Goal: Task Accomplishment & Management: Use online tool/utility

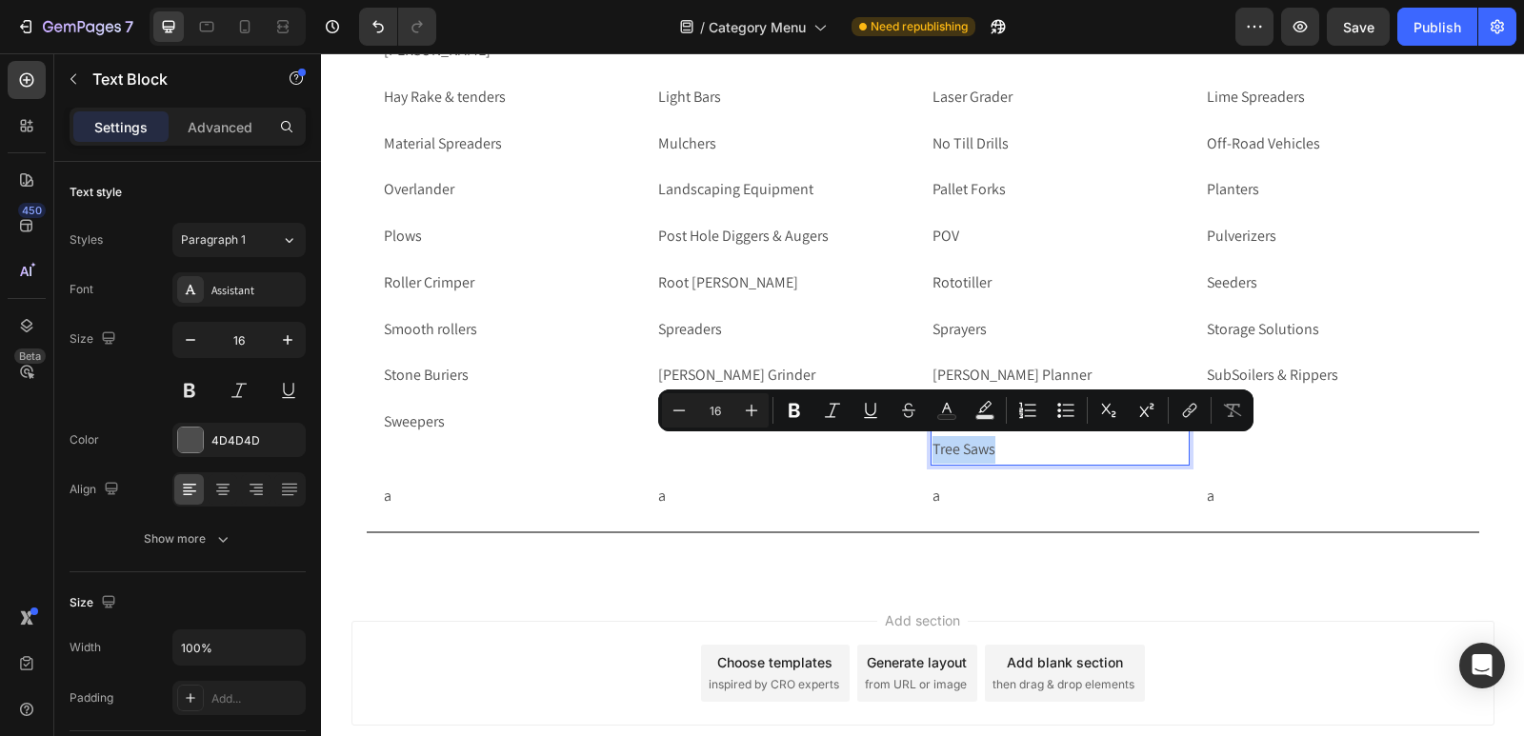
scroll to position [6263, 0]
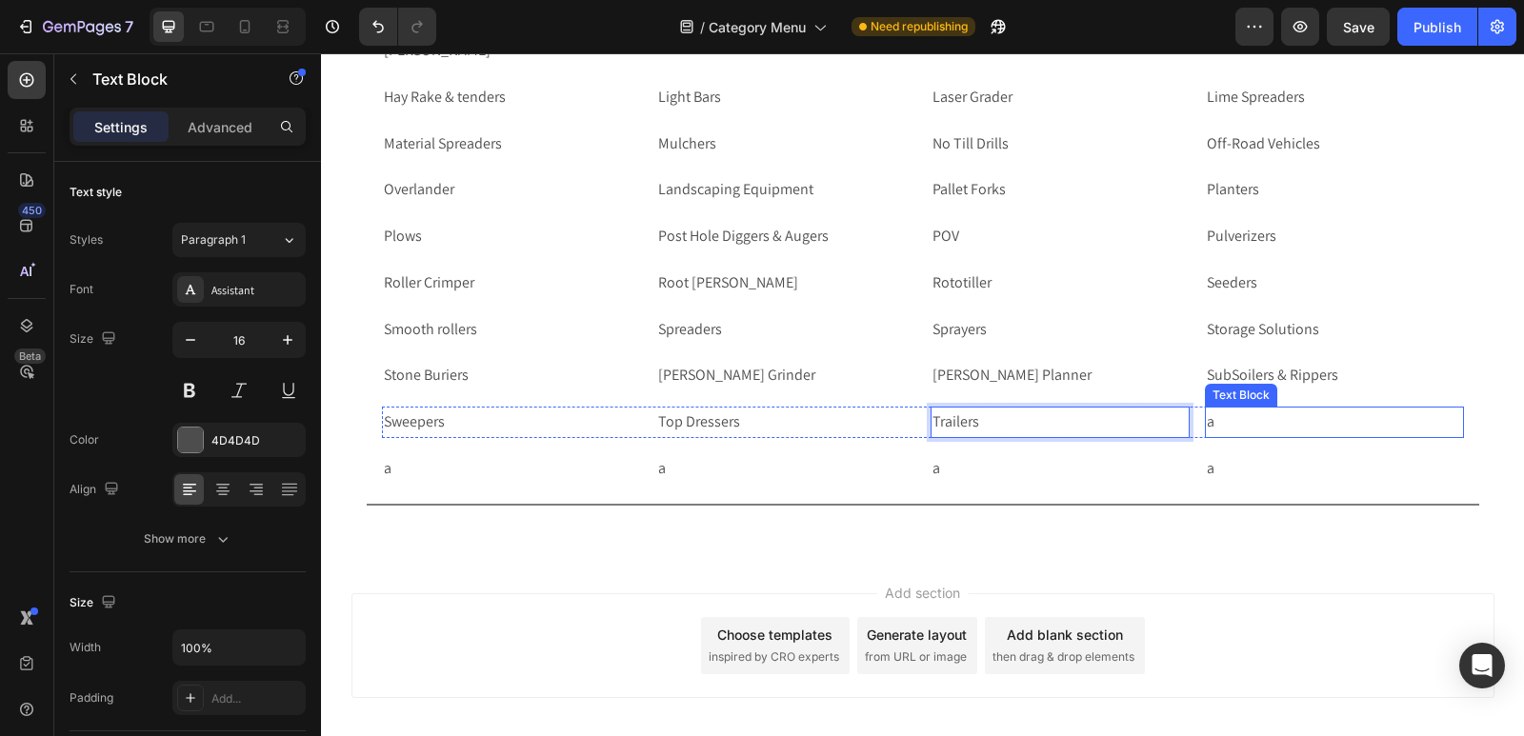
click at [1234, 422] on p "a" at bounding box center [1333, 423] width 255 height 28
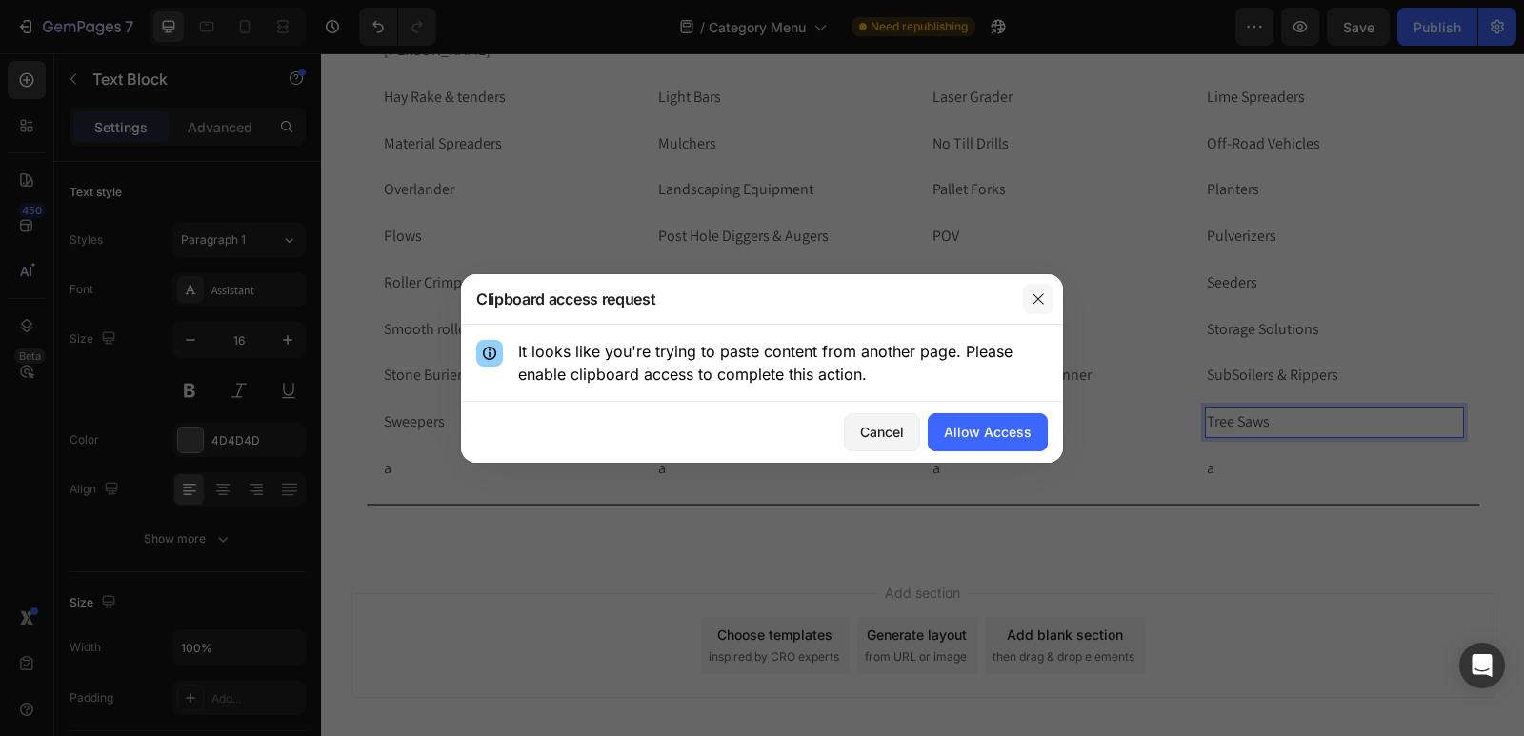
click at [1036, 294] on icon "button" at bounding box center [1037, 298] width 15 height 15
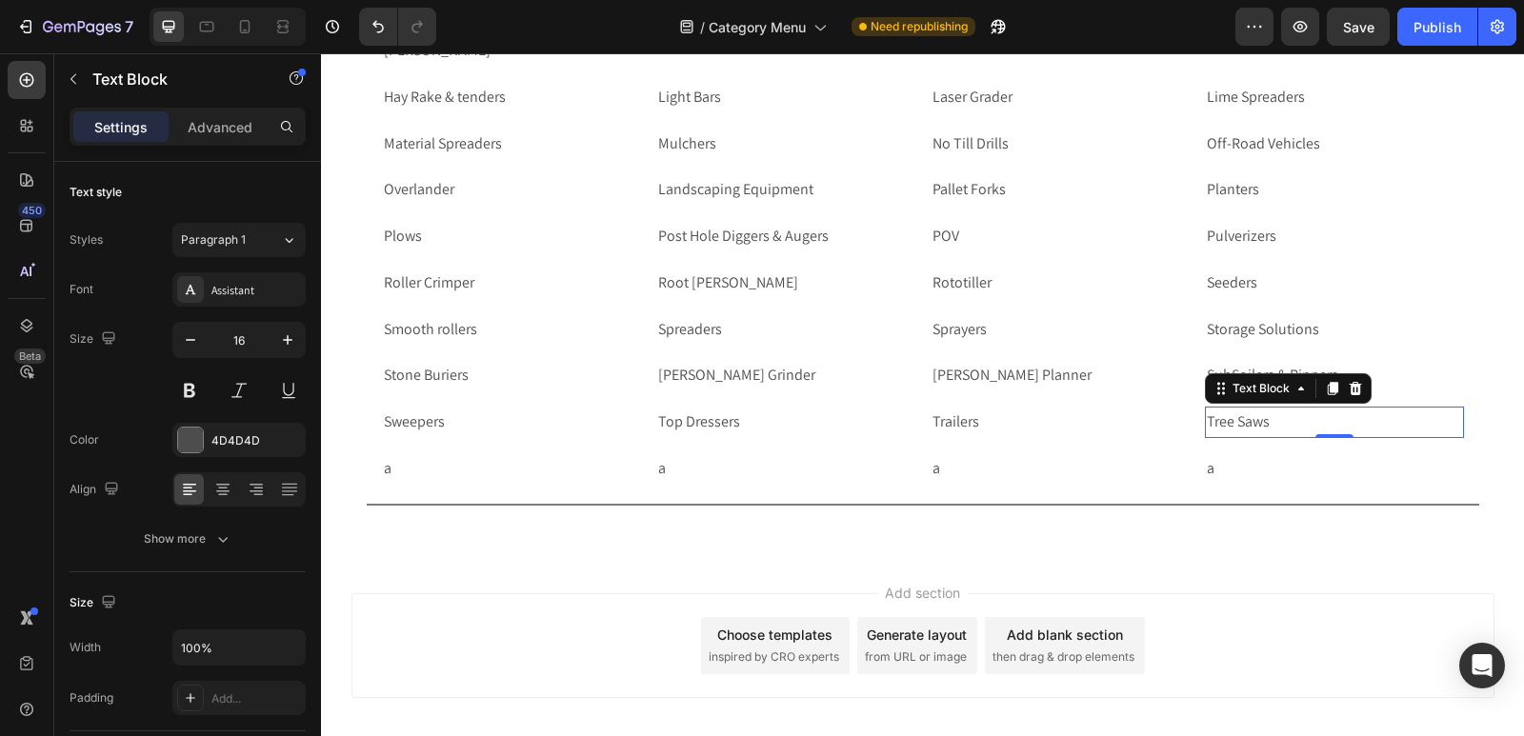
click at [962, 460] on p "a" at bounding box center [1059, 469] width 255 height 28
click at [369, 474] on div "a Text Block a Text Block a Text Block a Text Block Row Row" at bounding box center [923, 469] width 1112 height 47
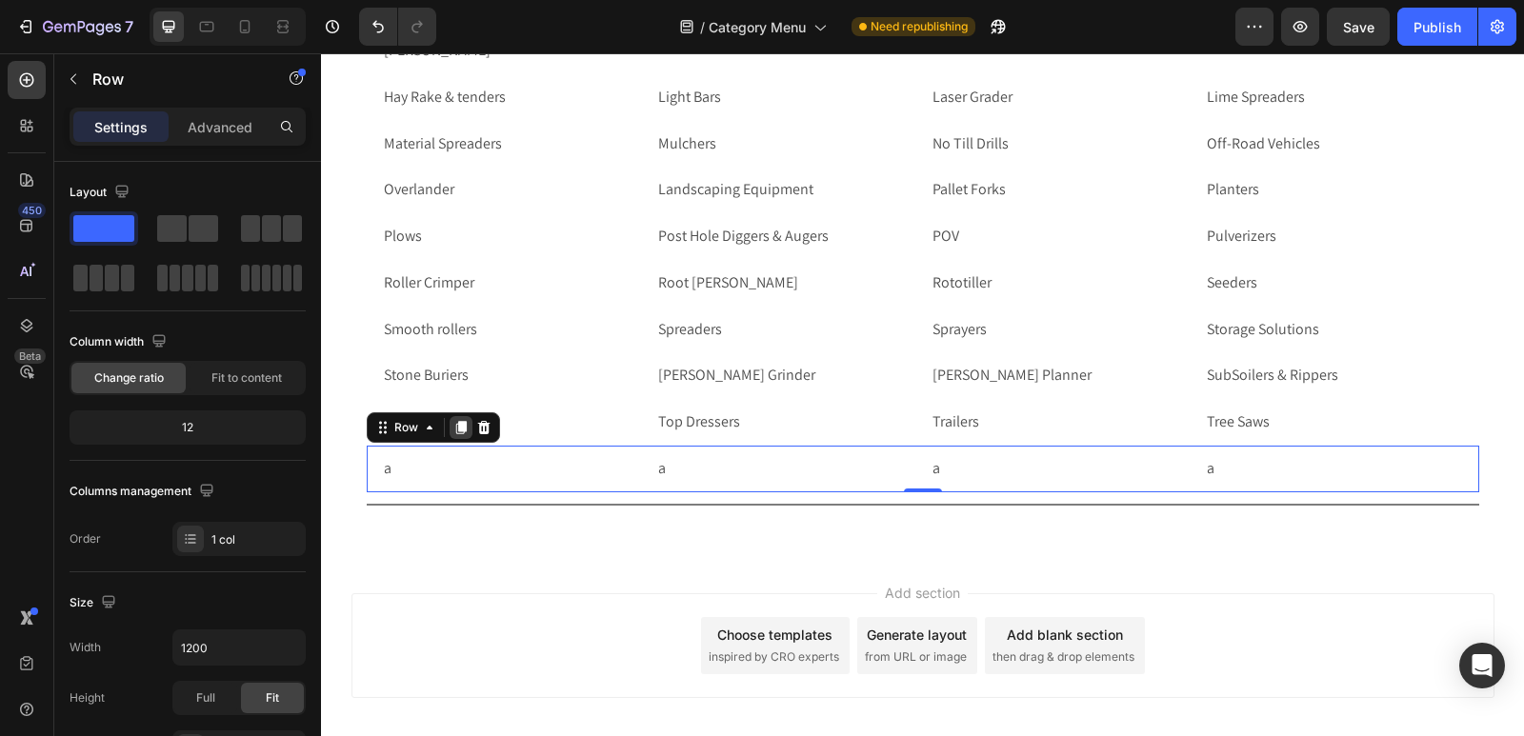
click at [455, 433] on icon at bounding box center [460, 427] width 10 height 13
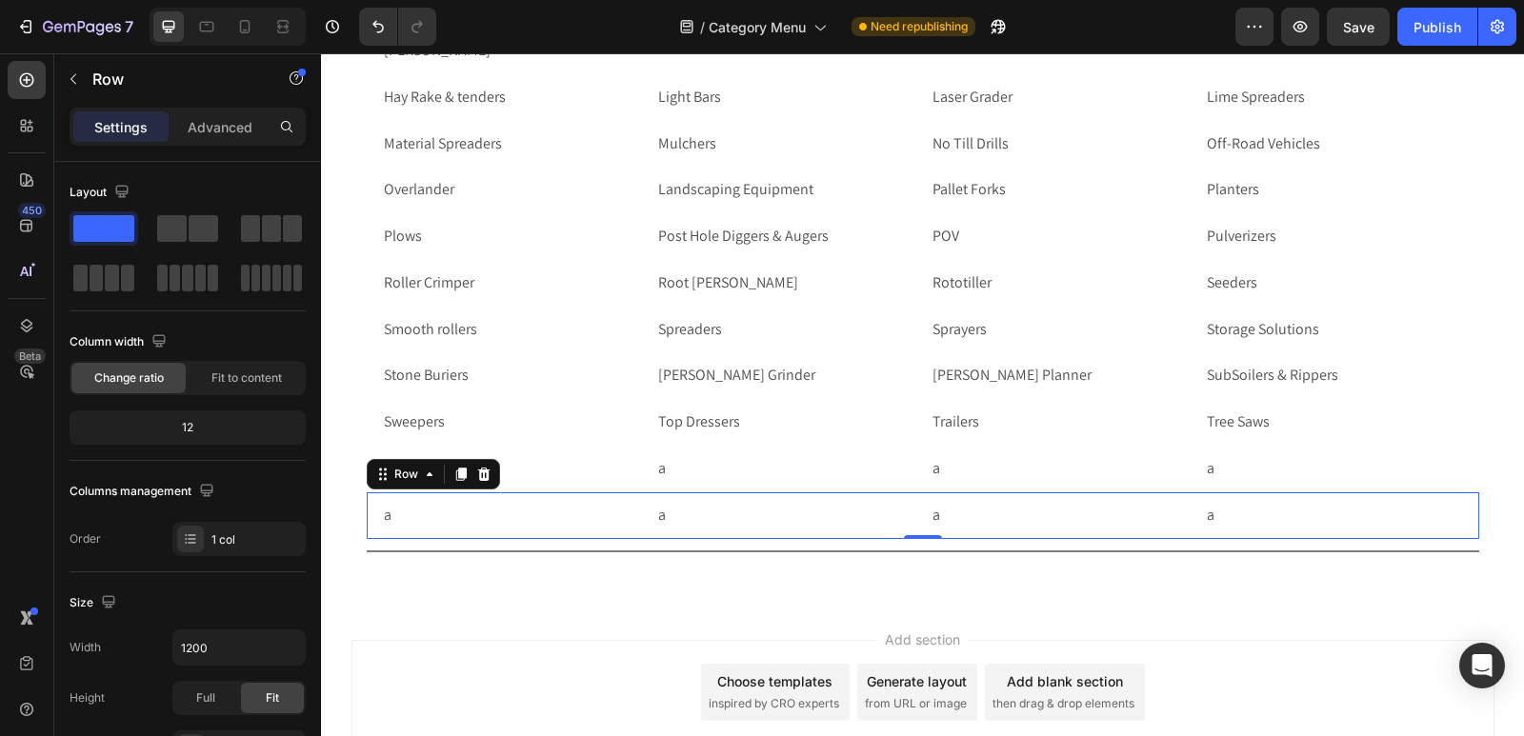
click at [555, 487] on div "a Text Block a Text Block a Text Block a Text Block Row Row" at bounding box center [923, 469] width 1112 height 47
click at [549, 461] on p "a" at bounding box center [511, 469] width 255 height 28
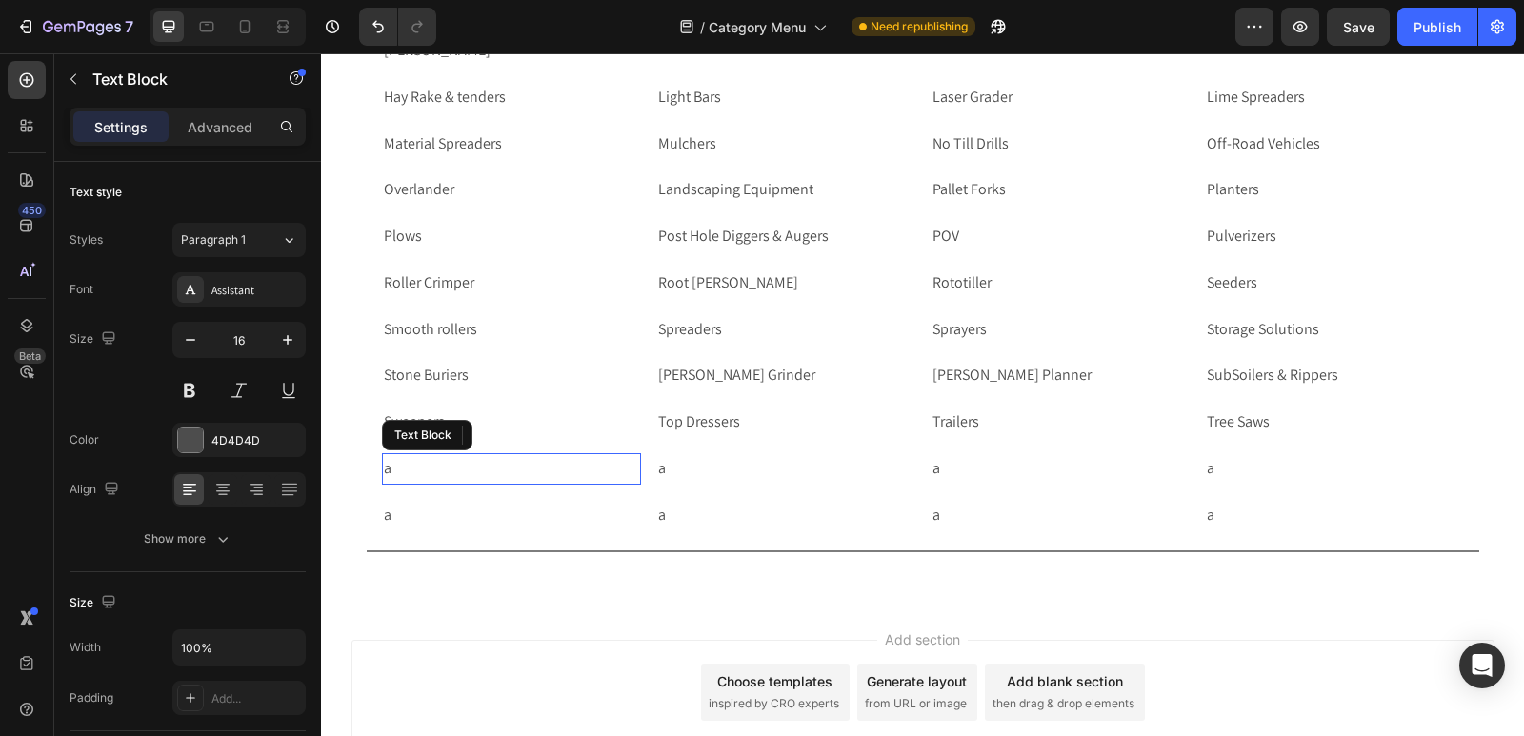
click at [549, 461] on p "a" at bounding box center [511, 469] width 255 height 28
click at [540, 465] on p "a" at bounding box center [511, 469] width 255 height 28
click at [528, 470] on p "a" at bounding box center [511, 469] width 255 height 28
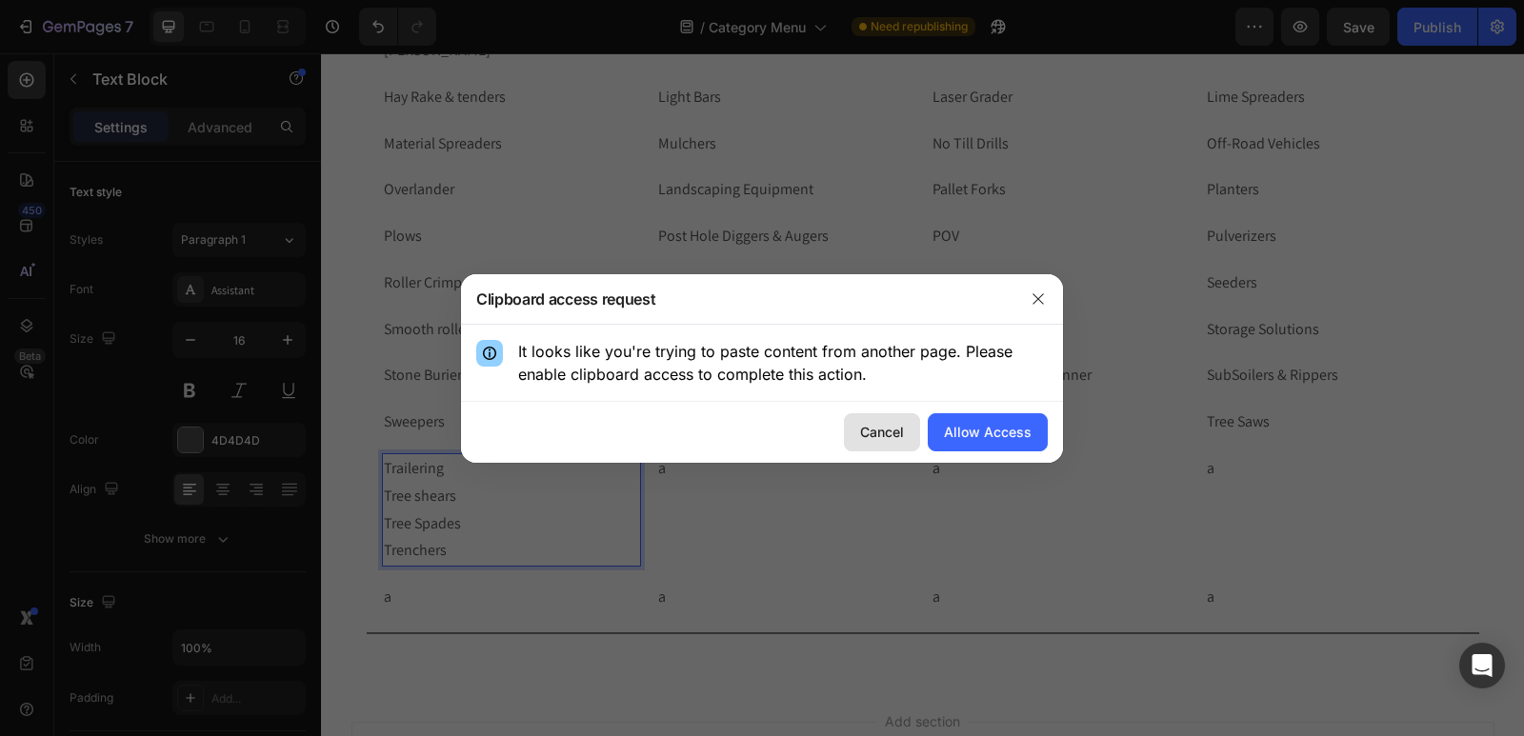
click at [877, 431] on div "Cancel" at bounding box center [882, 432] width 44 height 20
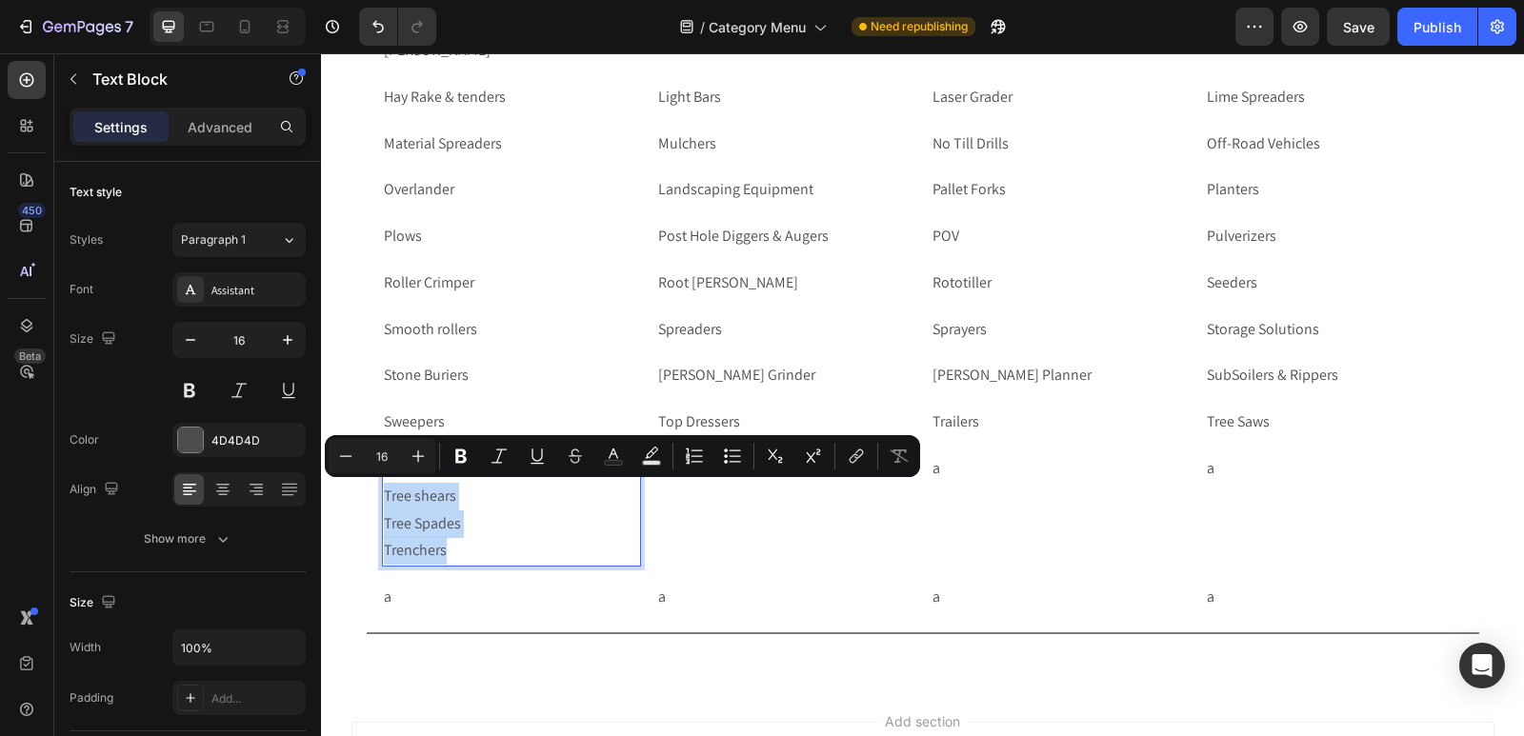
drag, startPoint x: 443, startPoint y: 551, endPoint x: 374, endPoint y: 491, distance: 91.1
click at [382, 491] on div "Trailering Tree shears Tree Spades Trenchers" at bounding box center [511, 509] width 259 height 113
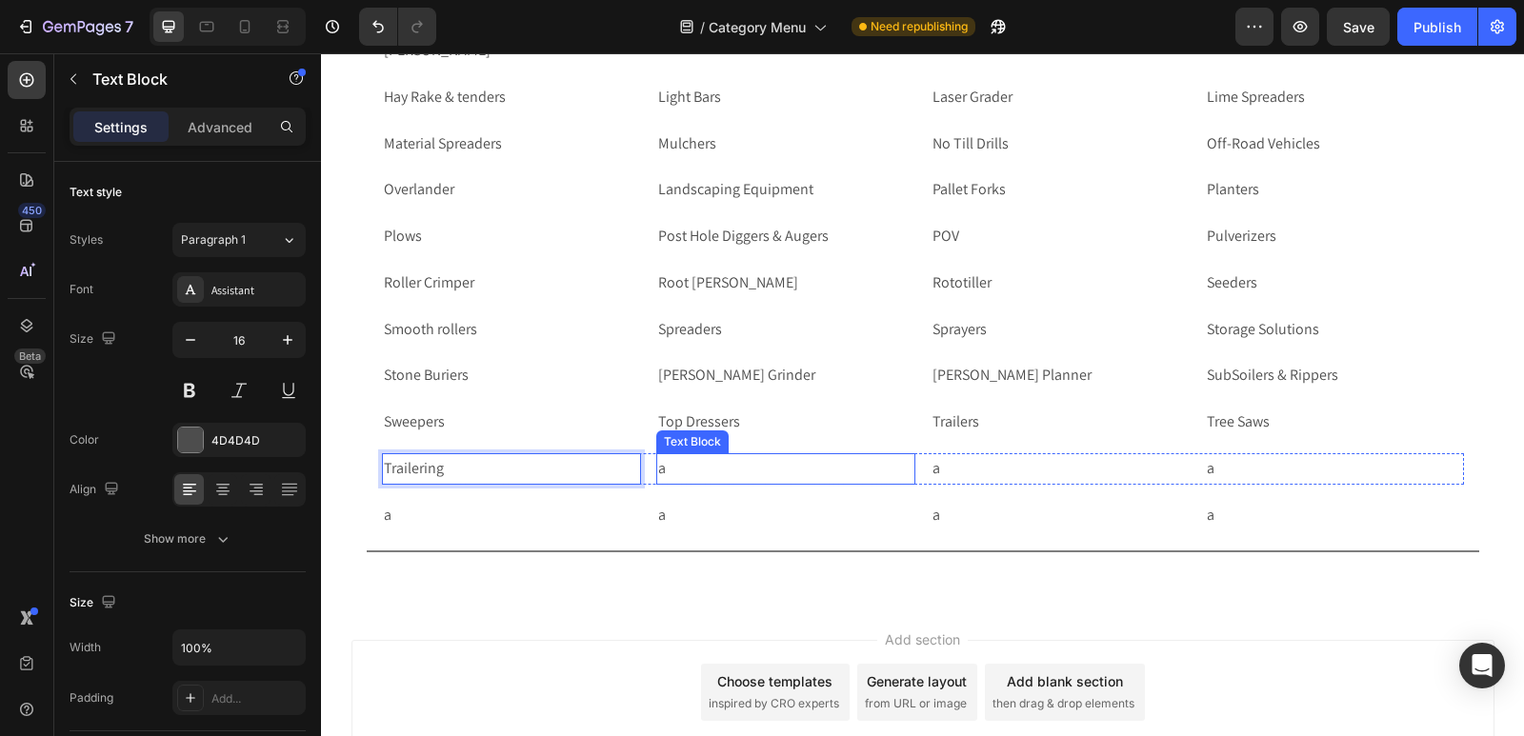
click at [686, 469] on p "a" at bounding box center [785, 469] width 255 height 28
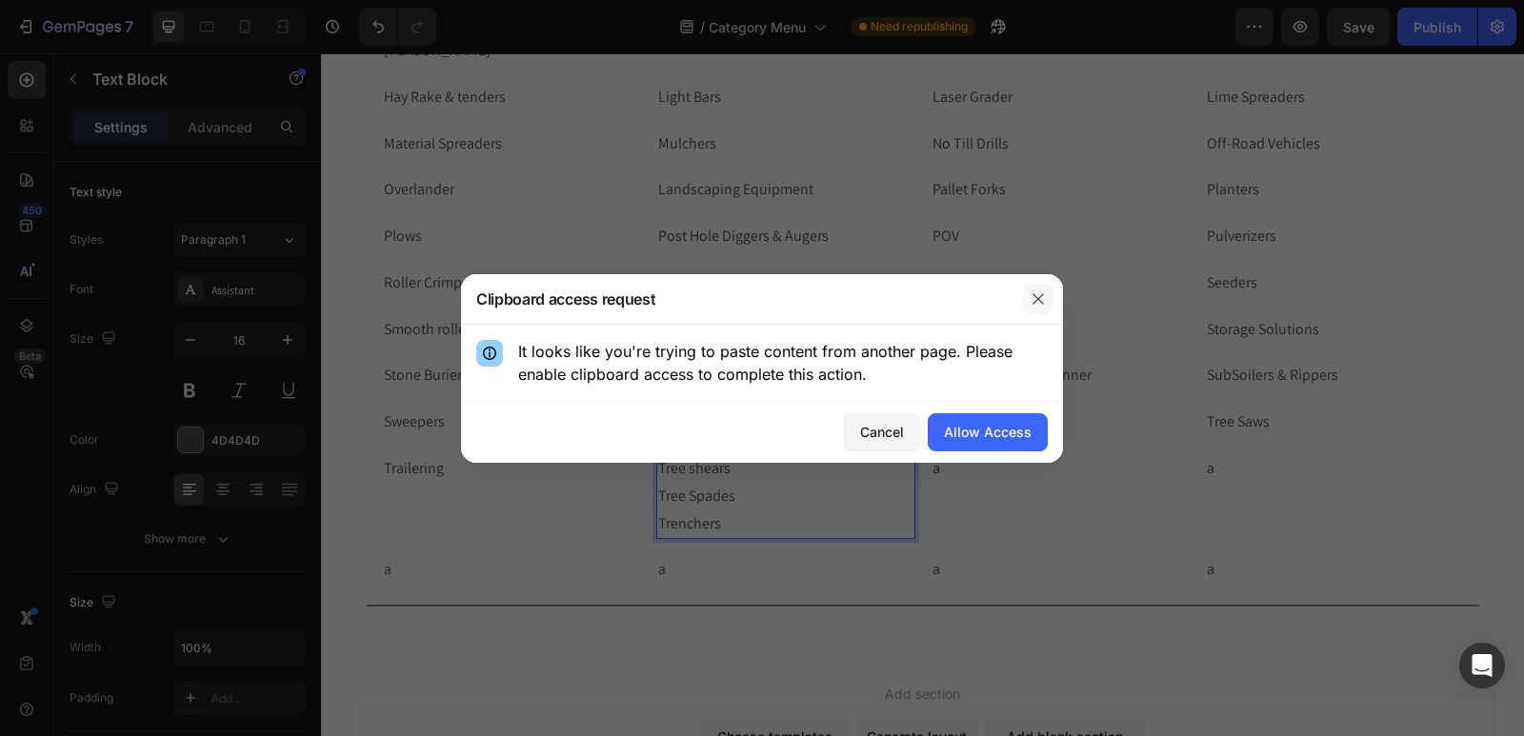
click at [1049, 300] on button "button" at bounding box center [1038, 299] width 30 height 30
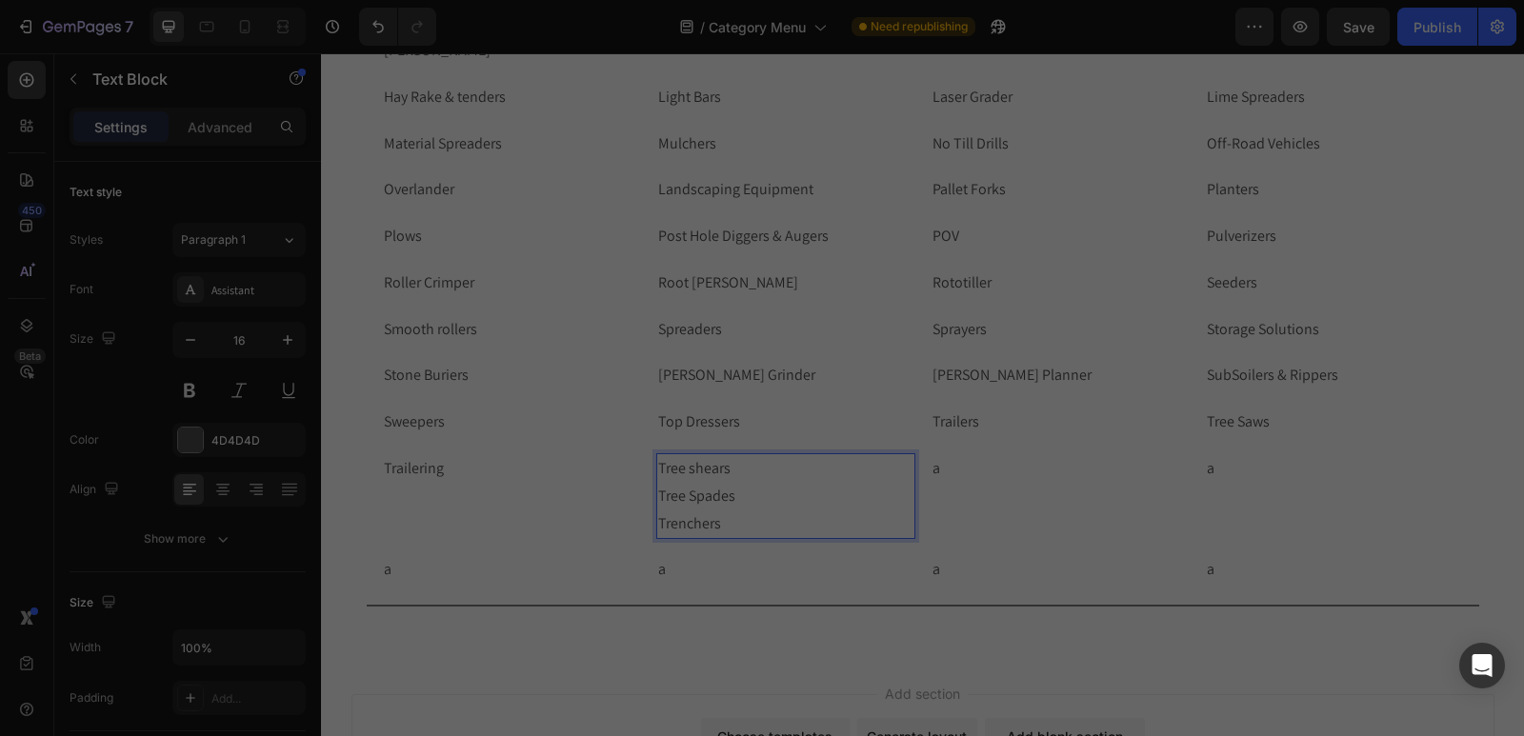
click at [1034, 300] on icon "button" at bounding box center [1037, 298] width 15 height 15
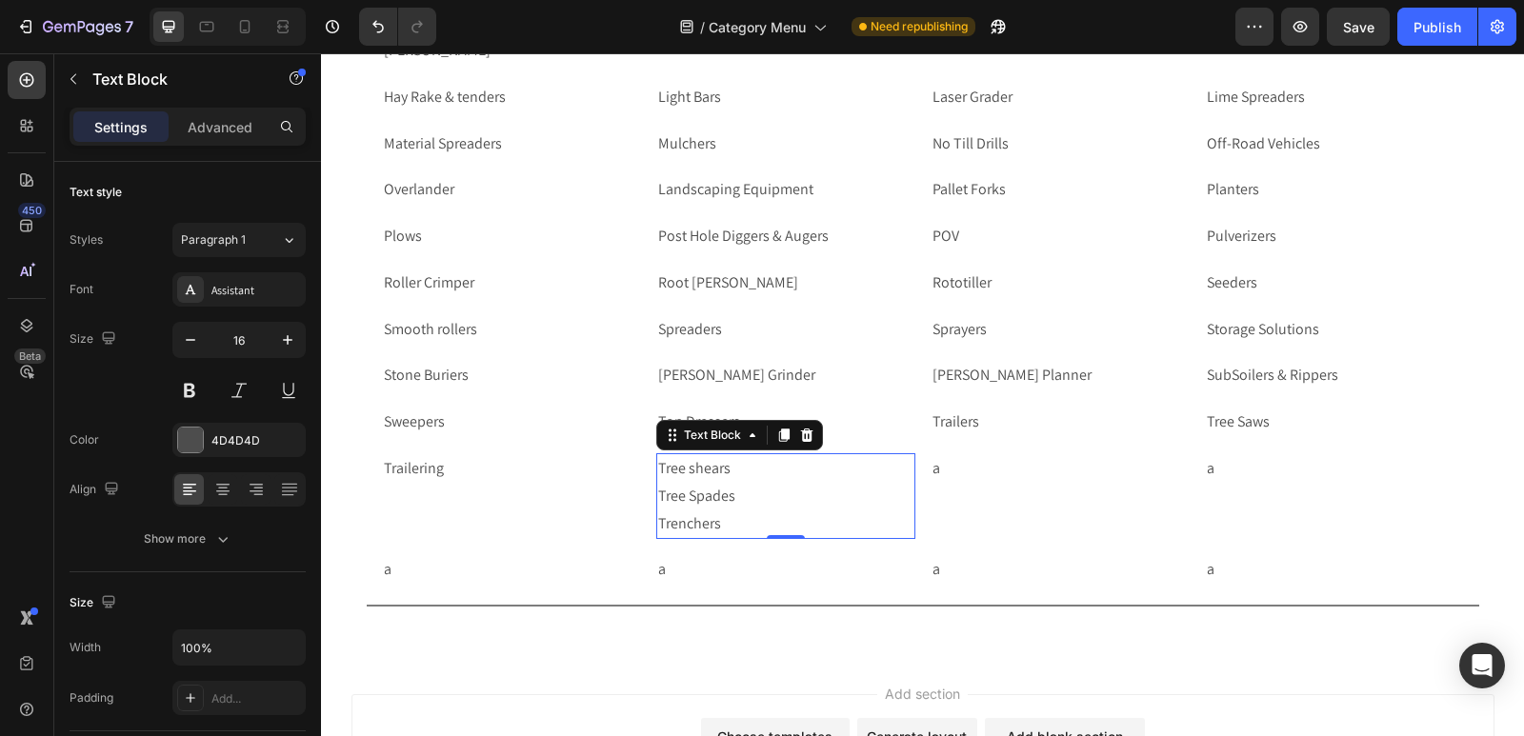
click at [718, 528] on p "Tree shears Tree Spades Trenchers" at bounding box center [785, 496] width 255 height 82
drag, startPoint x: 719, startPoint y: 526, endPoint x: 652, endPoint y: 488, distance: 76.8
click at [658, 488] on p "Tree shears Tree Spades Trenchers" at bounding box center [785, 496] width 255 height 82
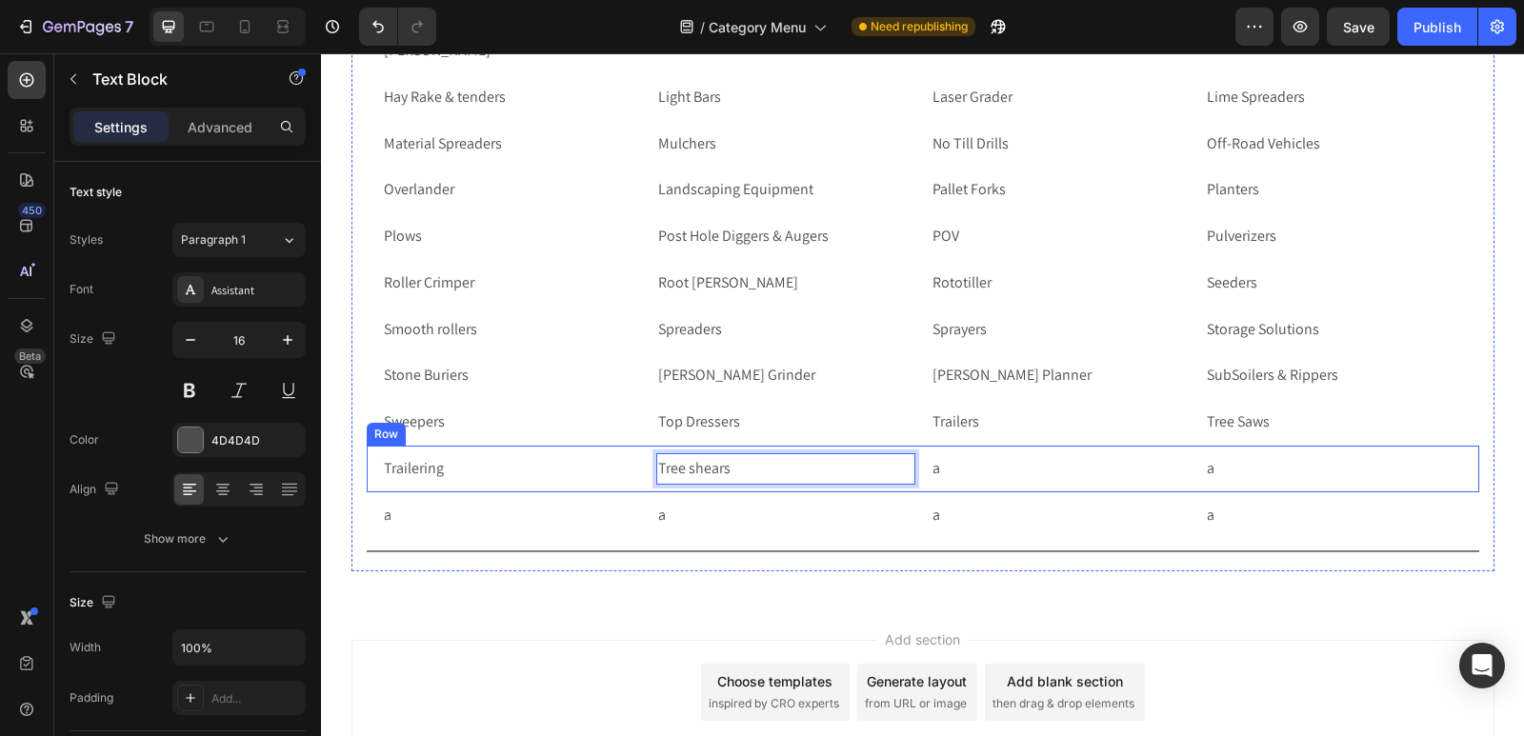
click at [970, 466] on p "a" at bounding box center [1059, 469] width 255 height 28
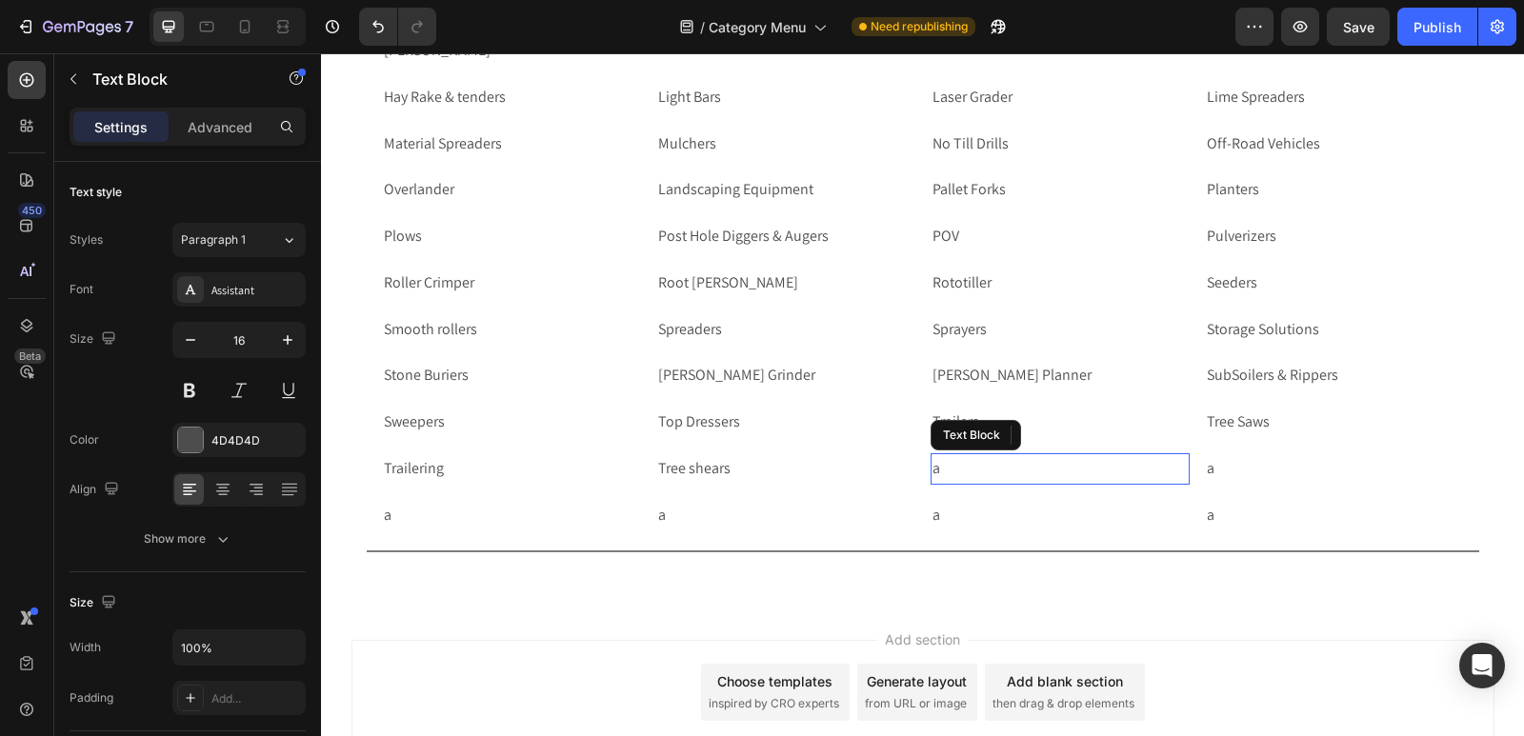
click at [932, 466] on p "a" at bounding box center [1059, 469] width 255 height 28
click at [959, 467] on p "a" at bounding box center [1059, 469] width 255 height 28
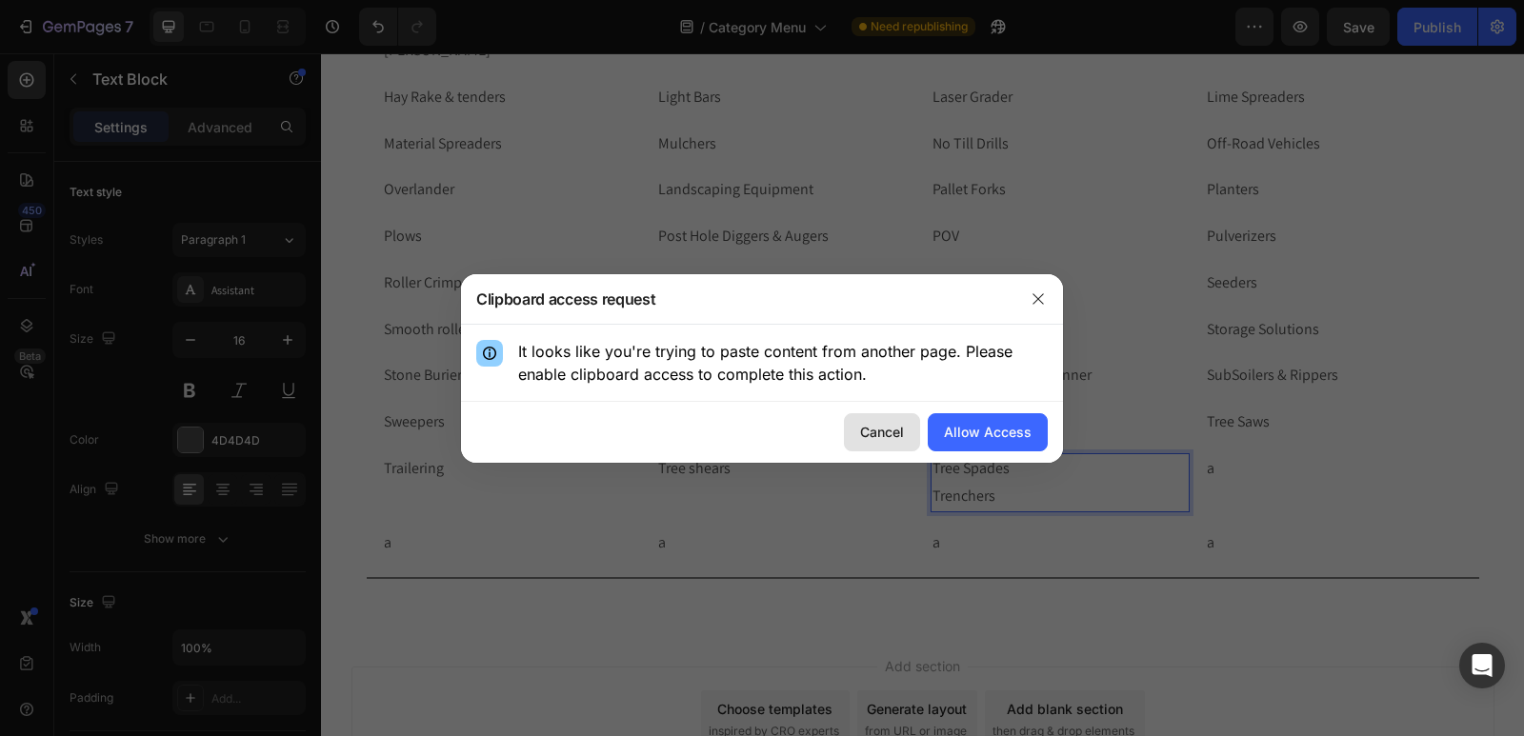
click at [888, 435] on div "Cancel" at bounding box center [882, 432] width 44 height 20
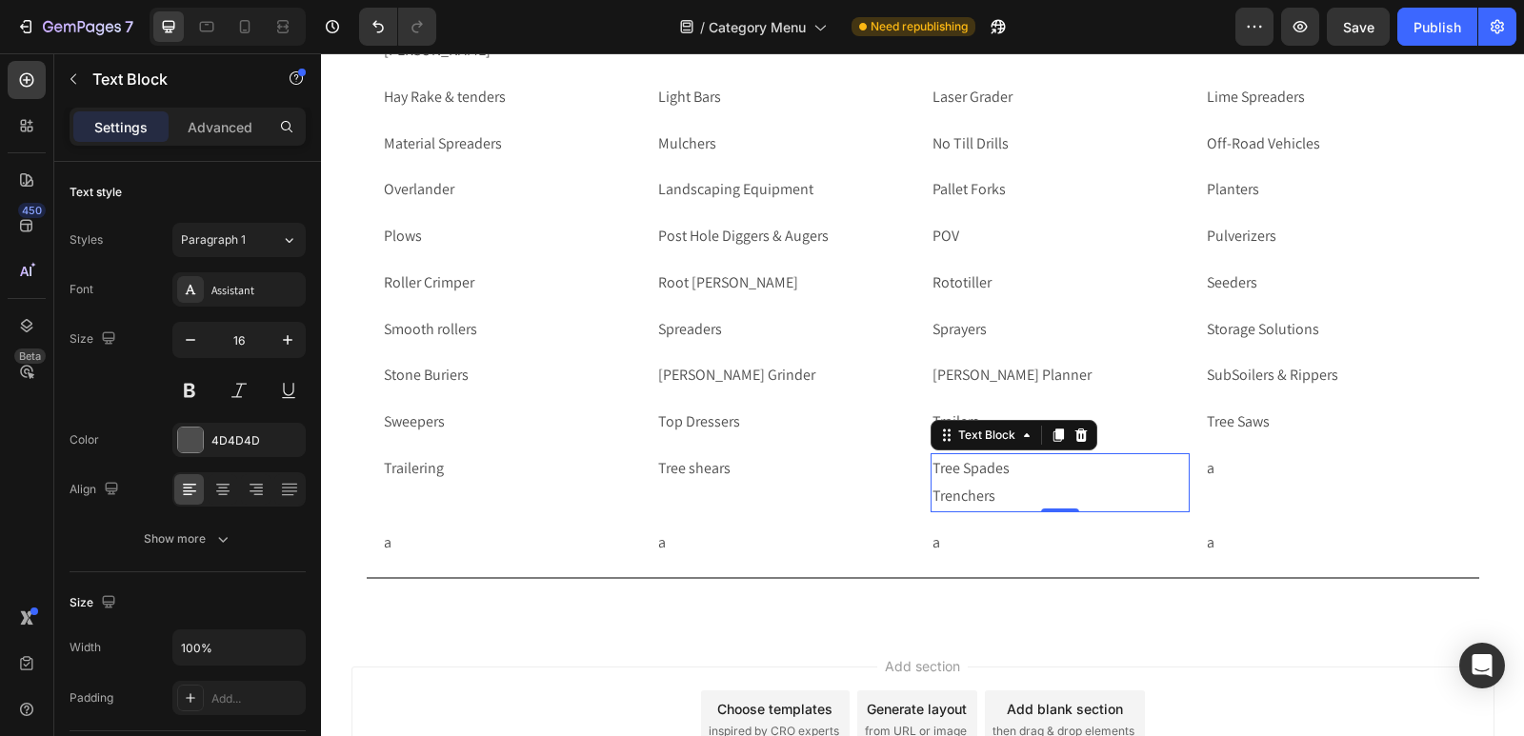
click at [1032, 481] on p "Tree Spades Trenchers" at bounding box center [1059, 482] width 255 height 55
click at [1050, 469] on p "Tree Spades Trenchers" at bounding box center [1059, 482] width 255 height 55
click at [1007, 495] on p "Tree Spades Trenchers" at bounding box center [1059, 482] width 255 height 55
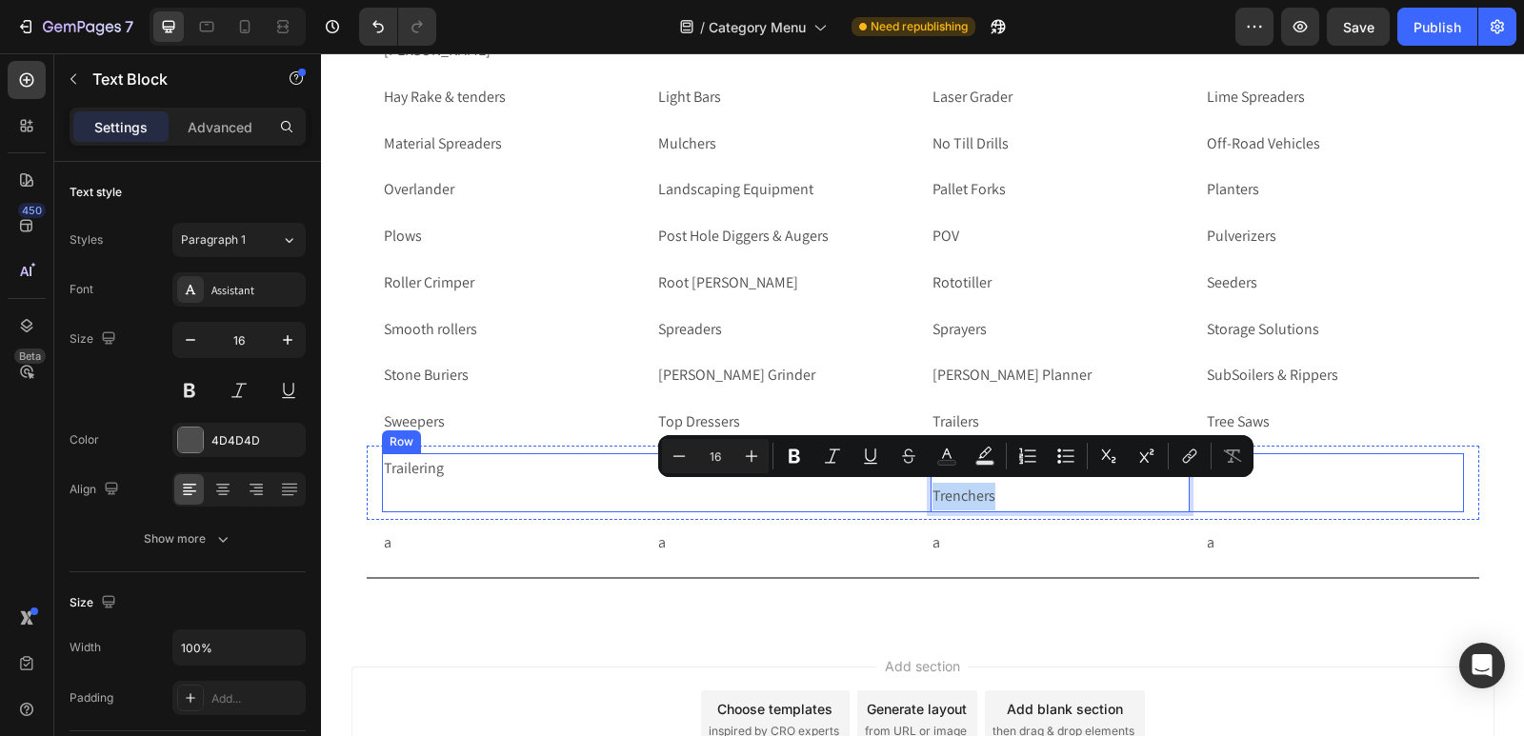
drag, startPoint x: 1007, startPoint y: 495, endPoint x: 920, endPoint y: 496, distance: 86.7
click at [920, 496] on div "Trailering Text Block Tree shears Text Block Tree Spades Trenchers Text Block 0…" at bounding box center [923, 482] width 1082 height 59
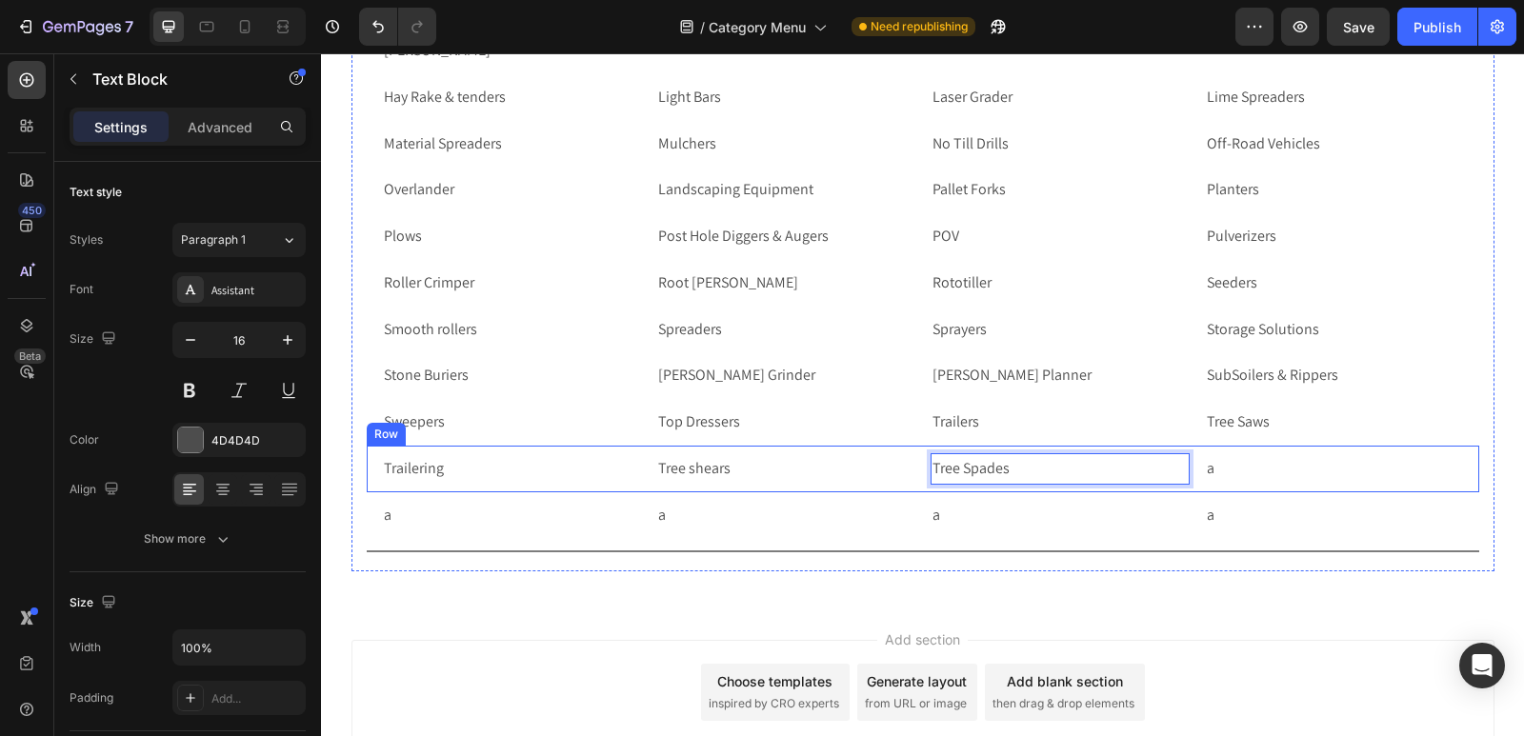
click at [1248, 470] on p "a" at bounding box center [1333, 469] width 255 height 28
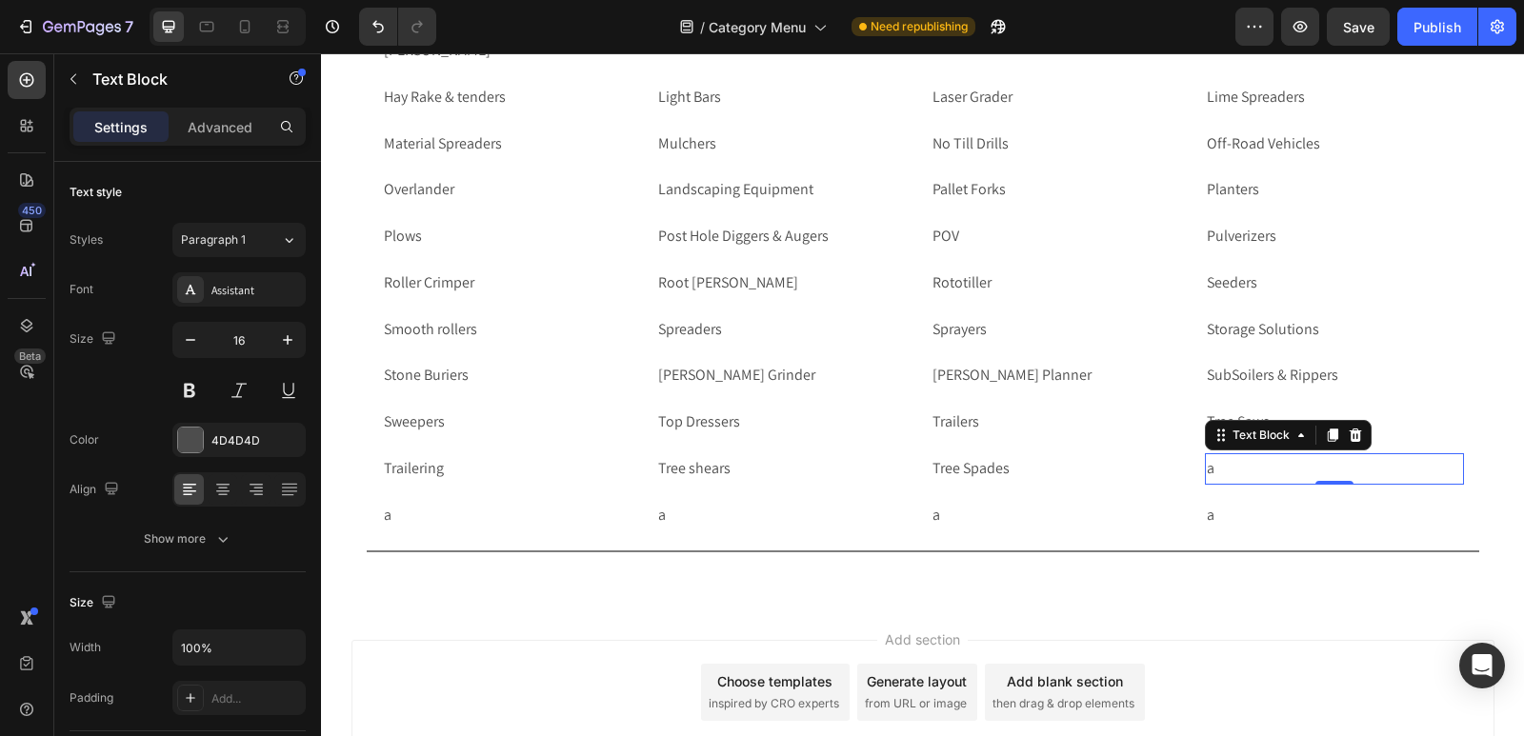
click at [1248, 470] on p "a" at bounding box center [1333, 469] width 255 height 28
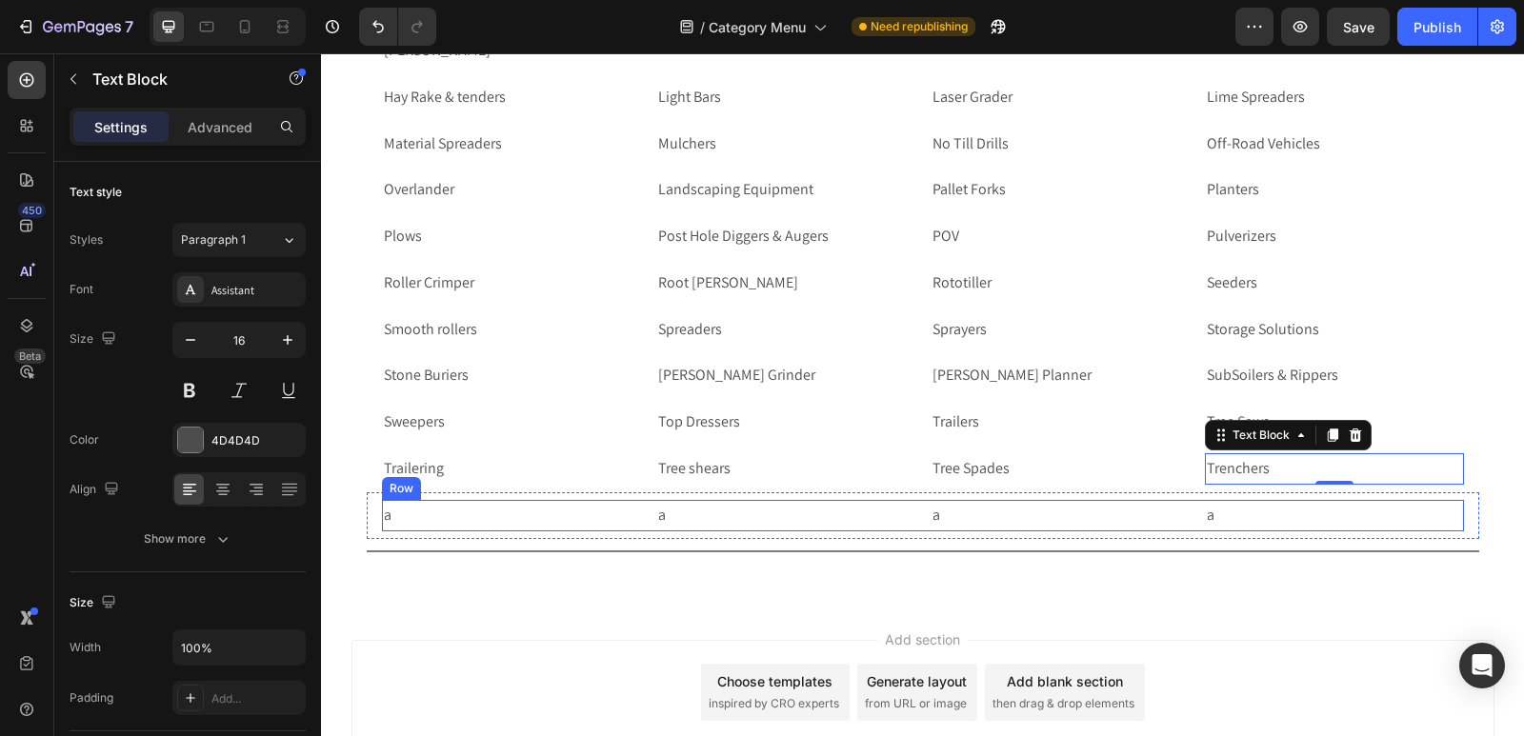
click at [1214, 518] on p "a" at bounding box center [1333, 516] width 255 height 28
click at [395, 518] on p "a" at bounding box center [511, 516] width 255 height 28
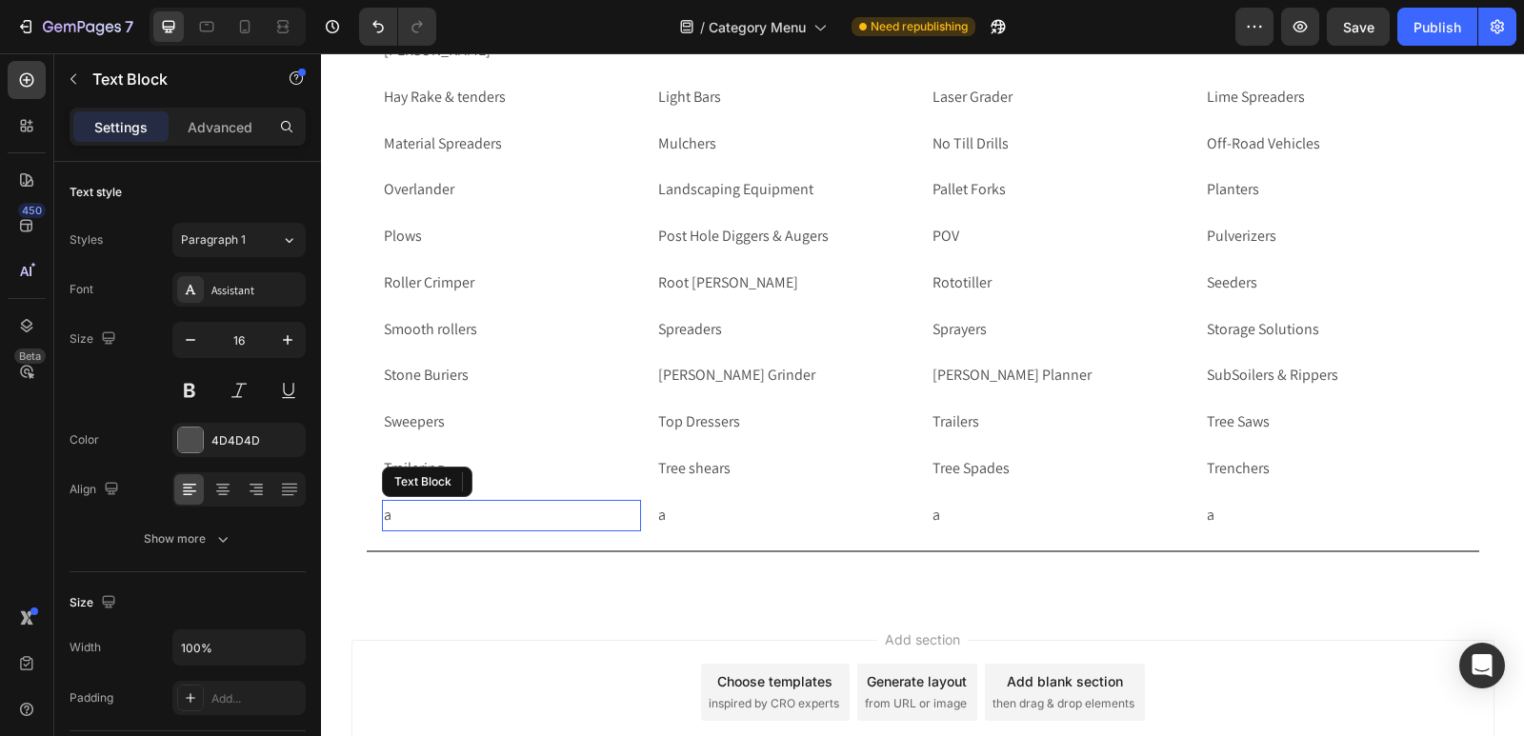
click at [405, 509] on p "a" at bounding box center [511, 516] width 255 height 28
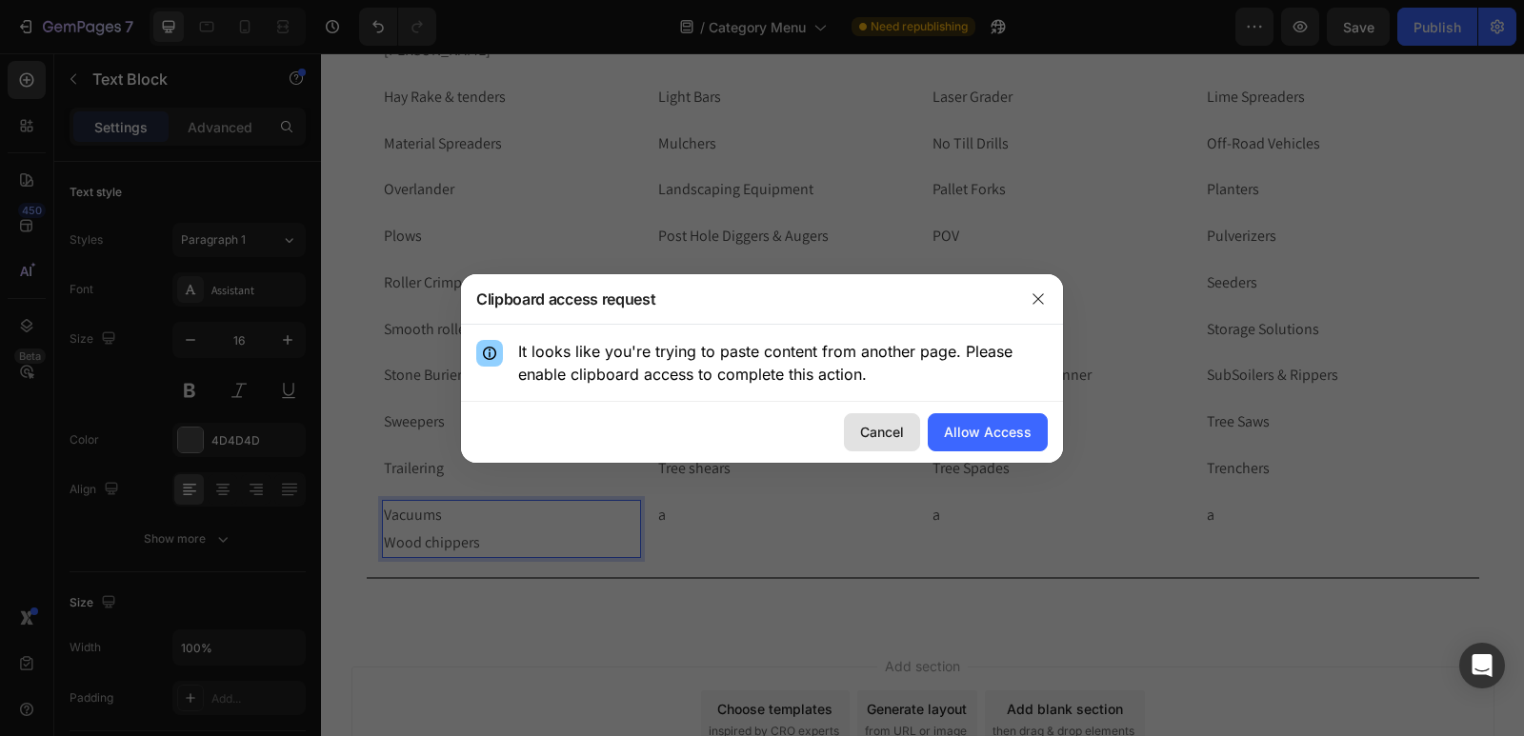
click at [880, 441] on div "Cancel" at bounding box center [882, 432] width 44 height 20
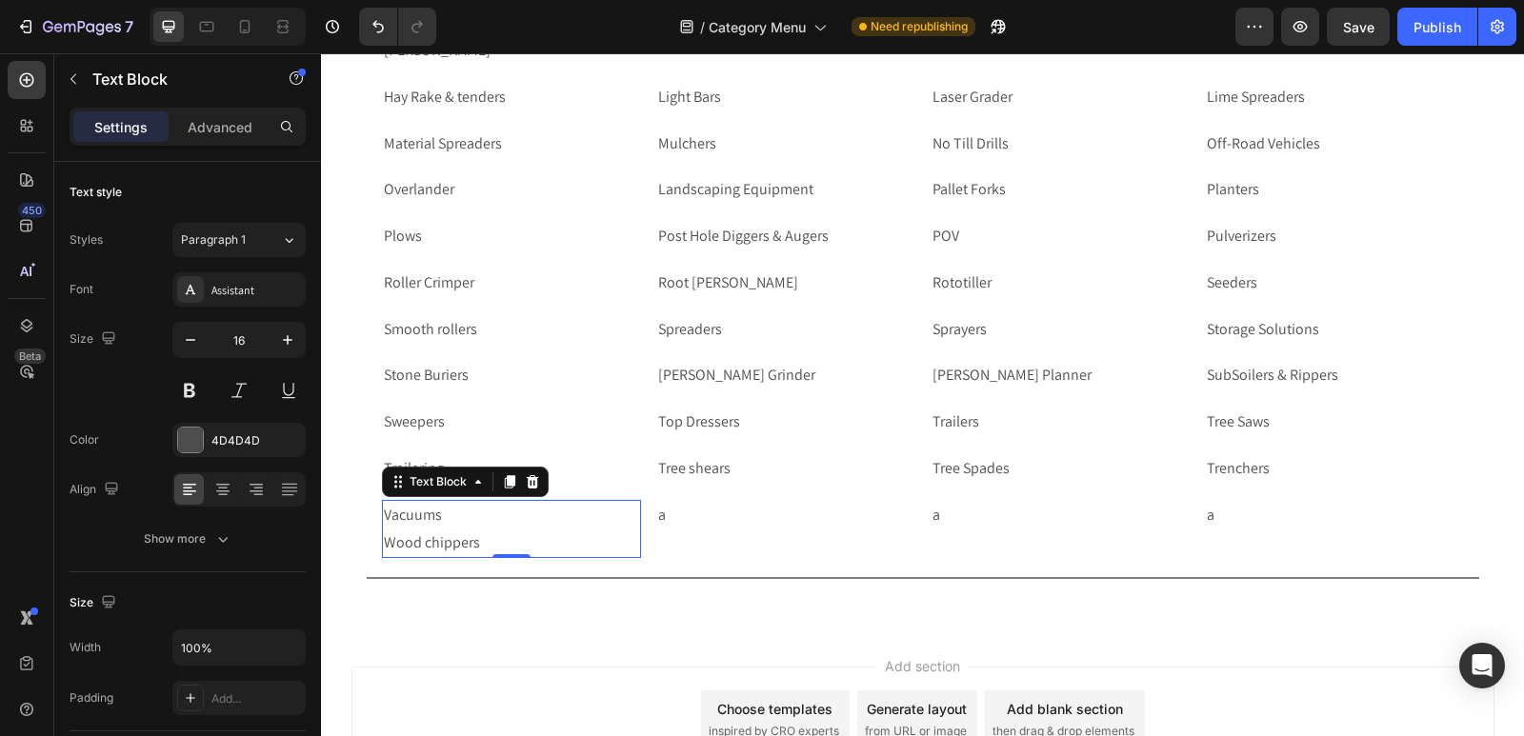
click at [482, 538] on p "Vacuums Wood chippers" at bounding box center [511, 529] width 255 height 55
drag, startPoint x: 482, startPoint y: 538, endPoint x: 370, endPoint y: 536, distance: 111.4
click at [370, 536] on div "Vacuums Wood chippers Text Block 0 a Text Block a Text Block a Text Block Row R…" at bounding box center [923, 529] width 1112 height 74
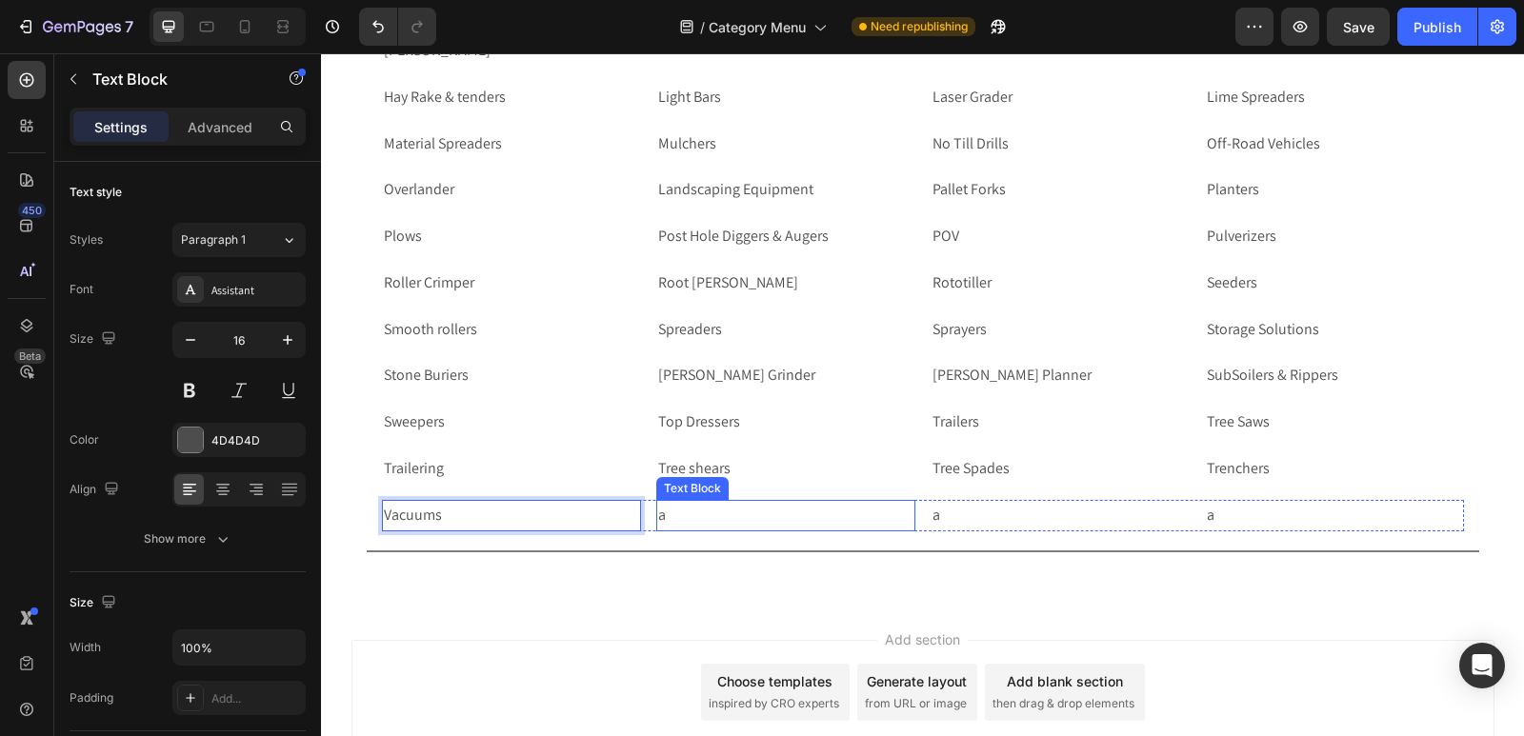
click at [674, 515] on p "a" at bounding box center [785, 516] width 255 height 28
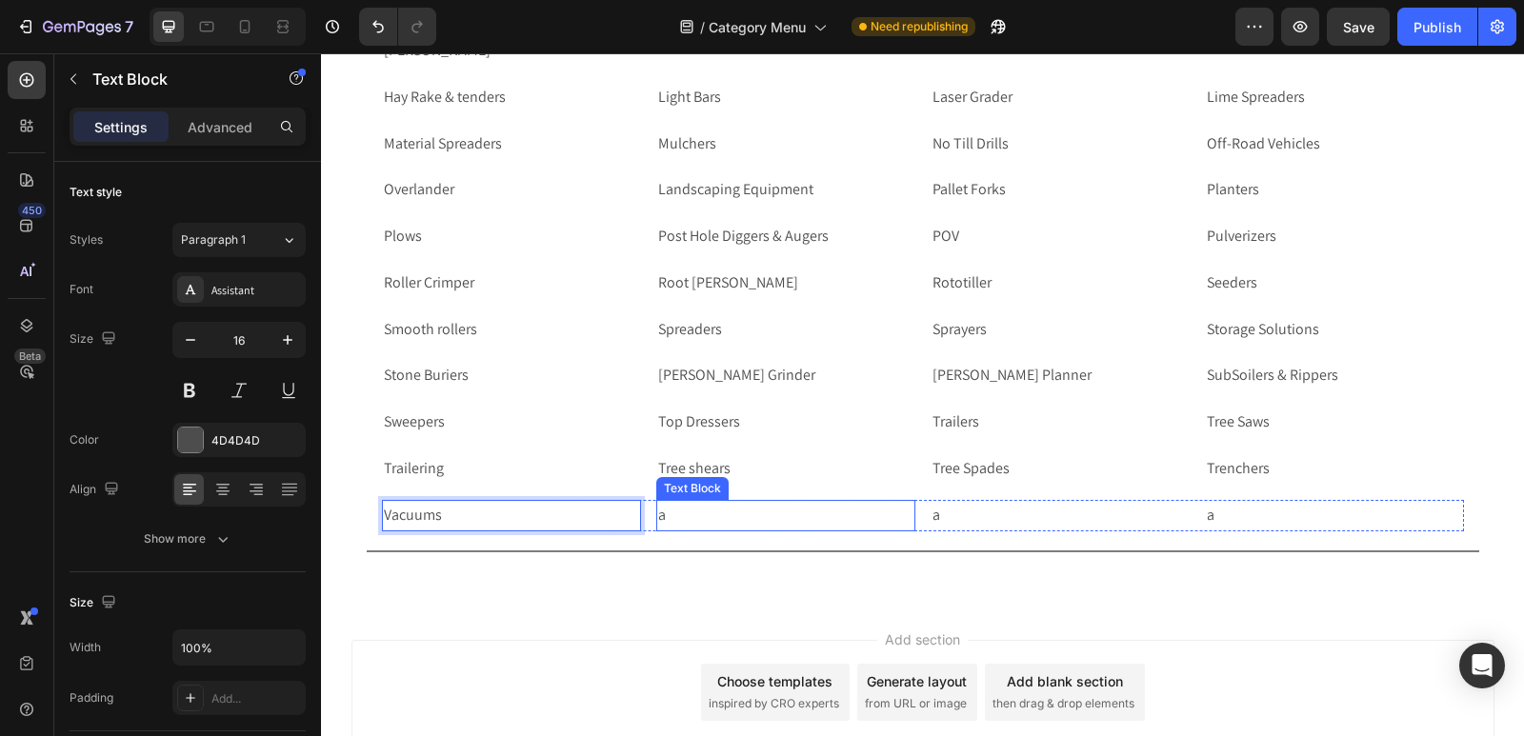
click at [674, 515] on p "a" at bounding box center [785, 516] width 255 height 28
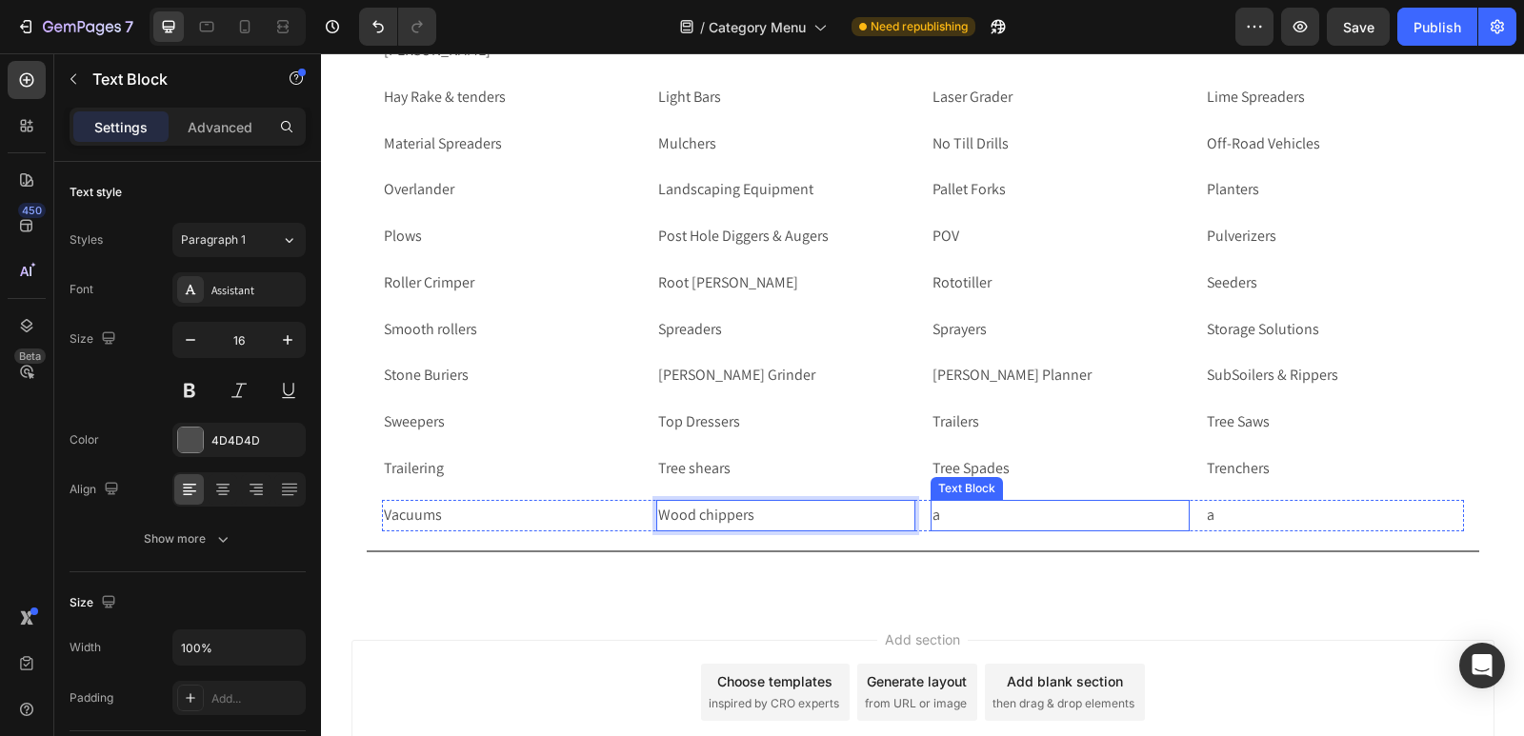
click at [972, 513] on p "a" at bounding box center [1059, 516] width 255 height 28
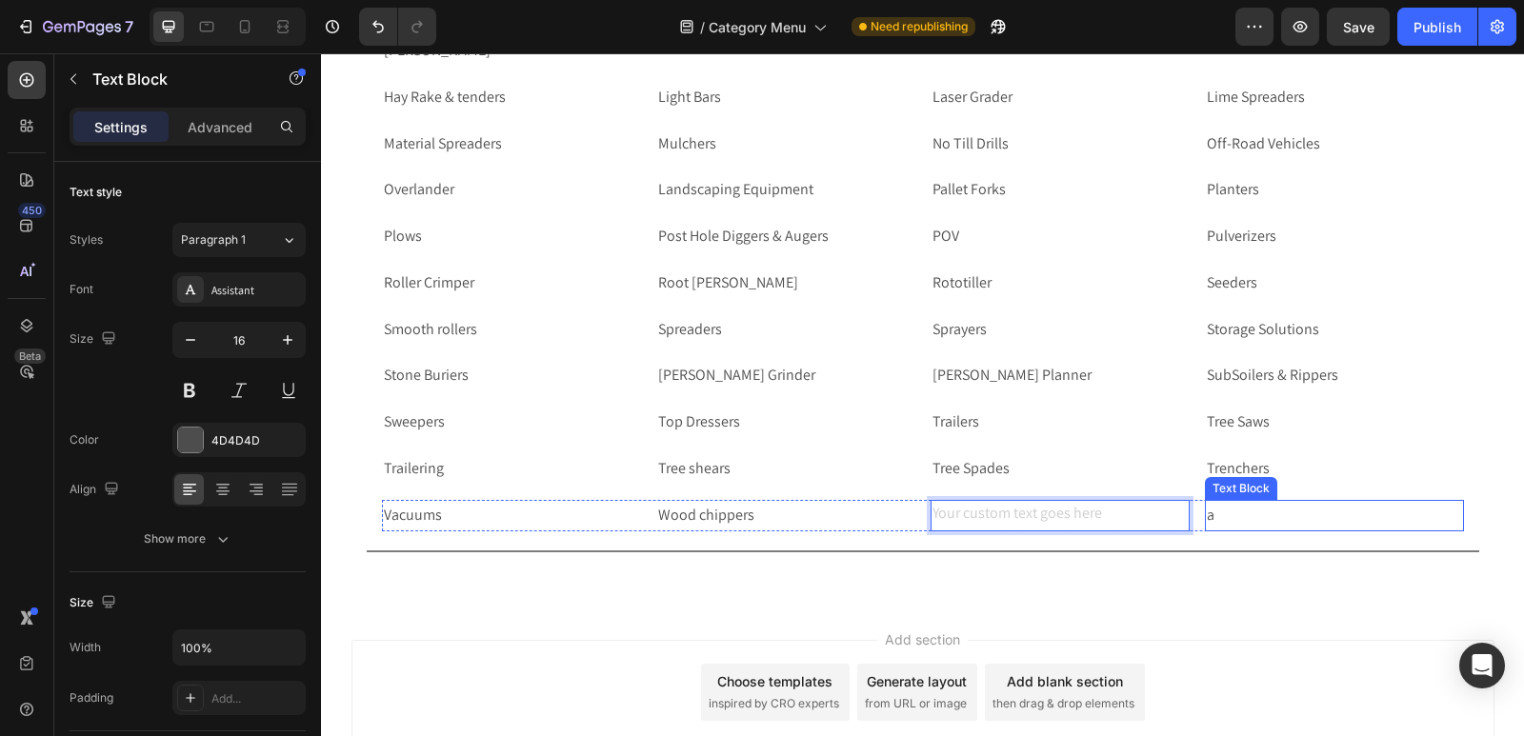
click at [1265, 520] on p "a" at bounding box center [1333, 516] width 255 height 28
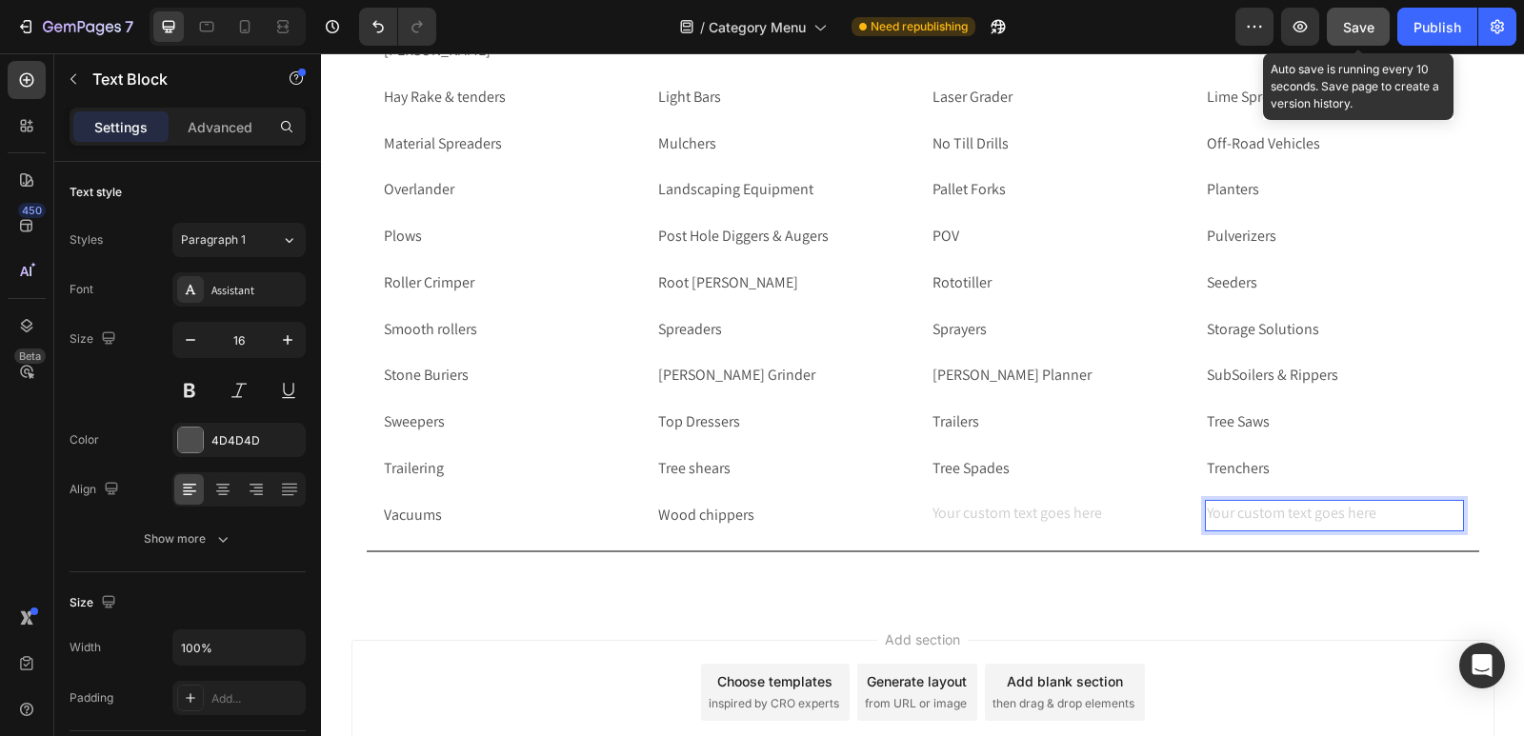
click at [1355, 25] on span "Save" at bounding box center [1358, 27] width 31 height 16
click at [1431, 21] on div "Publish" at bounding box center [1437, 27] width 48 height 20
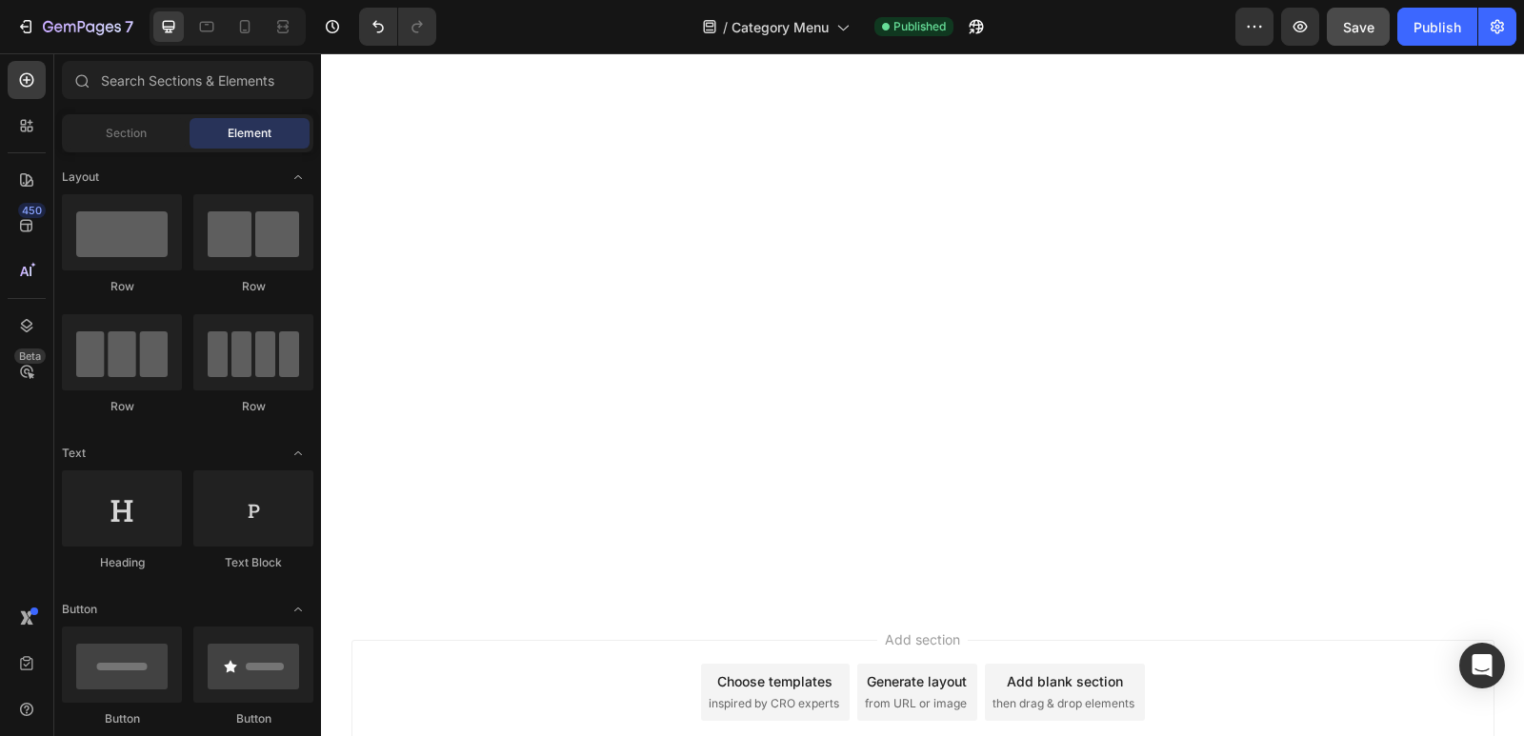
scroll to position [0, 0]
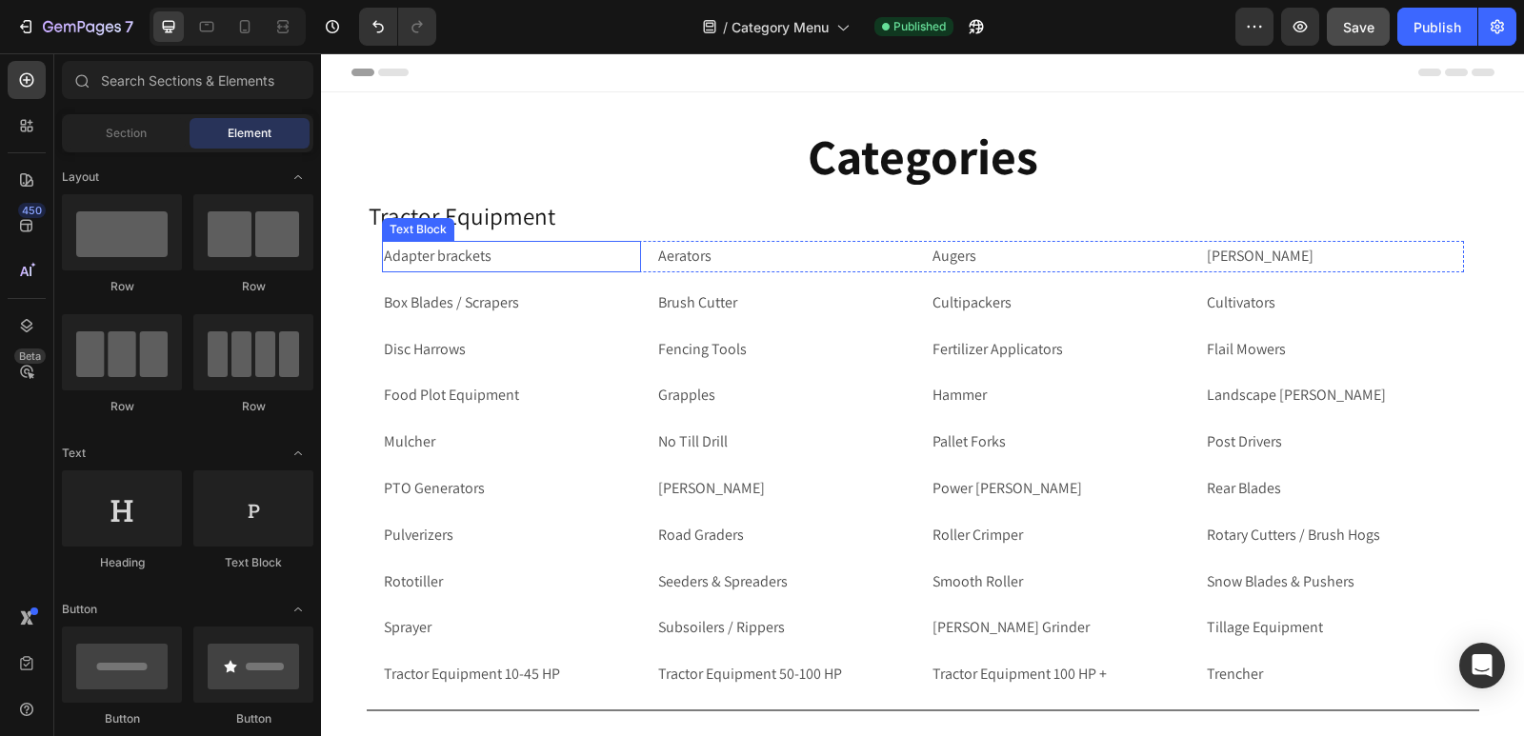
click at [409, 253] on p "Adapter brackets" at bounding box center [511, 257] width 255 height 28
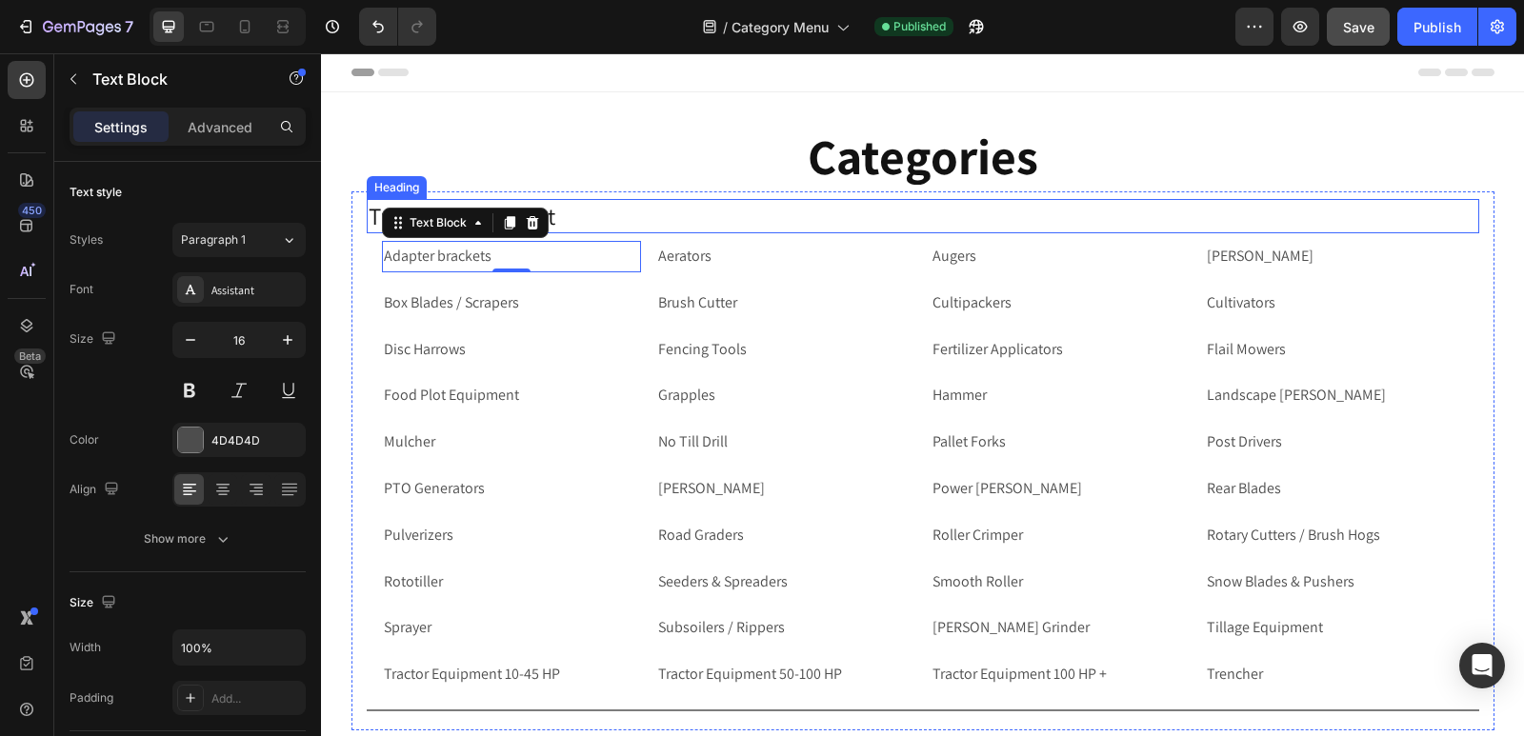
click at [562, 249] on p "Adapter brackets" at bounding box center [511, 257] width 255 height 28
click at [581, 262] on p "Adapter brackets" at bounding box center [511, 257] width 255 height 28
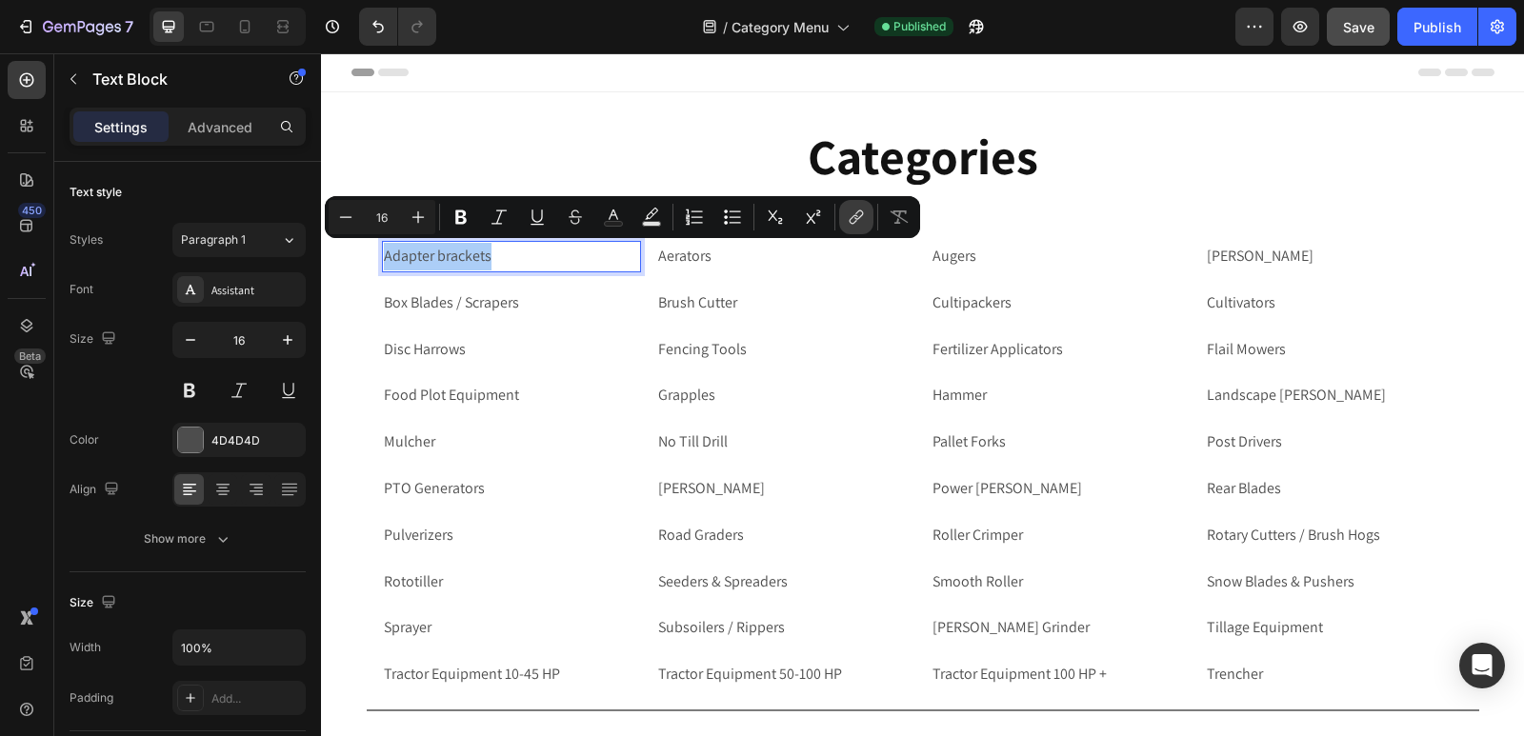
click at [863, 205] on button "link" at bounding box center [856, 217] width 34 height 34
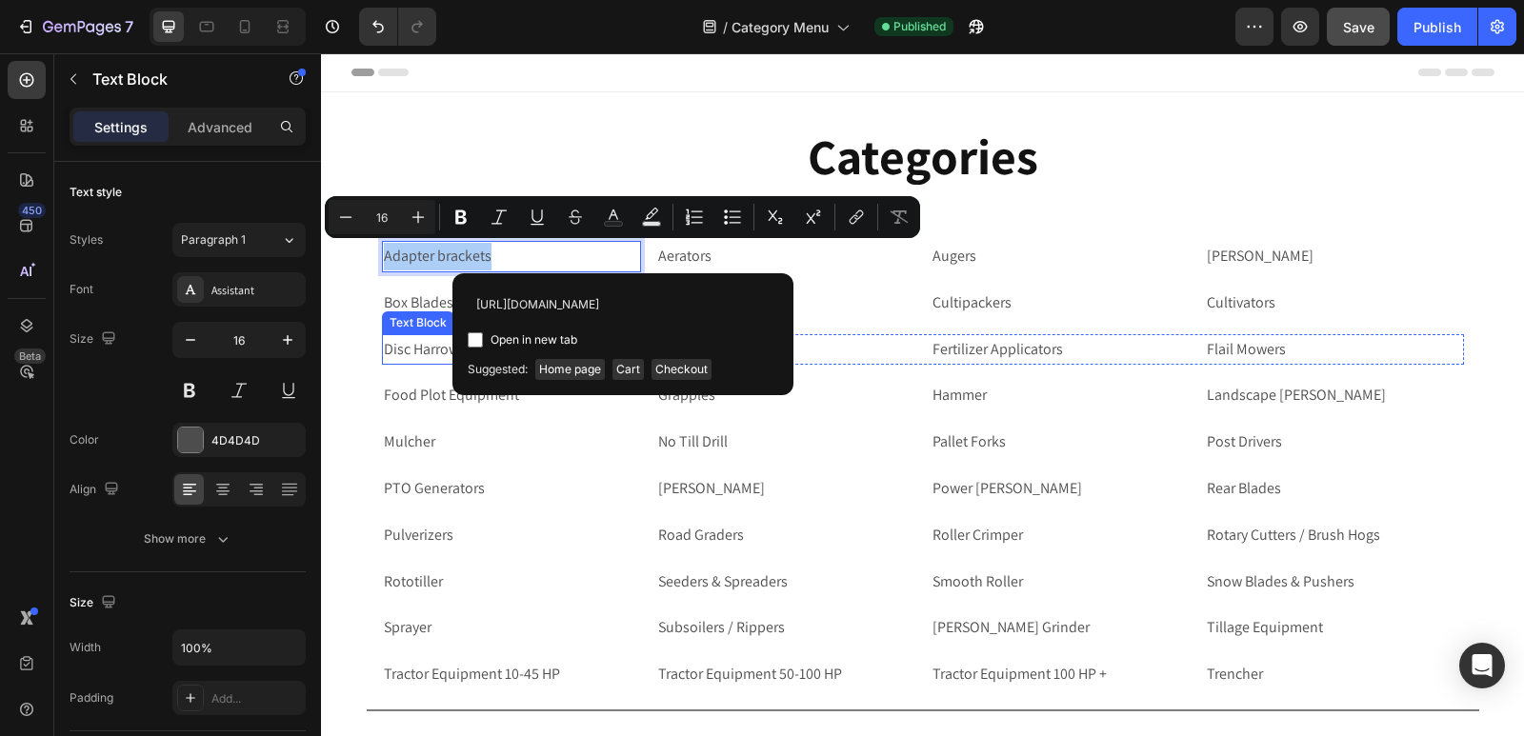
scroll to position [0, 145]
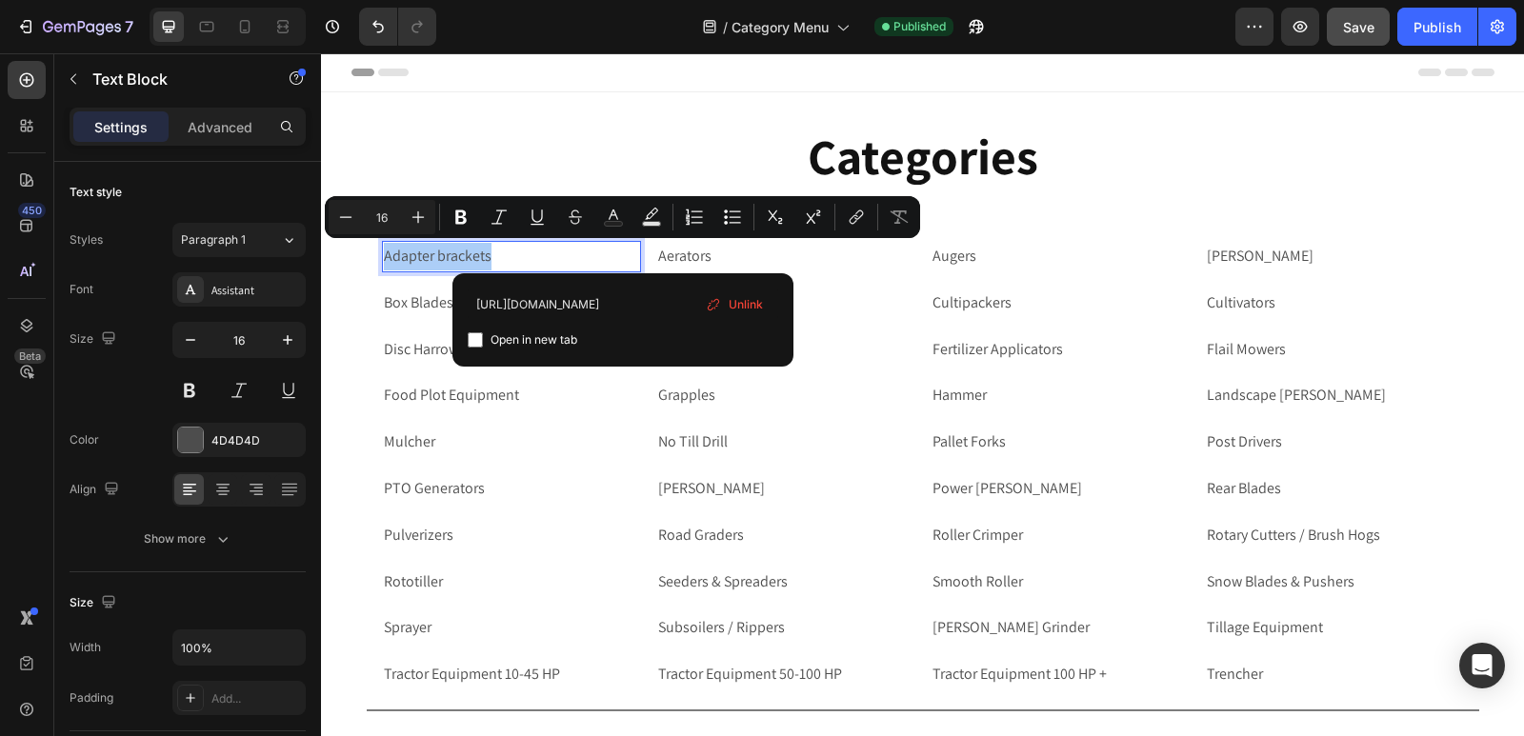
type input "[URL][DOMAIN_NAME]"
click at [477, 343] on input "Editor contextual toolbar" at bounding box center [475, 339] width 15 height 15
checkbox input "true"
click at [766, 255] on p "Aerators" at bounding box center [785, 257] width 255 height 28
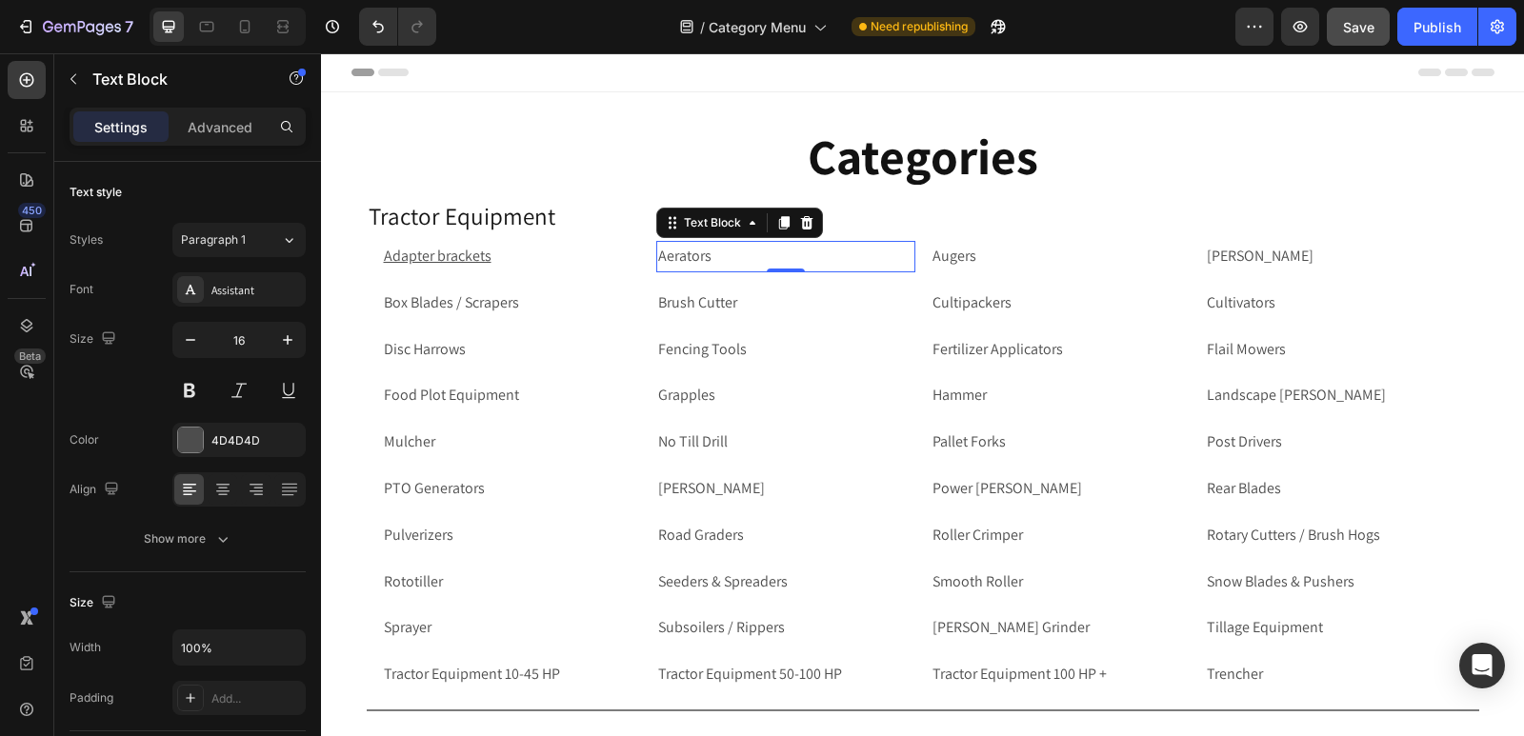
click at [859, 254] on p "Aerators" at bounding box center [785, 257] width 255 height 28
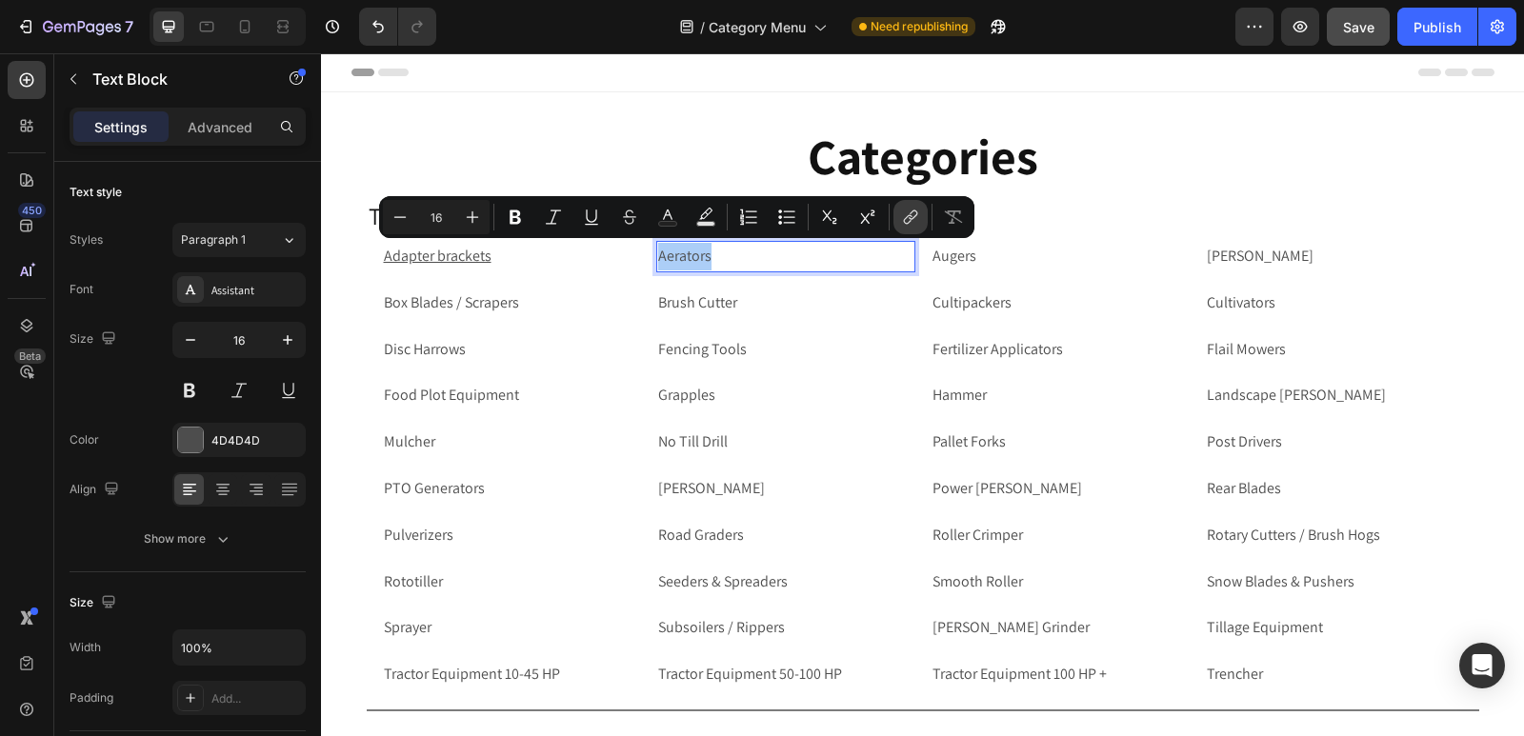
click at [909, 221] on icon "Editor contextual toolbar" at bounding box center [908, 220] width 9 height 10
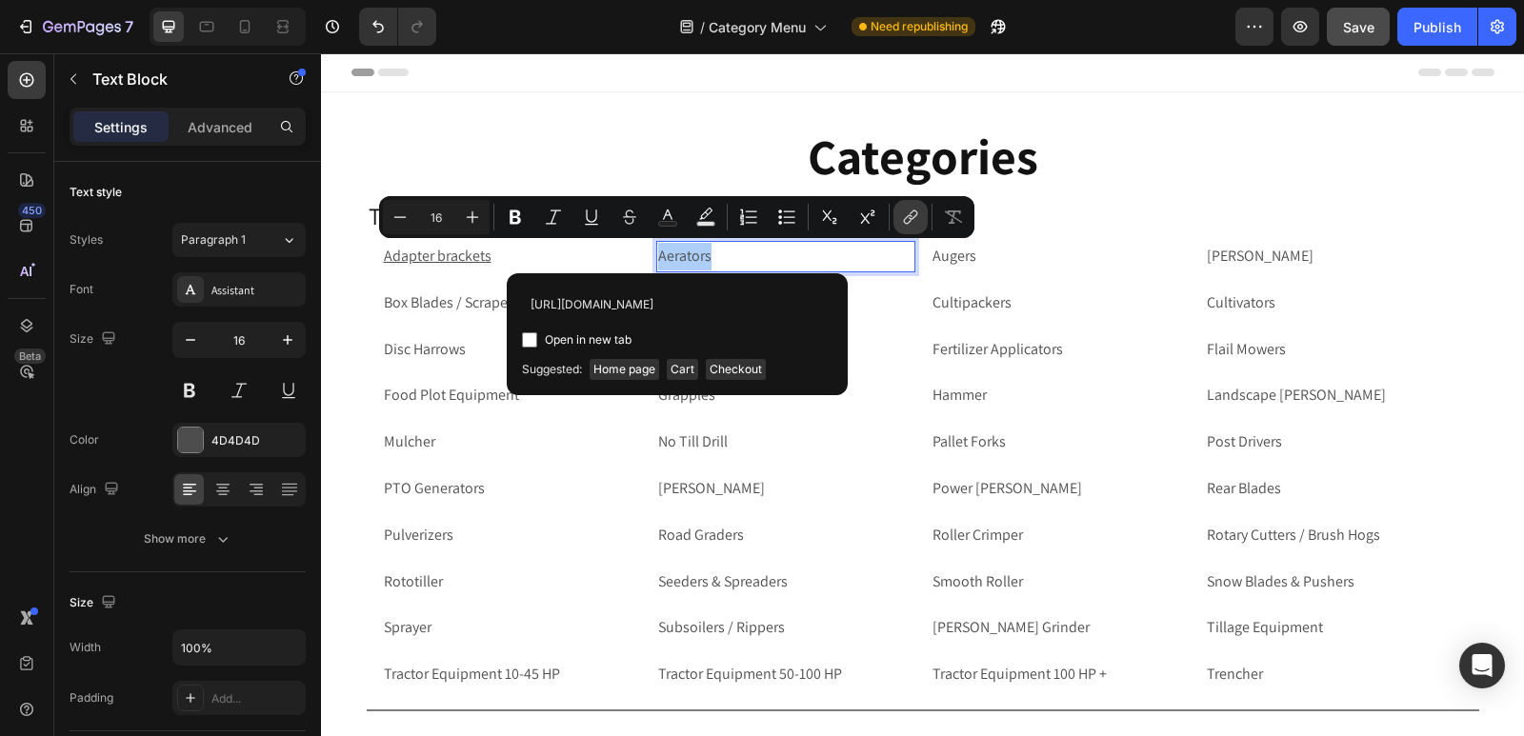
scroll to position [0, 96]
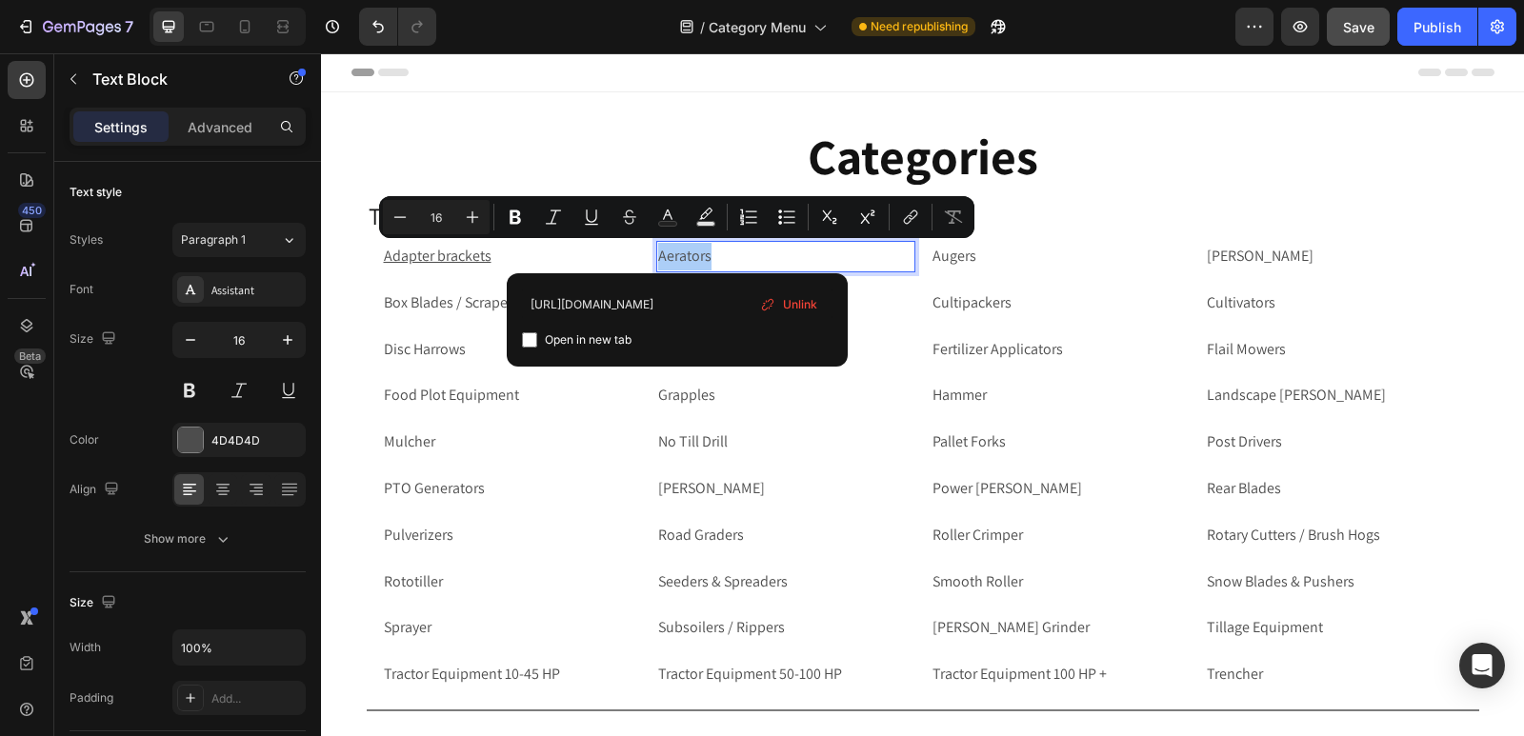
type input "[URL][DOMAIN_NAME]"
click at [533, 337] on input "Editor contextual toolbar" at bounding box center [529, 339] width 15 height 15
checkbox input "true"
click at [994, 251] on p "Augers" at bounding box center [1059, 257] width 255 height 28
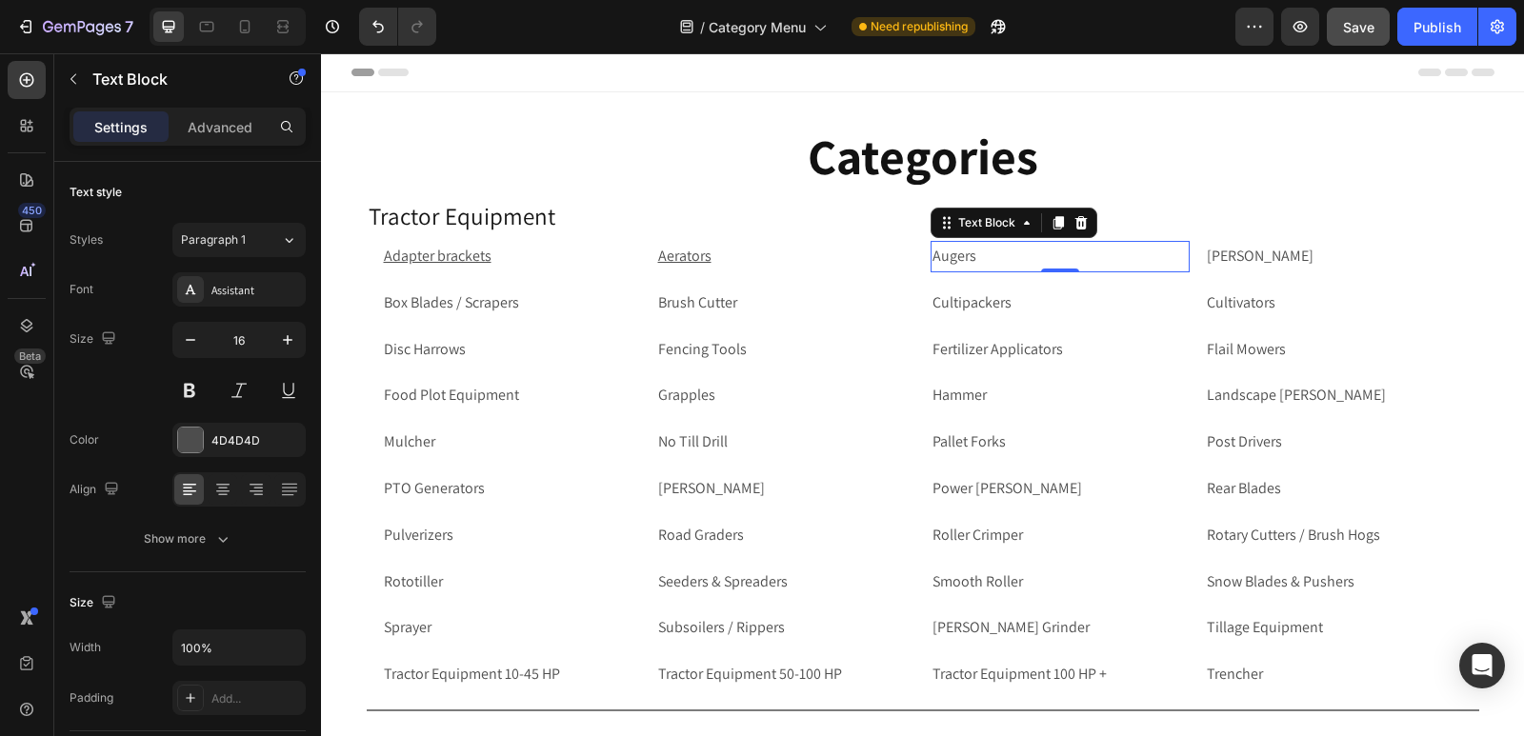
click at [1112, 259] on p "Augers" at bounding box center [1059, 257] width 255 height 28
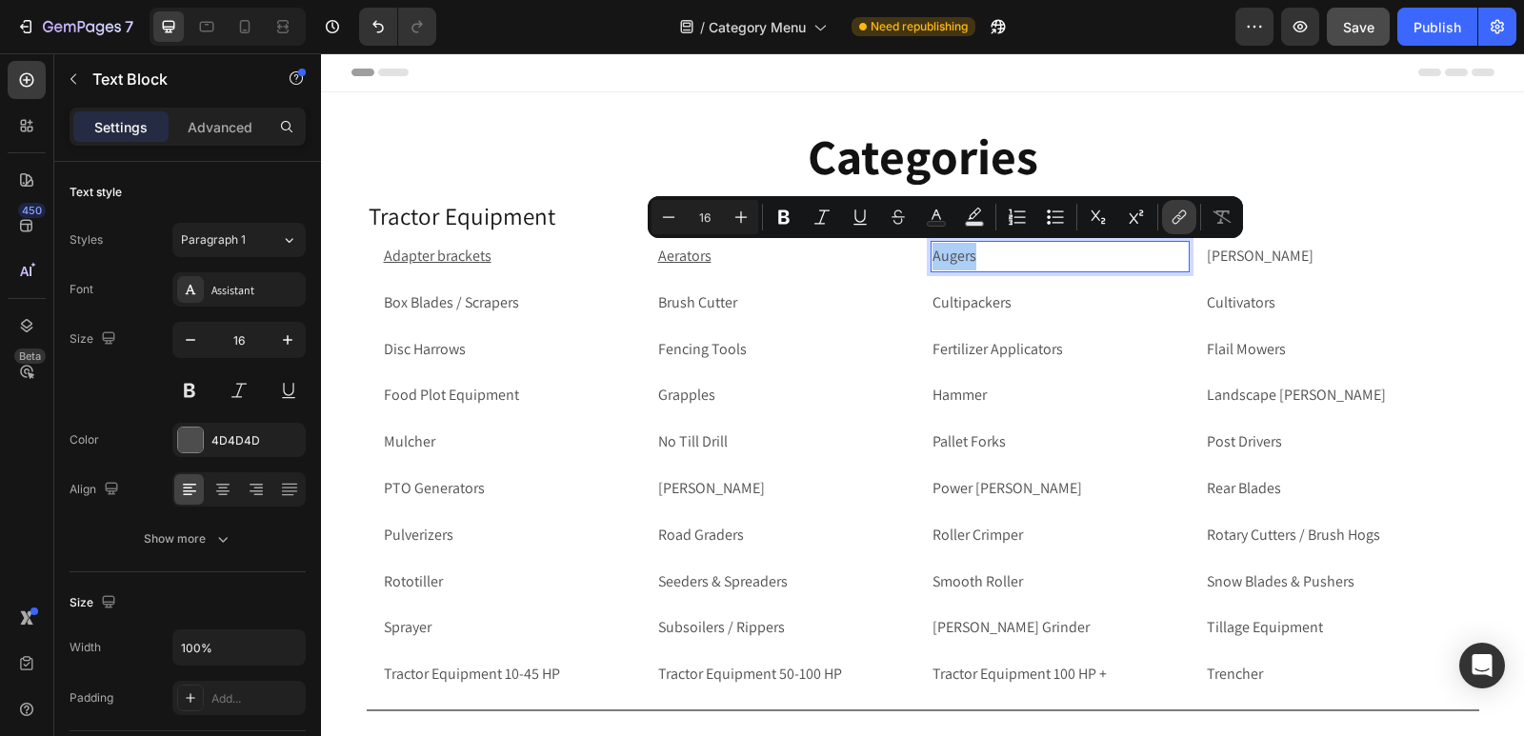
click at [1168, 211] on button "link" at bounding box center [1179, 217] width 34 height 34
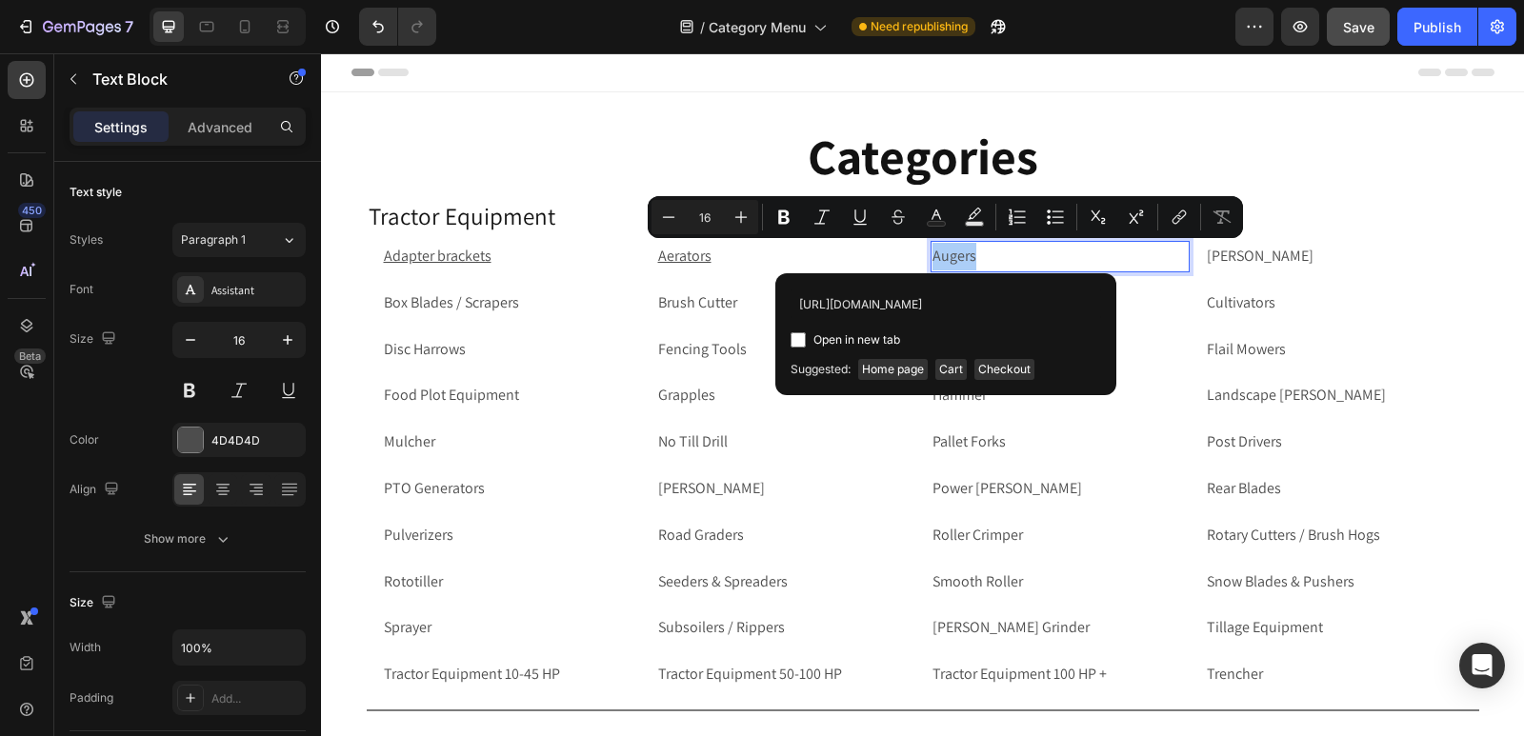
scroll to position [0, 83]
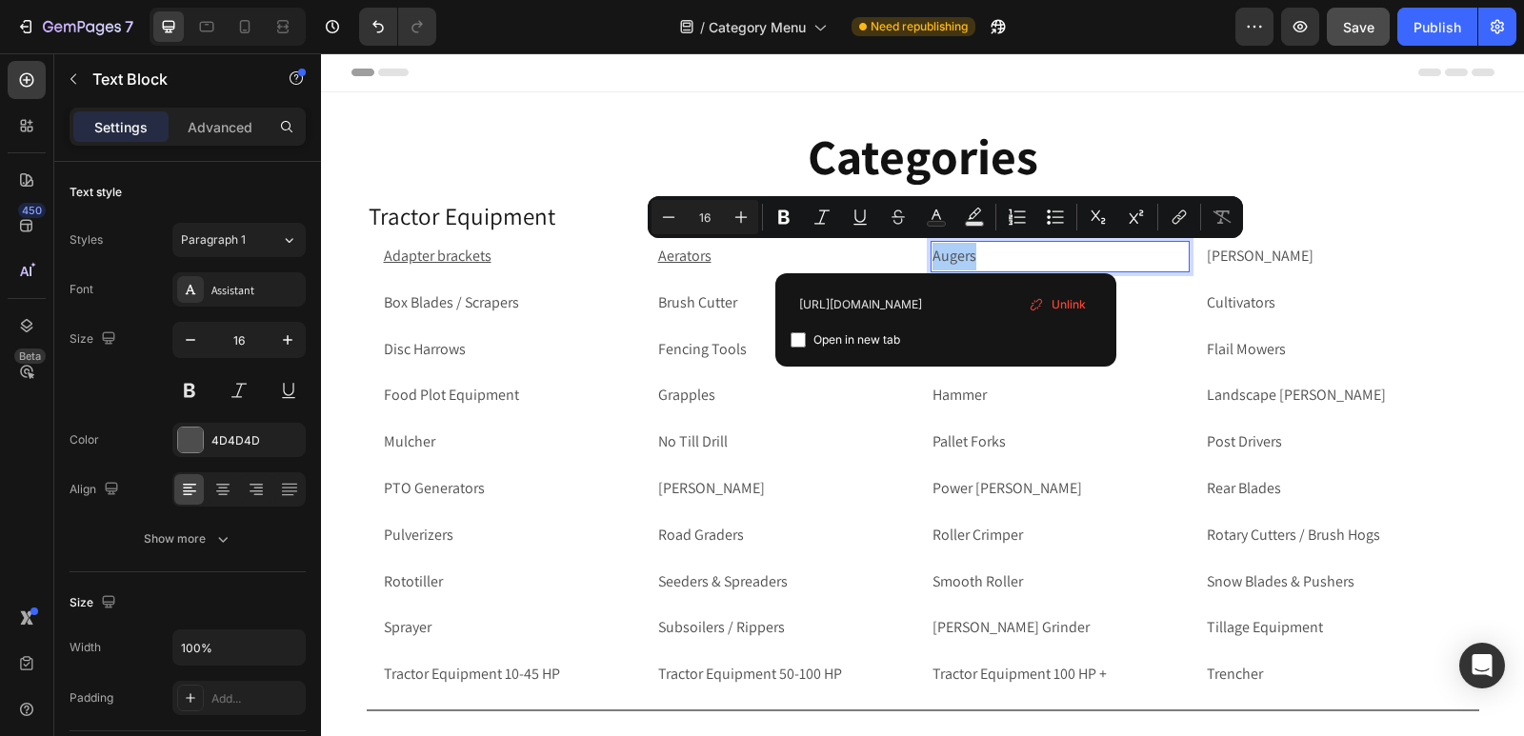
type input "[URL][DOMAIN_NAME]"
click at [796, 339] on input "Editor contextual toolbar" at bounding box center [797, 339] width 15 height 15
checkbox input "true"
click at [1300, 256] on p "[PERSON_NAME]" at bounding box center [1333, 257] width 255 height 28
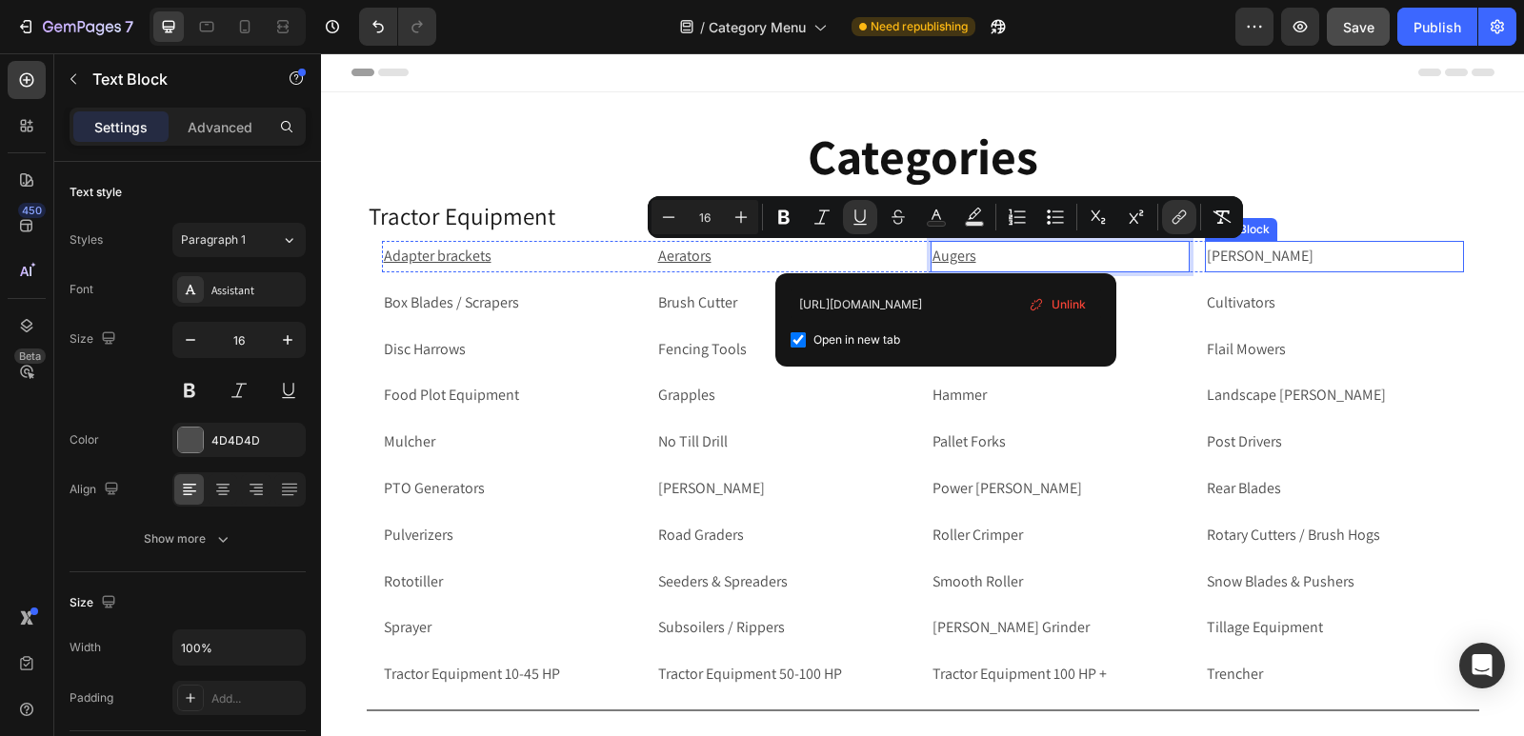
click at [1300, 256] on p "[PERSON_NAME]" at bounding box center [1333, 257] width 255 height 28
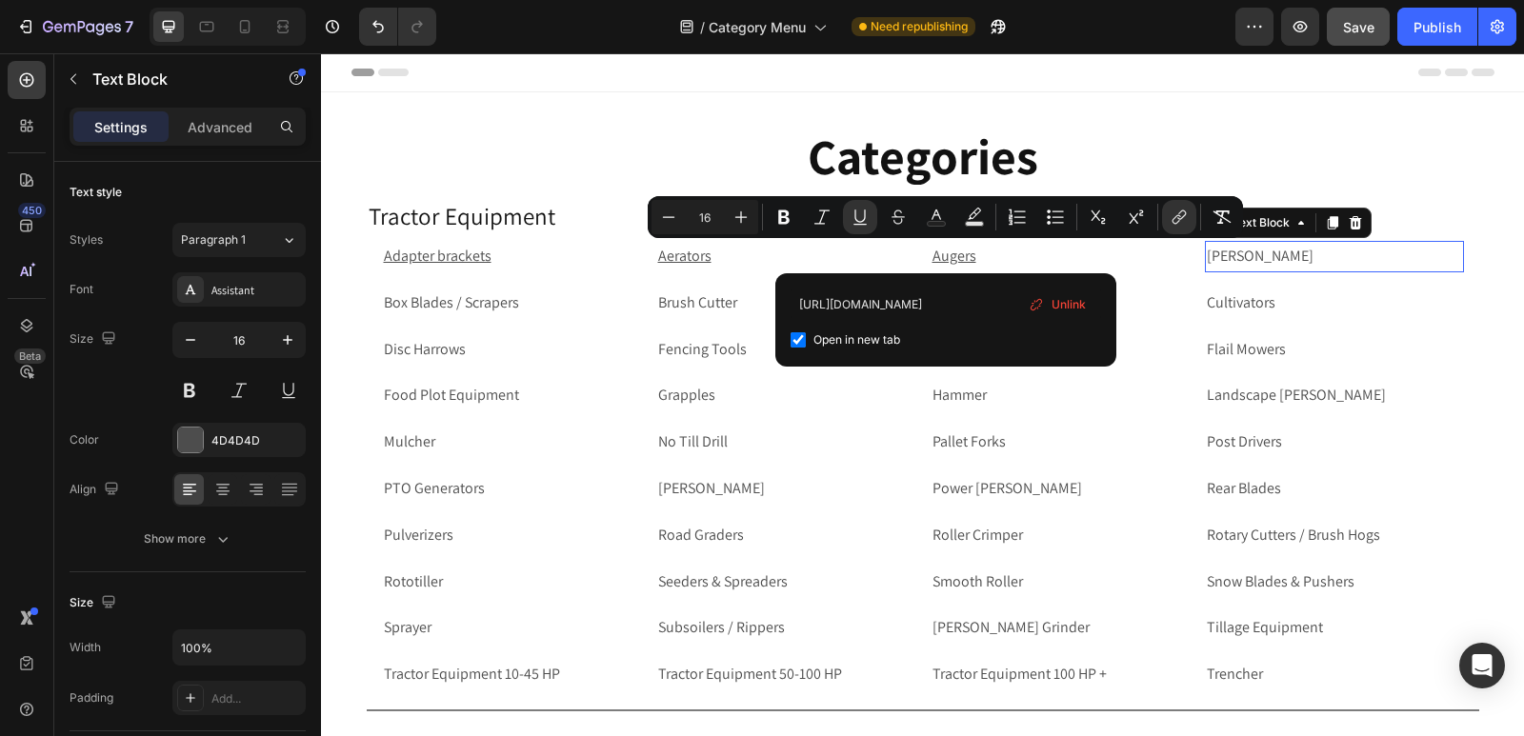
click at [1300, 256] on p "[PERSON_NAME]" at bounding box center [1333, 257] width 255 height 28
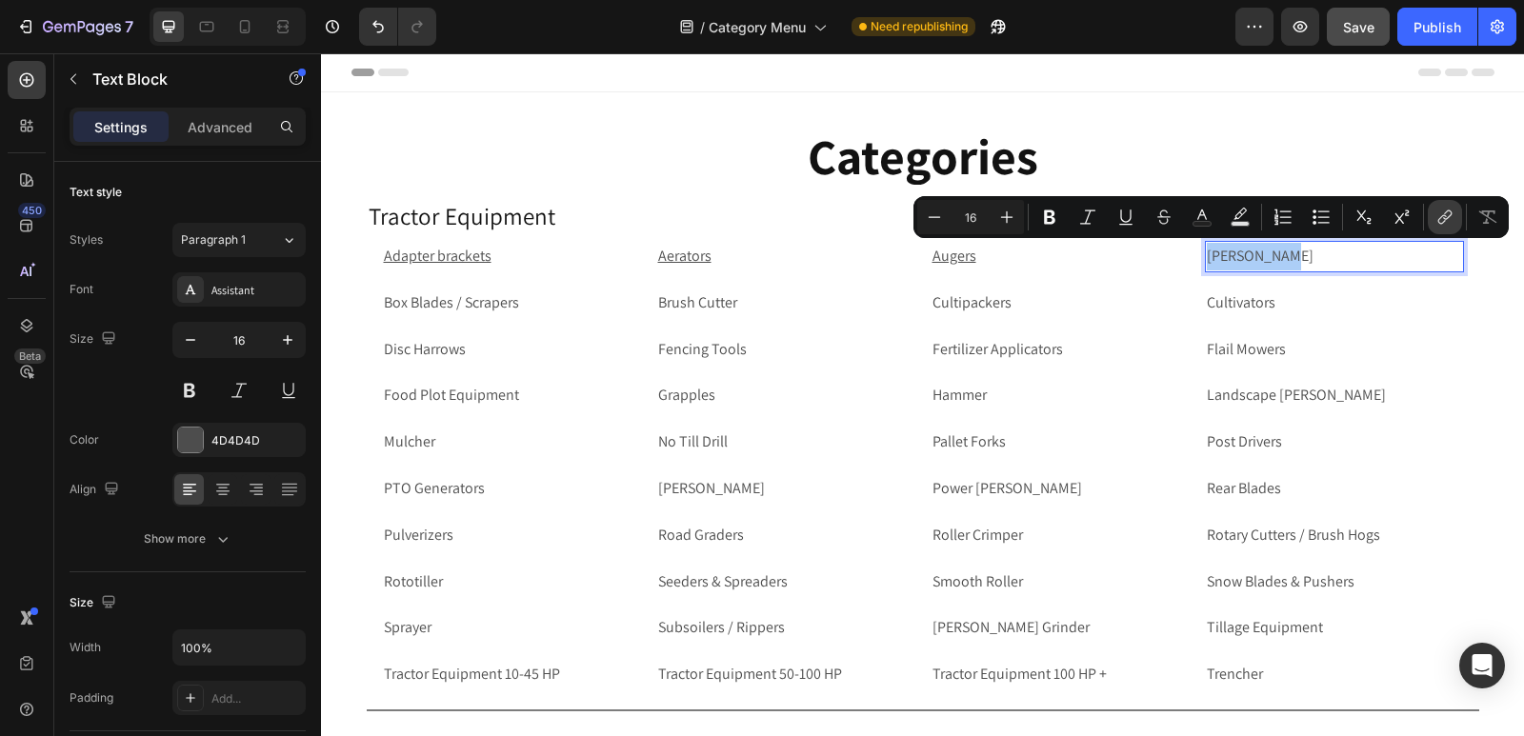
click at [1438, 215] on icon "Editor contextual toolbar" at bounding box center [1444, 217] width 19 height 19
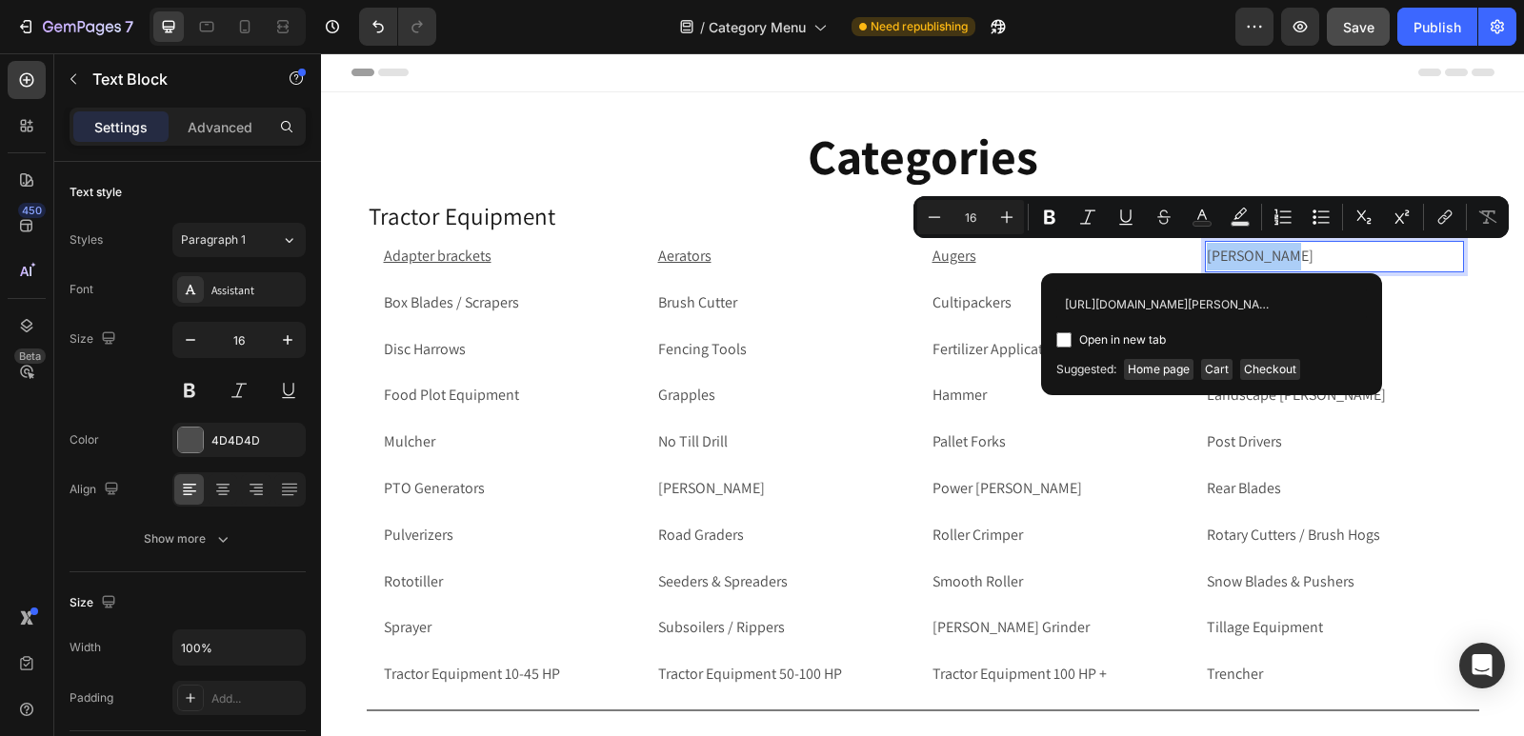
scroll to position [0, 110]
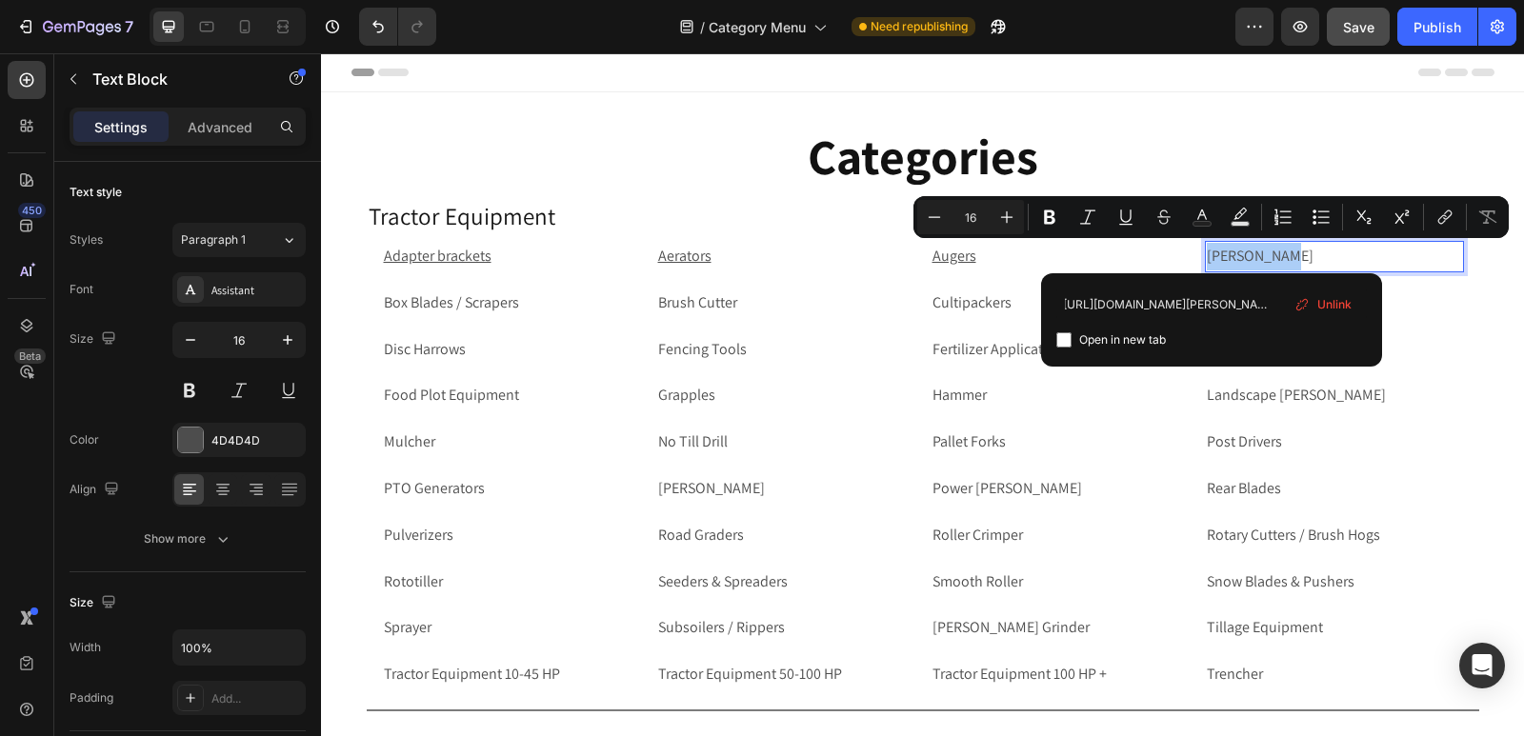
type input "[URL][DOMAIN_NAME][PERSON_NAME]"
click at [1066, 339] on input "Editor contextual toolbar" at bounding box center [1063, 339] width 15 height 15
click at [532, 304] on p "Box Blades / Scrapers" at bounding box center [511, 303] width 255 height 28
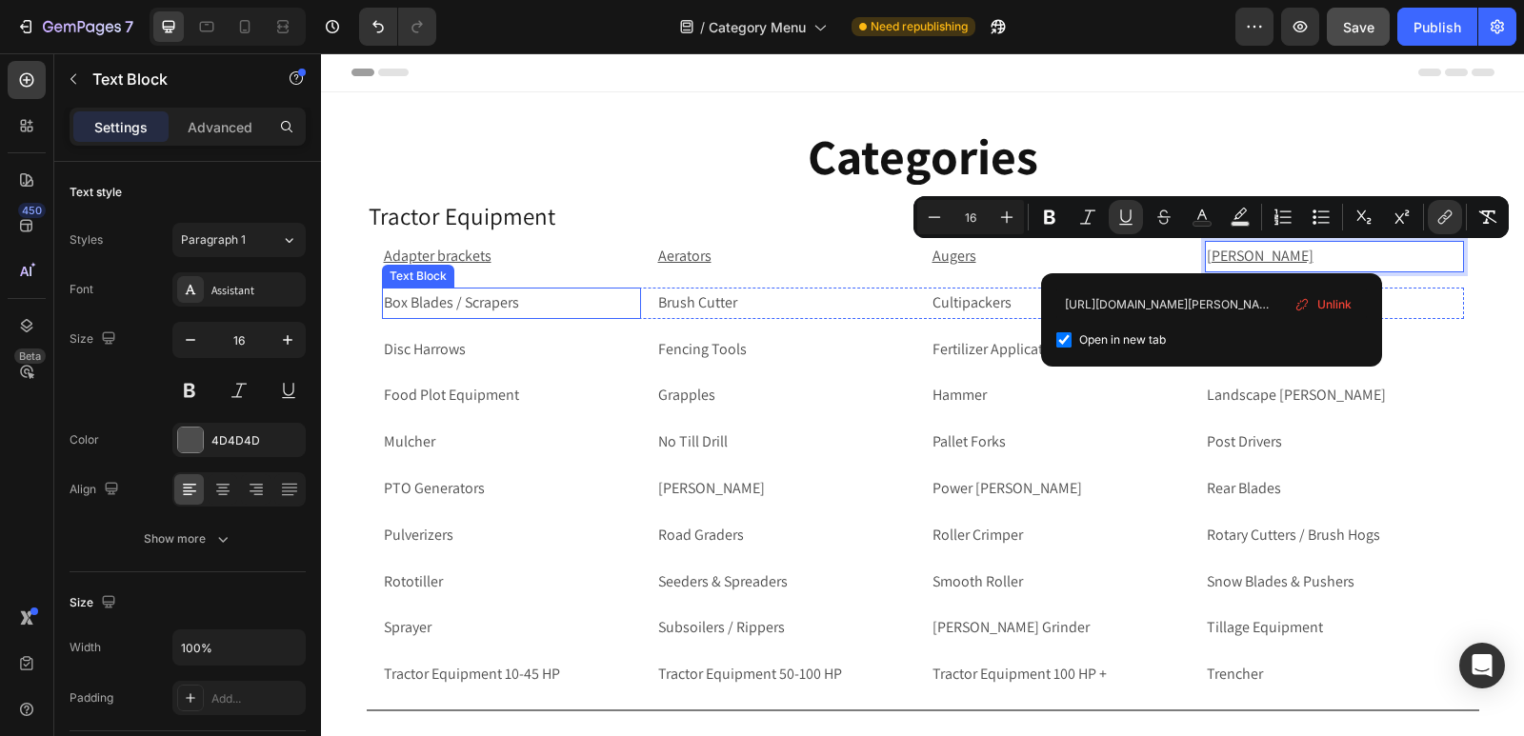
click at [532, 304] on p "Box Blades / Scrapers" at bounding box center [511, 303] width 255 height 28
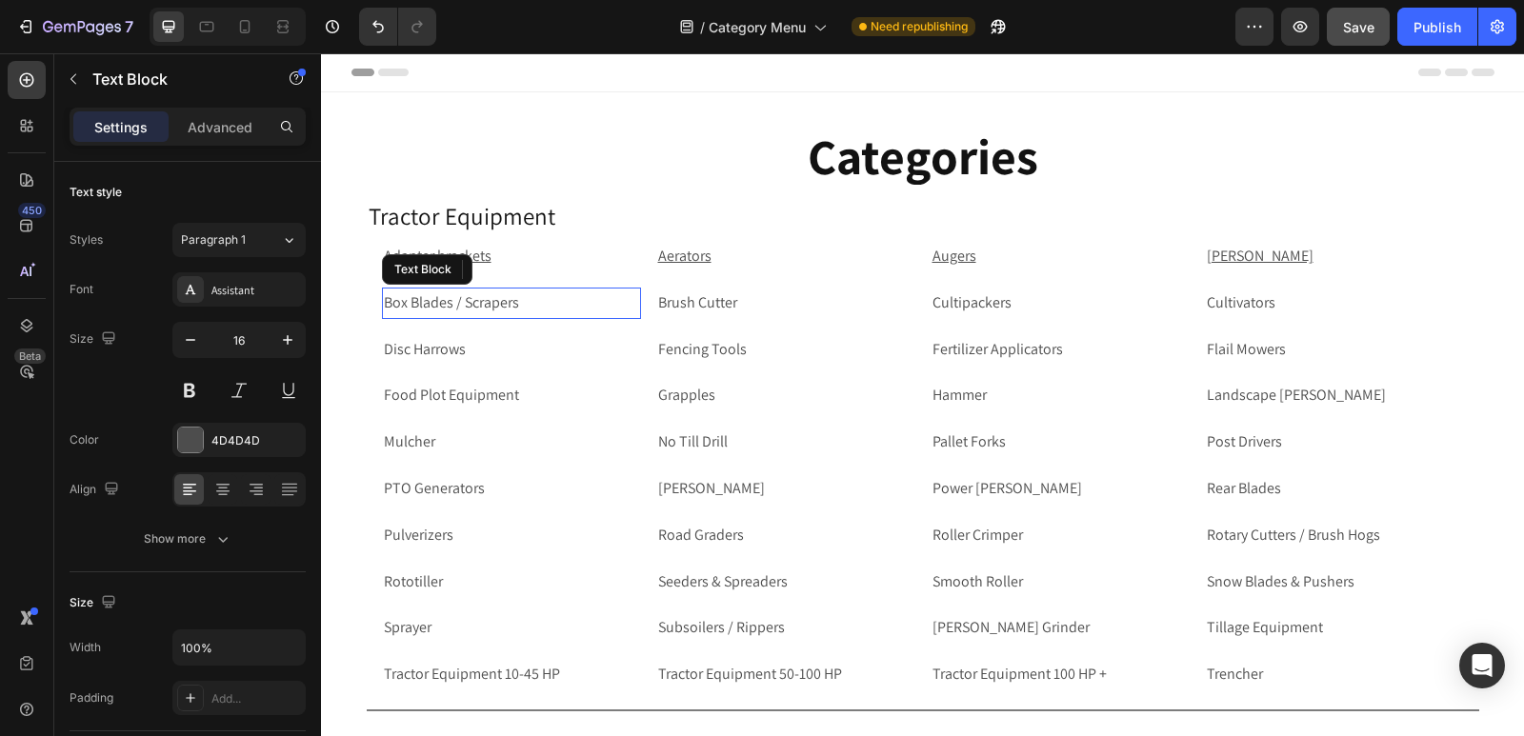
click at [551, 303] on p "Box Blades / Scrapers" at bounding box center [511, 303] width 255 height 28
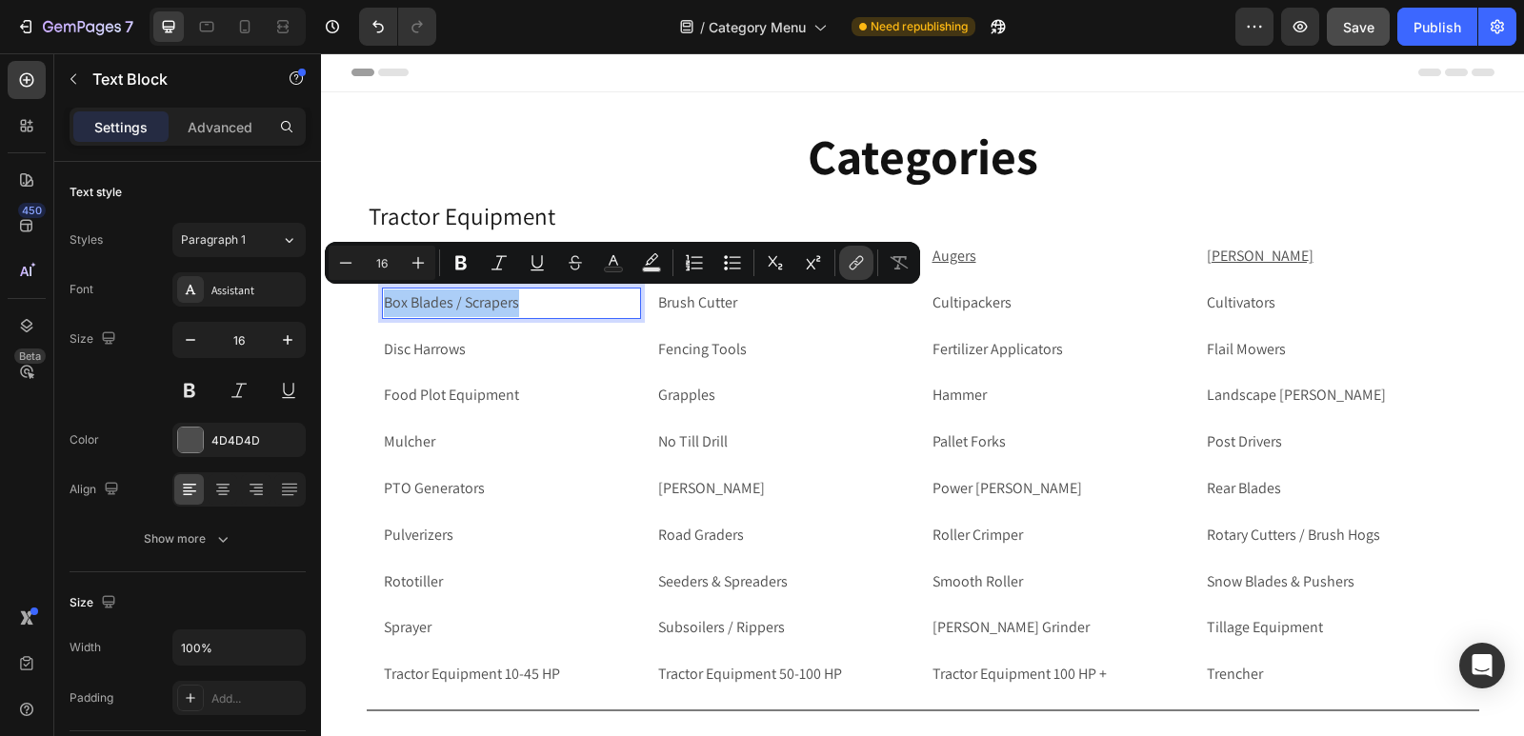
click at [853, 261] on icon "Editor contextual toolbar" at bounding box center [856, 262] width 19 height 19
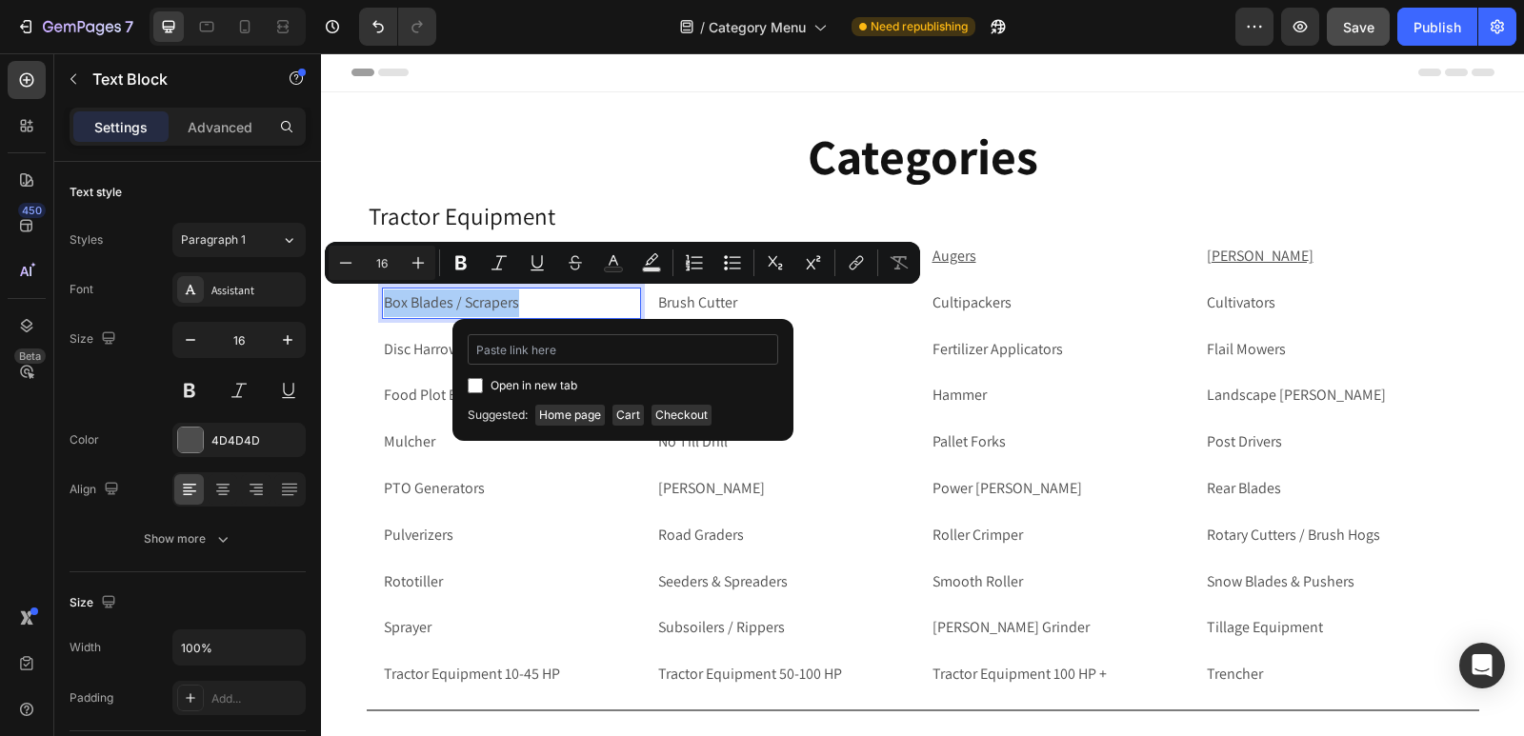
click at [554, 344] on input "Editor contextual toolbar" at bounding box center [623, 349] width 310 height 30
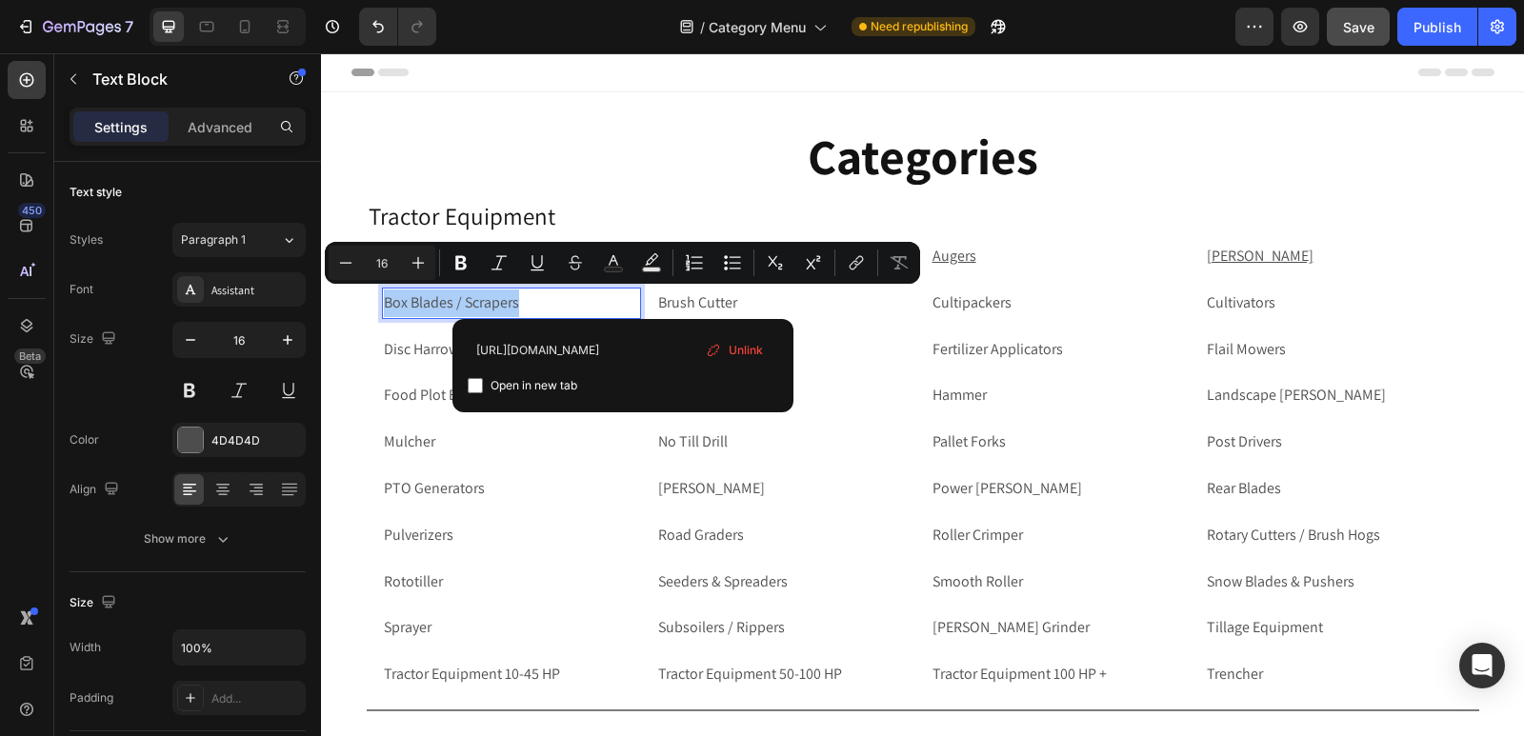
type input "[URL][DOMAIN_NAME]"
click at [471, 388] on input "Editor contextual toolbar" at bounding box center [475, 385] width 15 height 15
checkbox input "true"
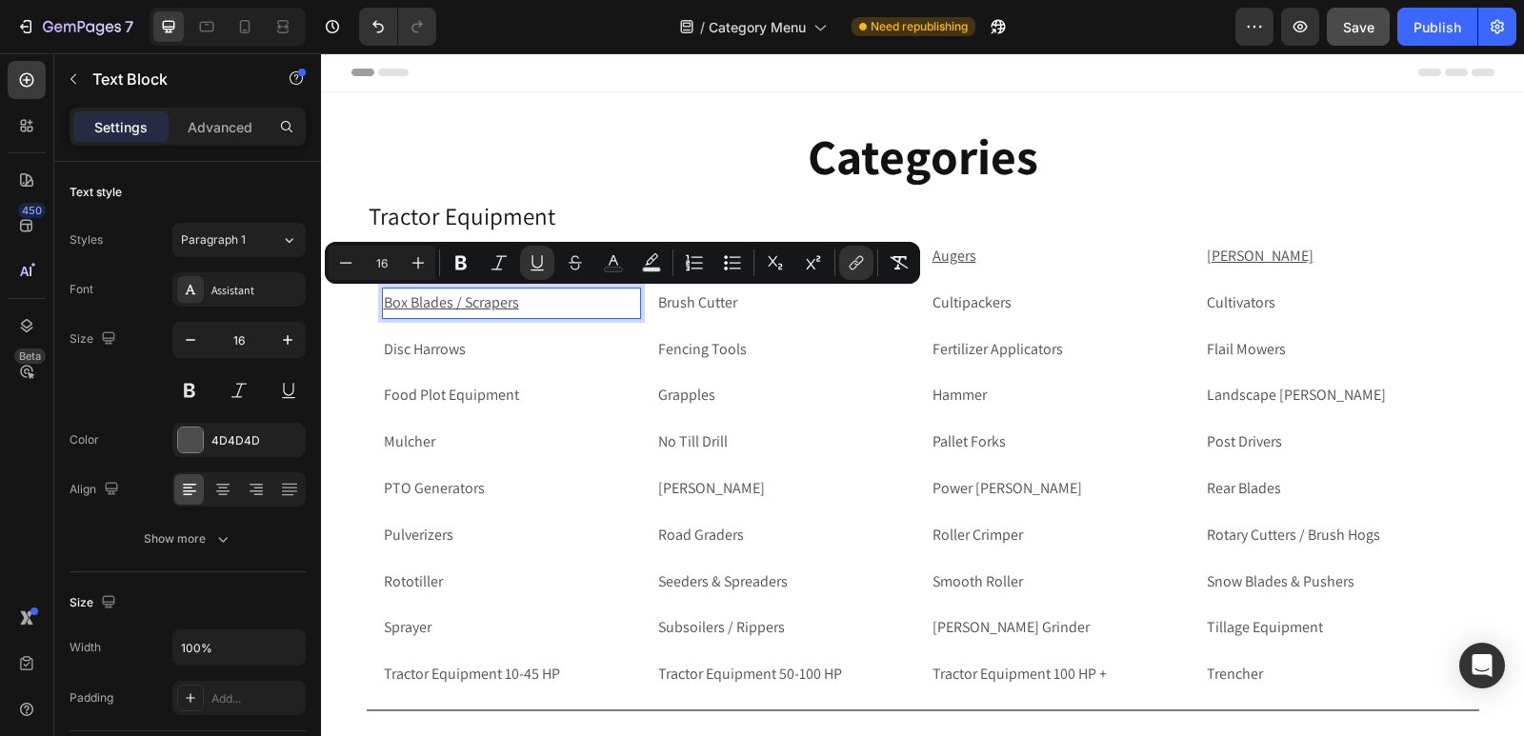
click at [745, 304] on p "Brush Cutter" at bounding box center [785, 303] width 255 height 28
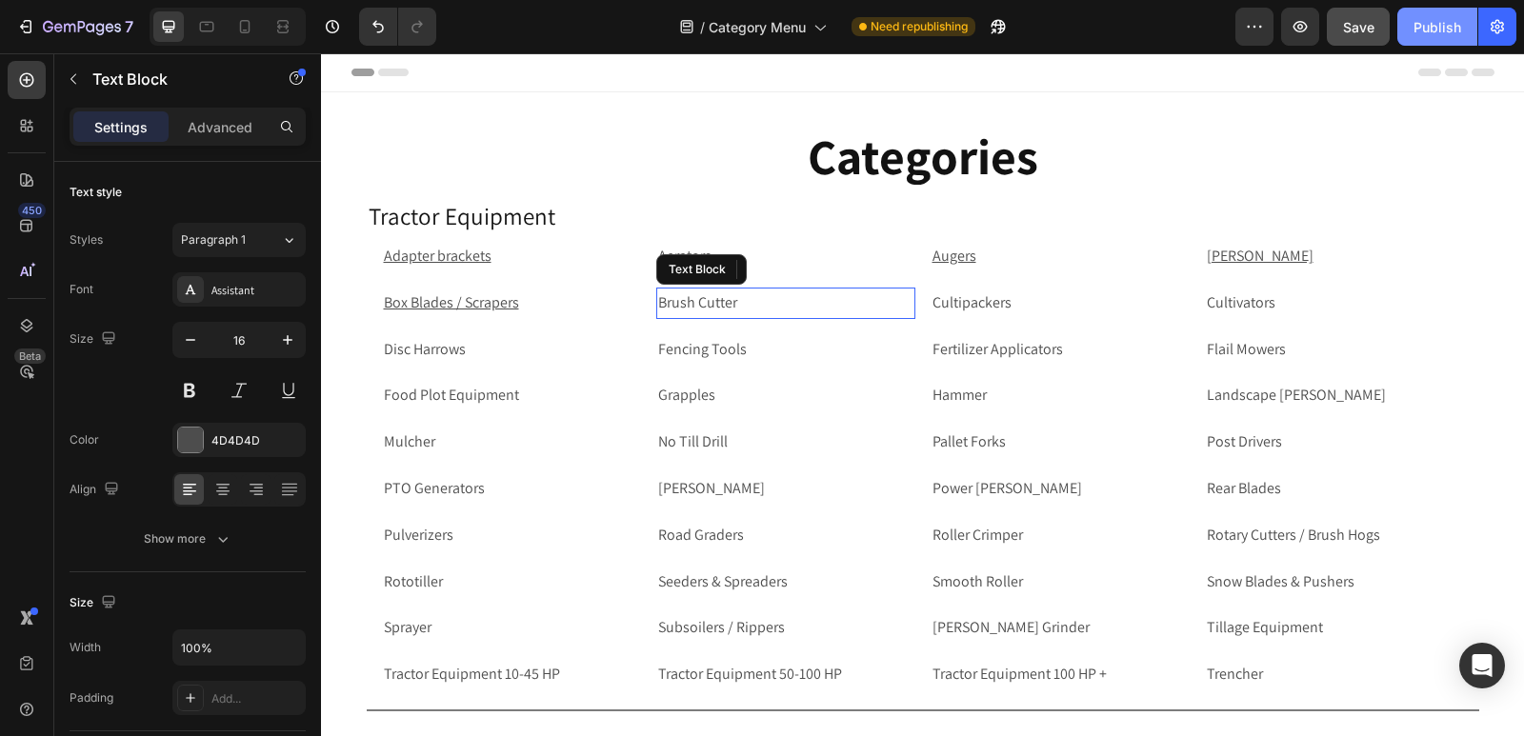
click at [1438, 30] on div "Publish" at bounding box center [1437, 27] width 48 height 20
click at [1438, 30] on icon "button" at bounding box center [1436, 26] width 17 height 17
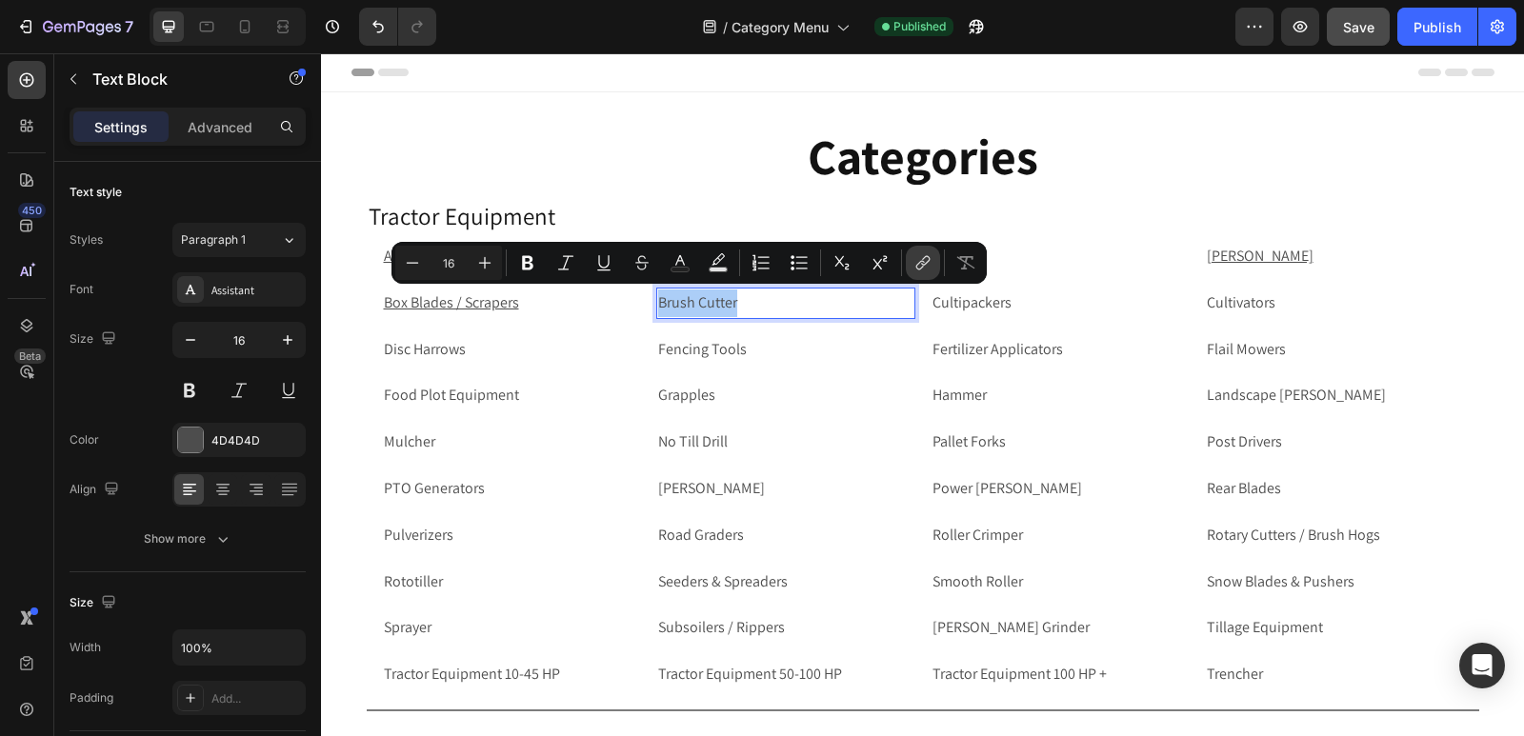
click at [928, 261] on icon "Editor contextual toolbar" at bounding box center [925, 261] width 9 height 10
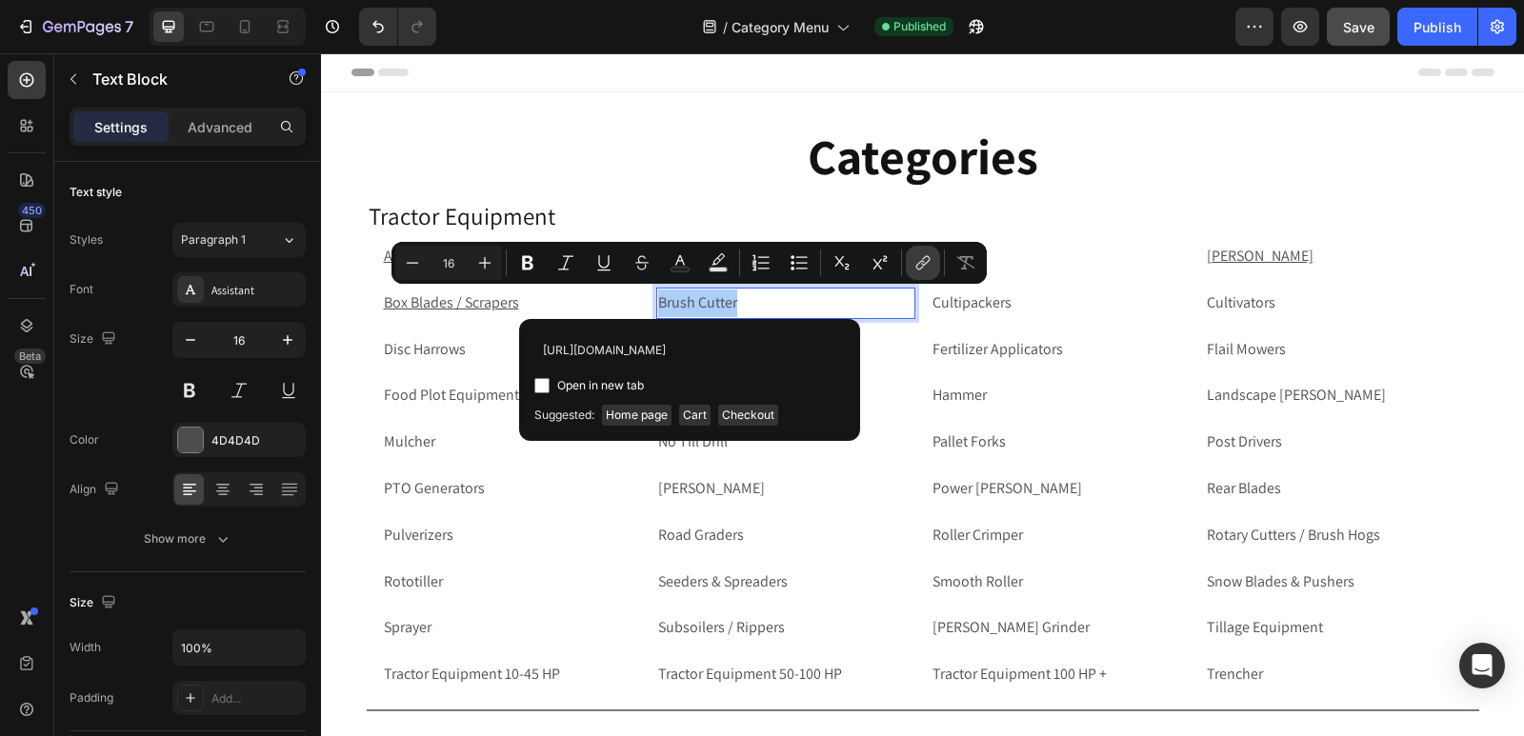
scroll to position [0, 119]
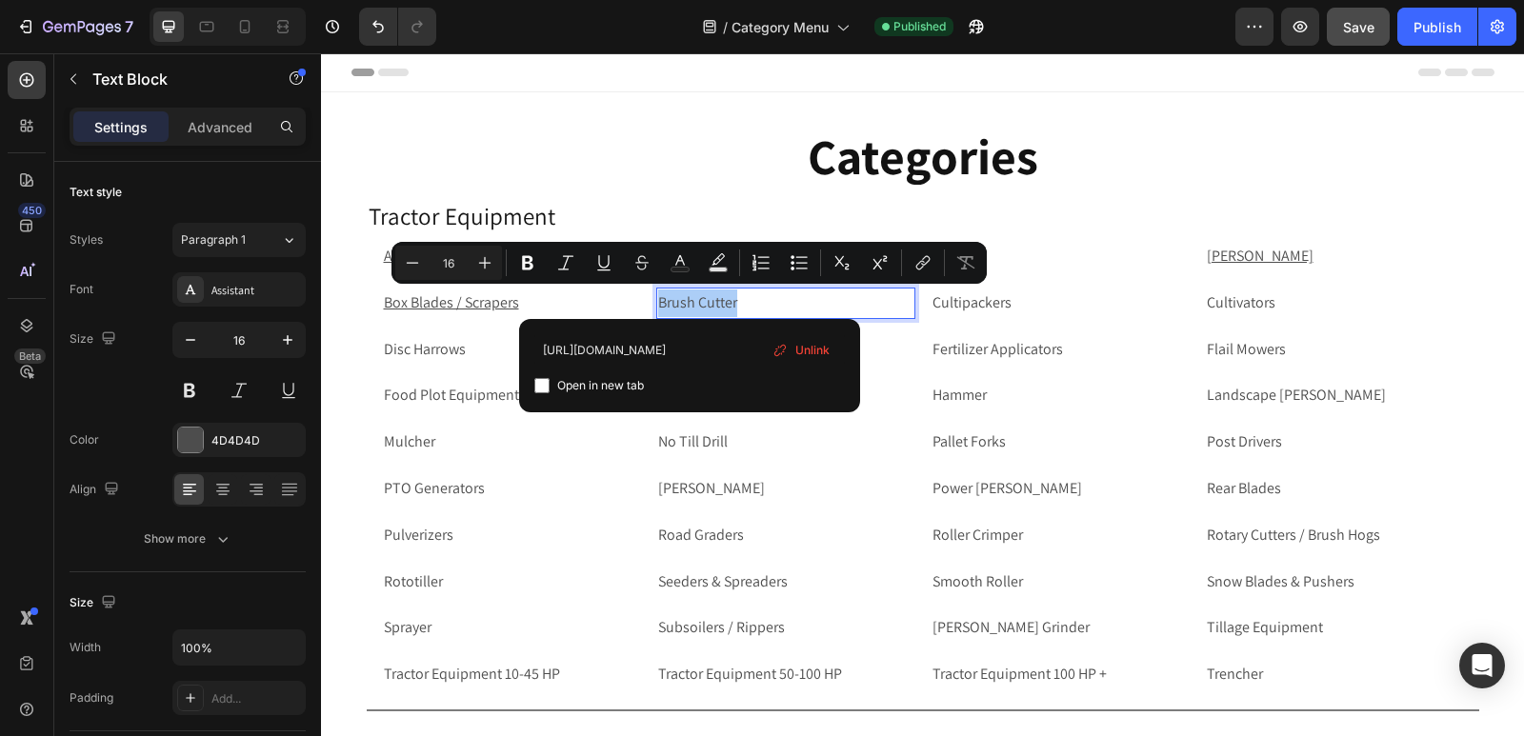
type input "[URL][DOMAIN_NAME]"
click at [540, 383] on input "Editor contextual toolbar" at bounding box center [541, 385] width 15 height 15
checkbox input "true"
click at [1027, 306] on p "Cultipackers" at bounding box center [1059, 303] width 255 height 28
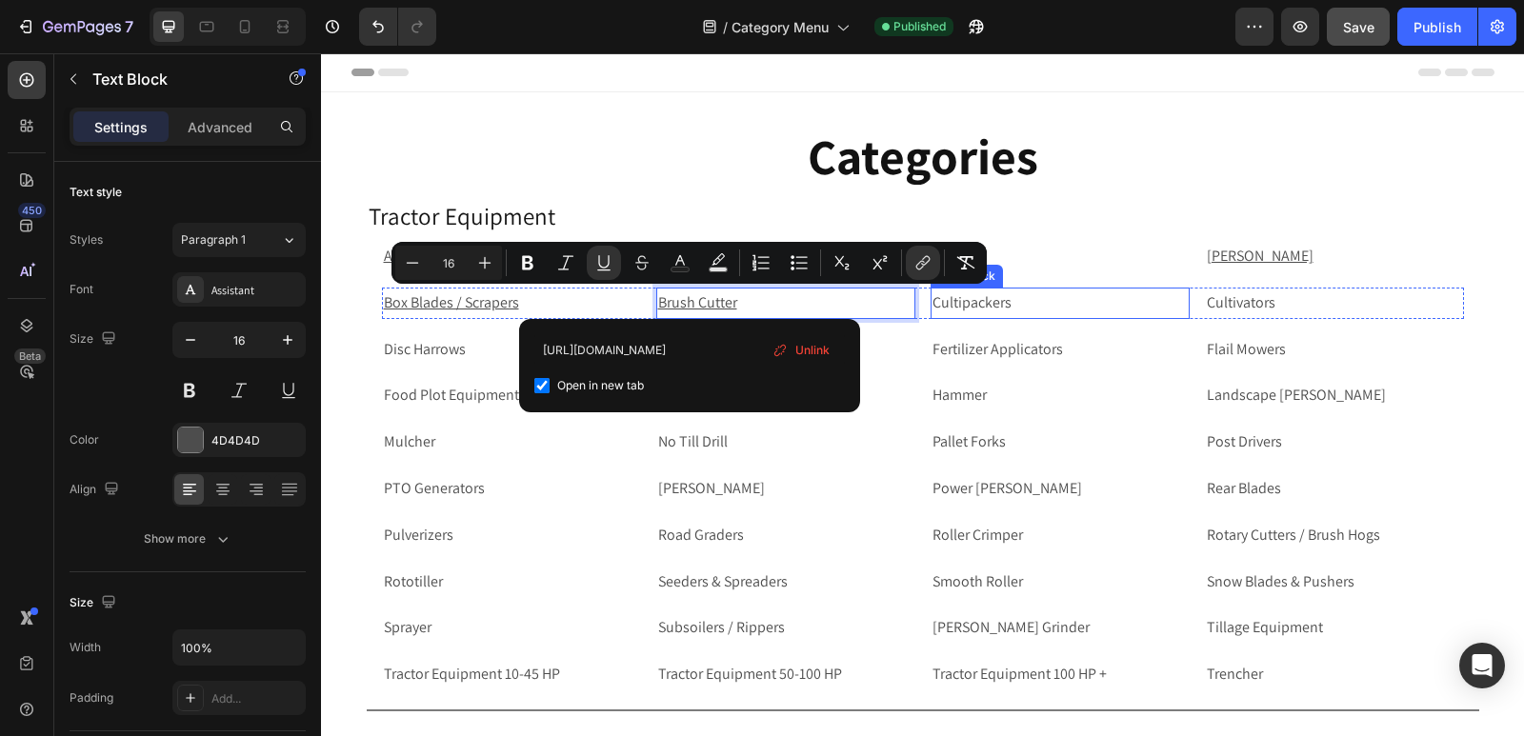
click at [1027, 306] on p "Cultipackers" at bounding box center [1059, 303] width 255 height 28
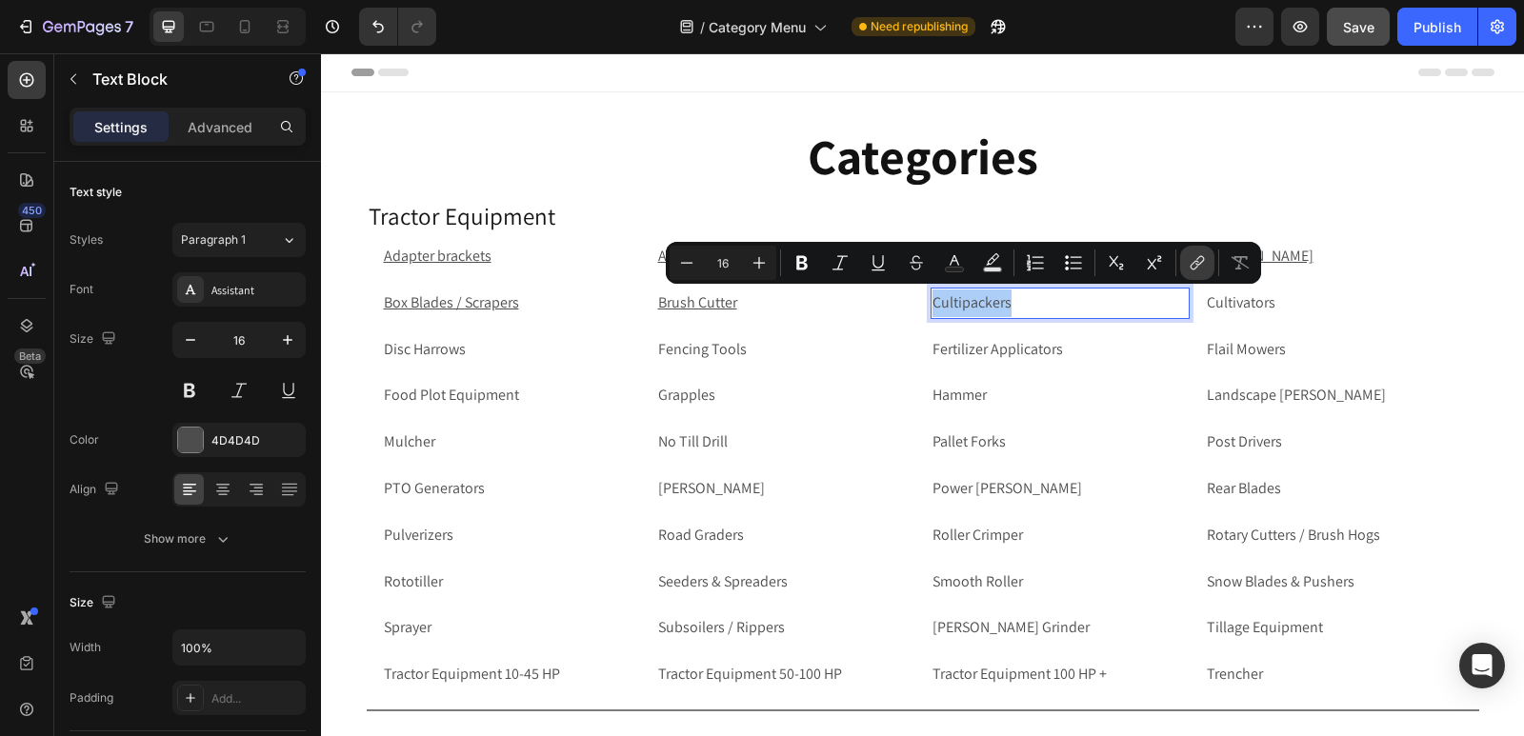
click at [1203, 258] on icon "Editor contextual toolbar" at bounding box center [1199, 261] width 9 height 10
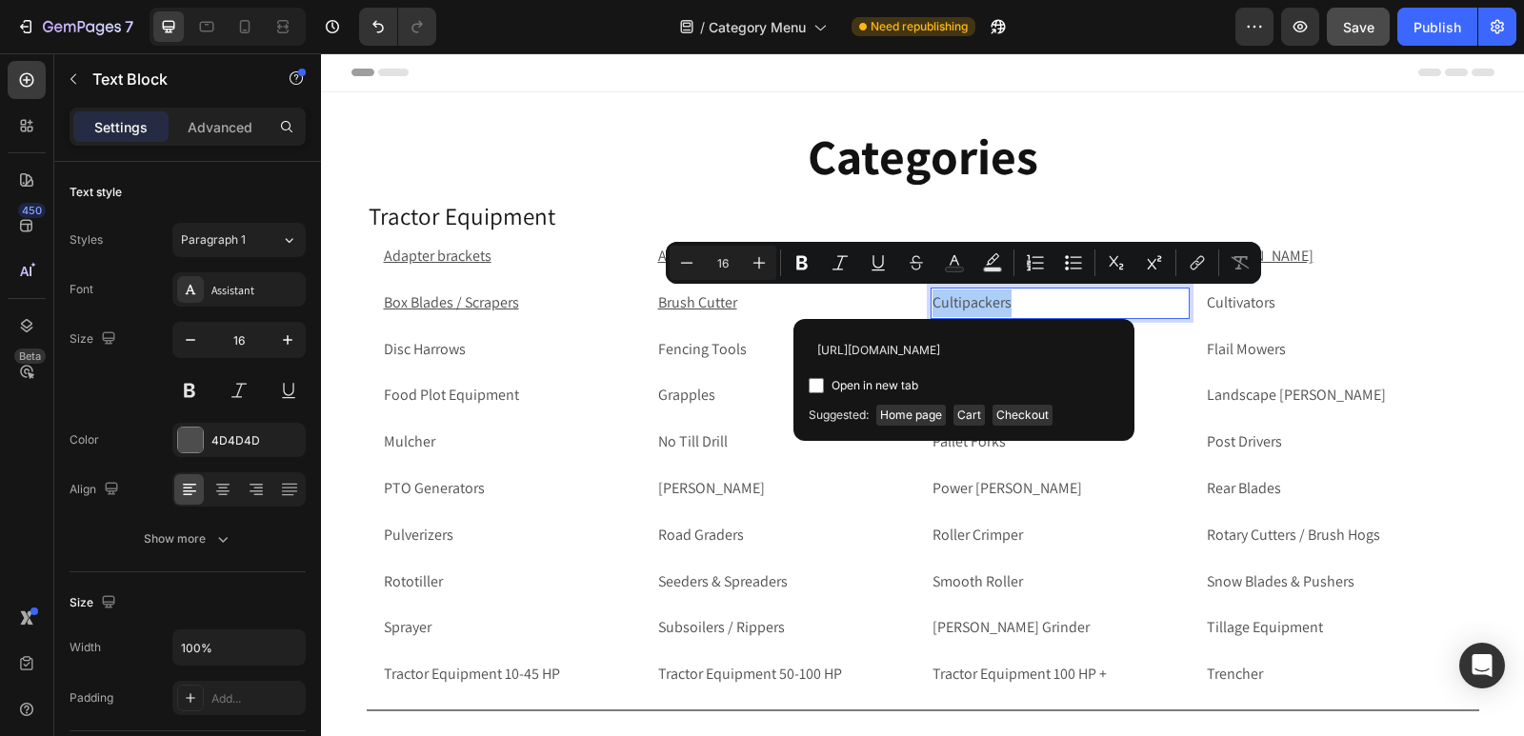
scroll to position [0, 117]
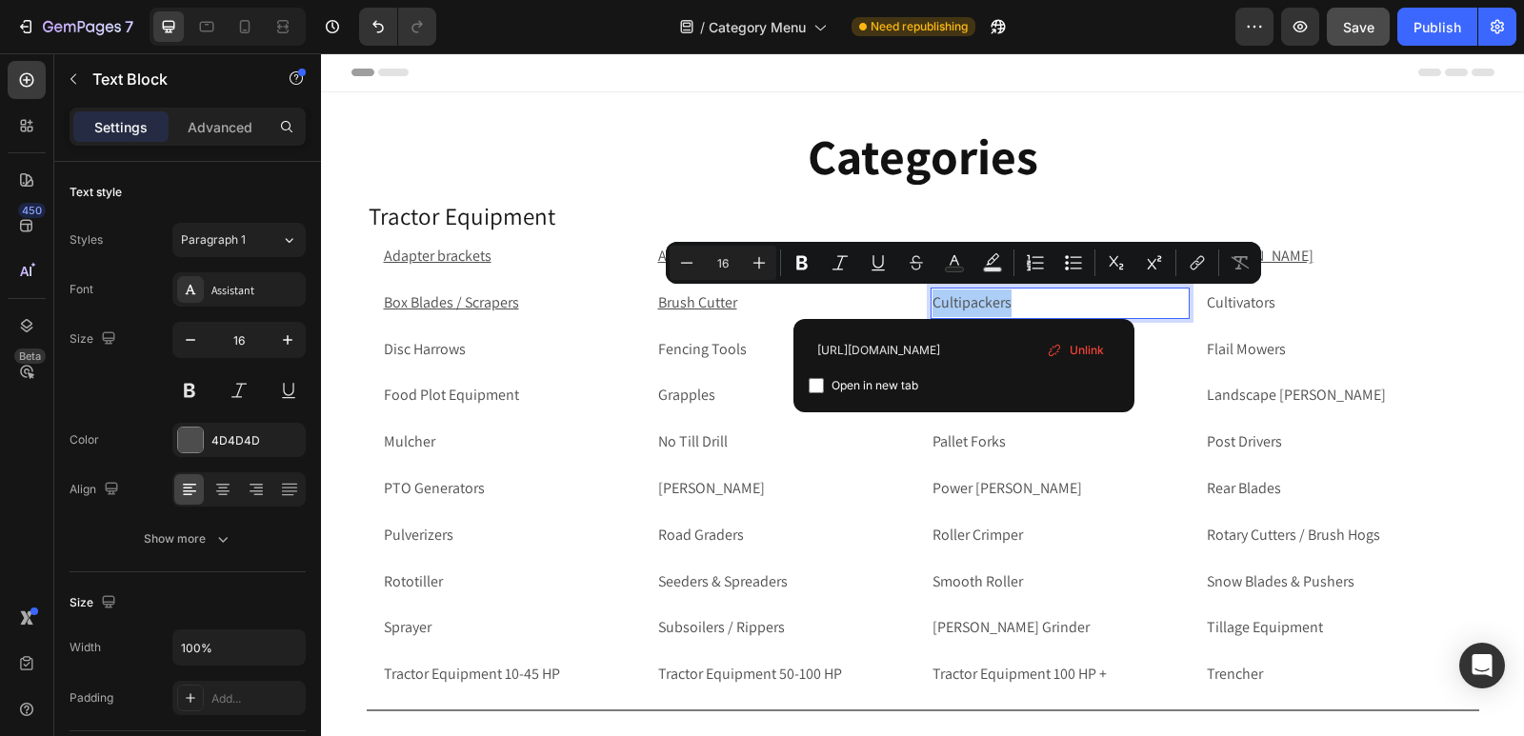
type input "[URL][DOMAIN_NAME]"
click at [819, 386] on input "Editor contextual toolbar" at bounding box center [815, 385] width 15 height 15
checkbox input "true"
click at [1282, 304] on p "Cultivators" at bounding box center [1333, 303] width 255 height 28
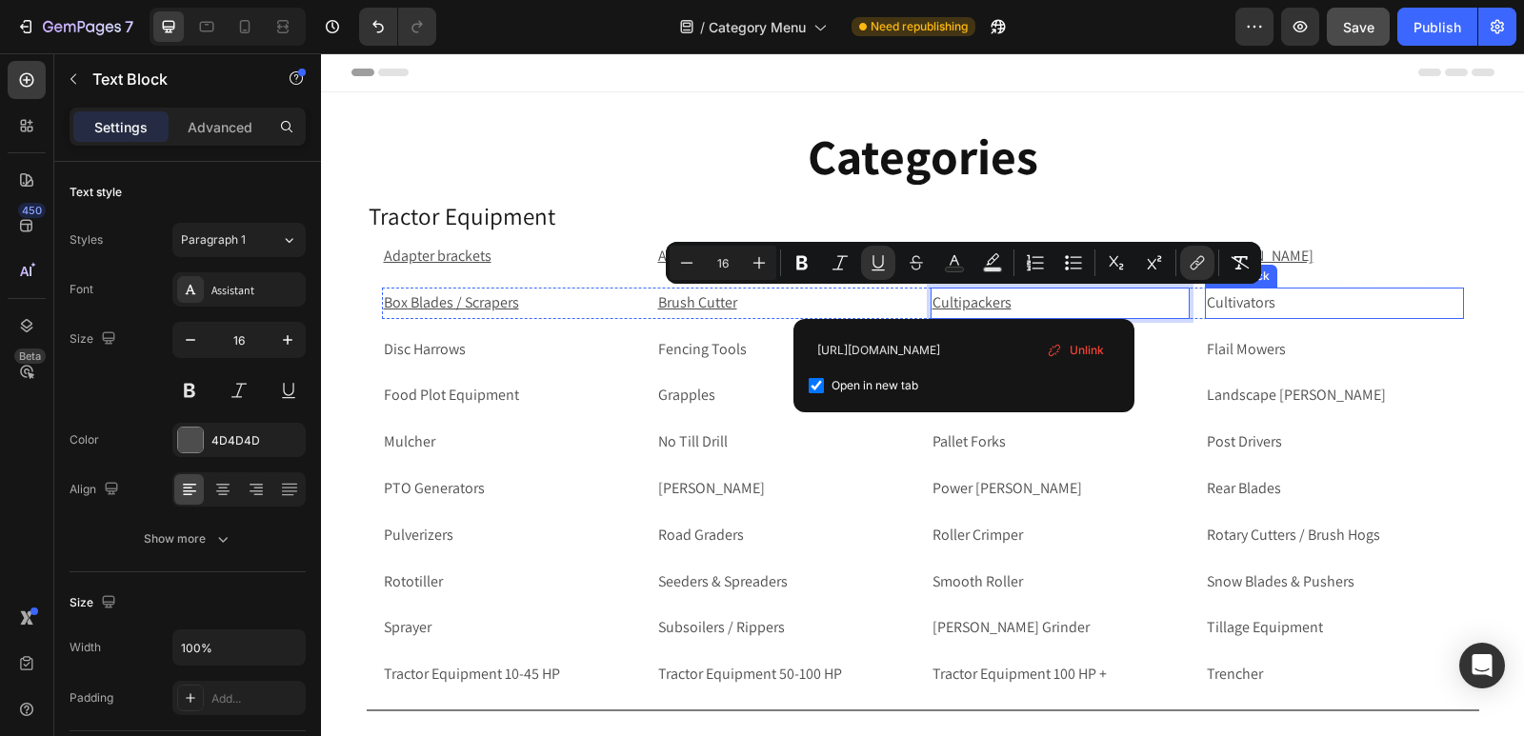
click at [1282, 304] on p "Cultivators" at bounding box center [1333, 303] width 255 height 28
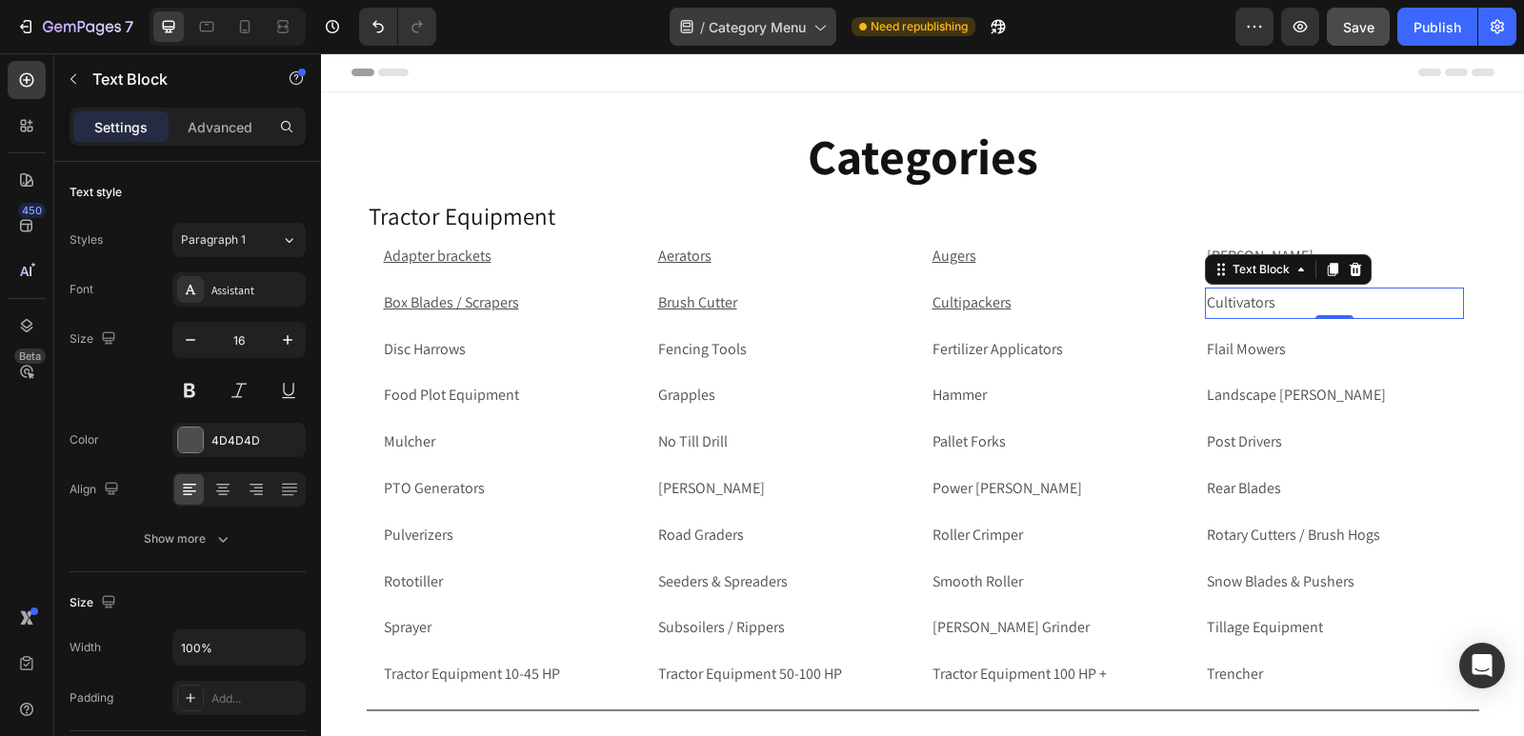
scroll to position [238, 0]
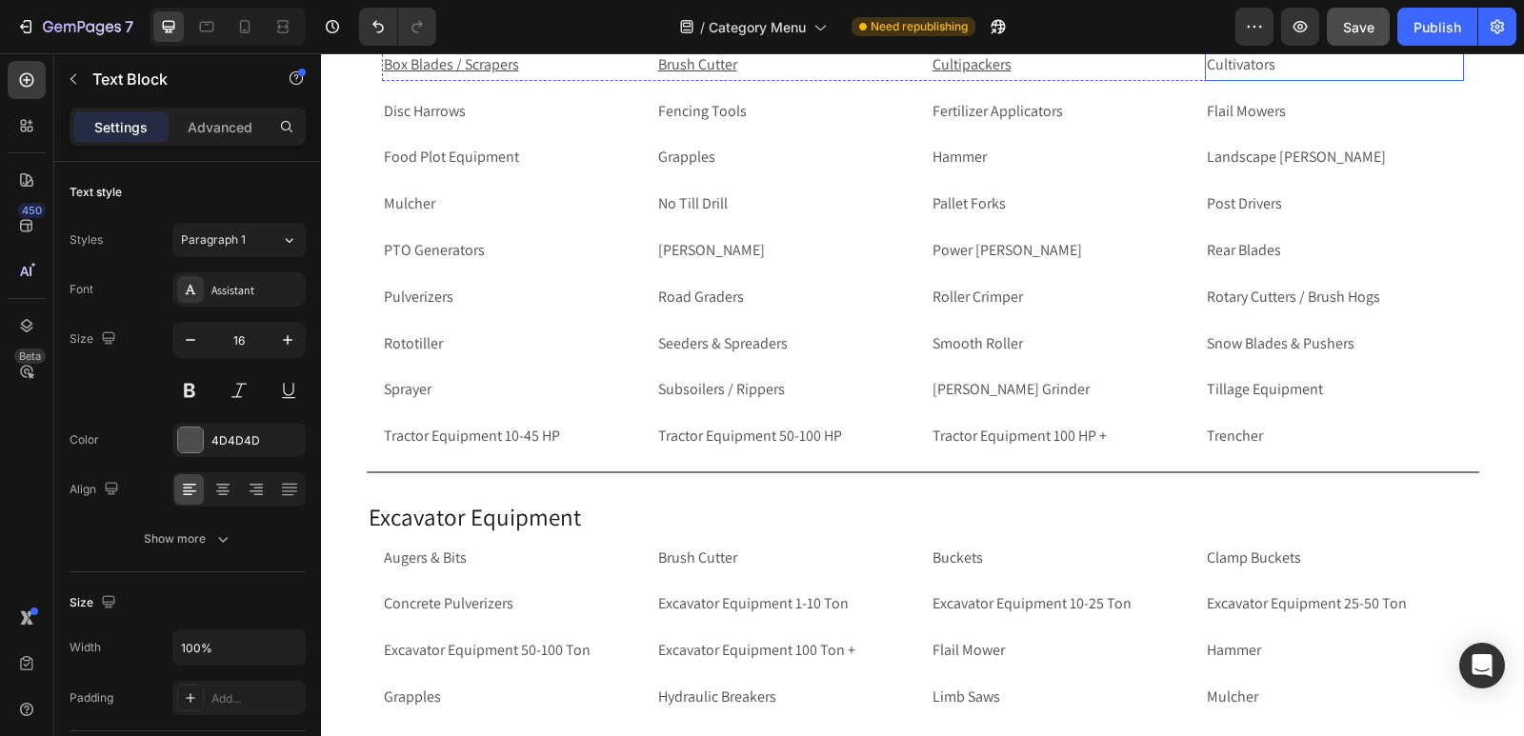
click at [1280, 79] on p "Cultivators" at bounding box center [1333, 65] width 255 height 28
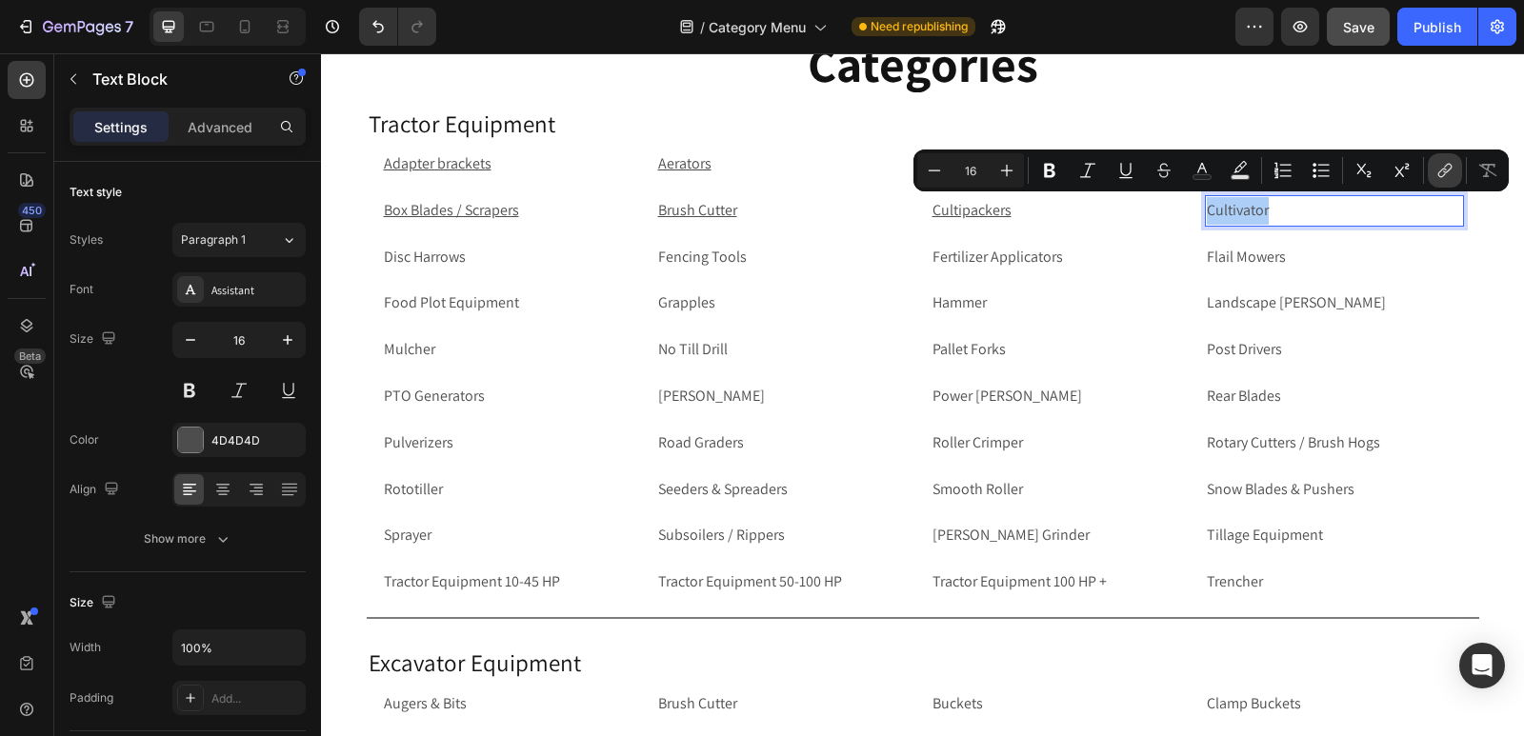
click at [1446, 167] on icon "Editor contextual toolbar" at bounding box center [1444, 170] width 19 height 19
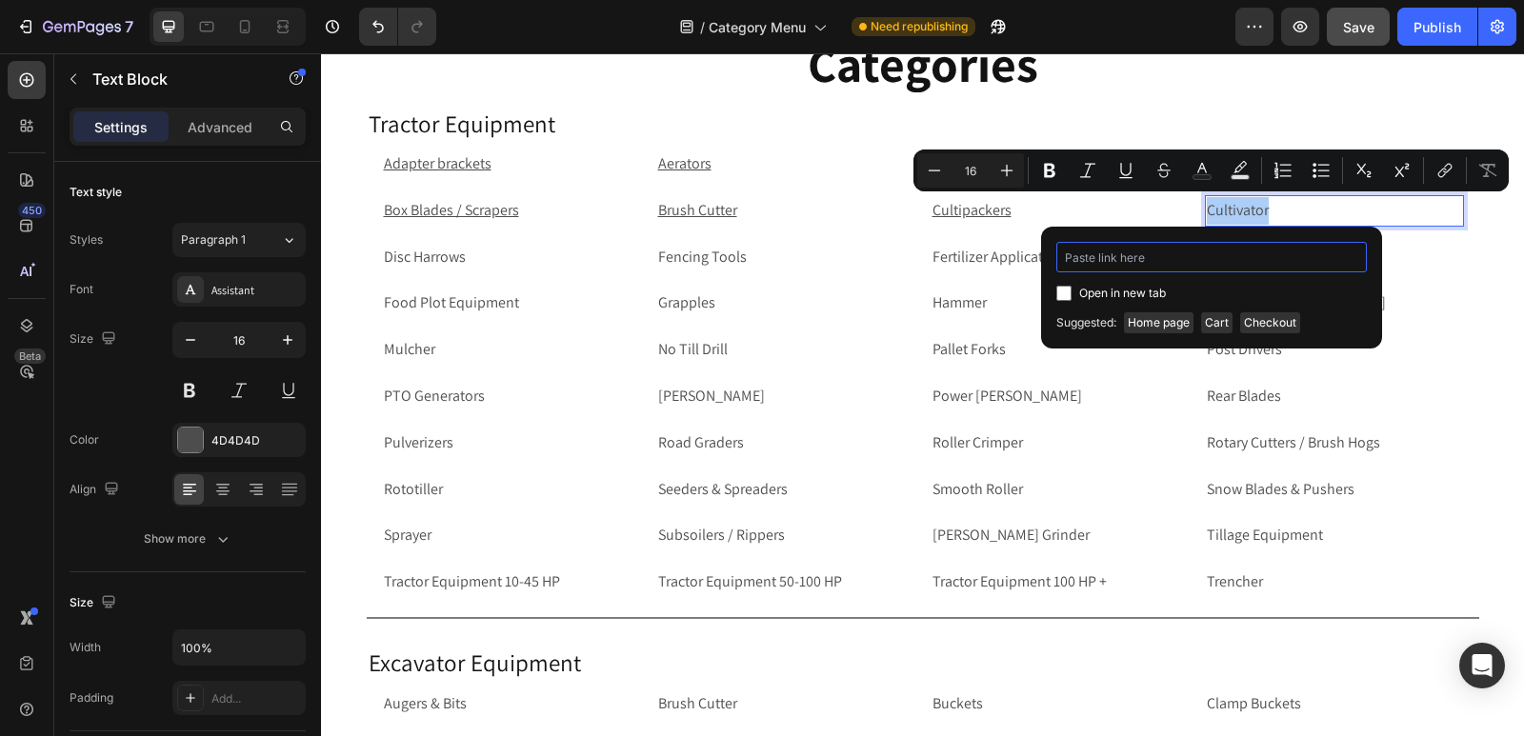
paste input "[URL][DOMAIN_NAME]"
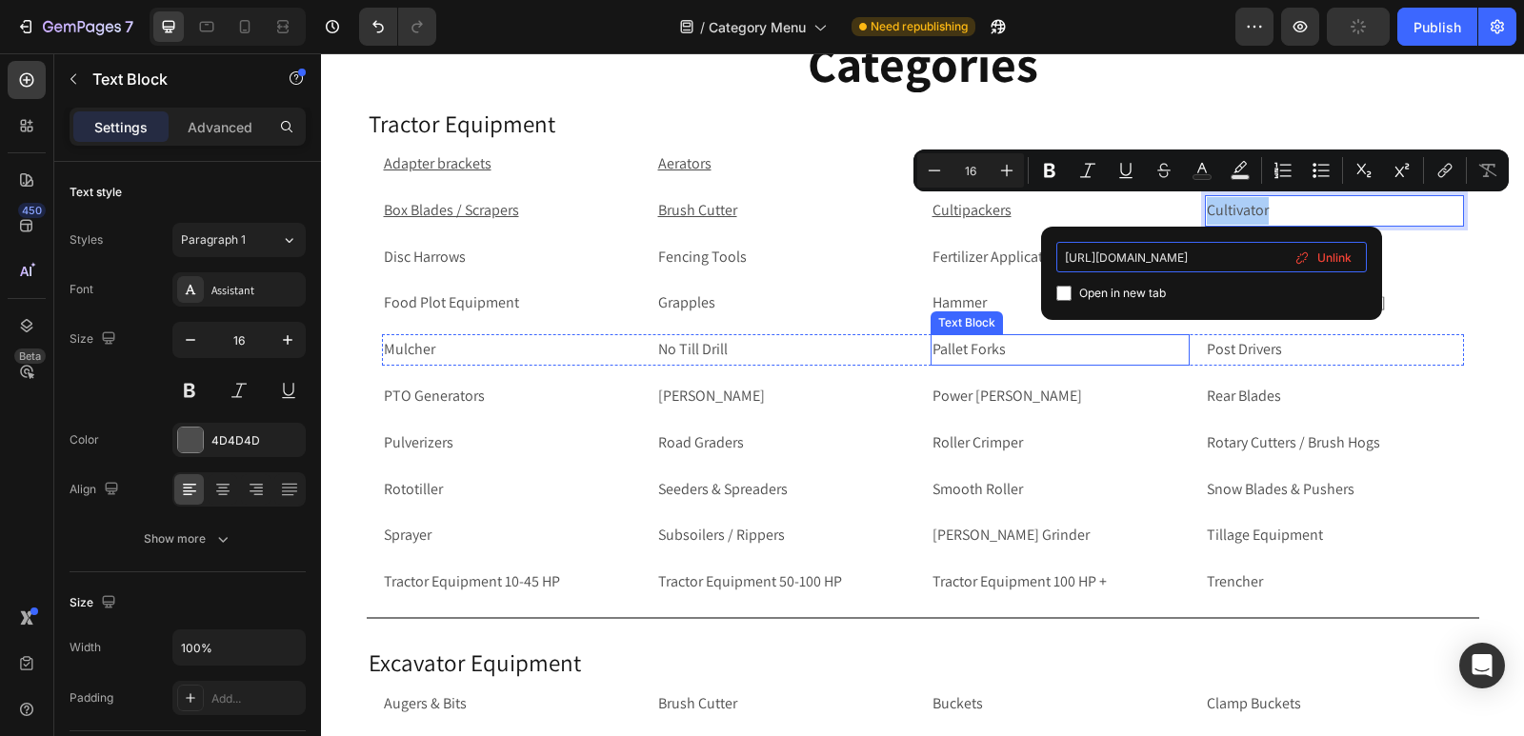
type input "[URL][DOMAIN_NAME]"
click at [1067, 296] on input "Editor contextual toolbar" at bounding box center [1063, 293] width 15 height 15
checkbox input "true"
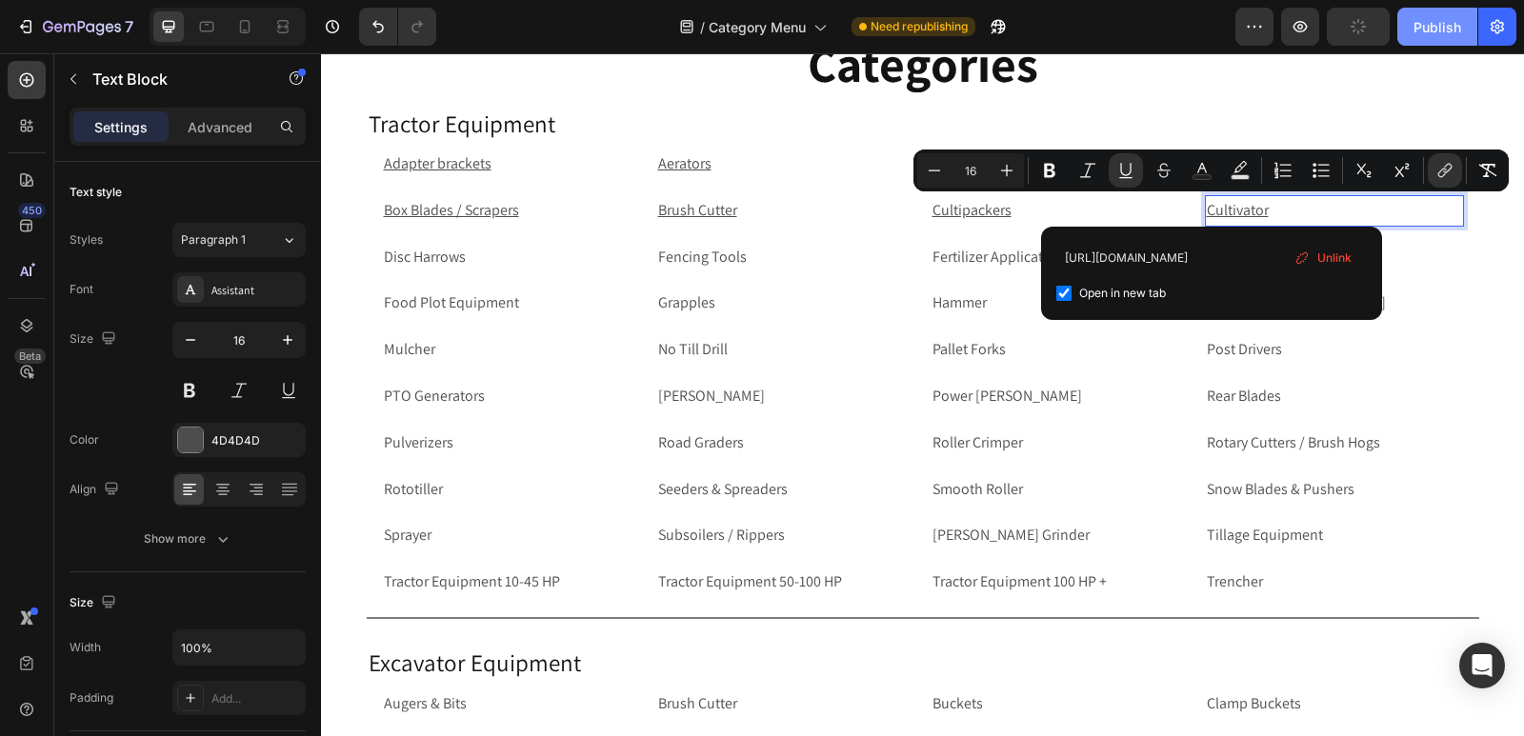
scroll to position [0, 0]
click at [1434, 37] on button "Publish" at bounding box center [1437, 27] width 80 height 38
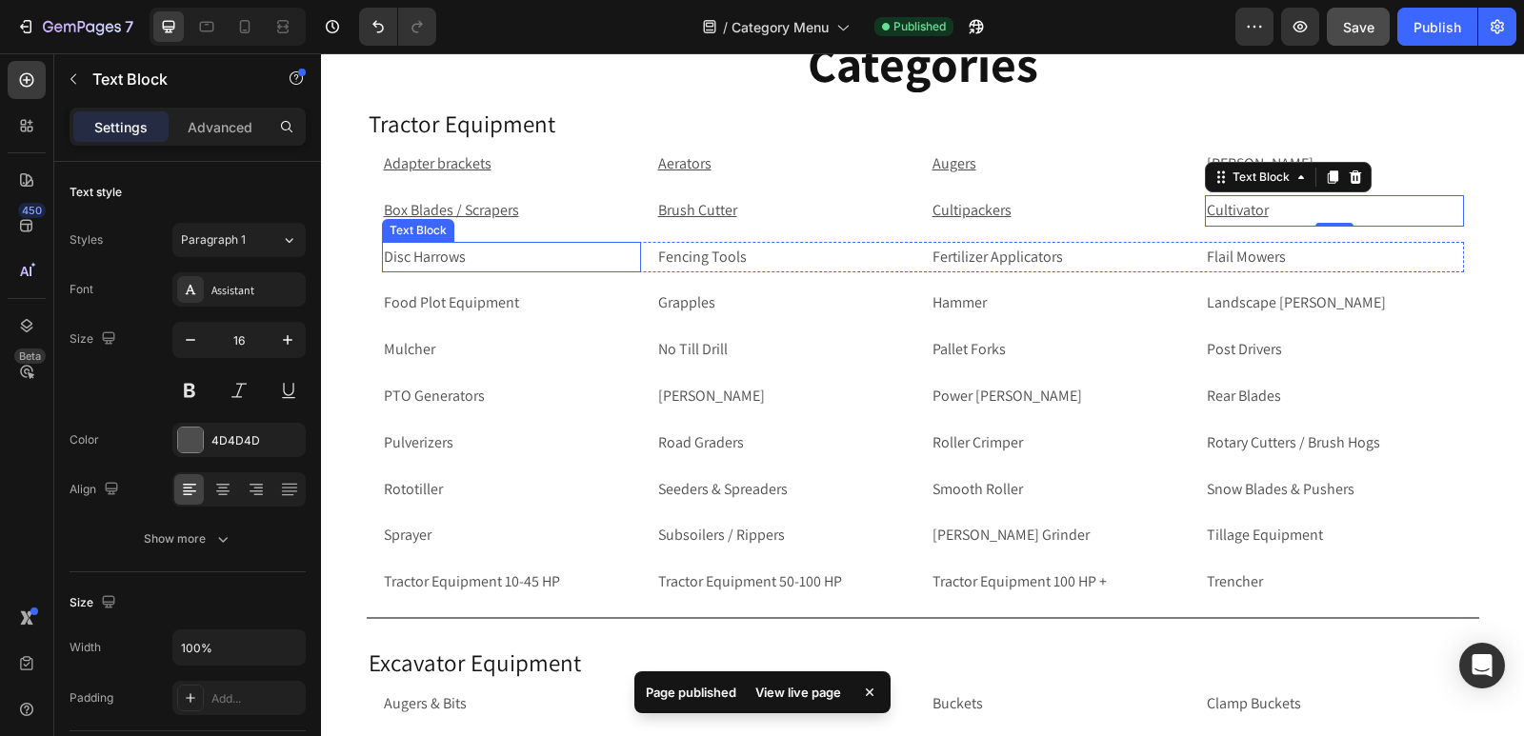
click at [524, 264] on p "Disc Harrows" at bounding box center [511, 258] width 255 height 28
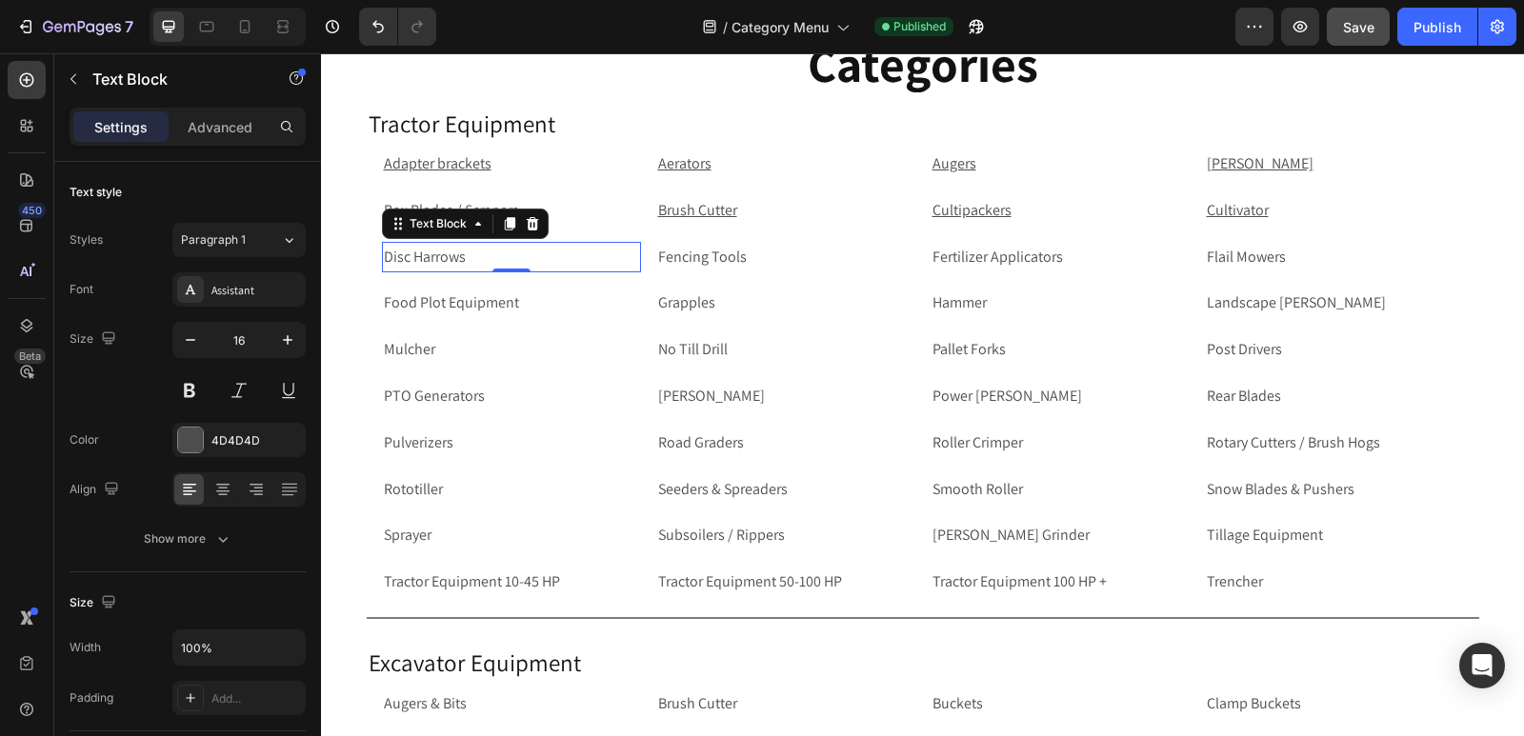
click at [570, 264] on p "Disc Harrows" at bounding box center [511, 258] width 255 height 28
drag, startPoint x: 570, startPoint y: 264, endPoint x: 539, endPoint y: 261, distance: 31.6
click at [570, 264] on p "Disc Harrows" at bounding box center [511, 258] width 255 height 28
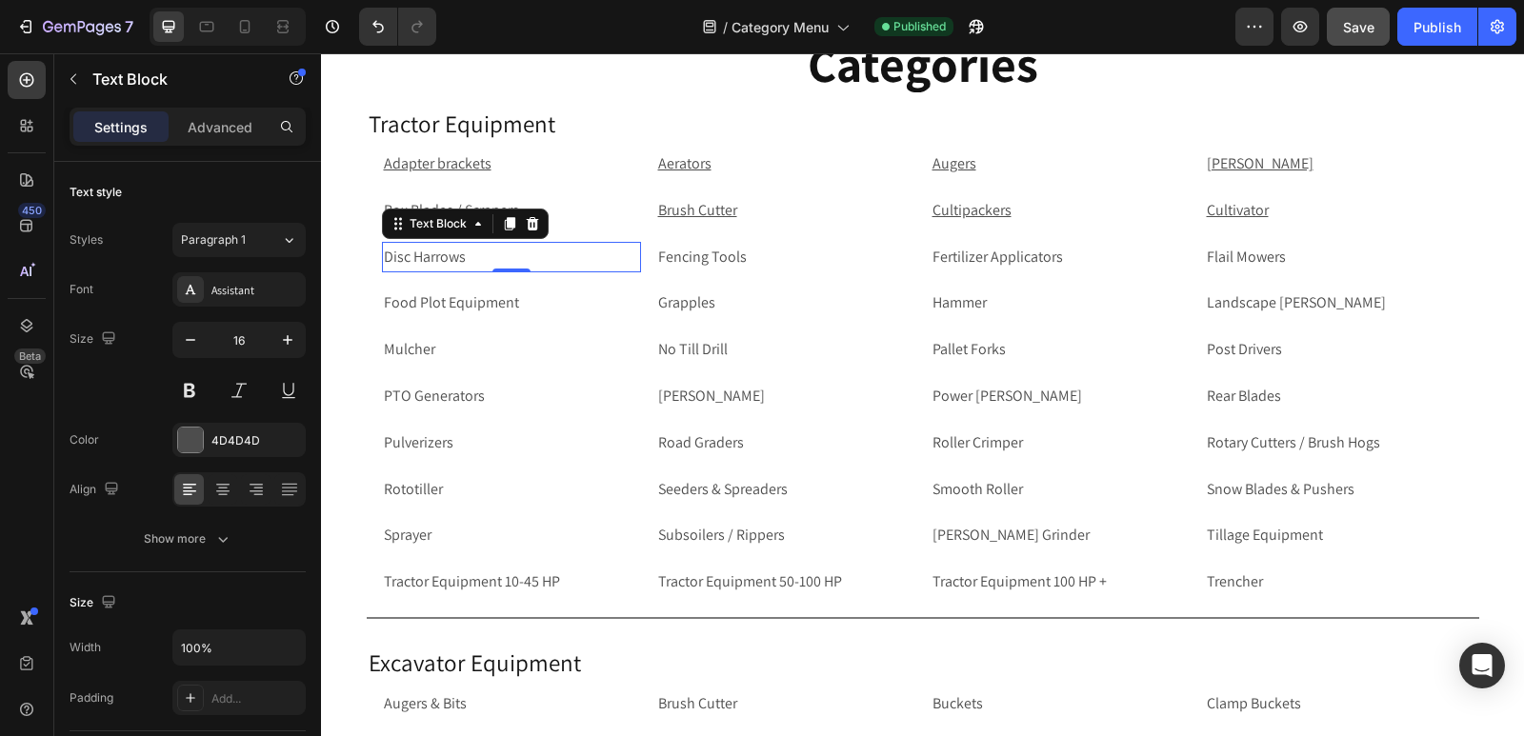
click at [570, 264] on p "Disc Harrows" at bounding box center [511, 258] width 255 height 28
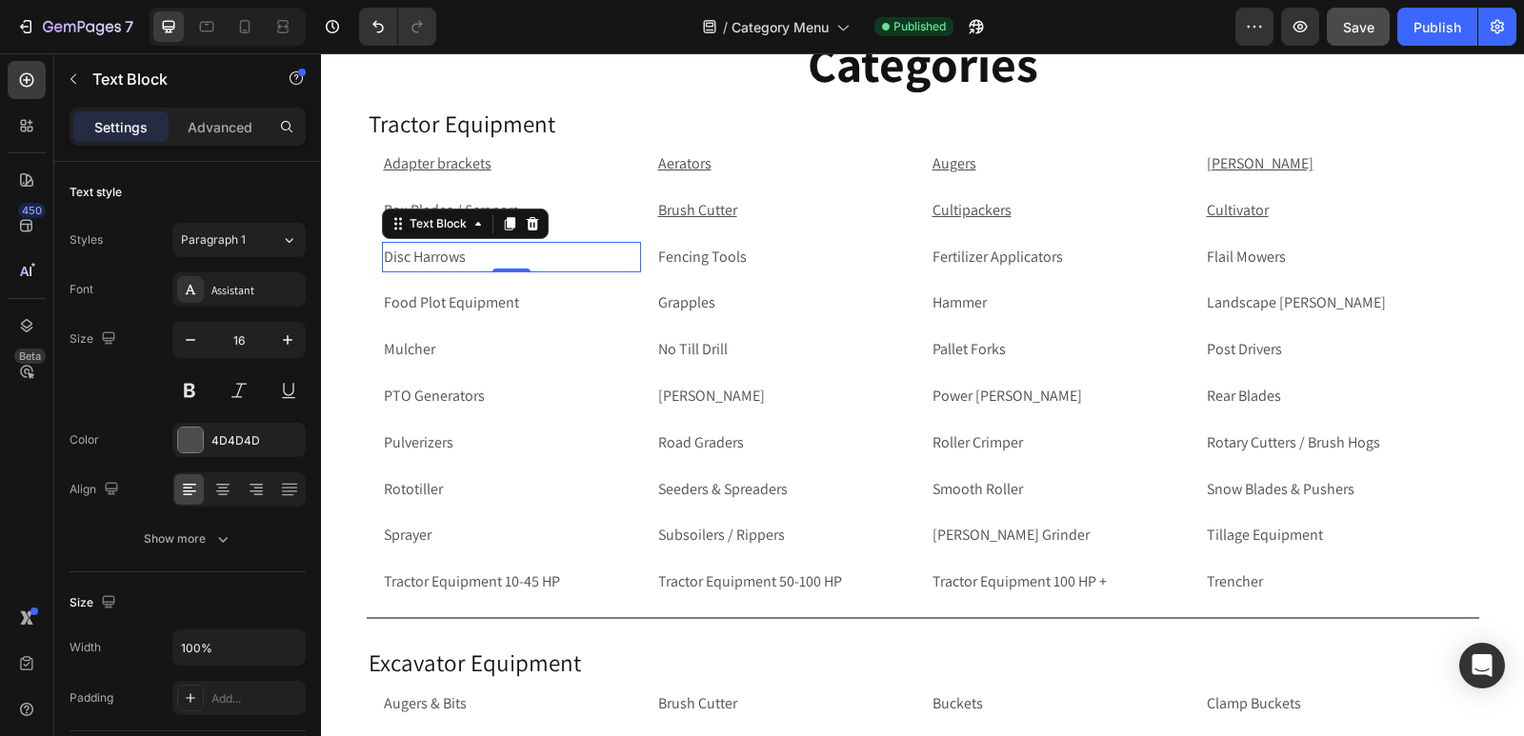
click at [570, 264] on p "Disc Harrows" at bounding box center [511, 258] width 255 height 28
click at [539, 261] on p "Disc Harrows" at bounding box center [511, 258] width 255 height 28
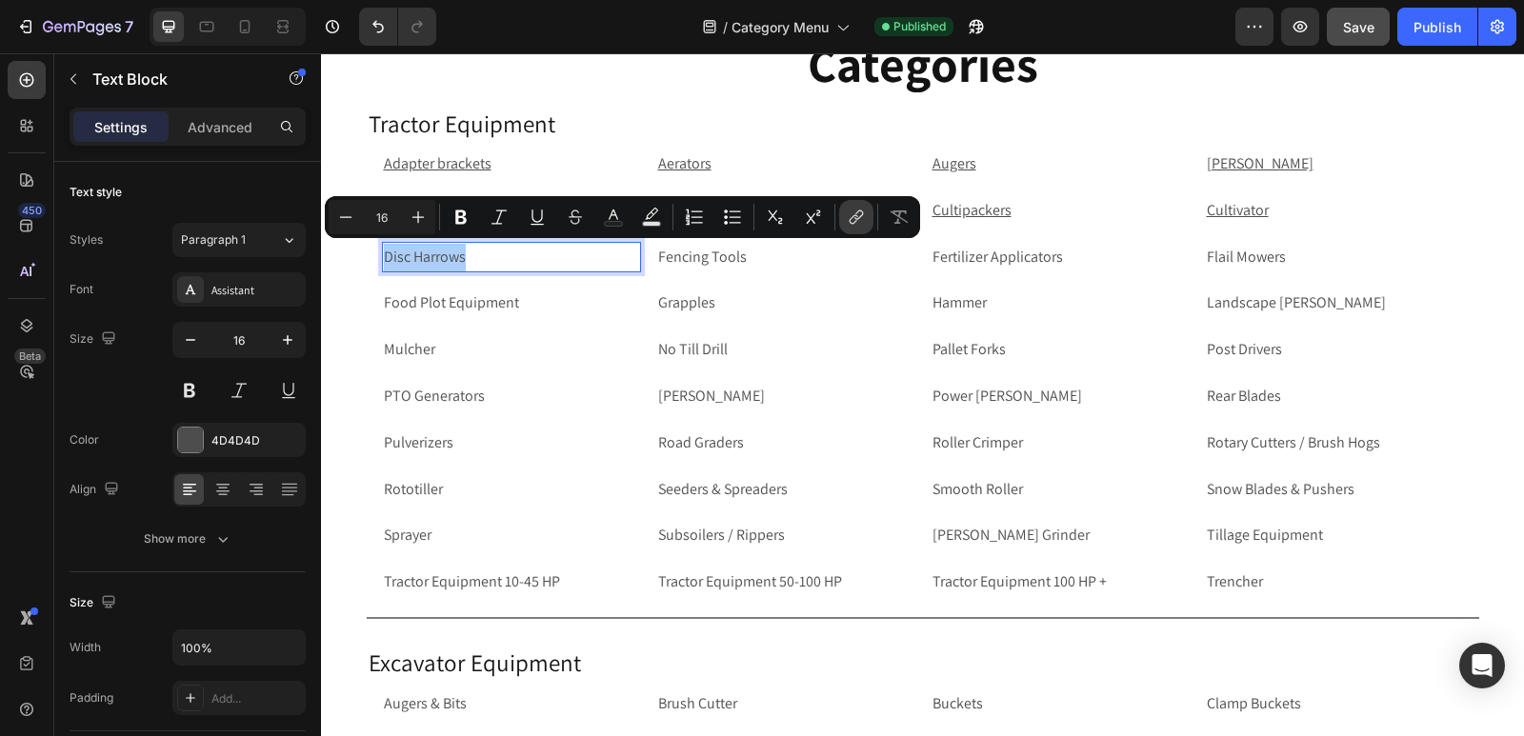
click at [857, 215] on icon "Editor contextual toolbar" at bounding box center [856, 217] width 19 height 19
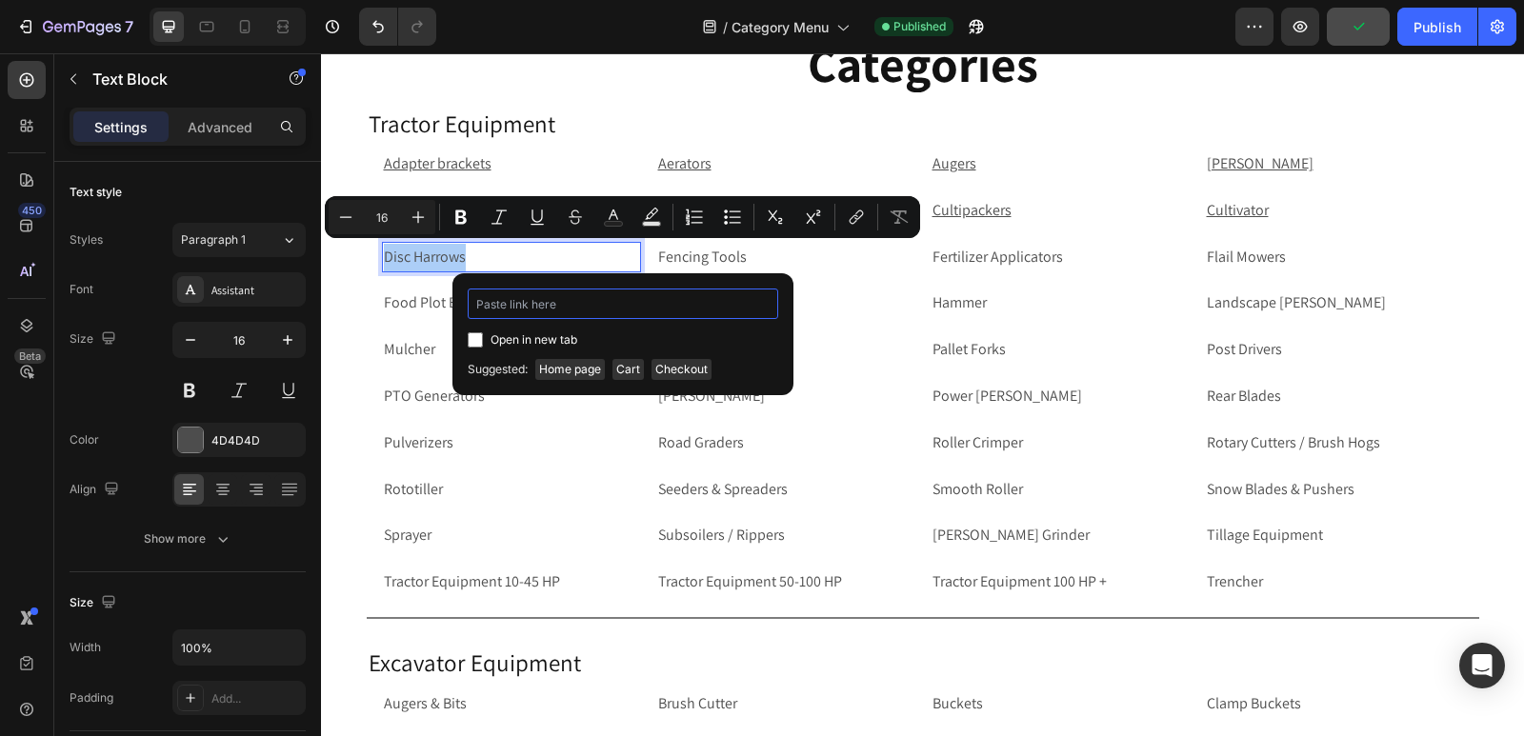
paste input "[URL][DOMAIN_NAME]"
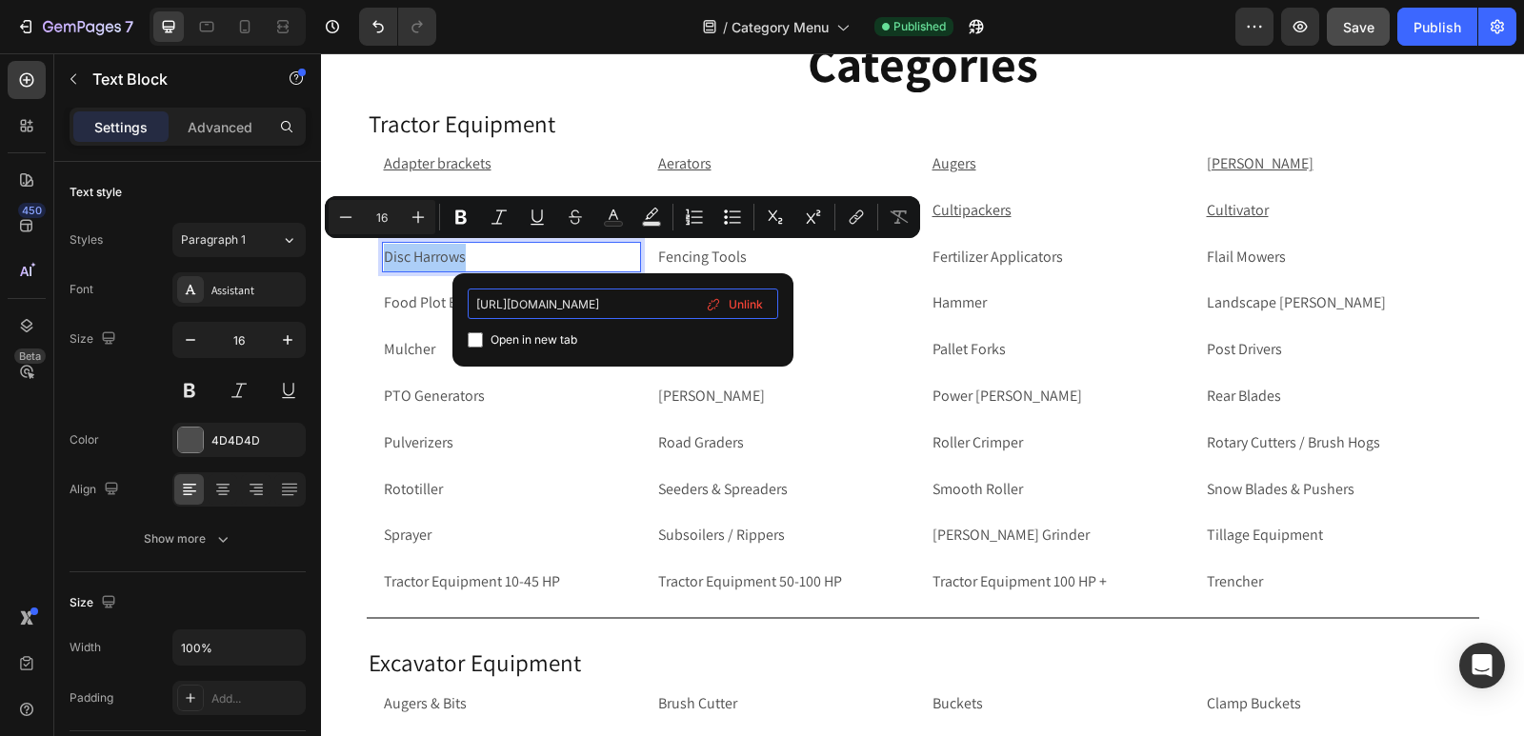
type input "[URL][DOMAIN_NAME]"
click at [479, 341] on input "Editor contextual toolbar" at bounding box center [475, 339] width 15 height 15
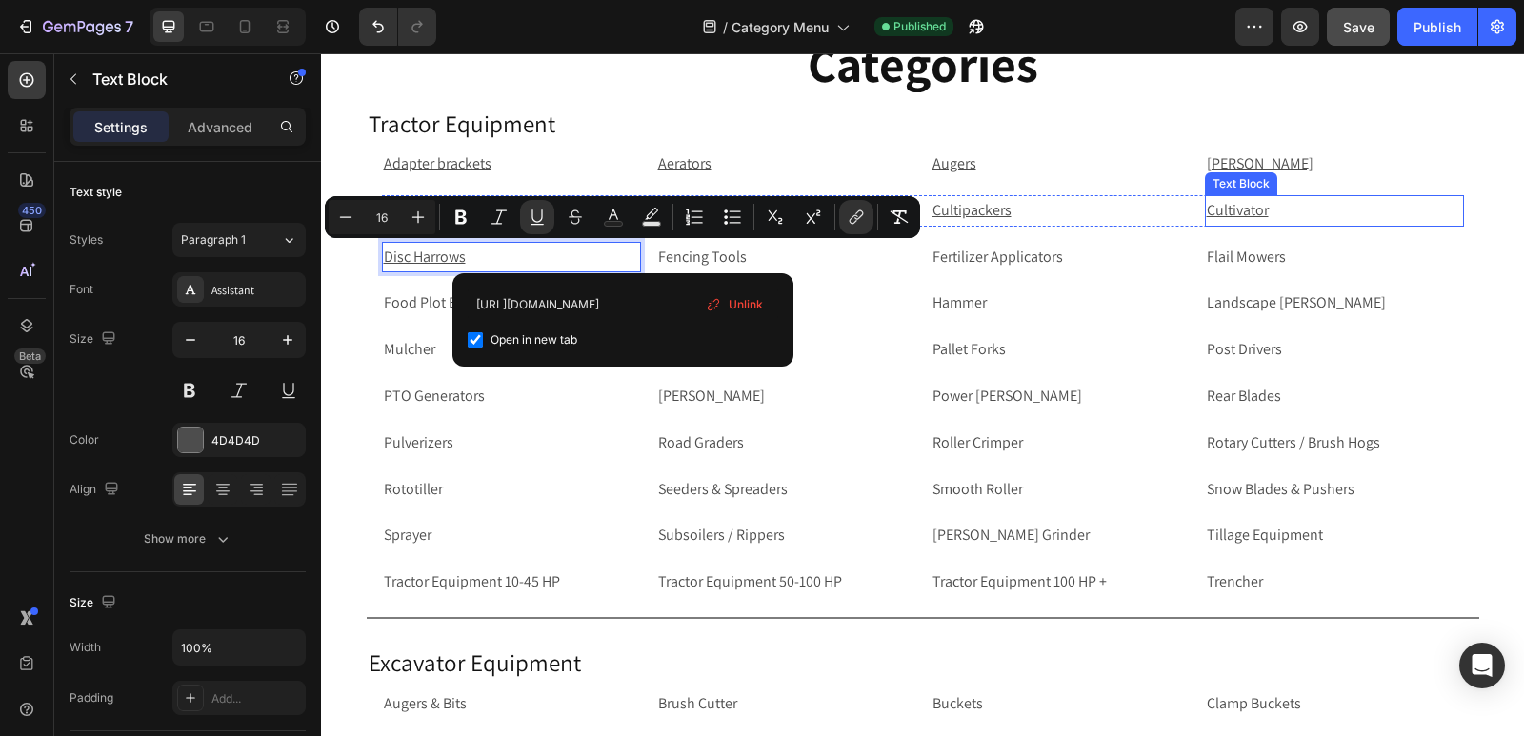
click at [1308, 208] on p "Cultivator" at bounding box center [1333, 211] width 255 height 28
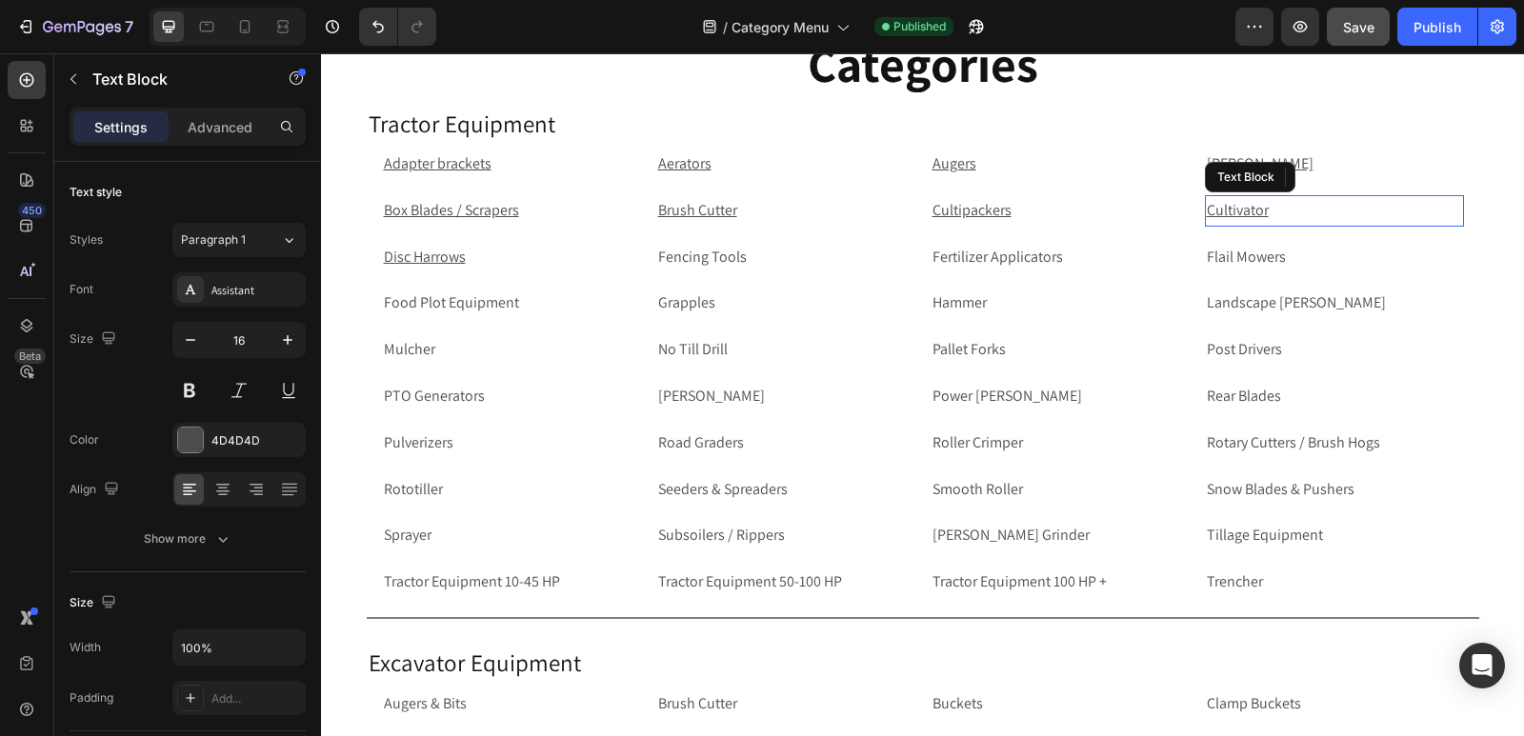
click at [1308, 208] on p "Cultivator" at bounding box center [1333, 211] width 255 height 28
click at [1294, 209] on p "Cultivator" at bounding box center [1333, 211] width 255 height 28
click at [1279, 209] on p "Cultivator" at bounding box center [1333, 211] width 255 height 28
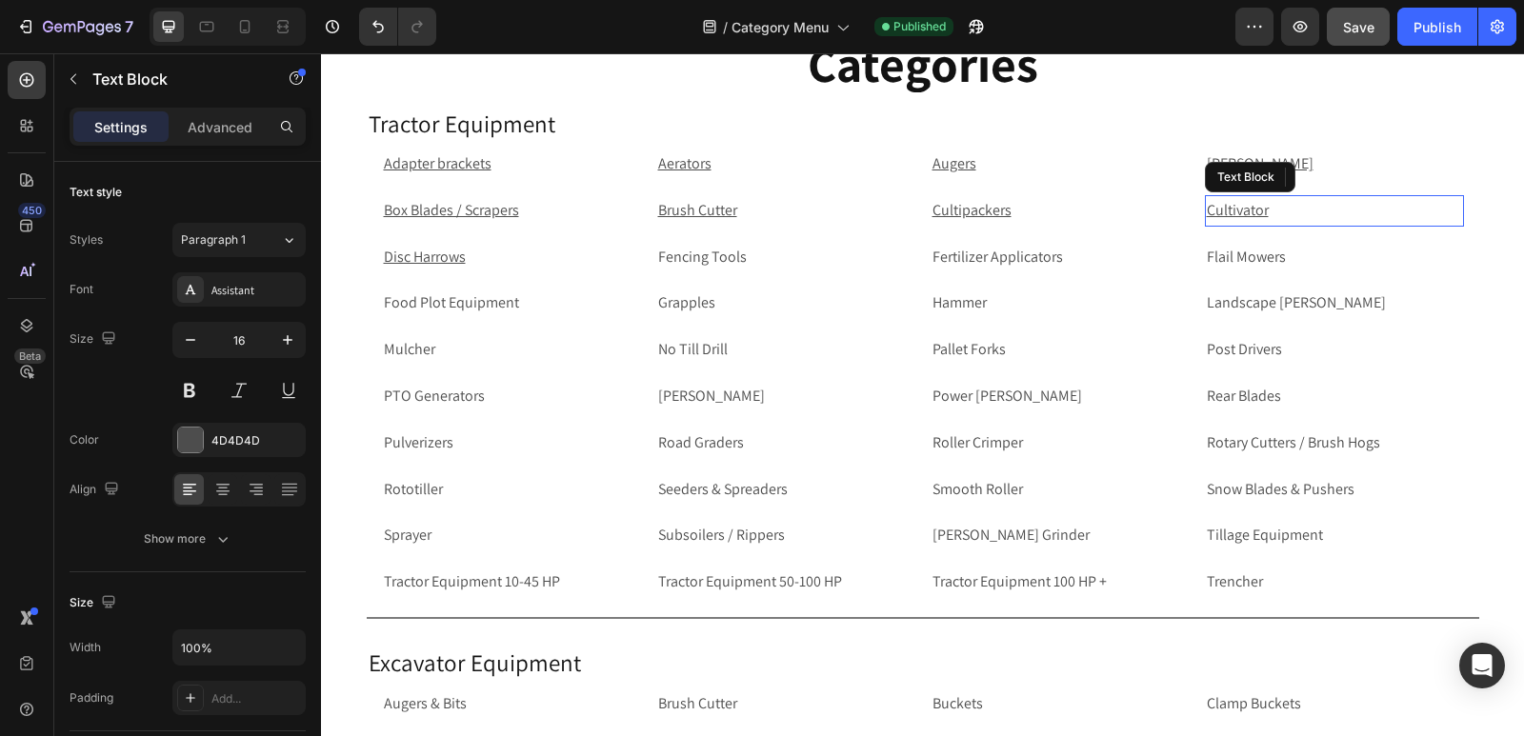
click at [1308, 208] on p "Cultivator" at bounding box center [1333, 211] width 255 height 28
click at [1307, 210] on p "Cultivator" at bounding box center [1333, 211] width 255 height 28
click at [1285, 210] on p "Cultivator" at bounding box center [1333, 211] width 255 height 28
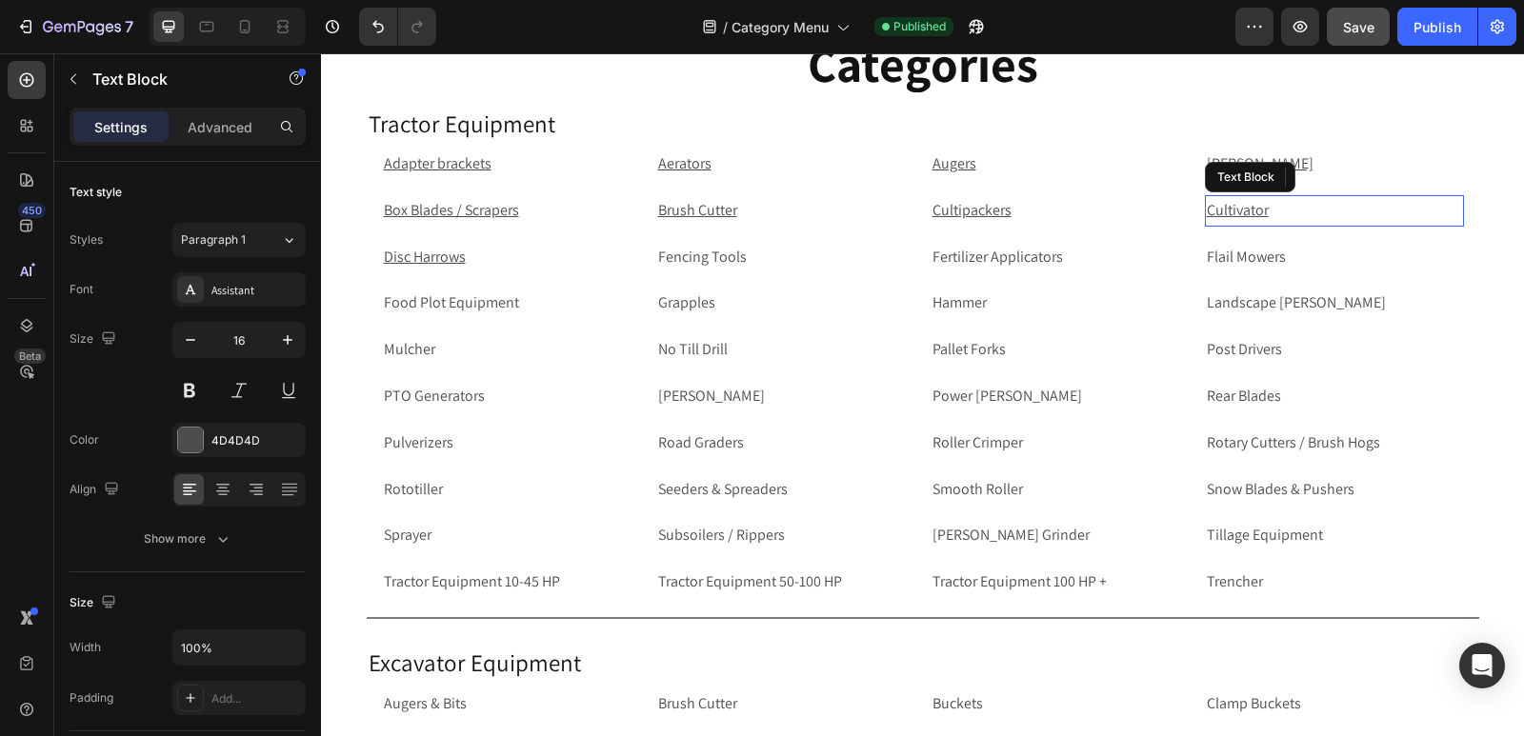
click at [1285, 210] on p "Cultivator" at bounding box center [1333, 211] width 255 height 28
click at [1261, 214] on p "Cultivator" at bounding box center [1333, 211] width 255 height 28
click at [1362, 216] on p "Cultivator" at bounding box center [1333, 211] width 255 height 28
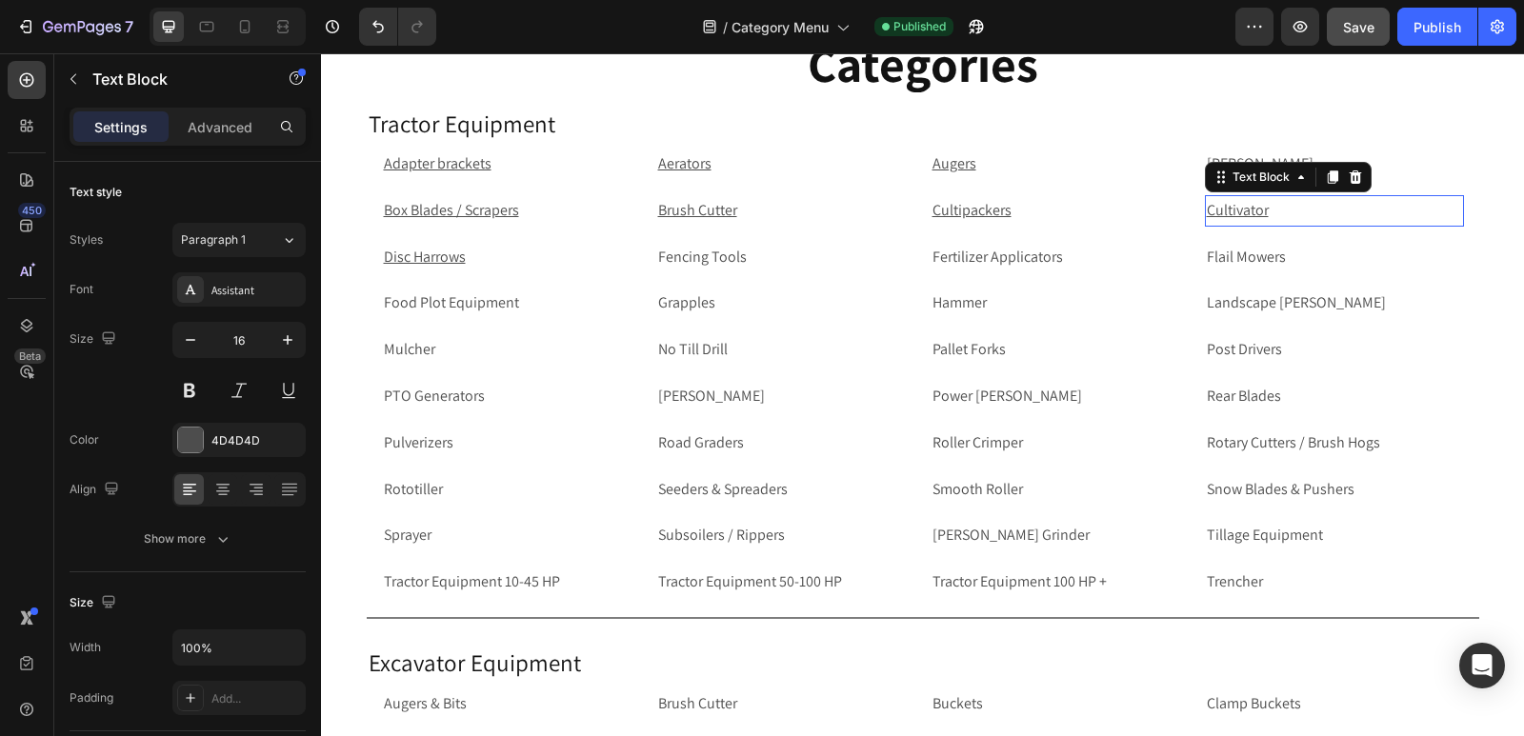
click at [1362, 216] on p "Cultivator" at bounding box center [1333, 211] width 255 height 28
click at [1300, 209] on p "Cultivator" at bounding box center [1333, 211] width 255 height 28
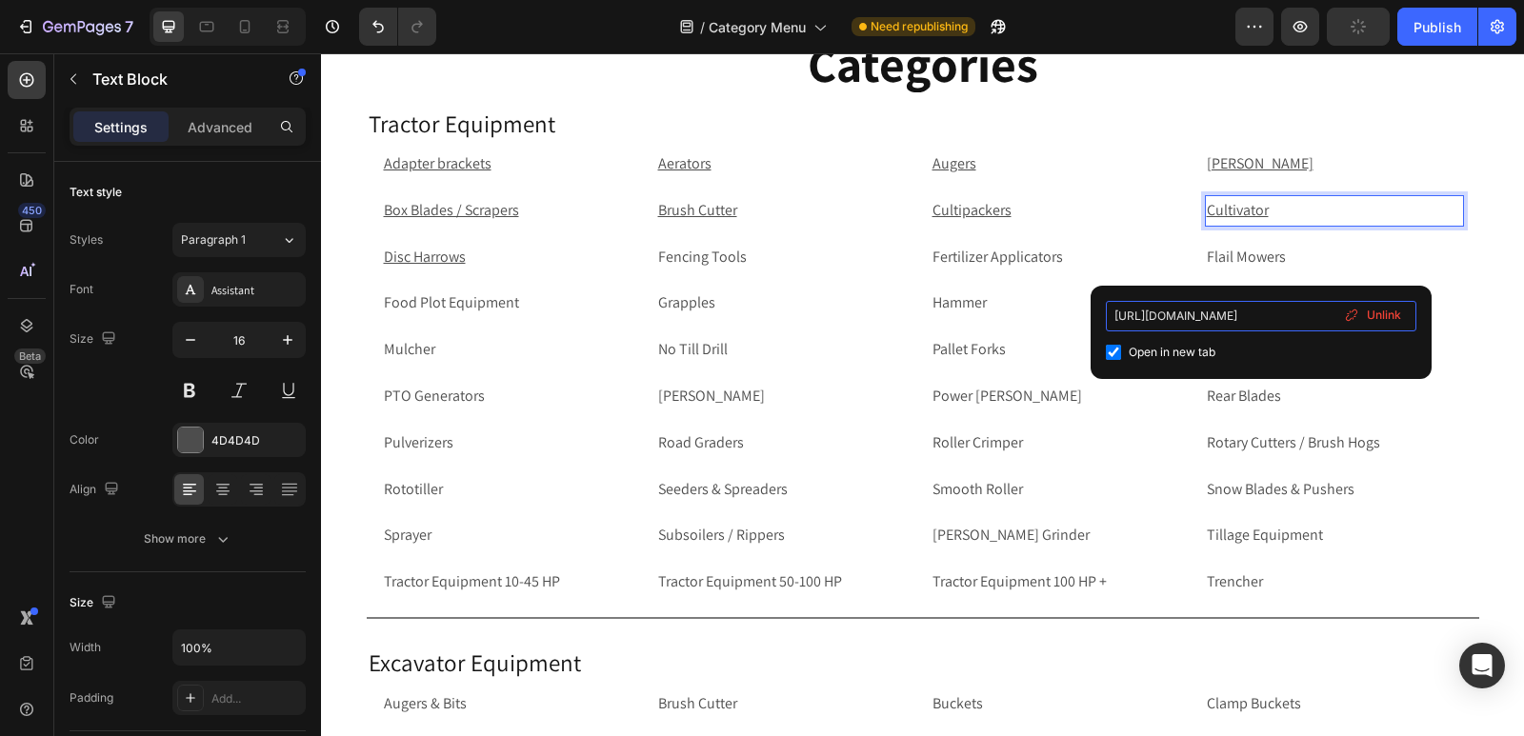
drag, startPoint x: 1284, startPoint y: 314, endPoint x: 1362, endPoint y: 315, distance: 78.1
click at [1362, 315] on div "[URL][DOMAIN_NAME] Open in new tab Unlink" at bounding box center [1261, 332] width 310 height 63
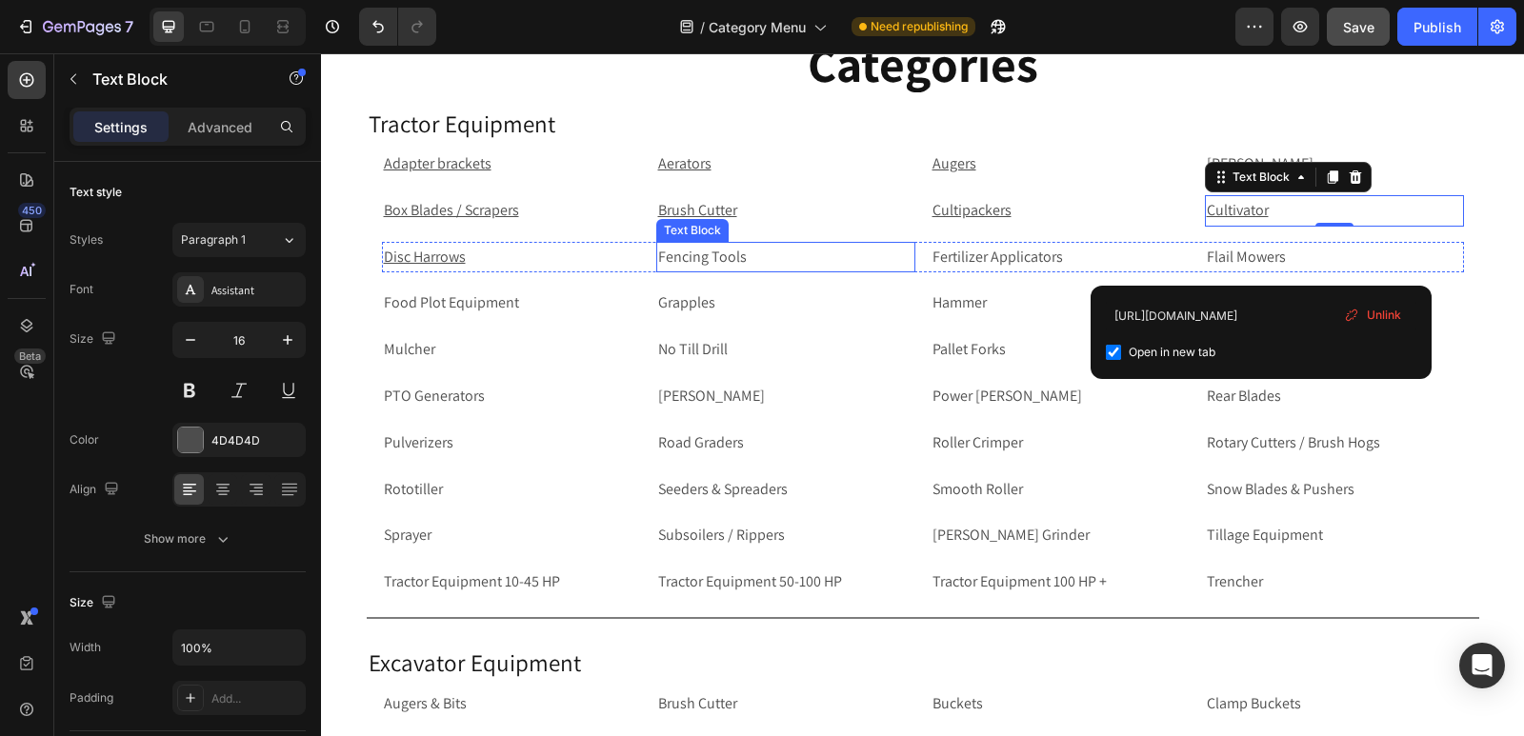
click at [789, 260] on p "Fencing Tools" at bounding box center [785, 258] width 255 height 28
click at [759, 263] on p "Fencing Tools" at bounding box center [785, 258] width 255 height 28
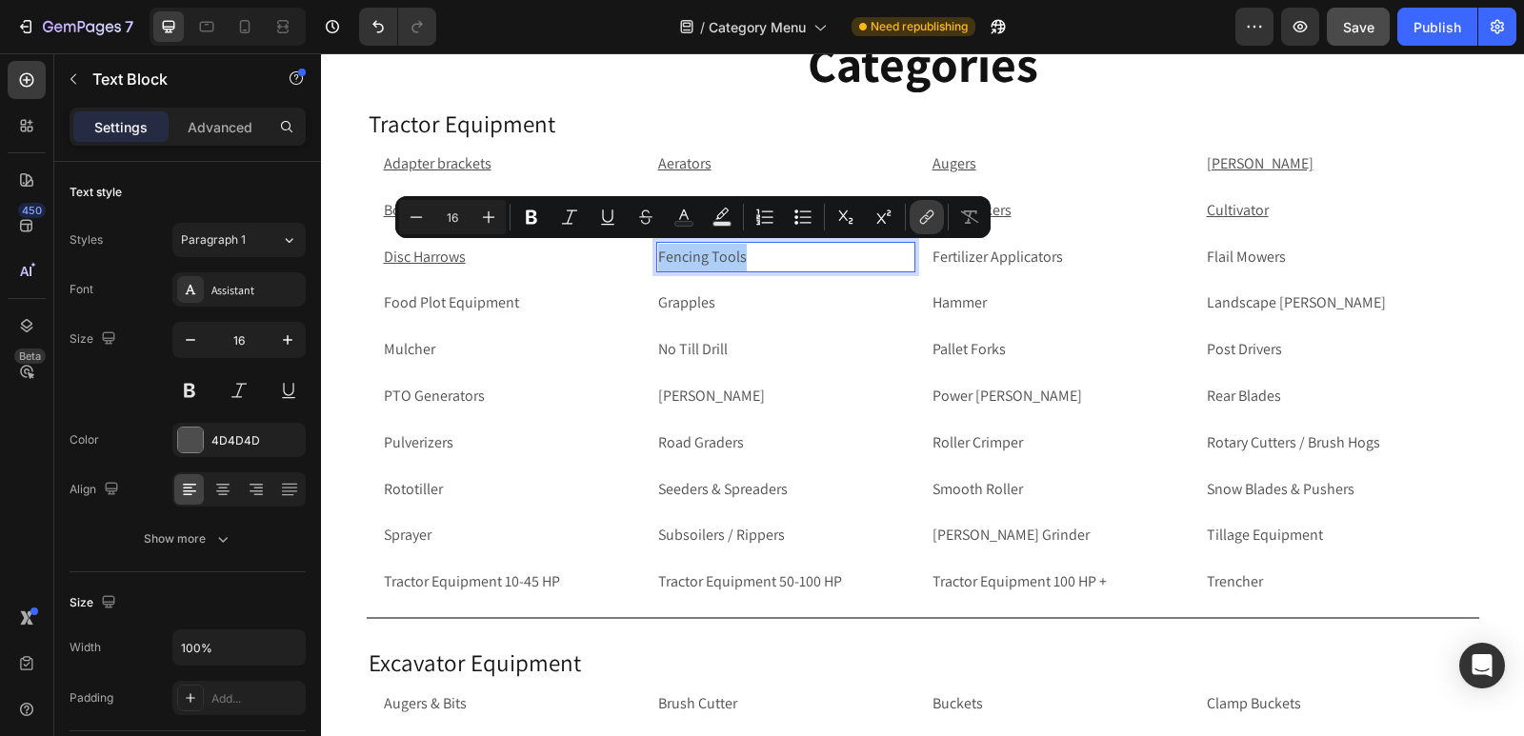
click at [926, 217] on icon "Editor contextual toolbar" at bounding box center [926, 217] width 19 height 19
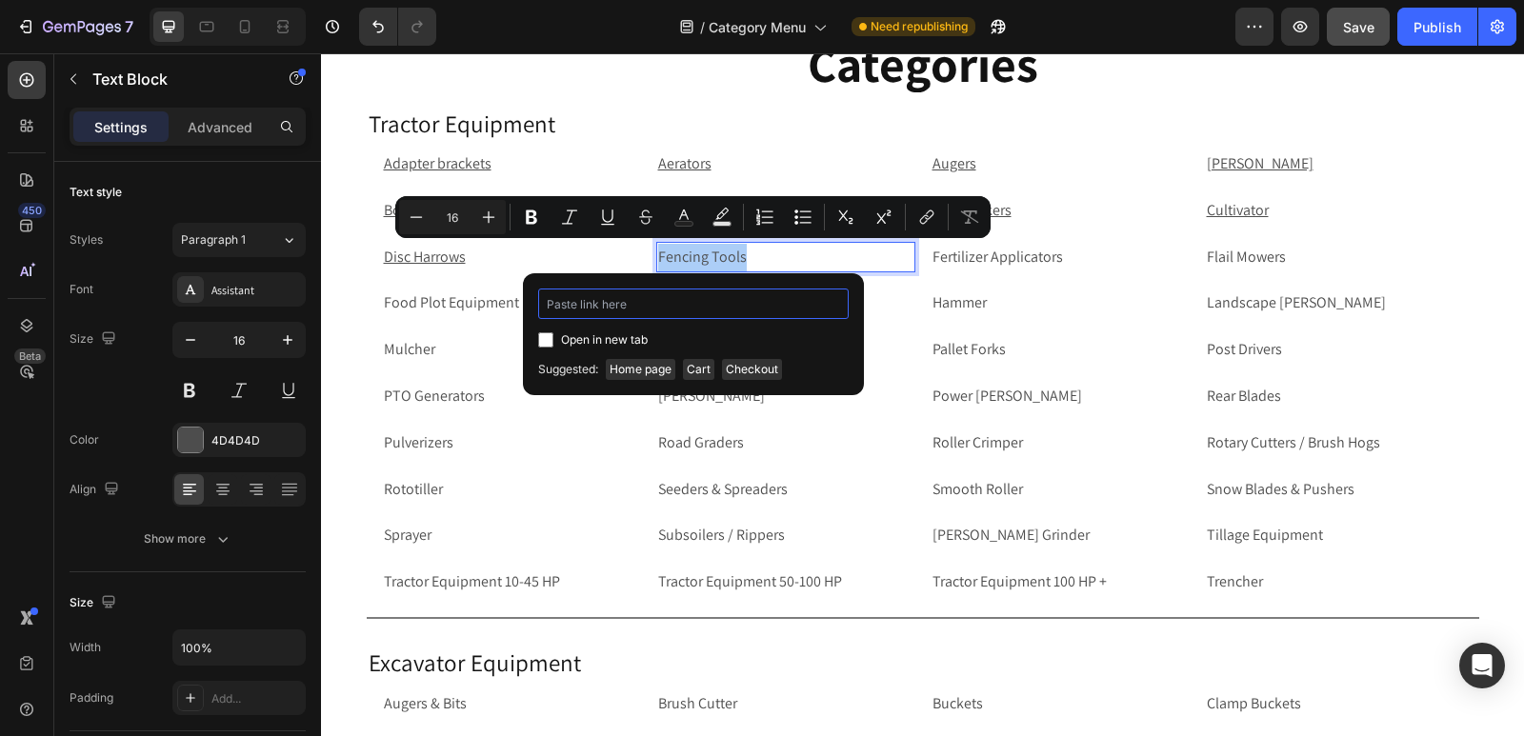
paste input "[URL][DOMAIN_NAME]"
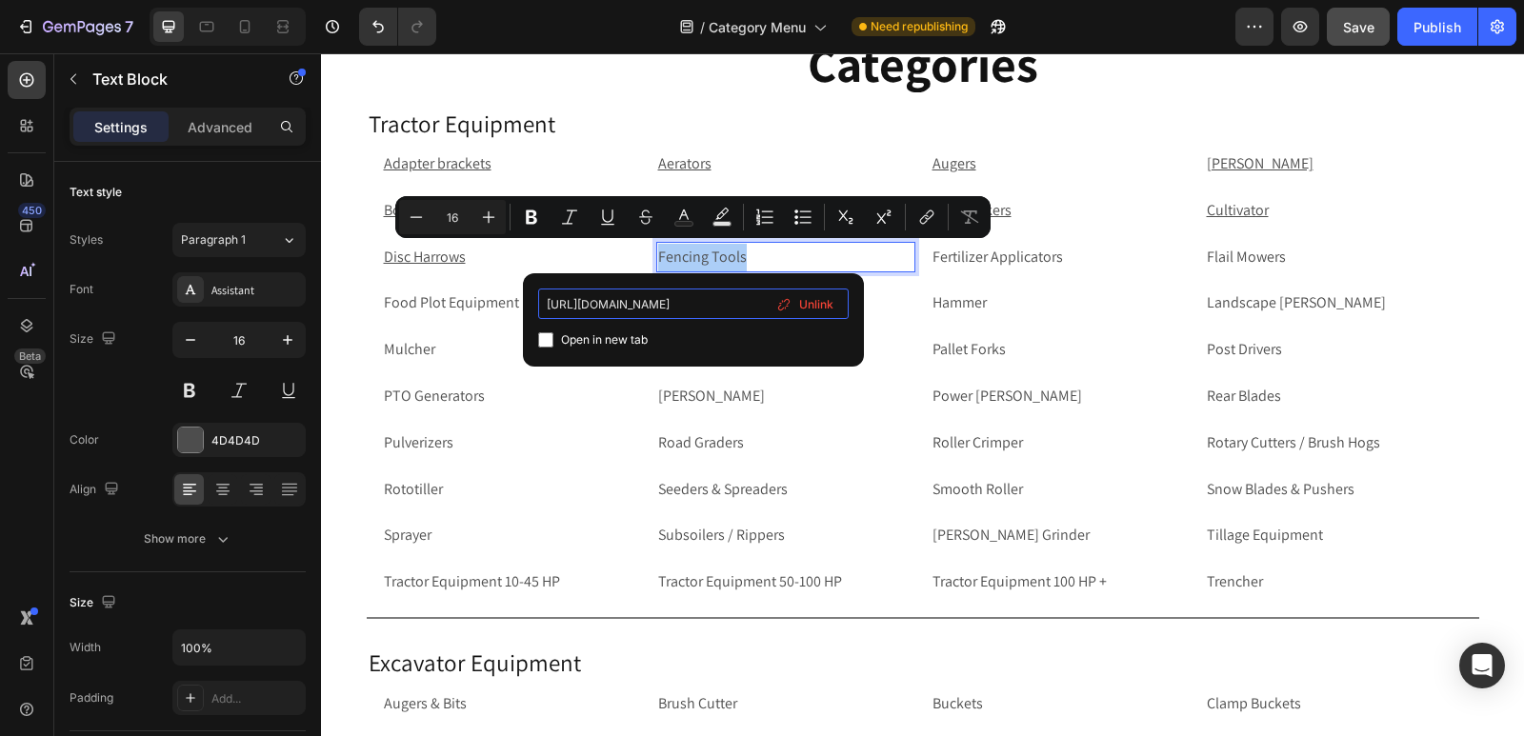
type input "[URL][DOMAIN_NAME]"
click at [545, 343] on input "Editor contextual toolbar" at bounding box center [545, 339] width 15 height 15
checkbox input "true"
drag, startPoint x: 726, startPoint y: 295, endPoint x: 738, endPoint y: 316, distance: 24.3
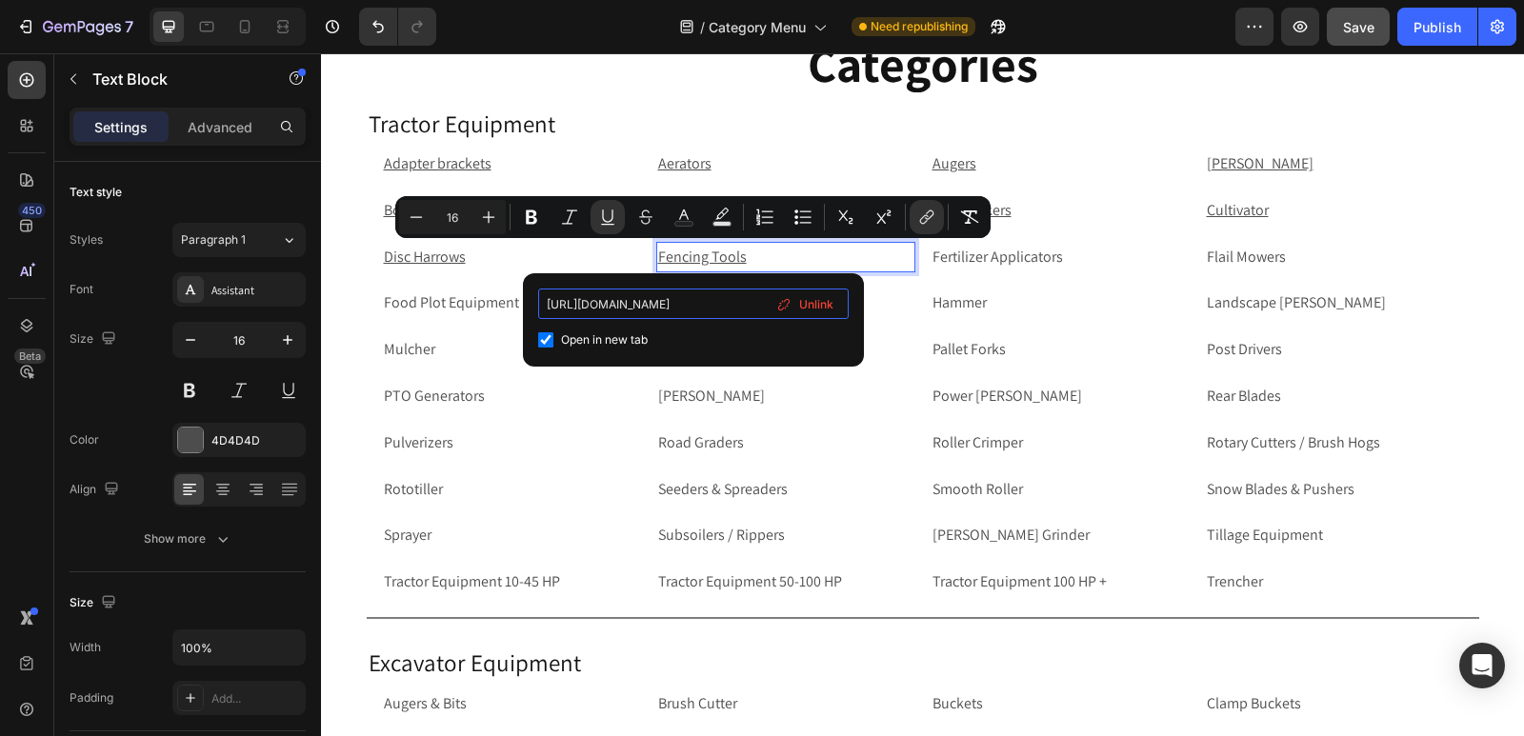
click at [738, 316] on input "[URL][DOMAIN_NAME]" at bounding box center [693, 304] width 310 height 30
drag, startPoint x: 691, startPoint y: 311, endPoint x: 811, endPoint y: 300, distance: 120.5
click at [811, 300] on div "[URL][DOMAIN_NAME] Open in new tab Unlink" at bounding box center [693, 320] width 310 height 63
click at [984, 267] on p "Fertilizer Applicators" at bounding box center [1059, 258] width 255 height 28
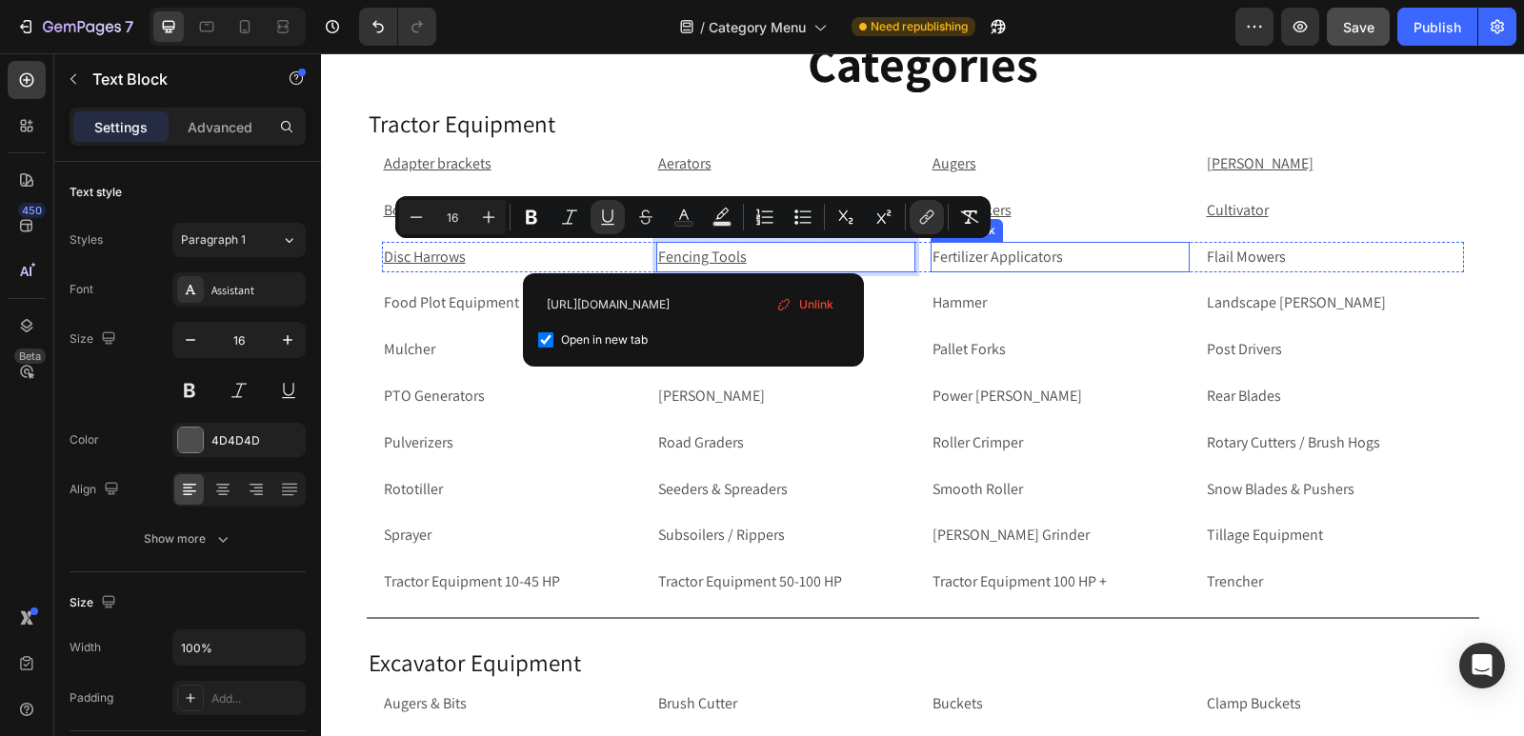
click at [984, 267] on p "Fertilizer Applicators" at bounding box center [1059, 258] width 255 height 28
click at [988, 255] on p "Fertilizer Applicators" at bounding box center [1059, 258] width 255 height 28
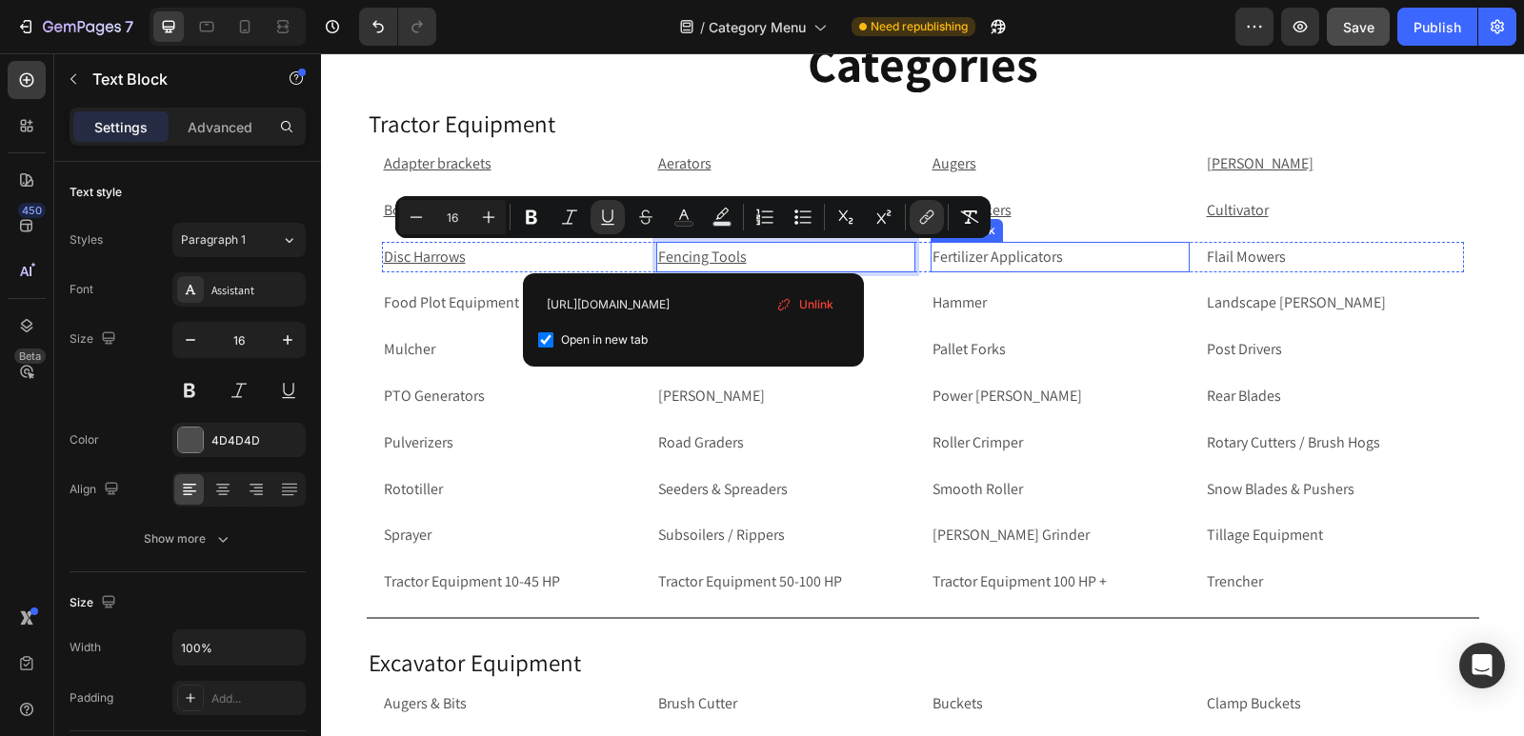
click at [988, 255] on p "Fertilizer Applicators" at bounding box center [1059, 258] width 255 height 28
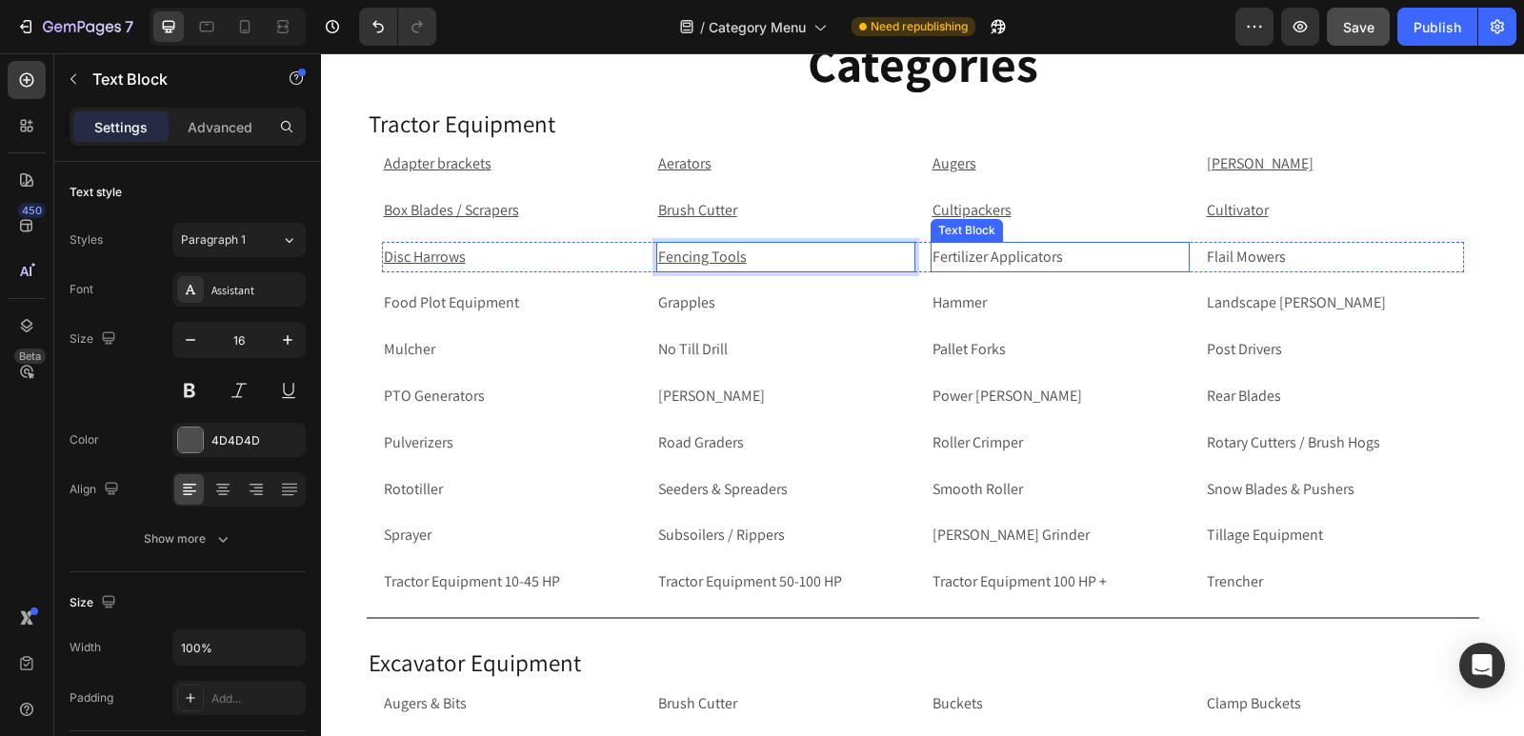
click at [988, 255] on p "Fertilizer Applicators" at bounding box center [1059, 258] width 255 height 28
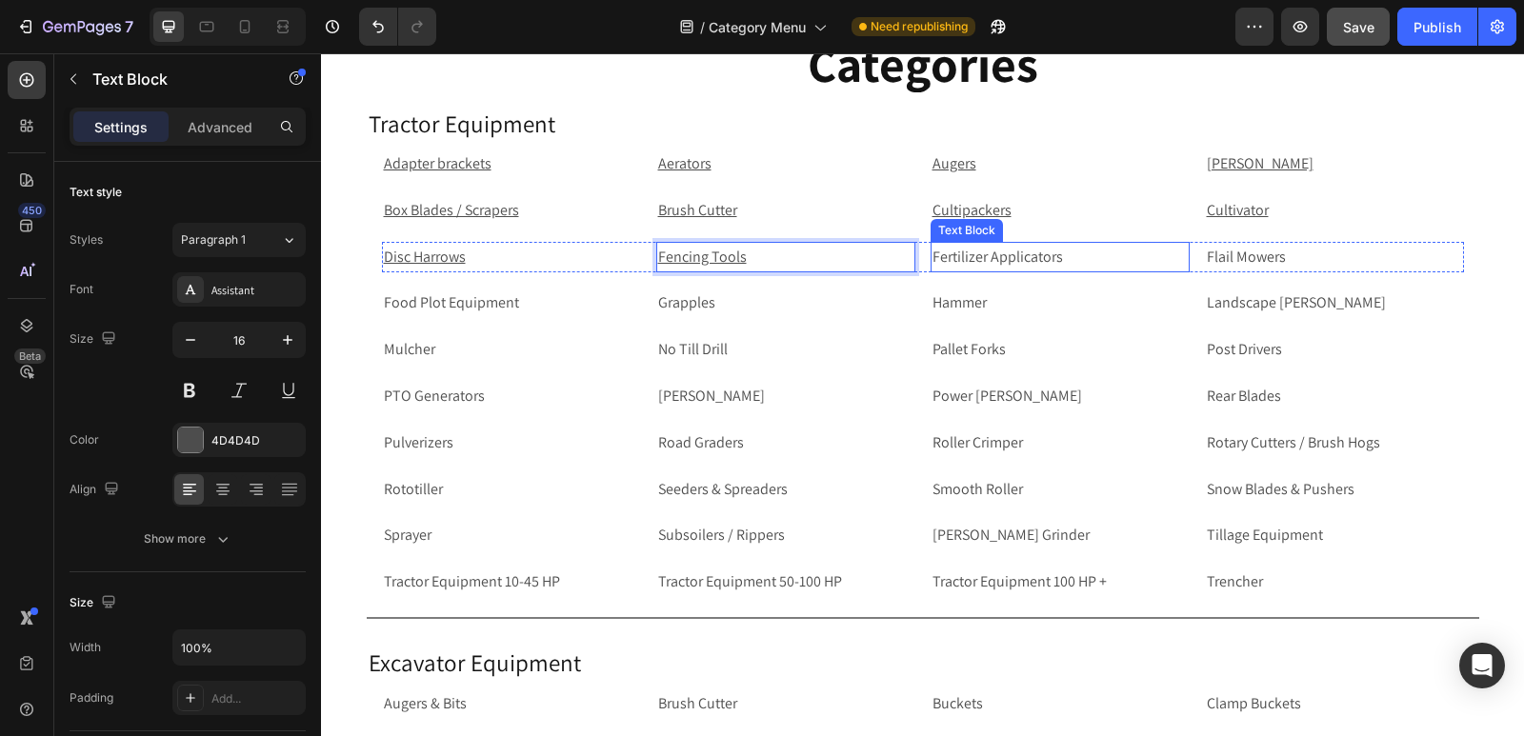
click at [1032, 260] on p "Fertilizer Applicators" at bounding box center [1059, 258] width 255 height 28
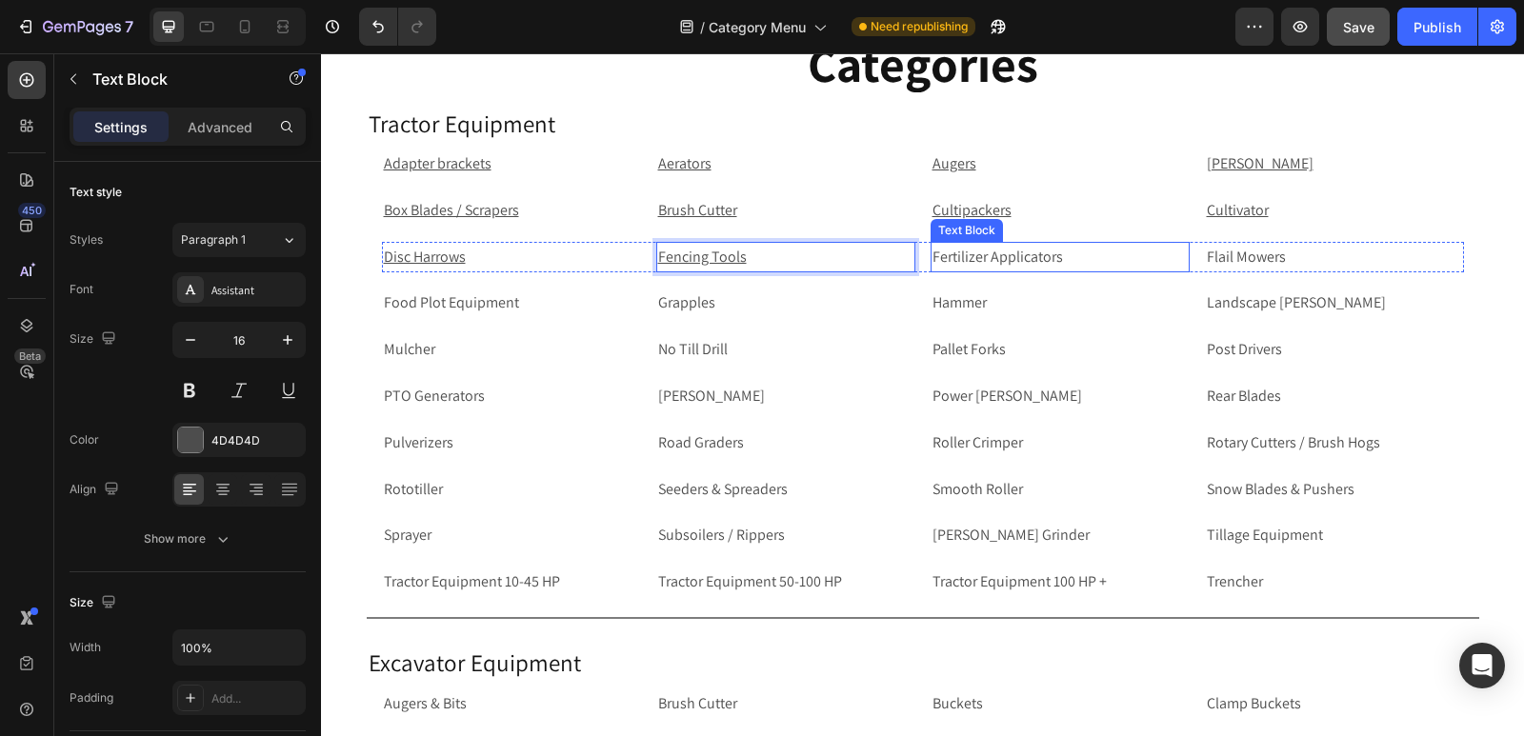
click at [1032, 260] on p "Fertilizer Applicators" at bounding box center [1059, 258] width 255 height 28
click at [1108, 264] on p "Fertilizer Applicators" at bounding box center [1059, 258] width 255 height 28
click at [1217, 252] on p "Flail Mowers" at bounding box center [1333, 258] width 255 height 28
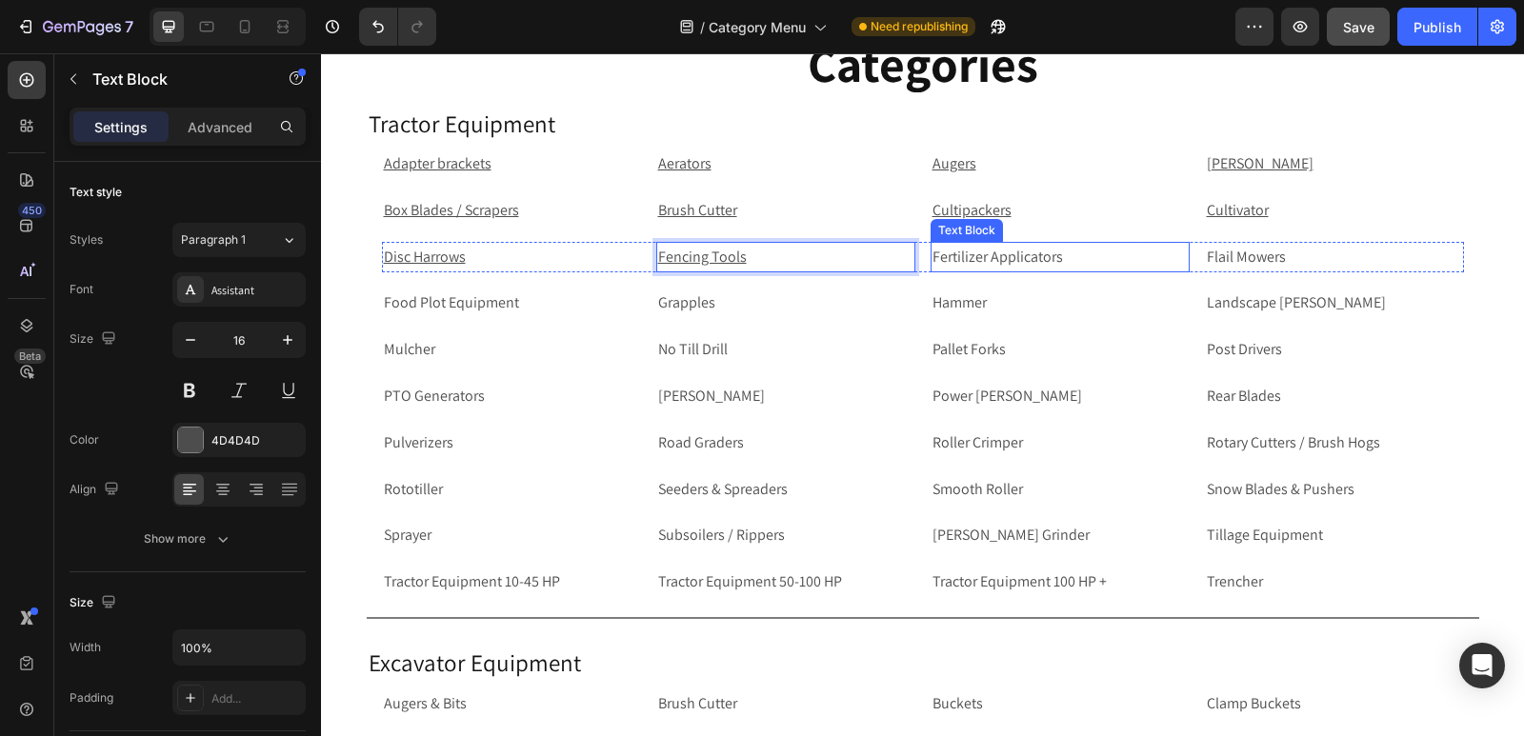
click at [1056, 264] on p "Fertilizer Applicators" at bounding box center [1059, 258] width 255 height 28
click at [1239, 258] on p "Flail Mowers" at bounding box center [1333, 258] width 255 height 28
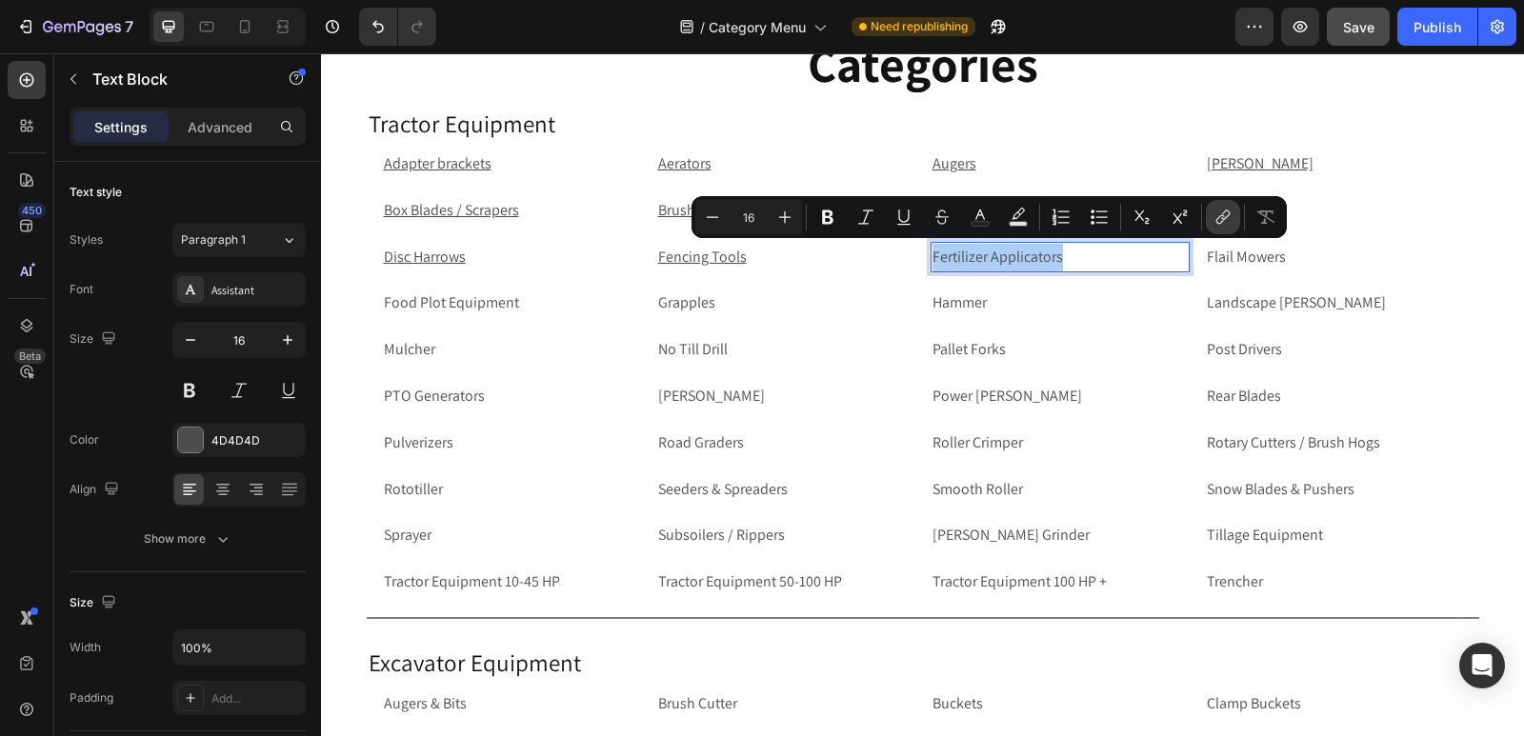
click at [1223, 217] on icon "Editor contextual toolbar" at bounding box center [1222, 217] width 19 height 19
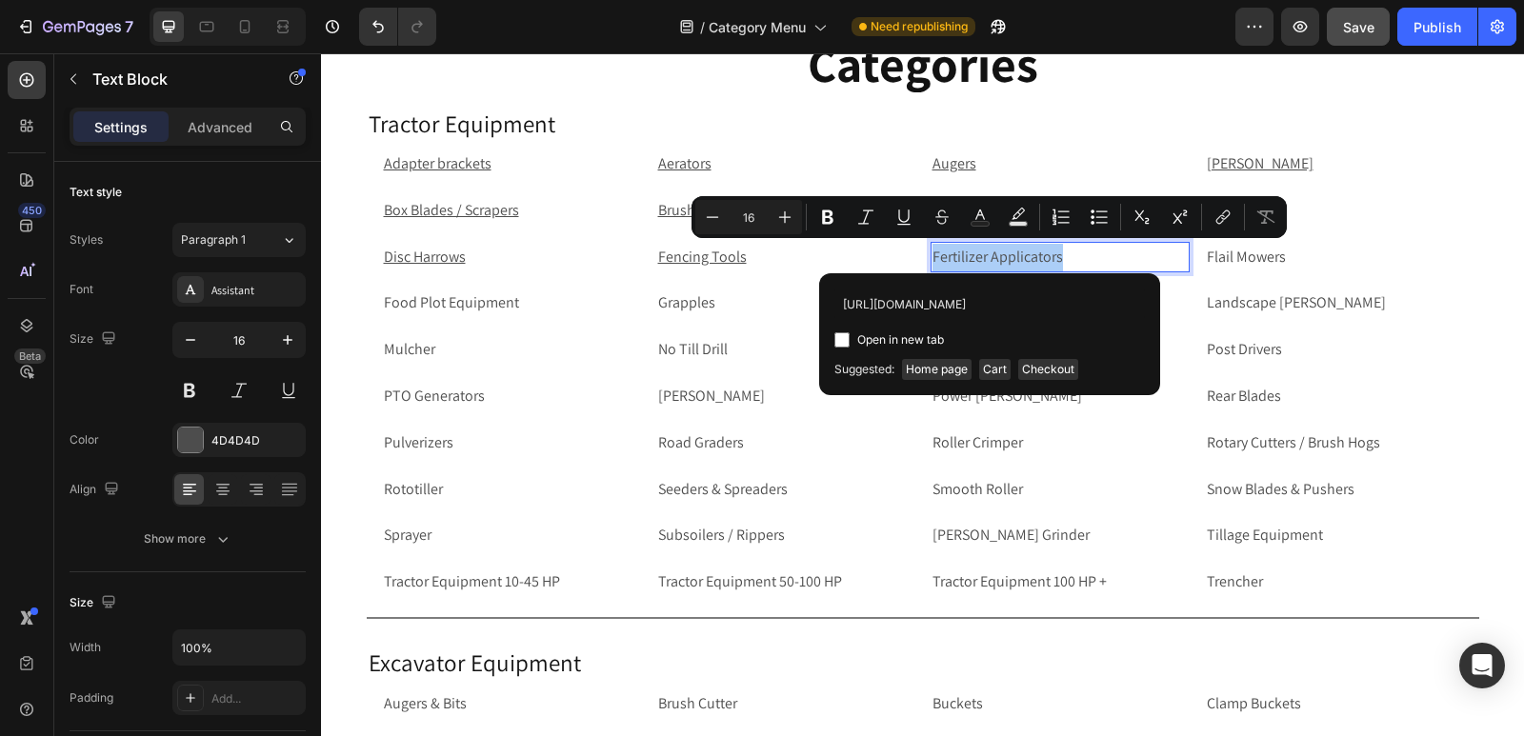
scroll to position [0, 120]
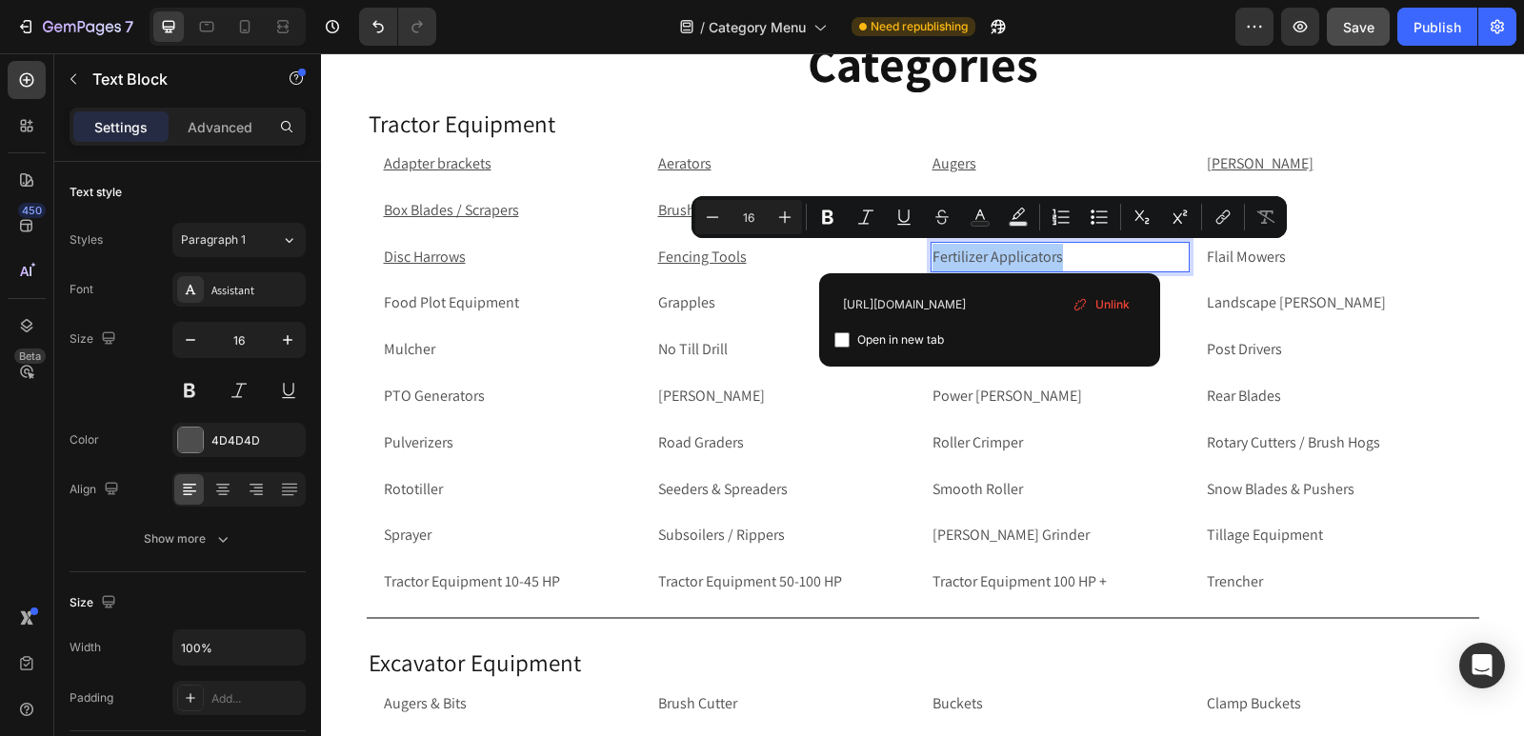
type input "[URL][DOMAIN_NAME]"
click at [838, 341] on input "Editor contextual toolbar" at bounding box center [841, 339] width 15 height 15
checkbox input "true"
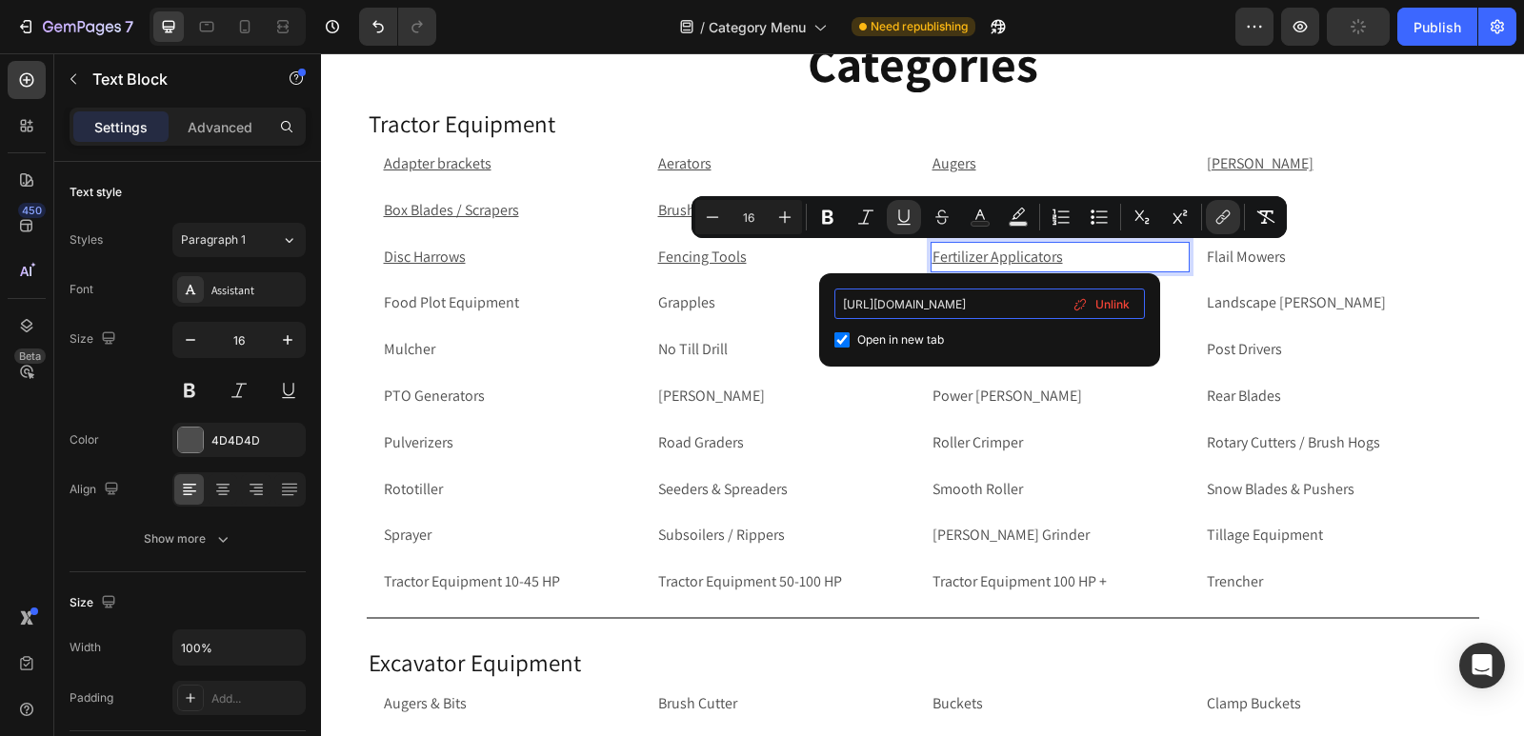
scroll to position [0, 120]
drag, startPoint x: 964, startPoint y: 298, endPoint x: 1082, endPoint y: 321, distance: 120.3
click at [1082, 321] on div "[URL][DOMAIN_NAME] Open in new tab Unlink" at bounding box center [989, 320] width 310 height 63
click at [1270, 258] on p "Flail Mowers" at bounding box center [1333, 258] width 255 height 28
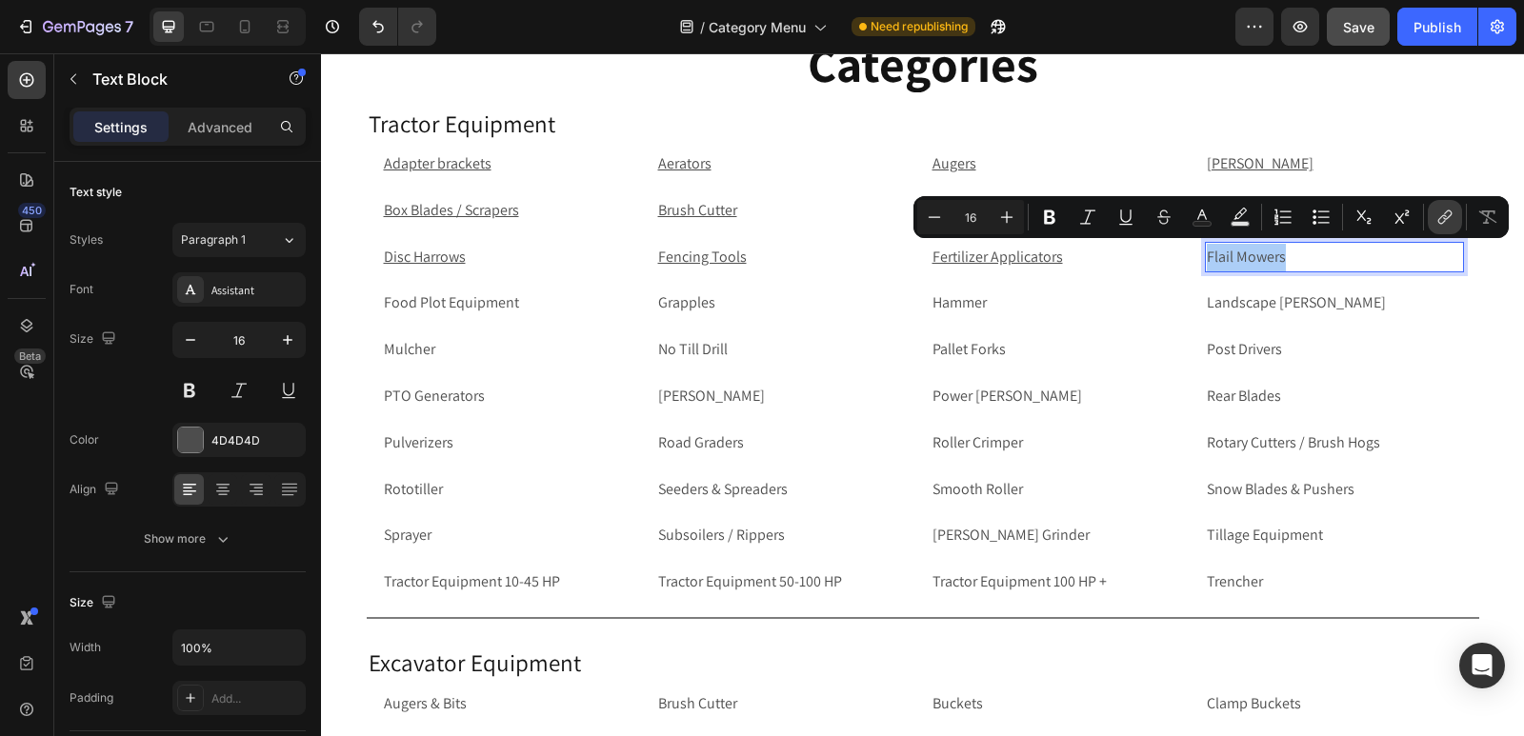
click at [1445, 213] on icon "Editor contextual toolbar" at bounding box center [1447, 215] width 9 height 10
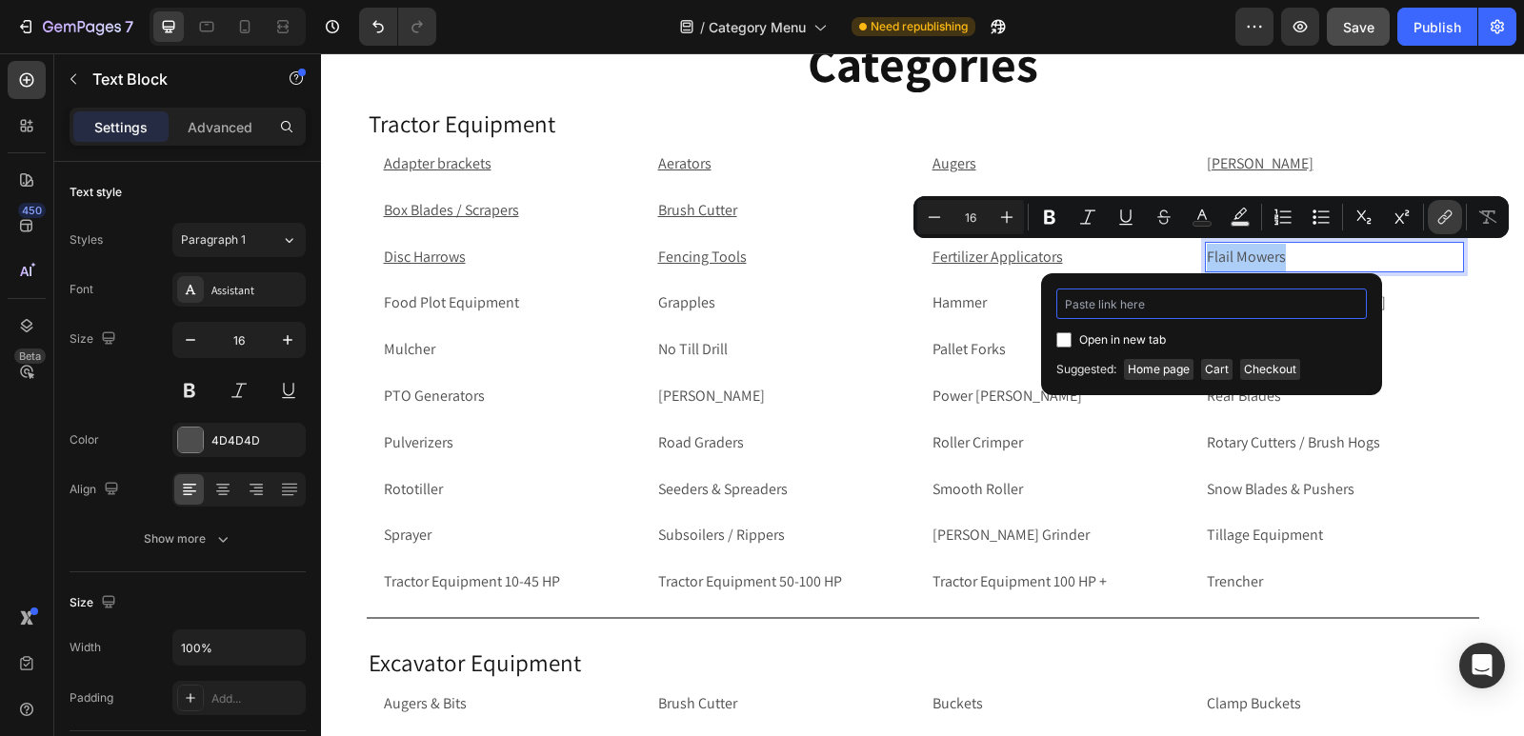
paste input "[URL][DOMAIN_NAME]"
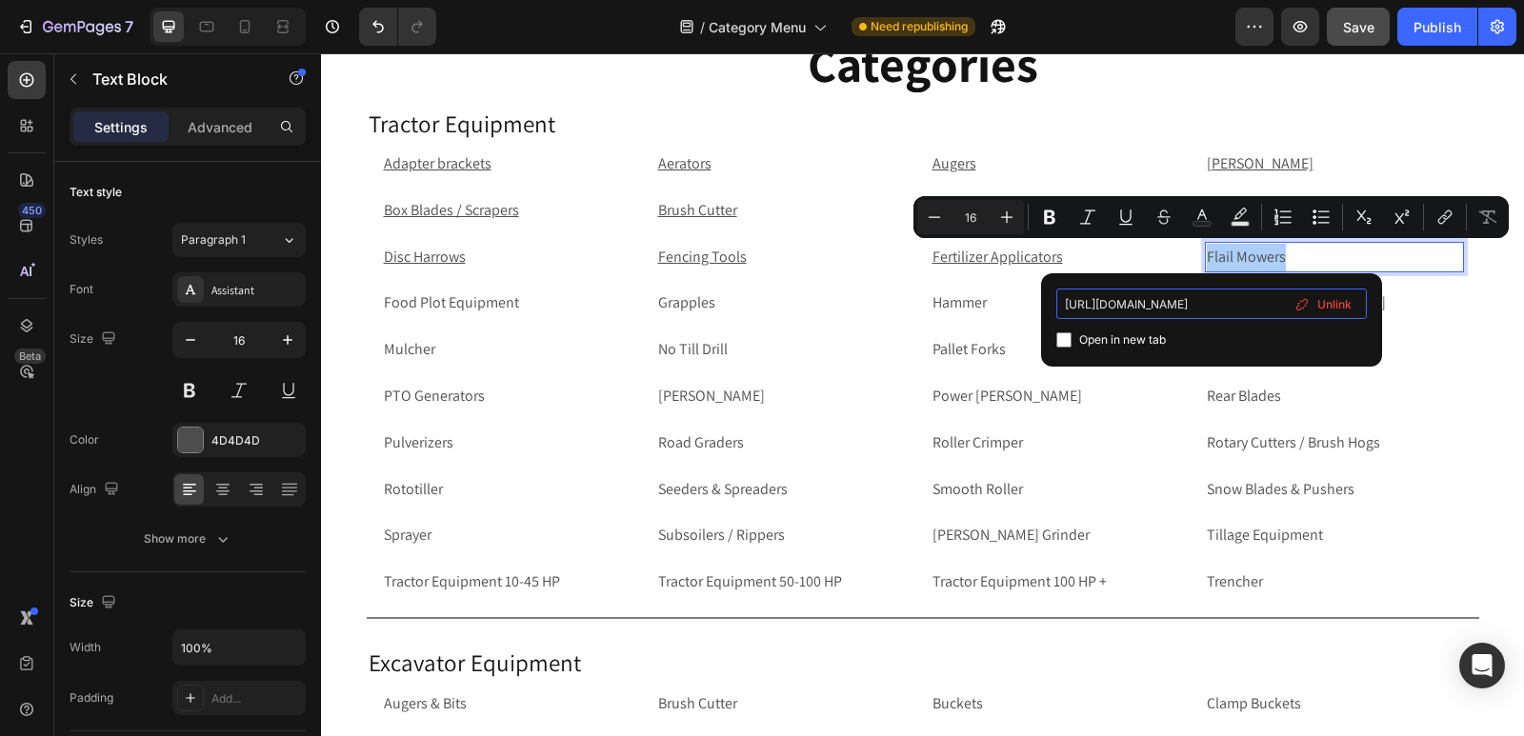
type input "[URL][DOMAIN_NAME]"
click at [1066, 340] on input "Editor contextual toolbar" at bounding box center [1063, 339] width 15 height 15
checkbox input "true"
drag, startPoint x: 1202, startPoint y: 305, endPoint x: 1248, endPoint y: 305, distance: 46.7
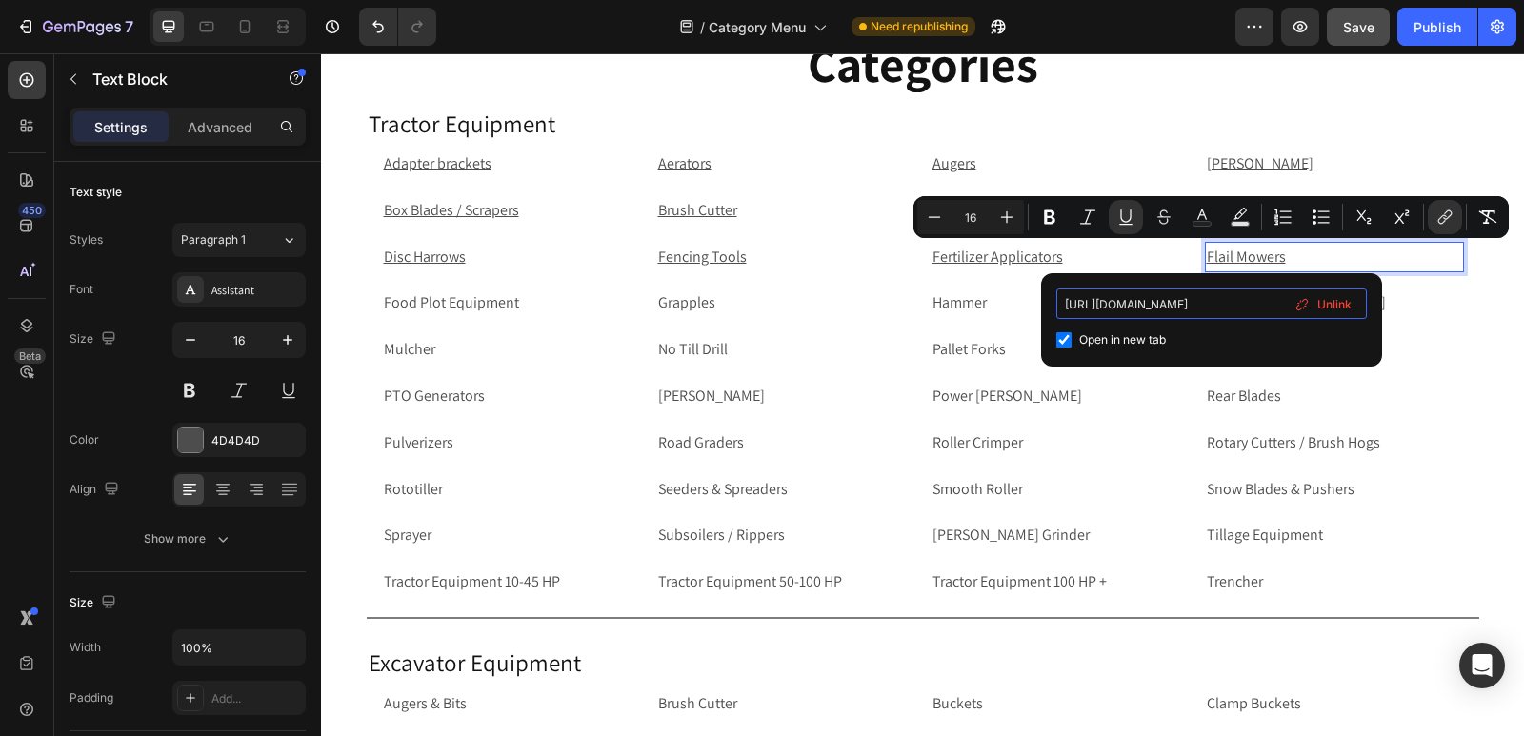
click at [1248, 305] on input "[URL][DOMAIN_NAME]" at bounding box center [1211, 304] width 310 height 30
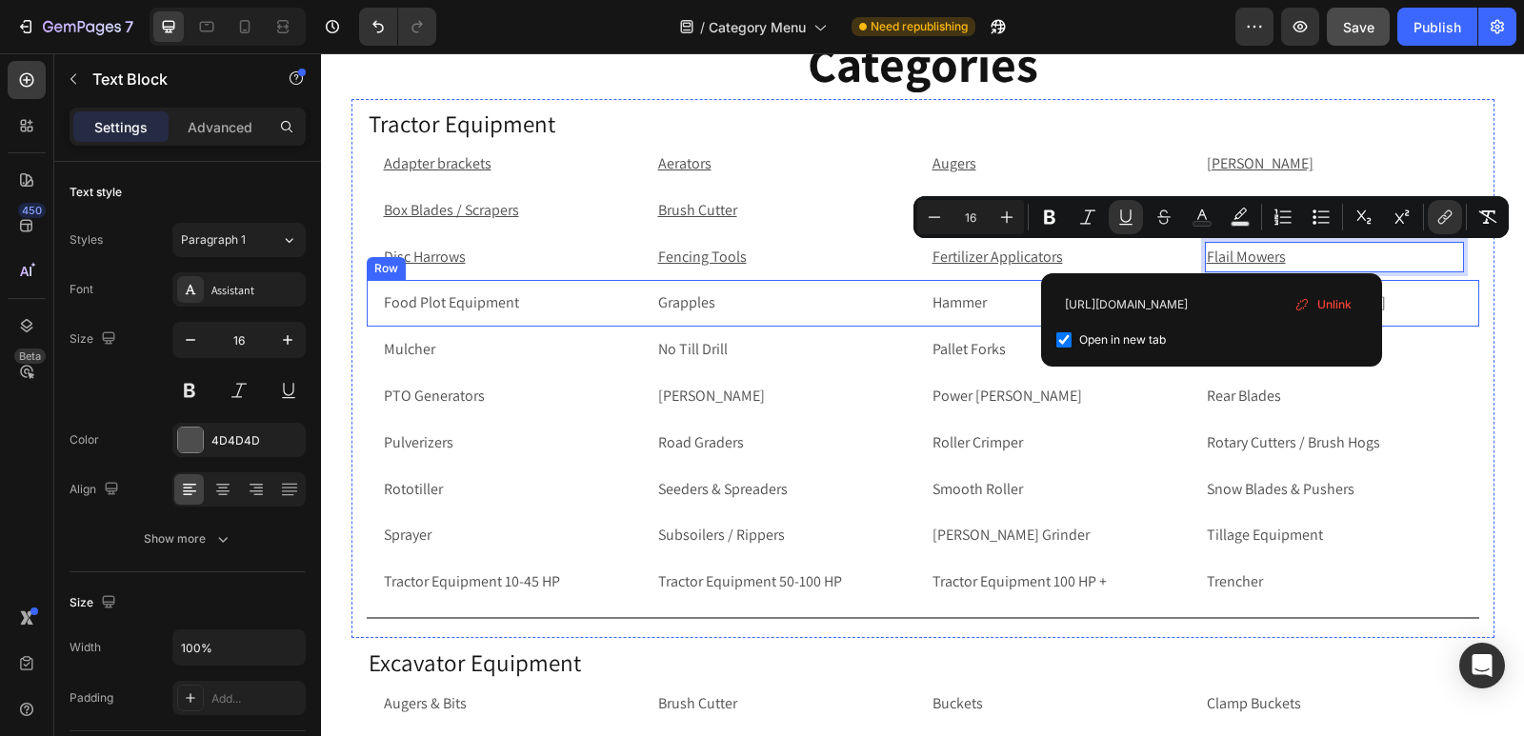
click at [495, 298] on p "Food Plot Equipment" at bounding box center [511, 303] width 255 height 28
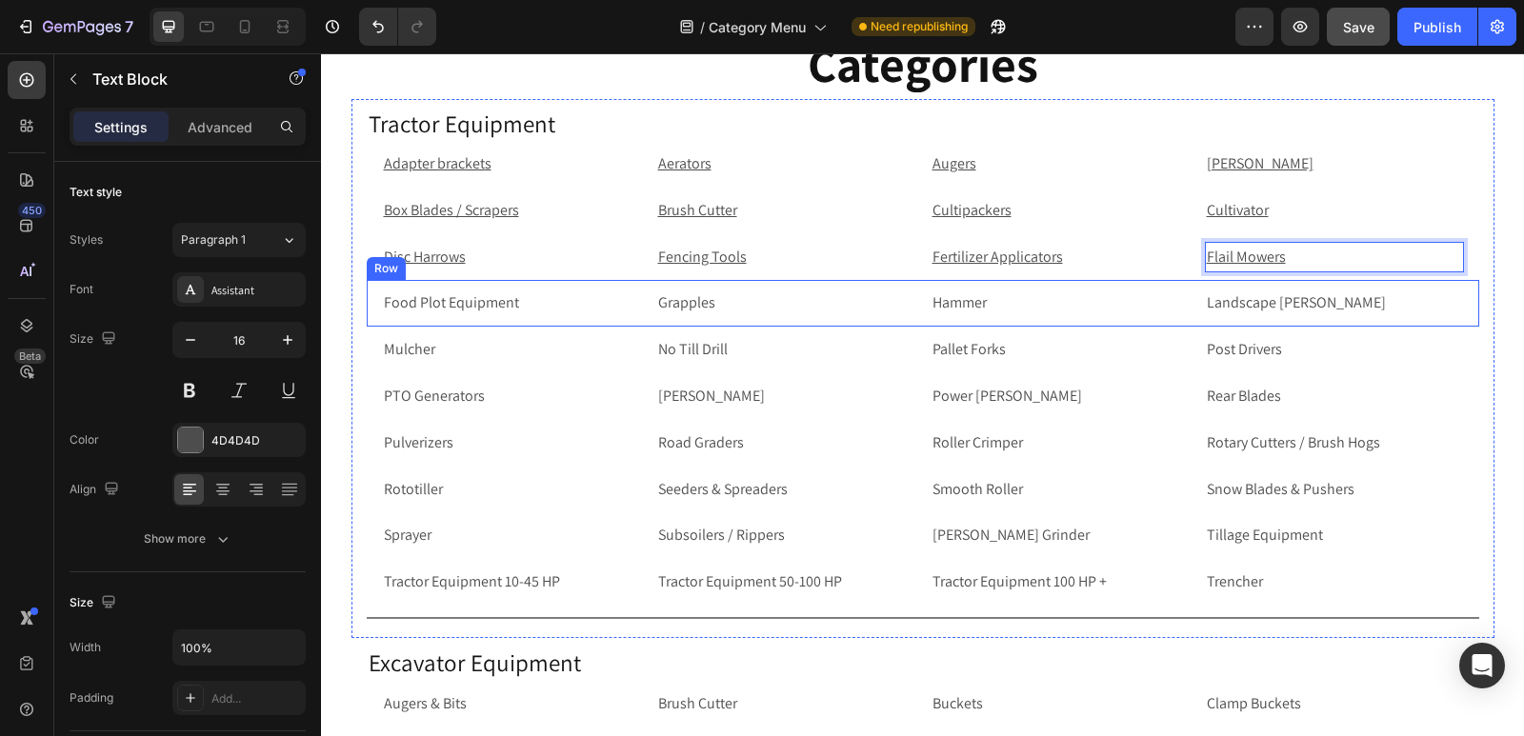
click at [495, 298] on p "Food Plot Equipment" at bounding box center [511, 303] width 255 height 28
click at [511, 299] on p "Food Plot Equipment" at bounding box center [511, 303] width 255 height 28
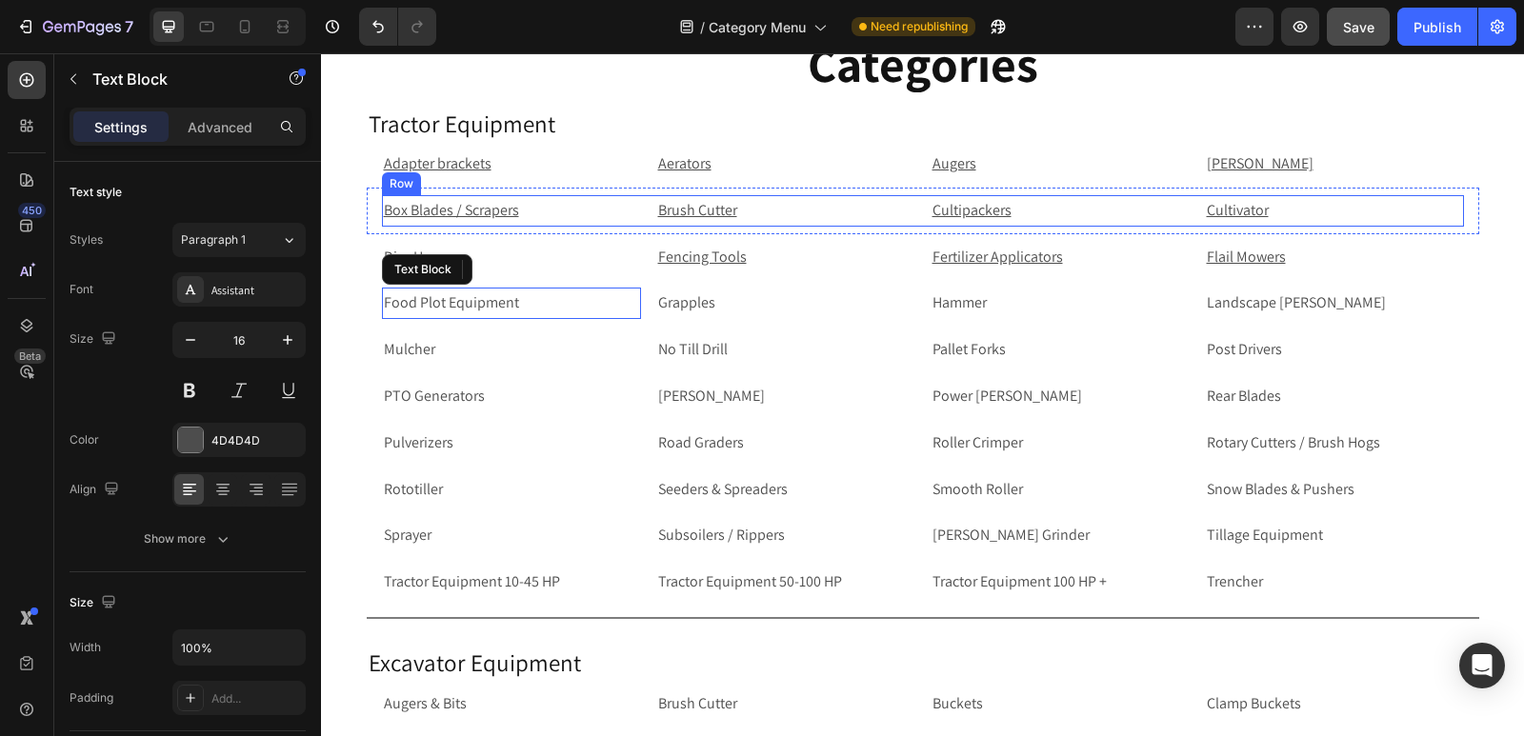
click at [1364, 25] on span "Save" at bounding box center [1358, 27] width 31 height 16
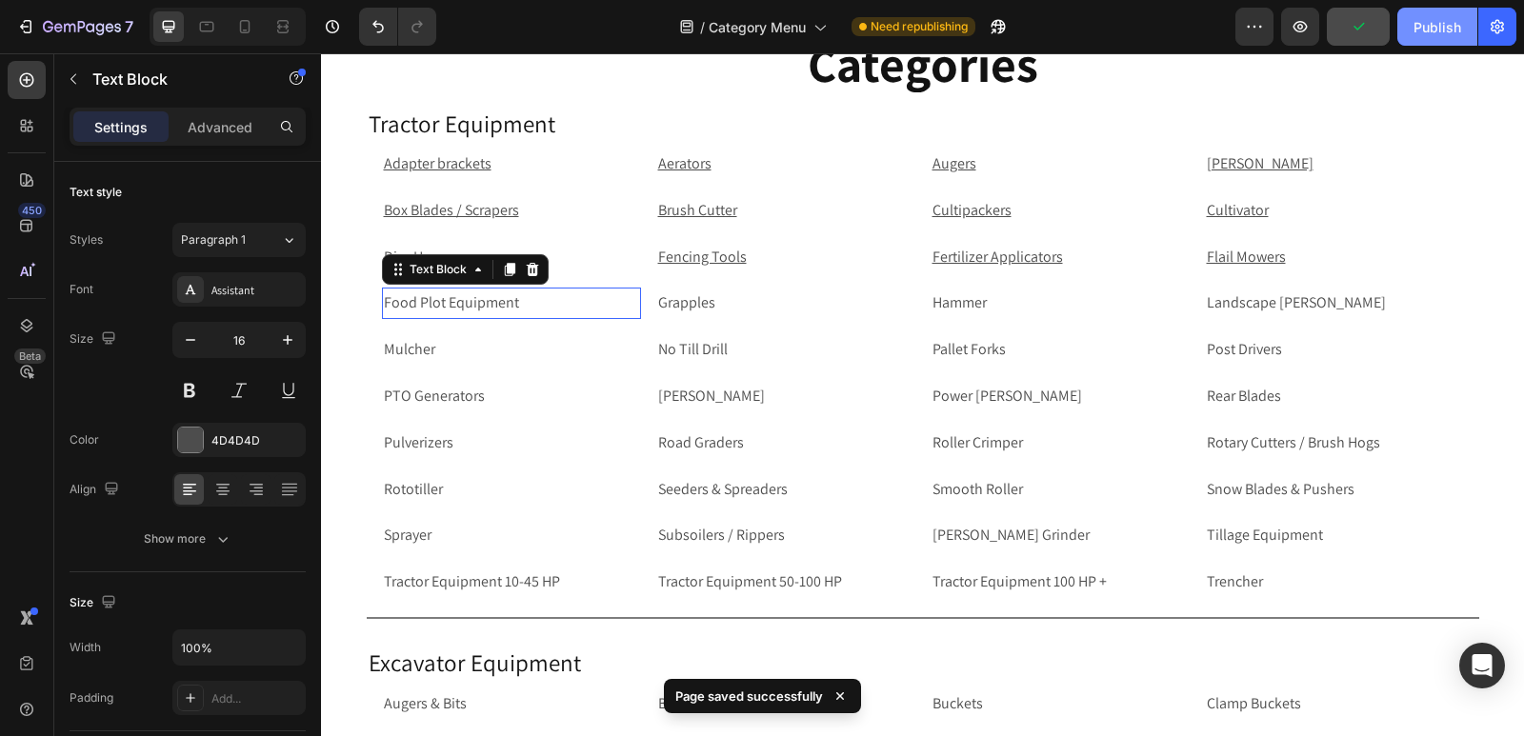
click at [1432, 33] on div "Publish" at bounding box center [1437, 27] width 48 height 20
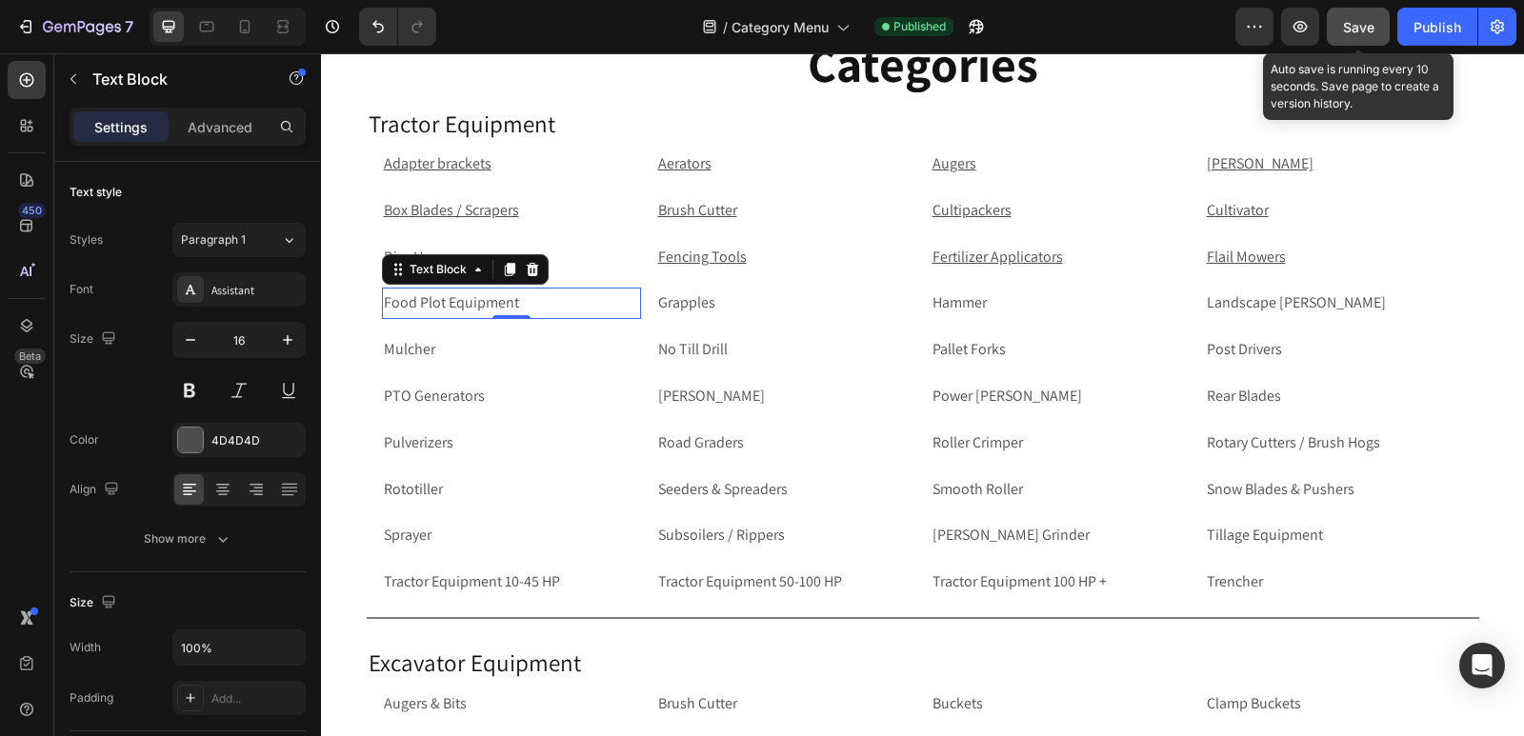
click at [548, 297] on p "Food Plot Equipment" at bounding box center [511, 303] width 255 height 28
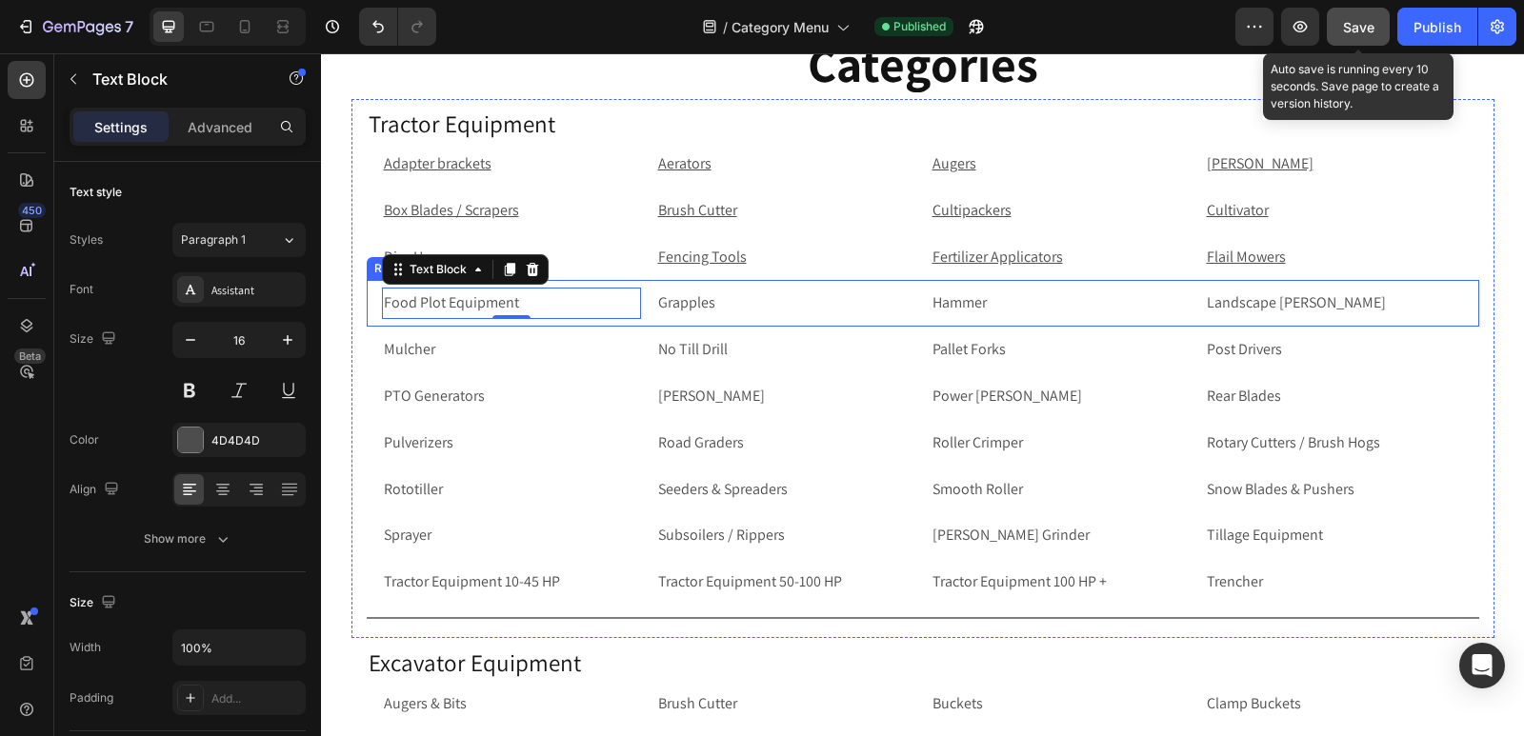
click at [542, 303] on p "Food Plot Equipment" at bounding box center [511, 303] width 255 height 28
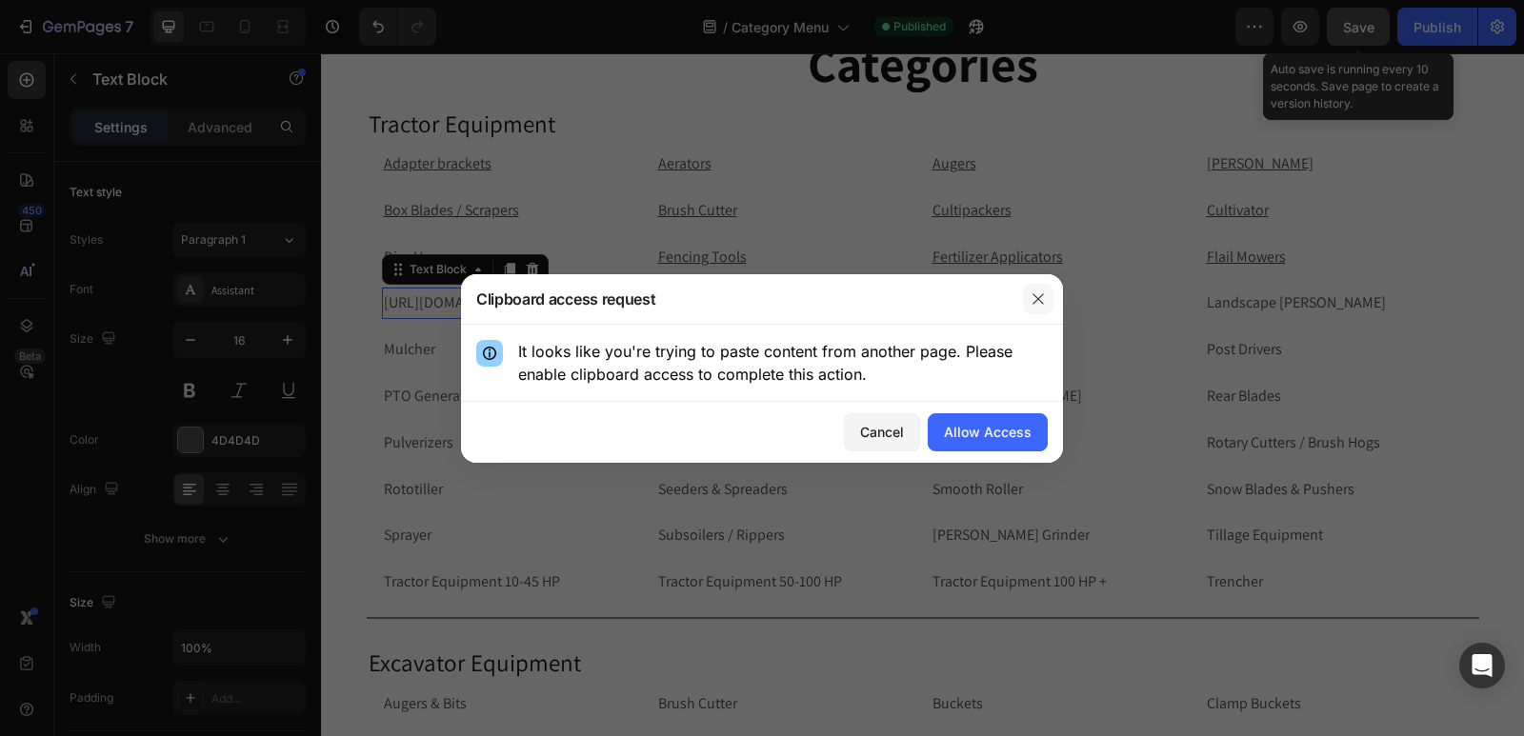
click at [1036, 309] on button "button" at bounding box center [1038, 299] width 30 height 30
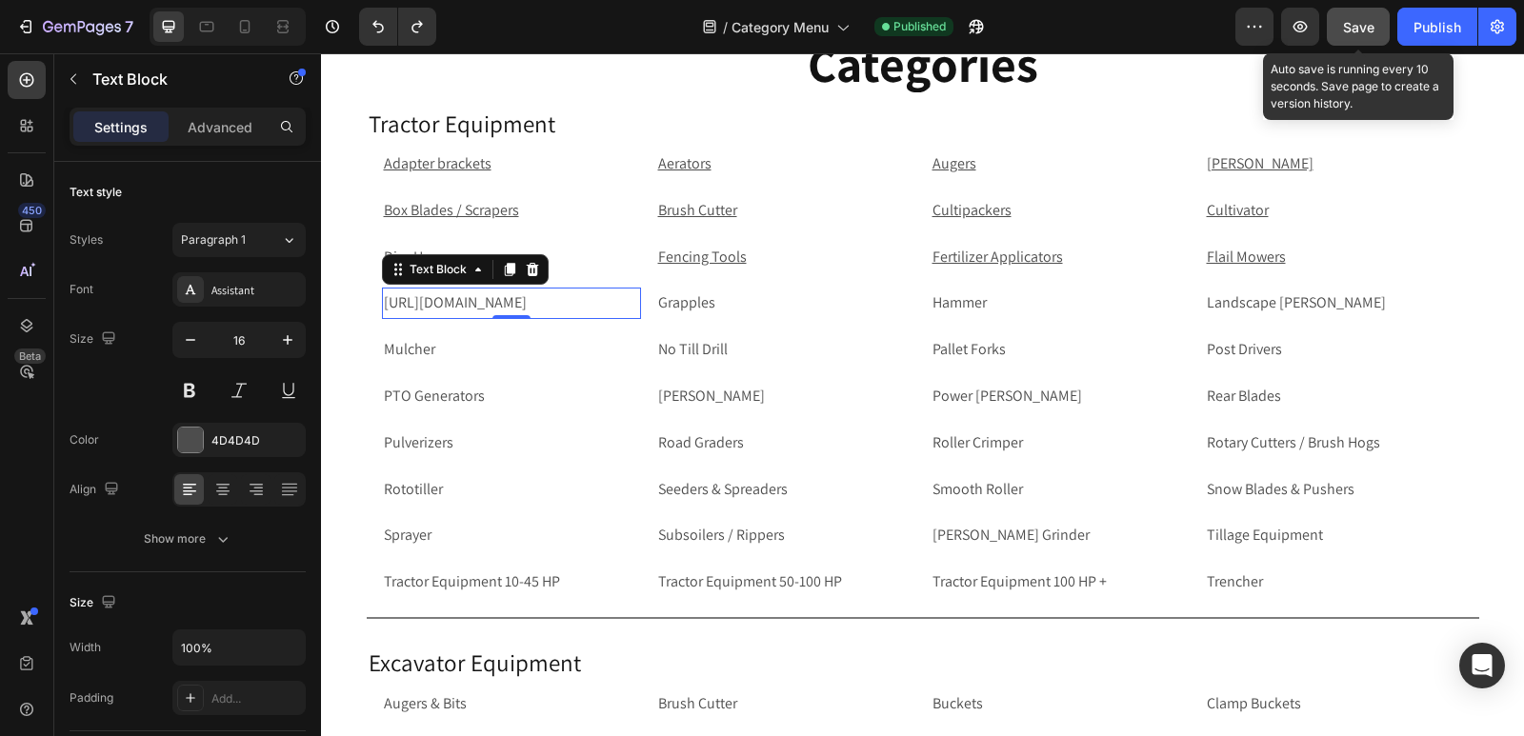
click at [565, 317] on p "[URL][DOMAIN_NAME]" at bounding box center [511, 303] width 255 height 28
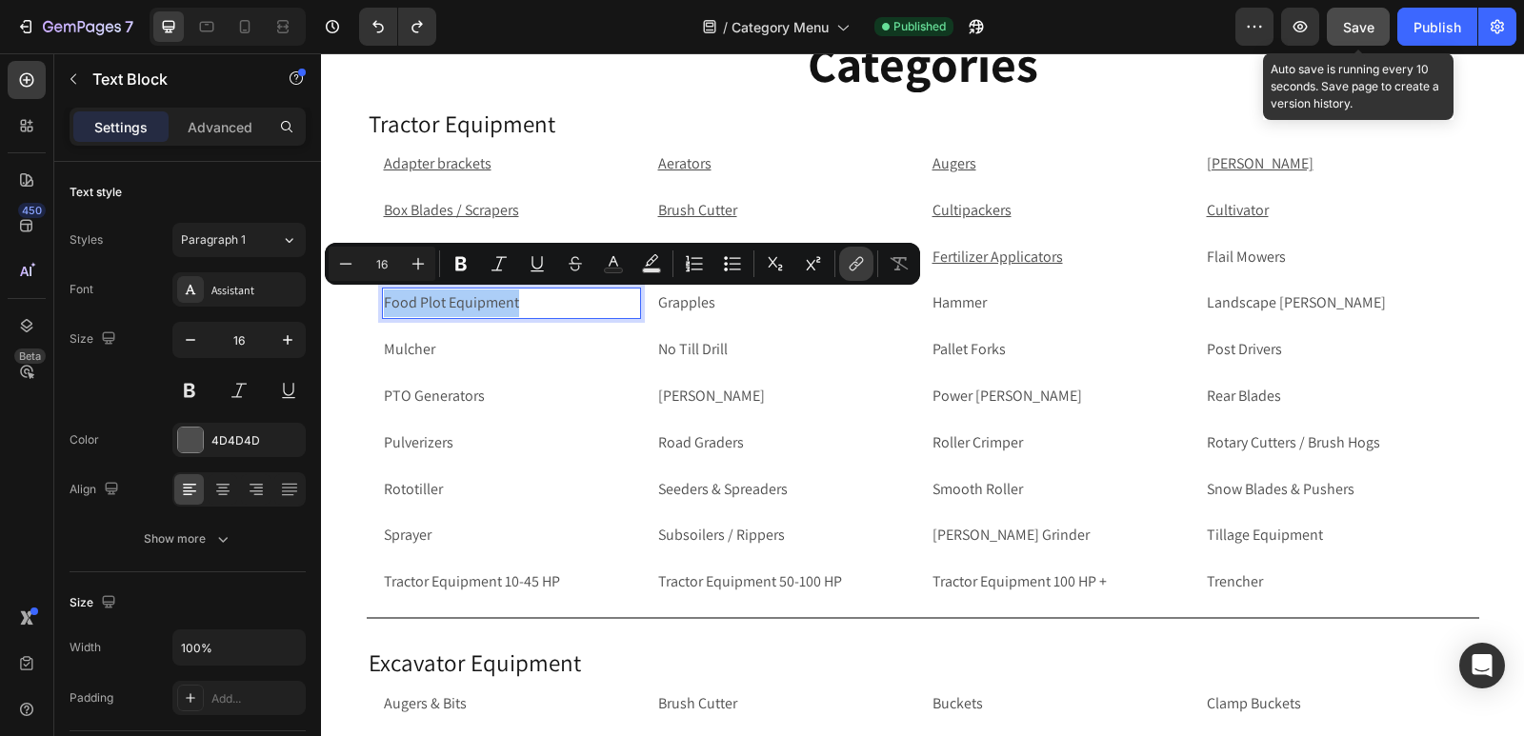
click at [864, 263] on icon "Editor contextual toolbar" at bounding box center [856, 263] width 19 height 19
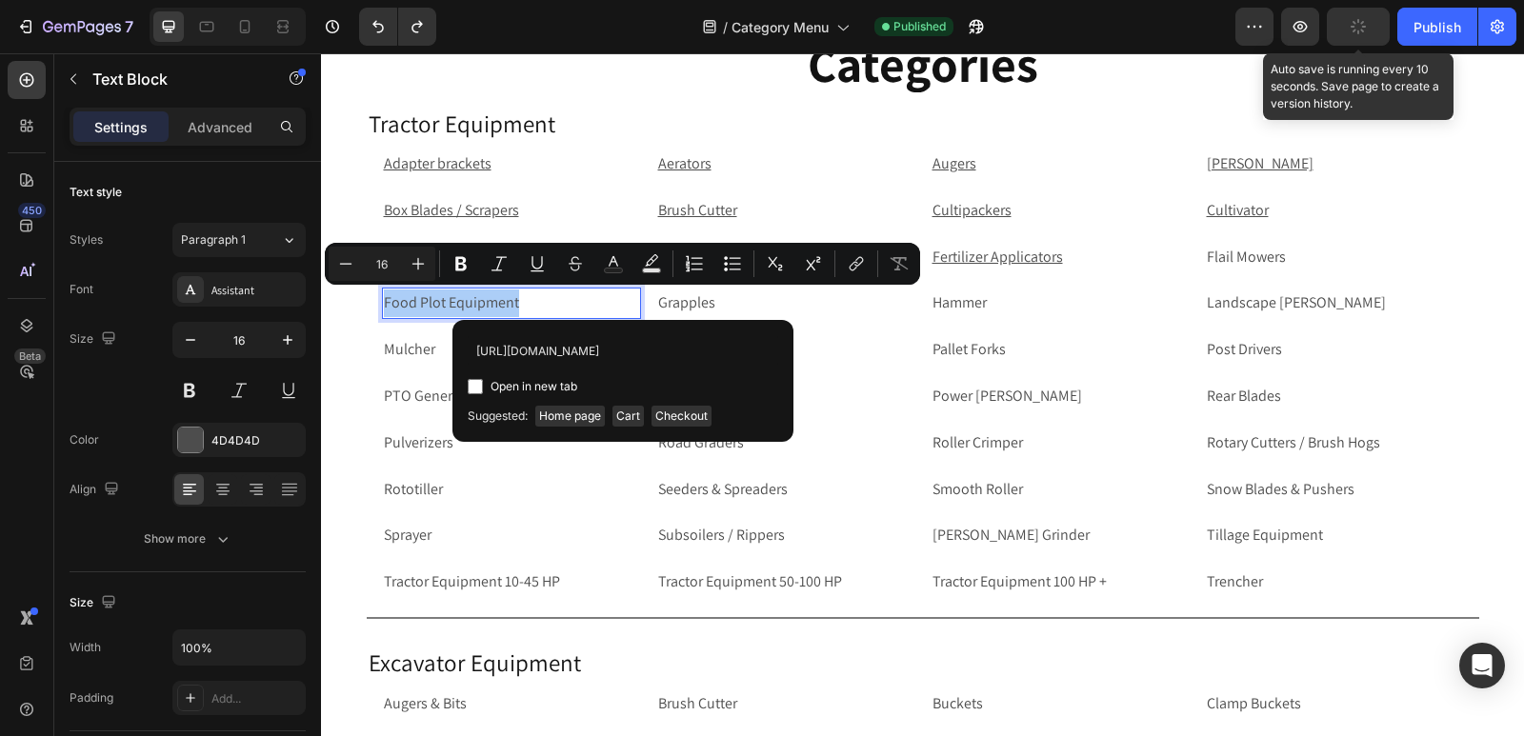
scroll to position [0, 164]
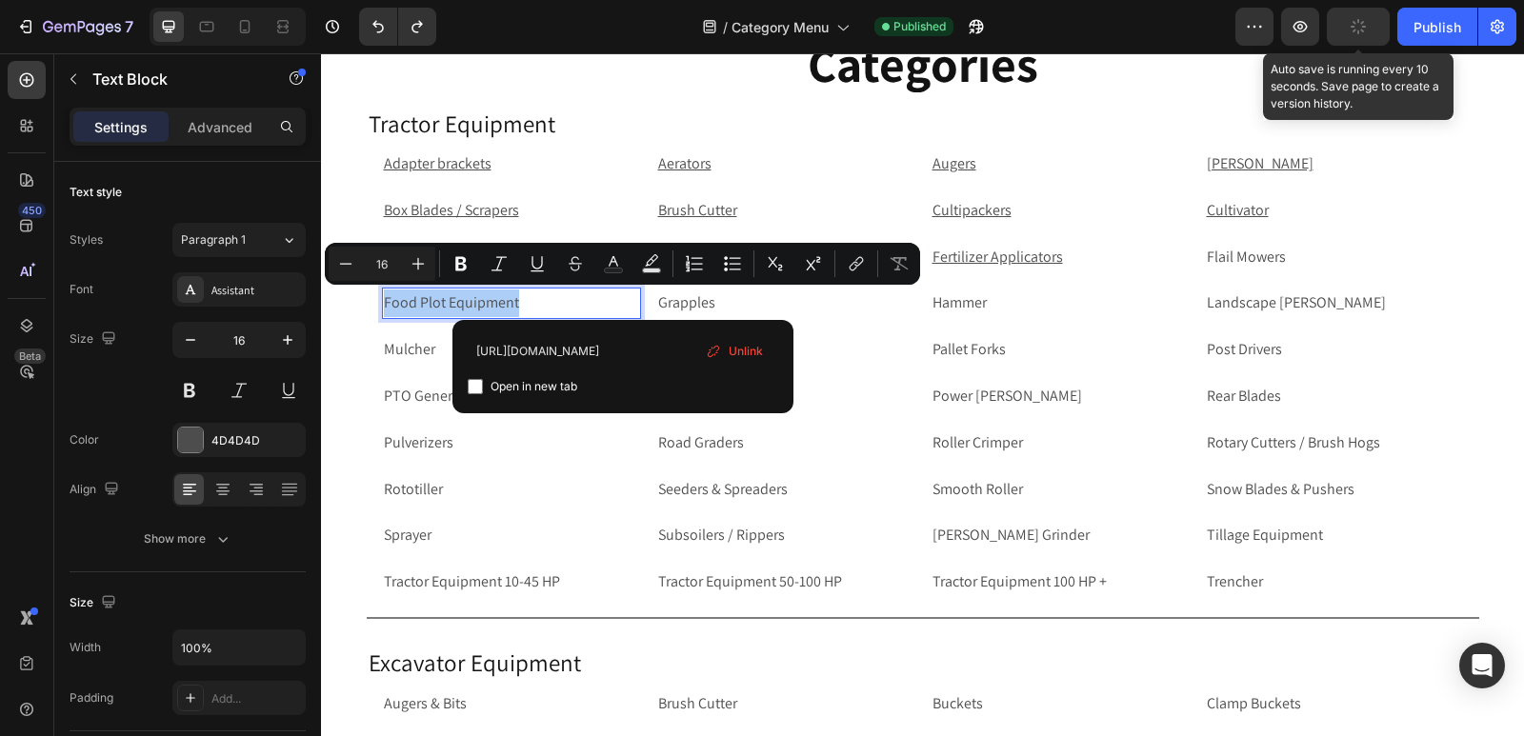
type input "[URL][DOMAIN_NAME]"
click at [472, 391] on input "Editor contextual toolbar" at bounding box center [475, 386] width 15 height 15
checkbox input "true"
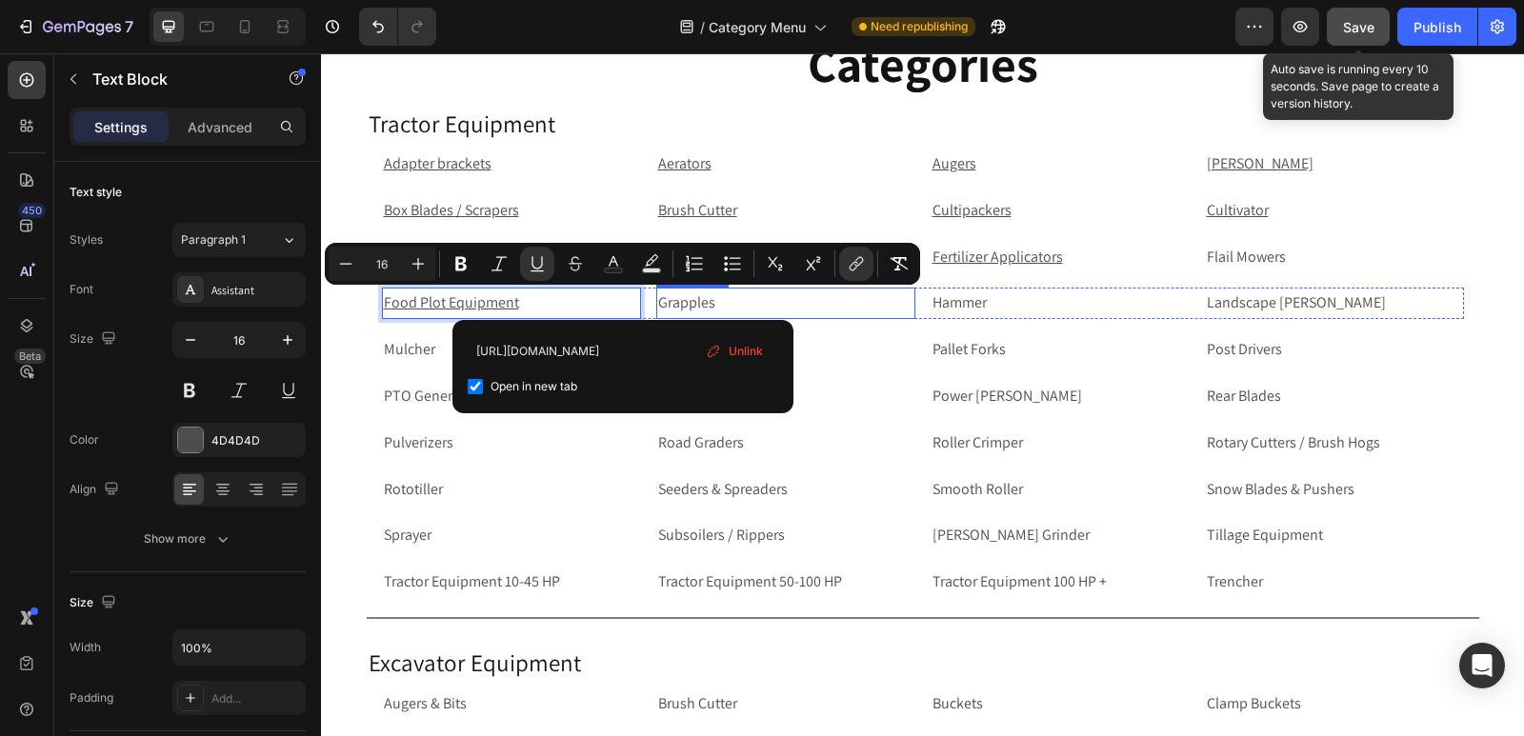
click at [750, 309] on p "Grapples" at bounding box center [785, 303] width 255 height 28
click at [737, 302] on p "Grapples" at bounding box center [785, 303] width 255 height 28
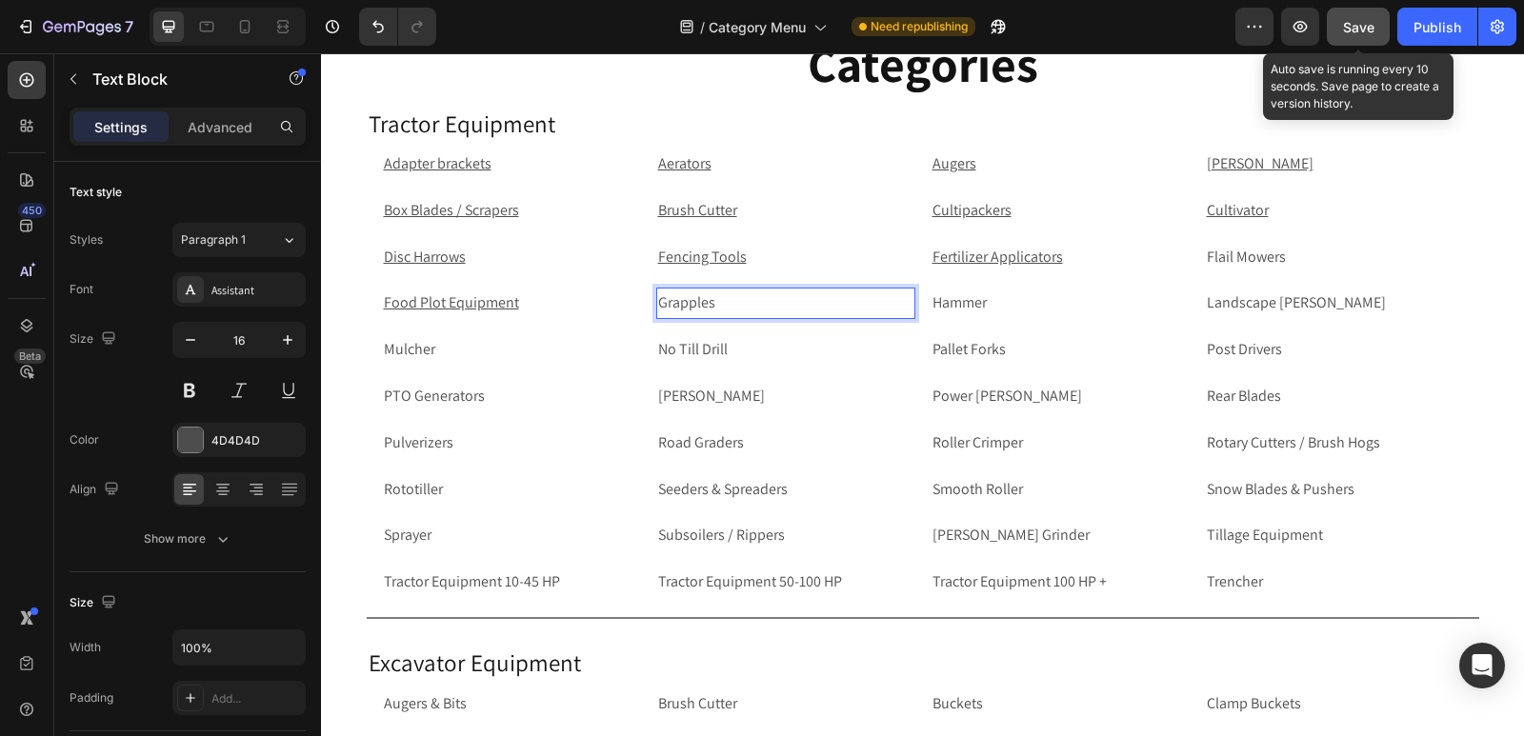
click at [783, 299] on p "Grapples" at bounding box center [785, 303] width 255 height 28
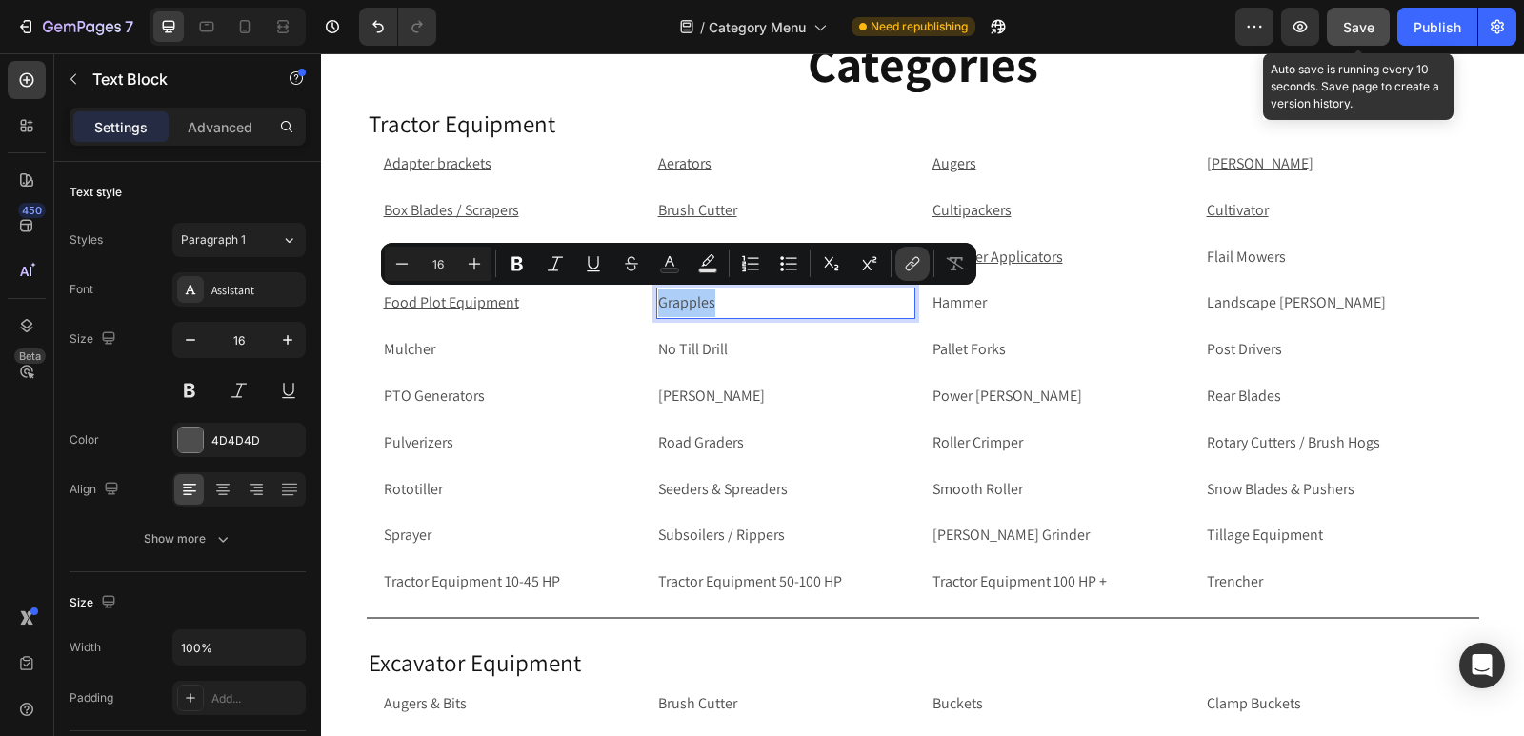
click at [913, 260] on icon "Editor contextual toolbar" at bounding box center [914, 262] width 9 height 10
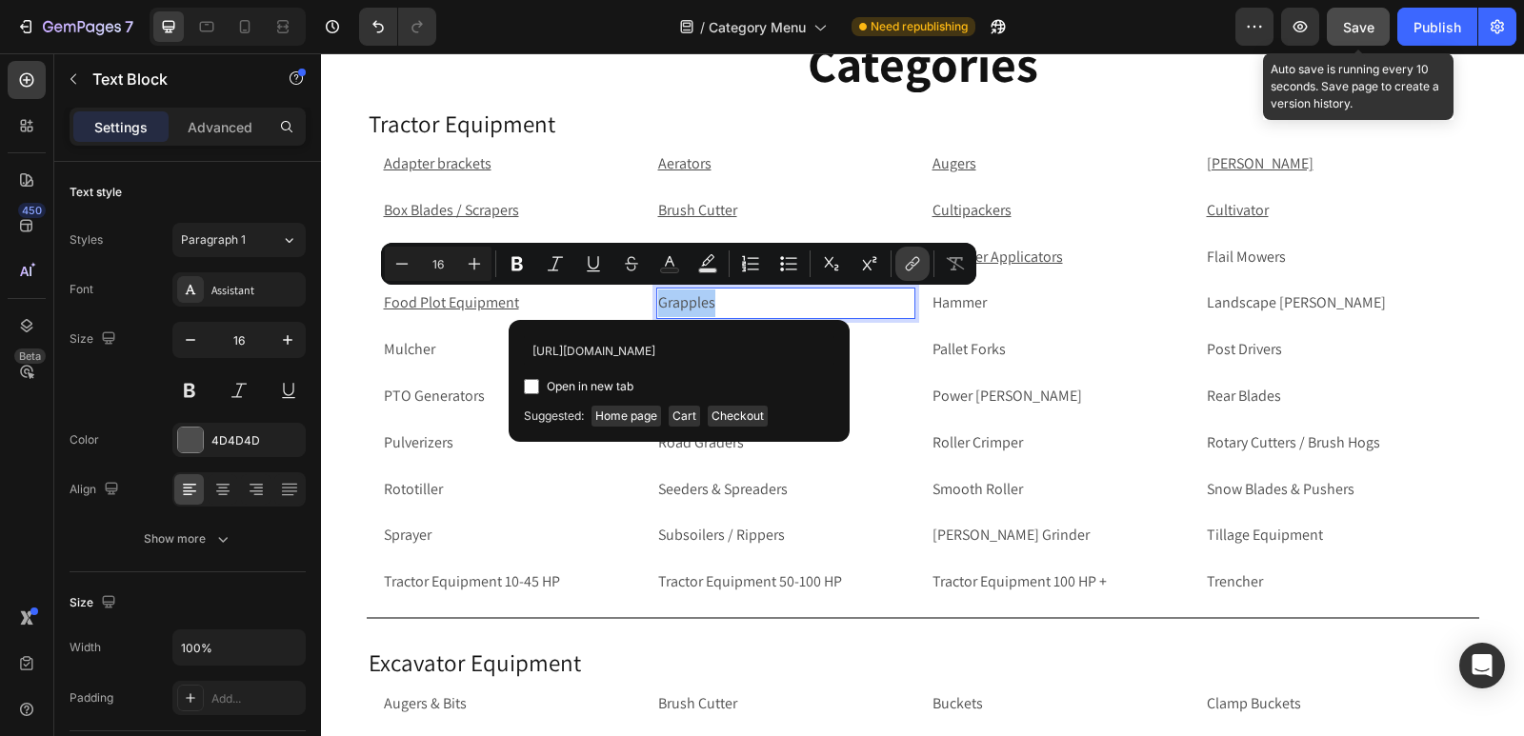
scroll to position [0, 92]
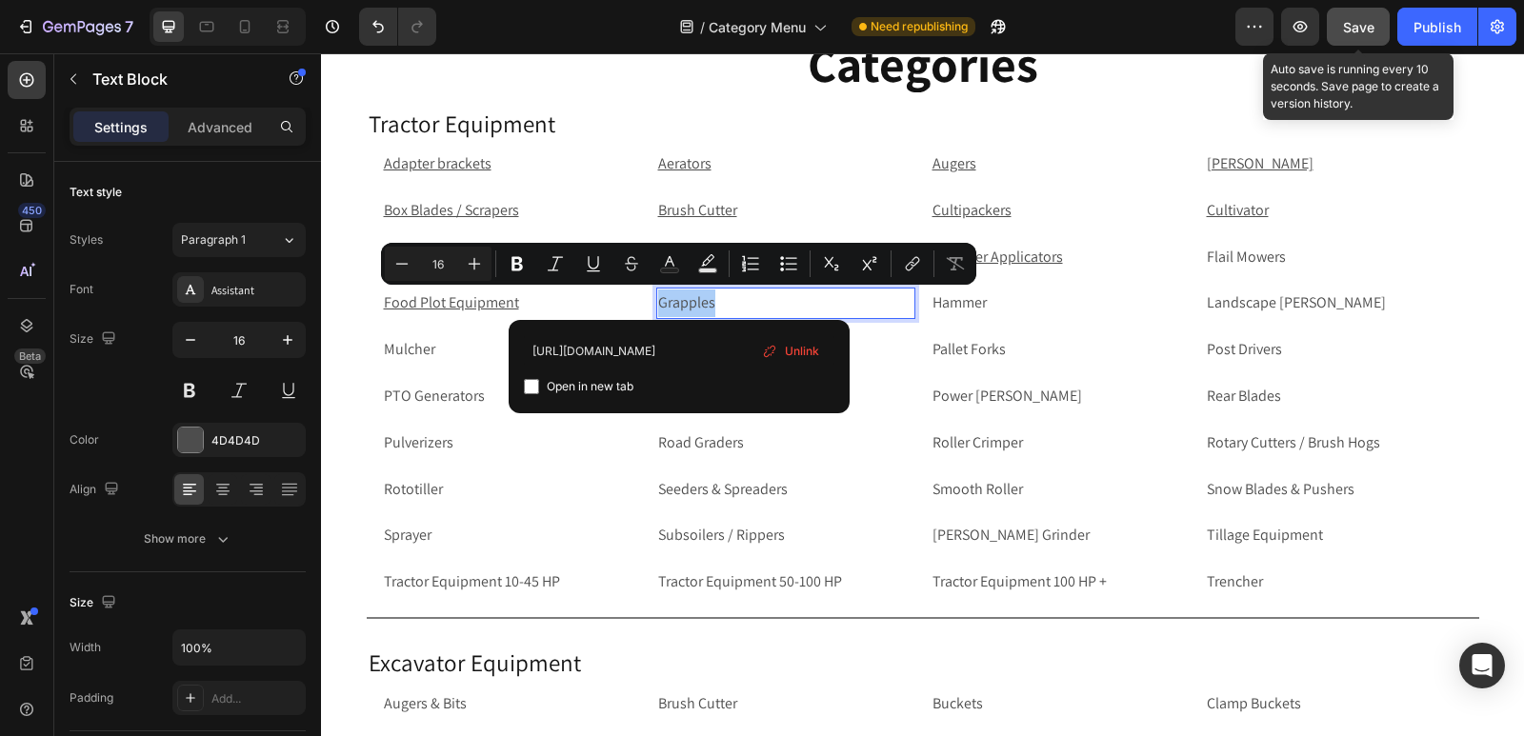
type input "[URL][DOMAIN_NAME]"
click at [534, 387] on input "Editor contextual toolbar" at bounding box center [531, 386] width 15 height 15
click at [1005, 303] on p "Hammer" at bounding box center [1059, 303] width 255 height 28
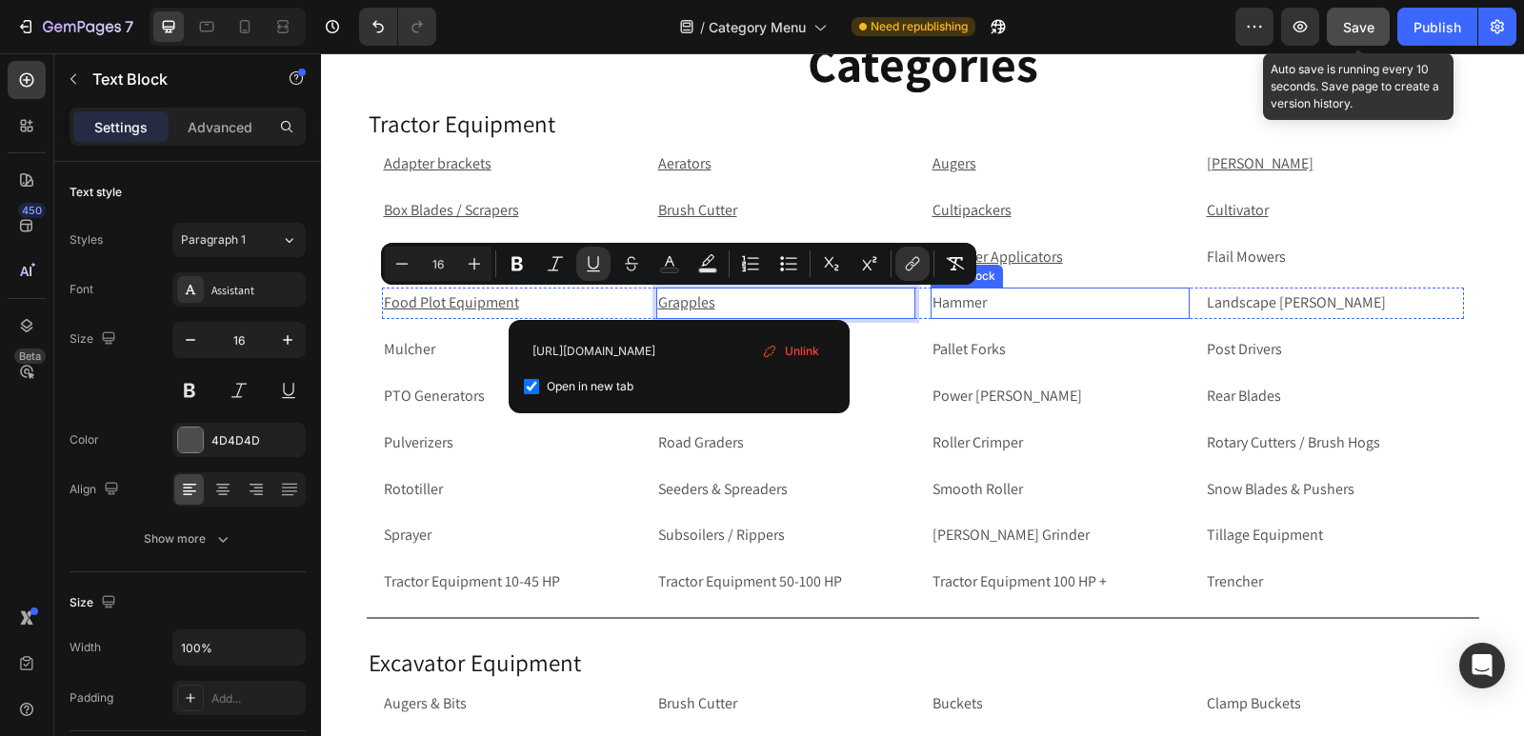
click at [1042, 303] on p "Hammer" at bounding box center [1059, 303] width 255 height 28
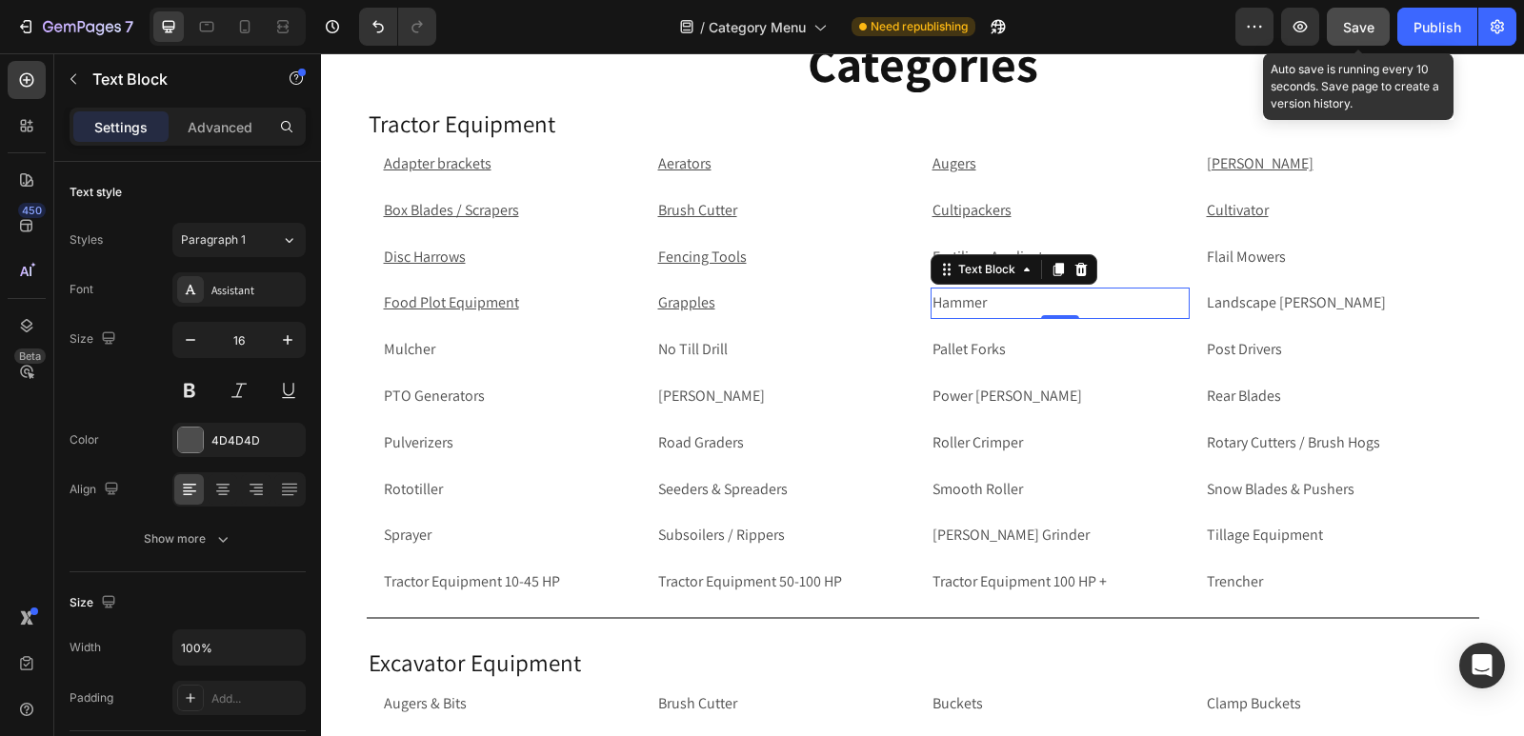
click at [1062, 303] on p "Hammer" at bounding box center [1059, 303] width 255 height 28
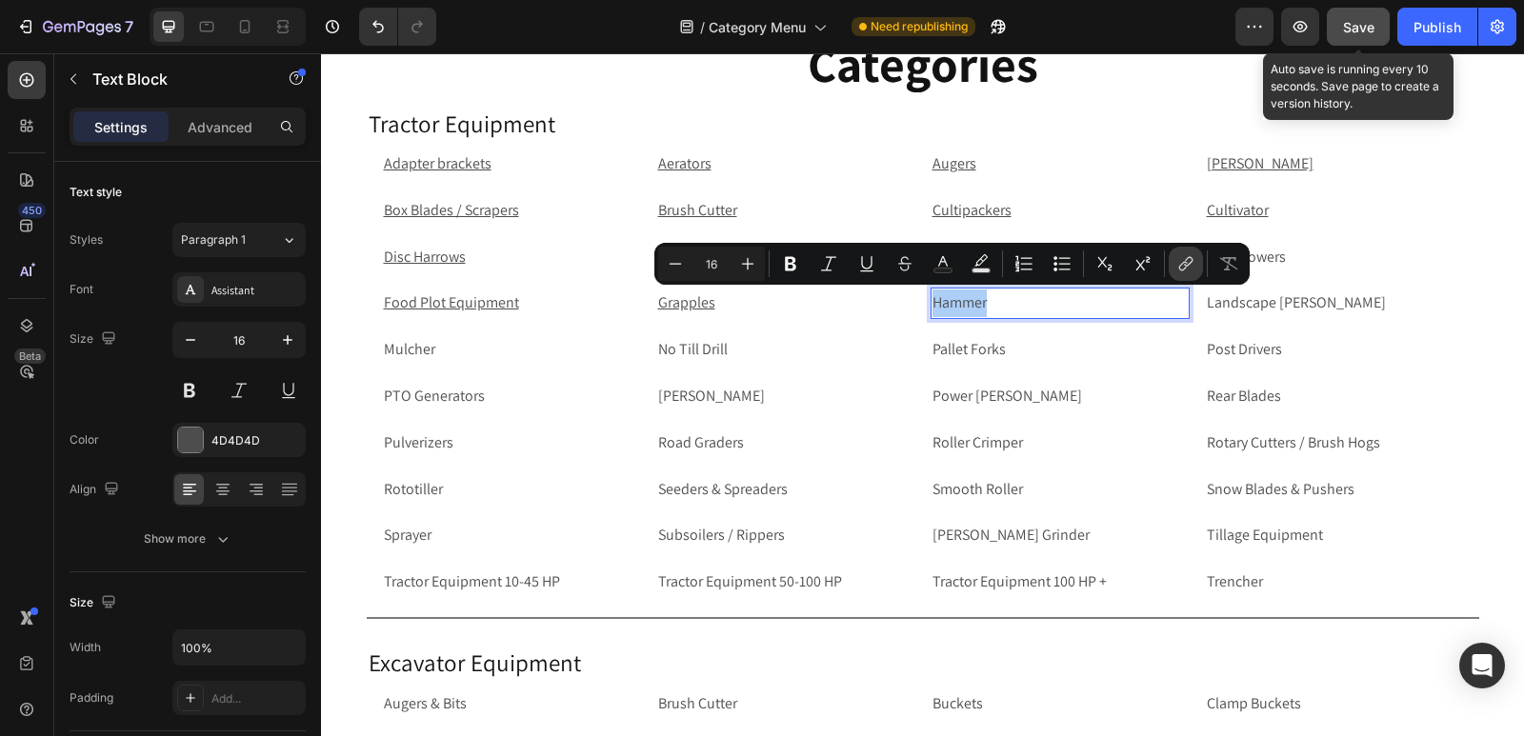
click at [1191, 268] on icon "Editor contextual toolbar" at bounding box center [1185, 263] width 19 height 19
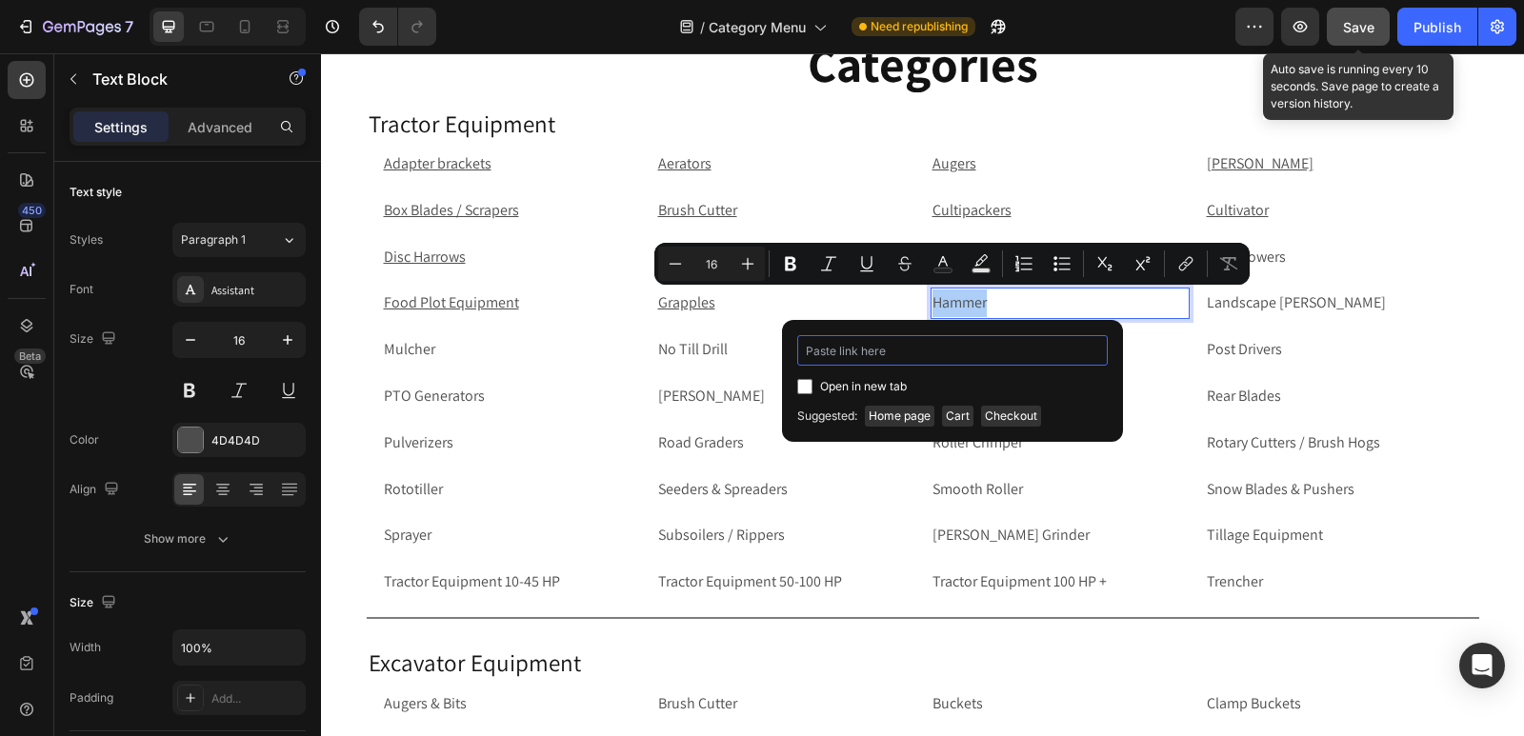
click at [872, 353] on input "Editor contextual toolbar" at bounding box center [952, 350] width 310 height 30
paste input "[URL][DOMAIN_NAME]"
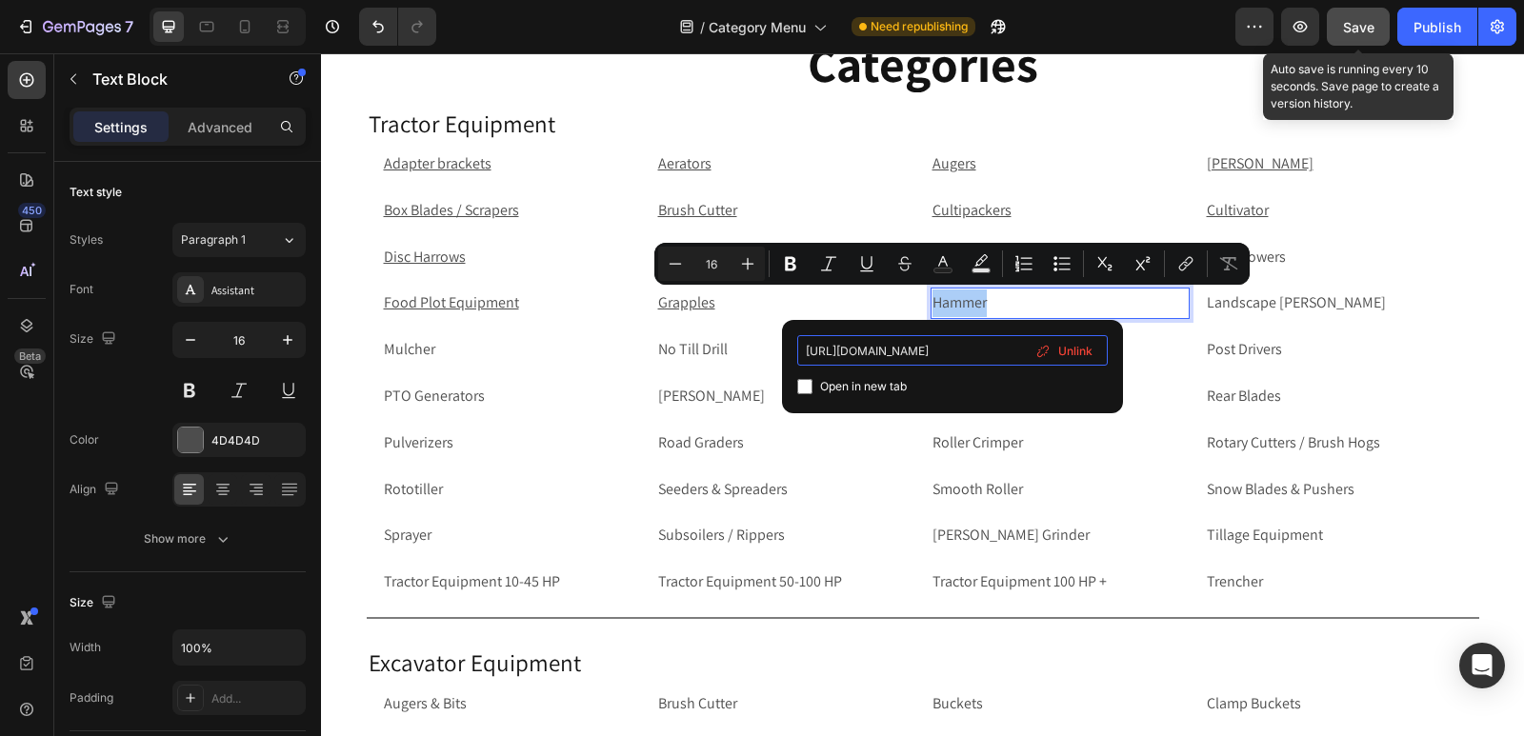
type input "[URL][DOMAIN_NAME]"
click at [805, 388] on input "Editor contextual toolbar" at bounding box center [804, 386] width 15 height 15
checkbox input "true"
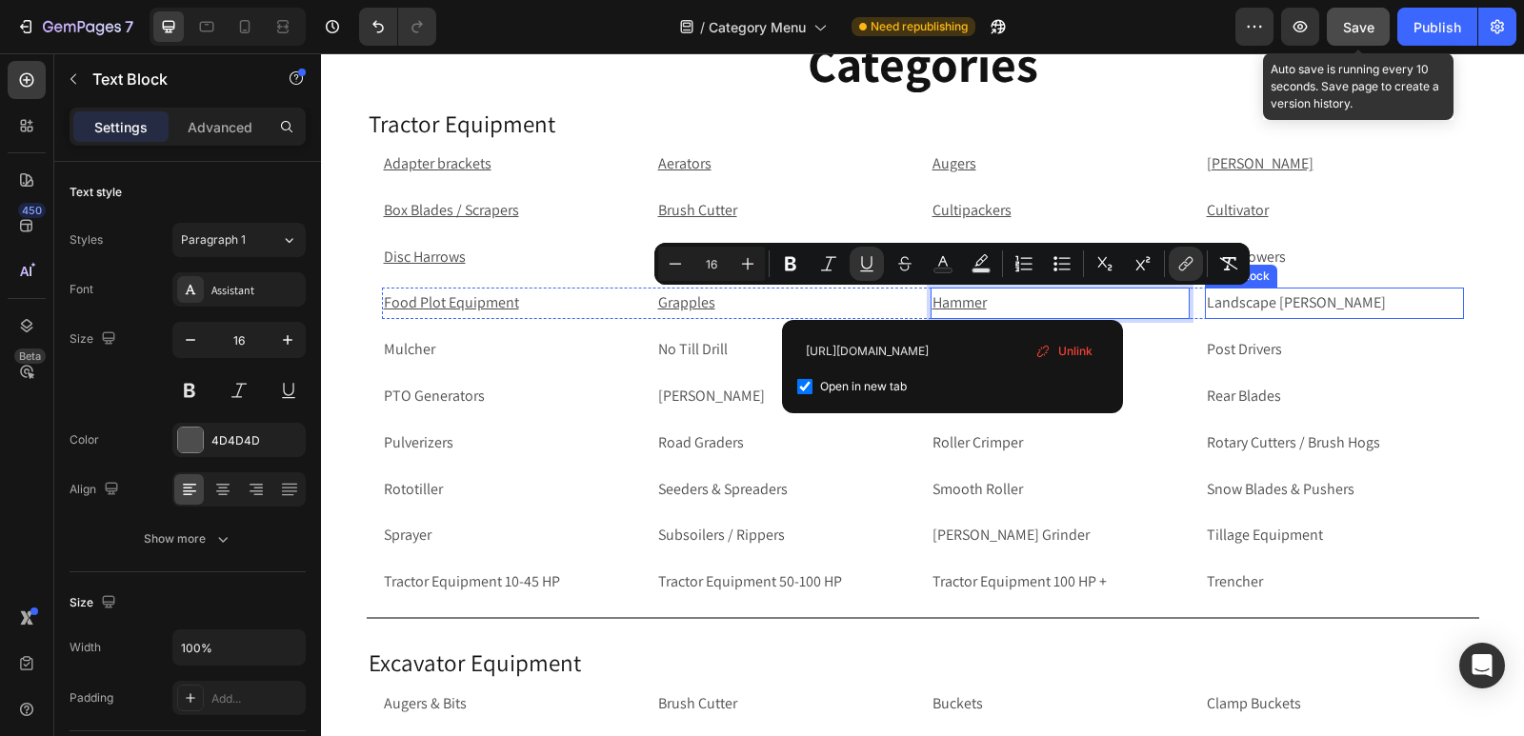
click at [1281, 301] on p "Landscape [PERSON_NAME]" at bounding box center [1333, 303] width 255 height 28
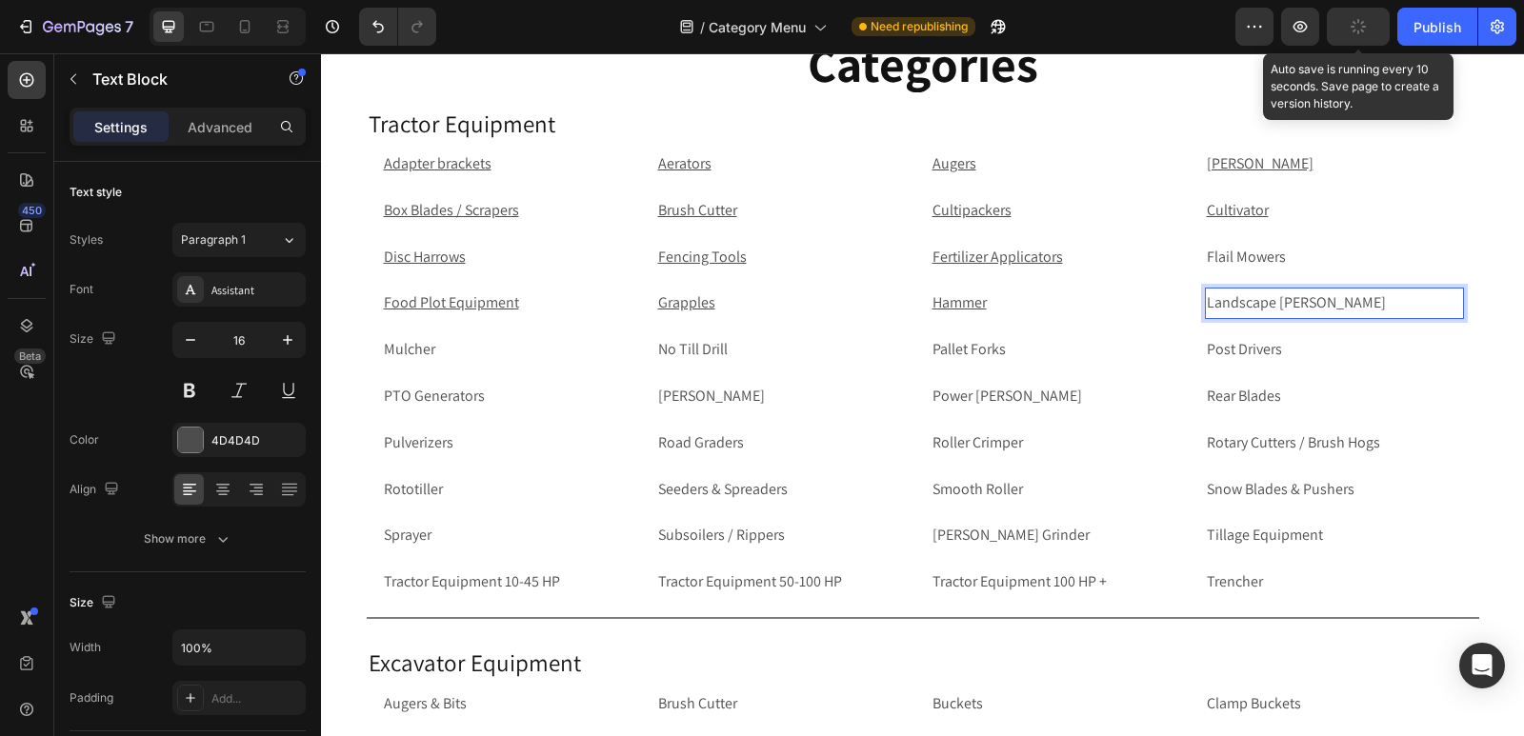
click at [1281, 301] on p "Landscape [PERSON_NAME]" at bounding box center [1333, 303] width 255 height 28
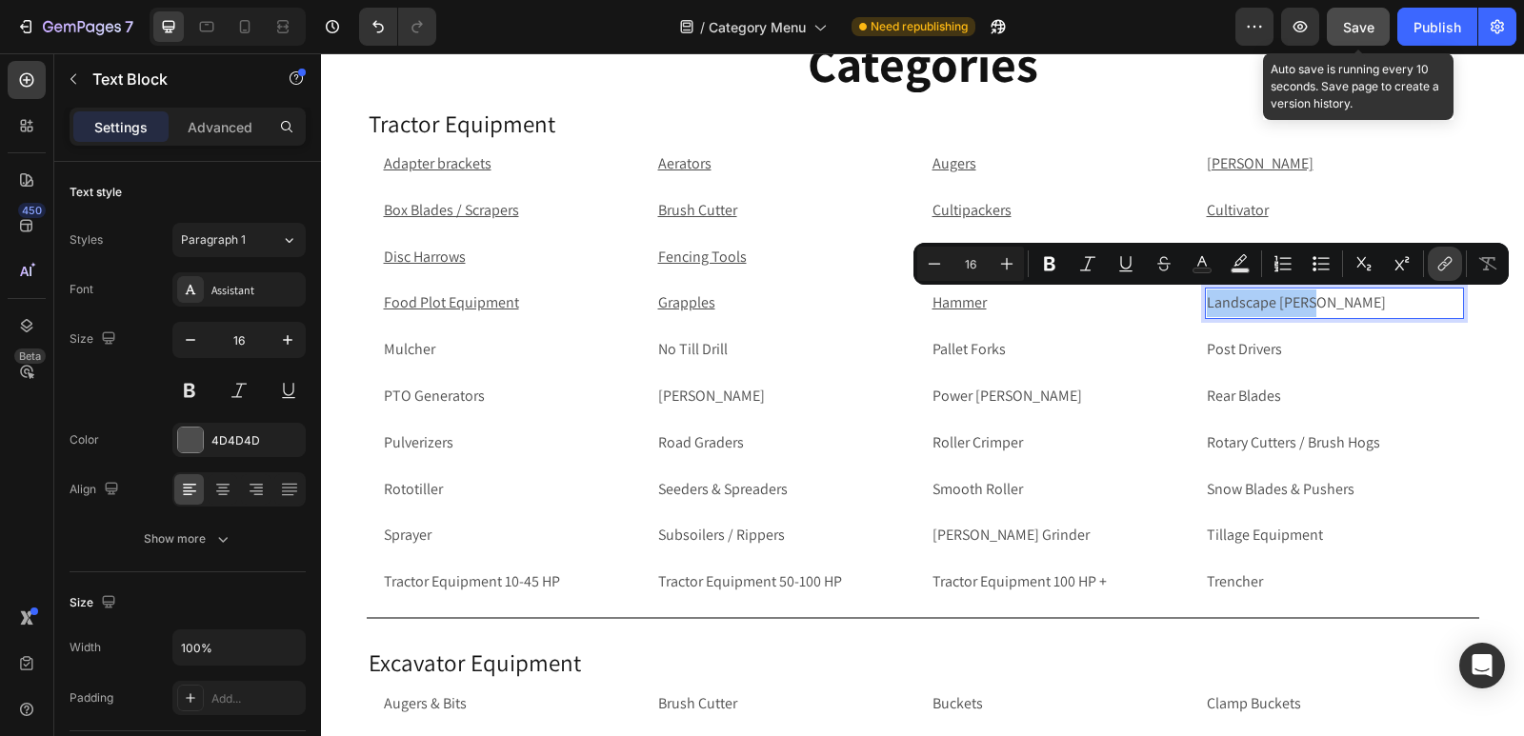
click at [1446, 266] on icon "Editor contextual toolbar" at bounding box center [1447, 262] width 9 height 10
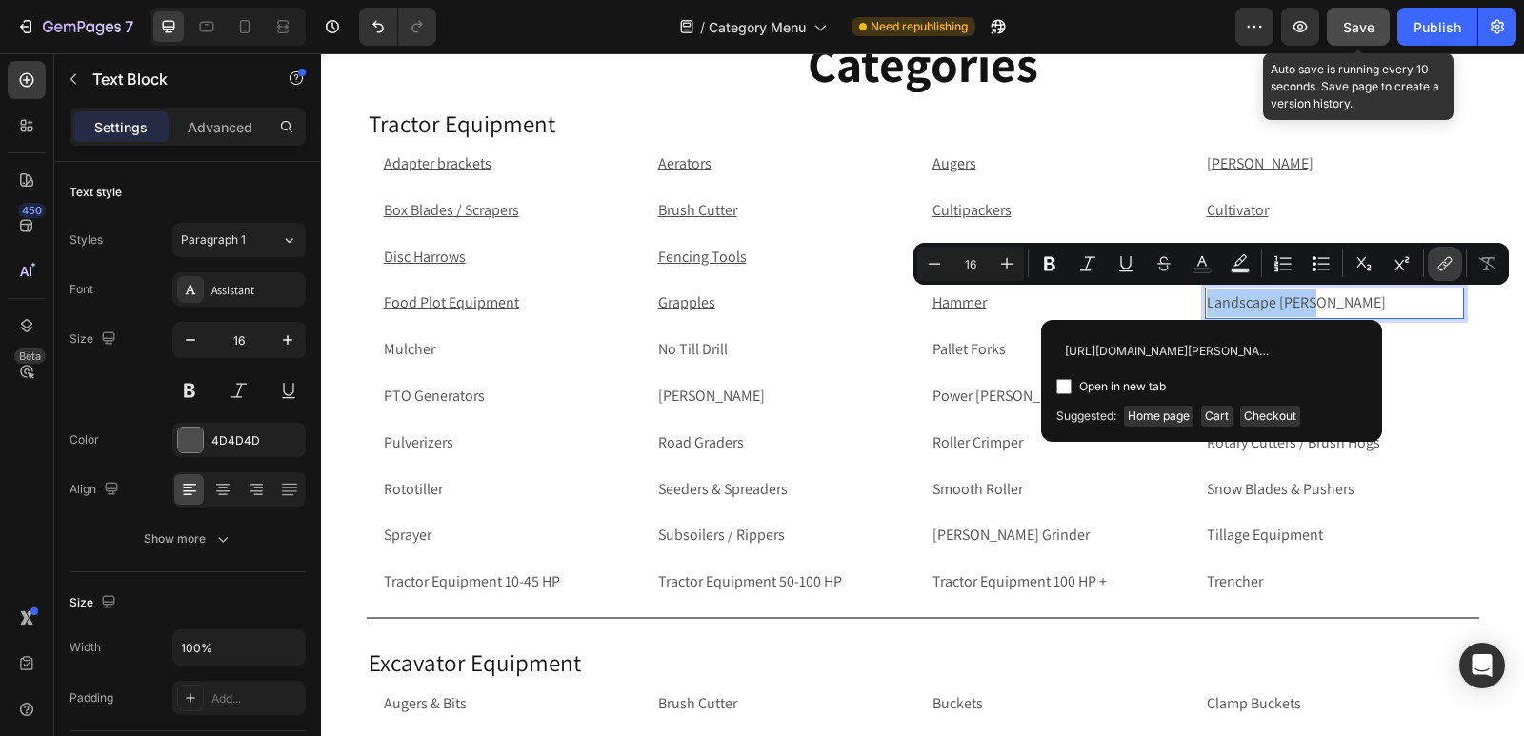
scroll to position [0, 101]
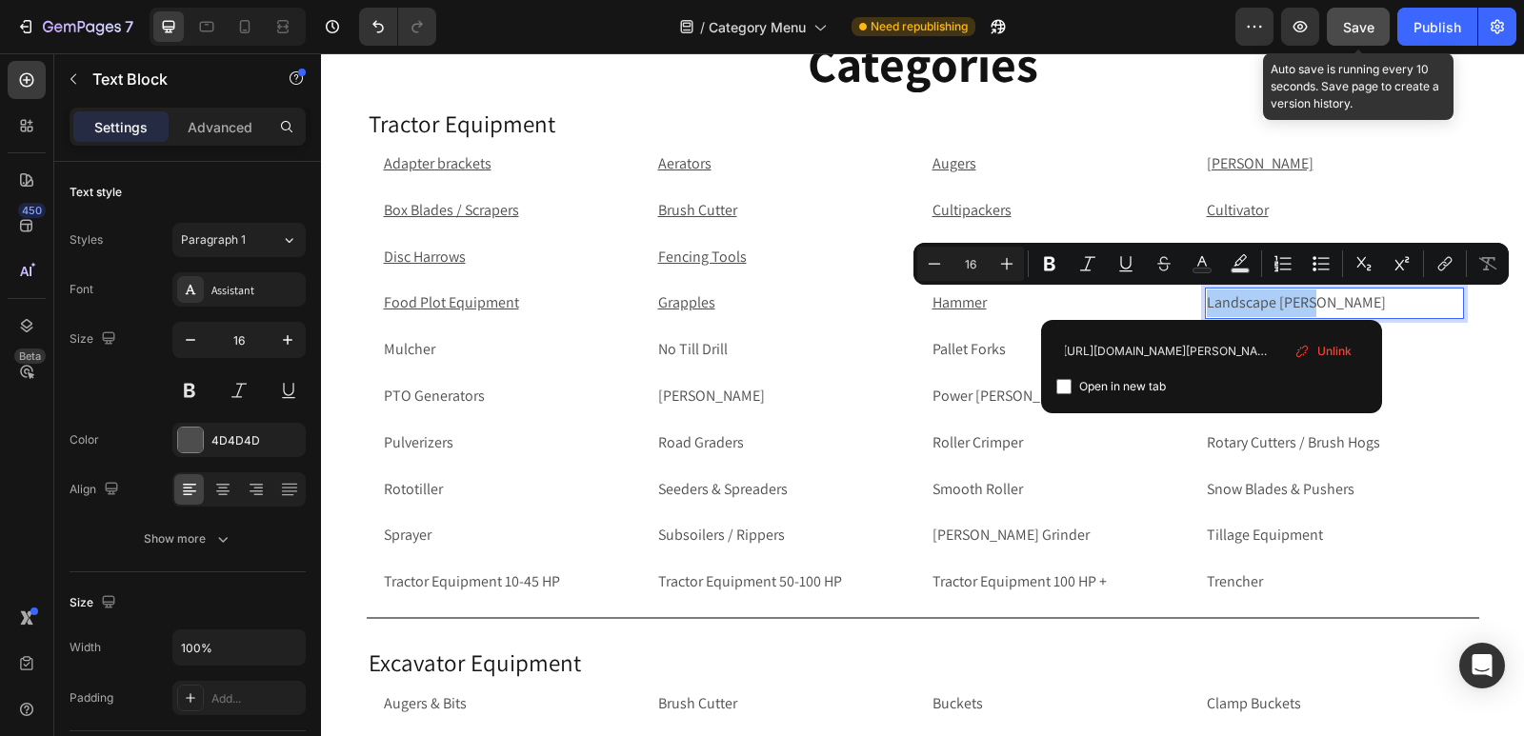
type input "[URL][DOMAIN_NAME][PERSON_NAME]"
click at [1062, 383] on input "Editor contextual toolbar" at bounding box center [1063, 386] width 15 height 15
checkbox input "true"
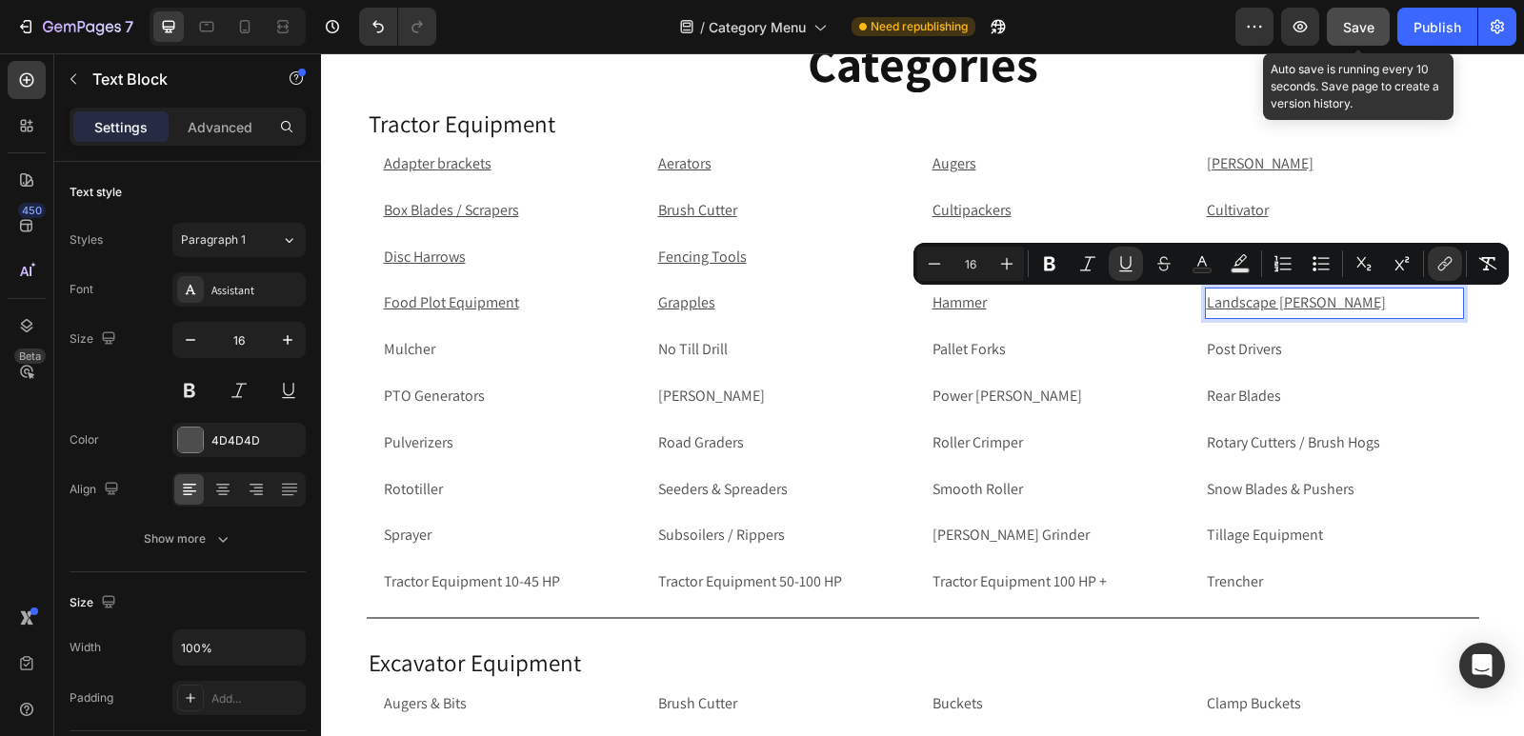
click at [449, 347] on p "Mulcher" at bounding box center [511, 350] width 255 height 28
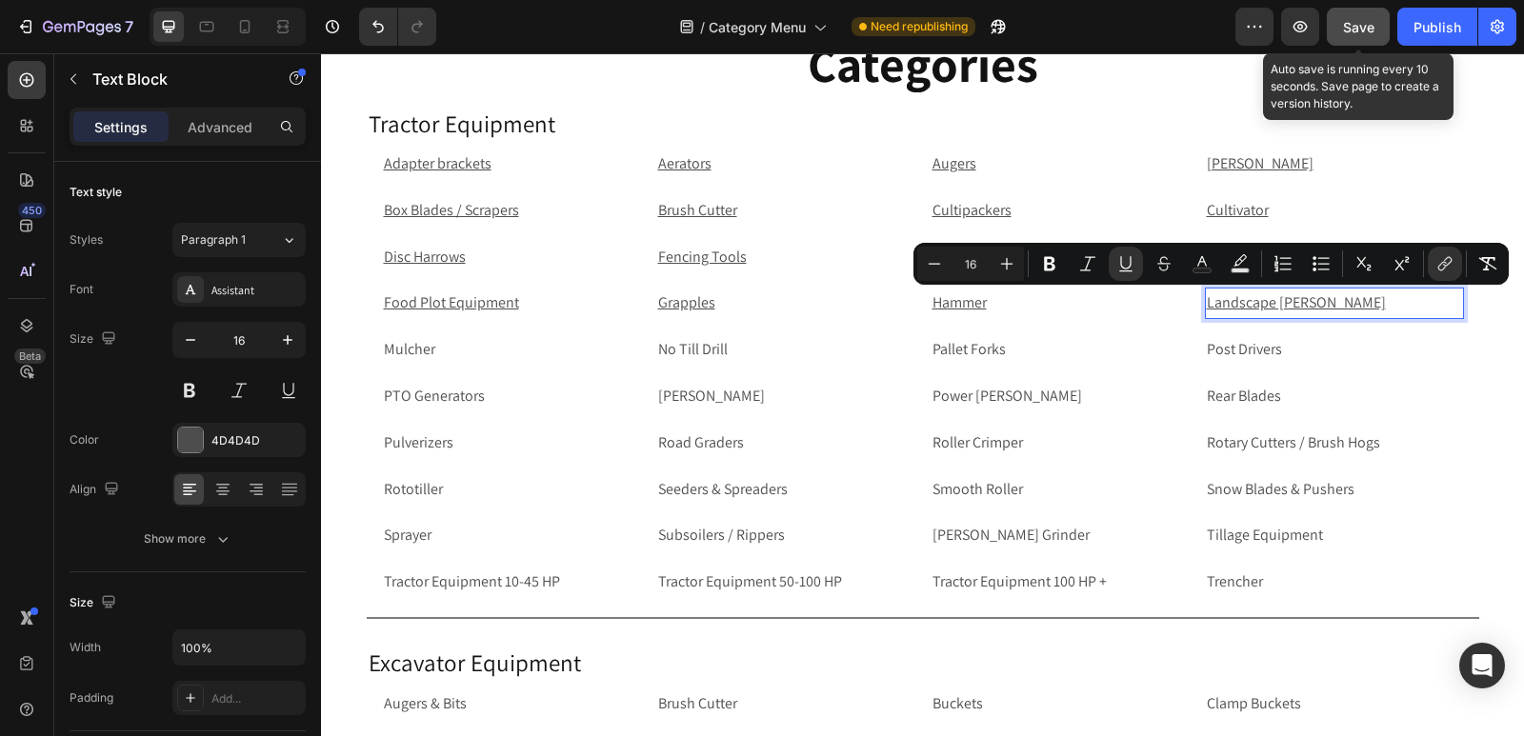
click at [449, 347] on p "Mulcher" at bounding box center [511, 350] width 255 height 28
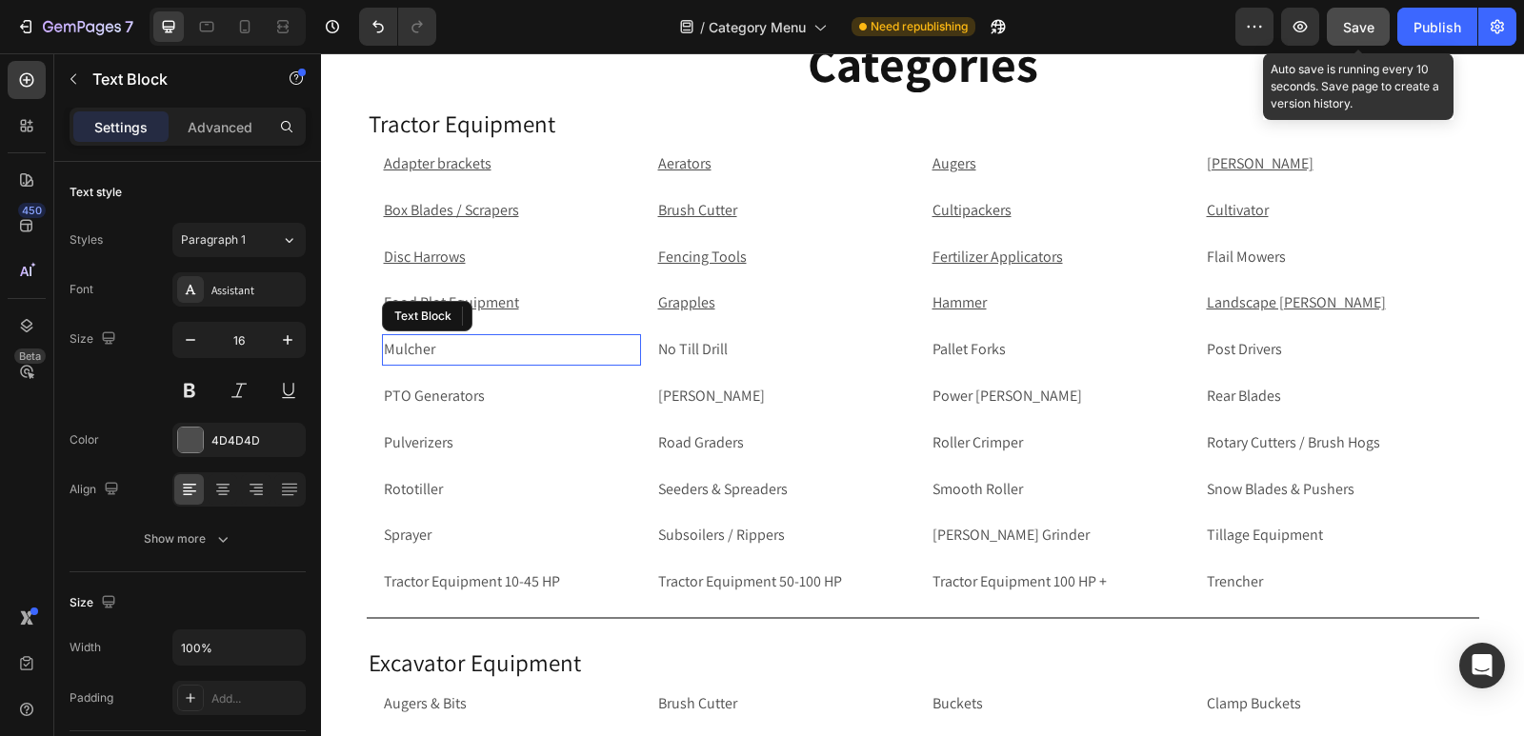
click at [459, 349] on p "Mulcher" at bounding box center [511, 350] width 255 height 28
click at [442, 352] on p "Mulcher" at bounding box center [511, 350] width 255 height 28
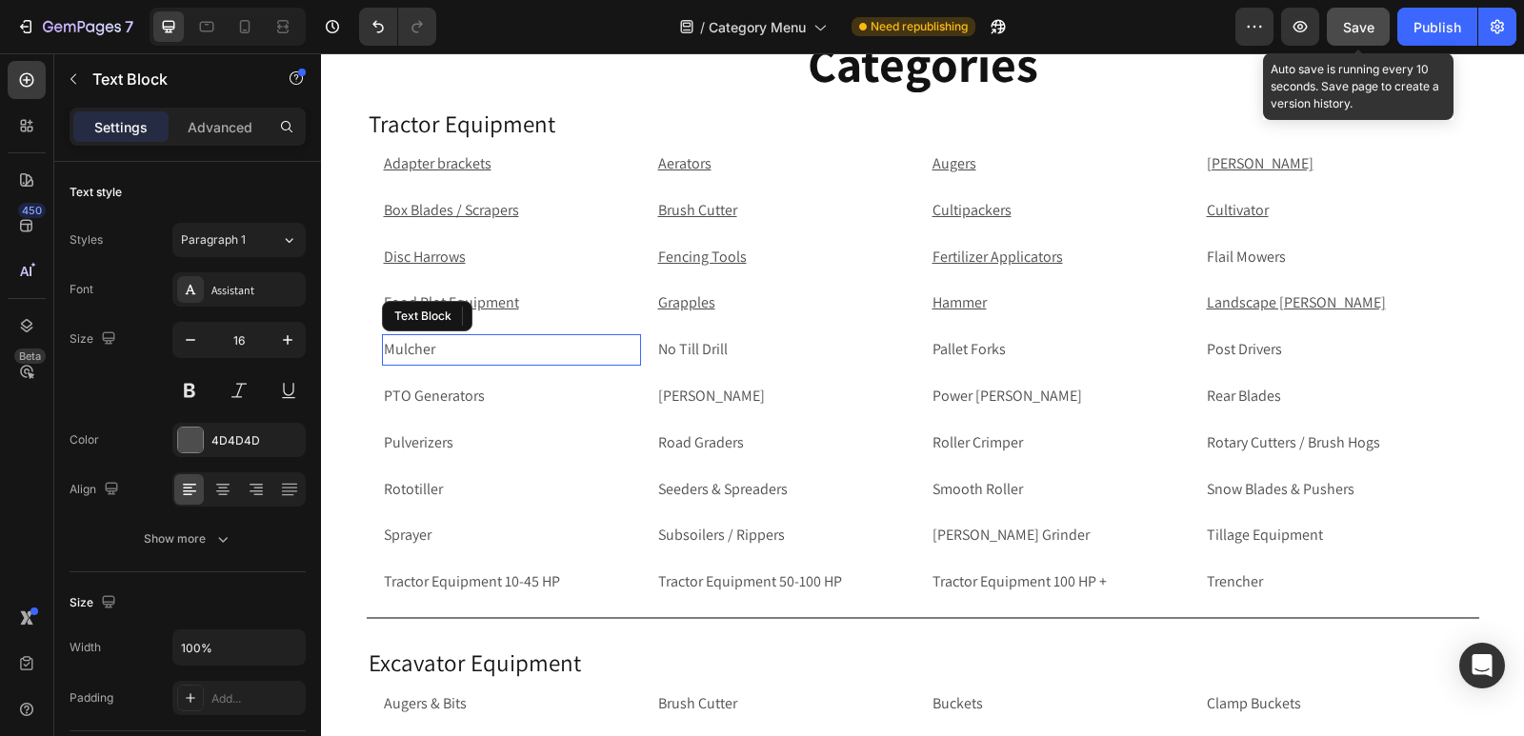
click at [442, 352] on p "Mulcher" at bounding box center [511, 350] width 255 height 28
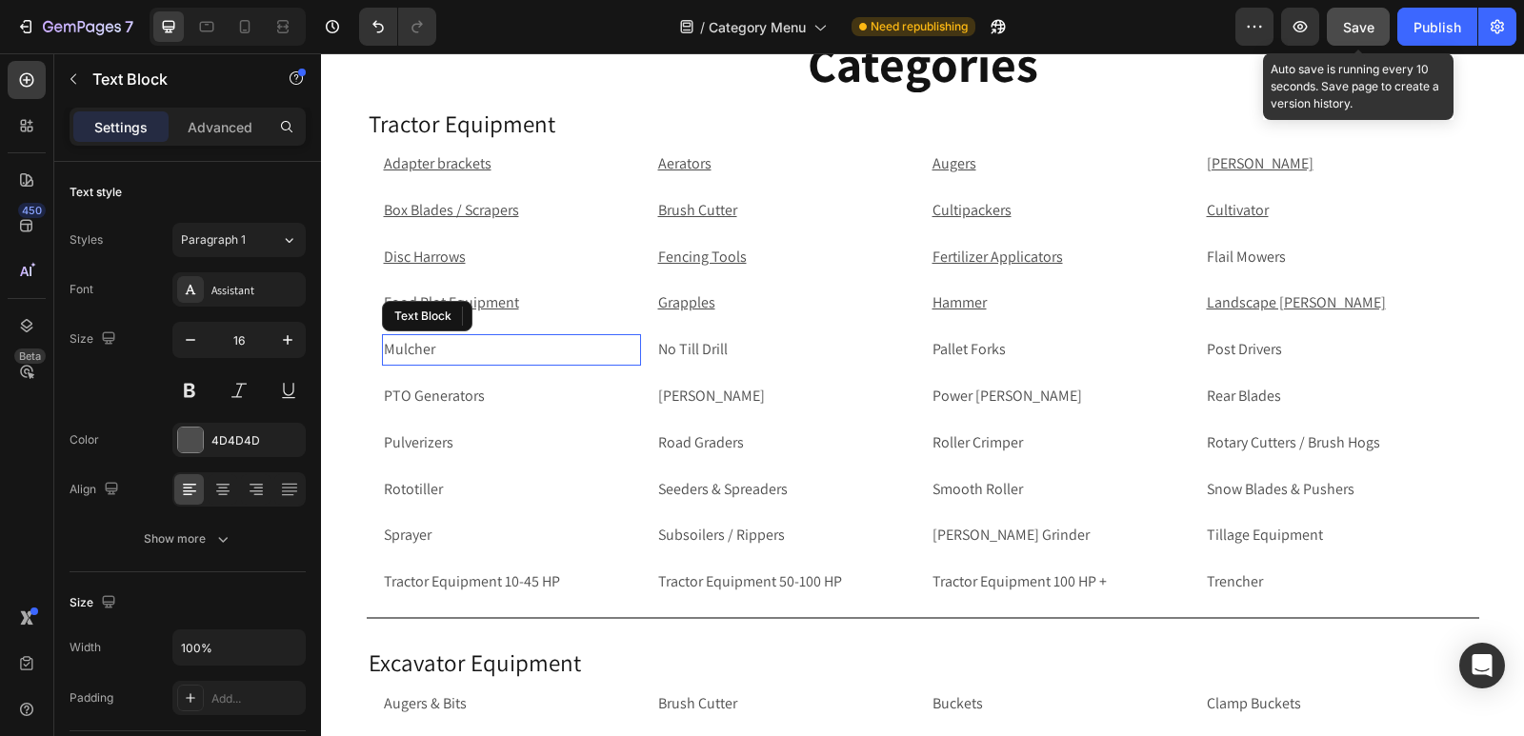
click at [442, 352] on p "Mulcher" at bounding box center [511, 350] width 255 height 28
click at [463, 349] on p "Mulcher" at bounding box center [511, 350] width 255 height 28
click at [426, 340] on p "Mulcher" at bounding box center [511, 350] width 255 height 28
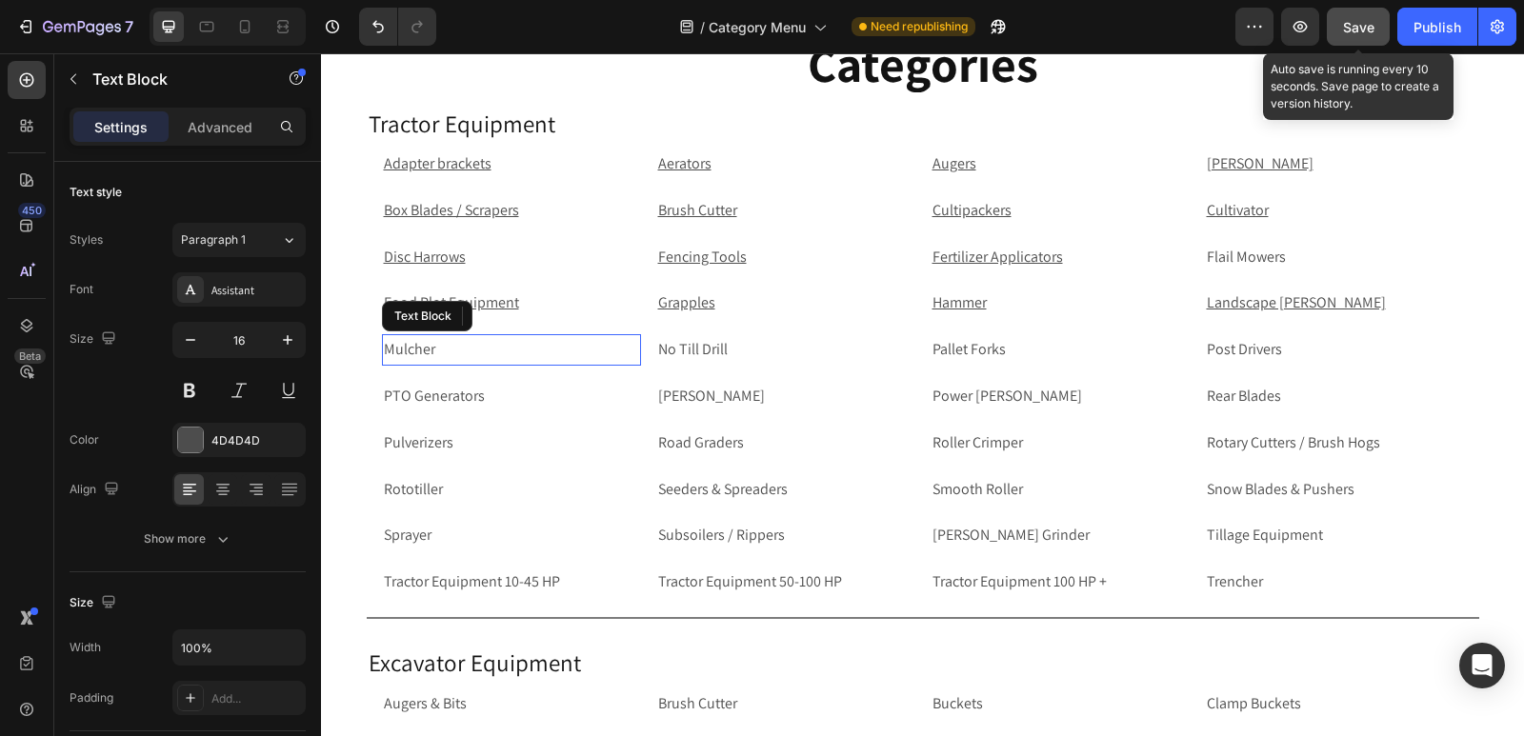
click at [426, 340] on p "Mulcher" at bounding box center [511, 350] width 255 height 28
click at [473, 350] on p "Mulcher" at bounding box center [511, 350] width 255 height 28
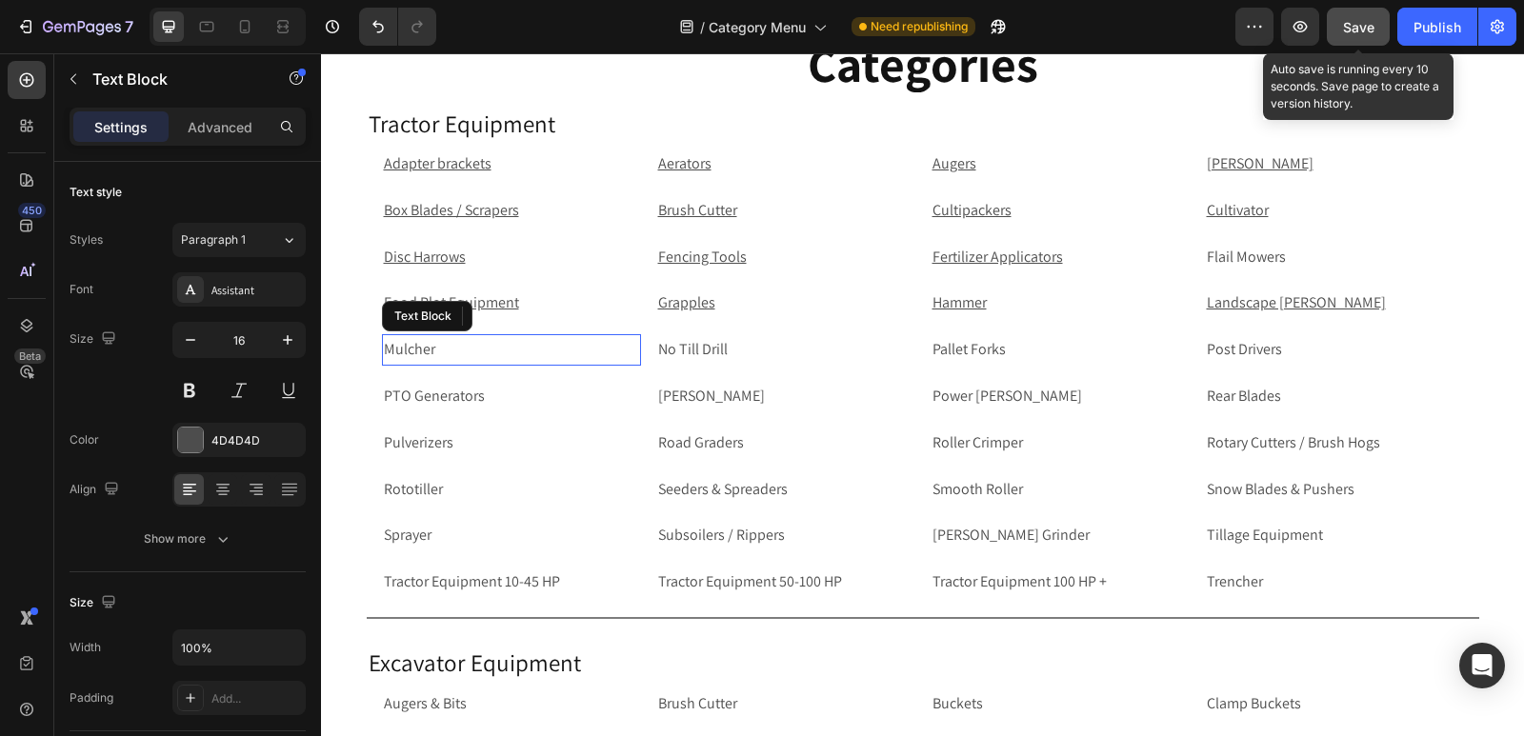
click at [473, 350] on p "Mulcher" at bounding box center [511, 350] width 255 height 28
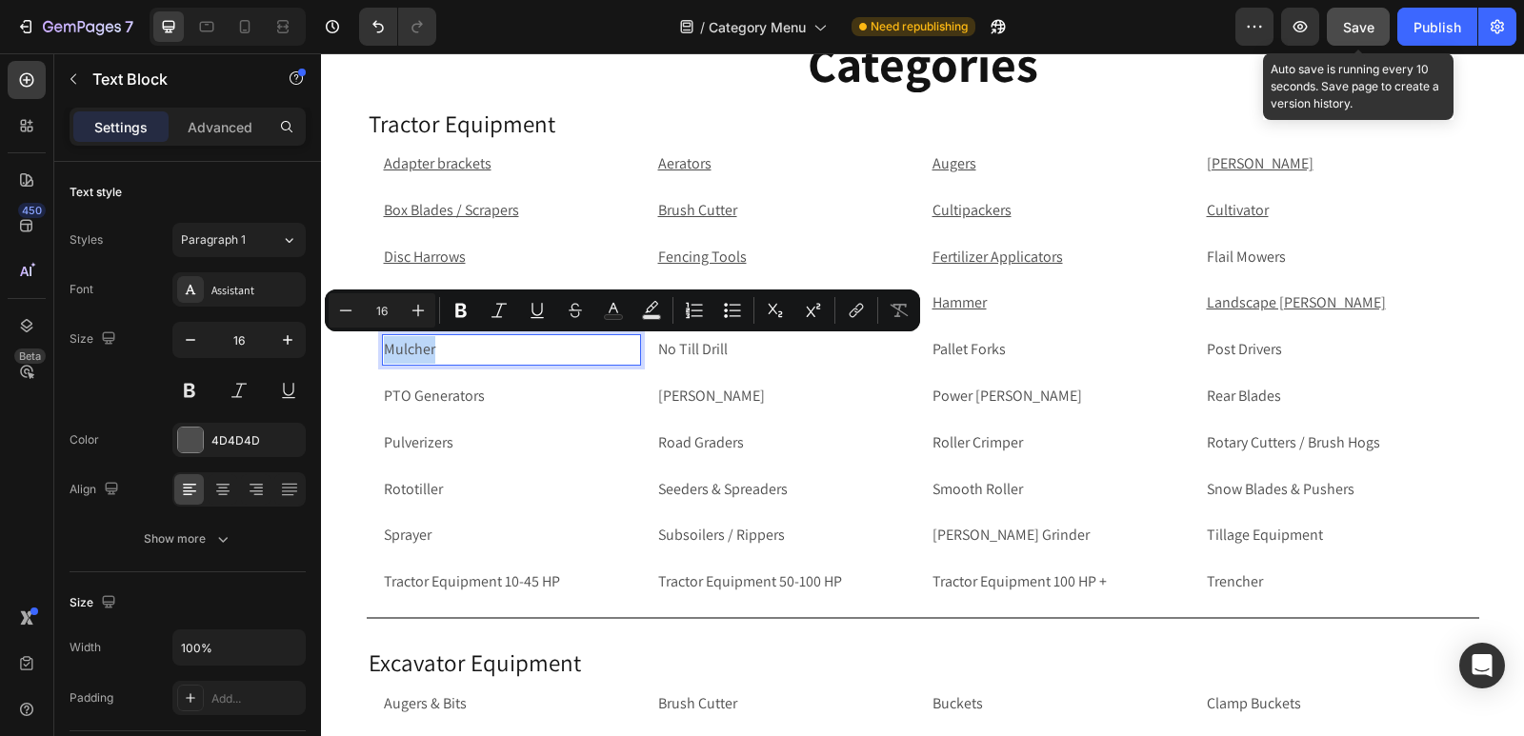
drag, startPoint x: 882, startPoint y: 57, endPoint x: 428, endPoint y: 351, distance: 541.2
click at [428, 351] on p "Mulcher" at bounding box center [511, 350] width 255 height 28
click at [852, 306] on icon "Editor contextual toolbar" at bounding box center [856, 310] width 19 height 19
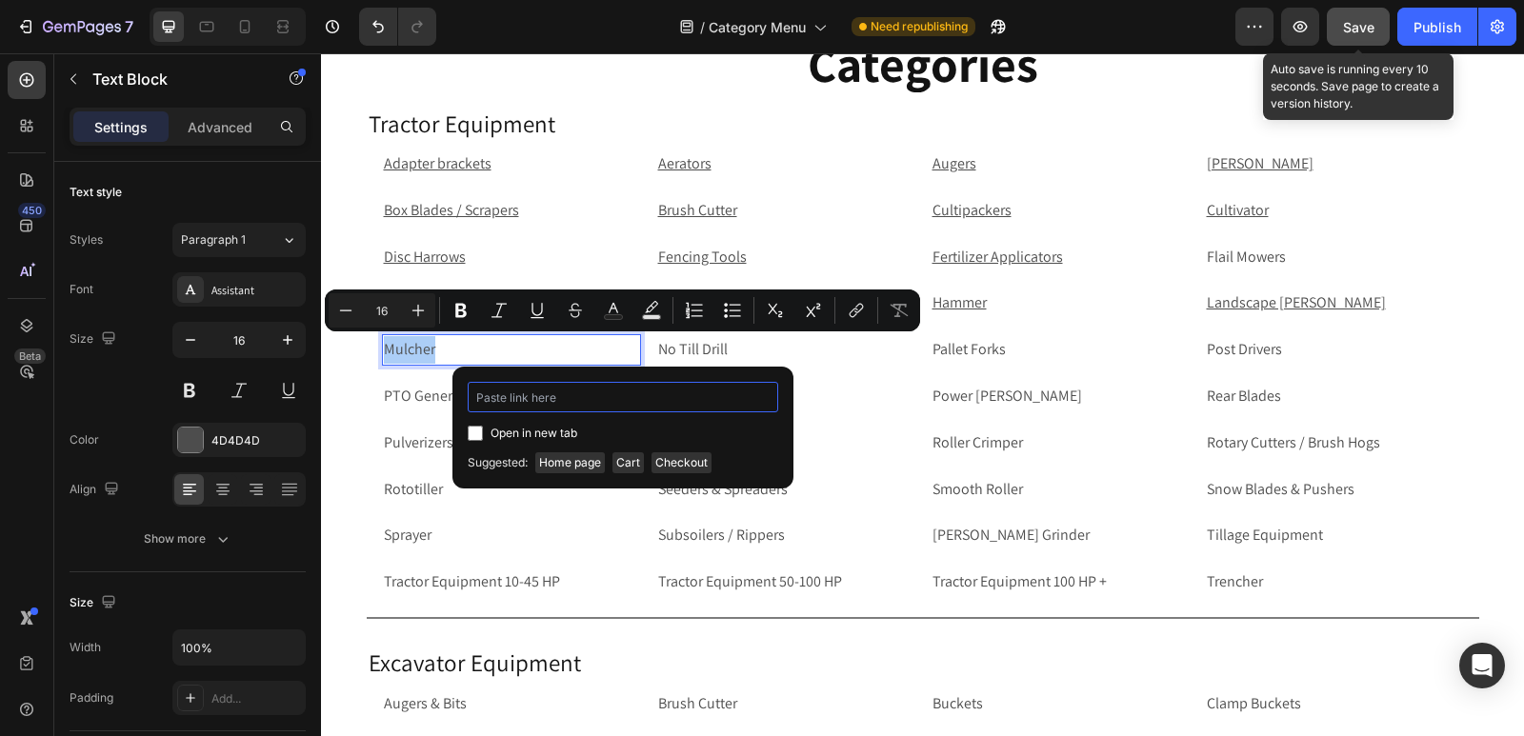
paste input "[URL][DOMAIN_NAME]"
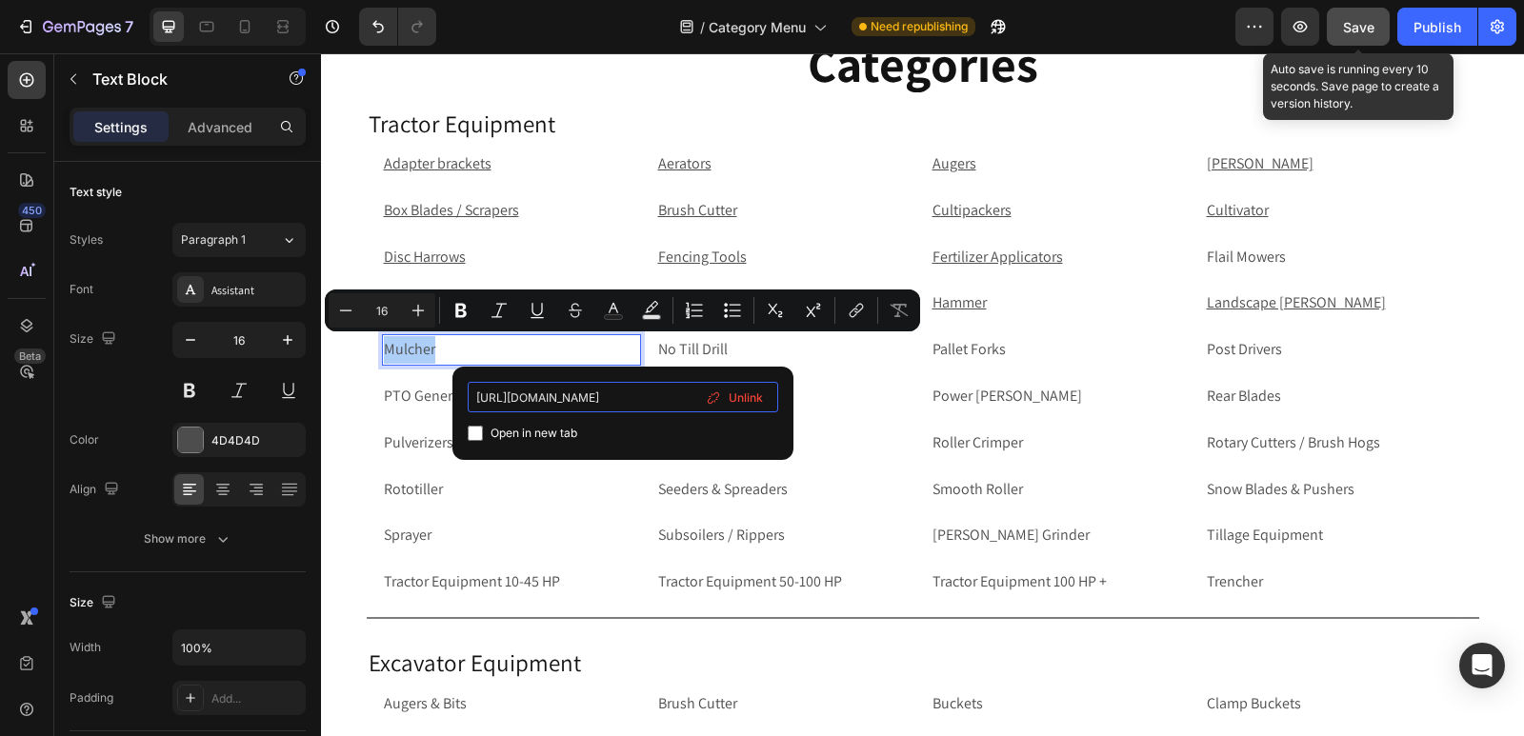
type input "[URL][DOMAIN_NAME]"
click at [476, 433] on input "Editor contextual toolbar" at bounding box center [475, 433] width 15 height 15
checkbox input "true"
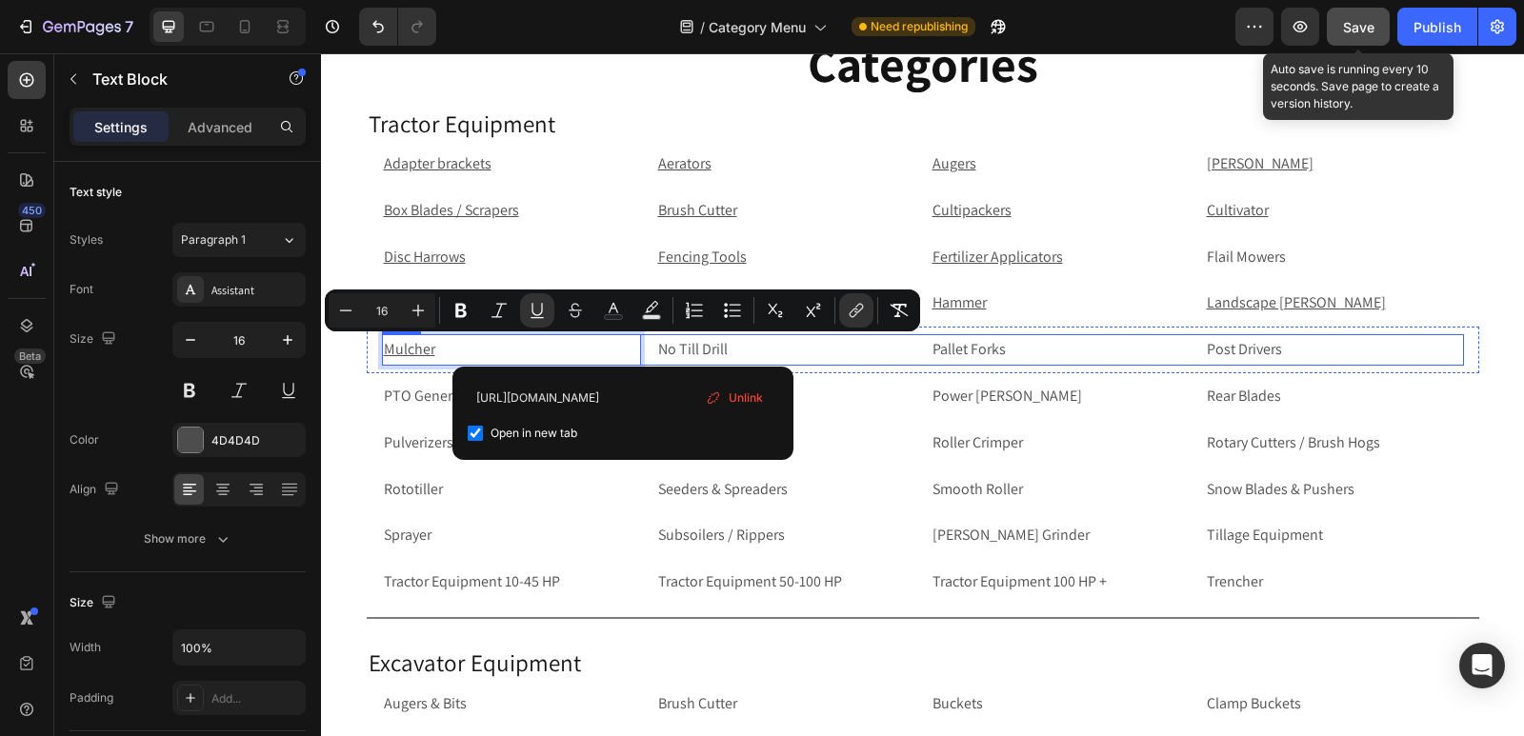
click at [747, 348] on p "No Till Drill" at bounding box center [785, 350] width 255 height 28
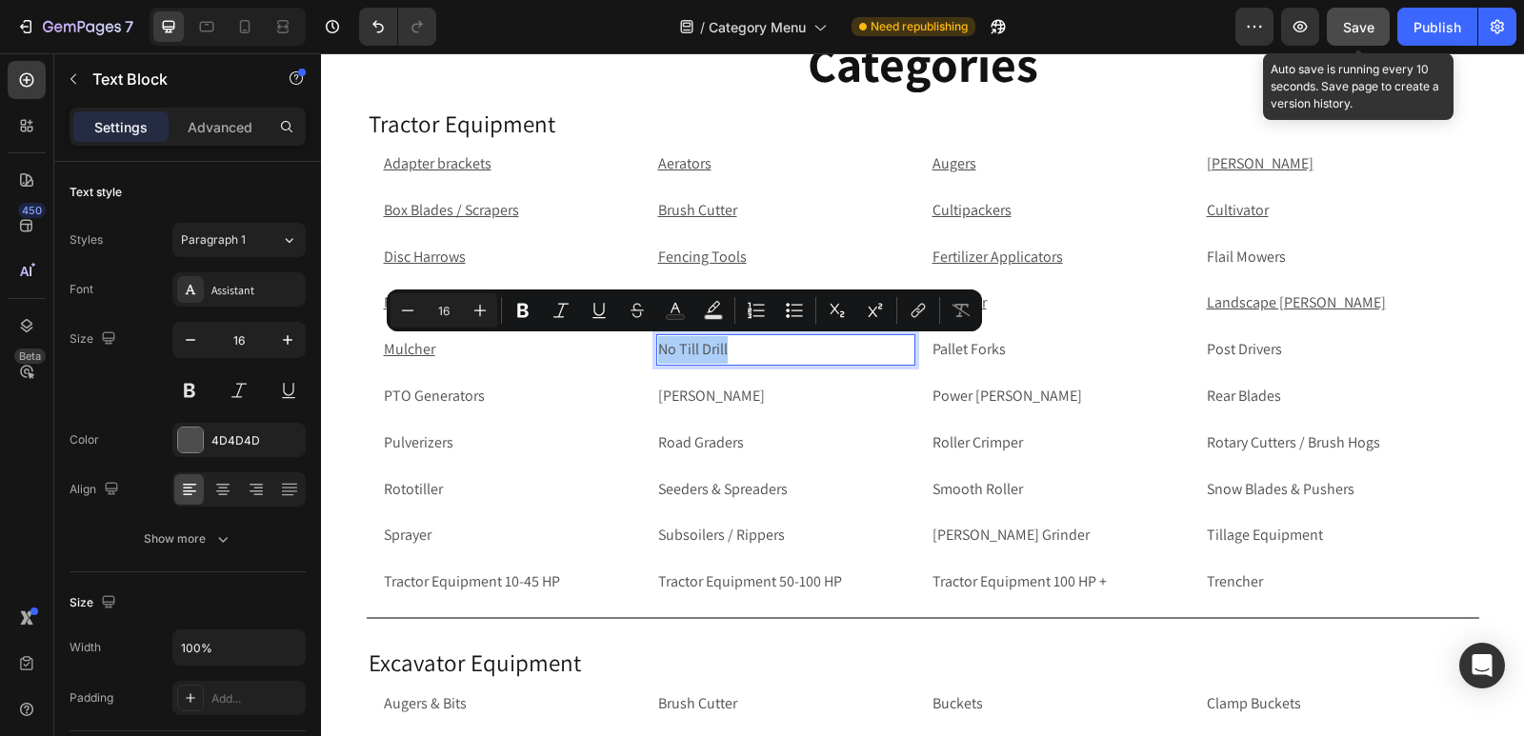
click at [913, 315] on icon "Editor contextual toolbar" at bounding box center [917, 310] width 19 height 19
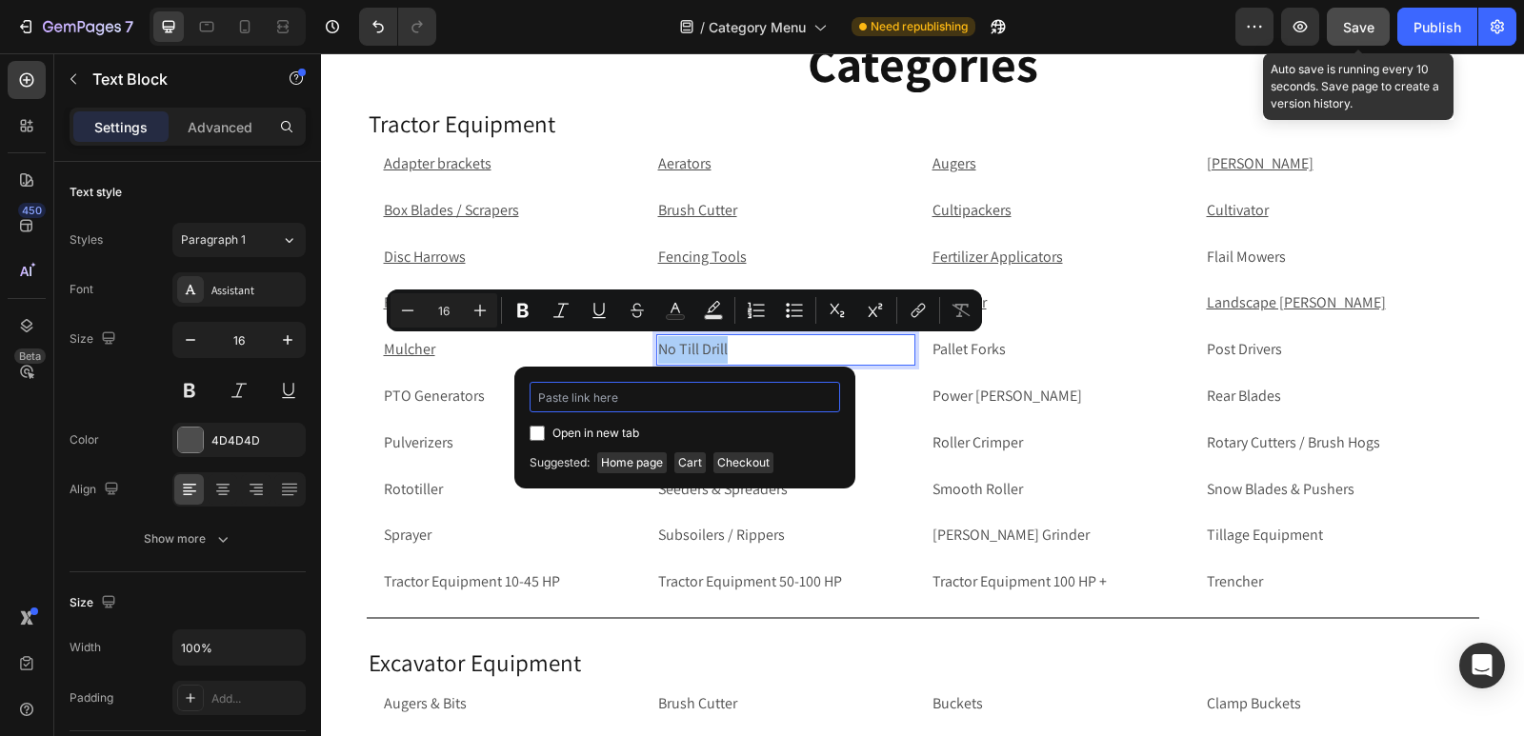
paste input "[URL][DOMAIN_NAME]"
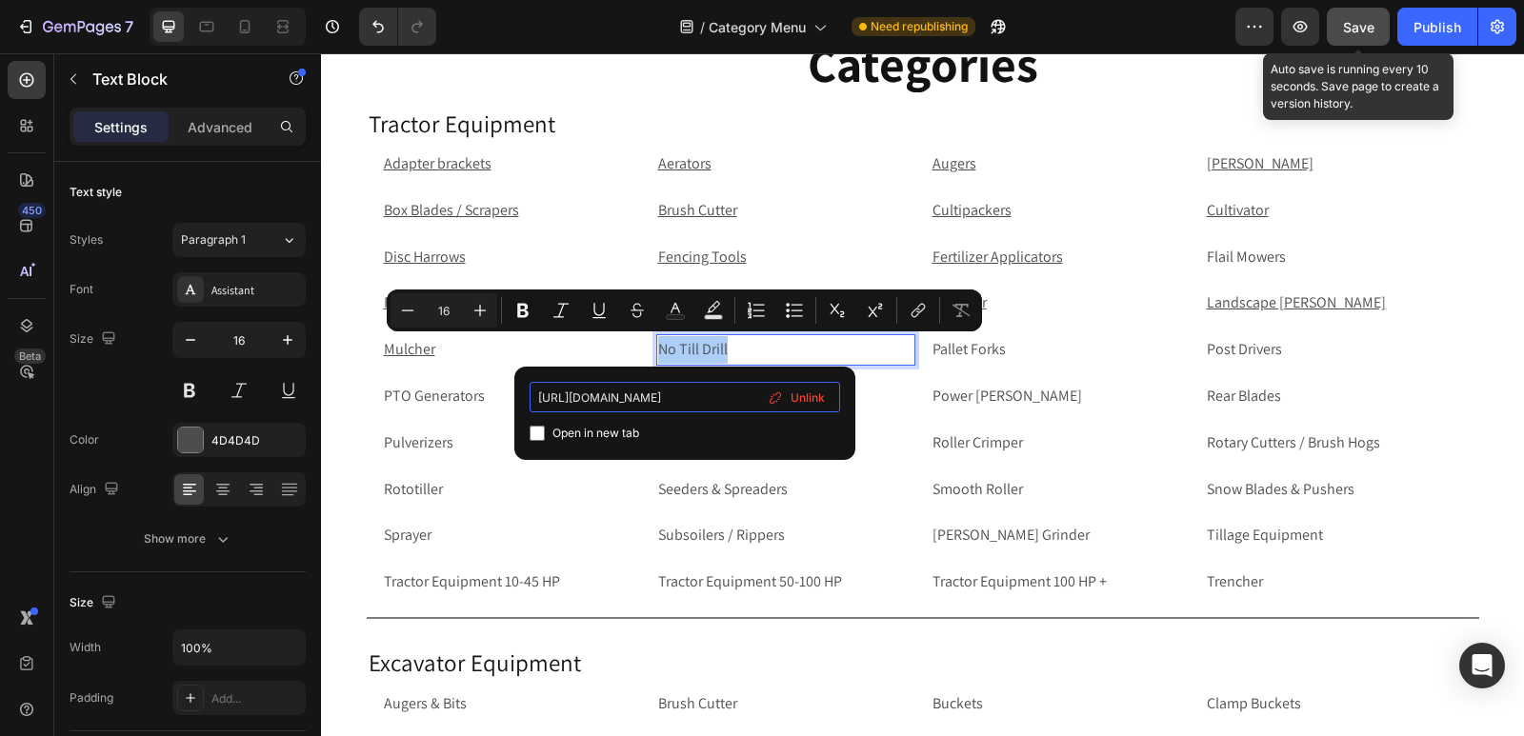
type input "[URL][DOMAIN_NAME]"
click at [536, 432] on input "Editor contextual toolbar" at bounding box center [536, 433] width 15 height 15
checkbox input "true"
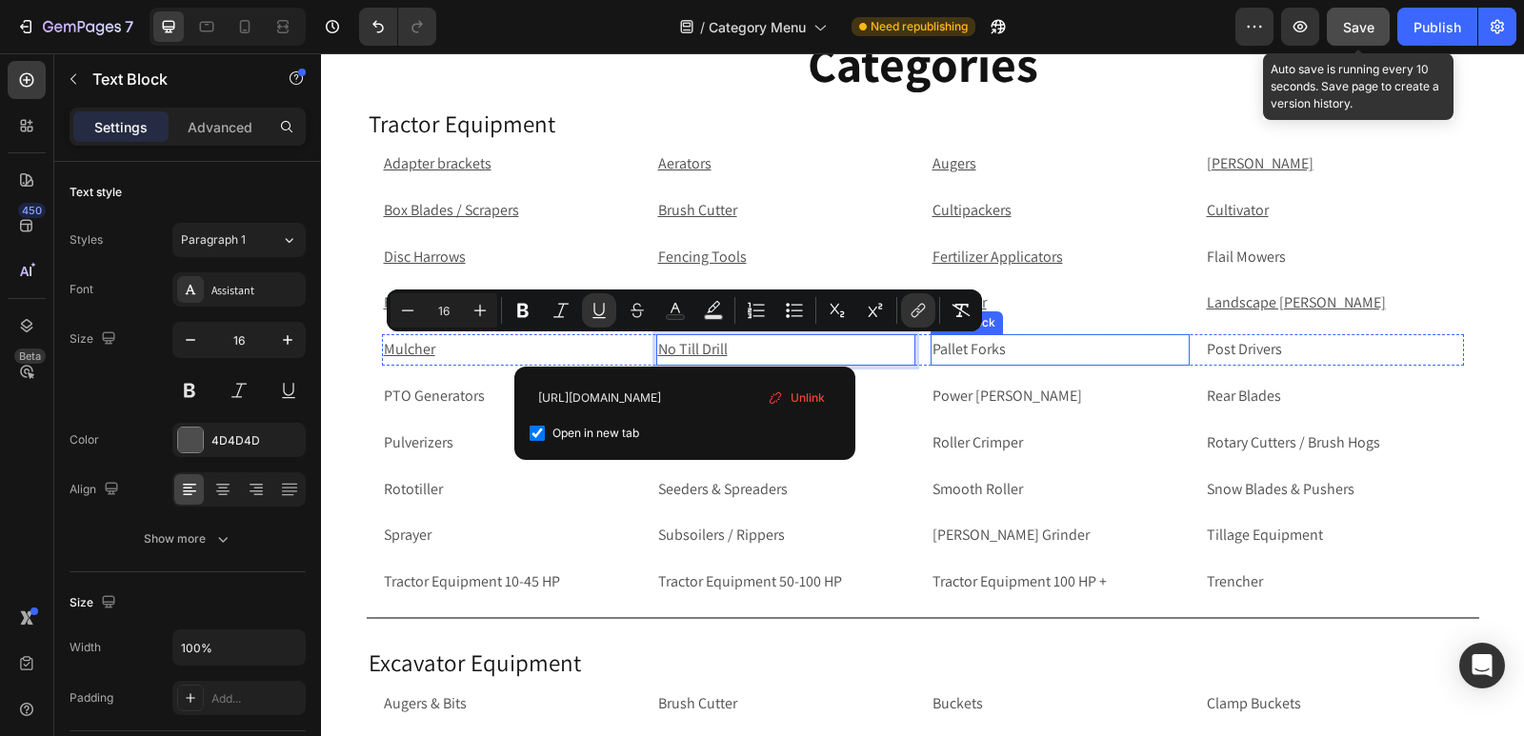
click at [1008, 338] on p "Pallet Forks" at bounding box center [1059, 350] width 255 height 28
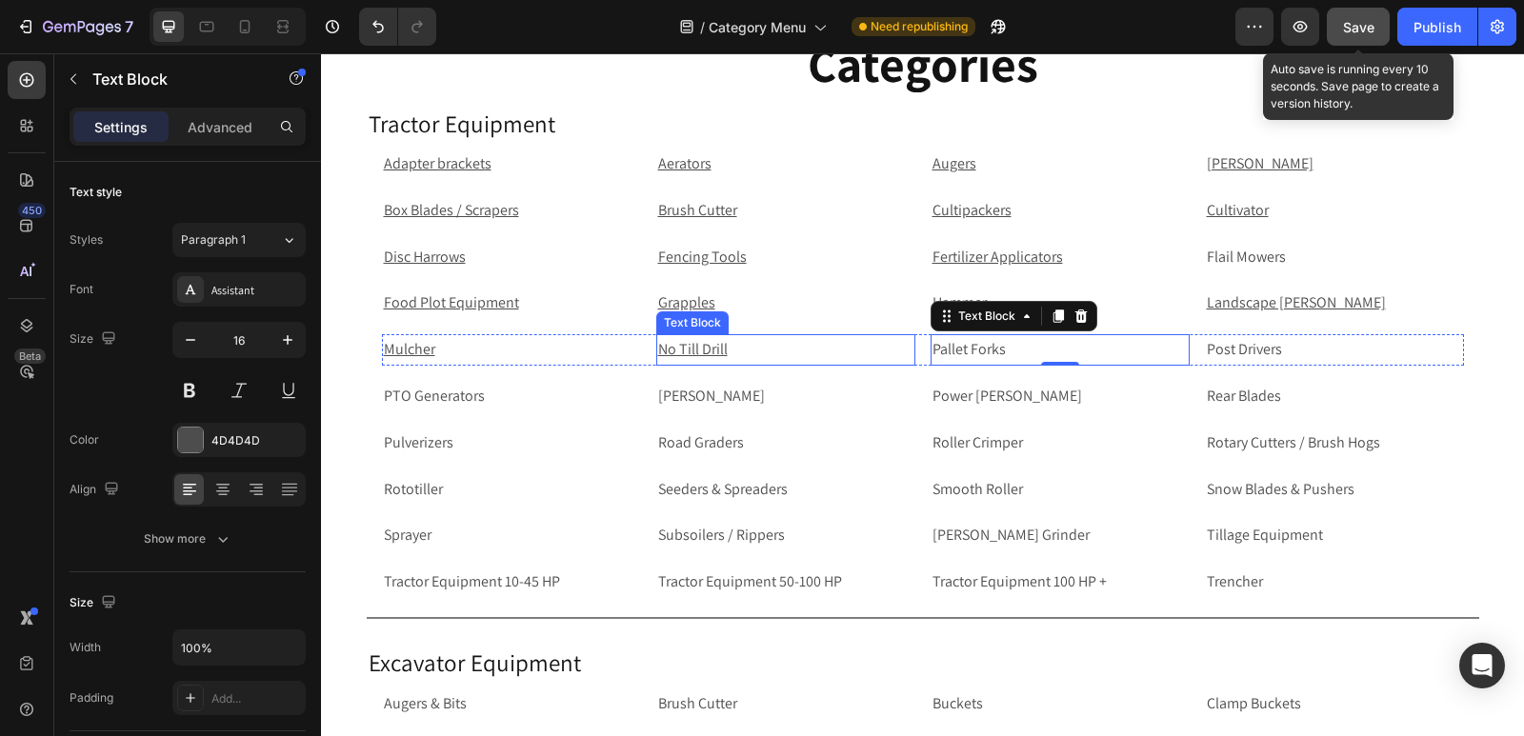
click at [1095, 349] on p "Pallet Forks" at bounding box center [1059, 350] width 255 height 28
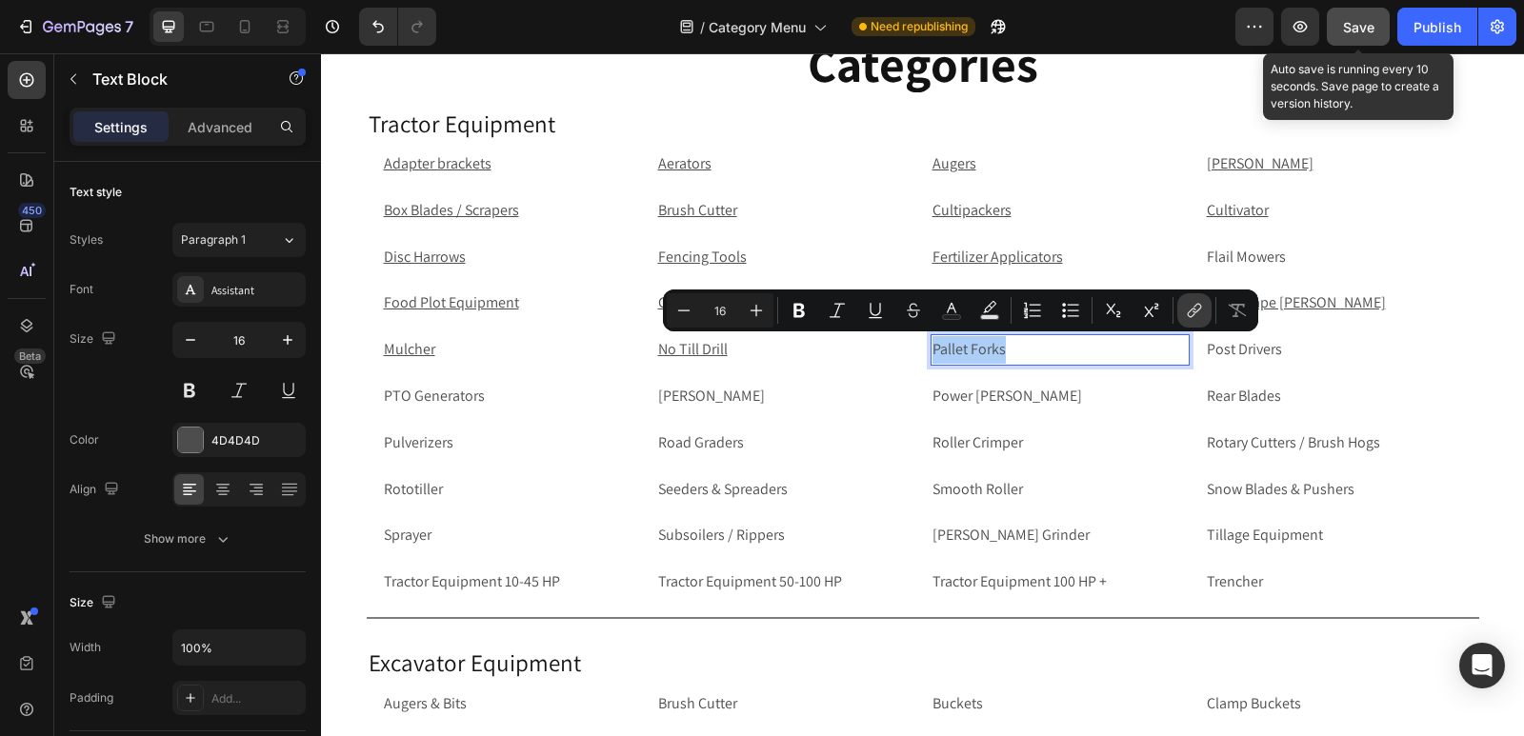
click at [1204, 308] on button "link" at bounding box center [1194, 310] width 34 height 34
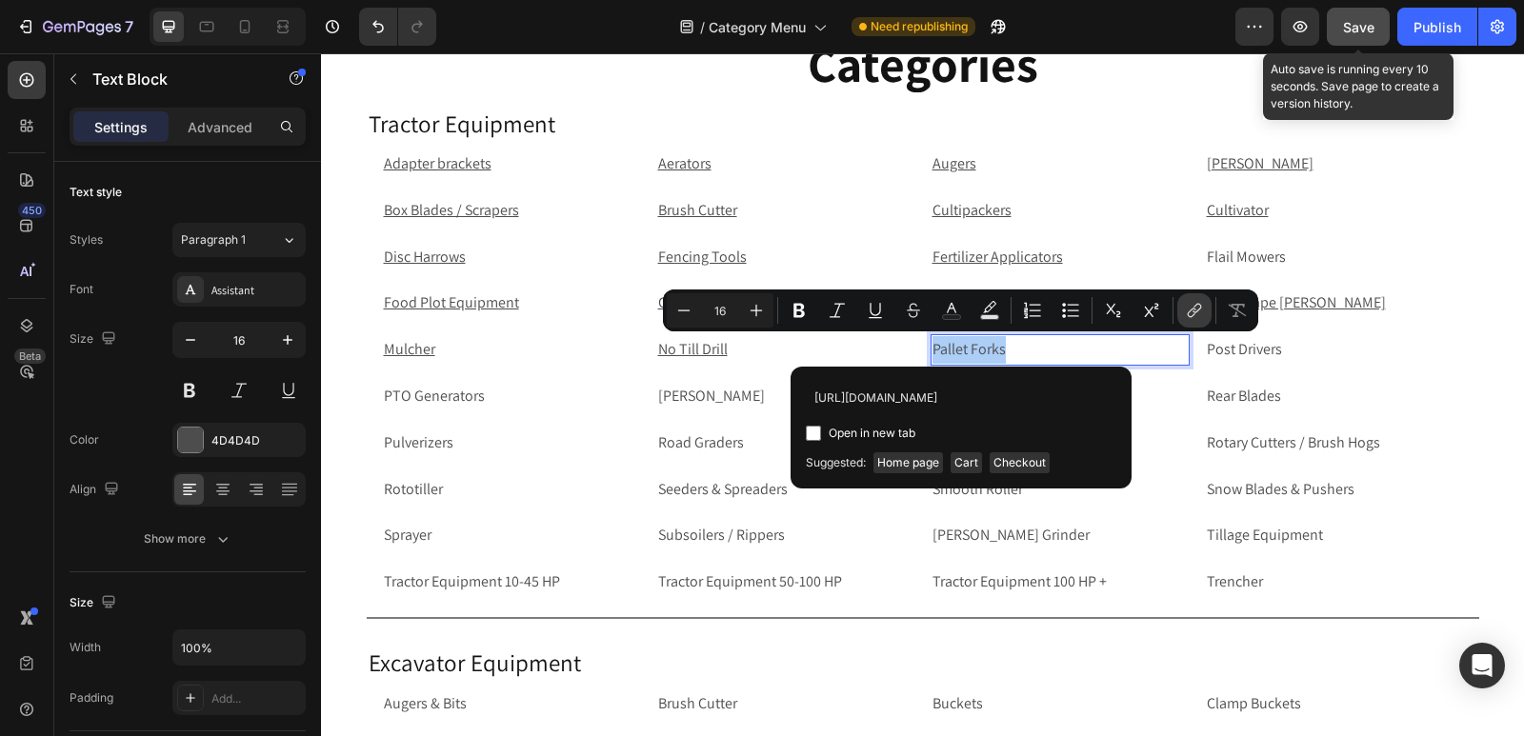
scroll to position [0, 108]
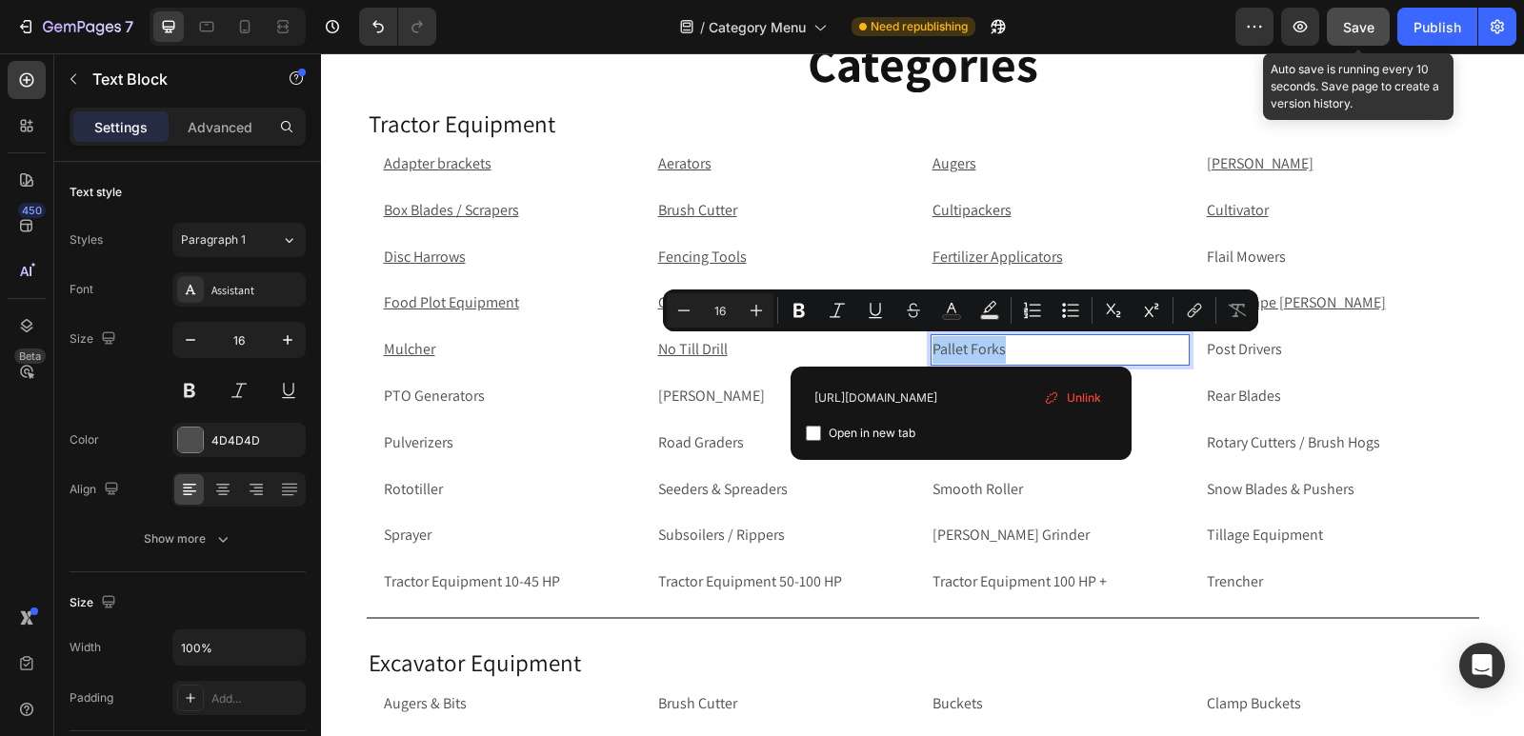
type input "[URL][DOMAIN_NAME]"
click at [807, 436] on input "Editor contextual toolbar" at bounding box center [813, 433] width 15 height 15
checkbox input "true"
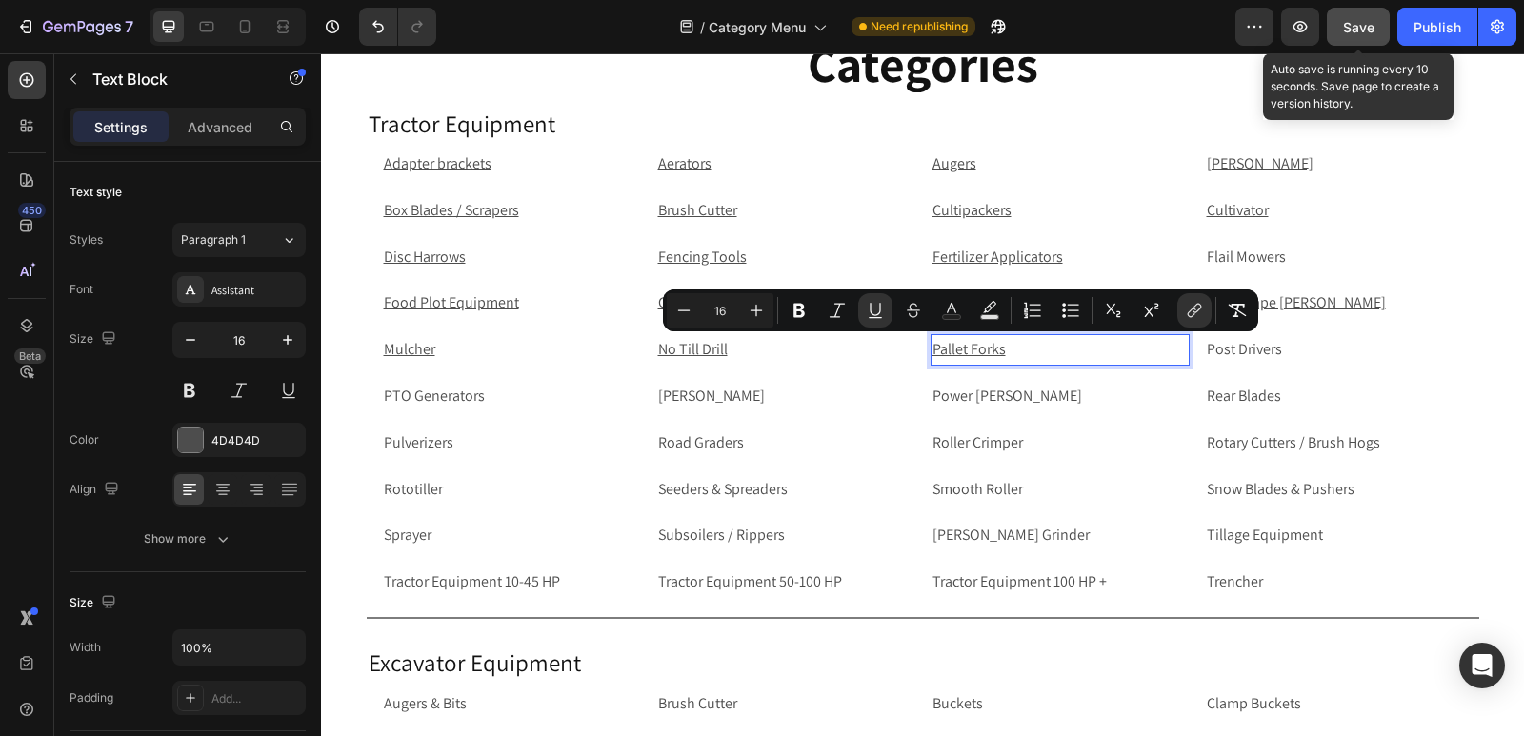
click at [1295, 344] on p "Post Drivers" at bounding box center [1333, 350] width 255 height 28
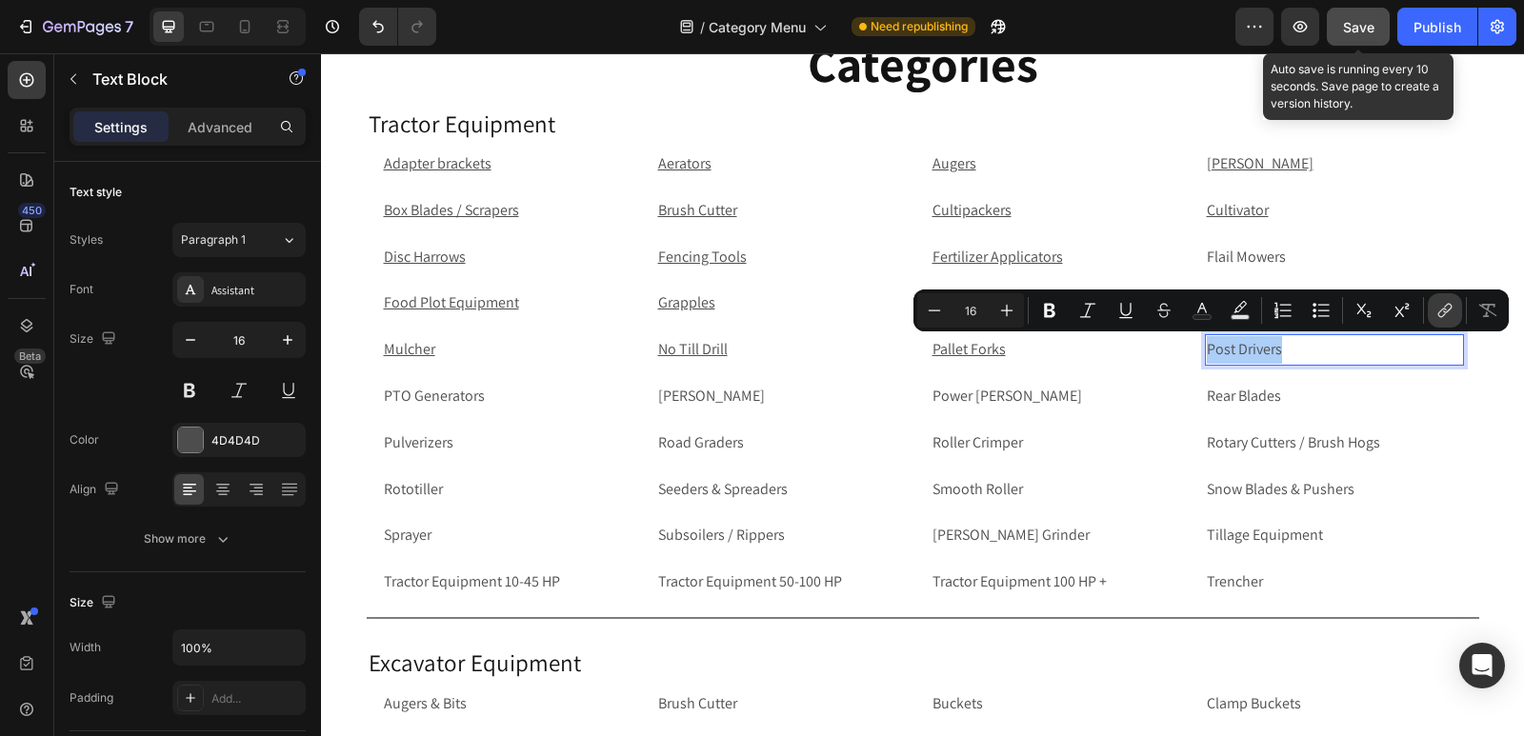
click at [1447, 316] on icon "Editor contextual toolbar" at bounding box center [1444, 310] width 19 height 19
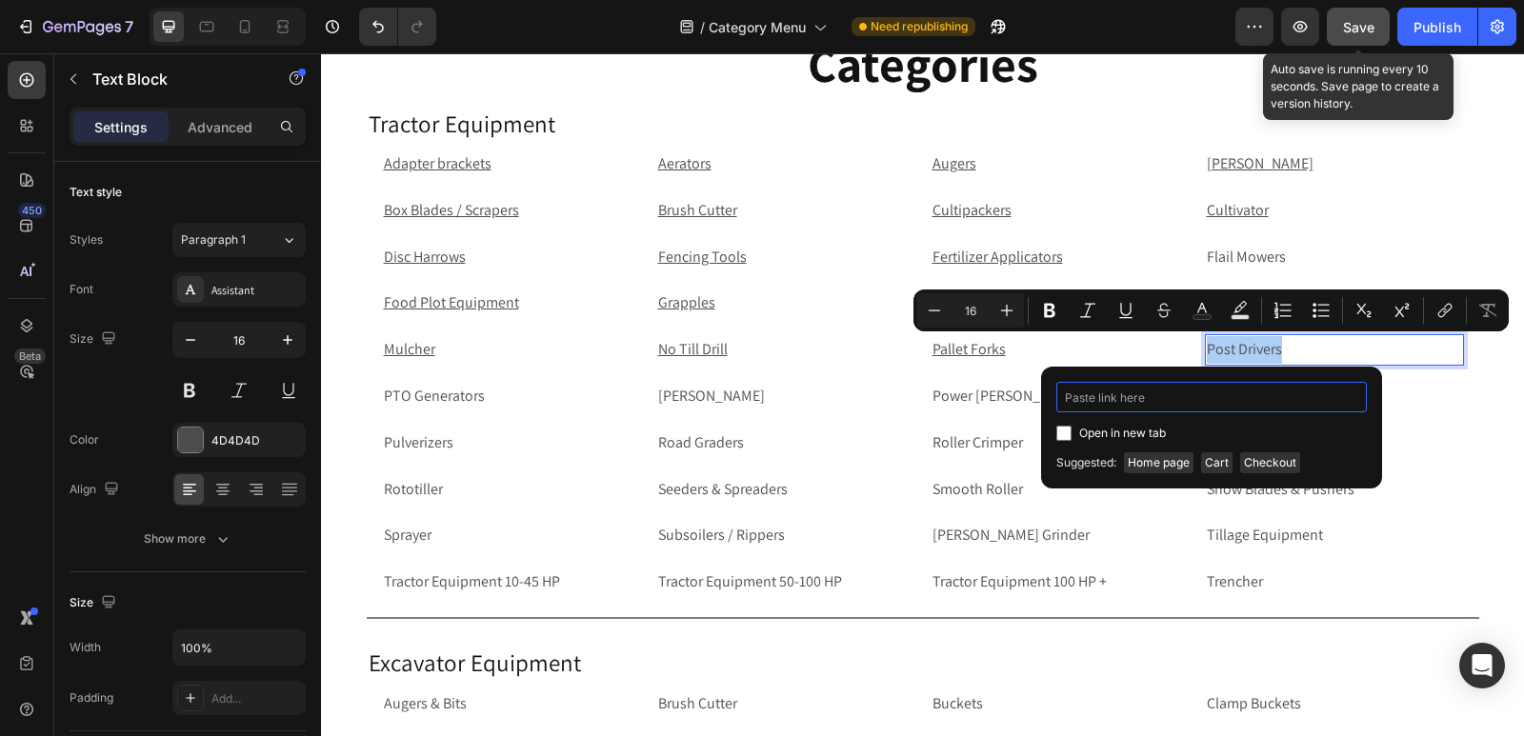
paste input "[URL][DOMAIN_NAME]"
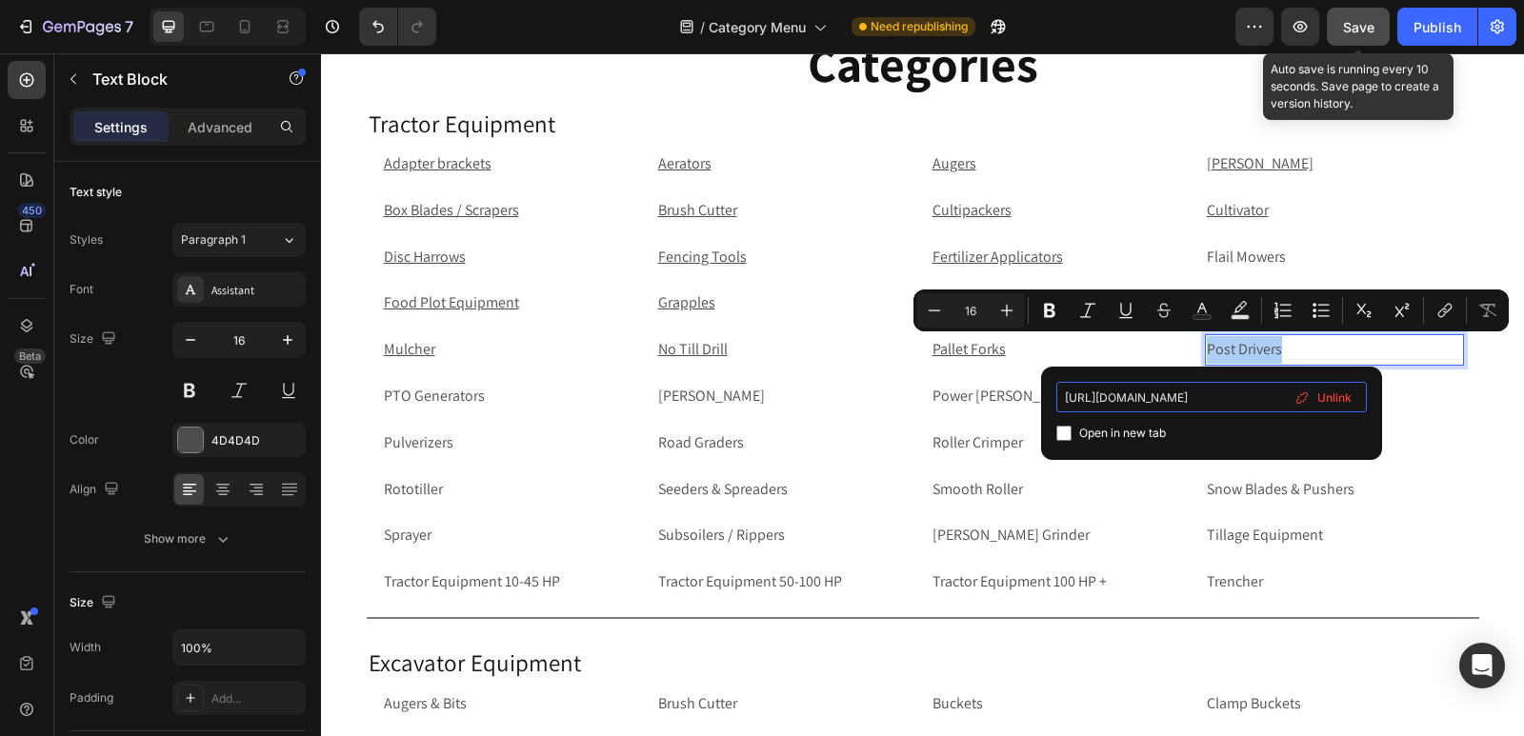
type input "[URL][DOMAIN_NAME]"
click at [1061, 431] on input "Editor contextual toolbar" at bounding box center [1063, 433] width 15 height 15
checkbox input "true"
click at [442, 391] on p "PTO Generators" at bounding box center [511, 397] width 255 height 28
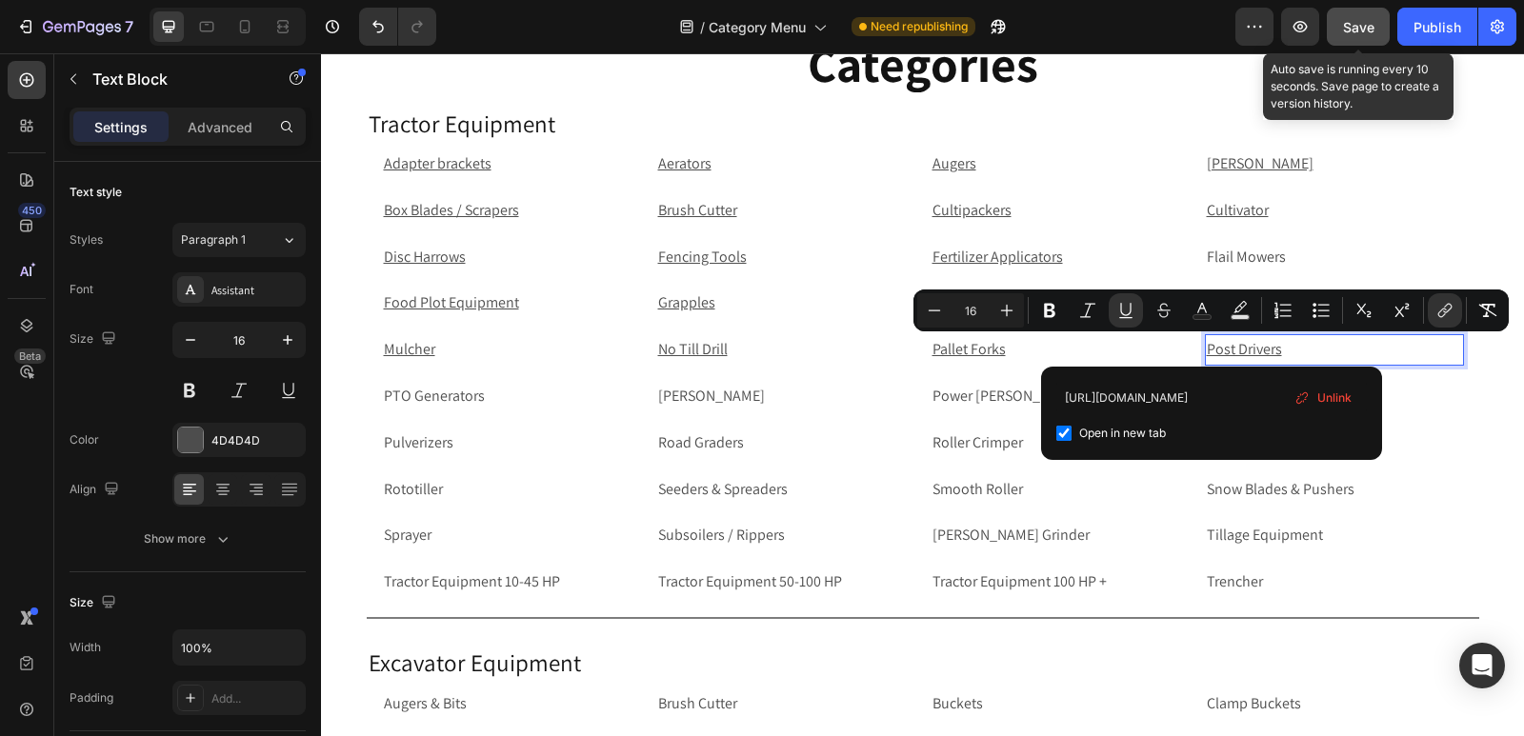
click at [442, 391] on p "PTO Generators" at bounding box center [511, 397] width 255 height 28
click at [479, 391] on p "PTO Generators" at bounding box center [511, 397] width 255 height 28
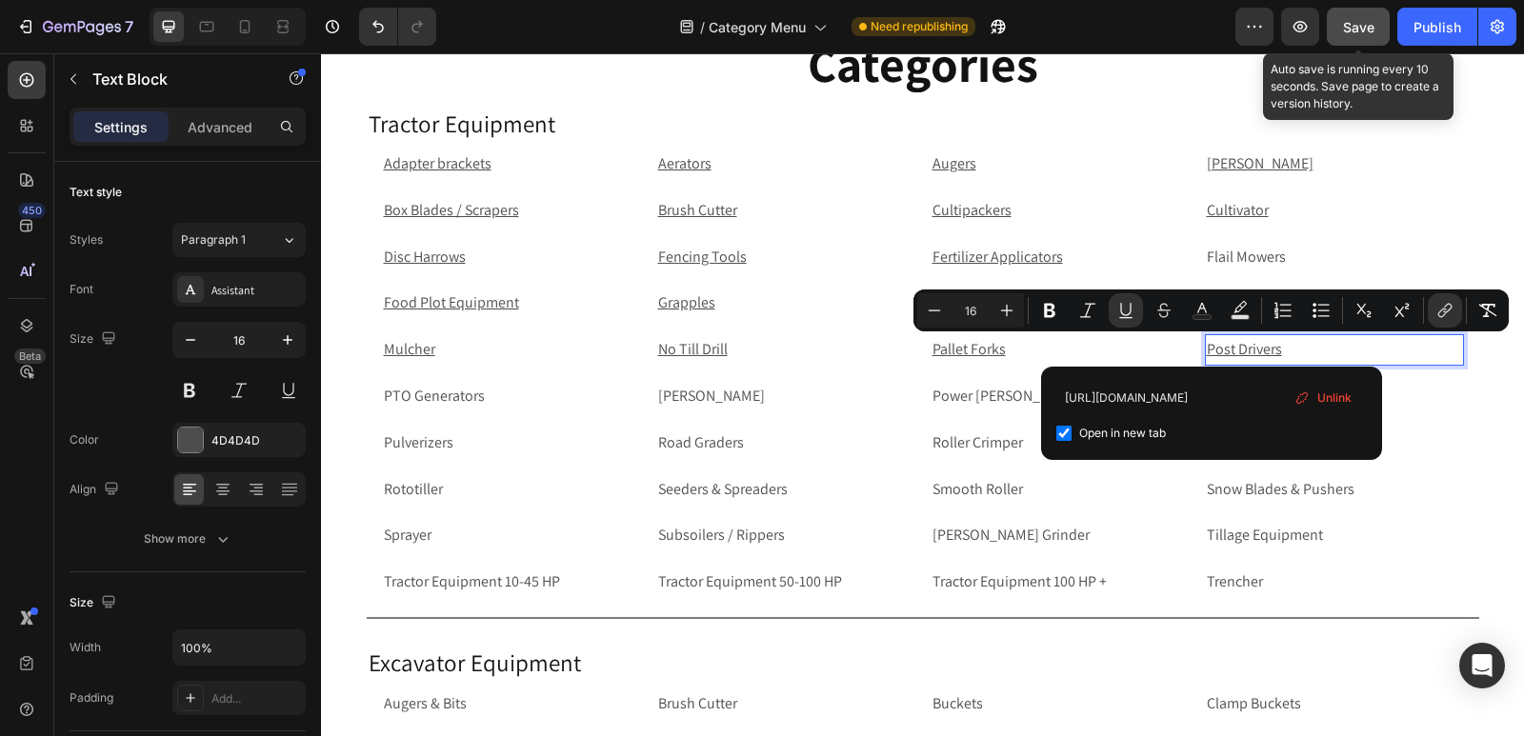
click at [479, 391] on p "PTO Generators" at bounding box center [511, 397] width 255 height 28
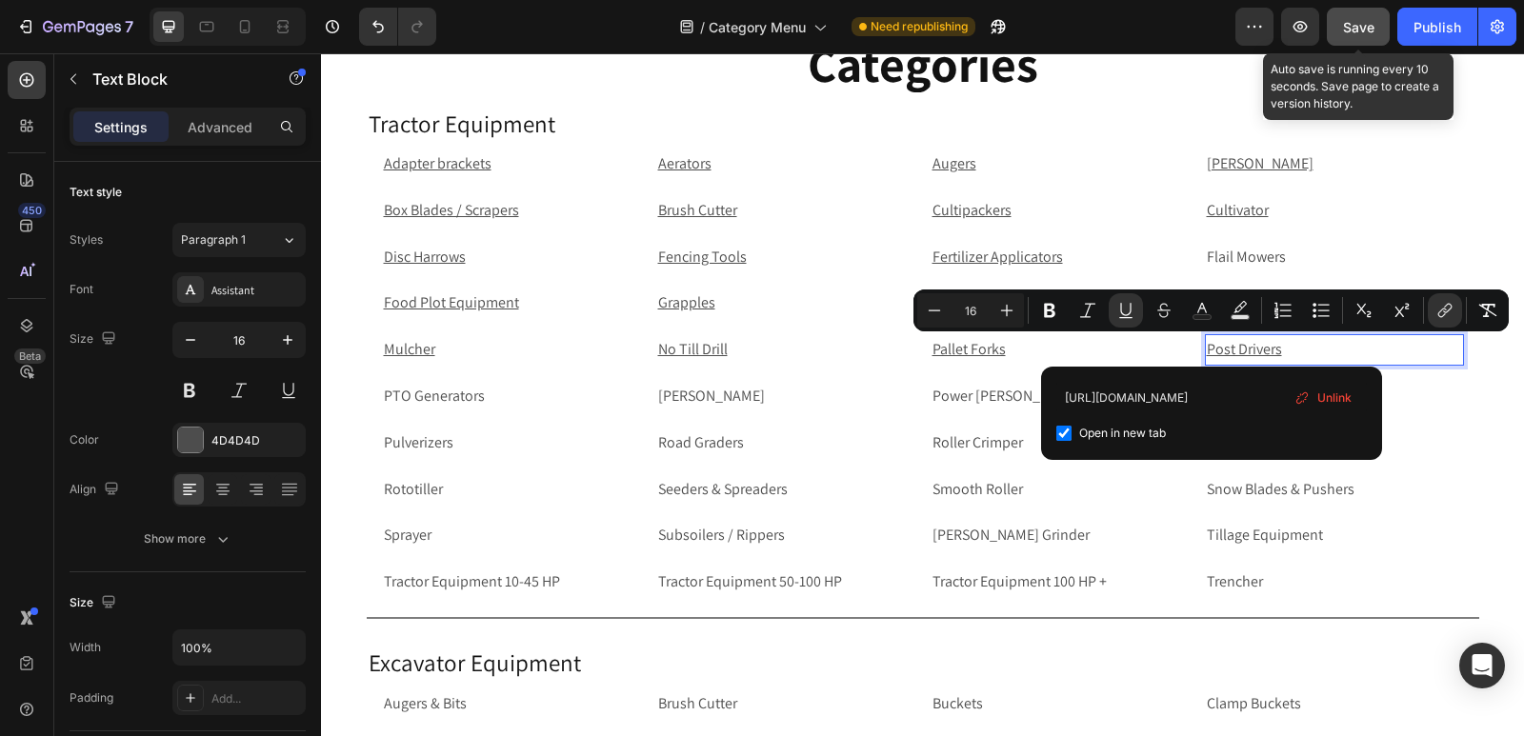
click at [479, 391] on p "PTO Generators" at bounding box center [511, 397] width 255 height 28
click at [439, 401] on p "PTO Generators" at bounding box center [511, 397] width 255 height 28
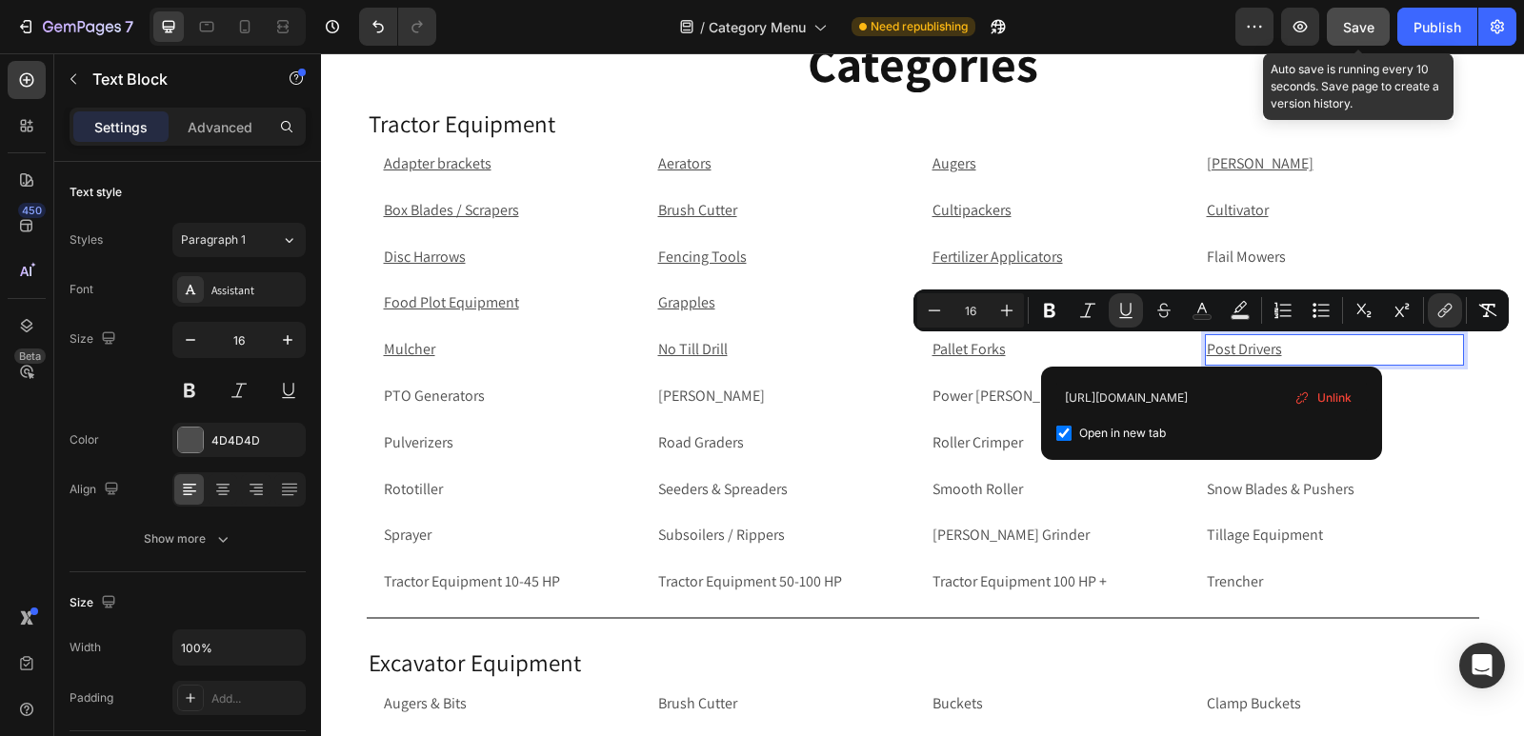
click at [439, 401] on p "PTO Generators" at bounding box center [511, 397] width 255 height 28
click at [446, 397] on p "PTO Generators" at bounding box center [511, 397] width 255 height 28
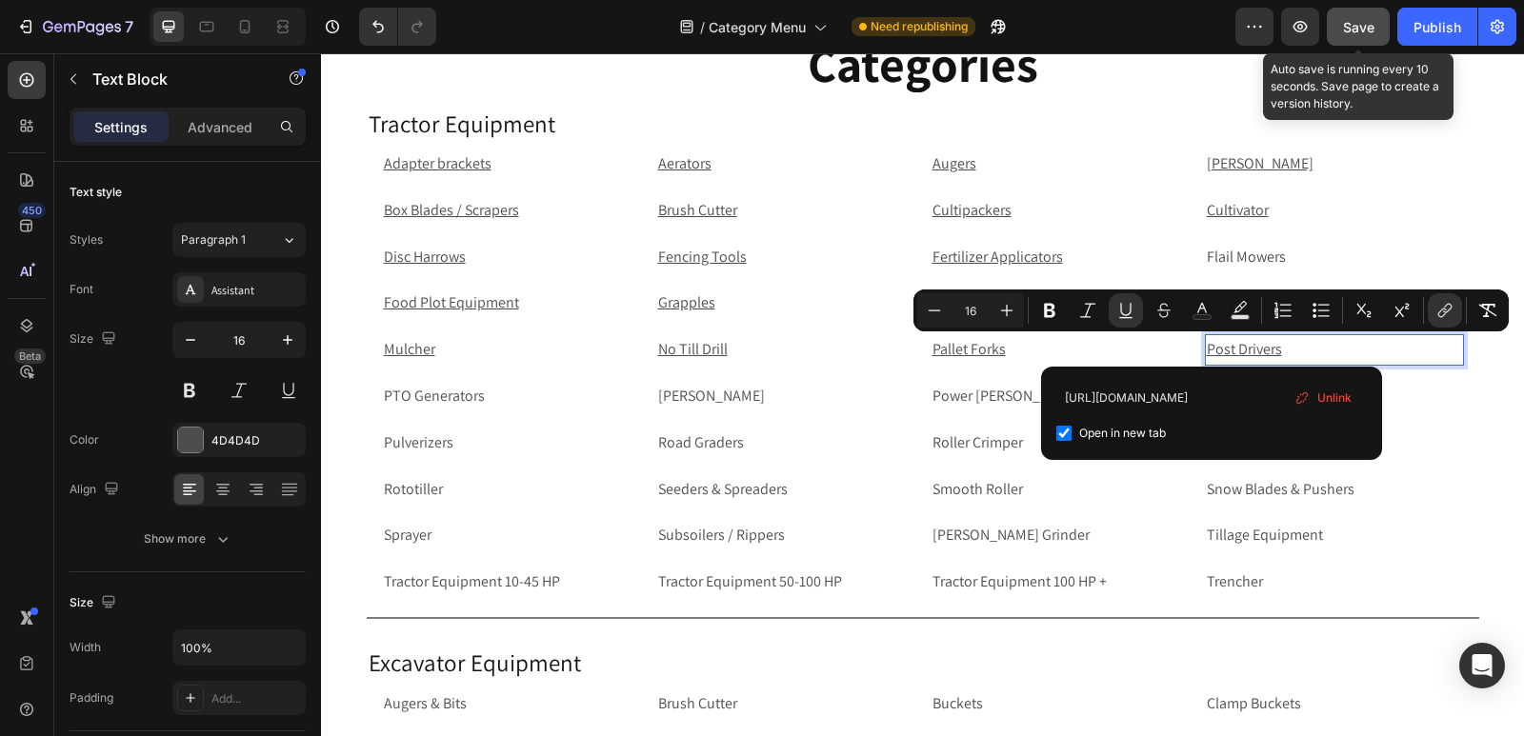
click at [446, 397] on p "PTO Generators" at bounding box center [511, 397] width 255 height 28
click at [472, 394] on p "PTO Generators" at bounding box center [511, 397] width 255 height 28
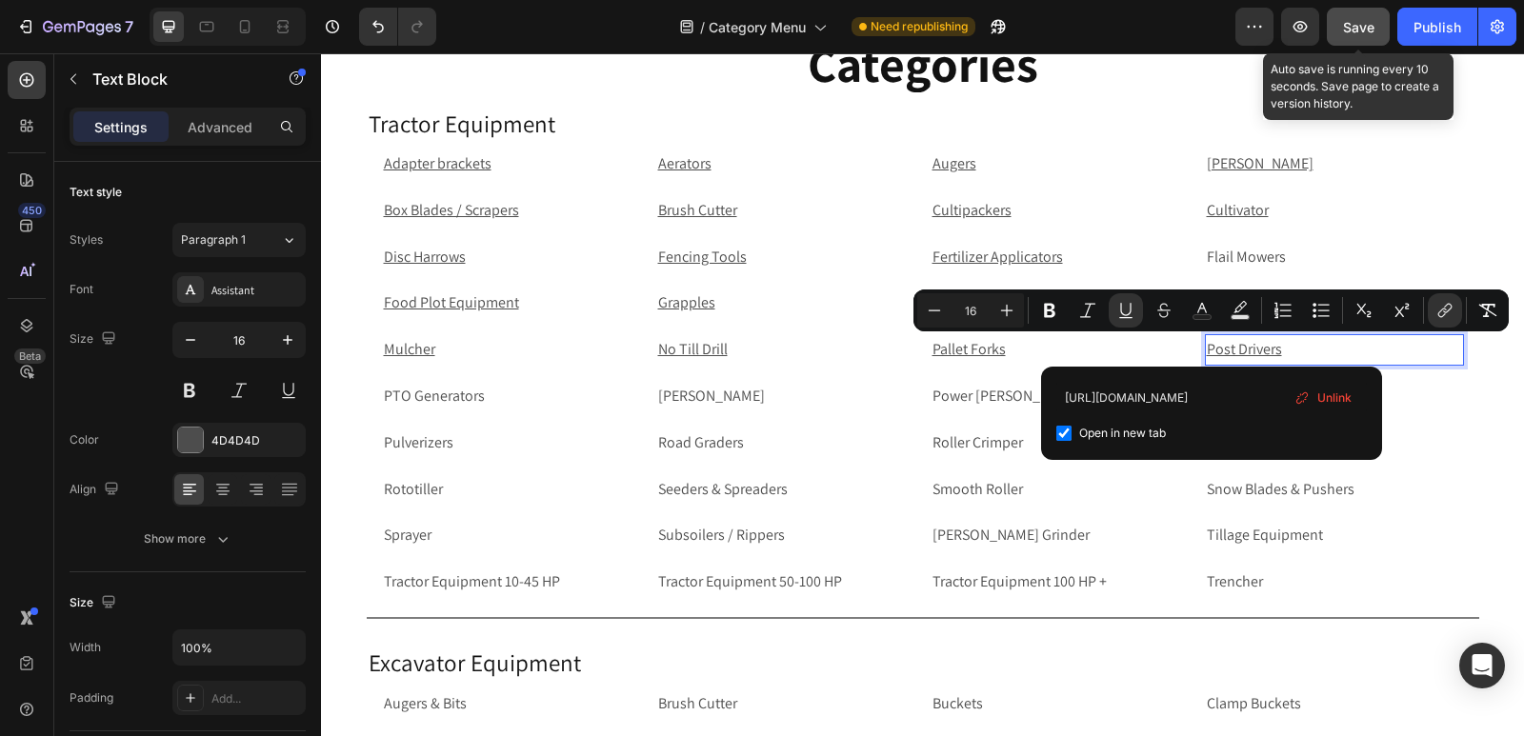
click at [472, 394] on p "PTO Generators" at bounding box center [511, 397] width 255 height 28
click at [1369, 22] on span "Save" at bounding box center [1358, 27] width 31 height 16
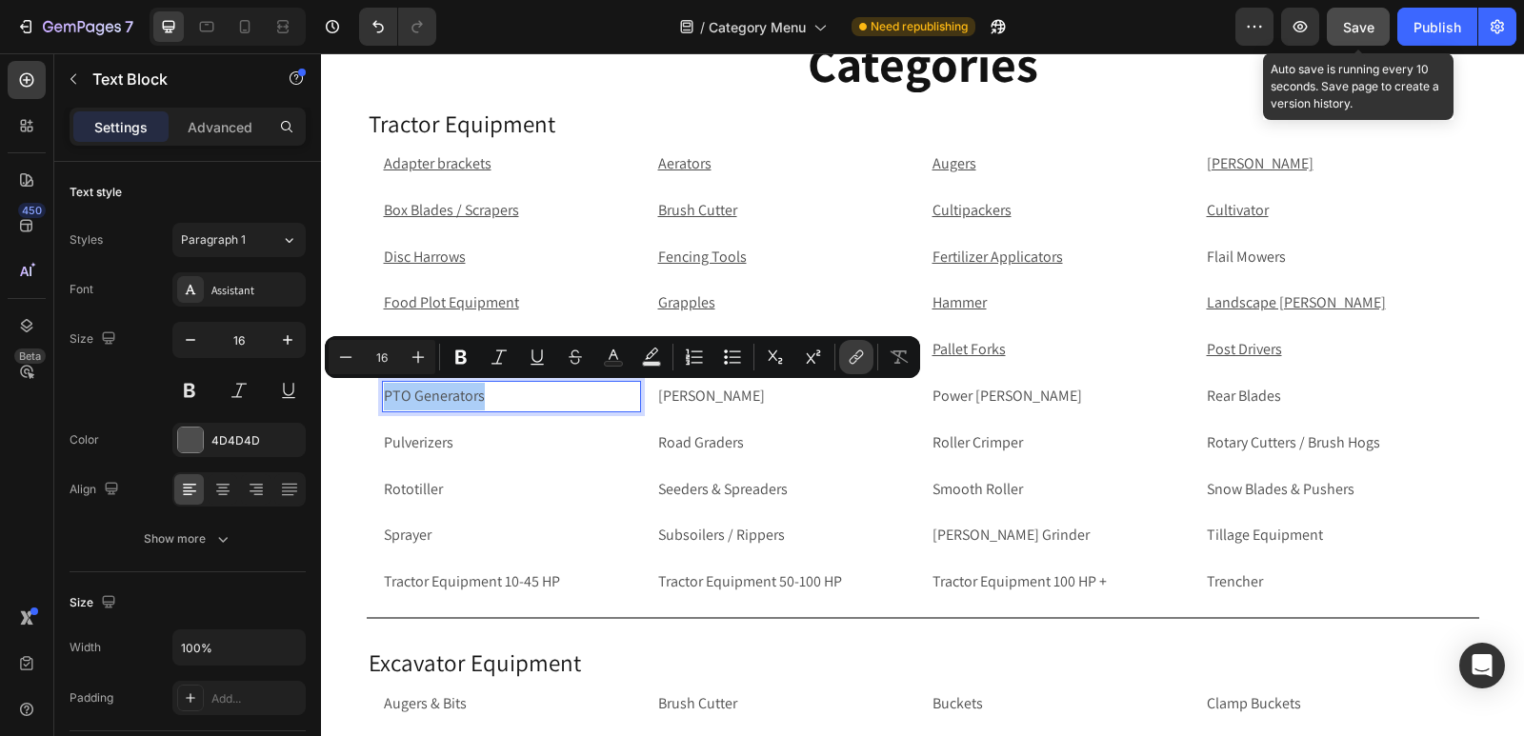
drag, startPoint x: 151, startPoint y: 341, endPoint x: 851, endPoint y: 357, distance: 700.1
click at [851, 357] on icon "Editor contextual toolbar" at bounding box center [856, 357] width 19 height 19
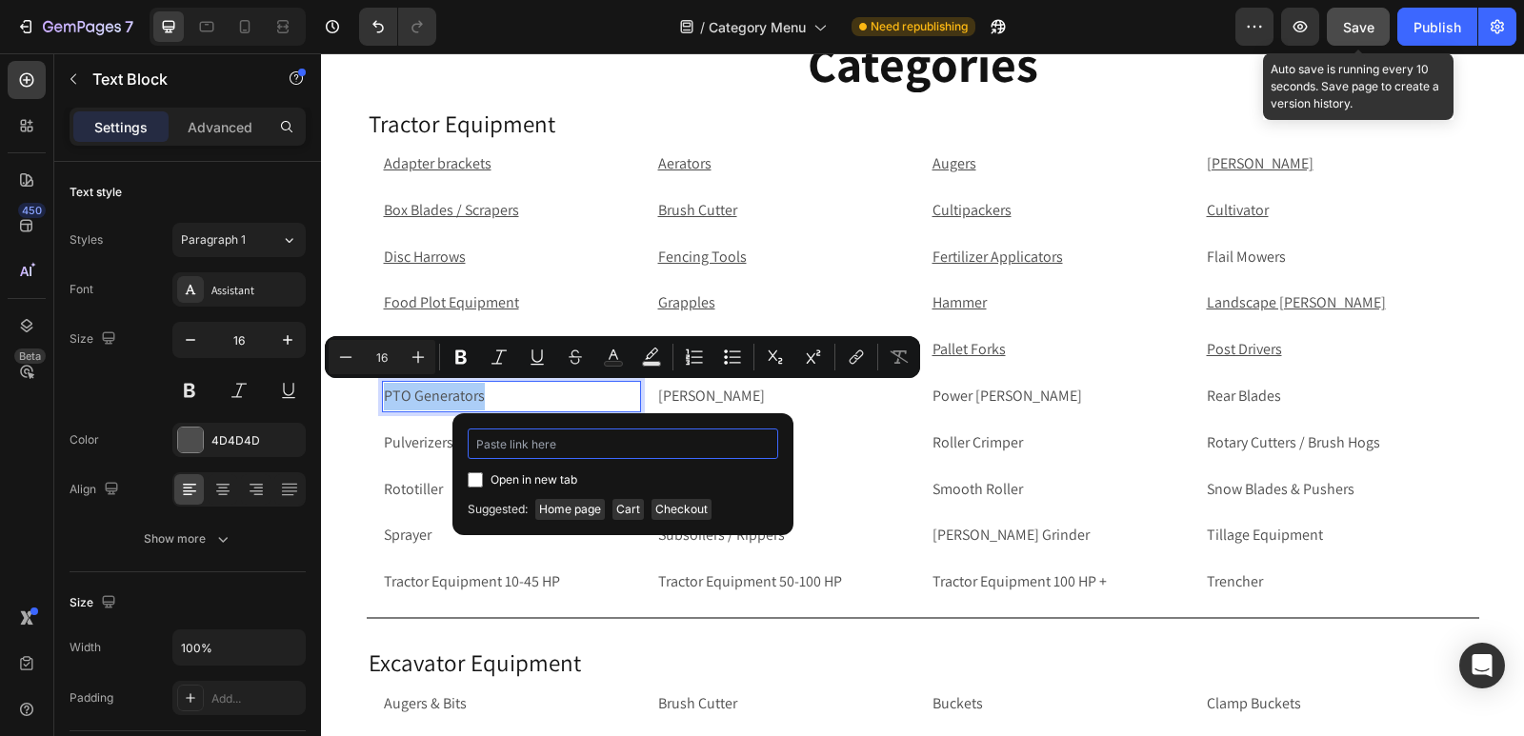
paste input "[URL][DOMAIN_NAME]"
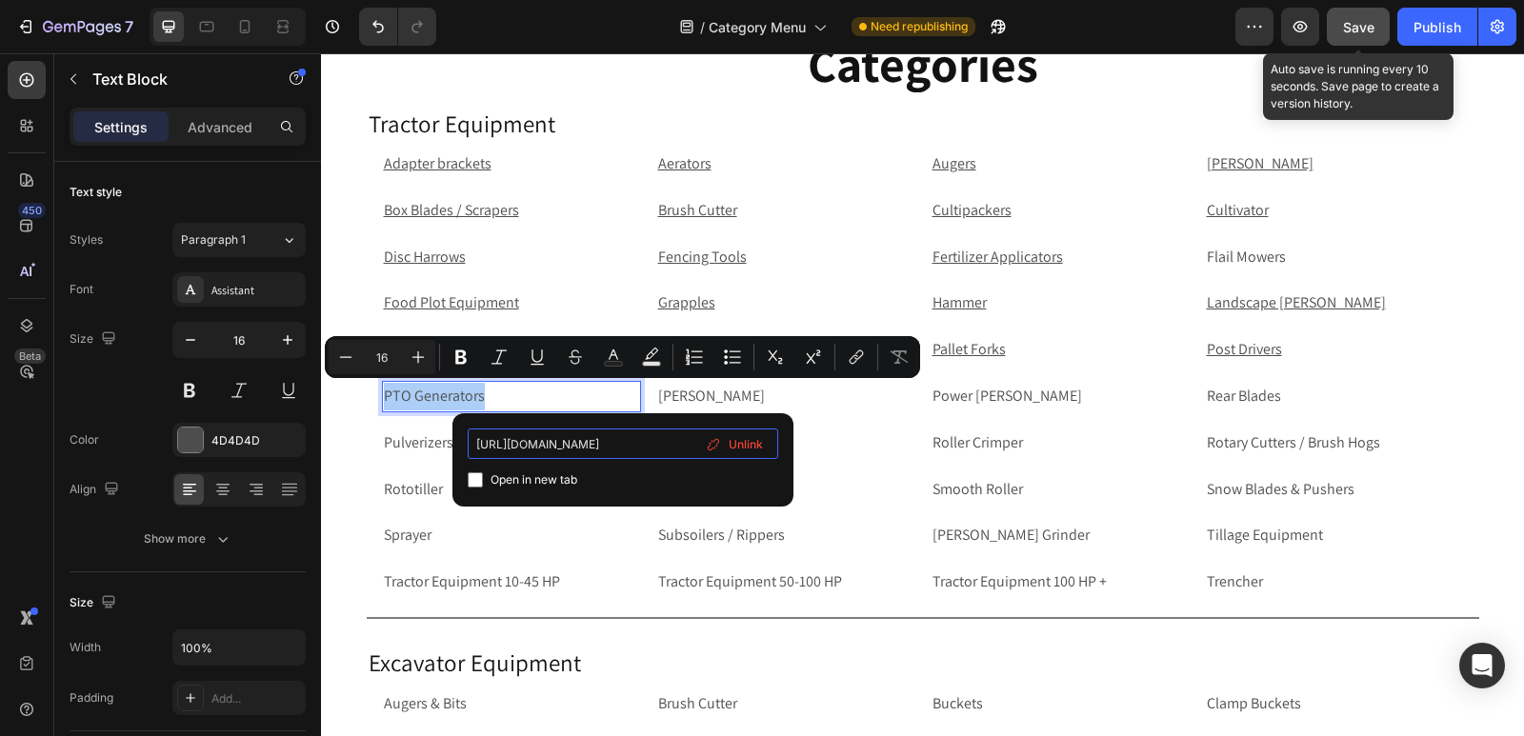
type input "[URL][DOMAIN_NAME]"
click at [471, 482] on input "Editor contextual toolbar" at bounding box center [475, 479] width 15 height 15
checkbox input "true"
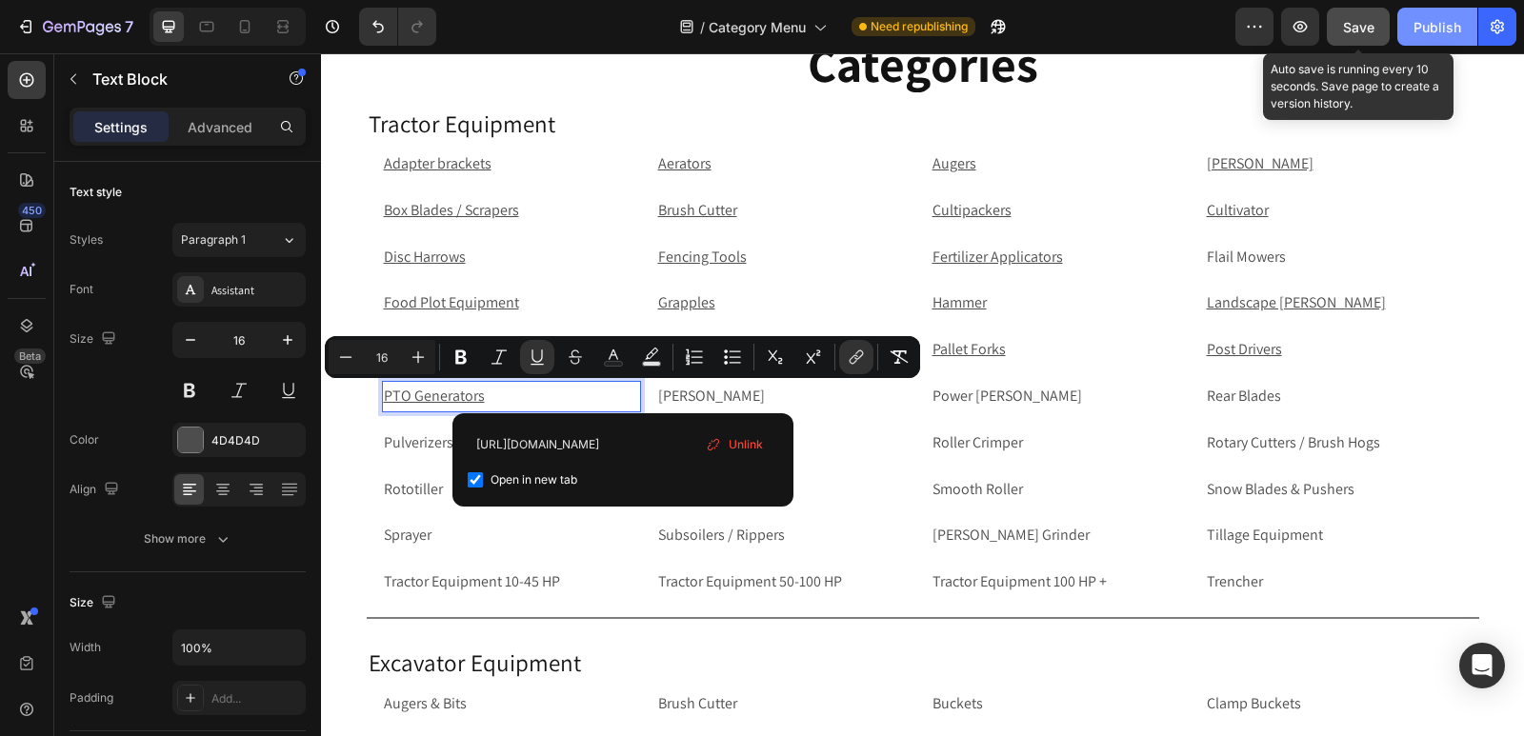
click at [1417, 32] on div "Publish" at bounding box center [1437, 27] width 48 height 20
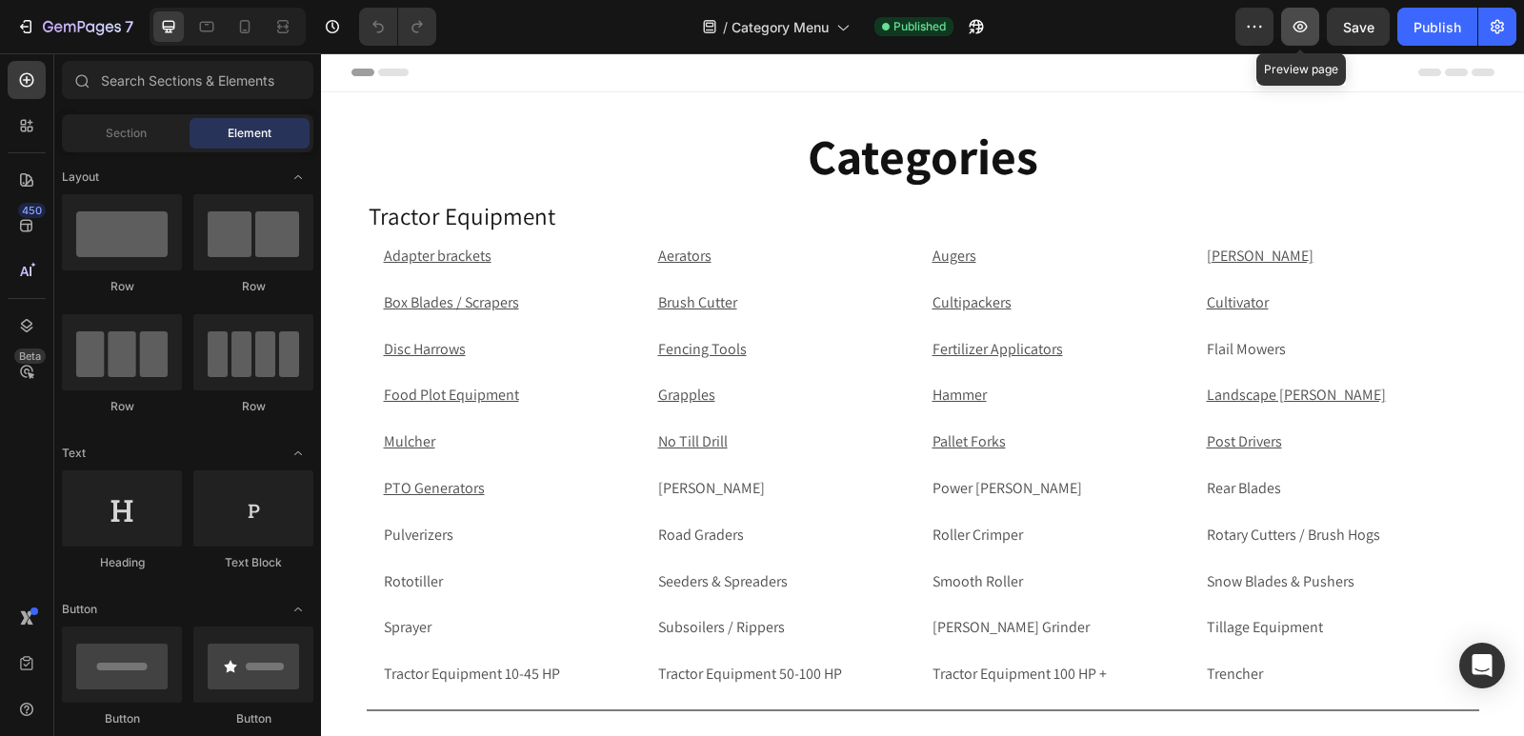
click at [1299, 21] on icon "button" at bounding box center [1299, 26] width 19 height 19
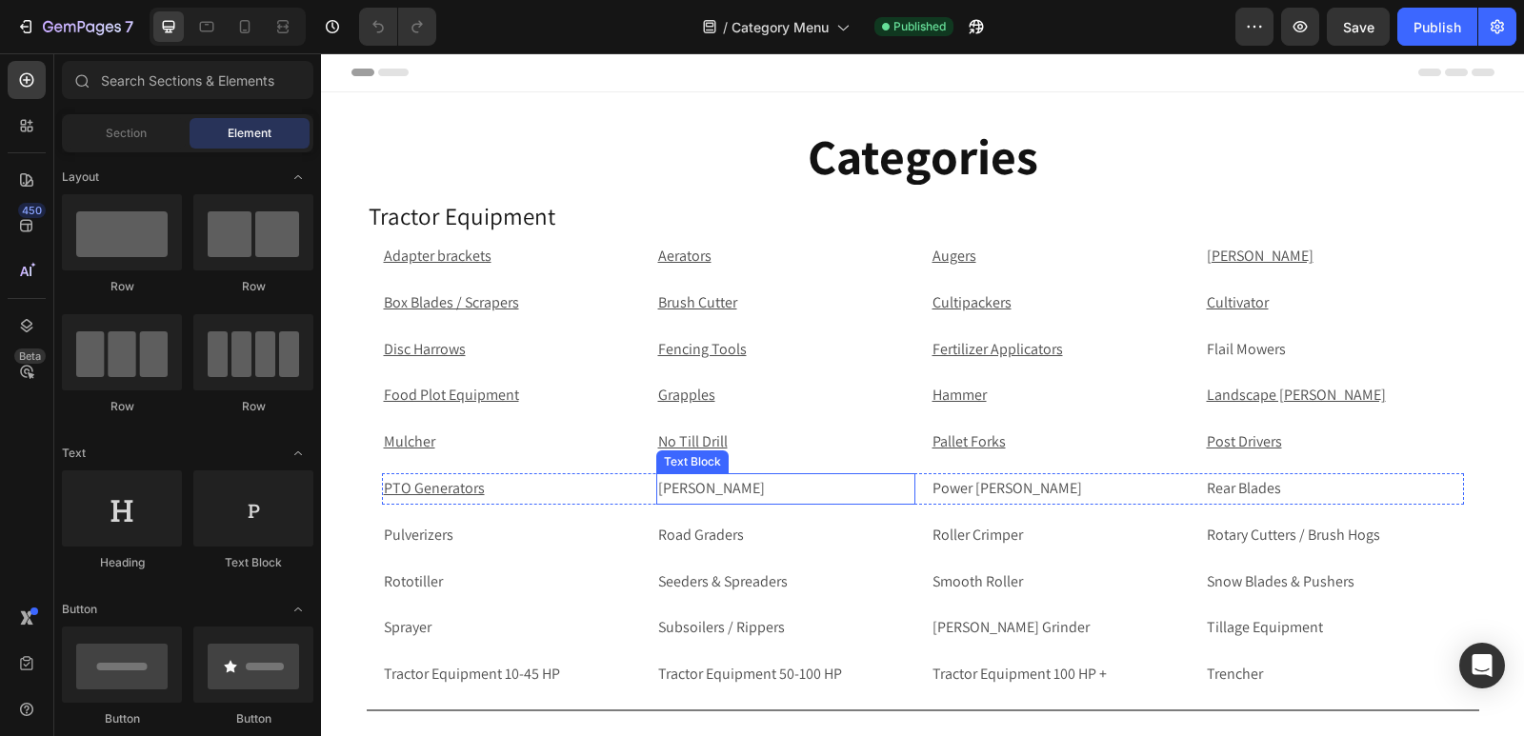
click at [698, 491] on p "[PERSON_NAME]" at bounding box center [785, 489] width 255 height 28
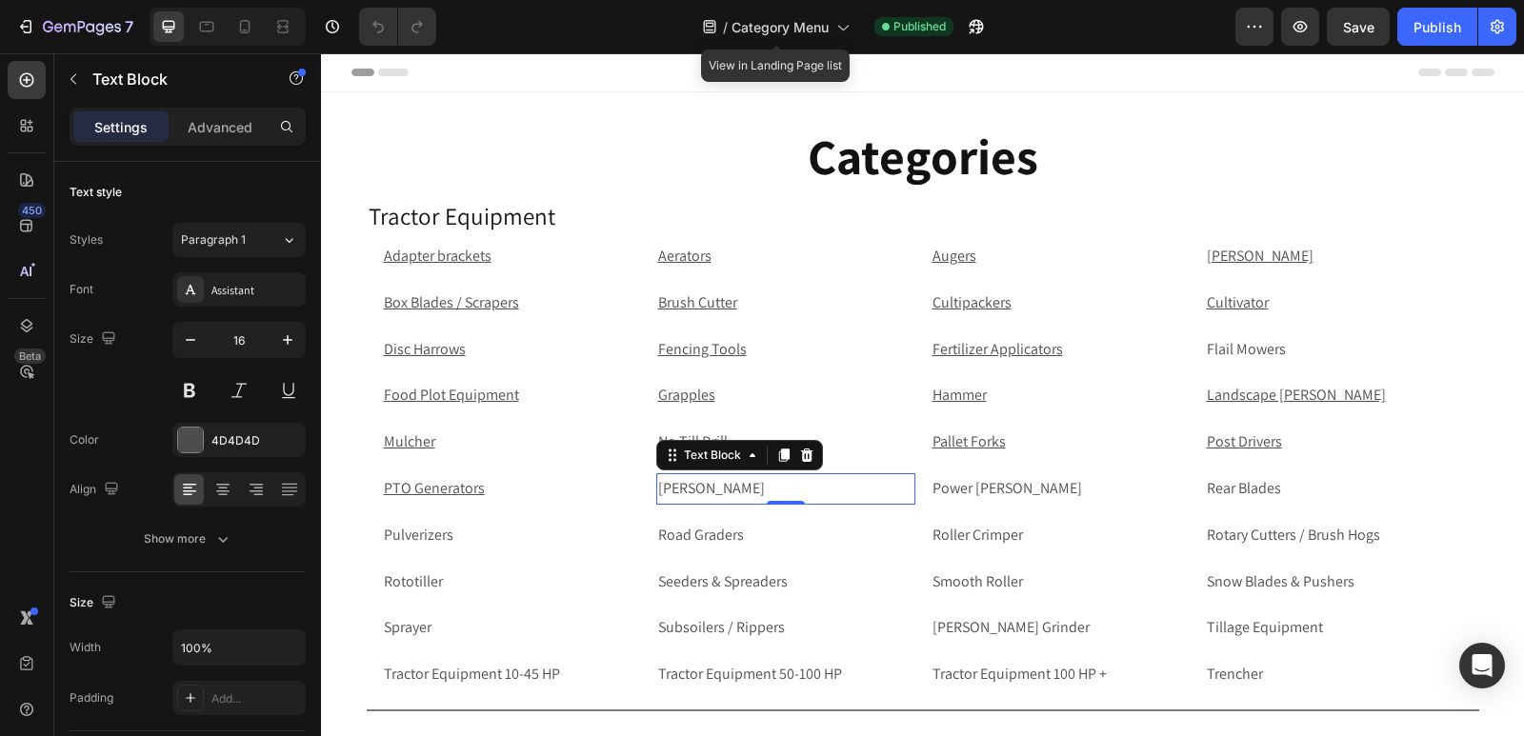
click at [852, 489] on p "[PERSON_NAME]" at bounding box center [785, 489] width 255 height 28
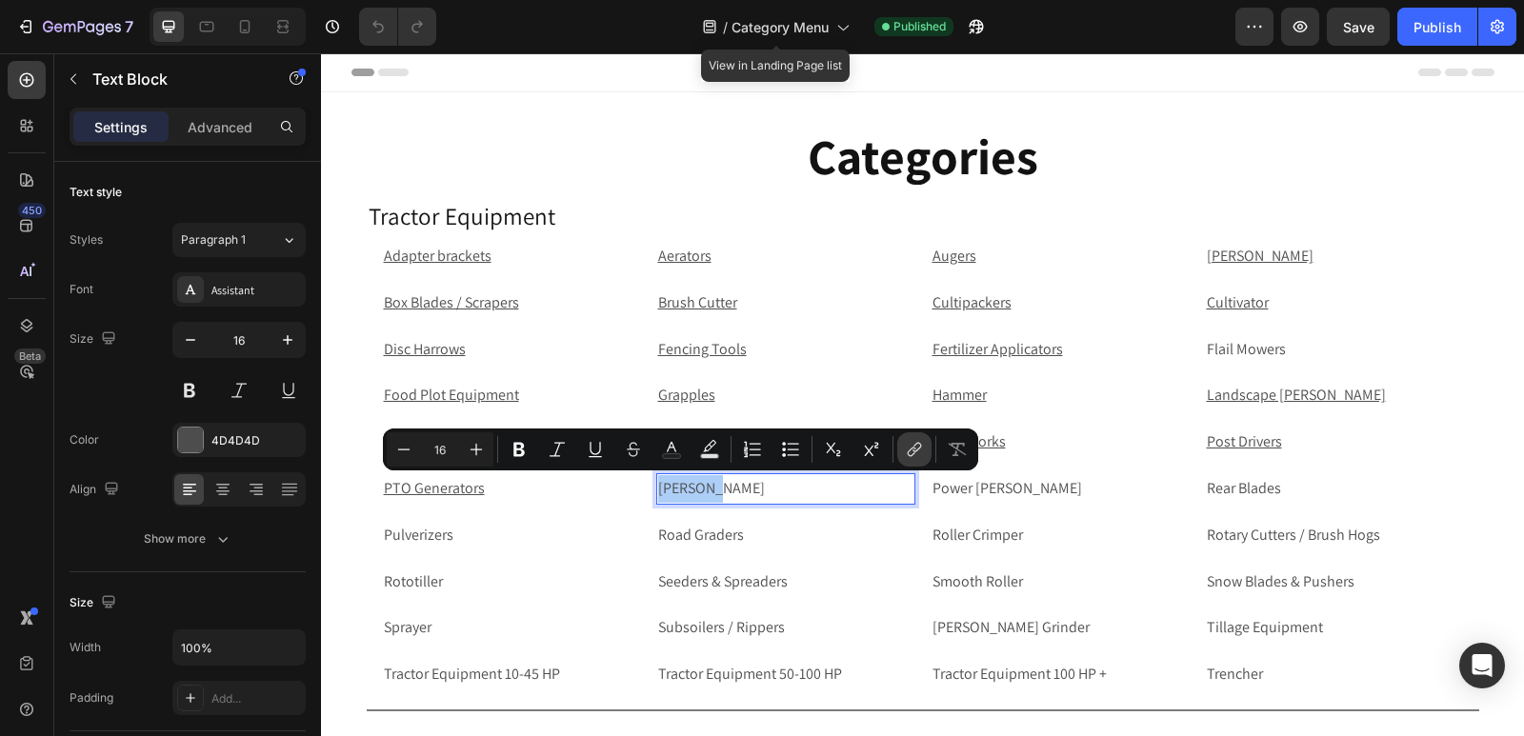
click at [914, 455] on icon "Editor contextual toolbar" at bounding box center [914, 449] width 19 height 19
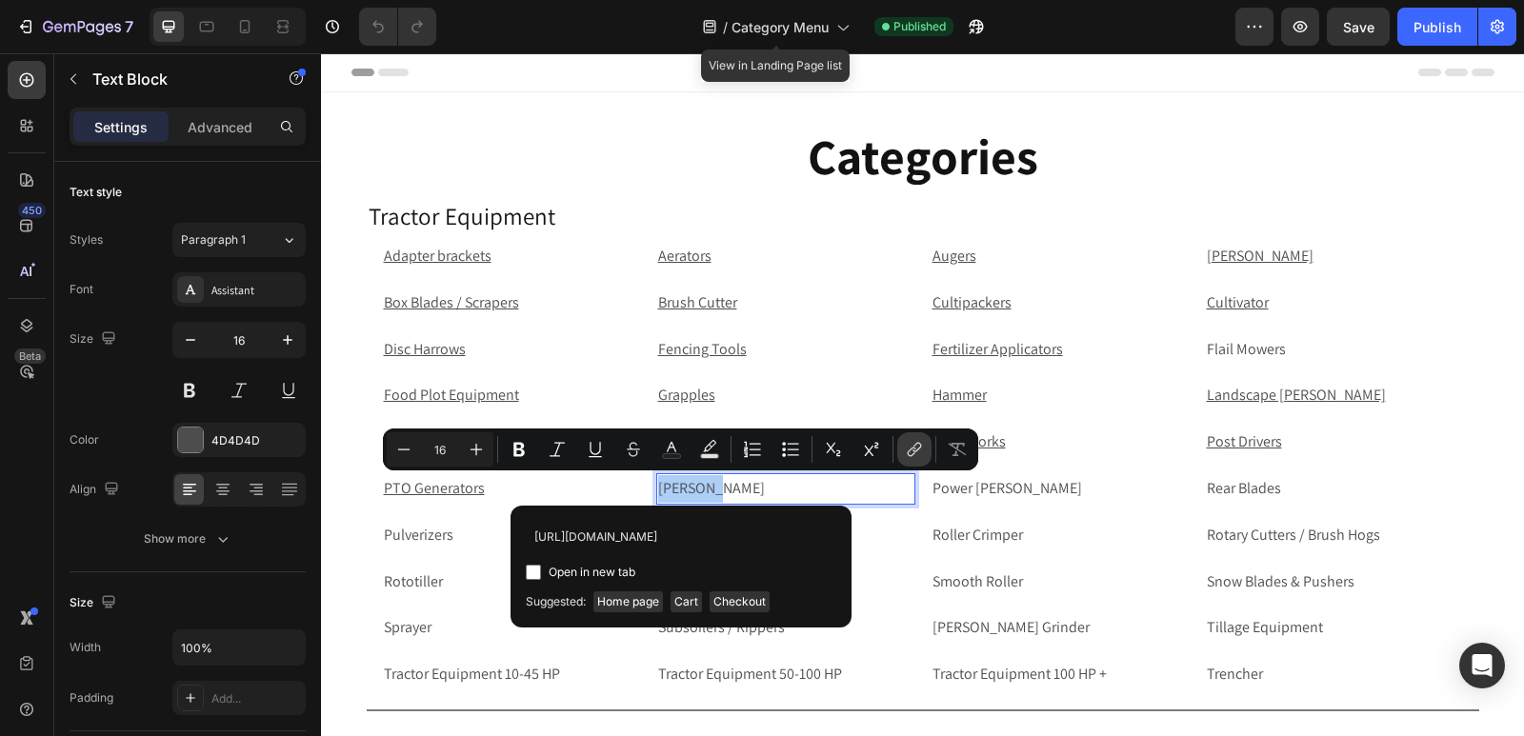
scroll to position [0, 126]
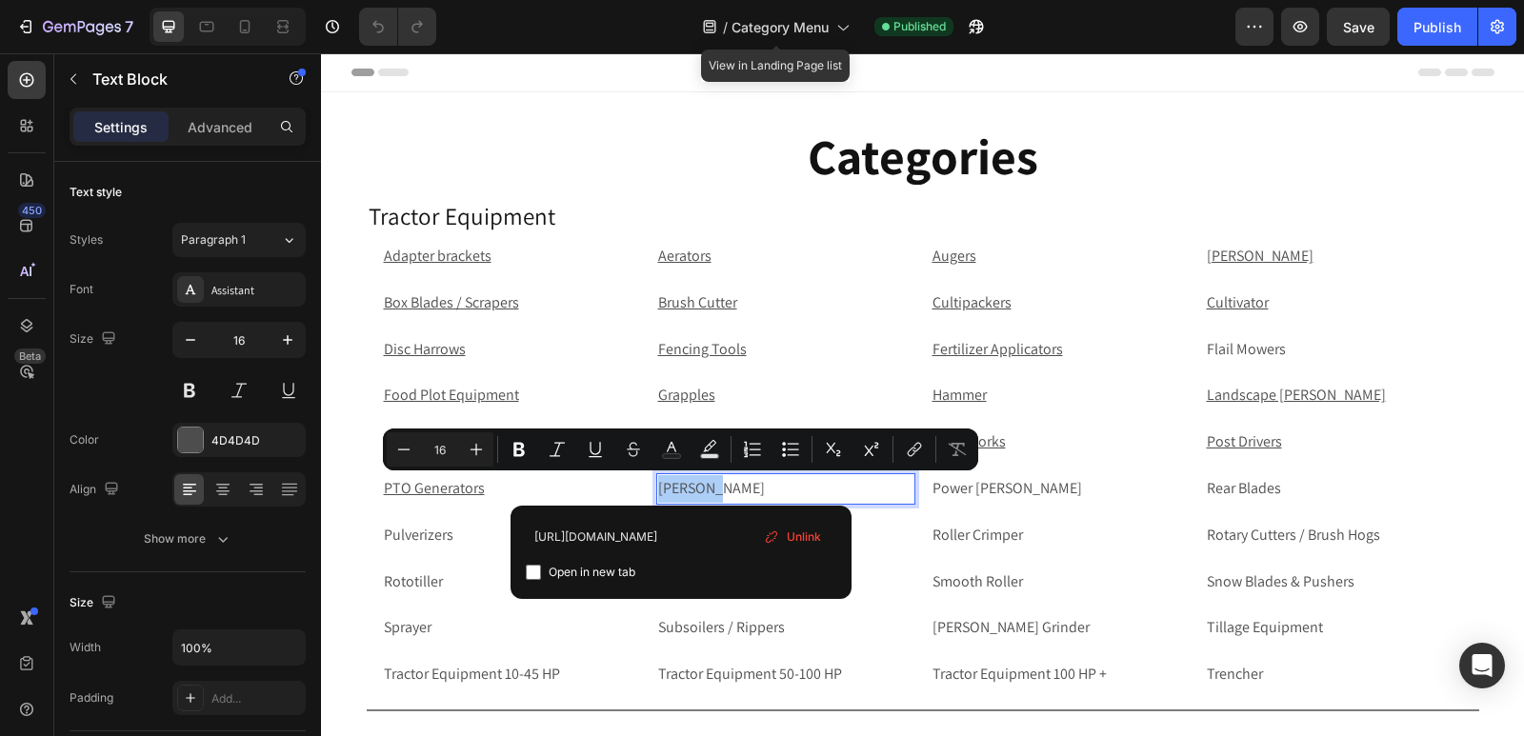
type input "https://rippingitoutdoors.com/collections/tractor-post-pounder"
click at [532, 571] on input "Editor contextual toolbar" at bounding box center [533, 572] width 15 height 15
checkbox input "true"
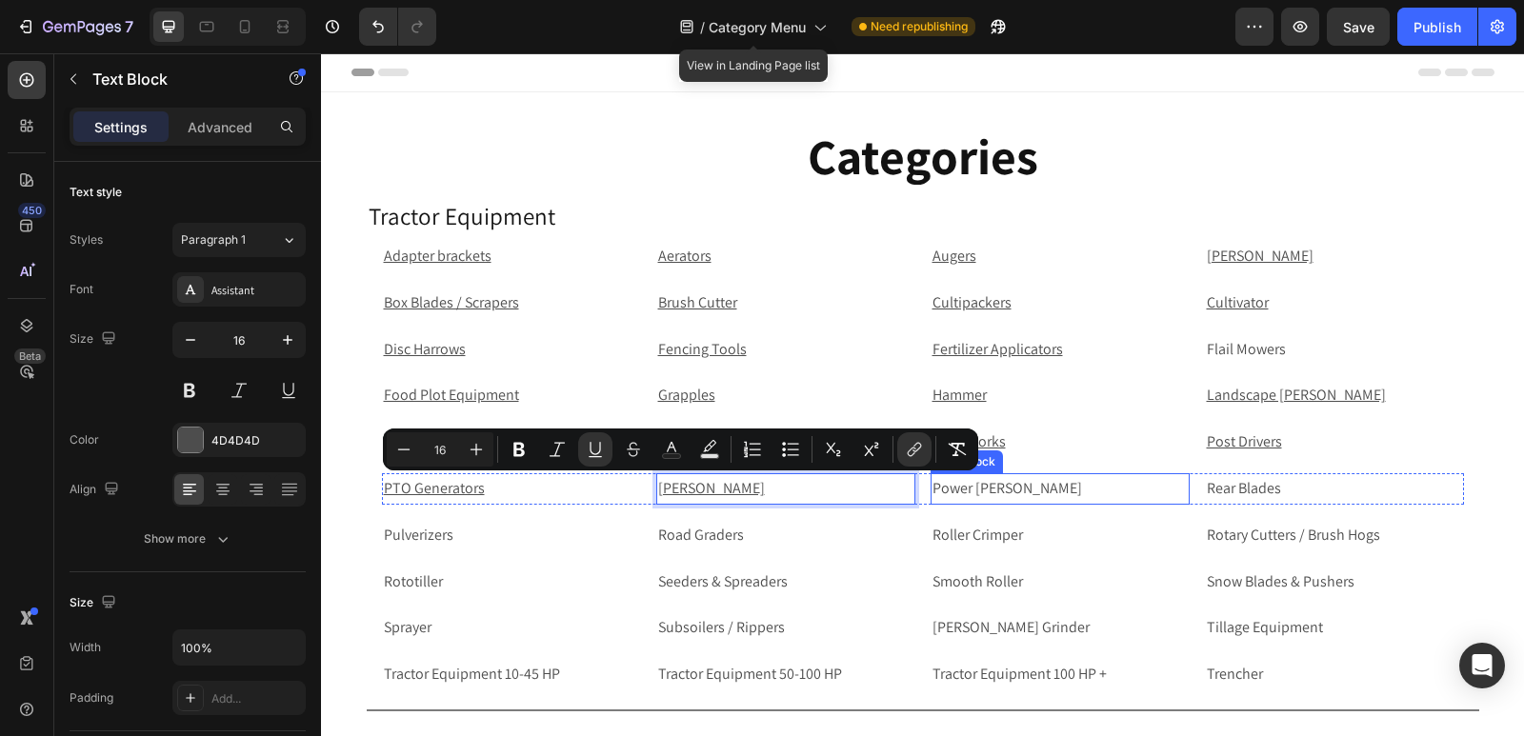
click at [1022, 488] on p "Power [PERSON_NAME]" at bounding box center [1059, 489] width 255 height 28
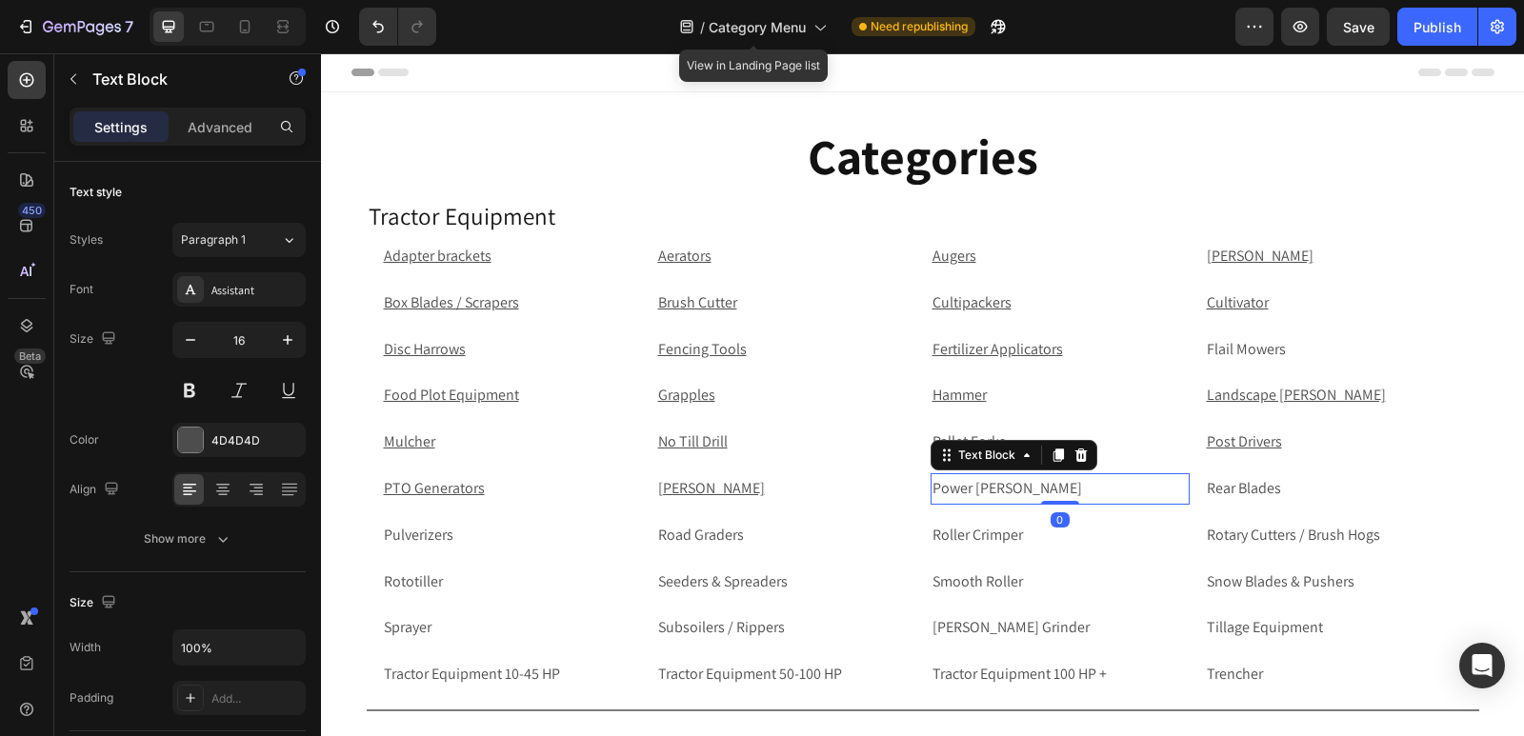
click at [1022, 488] on p "Power [PERSON_NAME]" at bounding box center [1059, 489] width 255 height 28
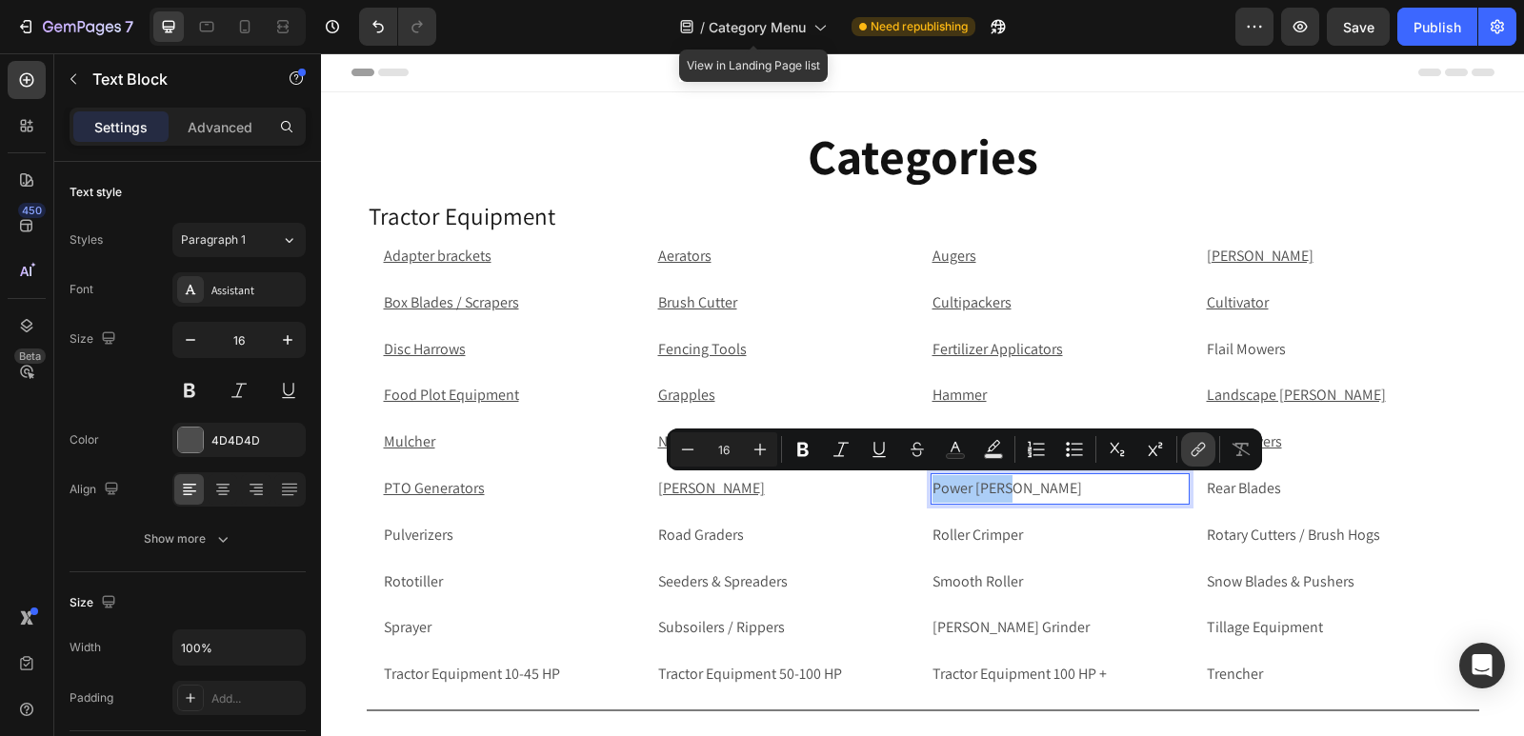
click at [1210, 446] on button "link" at bounding box center [1198, 449] width 34 height 34
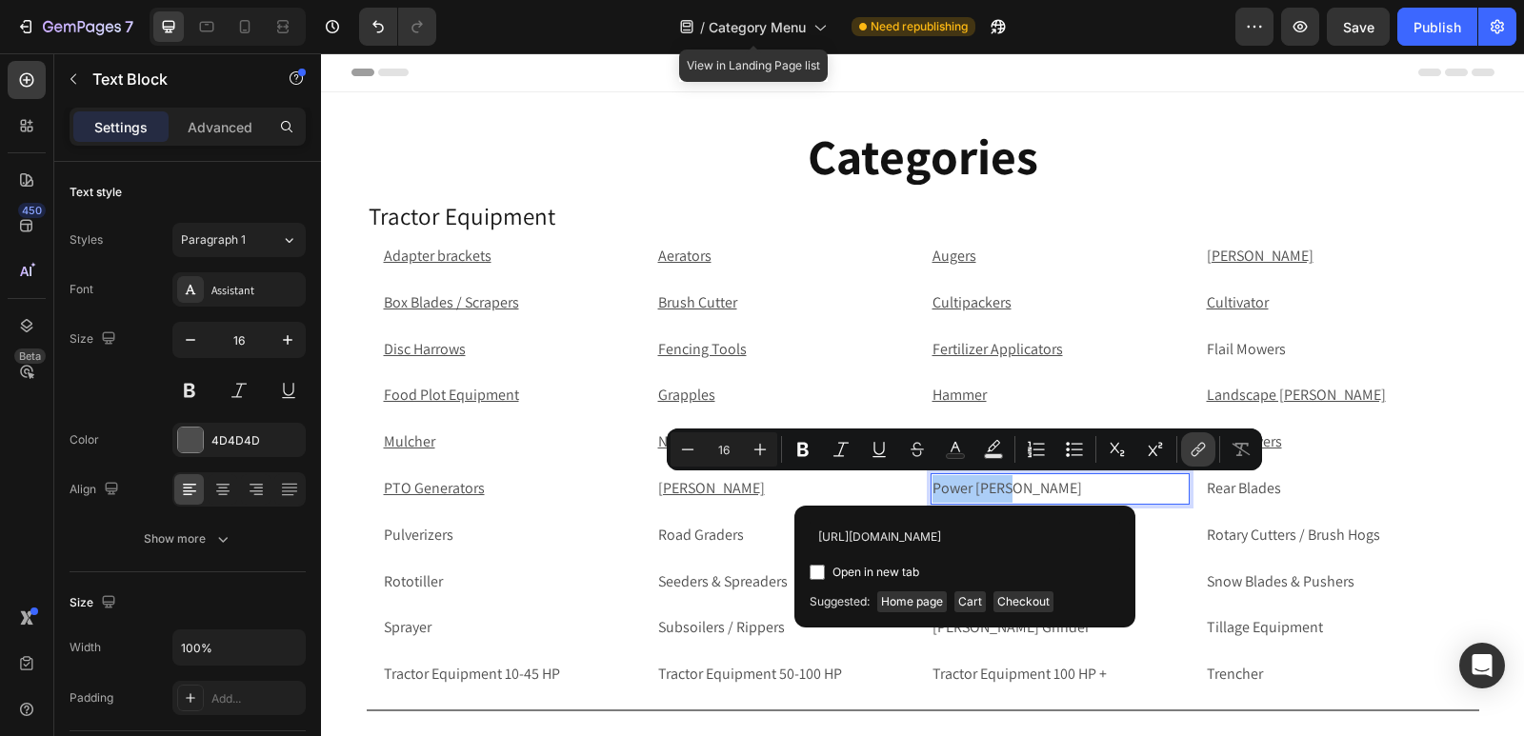
scroll to position [0, 113]
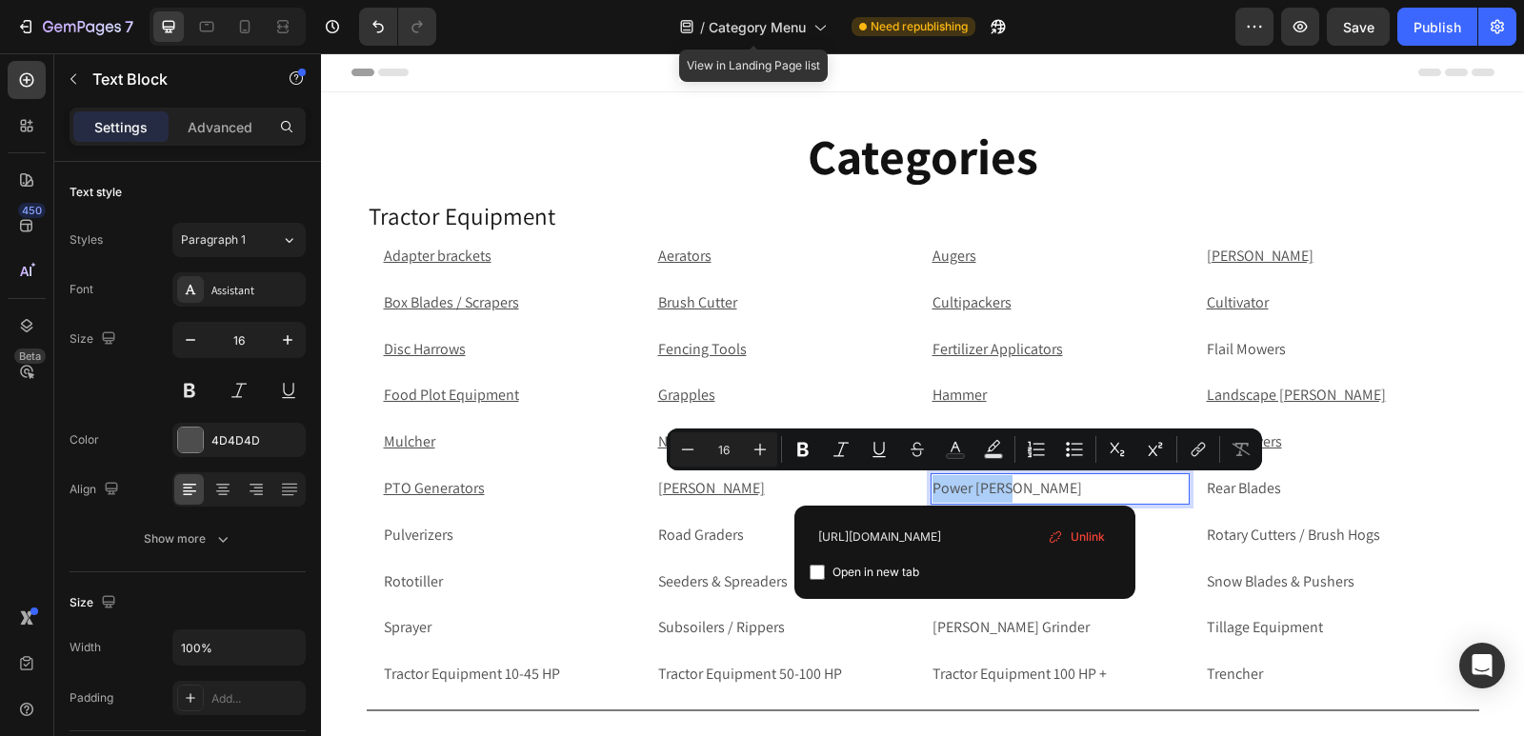
type input "https://rippingitoutdoors.com/collections/tractor-power-rake"
click at [818, 571] on input "Editor contextual toolbar" at bounding box center [816, 572] width 15 height 15
checkbox input "true"
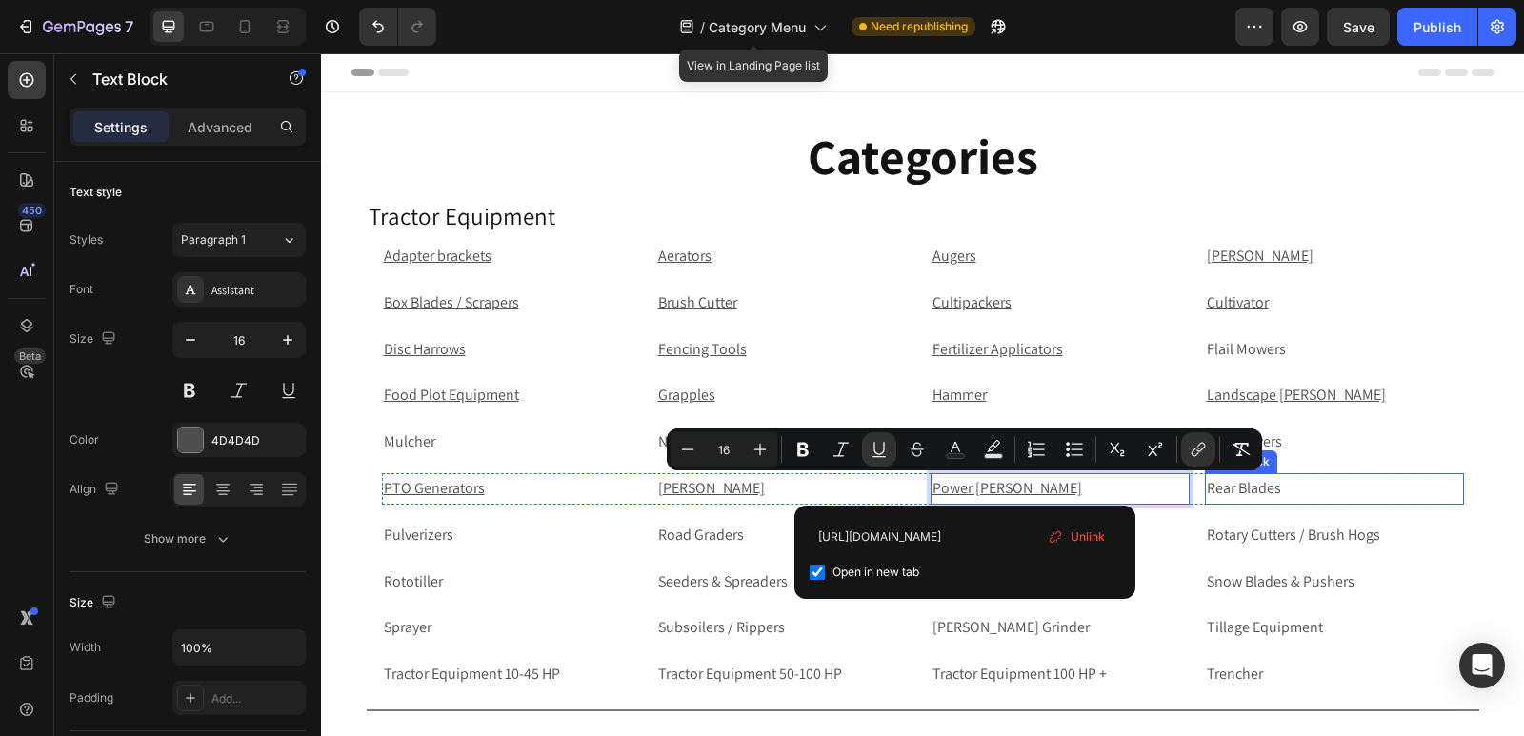
click at [1251, 490] on p "Rear Blades" at bounding box center [1333, 489] width 255 height 28
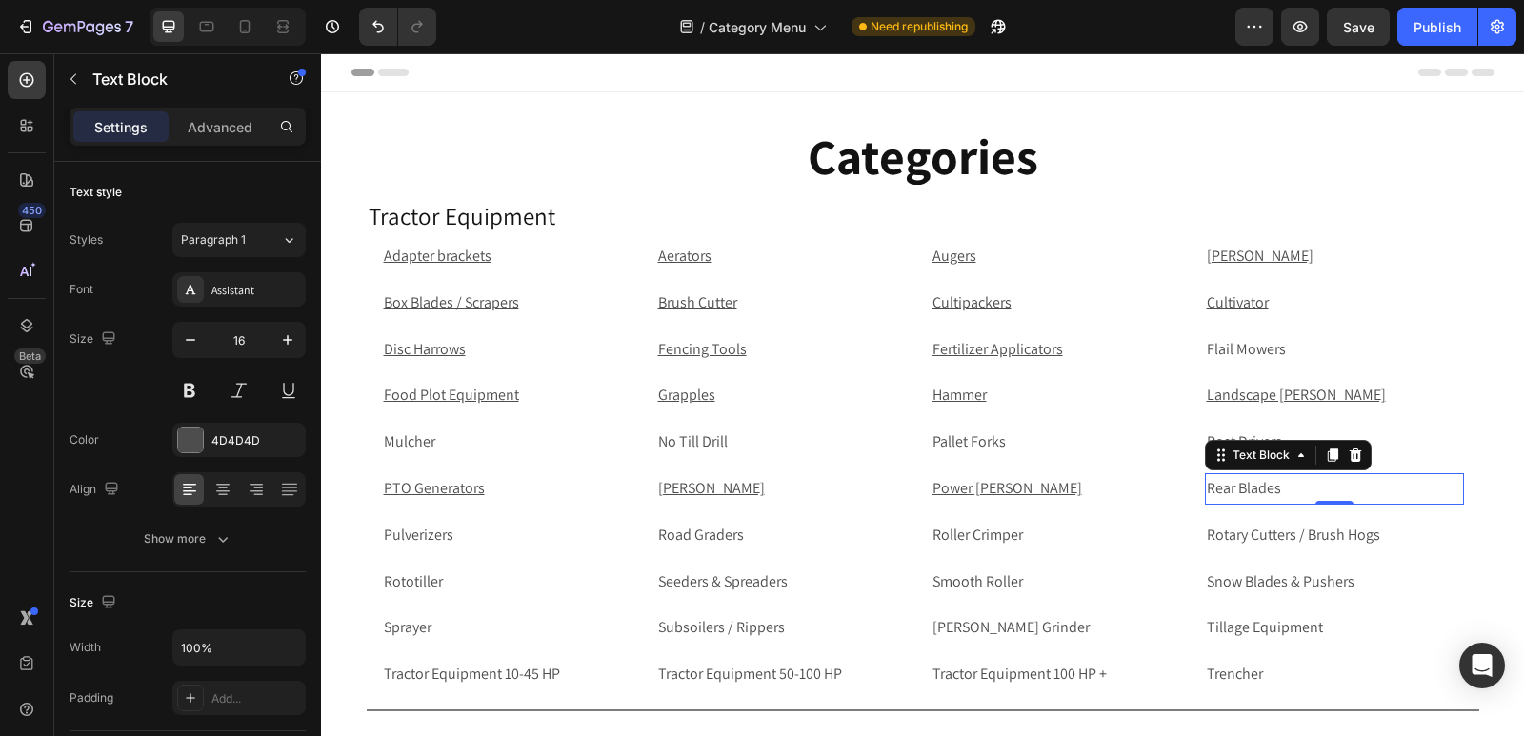
click at [1286, 491] on p "Rear Blades" at bounding box center [1333, 489] width 255 height 28
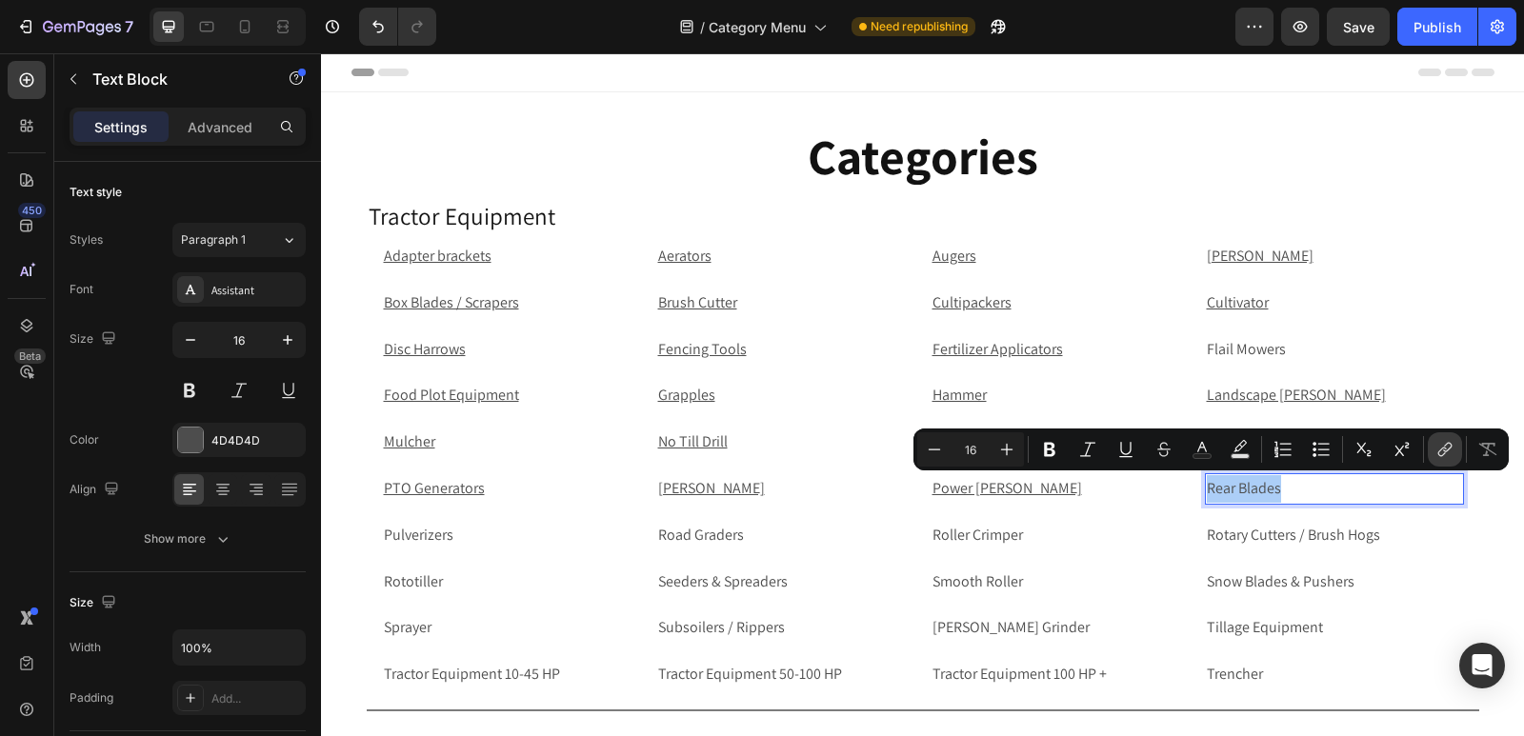
click at [1445, 447] on icon "Editor contextual toolbar" at bounding box center [1444, 449] width 19 height 19
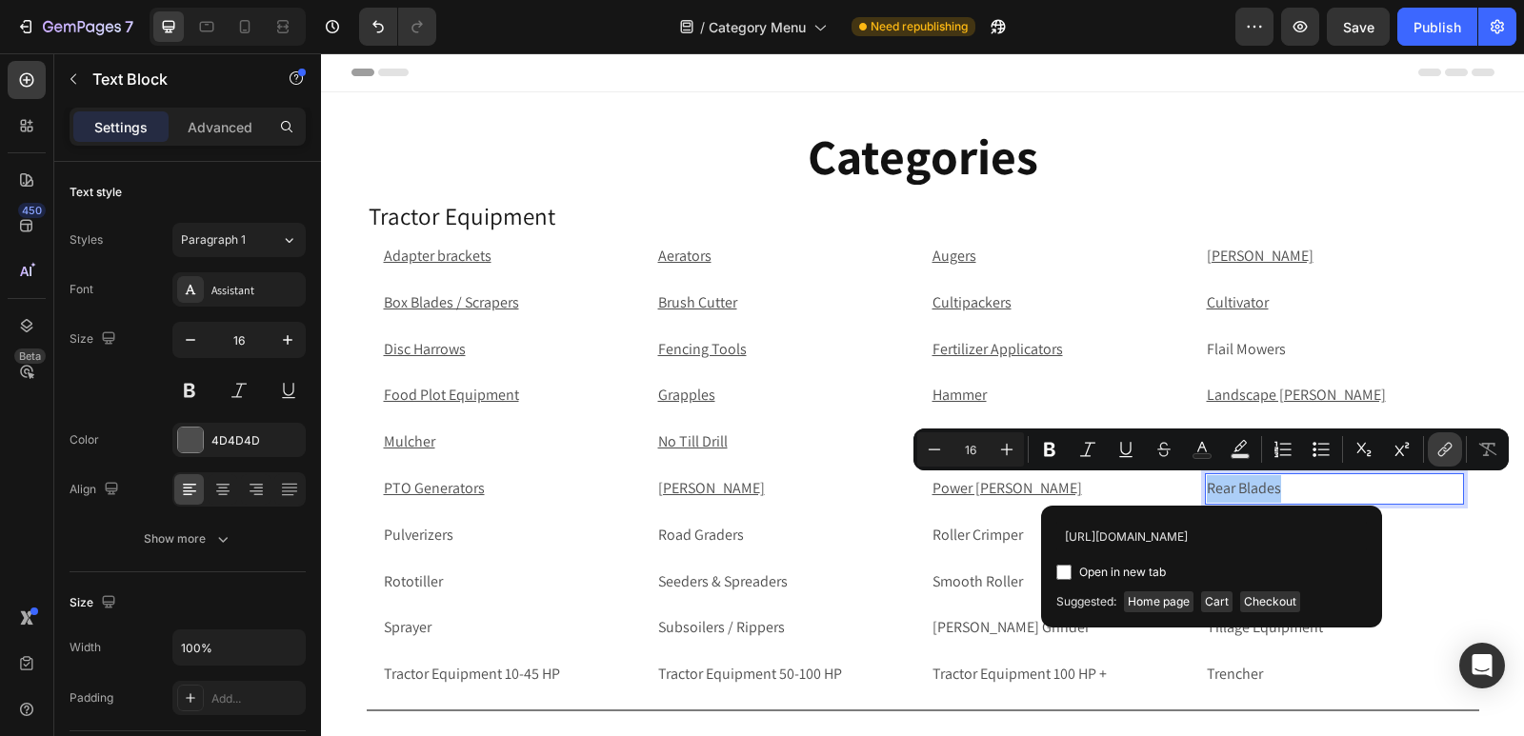
scroll to position [0, 73]
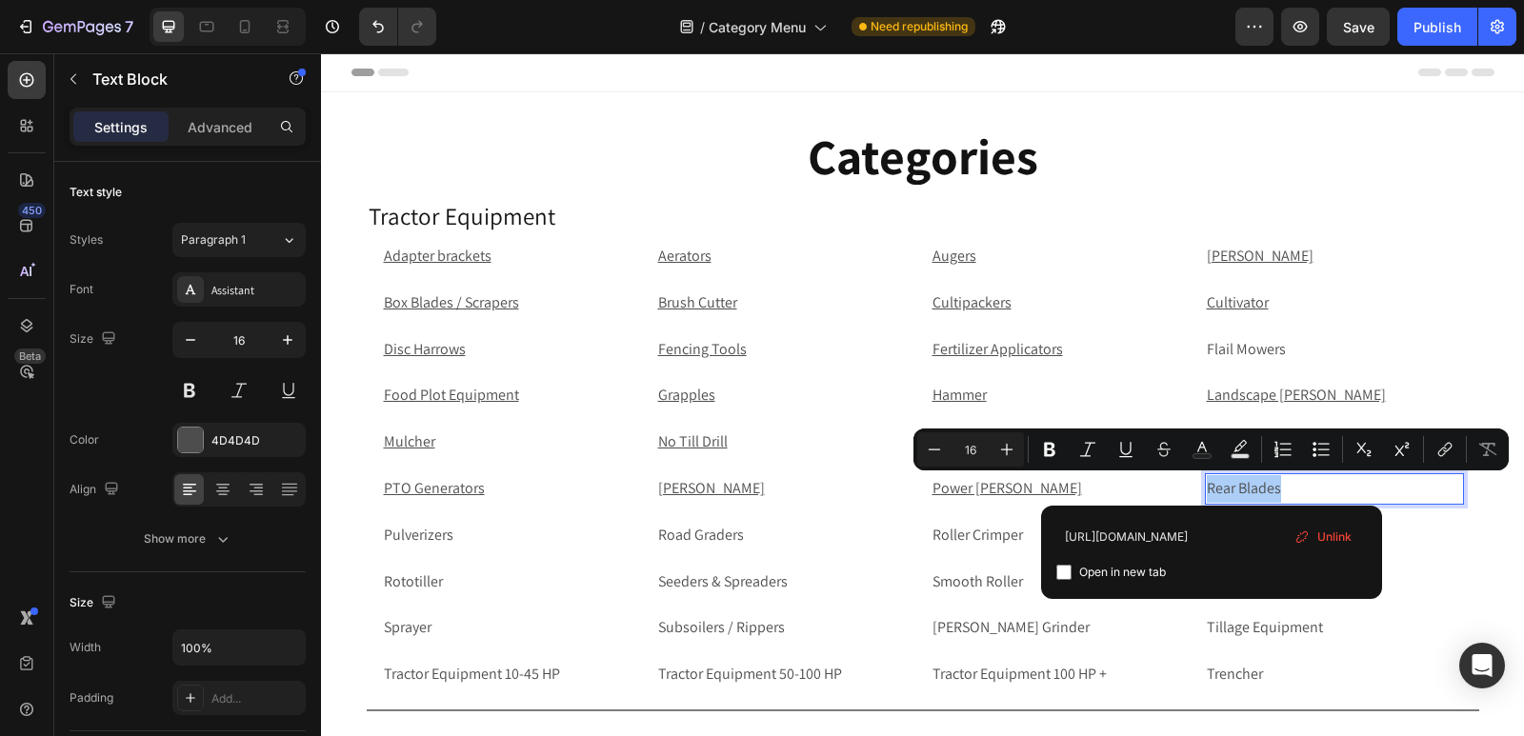
type input "https://rippingitoutdoors.com/collections/rear-blades"
click at [1061, 570] on input "Editor contextual toolbar" at bounding box center [1063, 572] width 15 height 15
checkbox input "true"
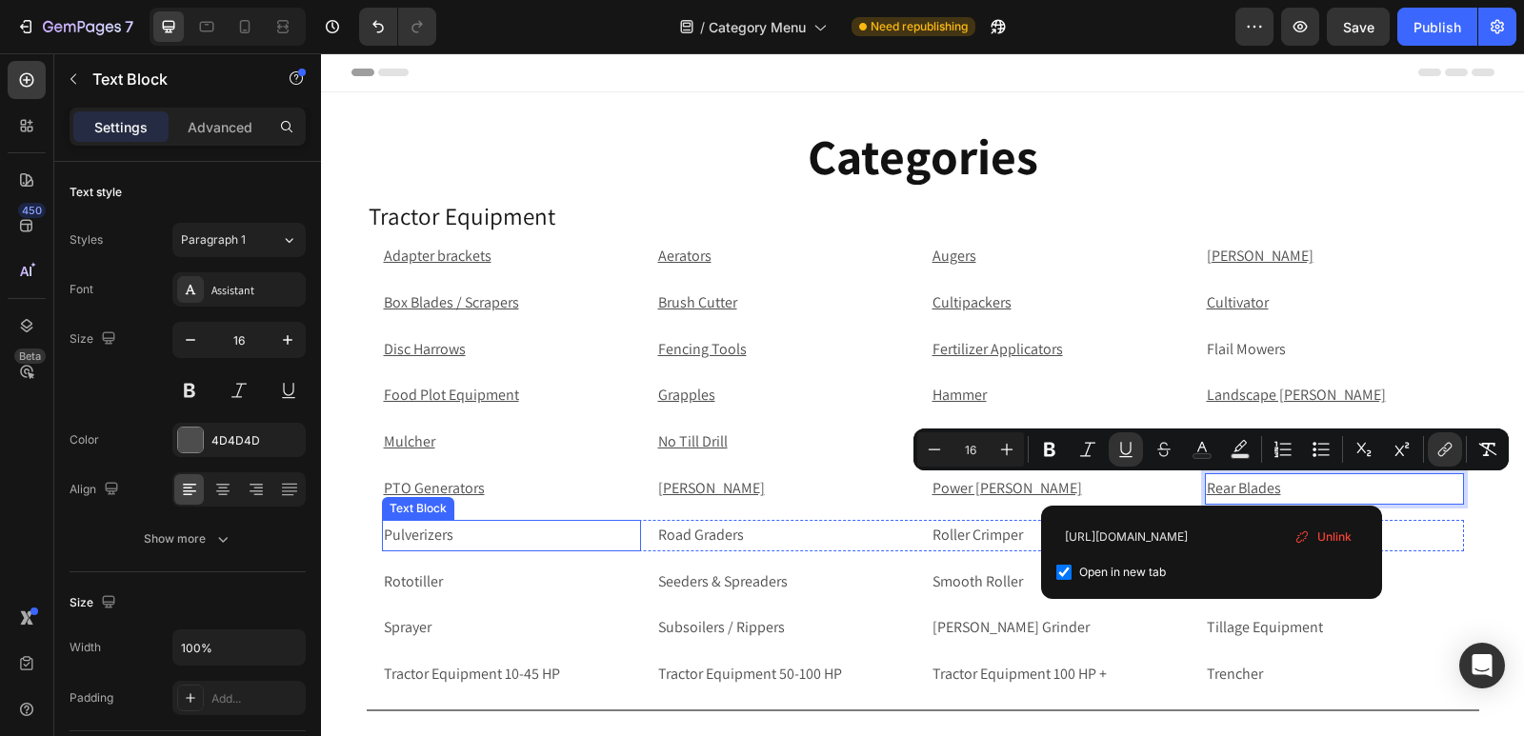
click at [487, 534] on p "Pulverizers" at bounding box center [511, 536] width 255 height 28
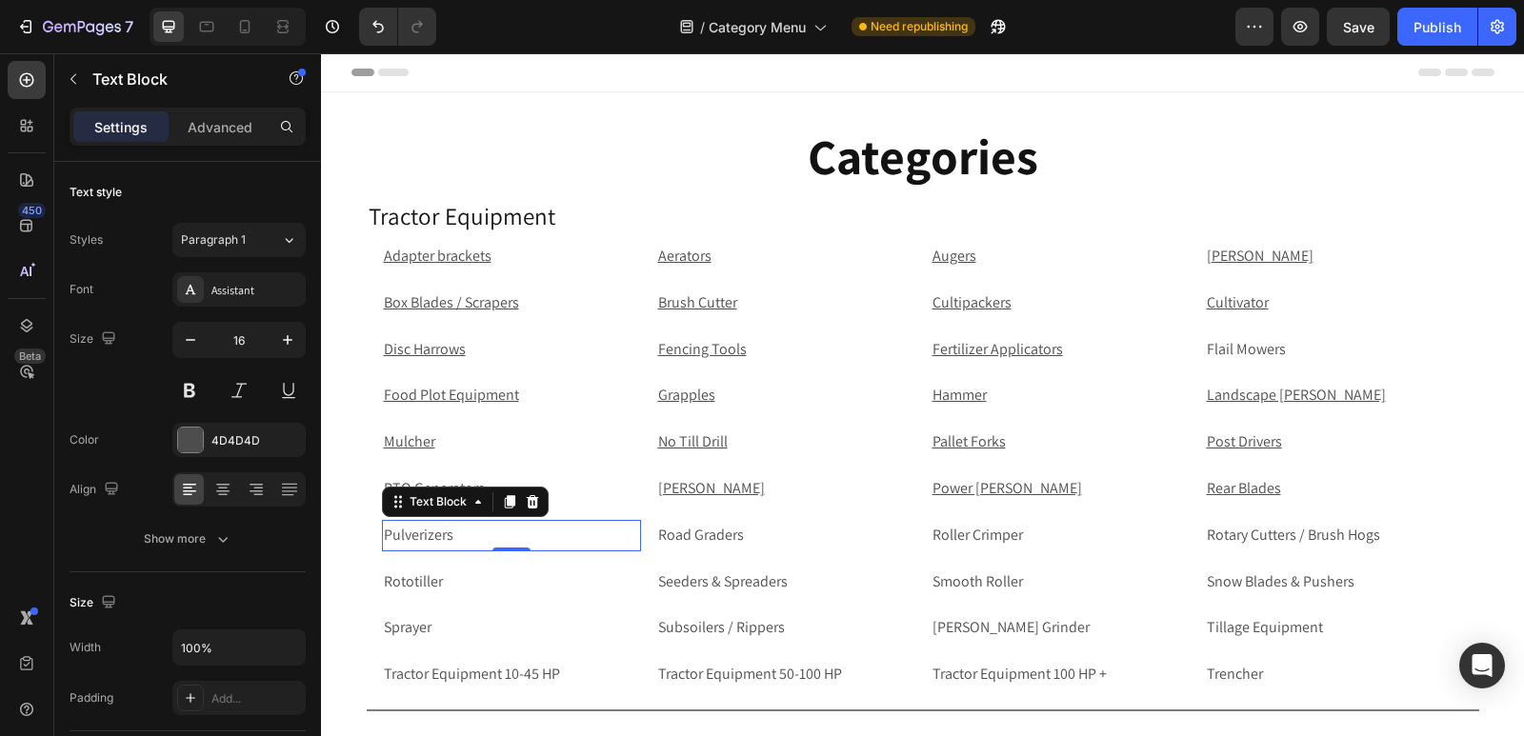
click at [581, 530] on p "Pulverizers" at bounding box center [511, 536] width 255 height 28
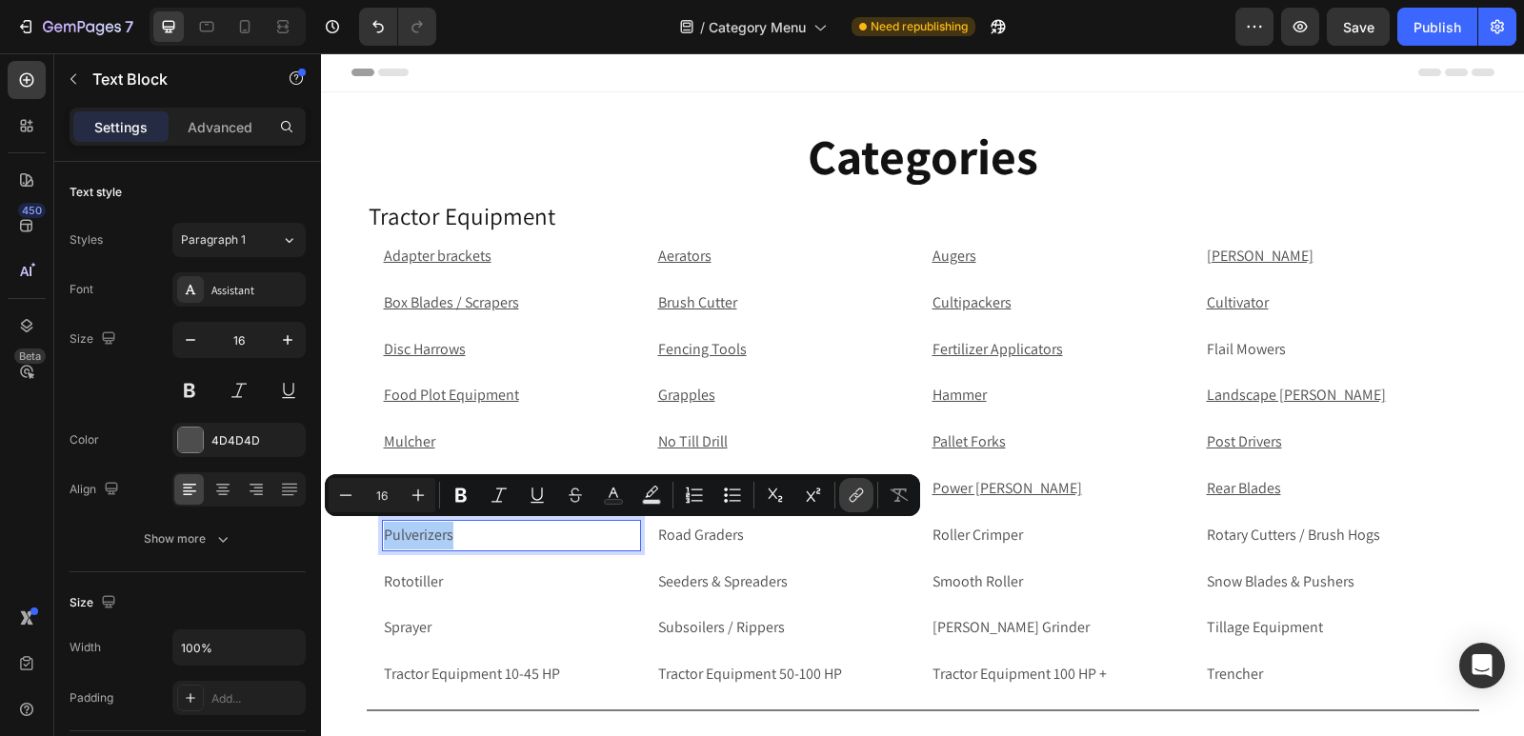
click at [859, 497] on icon "Editor contextual toolbar" at bounding box center [856, 495] width 19 height 19
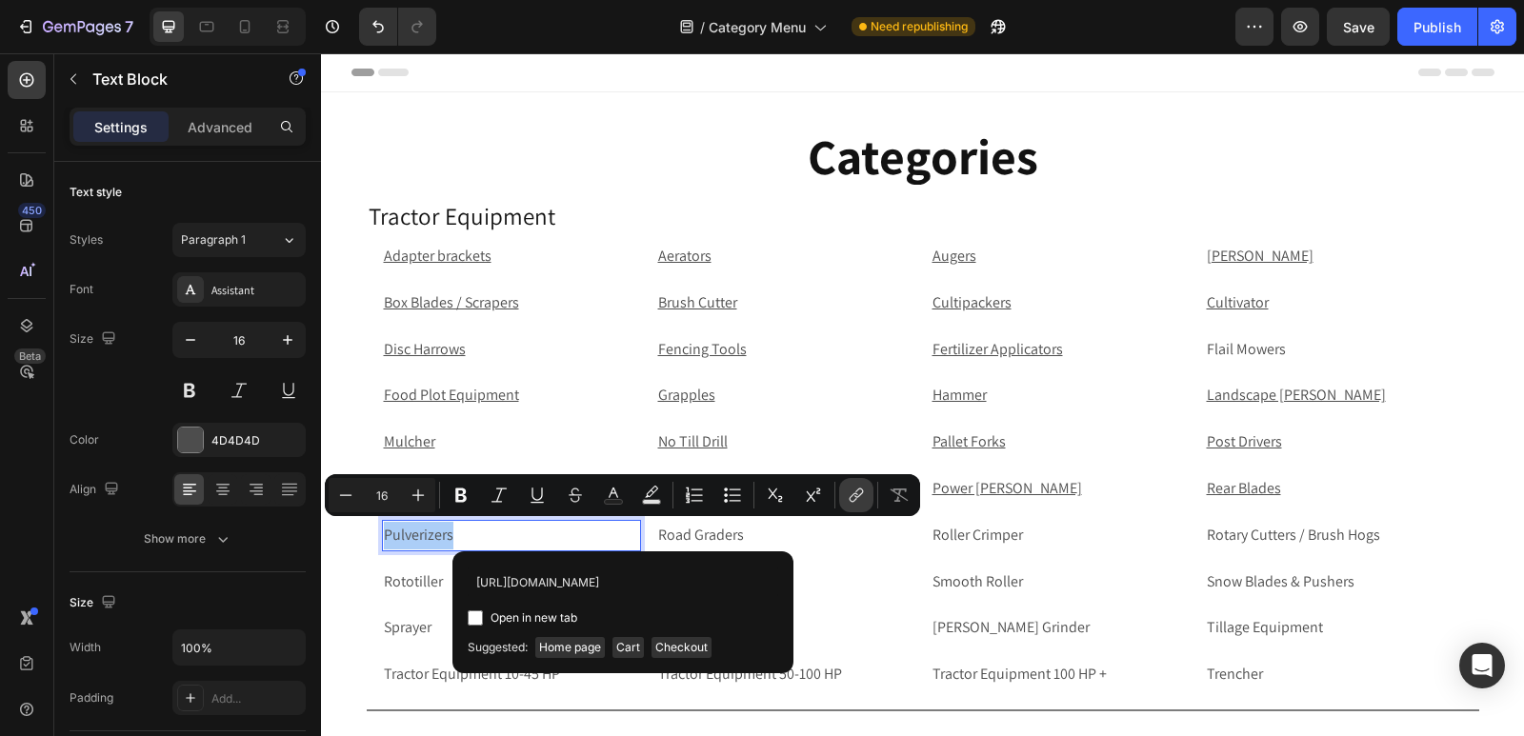
scroll to position [0, 111]
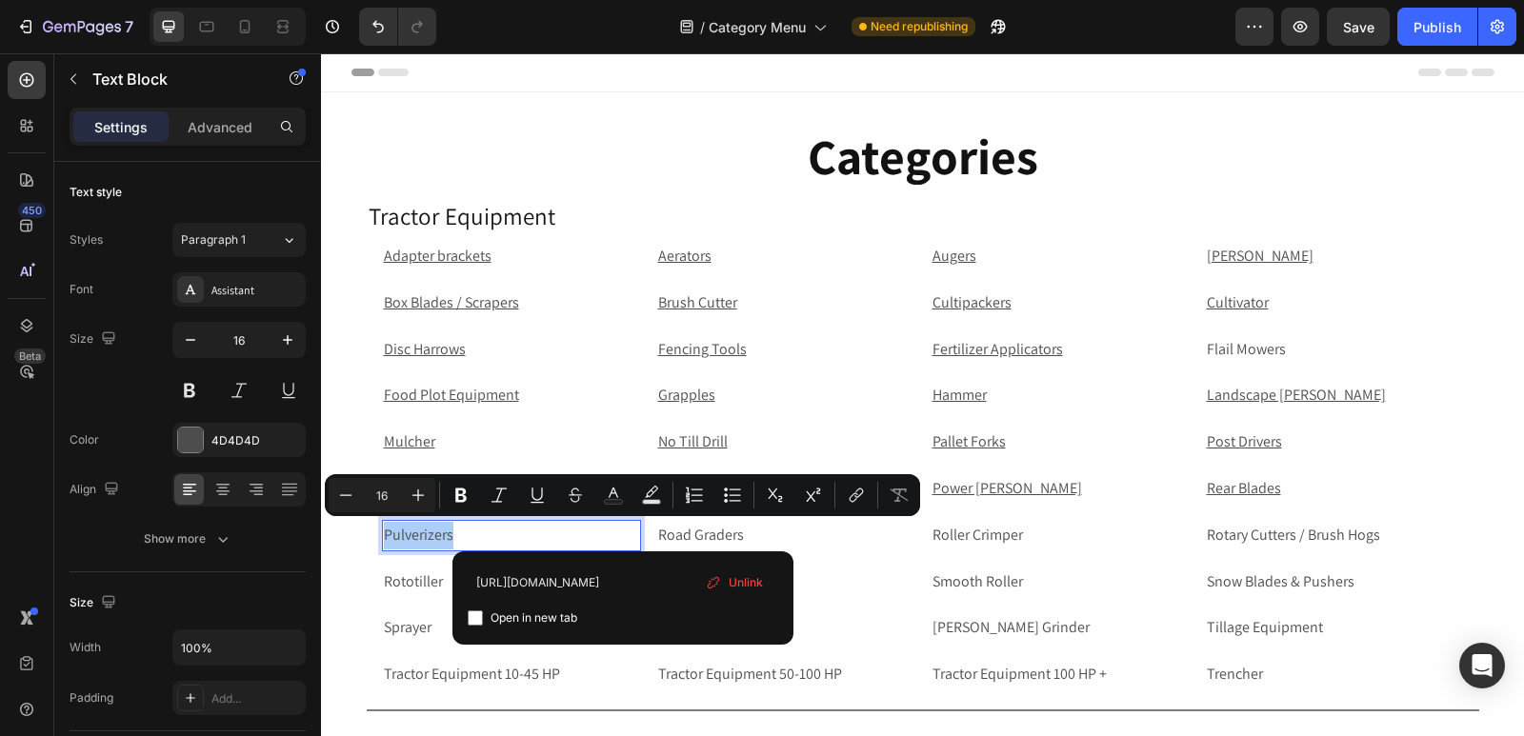
type input "https://rippingitoutdoors.com/collections/tractor-pulverizers"
click at [478, 617] on input "Editor contextual toolbar" at bounding box center [475, 617] width 15 height 15
checkbox input "true"
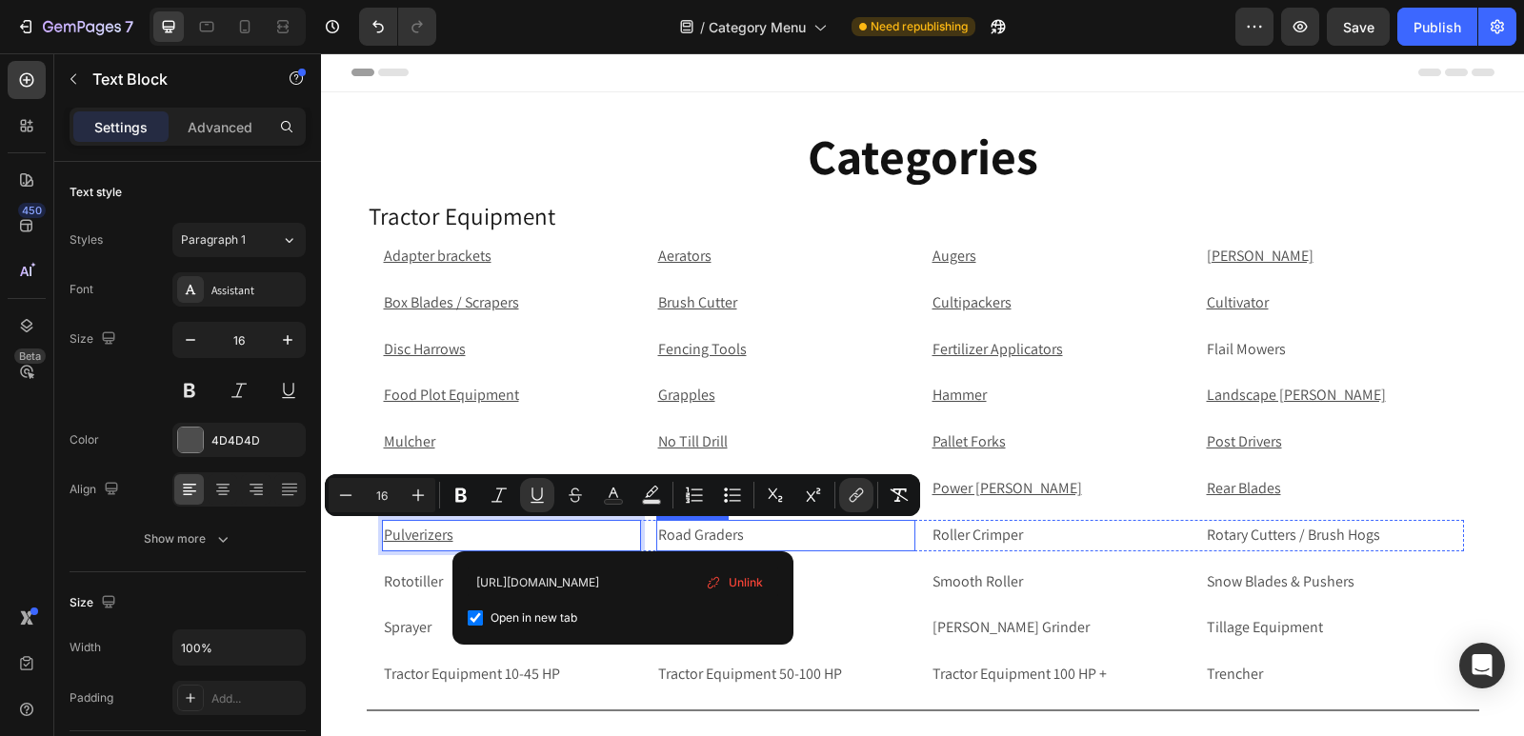
click at [773, 527] on p "Road Graders" at bounding box center [785, 536] width 255 height 28
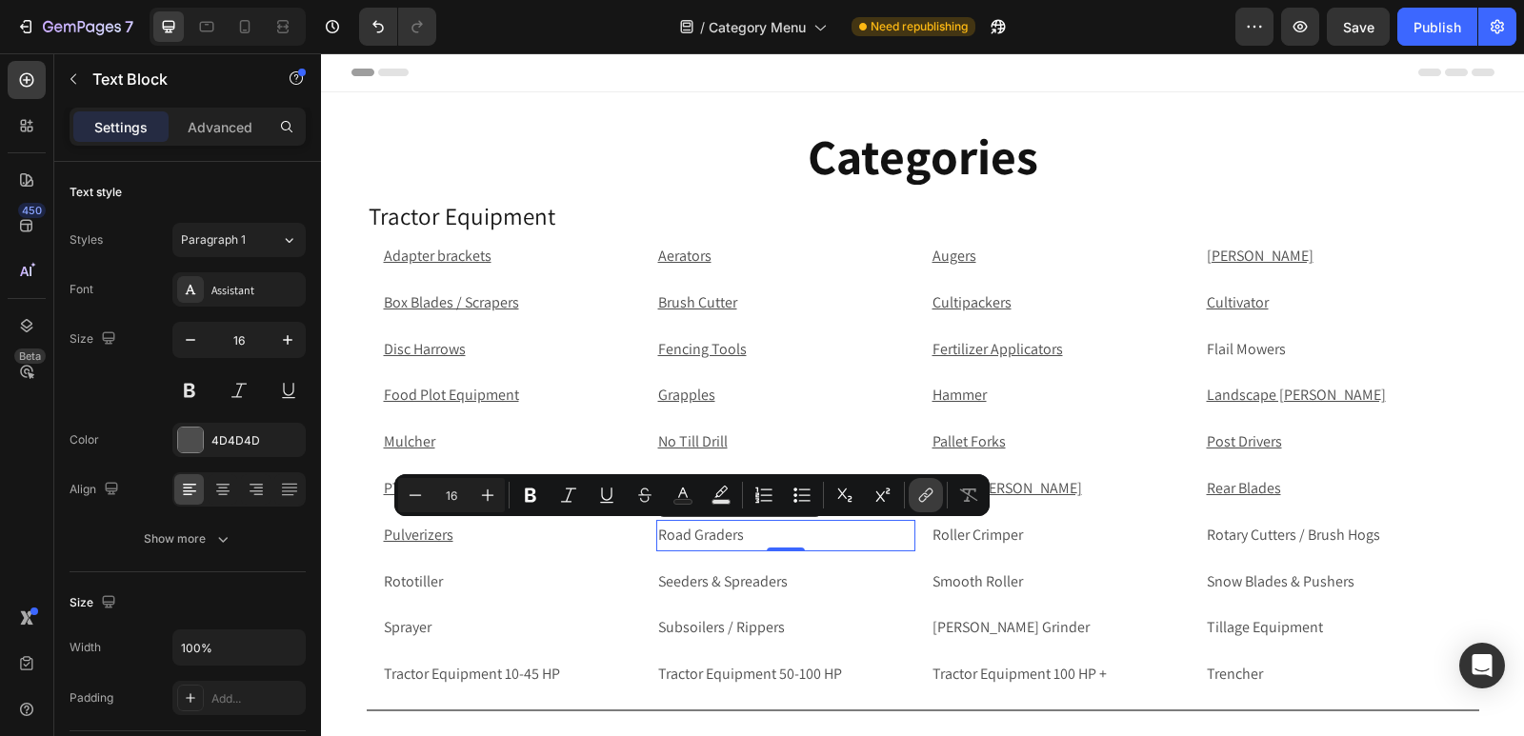
click at [922, 492] on icon "Editor contextual toolbar" at bounding box center [925, 495] width 19 height 19
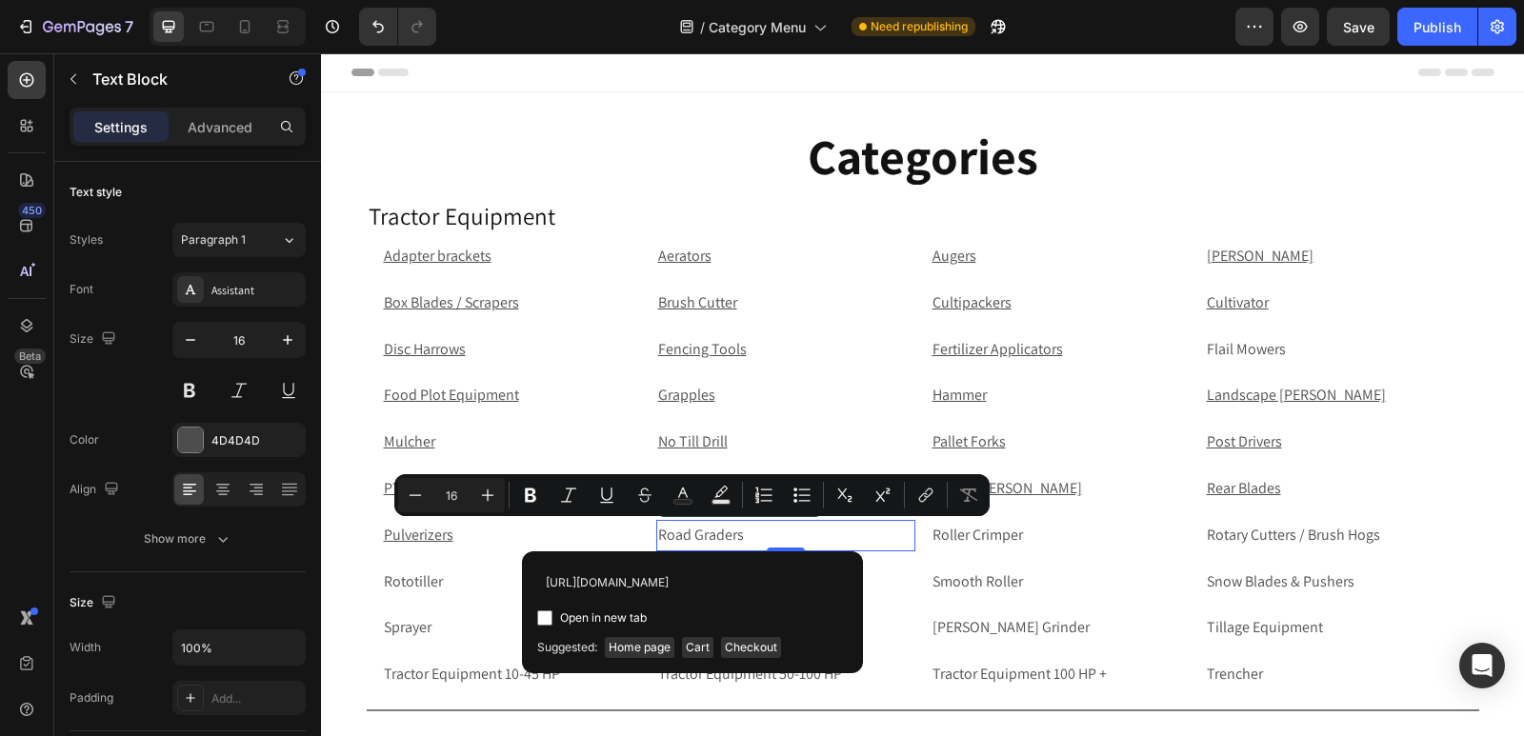
scroll to position [0, 123]
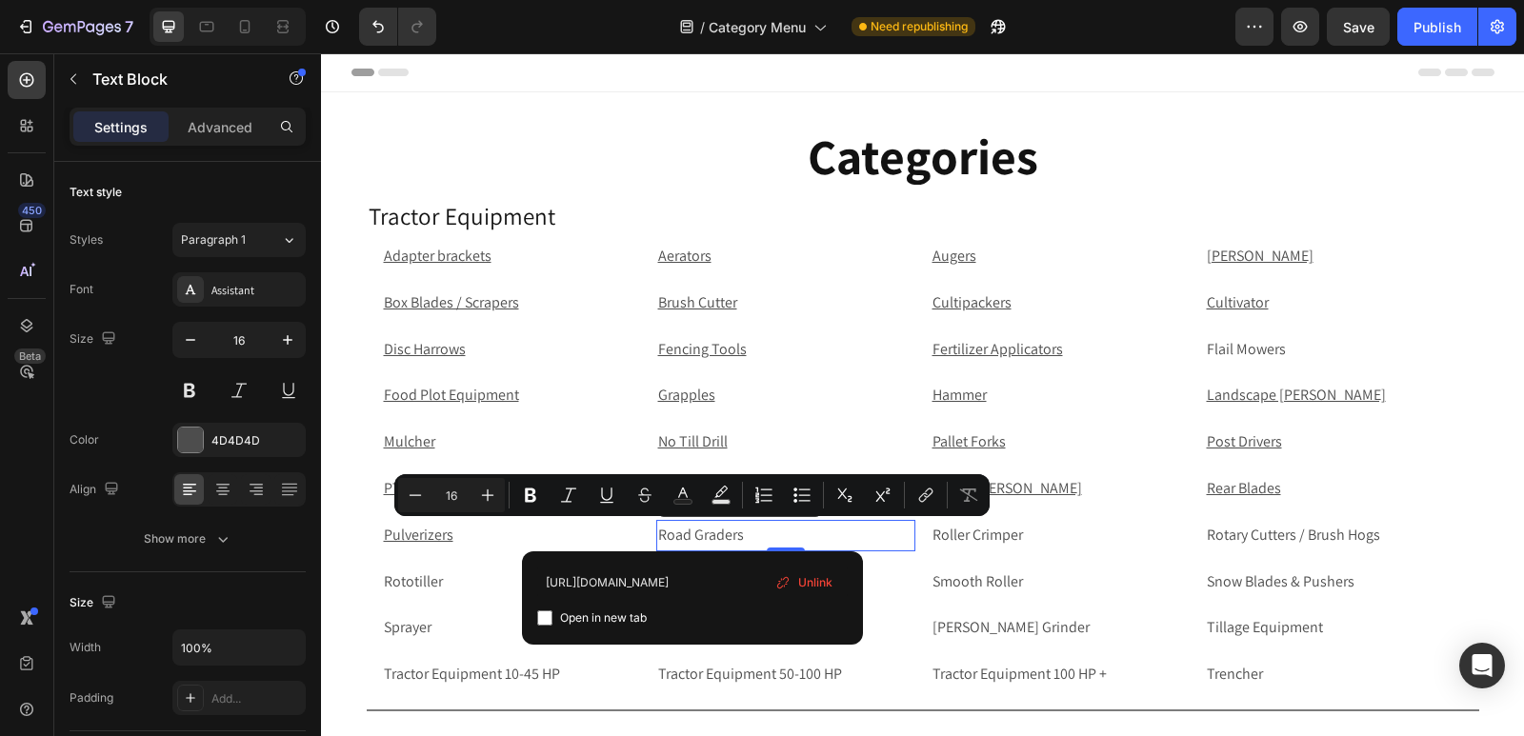
type input "https://rippingitoutdoors.com/collections/tractor-road-graders"
click at [548, 619] on input "Editor contextual toolbar" at bounding box center [544, 617] width 15 height 15
checkbox input "true"
click at [1014, 528] on p "Roller Crimper" at bounding box center [1059, 536] width 255 height 28
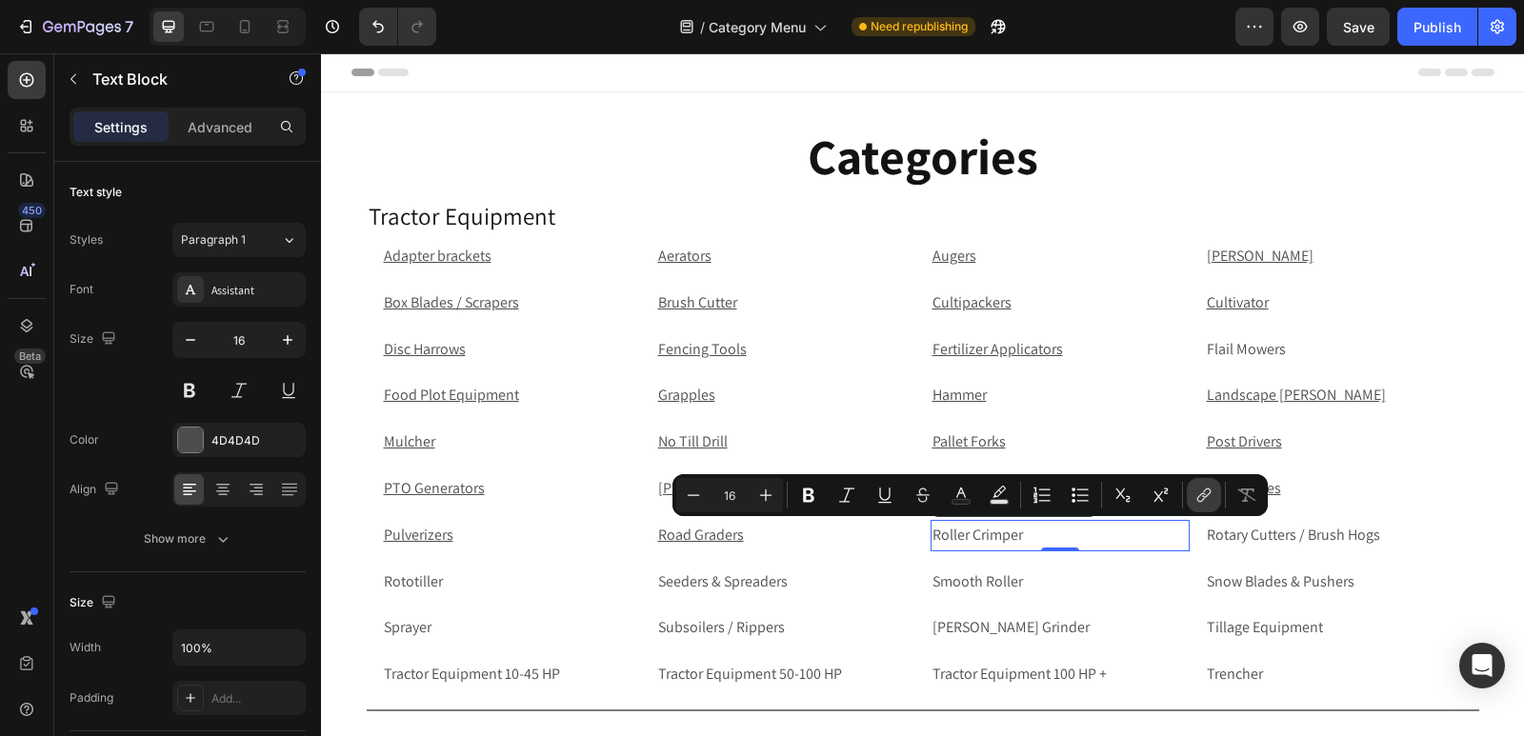
click at [1200, 506] on button "link" at bounding box center [1203, 495] width 34 height 34
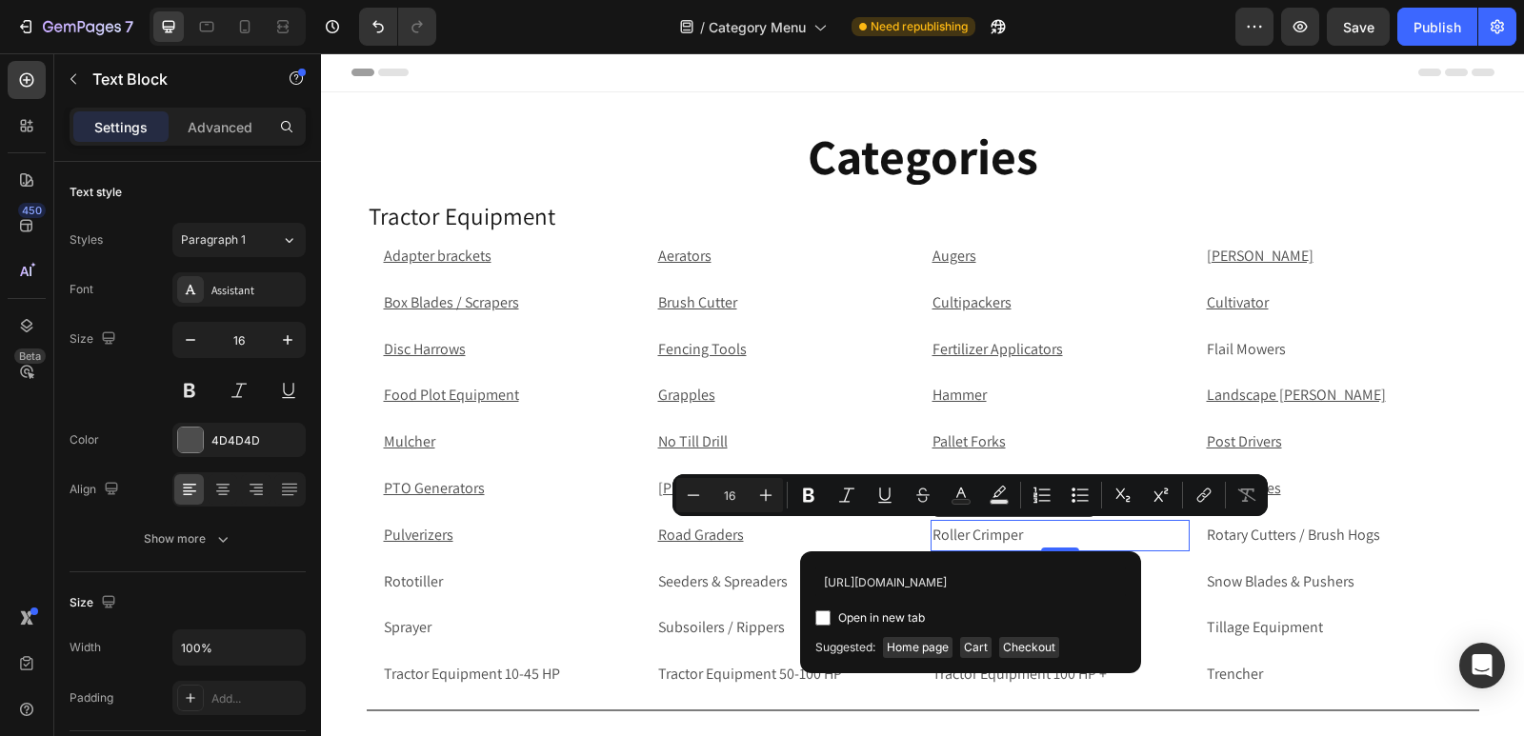
scroll to position [0, 126]
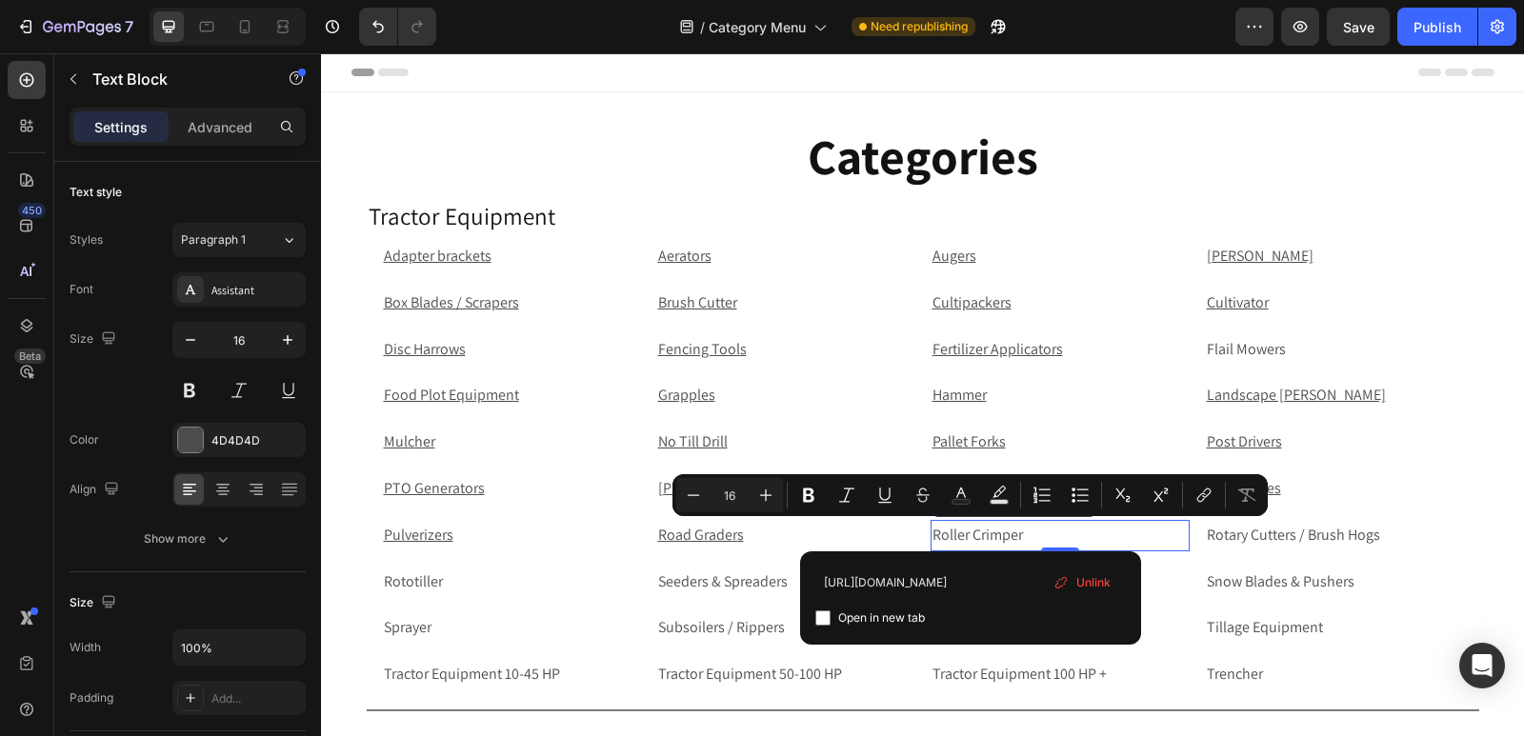
type input "https://rippingitoutdoors.com/collections/tractor-roller-crimper"
click at [819, 618] on input "Editor contextual toolbar" at bounding box center [822, 617] width 15 height 15
checkbox input "true"
click at [1408, 534] on p "Rotary Cutters / Brush Hogs" at bounding box center [1333, 536] width 255 height 28
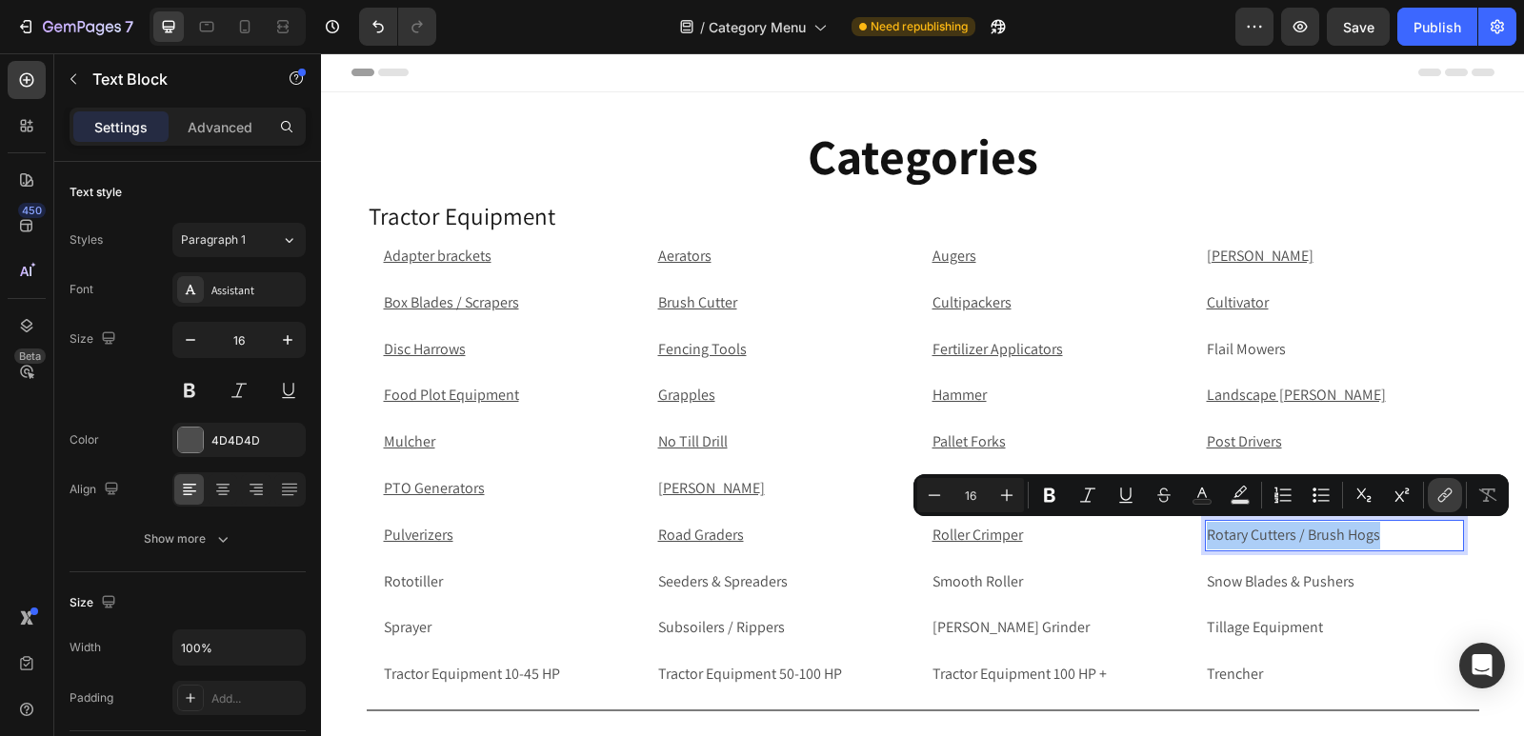
click at [1457, 500] on button "link" at bounding box center [1444, 495] width 34 height 34
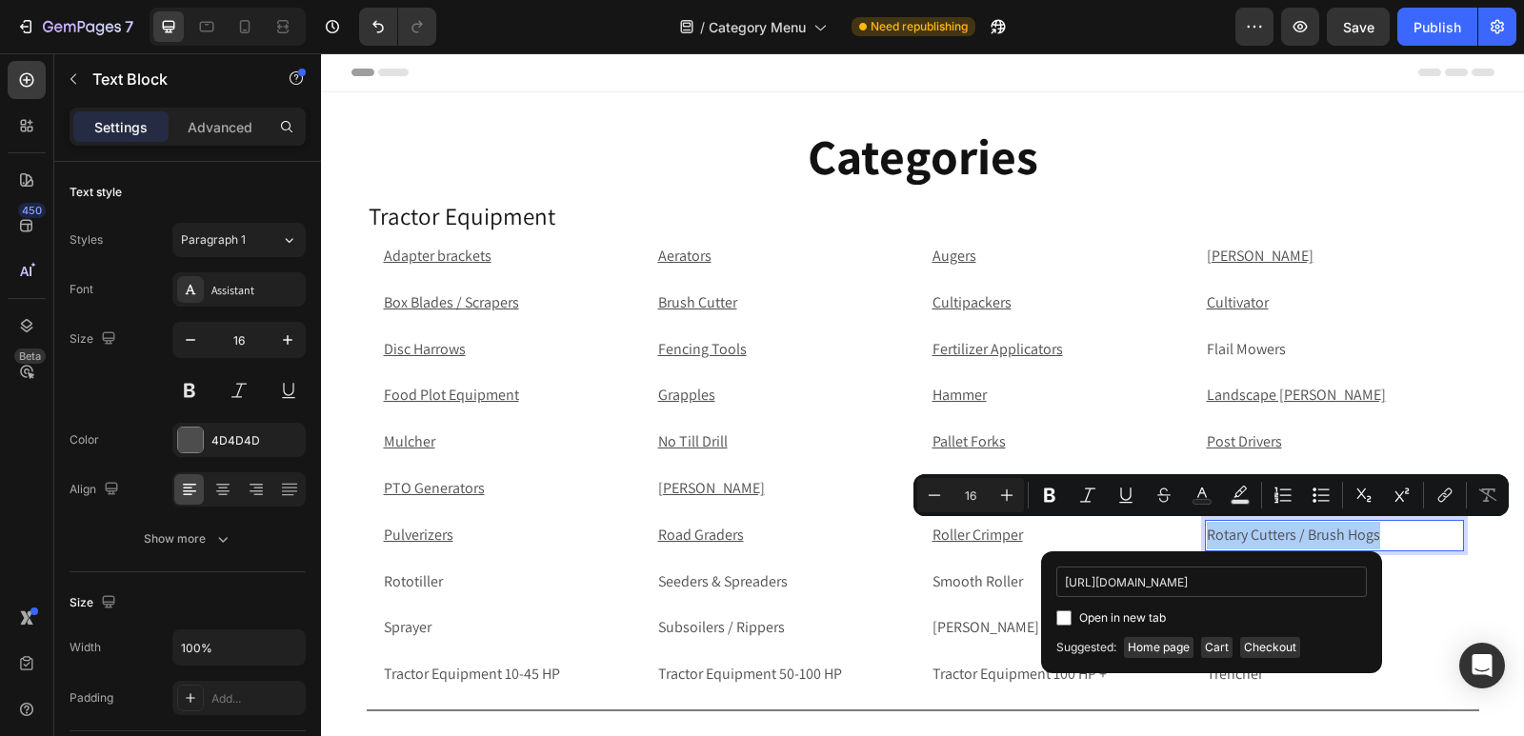
scroll to position [0, 153]
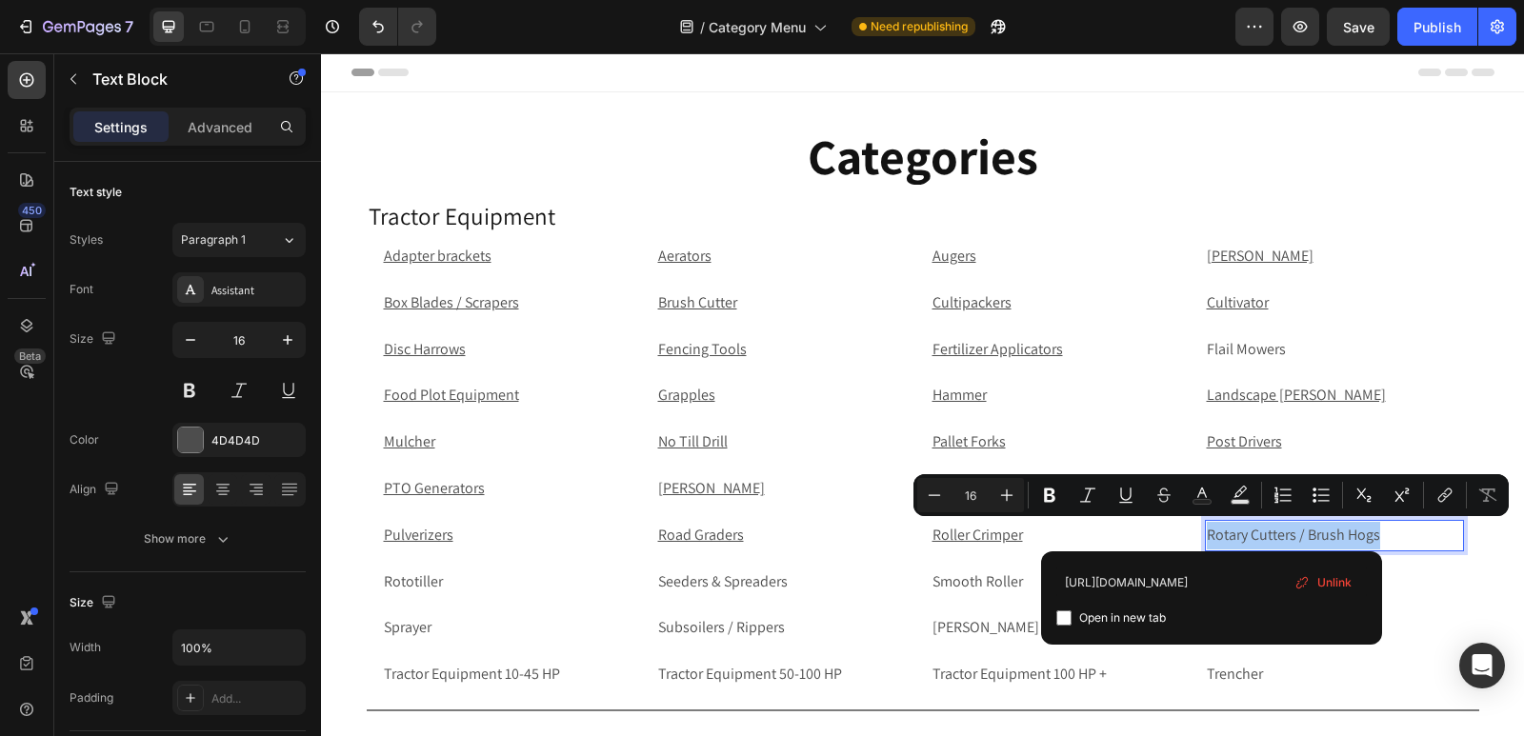
type input "https://rippingitoutdoors.com/collections/rotary-cutters-brush-hogs"
click at [1065, 621] on input "Editor contextual toolbar" at bounding box center [1063, 617] width 15 height 15
checkbox input "true"
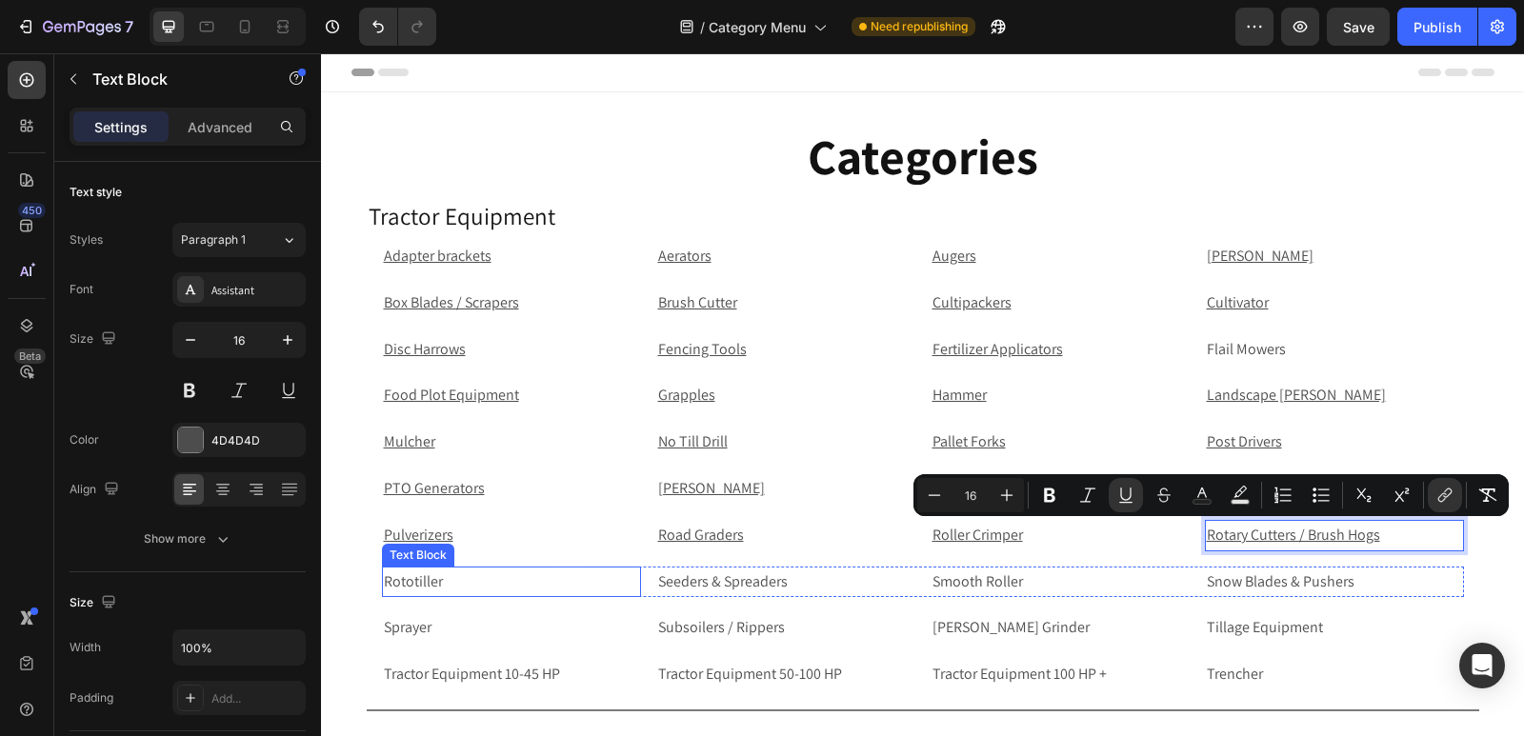
click at [448, 581] on p "Rototiller" at bounding box center [511, 582] width 255 height 28
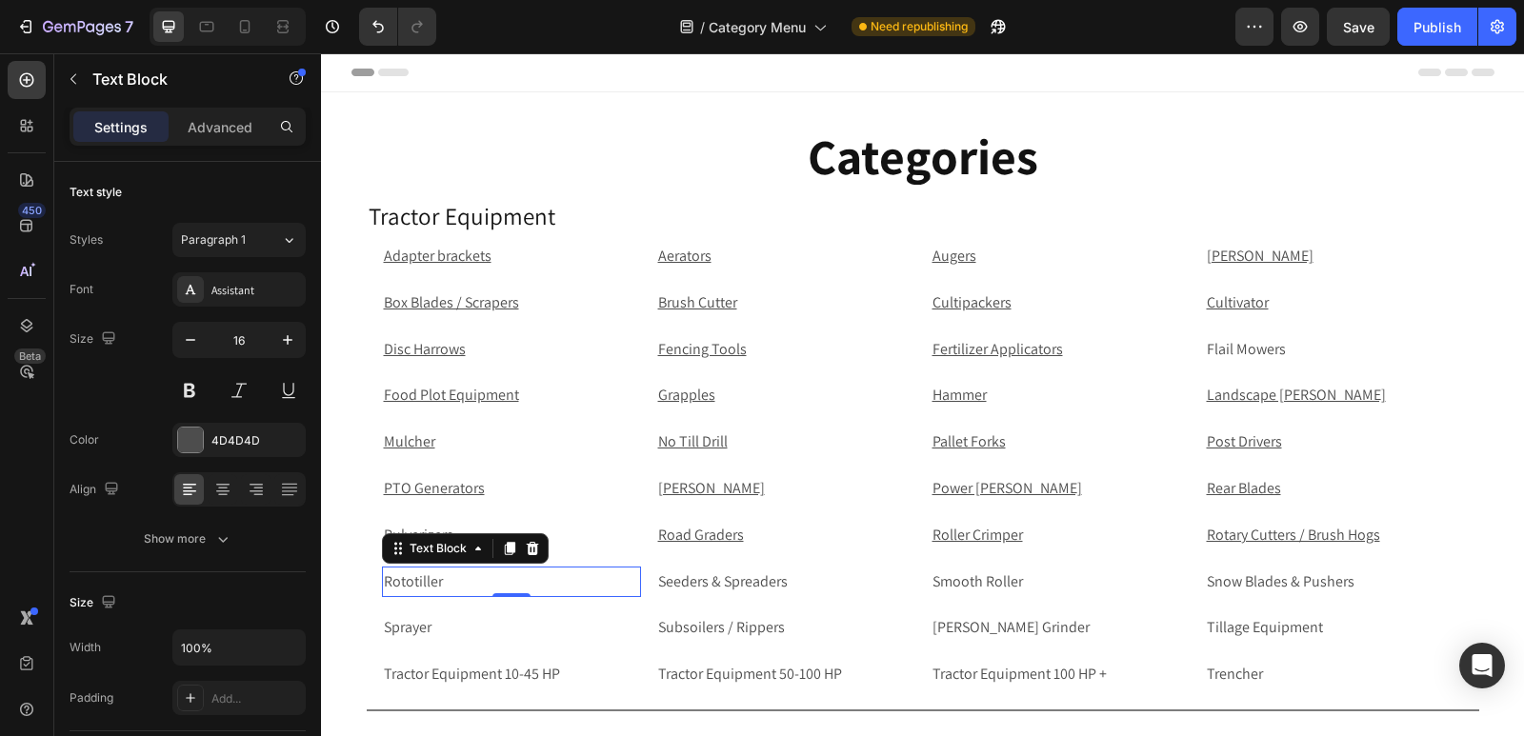
click at [611, 581] on p "Rototiller" at bounding box center [511, 582] width 255 height 28
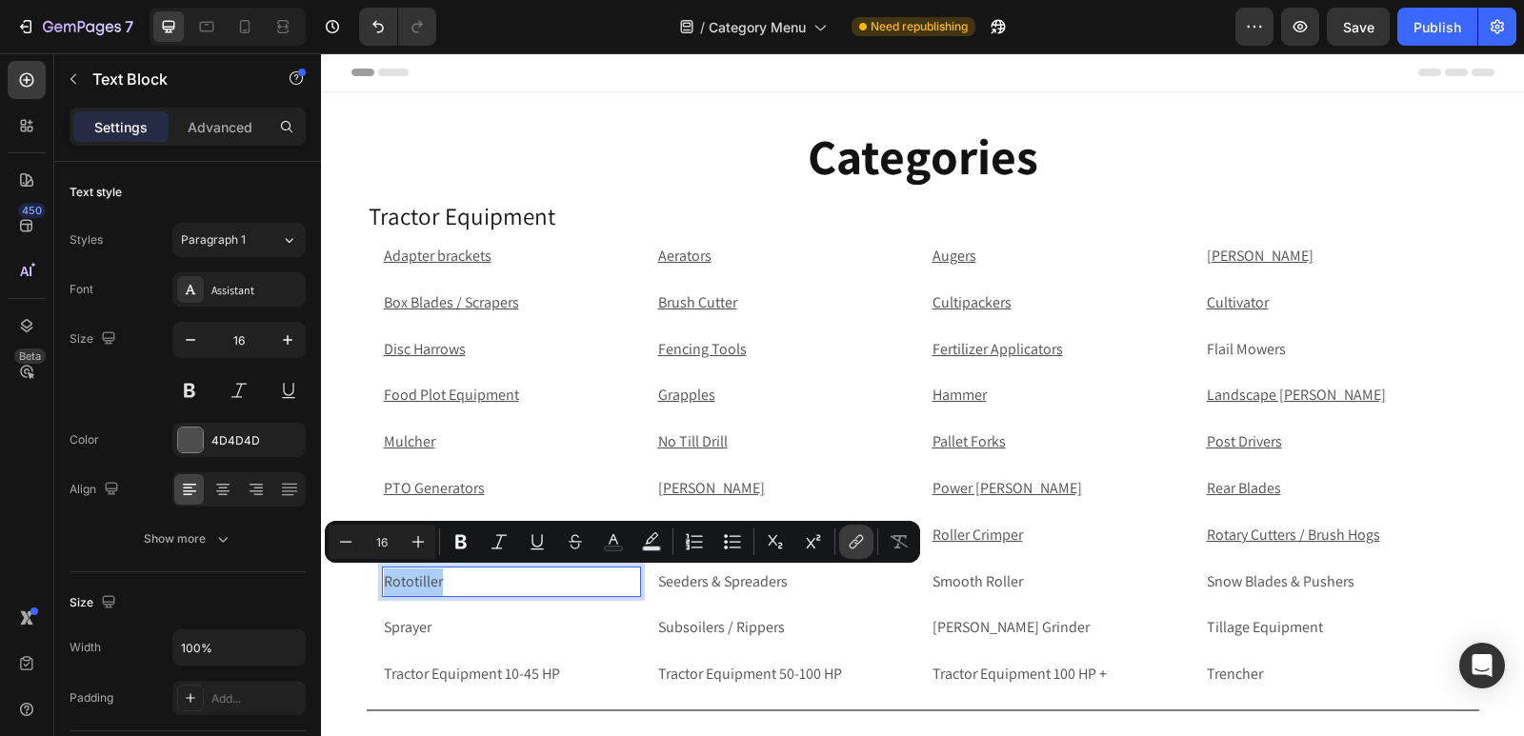
click at [848, 548] on icon "Editor contextual toolbar" at bounding box center [856, 541] width 19 height 19
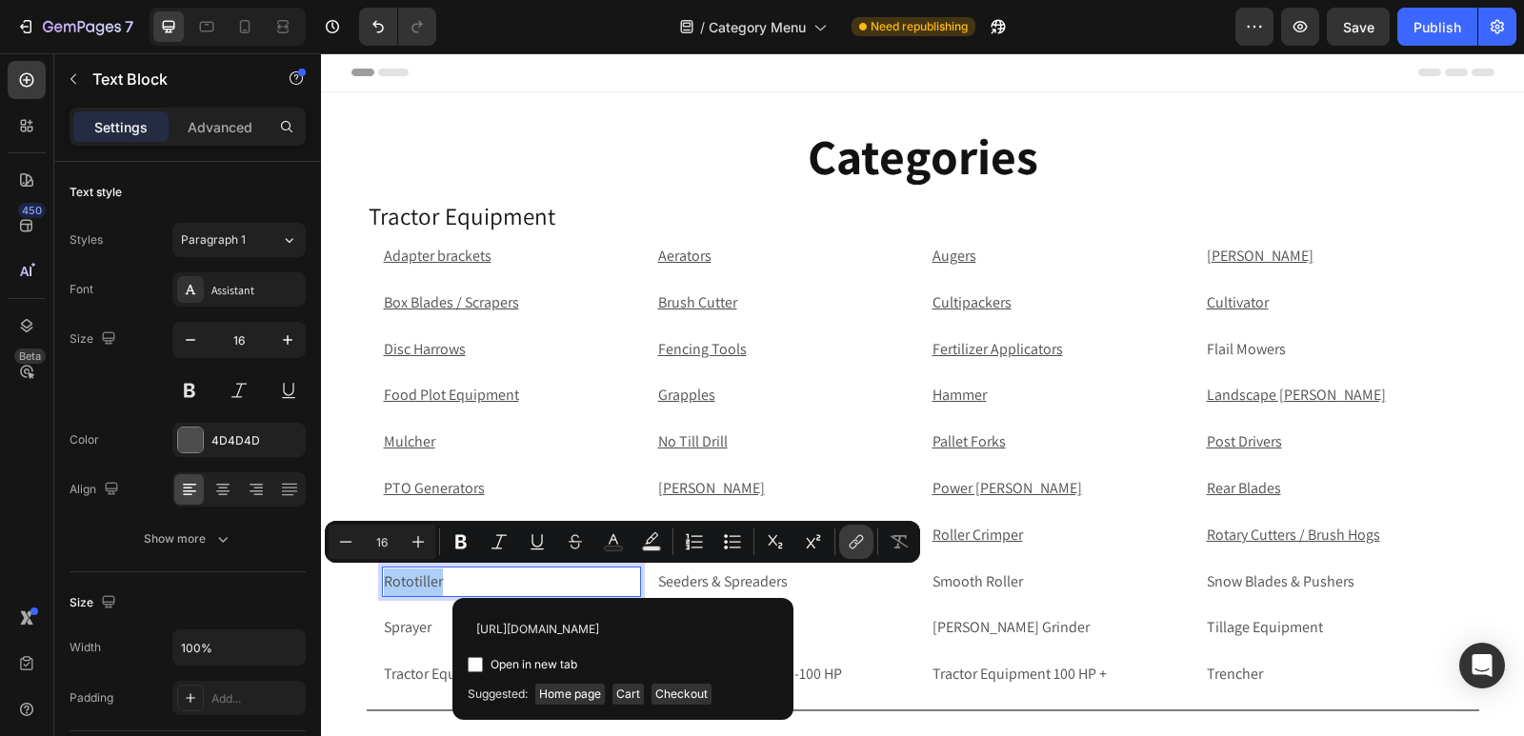
scroll to position [0, 55]
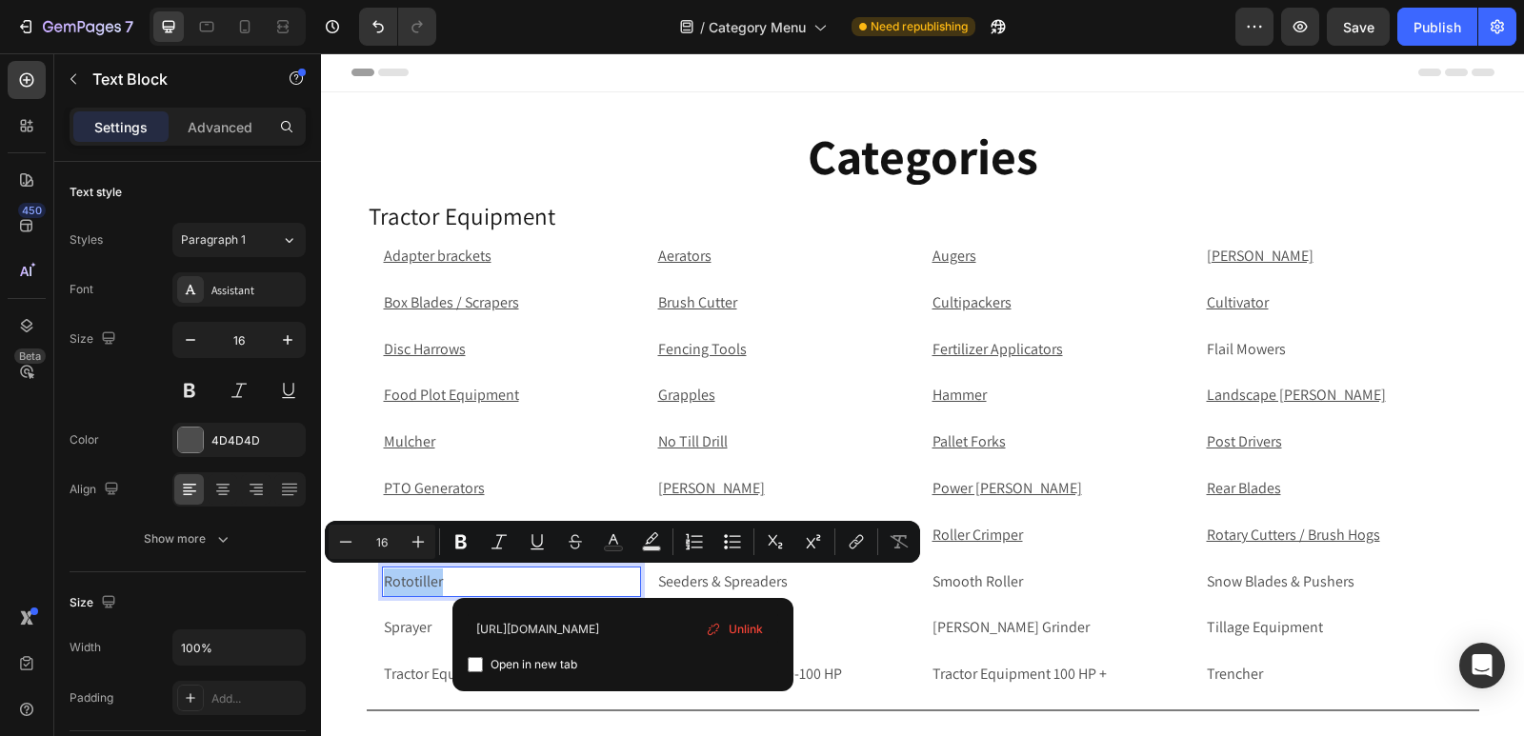
type input "https://rippingitoutdoors.com/collections/rototiller"
click at [469, 665] on input "Editor contextual toolbar" at bounding box center [475, 664] width 15 height 15
checkbox input "true"
click at [800, 588] on p "Seeders & Spreaders" at bounding box center [785, 582] width 255 height 28
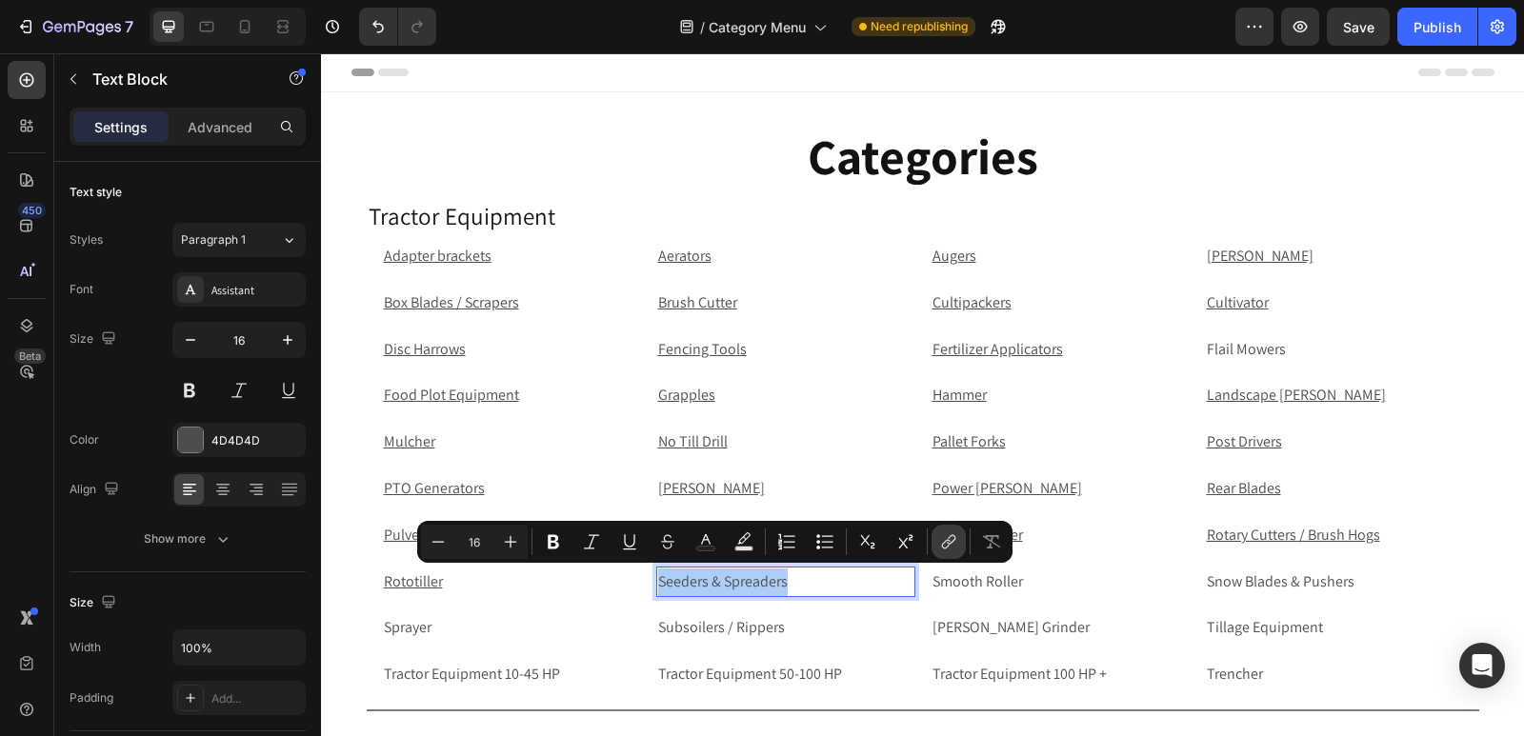
click at [960, 532] on button "link" at bounding box center [948, 542] width 34 height 34
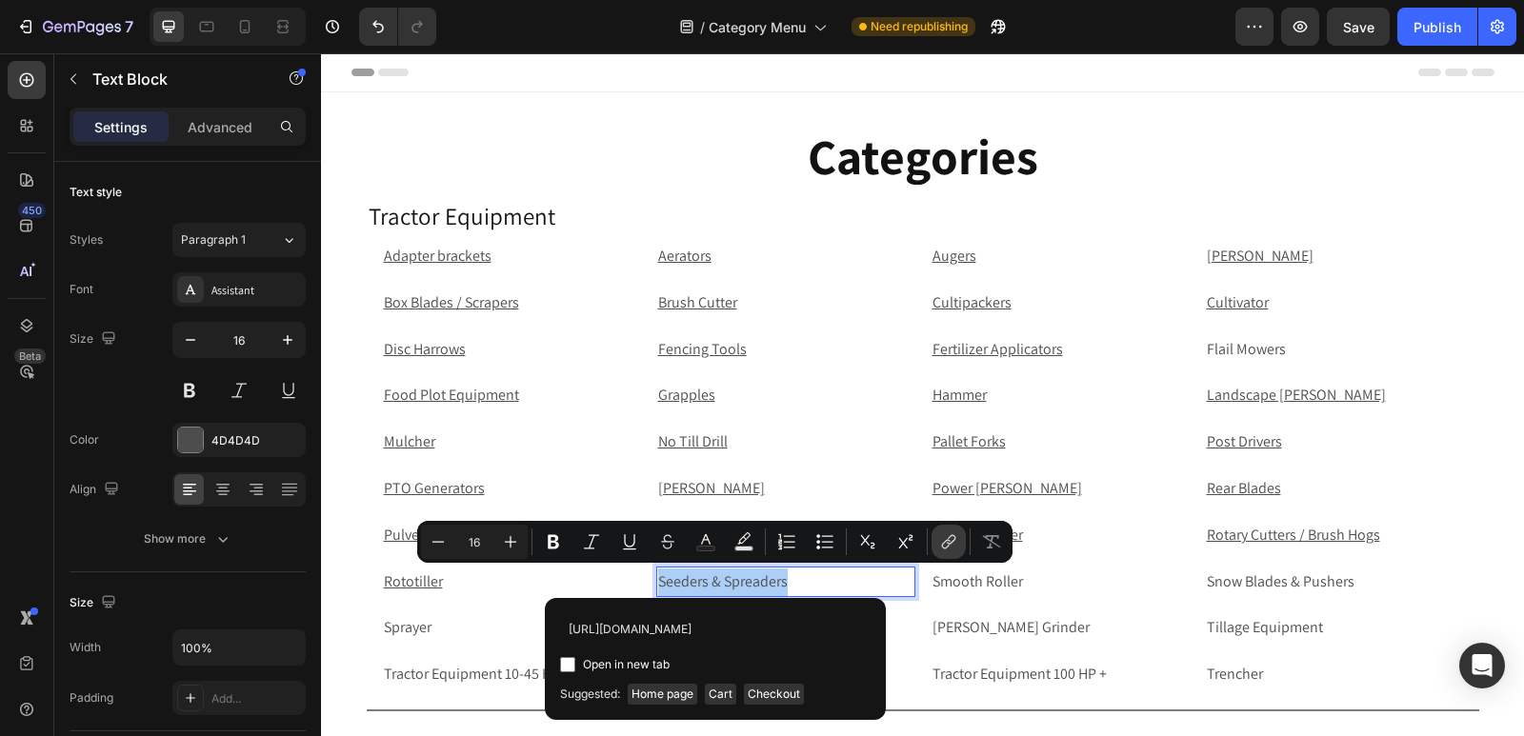
scroll to position [0, 114]
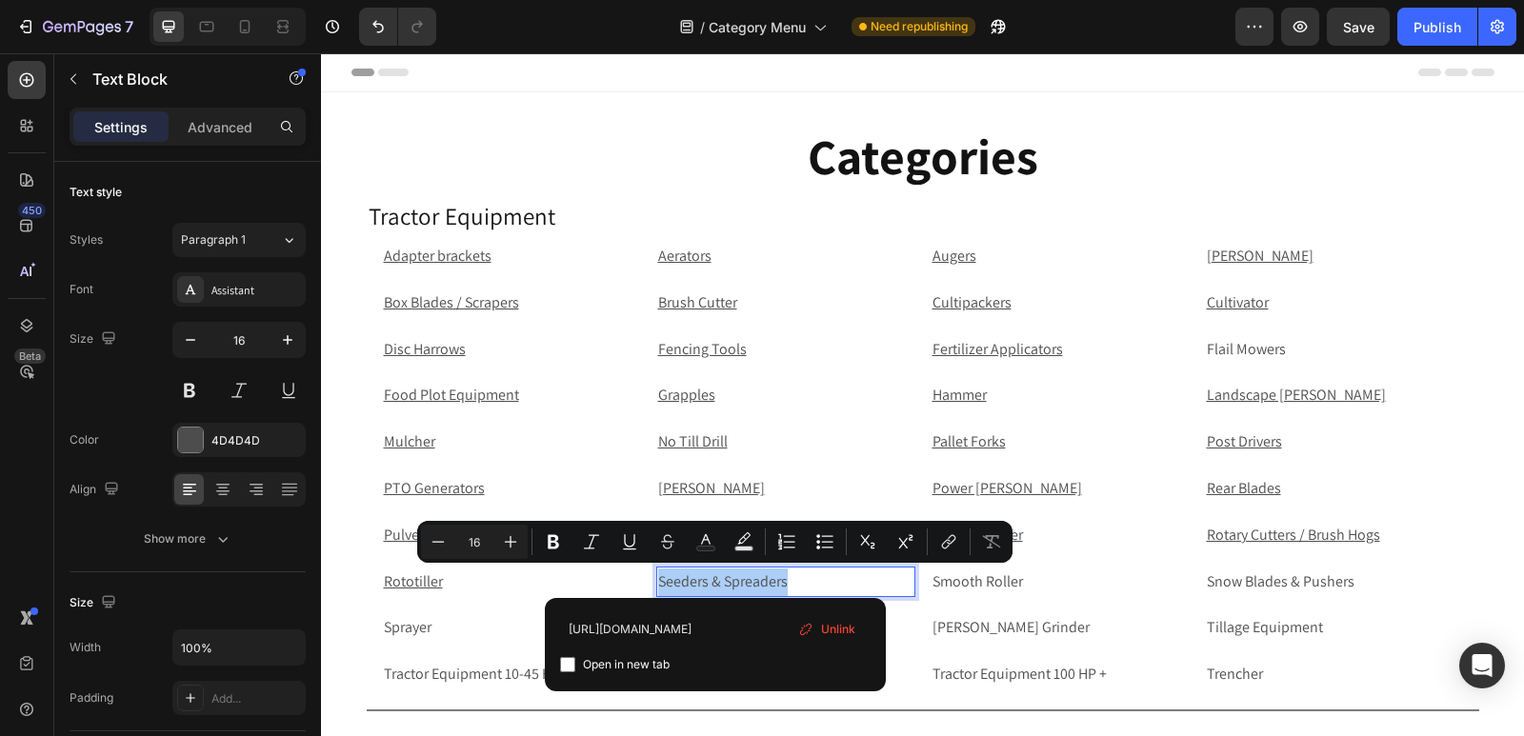
type input "https://rippingitoutdoors.com/collections/seeders-spreaders"
click at [566, 665] on input "Editor contextual toolbar" at bounding box center [567, 664] width 15 height 15
checkbox input "true"
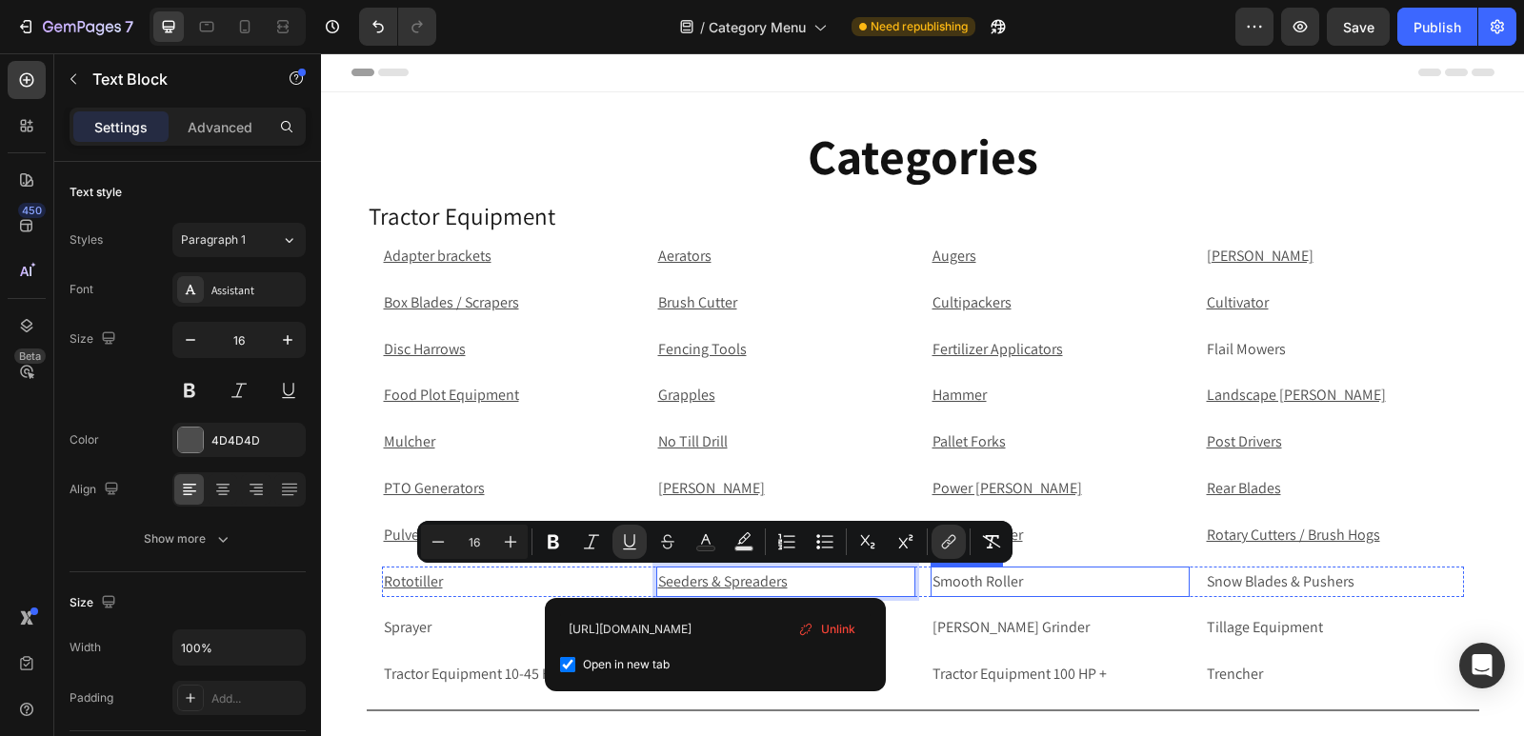
click at [1061, 589] on p "Smooth Roller" at bounding box center [1059, 582] width 255 height 28
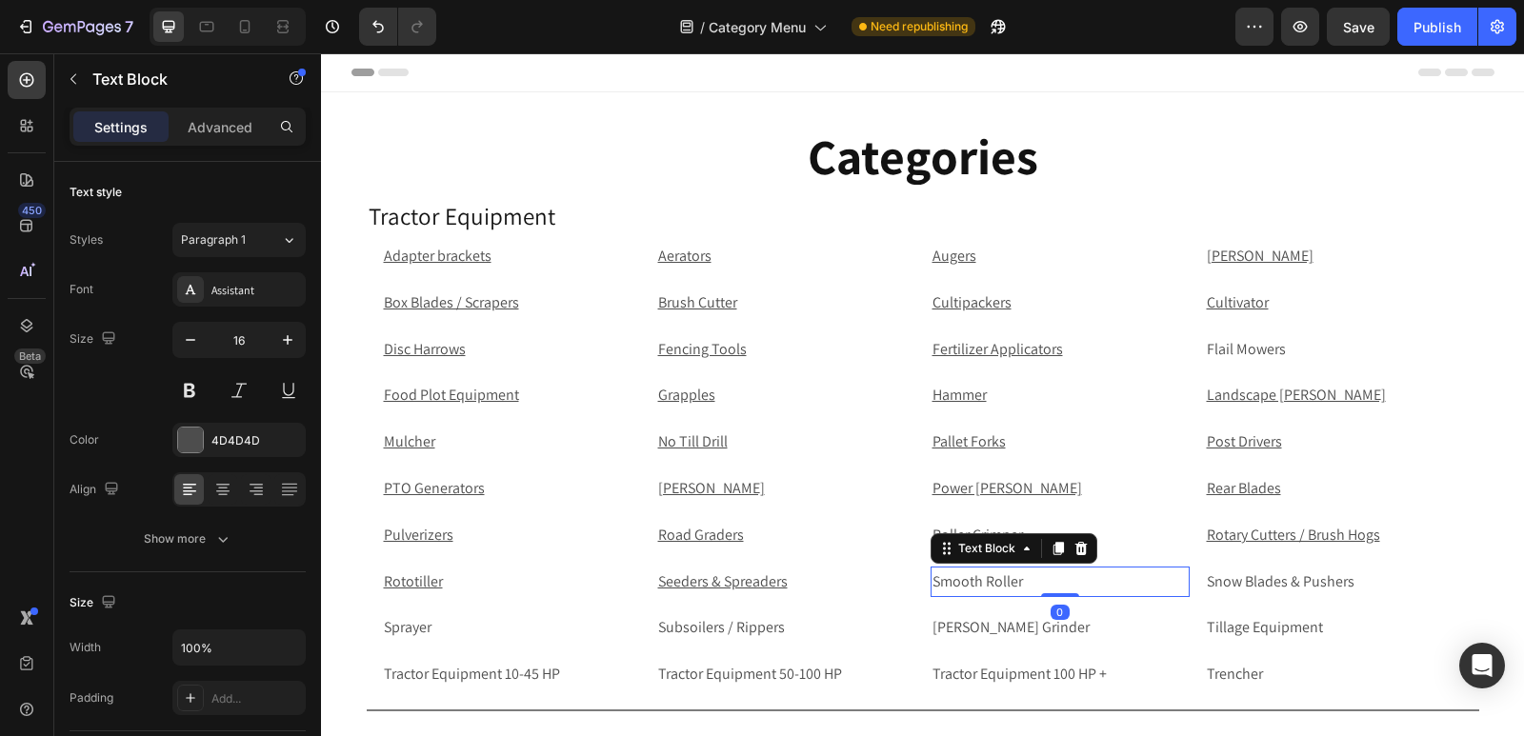
click at [1071, 585] on p "Smooth Roller" at bounding box center [1059, 582] width 255 height 28
click at [1021, 581] on p "Smooth Roller" at bounding box center [1059, 582] width 255 height 28
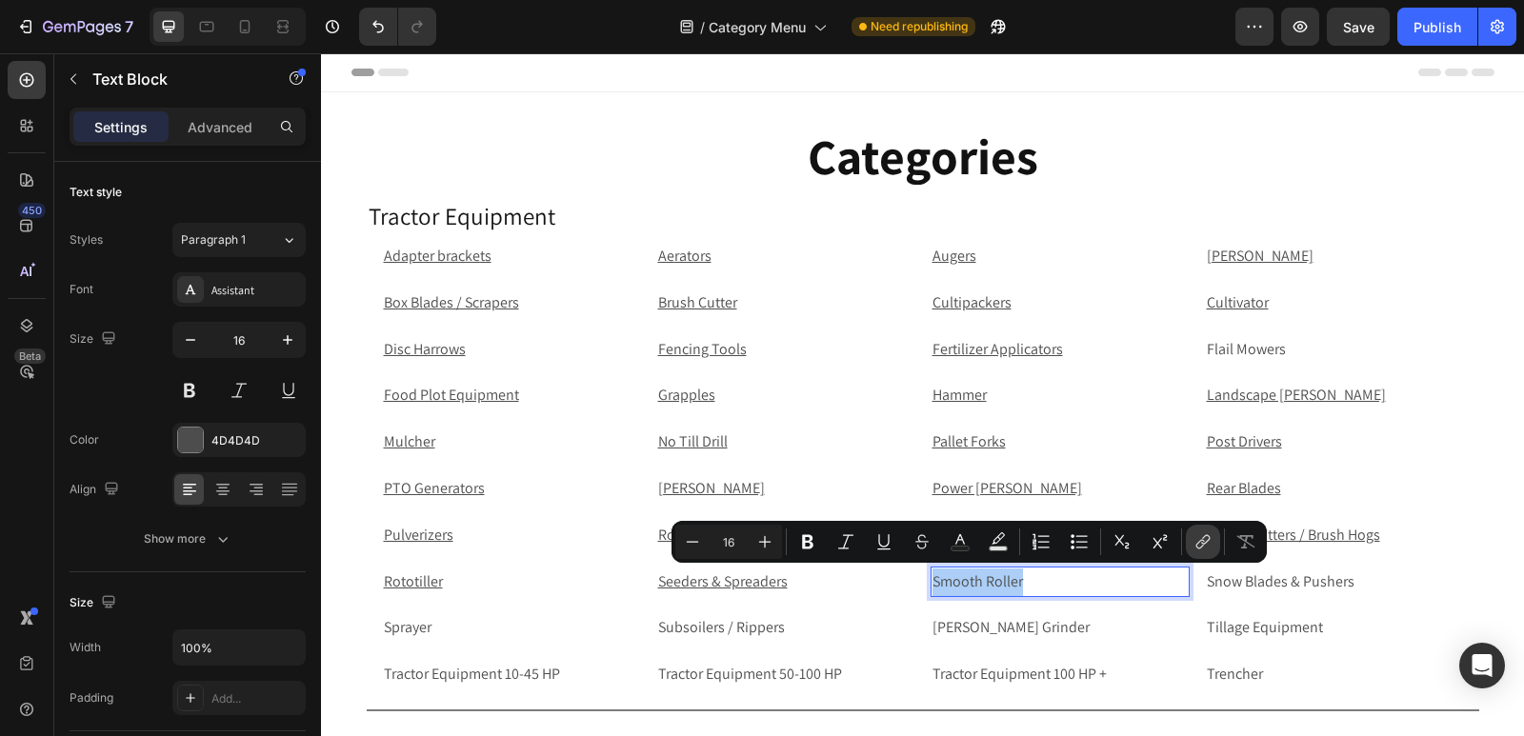
click at [1204, 530] on button "link" at bounding box center [1203, 542] width 34 height 34
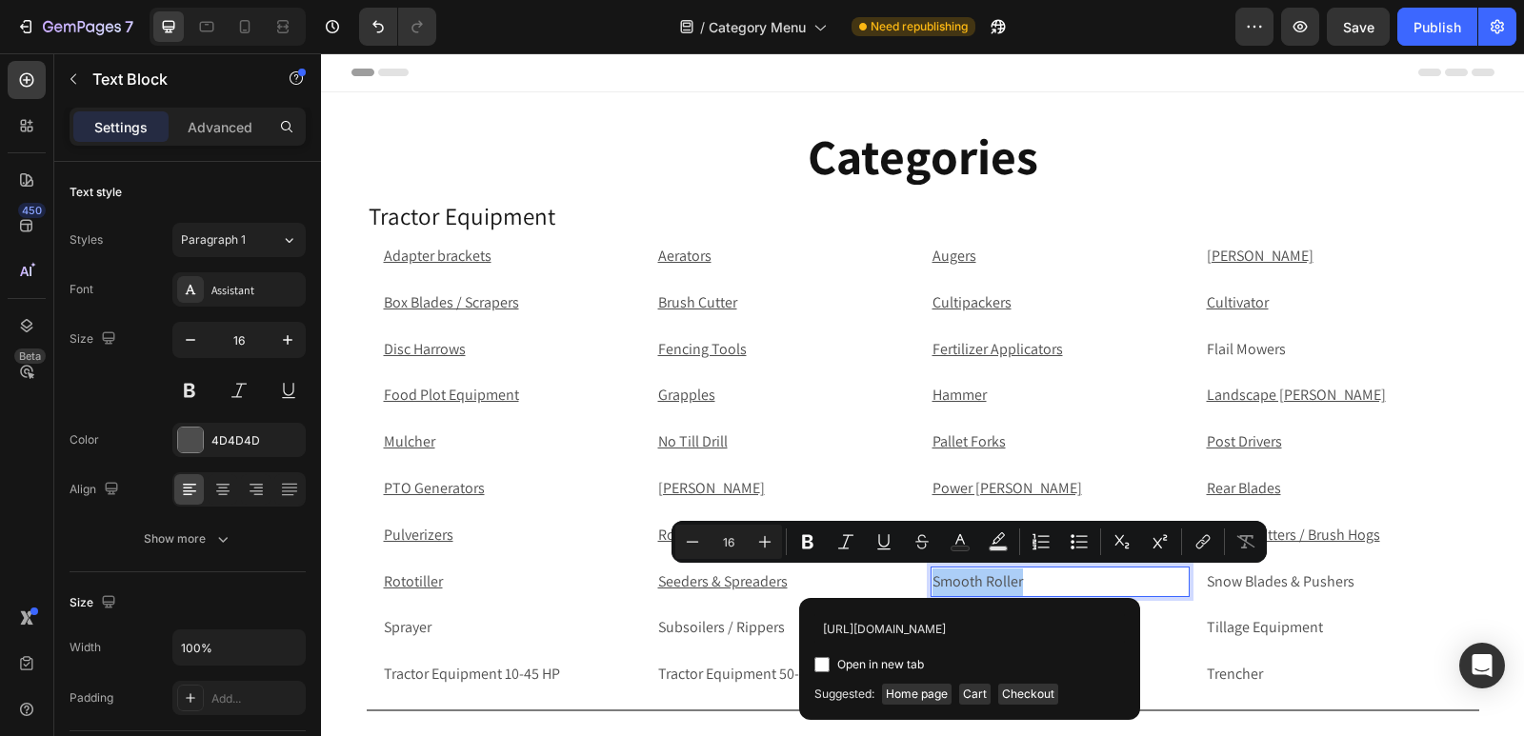
scroll to position [0, 90]
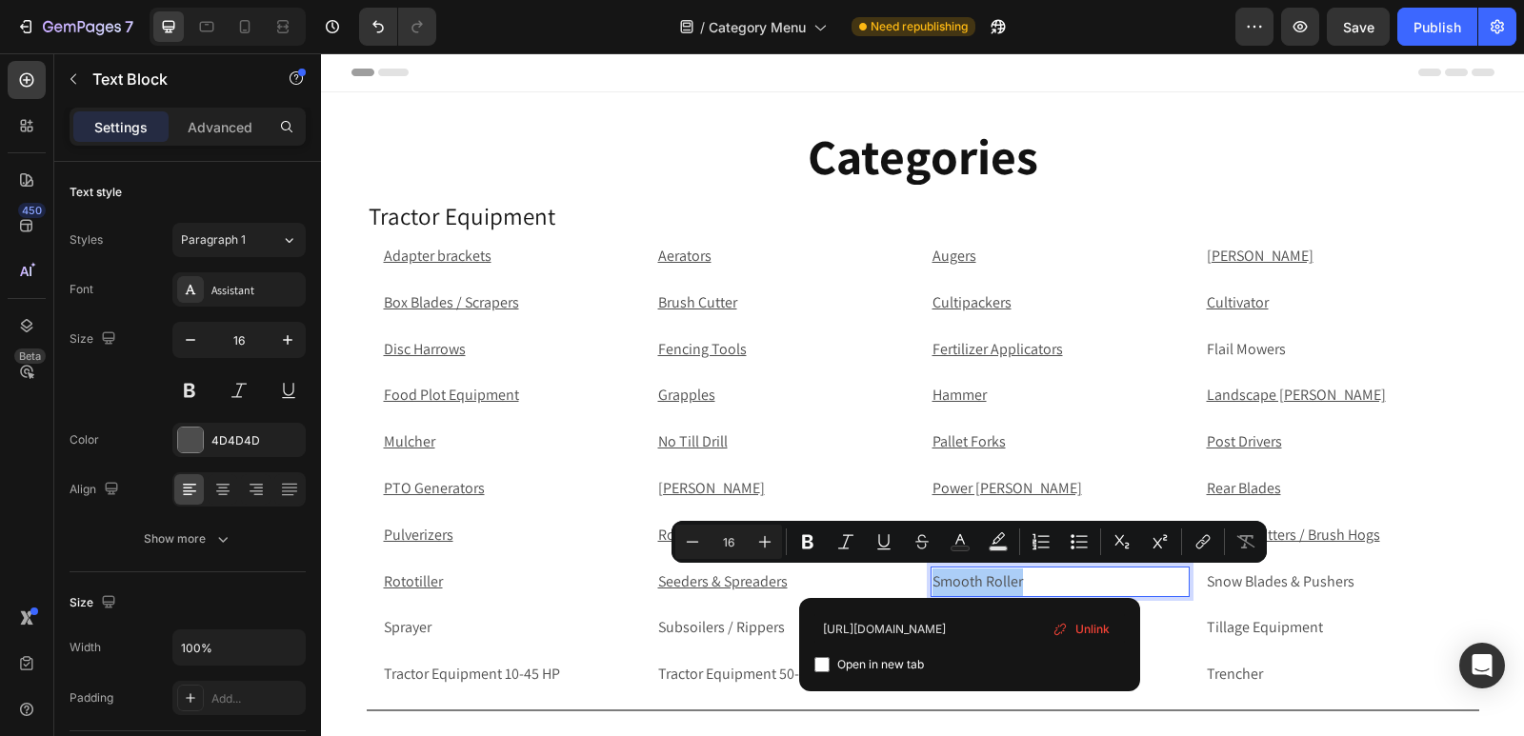
type input "https://rippingitoutdoors.com/collections/smooth-rollers"
click at [815, 666] on input "Editor contextual toolbar" at bounding box center [821, 664] width 15 height 15
checkbox input "true"
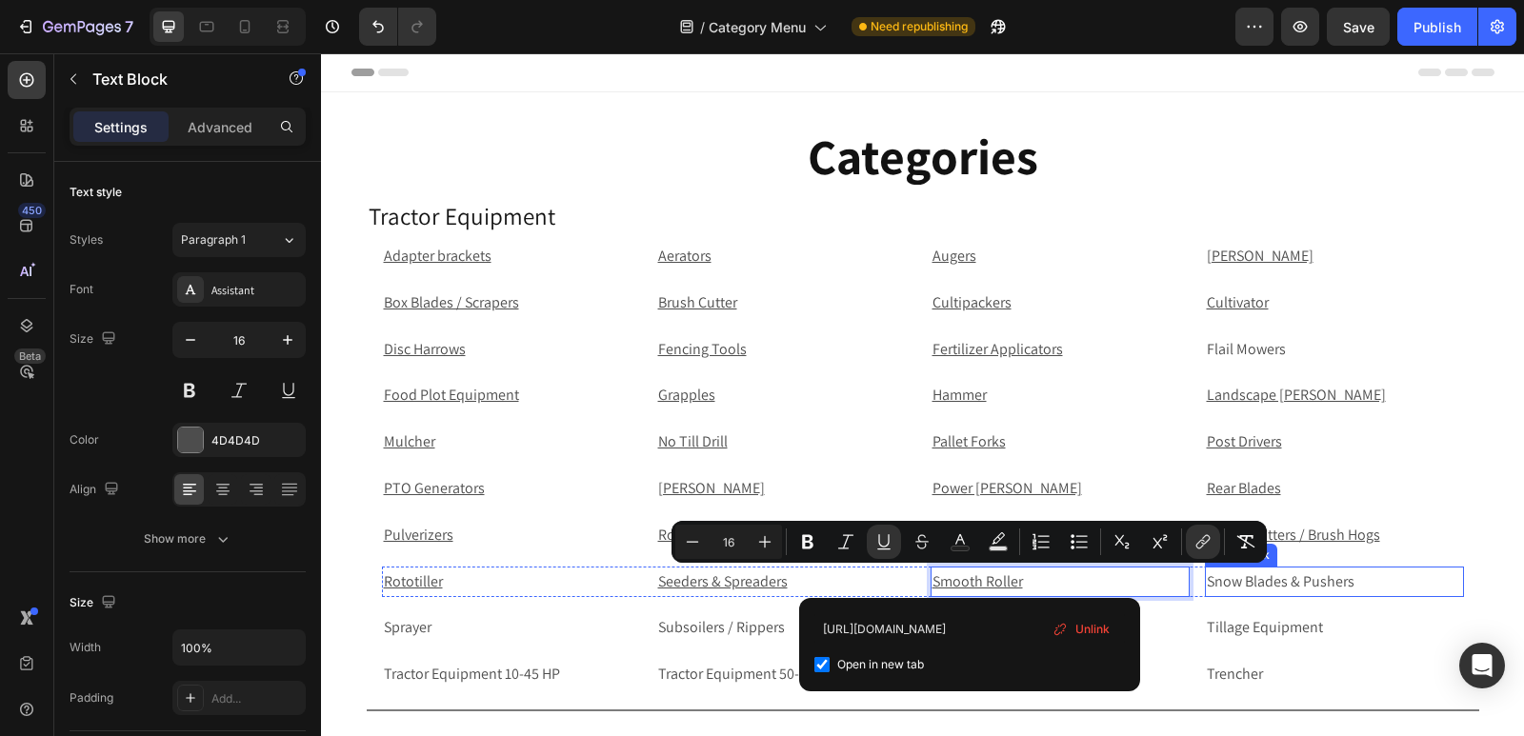
click at [1288, 582] on p "Snow Blades & Pushers" at bounding box center [1333, 582] width 255 height 28
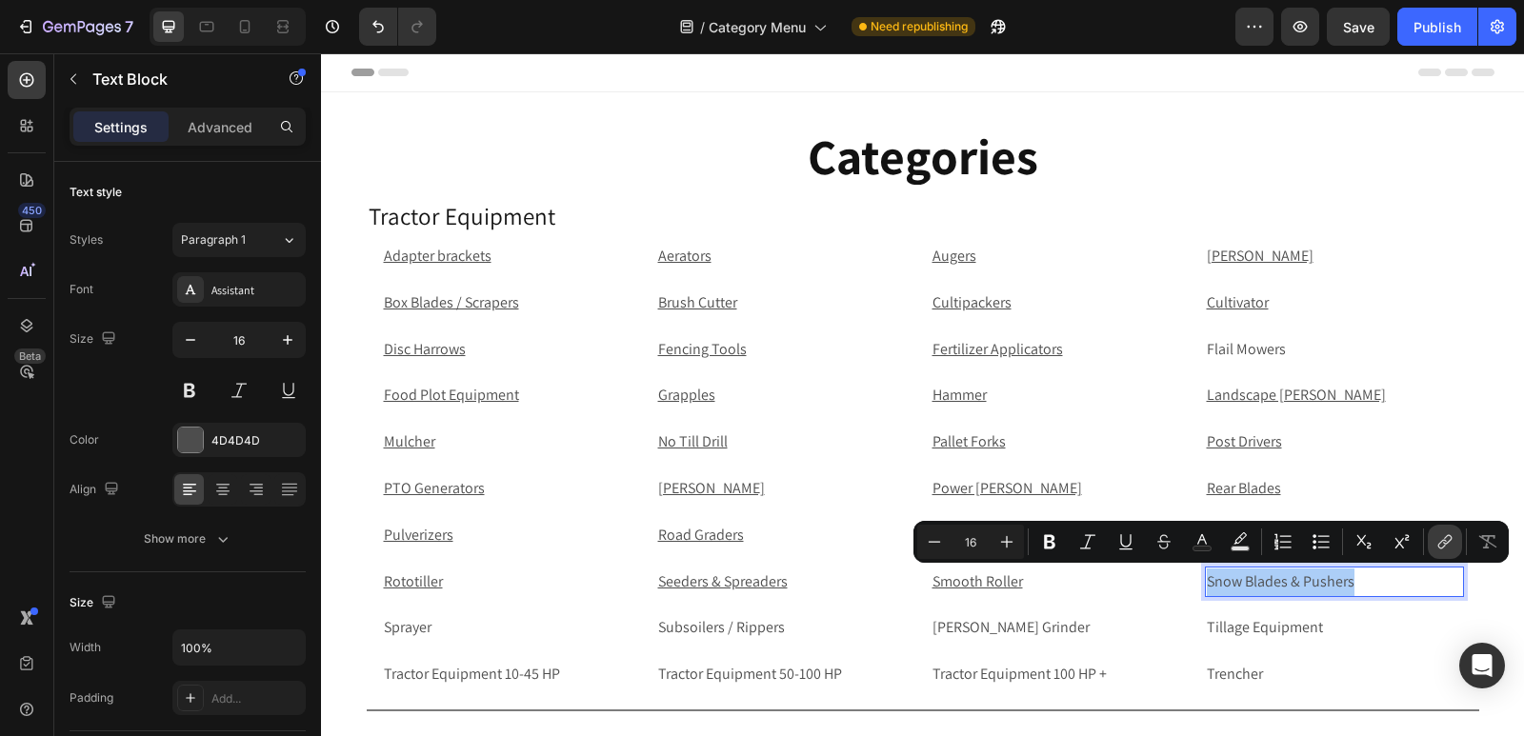
click at [1430, 543] on button "link" at bounding box center [1444, 542] width 34 height 34
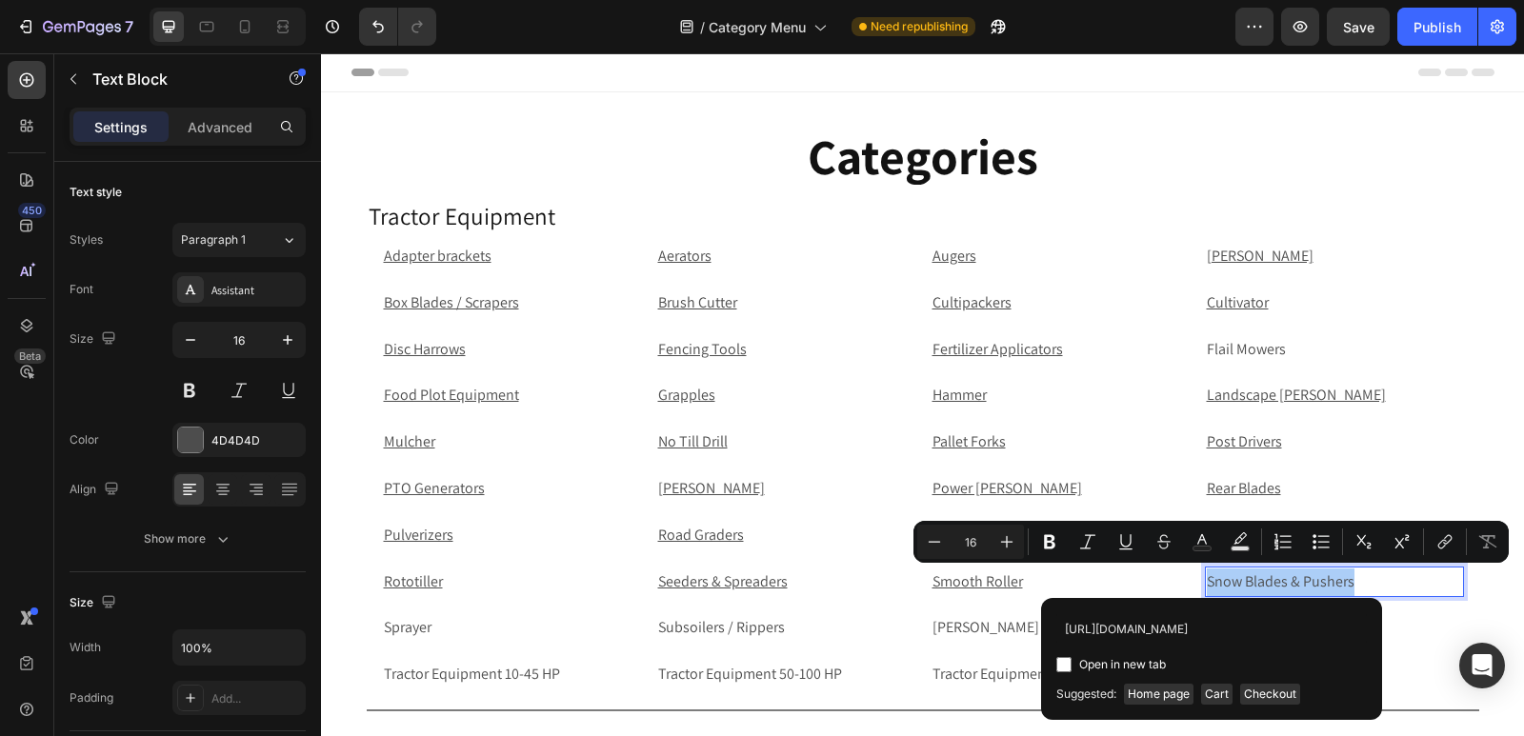
scroll to position [0, 170]
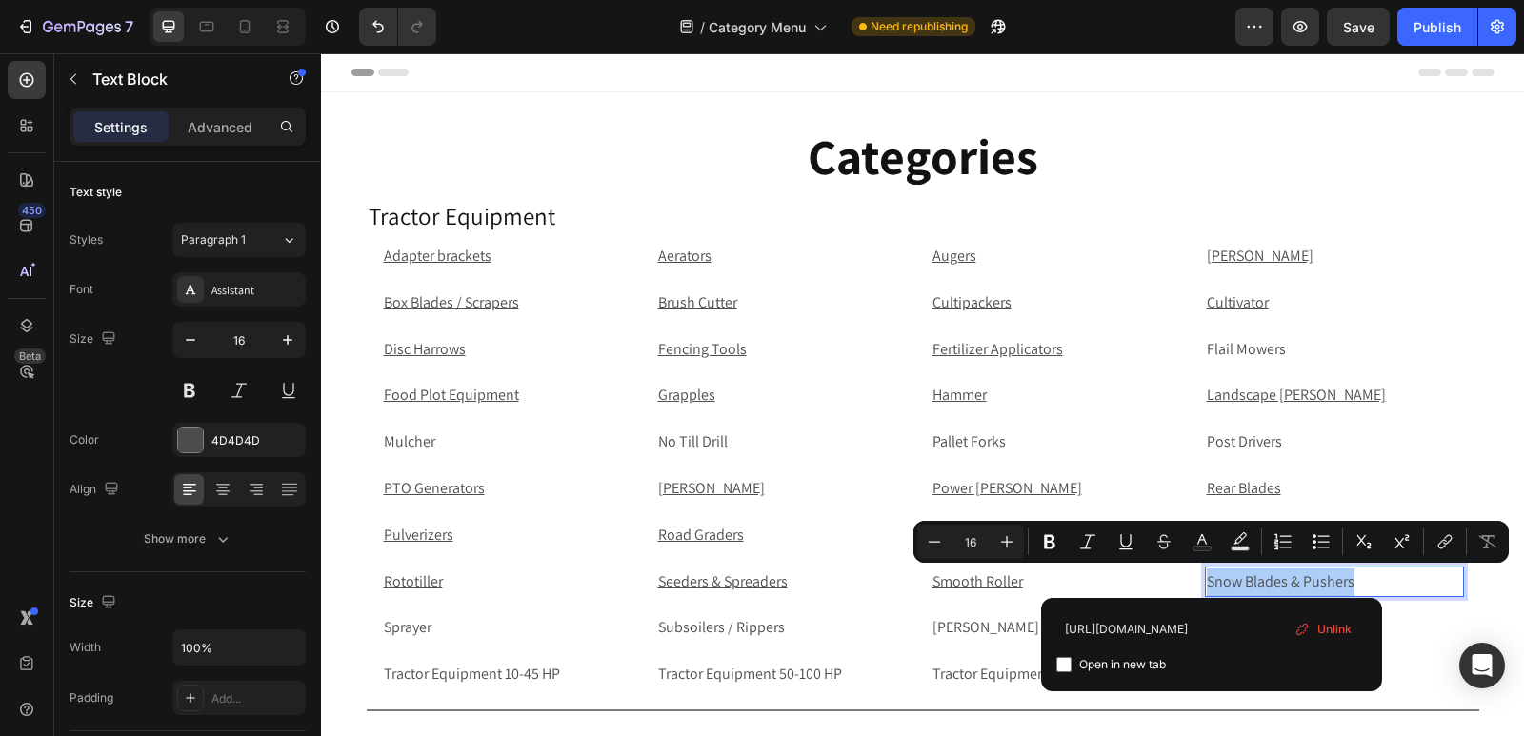
type input "https://rippingitoutdoors.com/collections/tractor-snow-blades-pushers"
click at [1066, 665] on input "Editor contextual toolbar" at bounding box center [1063, 664] width 15 height 15
checkbox input "true"
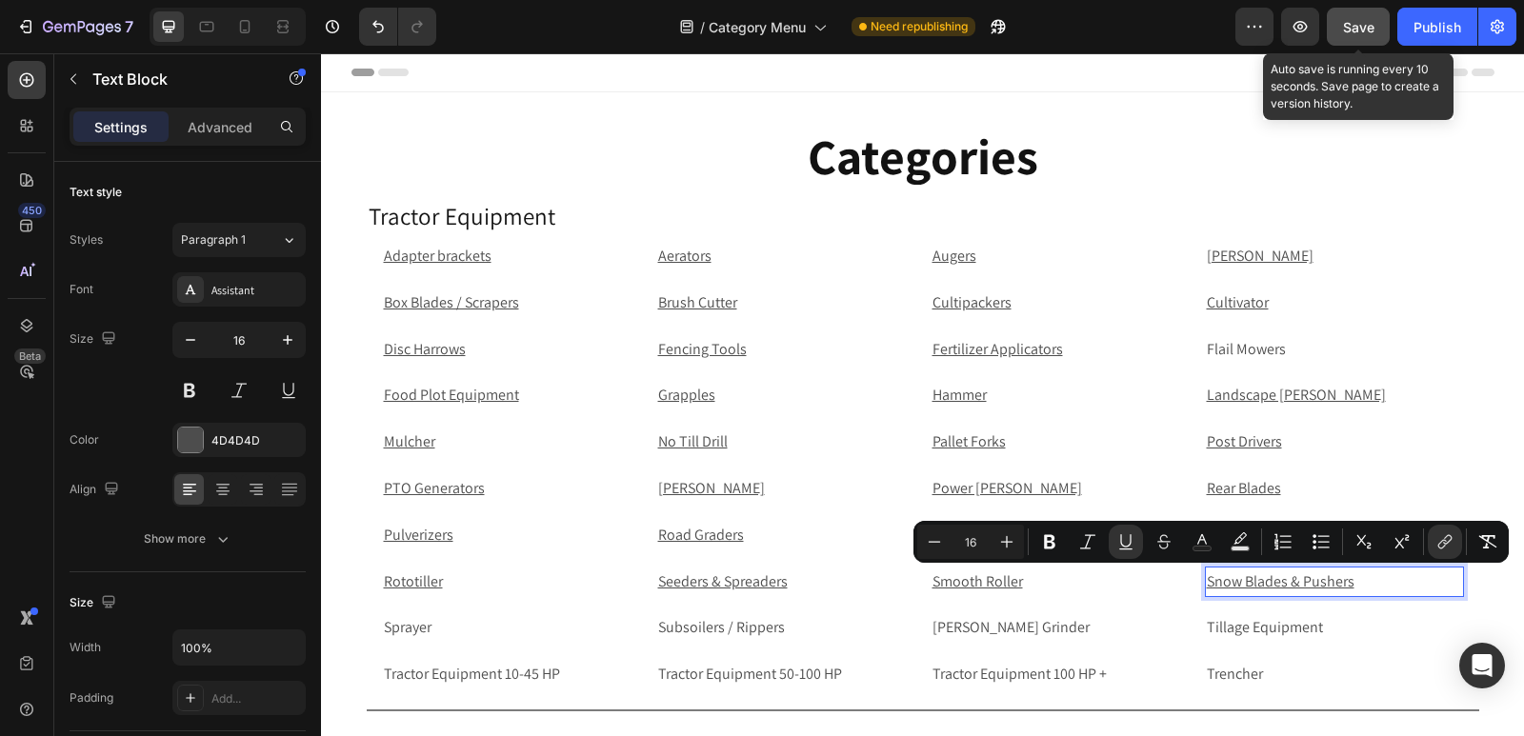
click at [1365, 24] on span "Save" at bounding box center [1358, 27] width 31 height 16
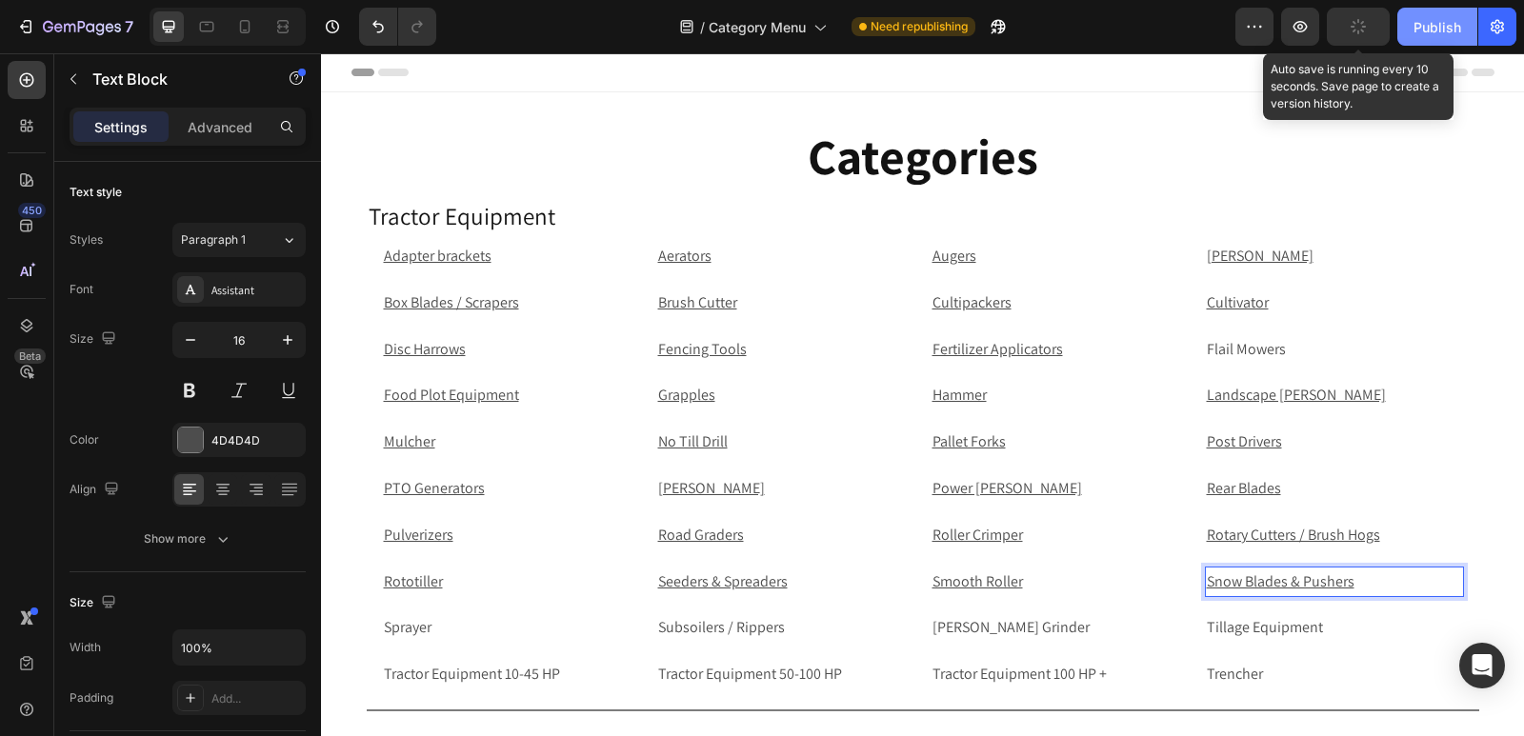
drag, startPoint x: 1439, startPoint y: 39, endPoint x: 463, endPoint y: 517, distance: 1086.8
click at [1439, 39] on button "Publish" at bounding box center [1437, 27] width 80 height 38
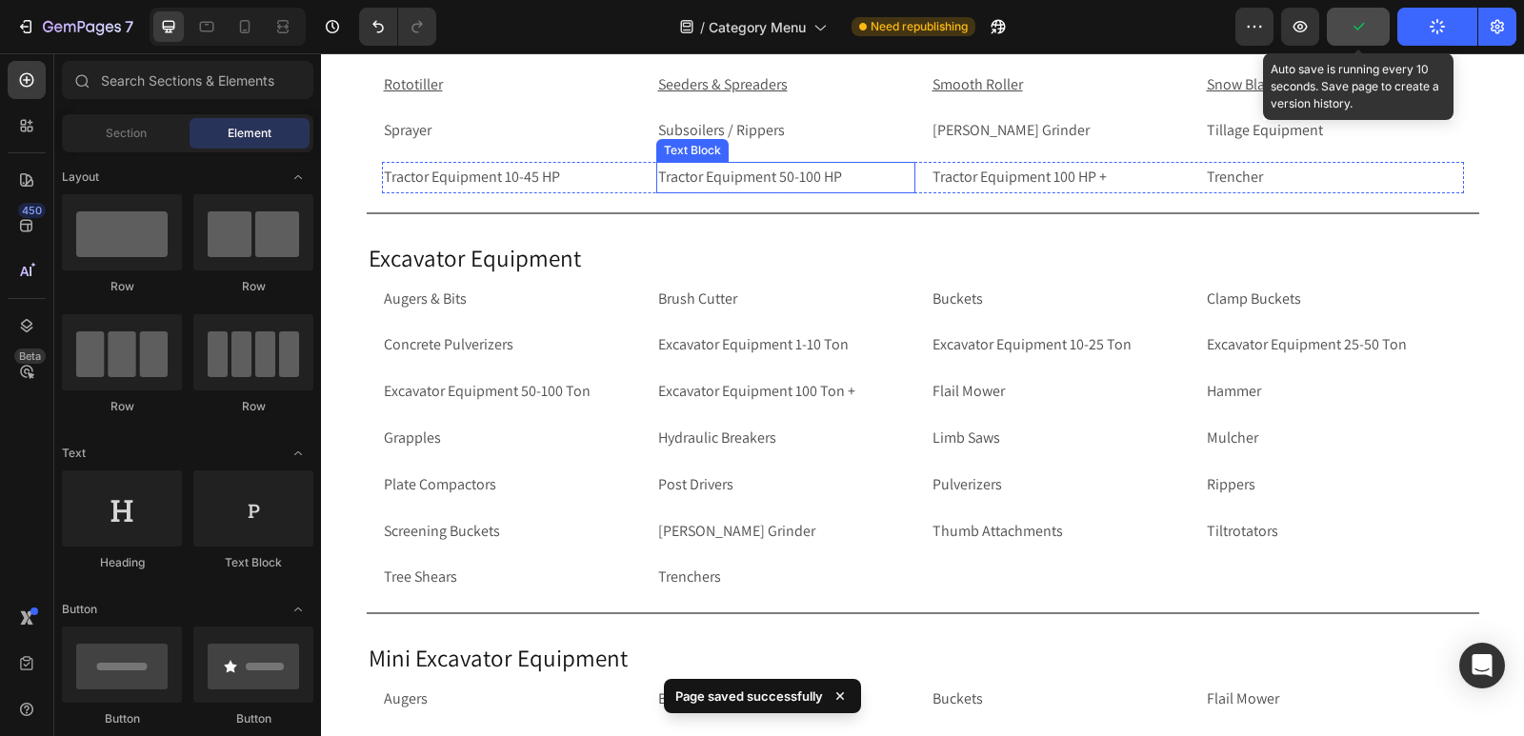
scroll to position [487, 0]
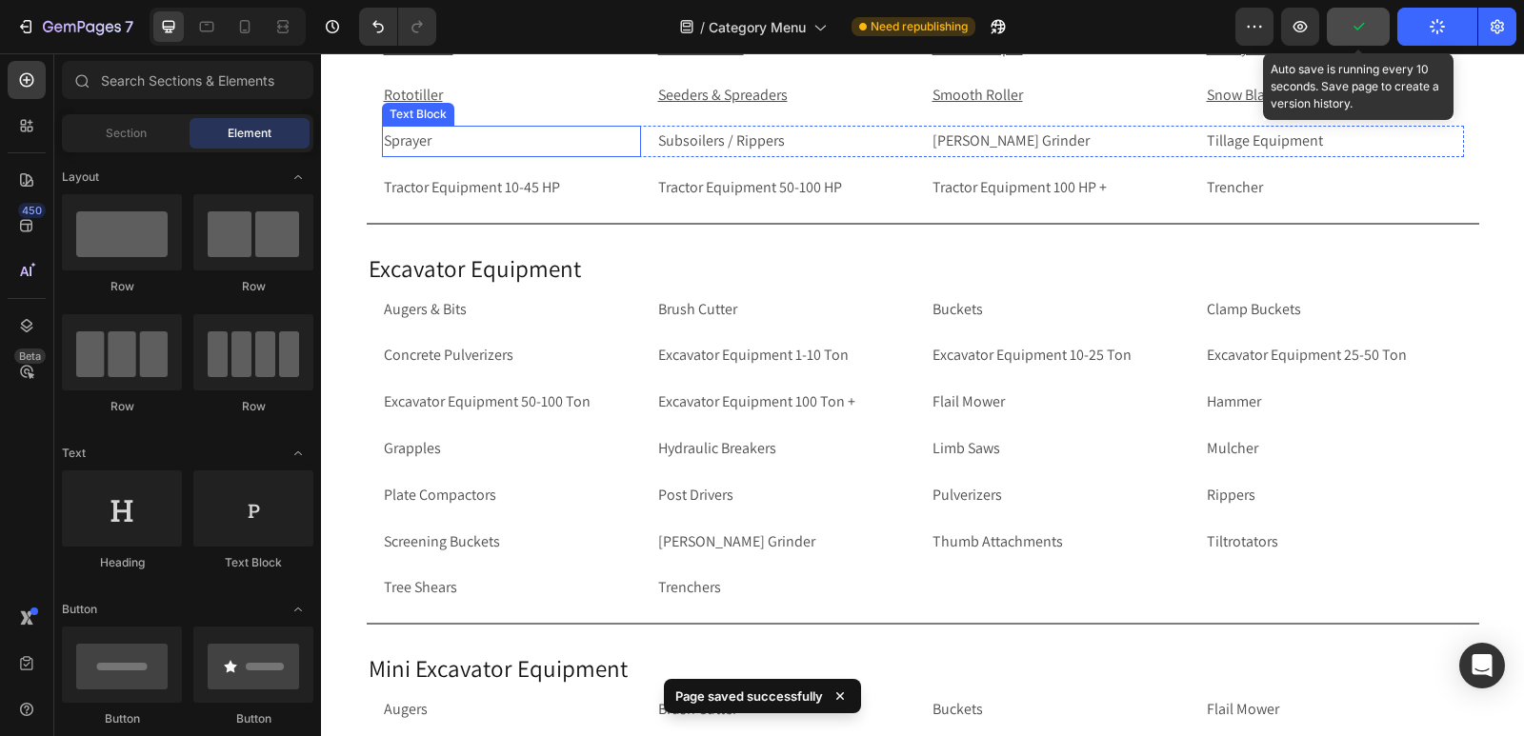
click at [428, 141] on p "Sprayer" at bounding box center [511, 142] width 255 height 28
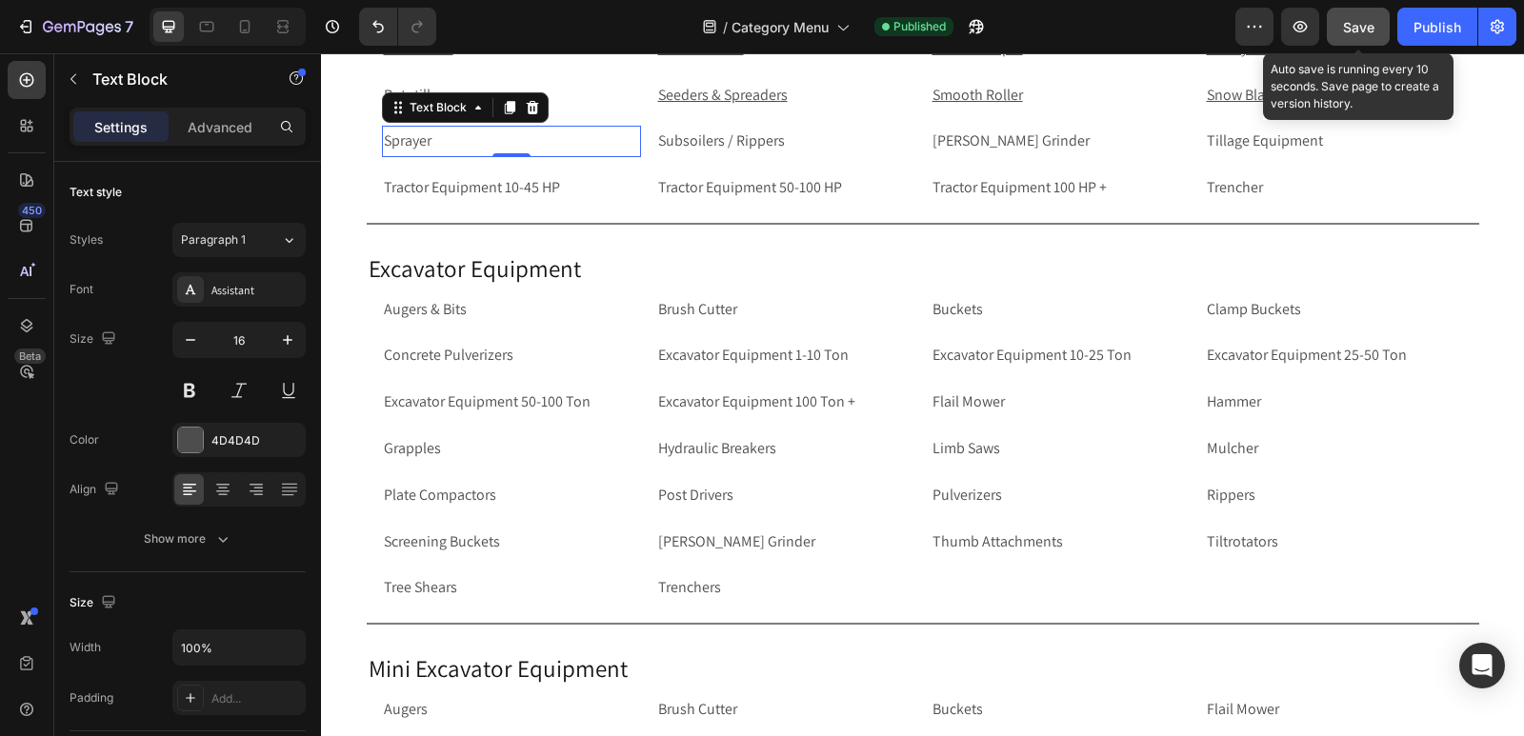
click at [428, 141] on p "Sprayer" at bounding box center [511, 142] width 255 height 28
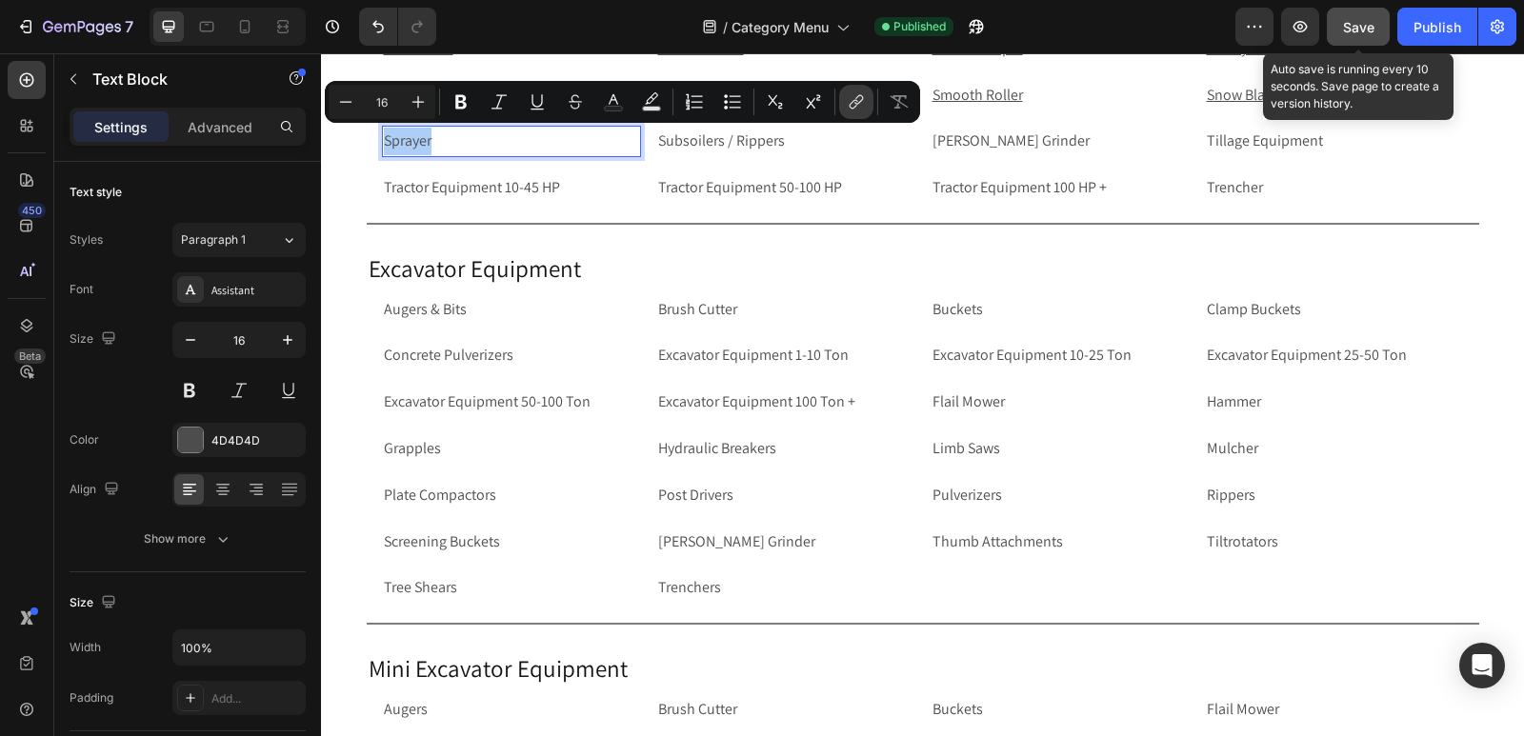
click at [849, 97] on icon "Editor contextual toolbar" at bounding box center [856, 101] width 19 height 19
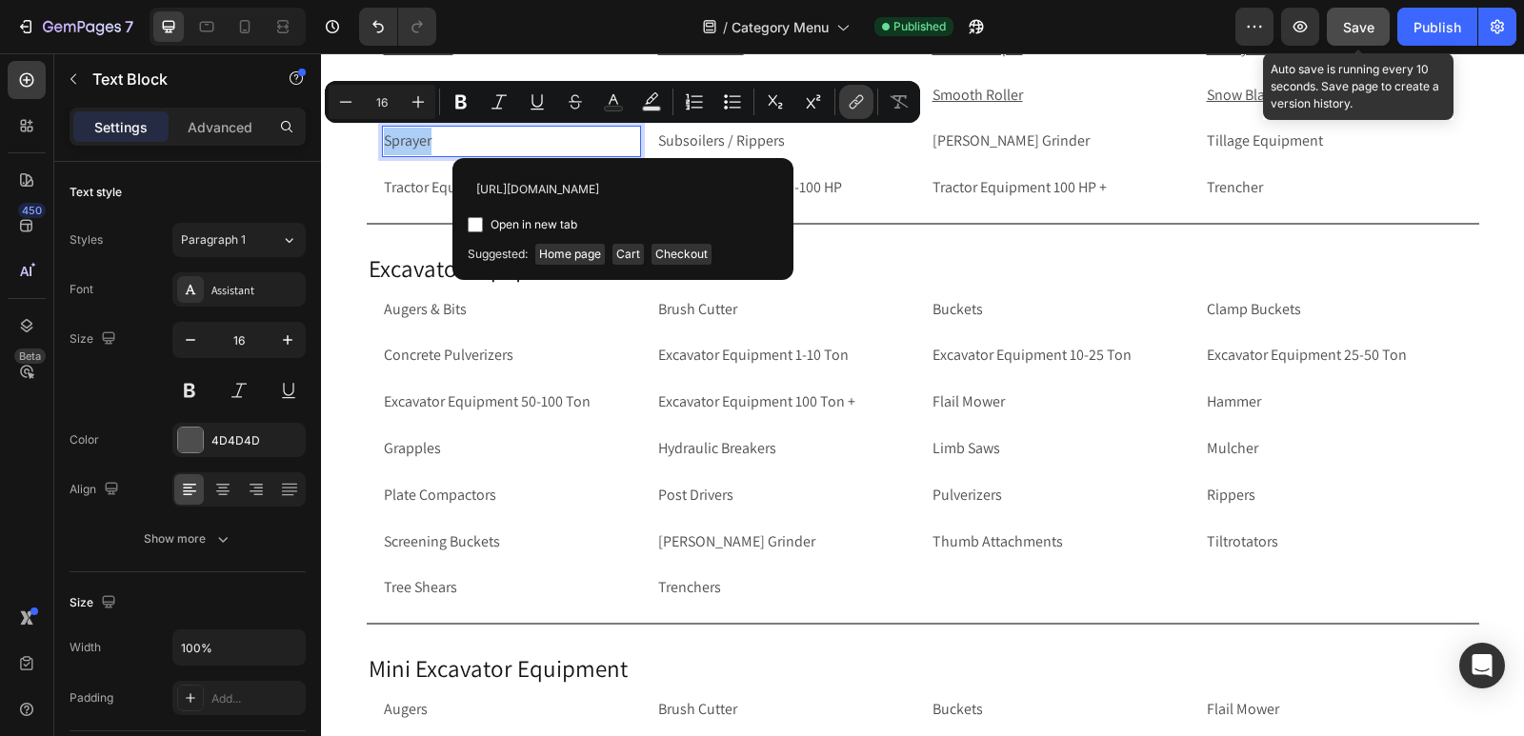
scroll to position [0, 146]
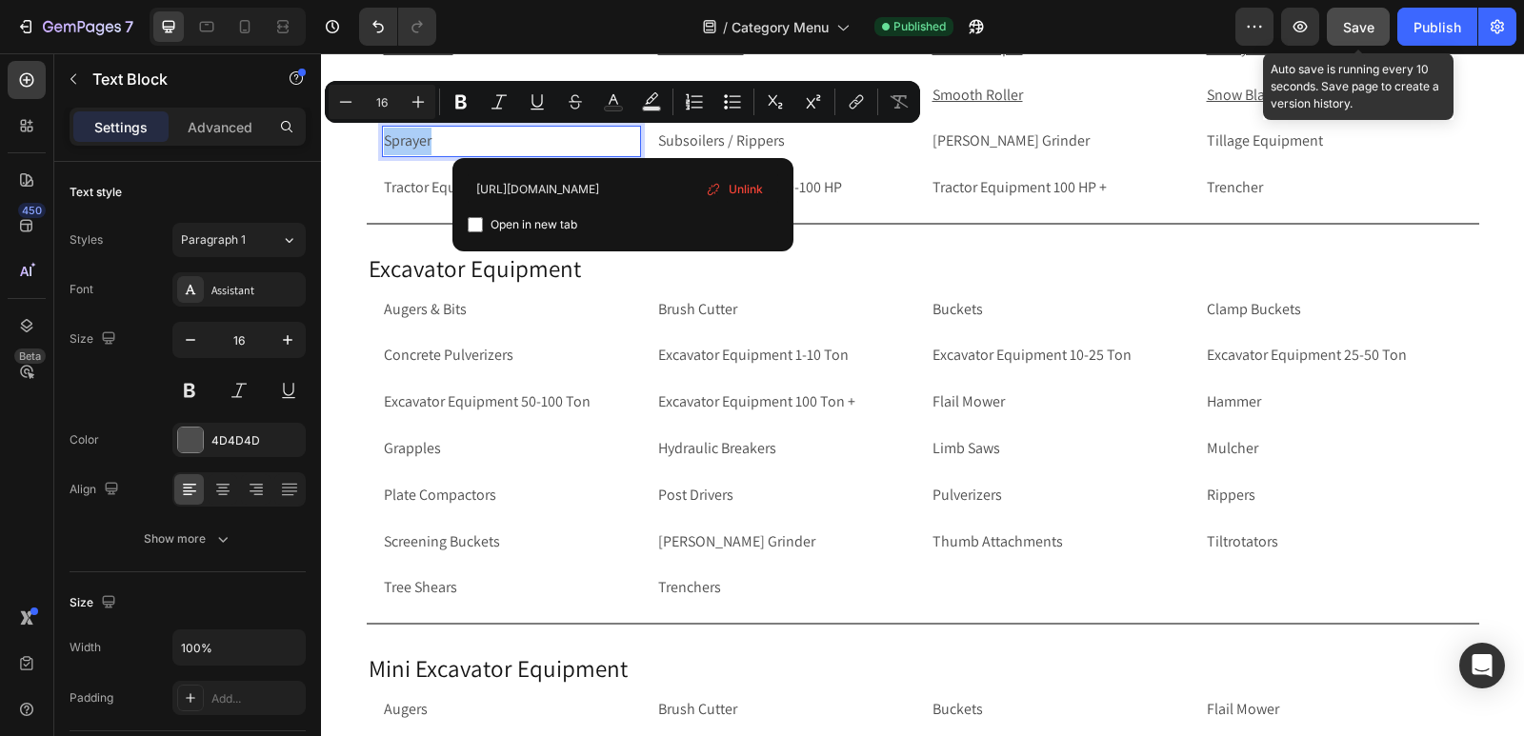
type input "https://rippingitoutdoors.com/collections/sprayer-3-point-trailered"
click at [469, 226] on input "Editor contextual toolbar" at bounding box center [475, 224] width 15 height 15
checkbox input "true"
click at [789, 139] on p "Subsoilers / Rippers" at bounding box center [785, 142] width 255 height 28
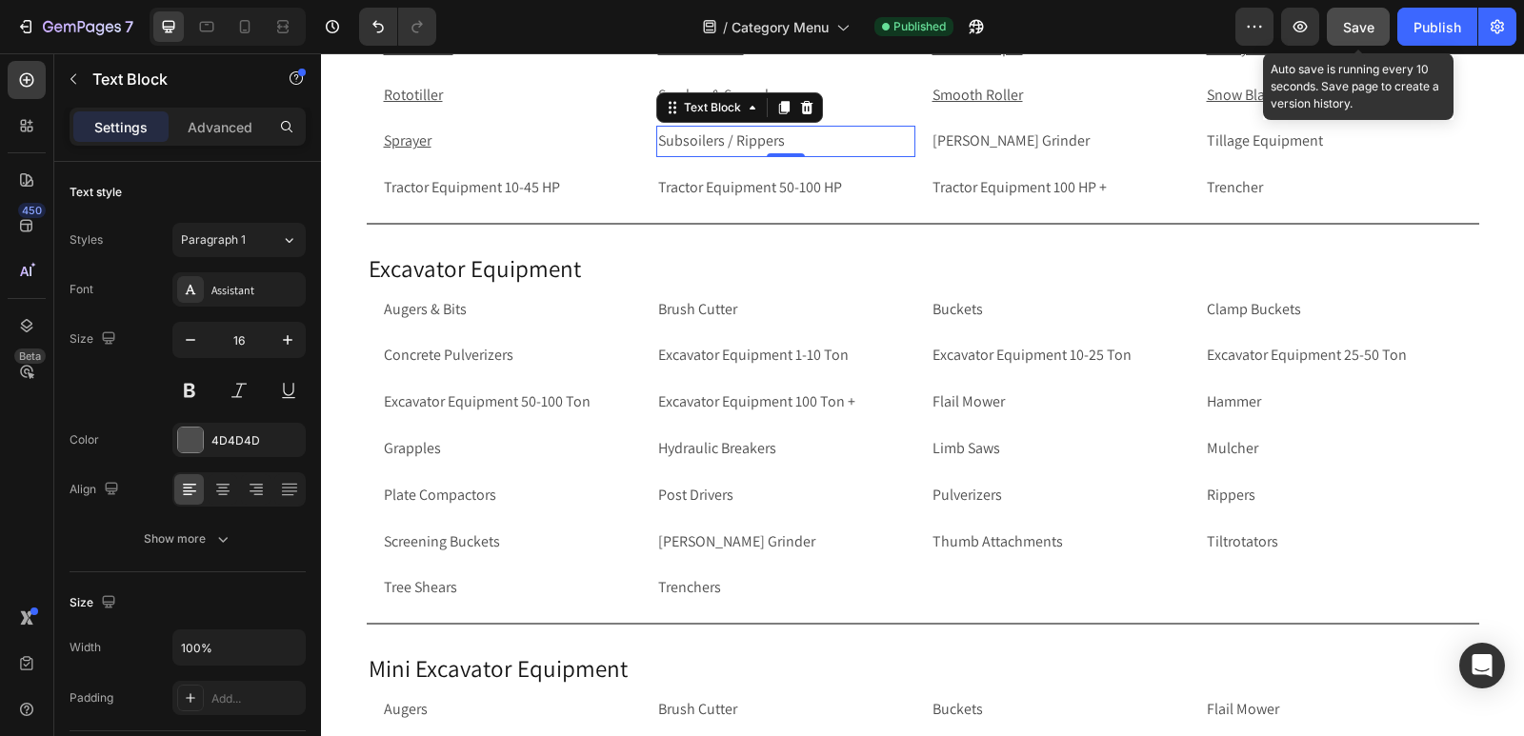
click at [789, 139] on p "Subsoilers / Rippers" at bounding box center [785, 142] width 255 height 28
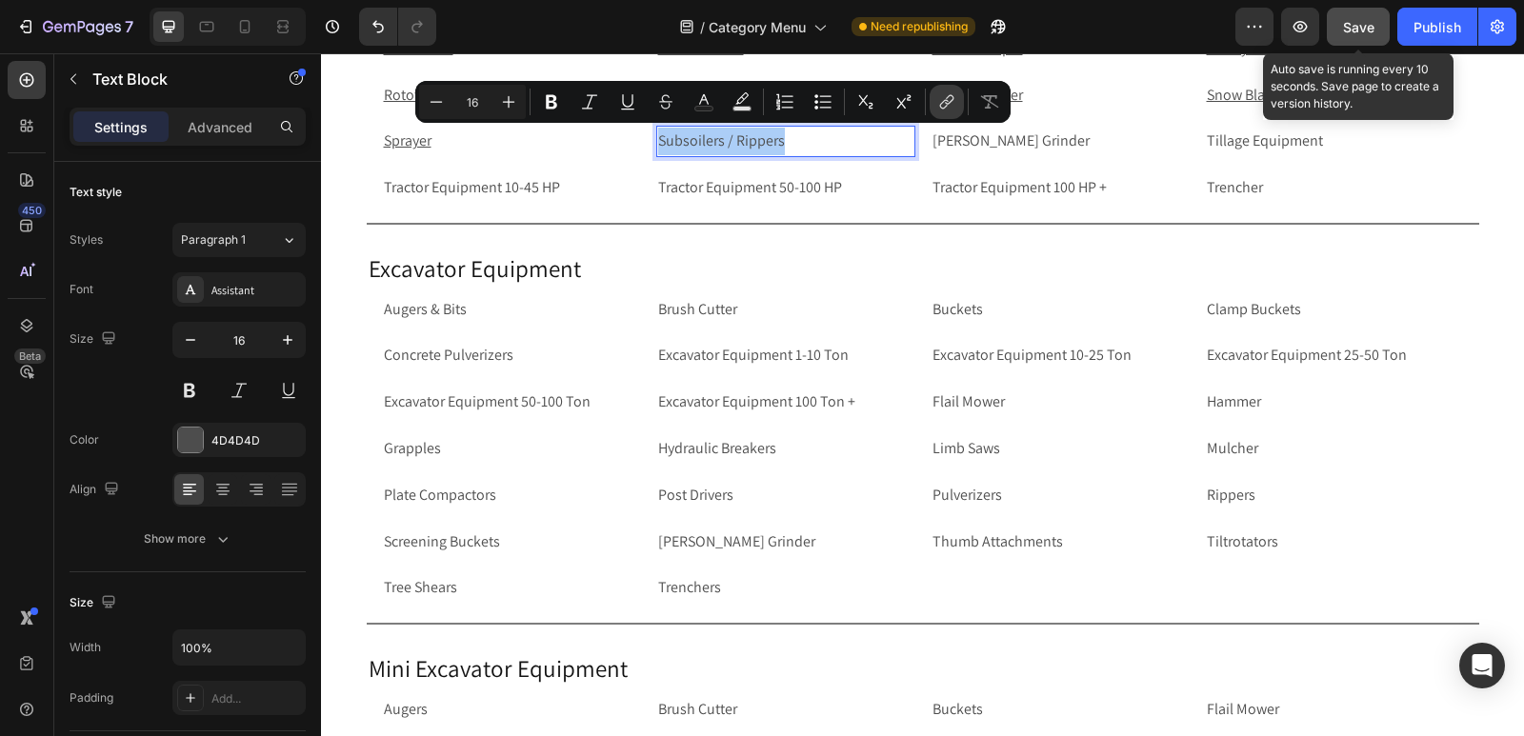
click at [949, 107] on icon "Editor contextual toolbar" at bounding box center [946, 101] width 19 height 19
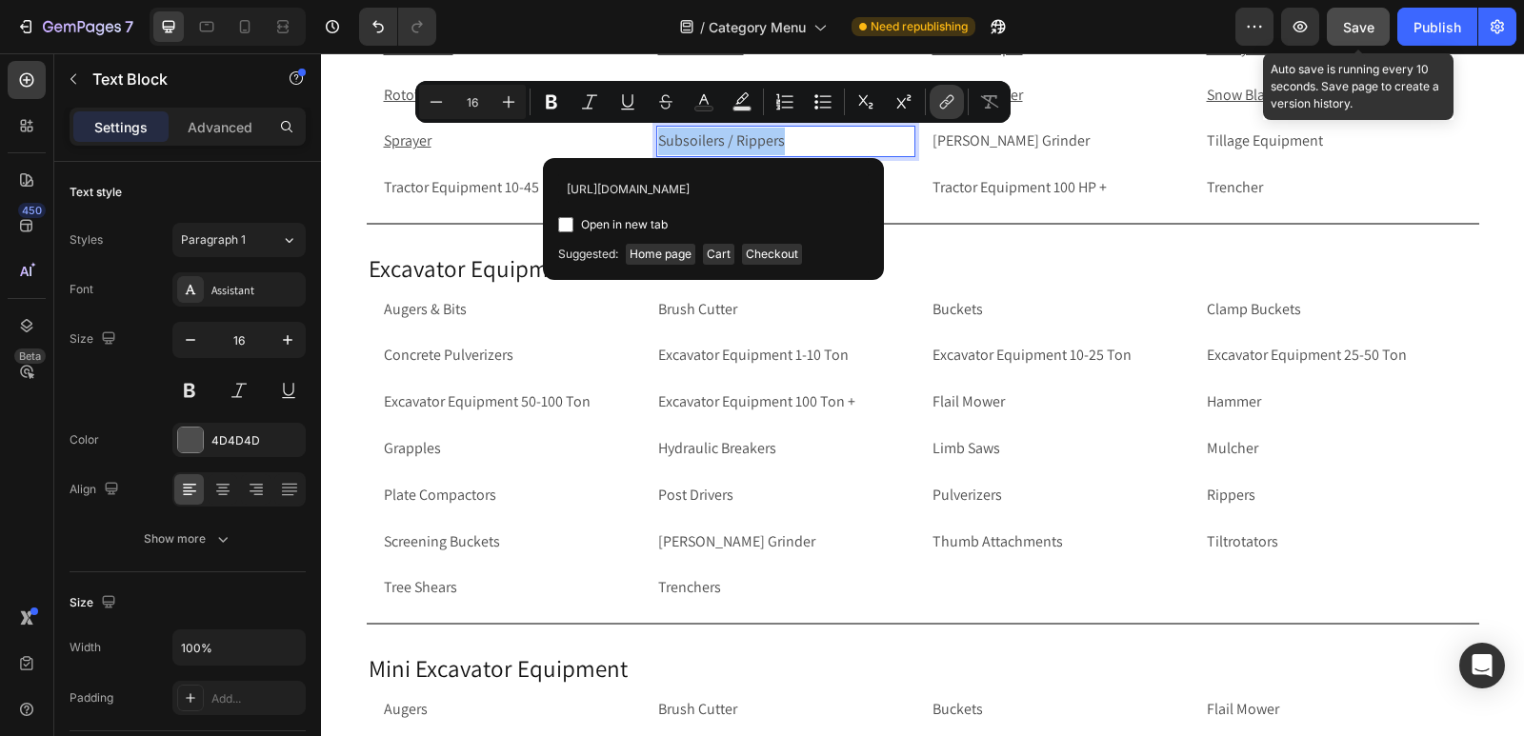
scroll to position [0, 110]
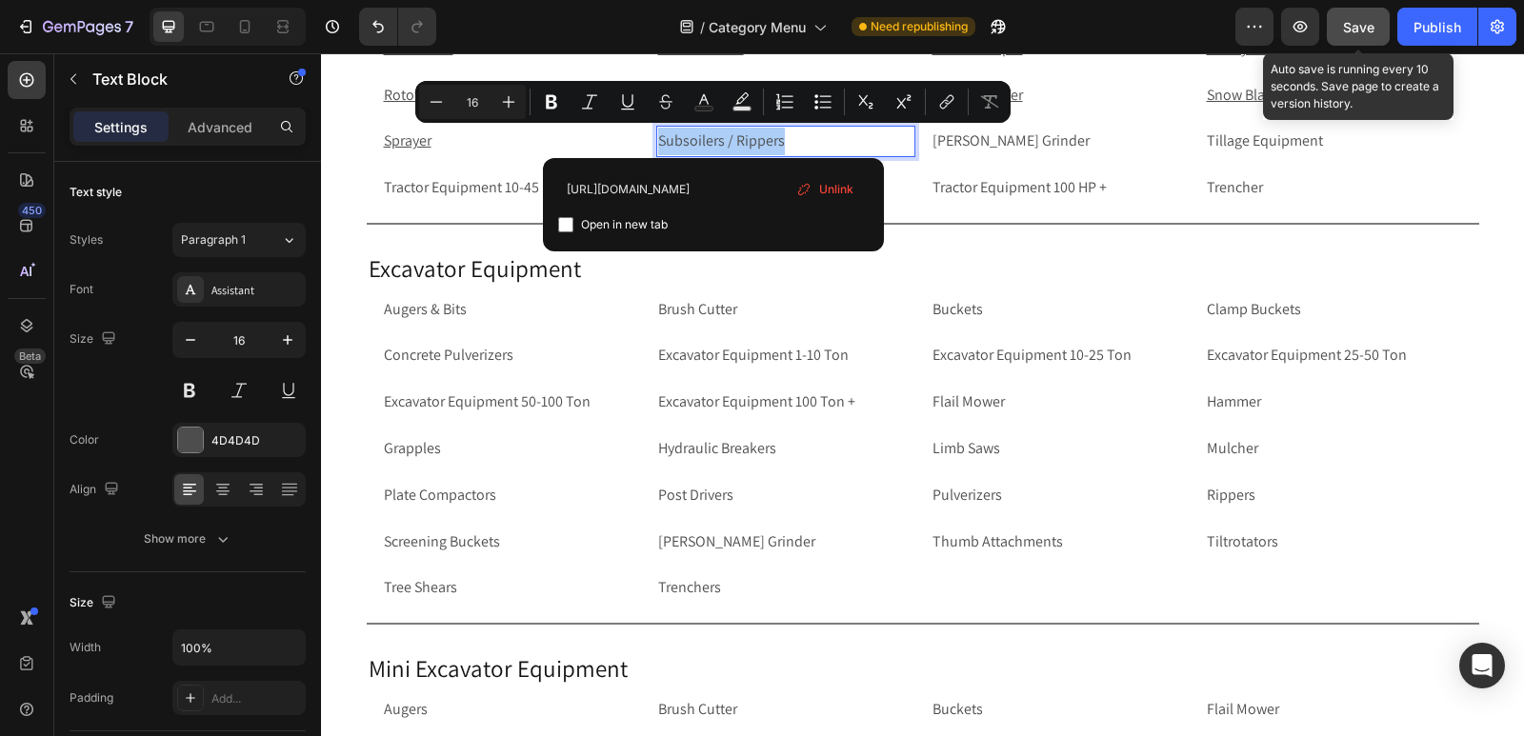
type input "https://rippingitoutdoors.com/collections/subsoilers-rippers"
click at [561, 228] on input "Editor contextual toolbar" at bounding box center [565, 224] width 15 height 15
checkbox input "true"
drag, startPoint x: 170, startPoint y: 231, endPoint x: 545, endPoint y: 250, distance: 374.7
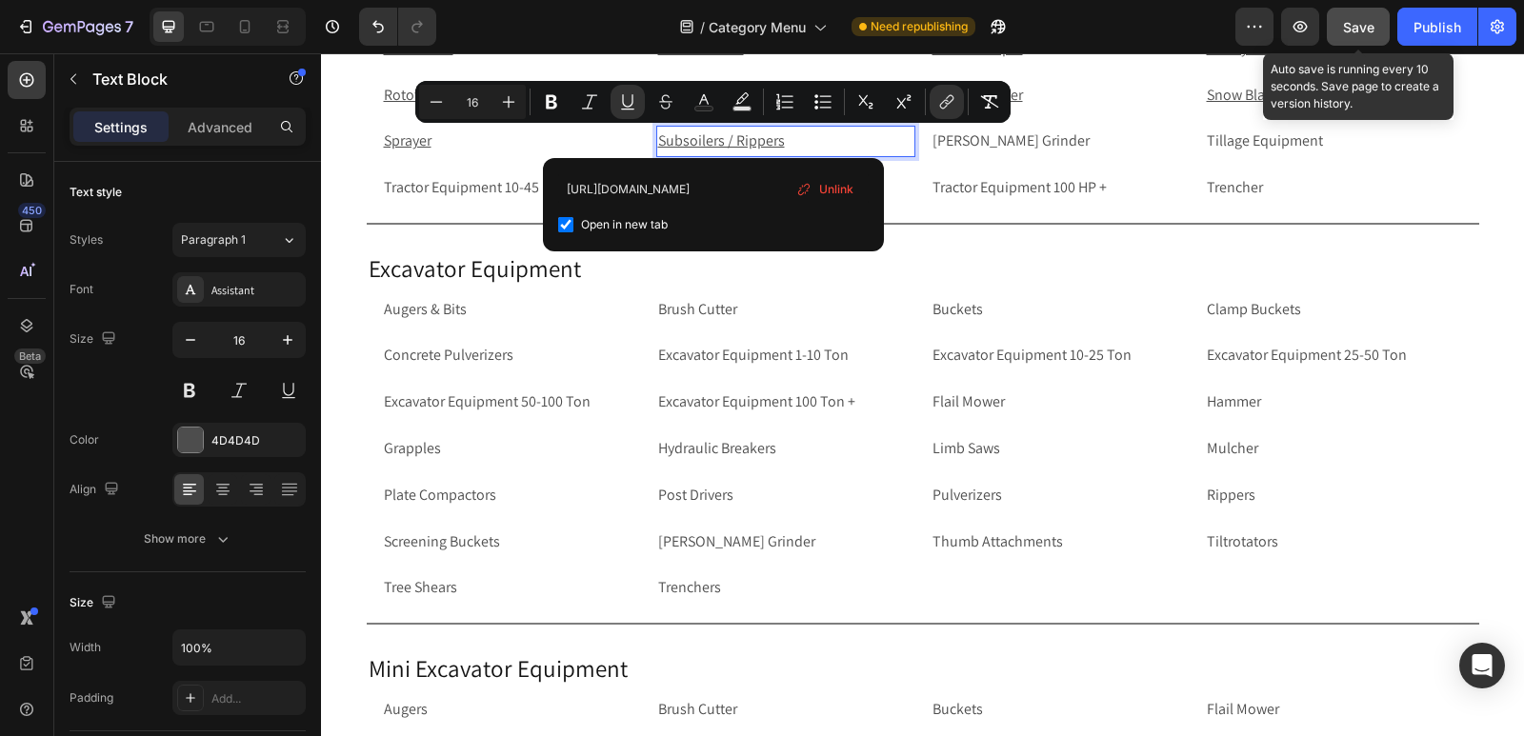
click at [545, 250] on div "https://rippingitoutdoors.com/collections/subsoilers-rippers Open in new tab Un…" at bounding box center [713, 204] width 341 height 93
click at [491, 285] on h2 "Excavator Equipment" at bounding box center [923, 268] width 1112 height 35
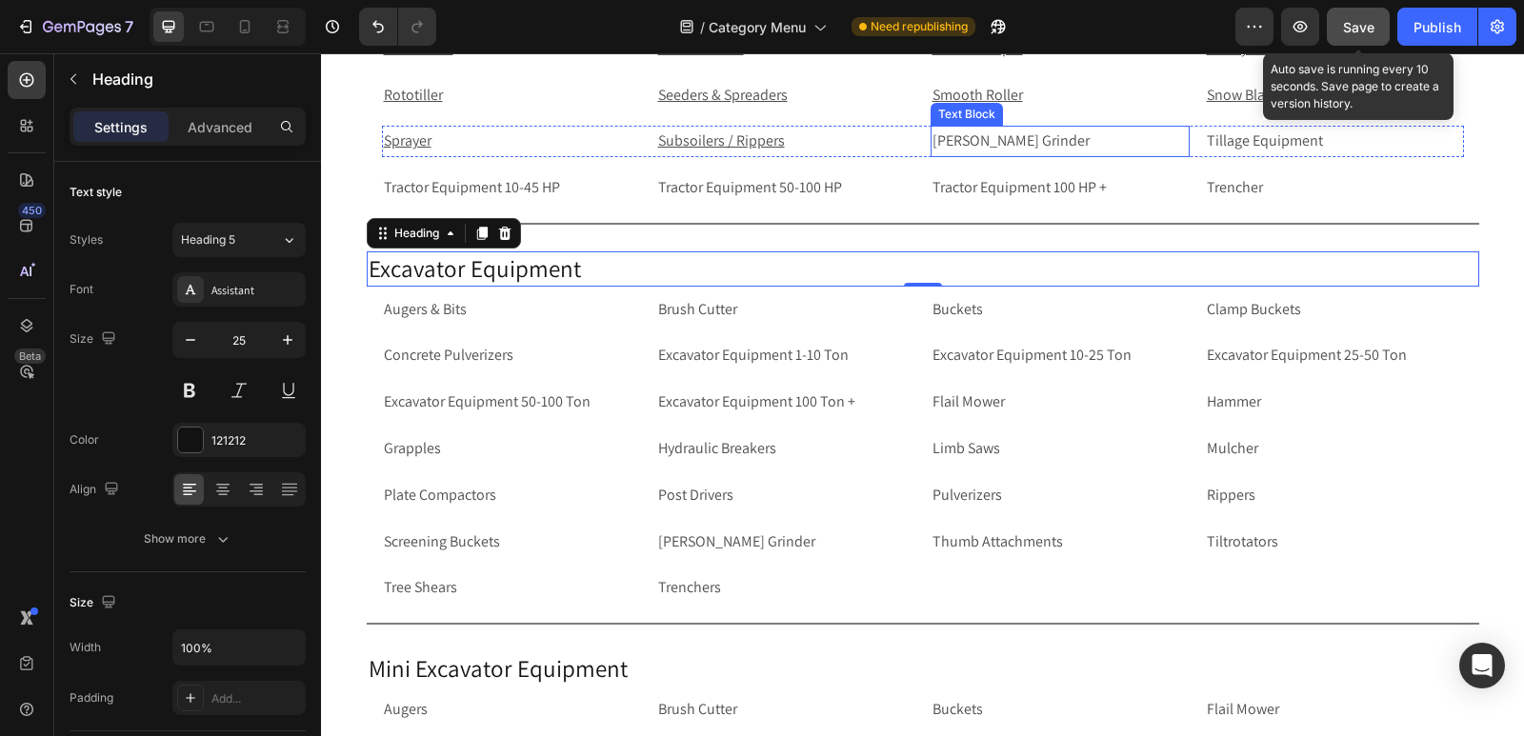
click at [951, 146] on p "[PERSON_NAME] Grinder" at bounding box center [1059, 142] width 255 height 28
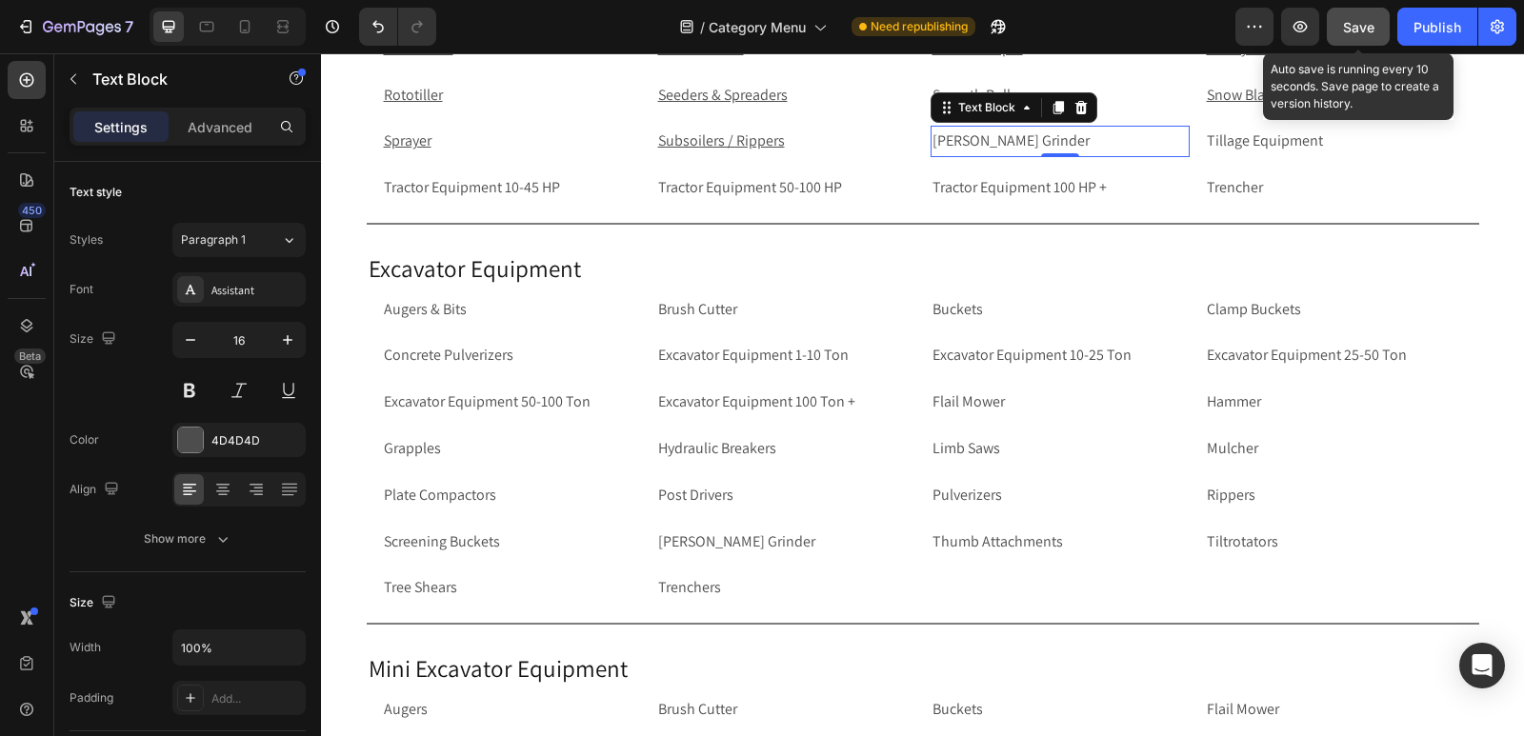
click at [1098, 147] on p "[PERSON_NAME] Grinder" at bounding box center [1059, 142] width 255 height 28
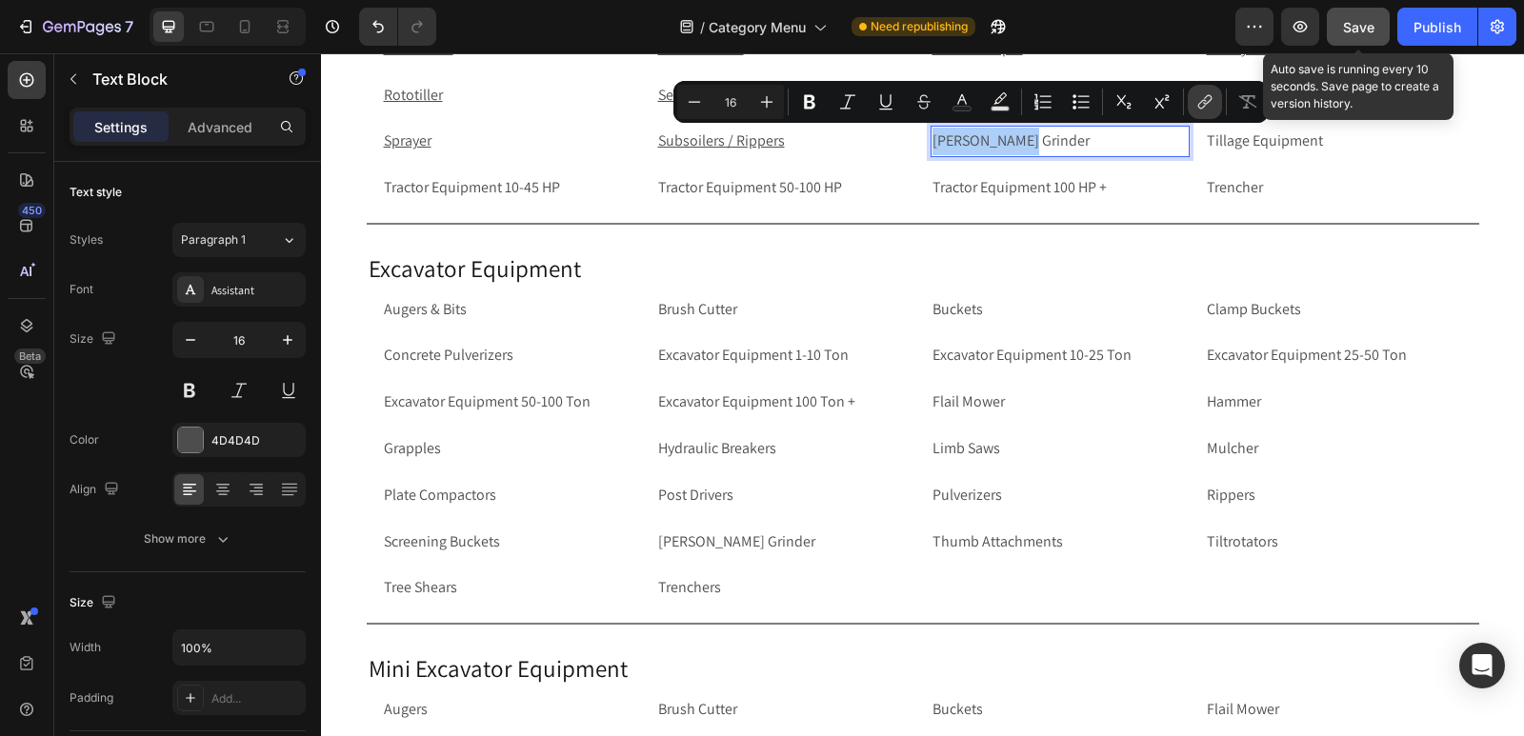
click at [1210, 103] on icon "Editor contextual toolbar" at bounding box center [1204, 101] width 19 height 19
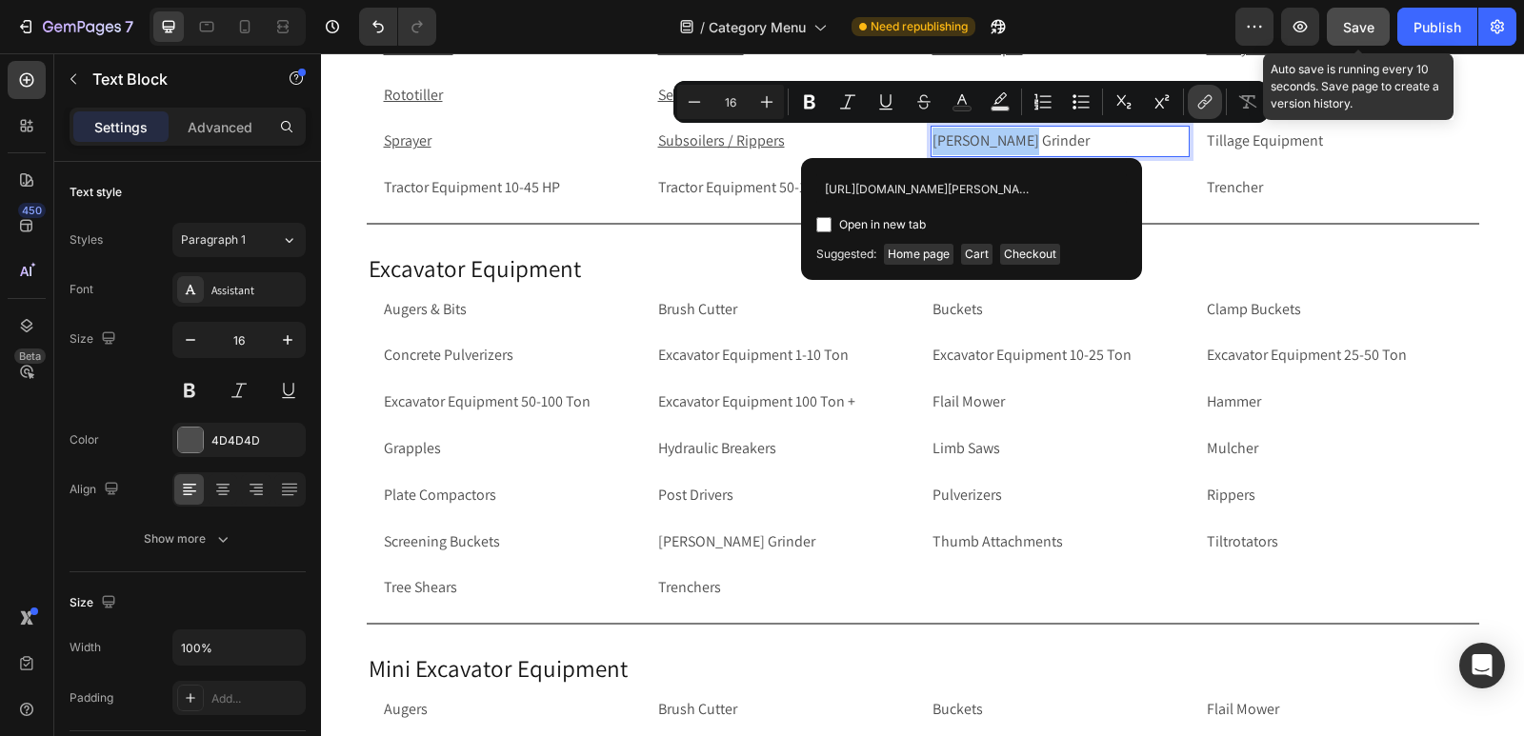
scroll to position [0, 130]
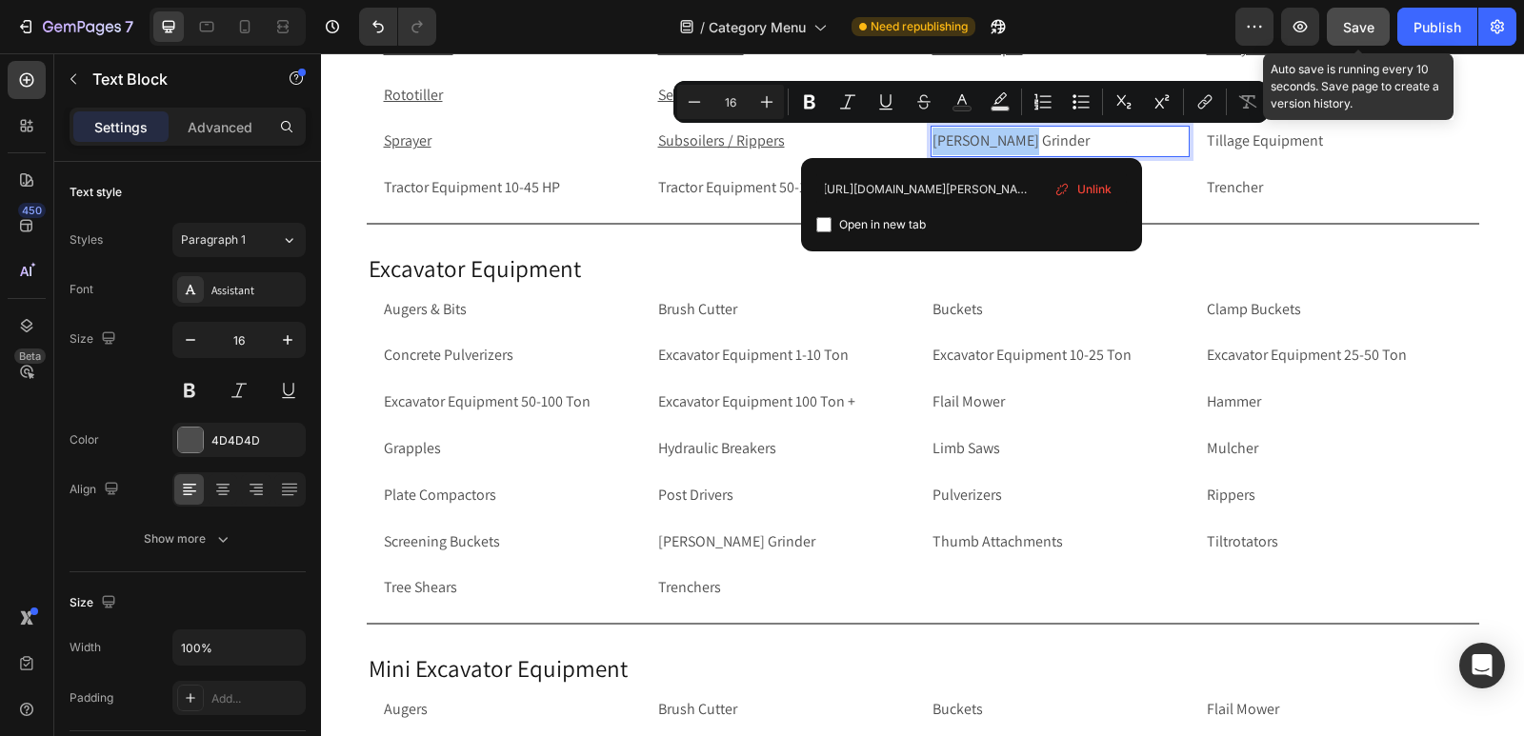
type input "https://rippingitoutdoors.com/collections/tractor-stump-grinder"
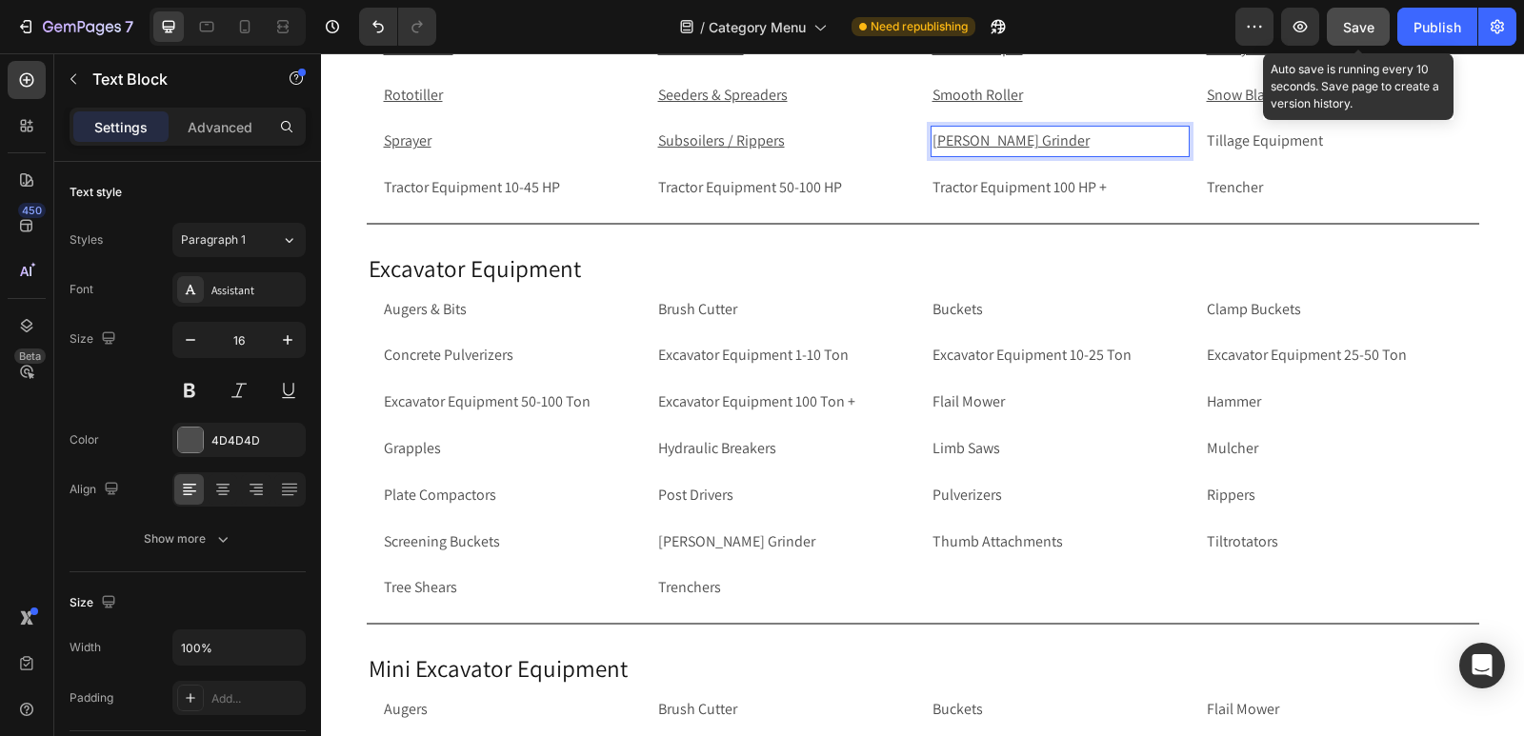
click at [1068, 142] on p "[PERSON_NAME] Grinder" at bounding box center [1059, 142] width 255 height 28
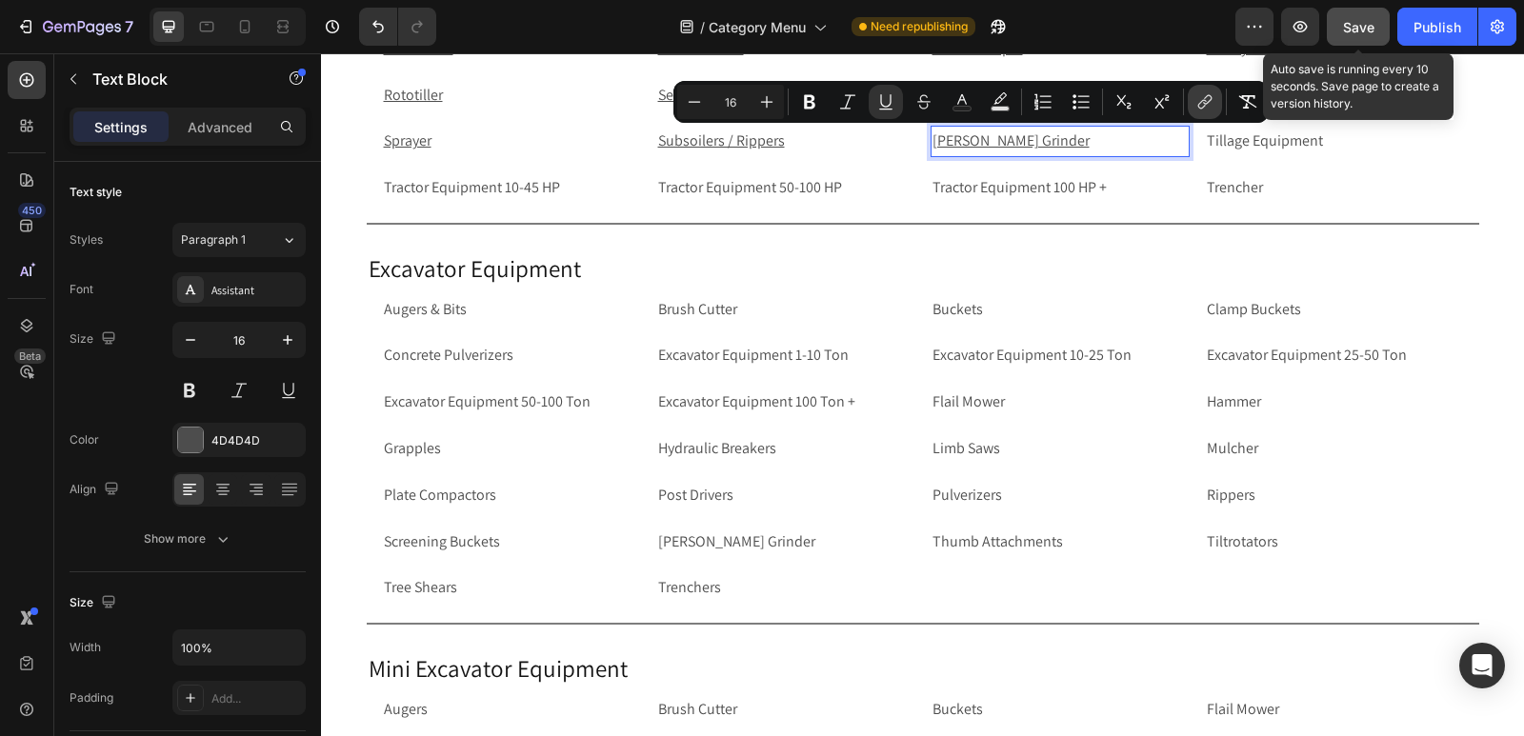
click at [1208, 108] on icon "Editor contextual toolbar" at bounding box center [1204, 101] width 19 height 19
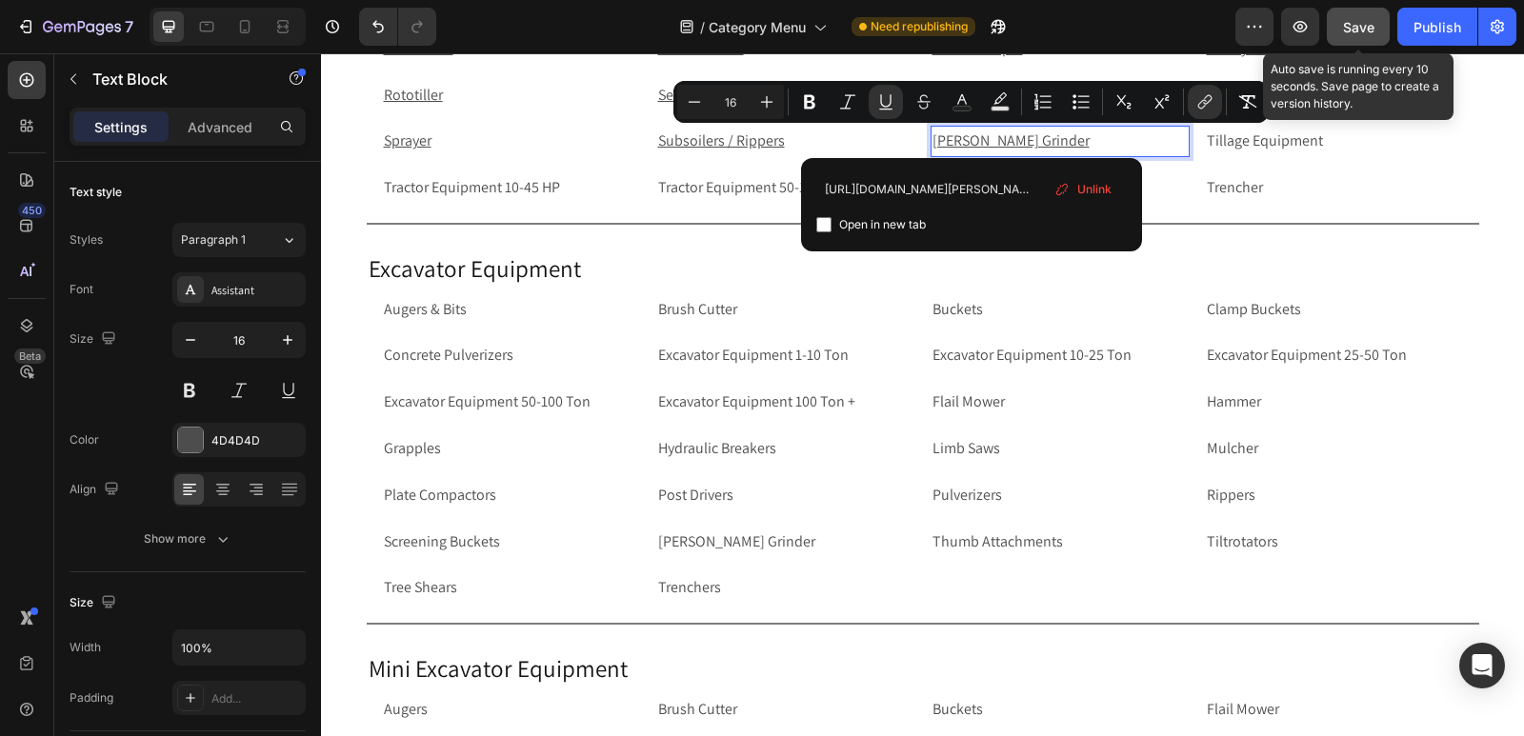
click at [827, 229] on input "Editor contextual toolbar" at bounding box center [823, 224] width 15 height 15
checkbox input "true"
click at [1345, 143] on p "Tillage Equipment" at bounding box center [1333, 142] width 255 height 28
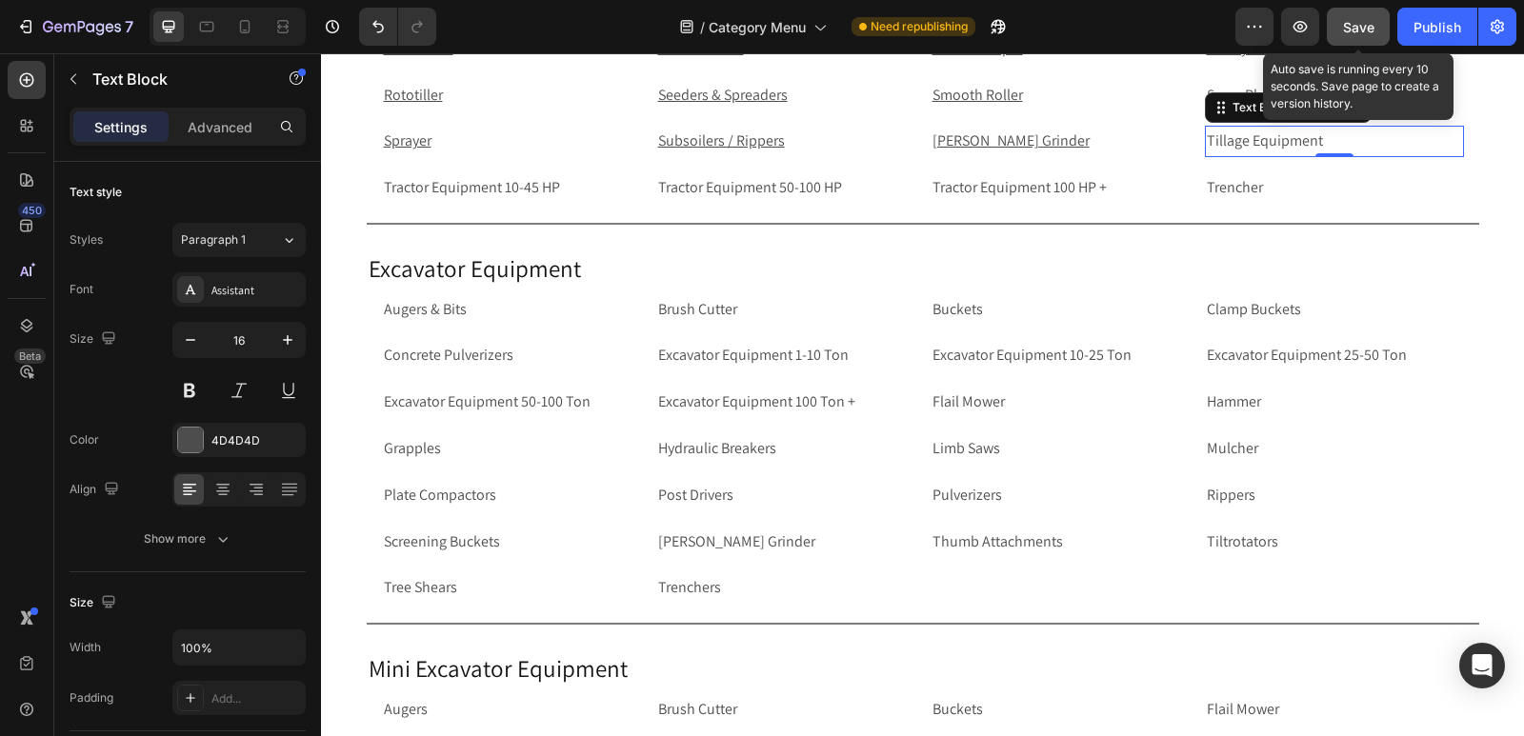
click at [1399, 134] on p "Tillage Equipment" at bounding box center [1333, 142] width 255 height 28
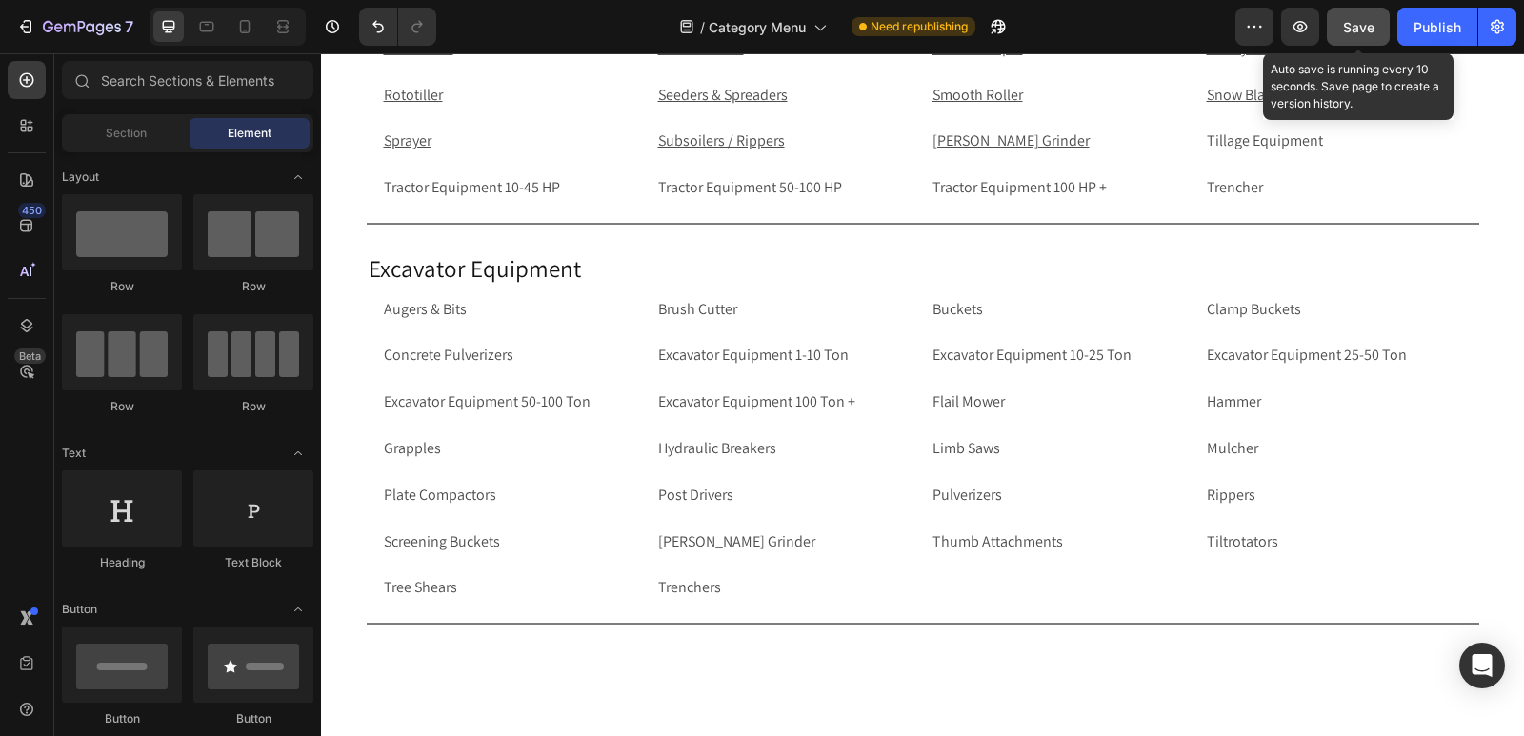
scroll to position [307, 0]
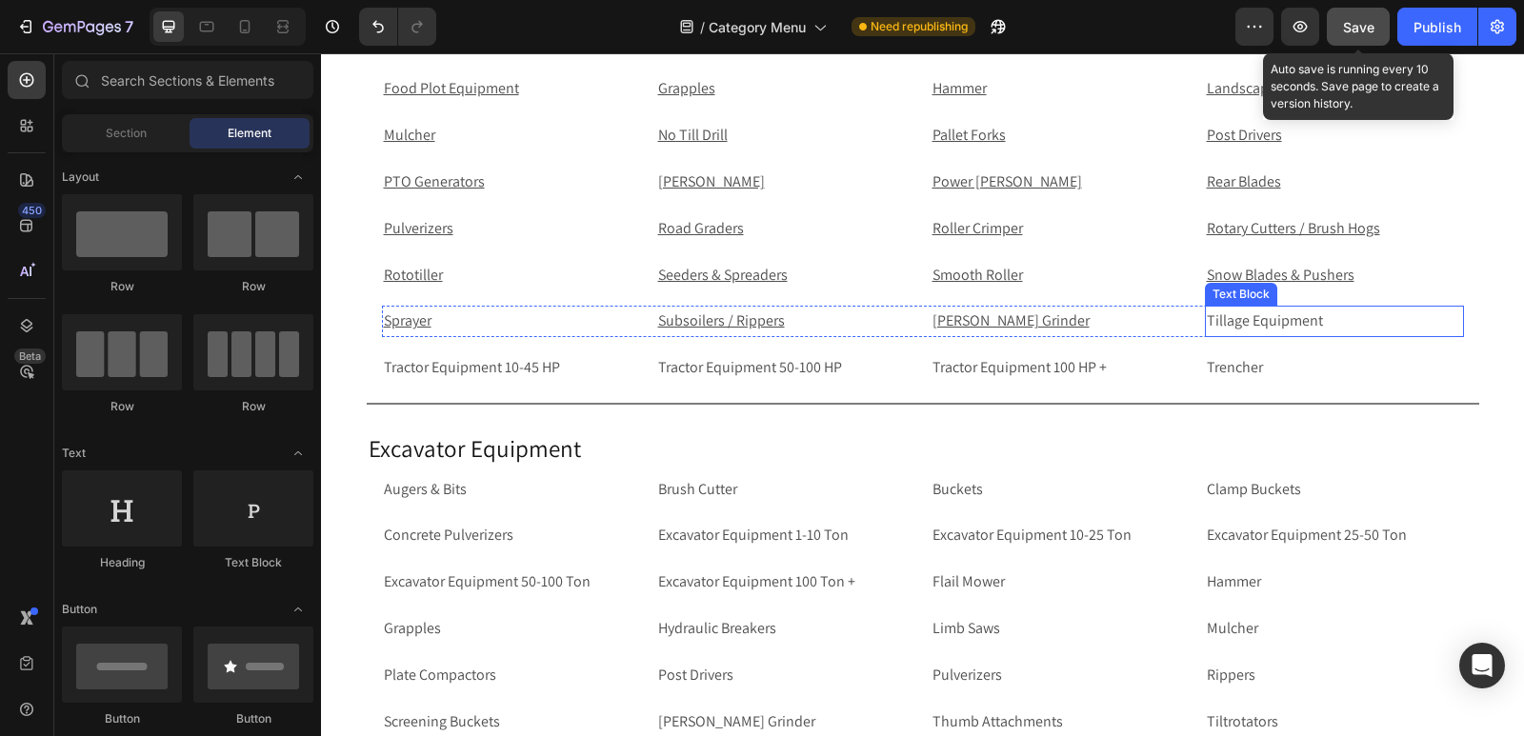
click at [1281, 322] on p "Tillage Equipment" at bounding box center [1333, 322] width 255 height 28
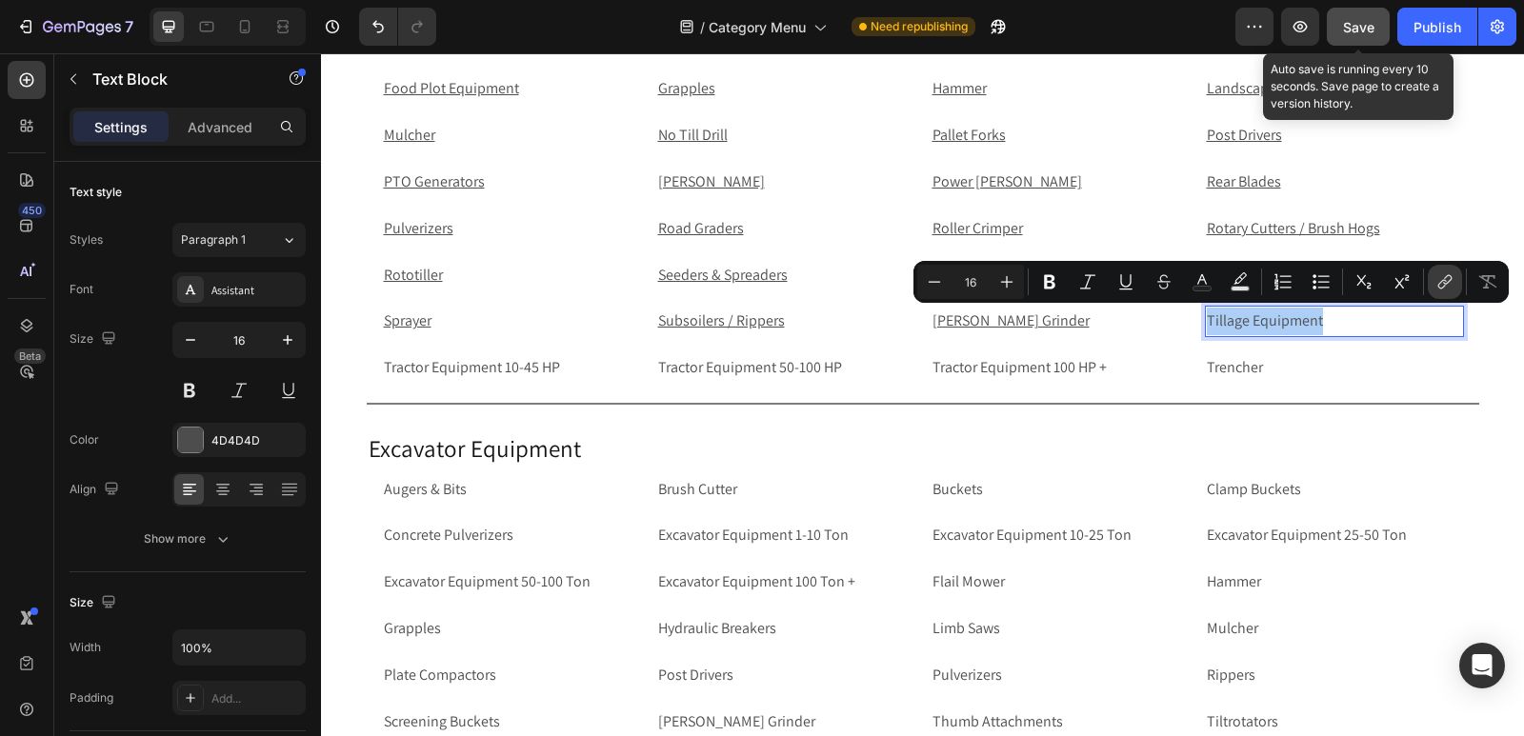
click at [1449, 279] on icon "Editor contextual toolbar" at bounding box center [1444, 281] width 19 height 19
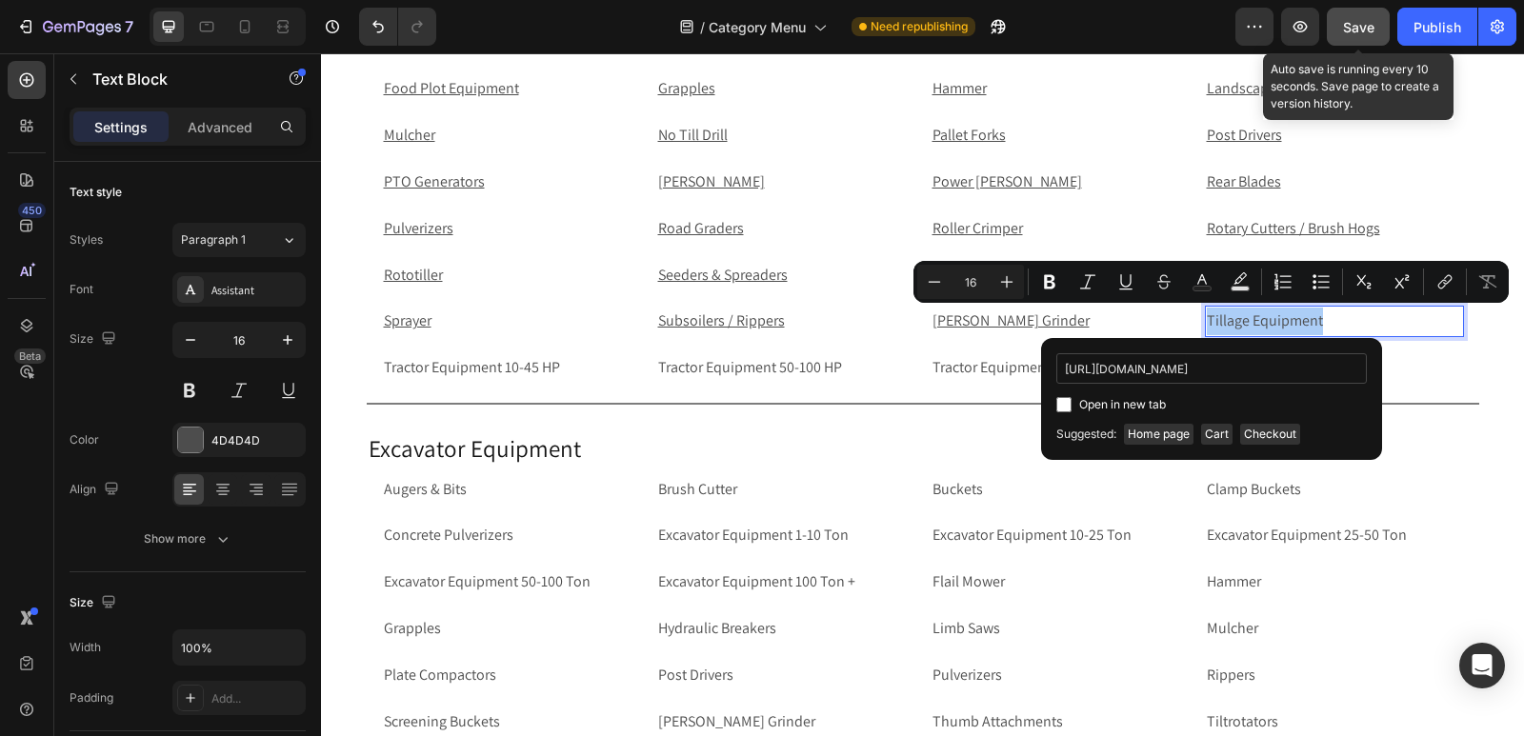
scroll to position [0, 106]
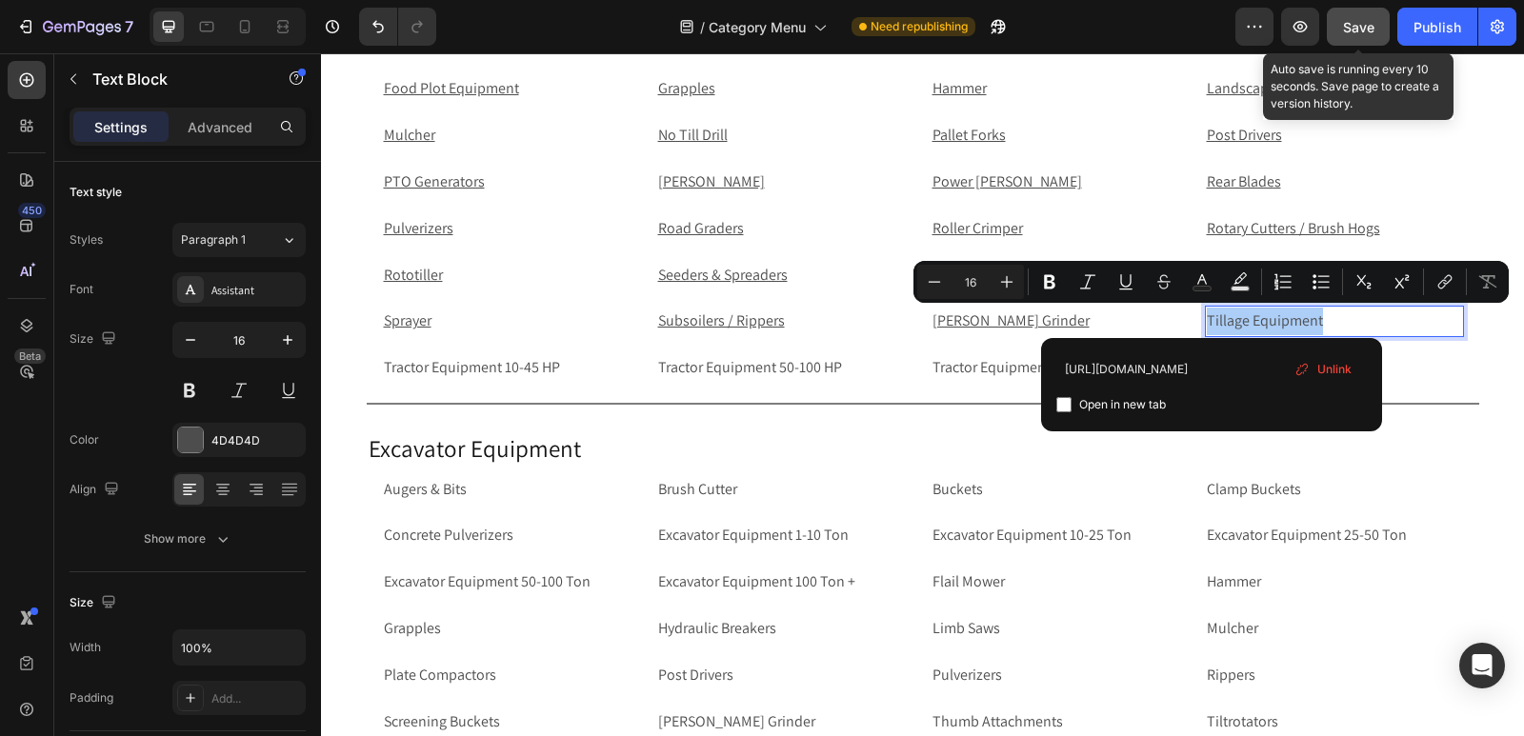
type input "https://rippingitoutdoors.com/collections/tillage-equipment"
click at [1062, 405] on input "Editor contextual toolbar" at bounding box center [1063, 404] width 15 height 15
checkbox input "true"
click at [589, 358] on p "Tractor Equipment 10-45 HP" at bounding box center [511, 368] width 255 height 28
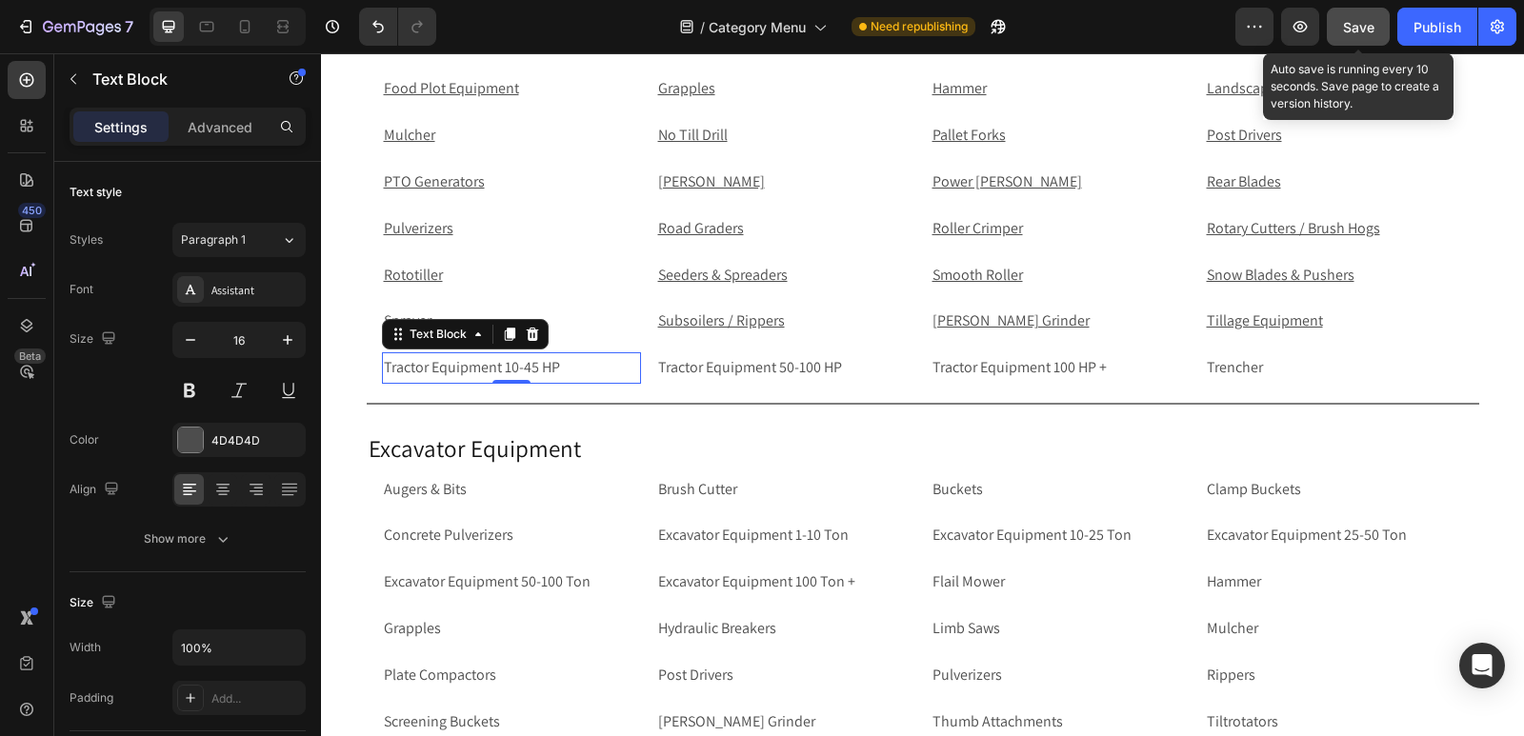
click at [1344, 30] on span "Save" at bounding box center [1358, 27] width 31 height 16
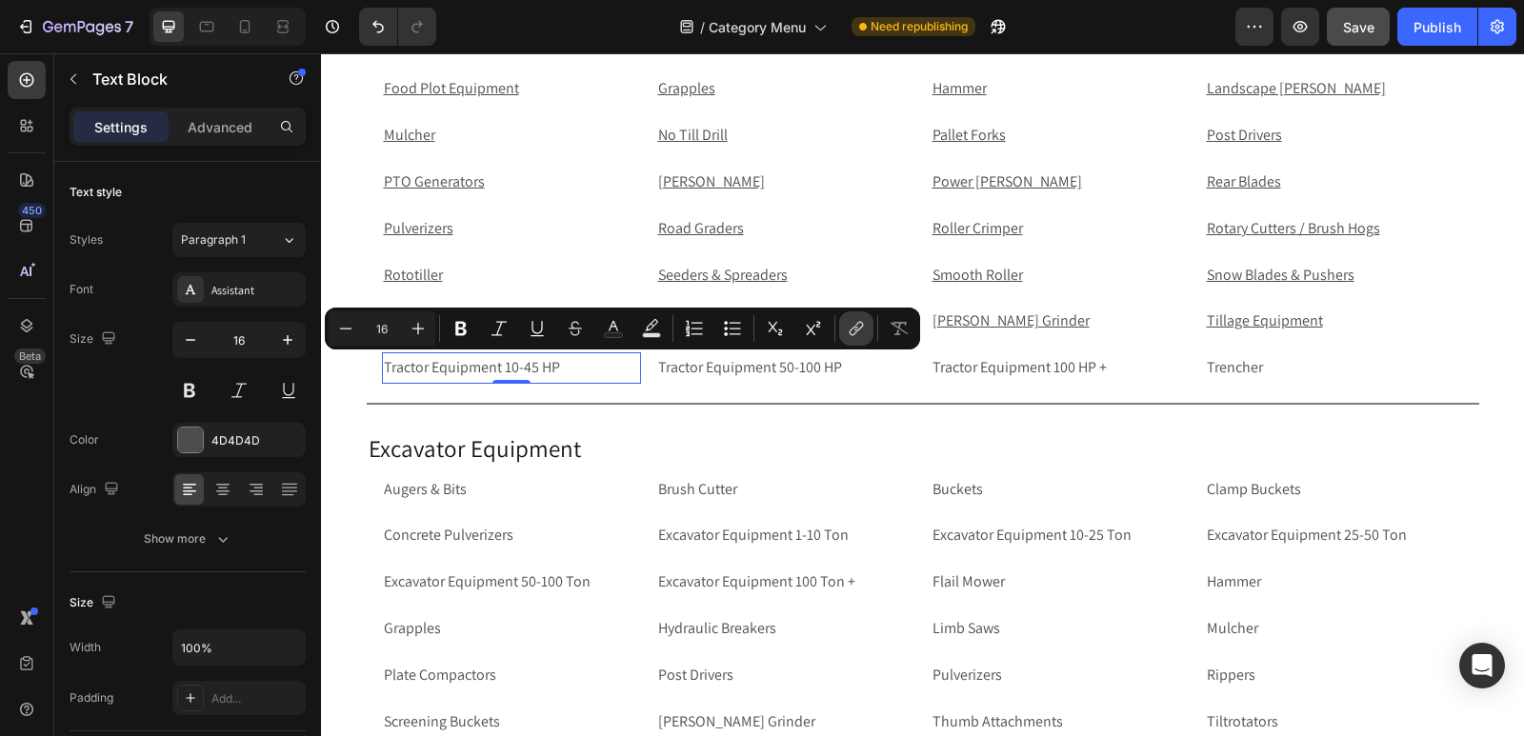
click at [866, 329] on button "link" at bounding box center [856, 328] width 34 height 34
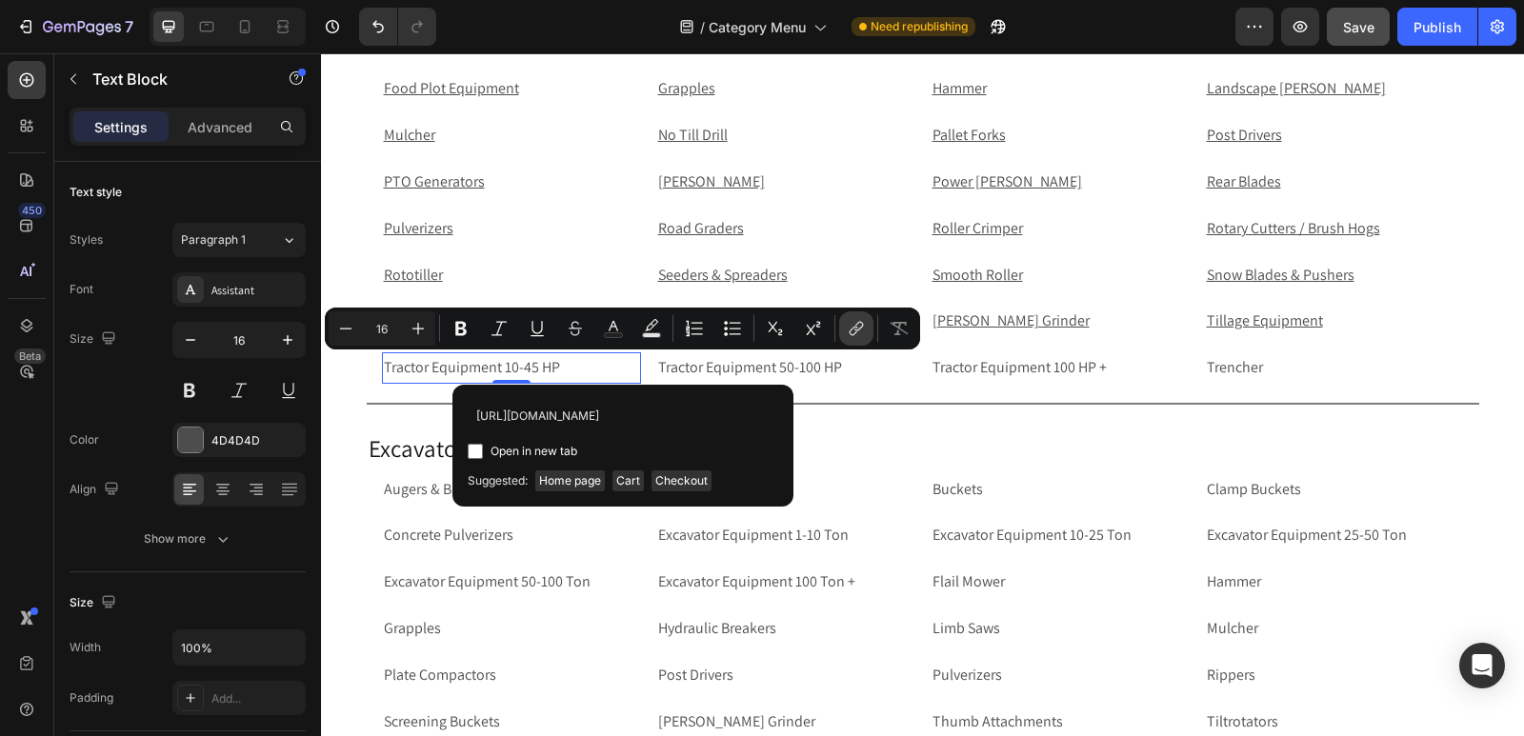
scroll to position [0, 159]
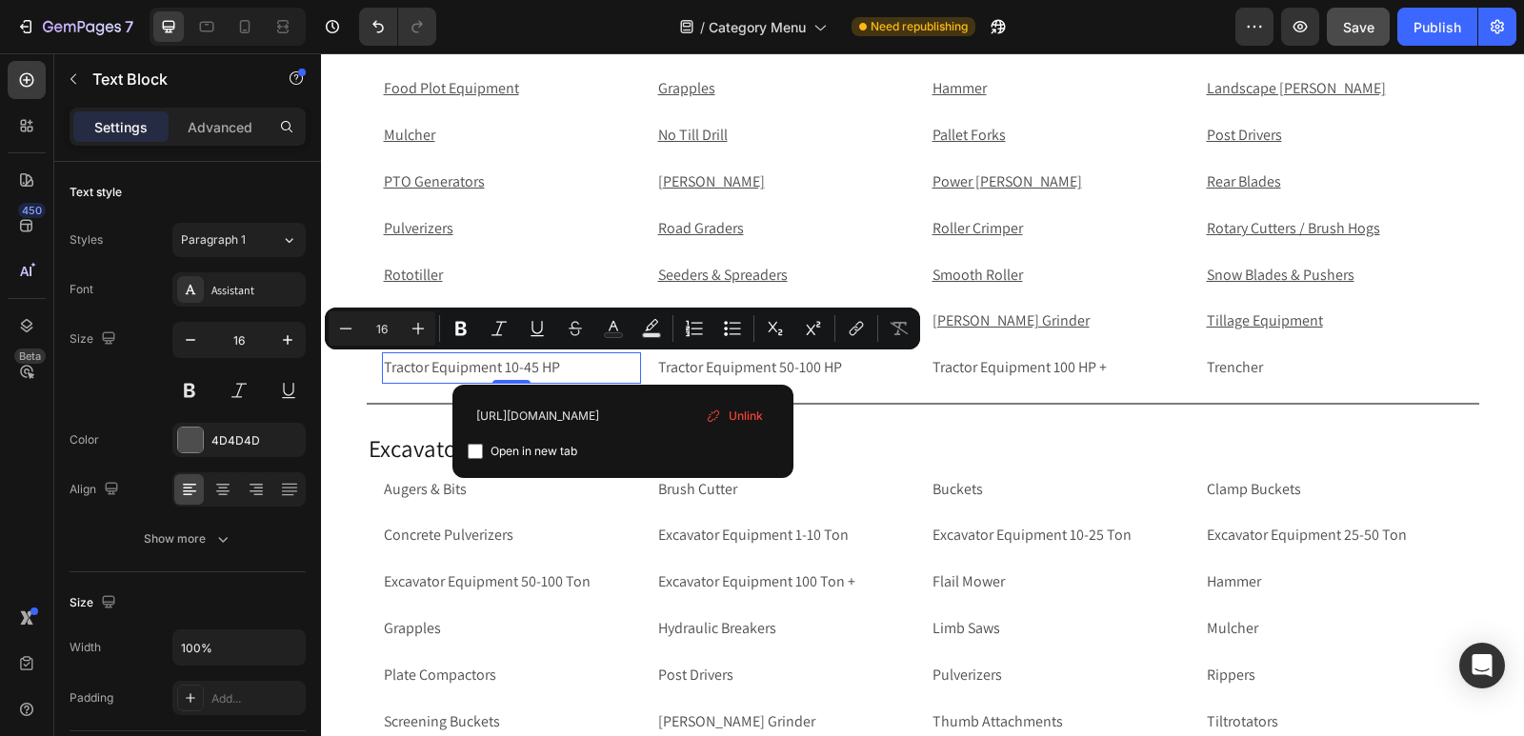
type input "https://rippingitoutdoors.com/collections/tractor-equipment-10-45hp"
click at [479, 452] on input "Editor contextual toolbar" at bounding box center [475, 451] width 15 height 15
checkbox input "true"
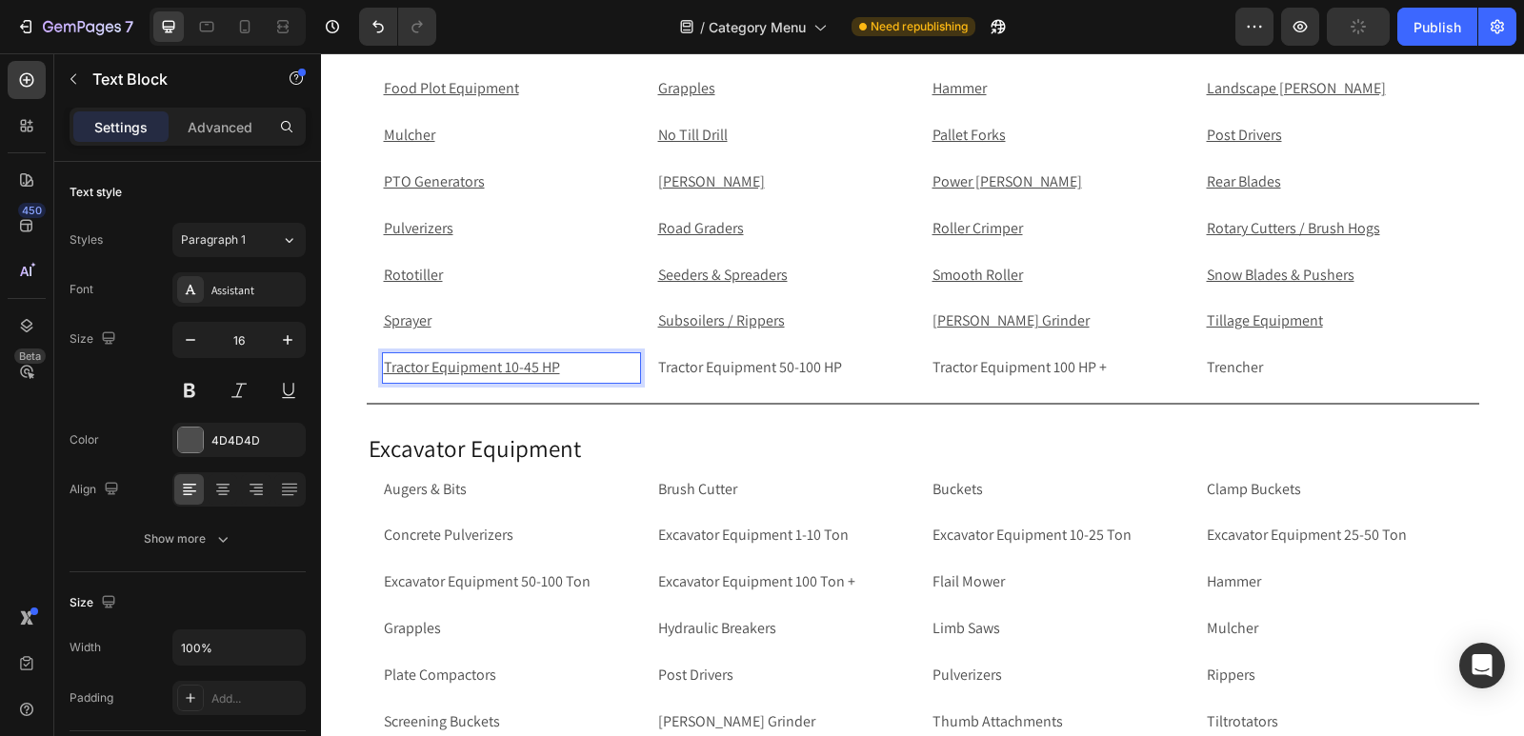
click at [589, 359] on p "Tractor Equipment 10-45 HP" at bounding box center [511, 368] width 255 height 28
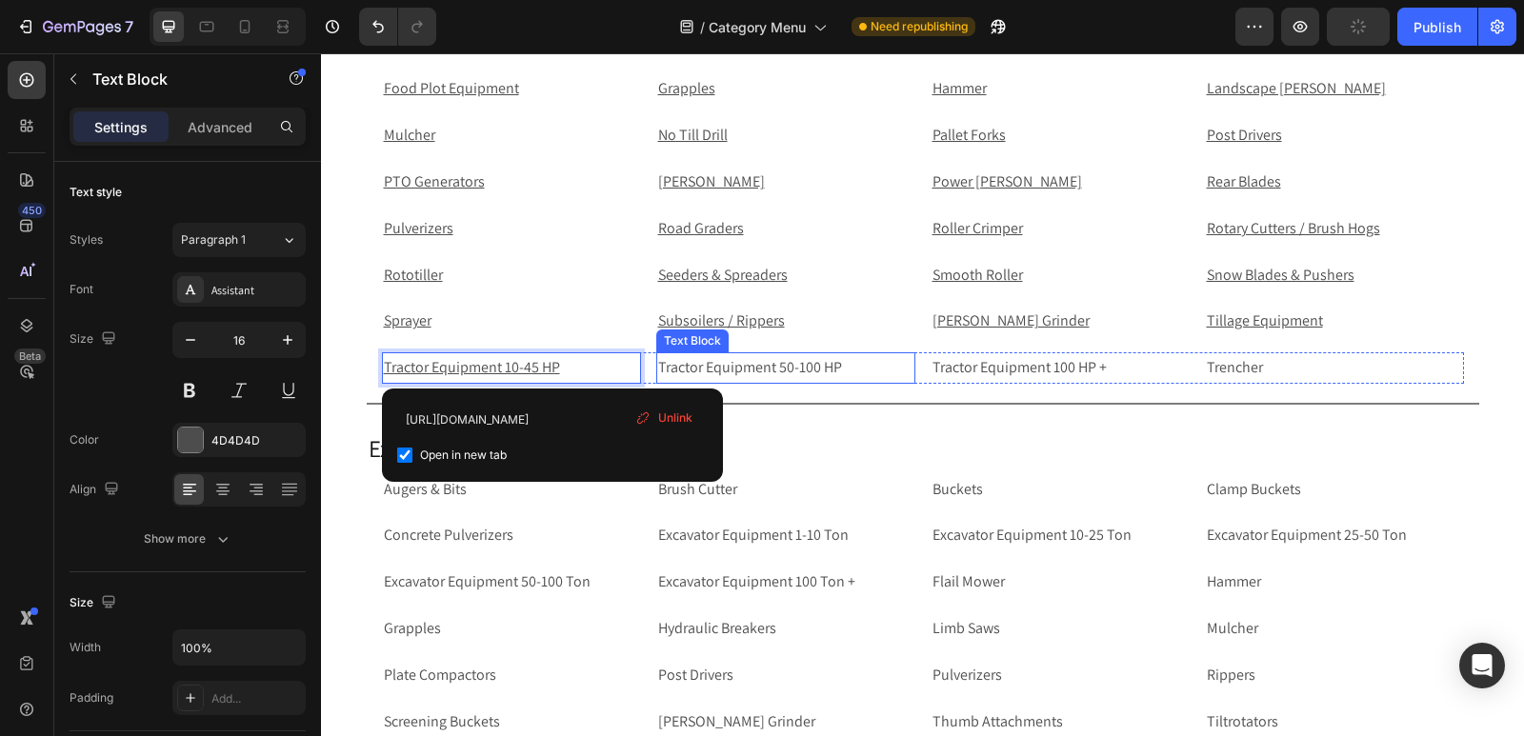
click at [834, 368] on p "Tractor Equipment 50-100 HP" at bounding box center [785, 368] width 255 height 28
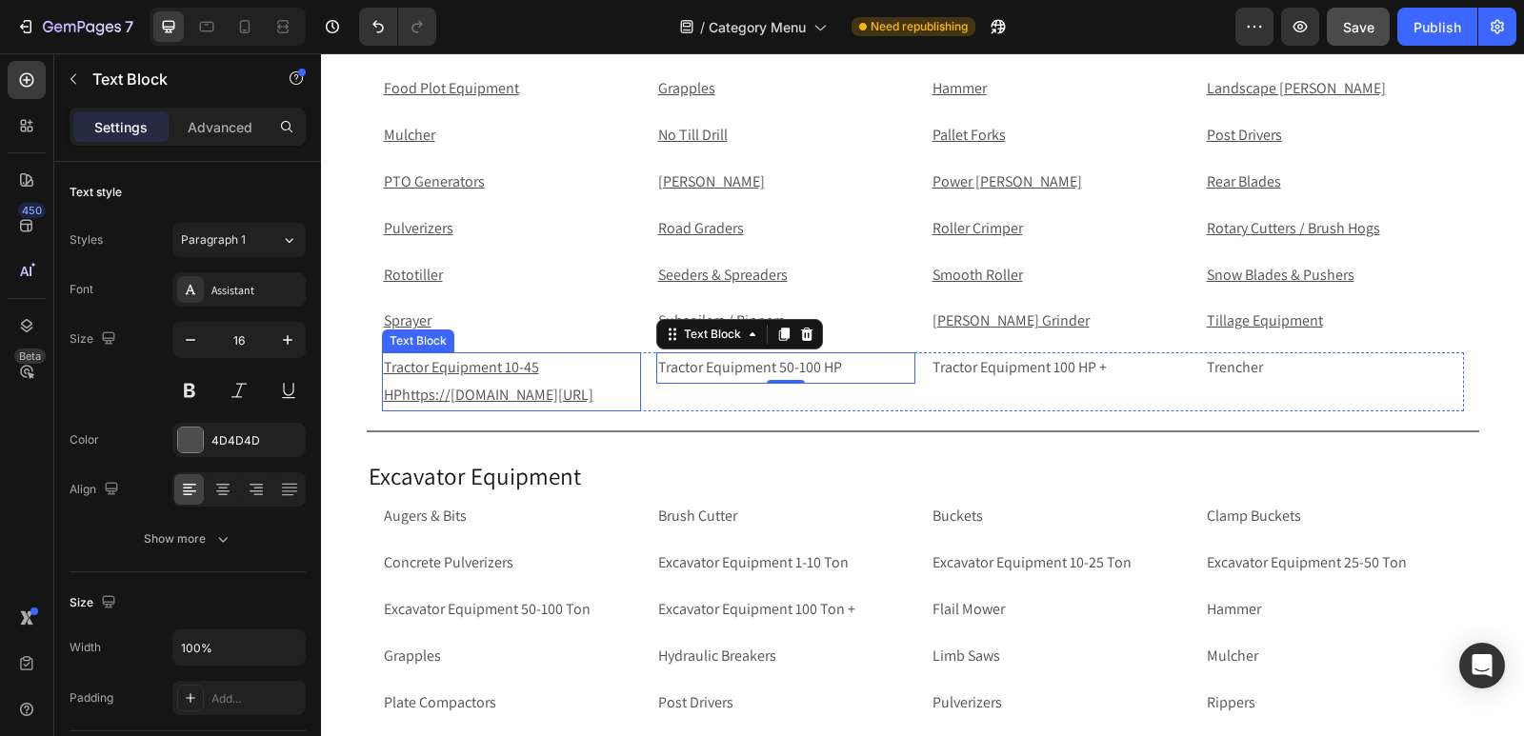
click at [605, 366] on p "Tractor Equipment 10-45 HPhttps://rippingitoutdoors.com/collections/tractor-equ…" at bounding box center [511, 381] width 255 height 55
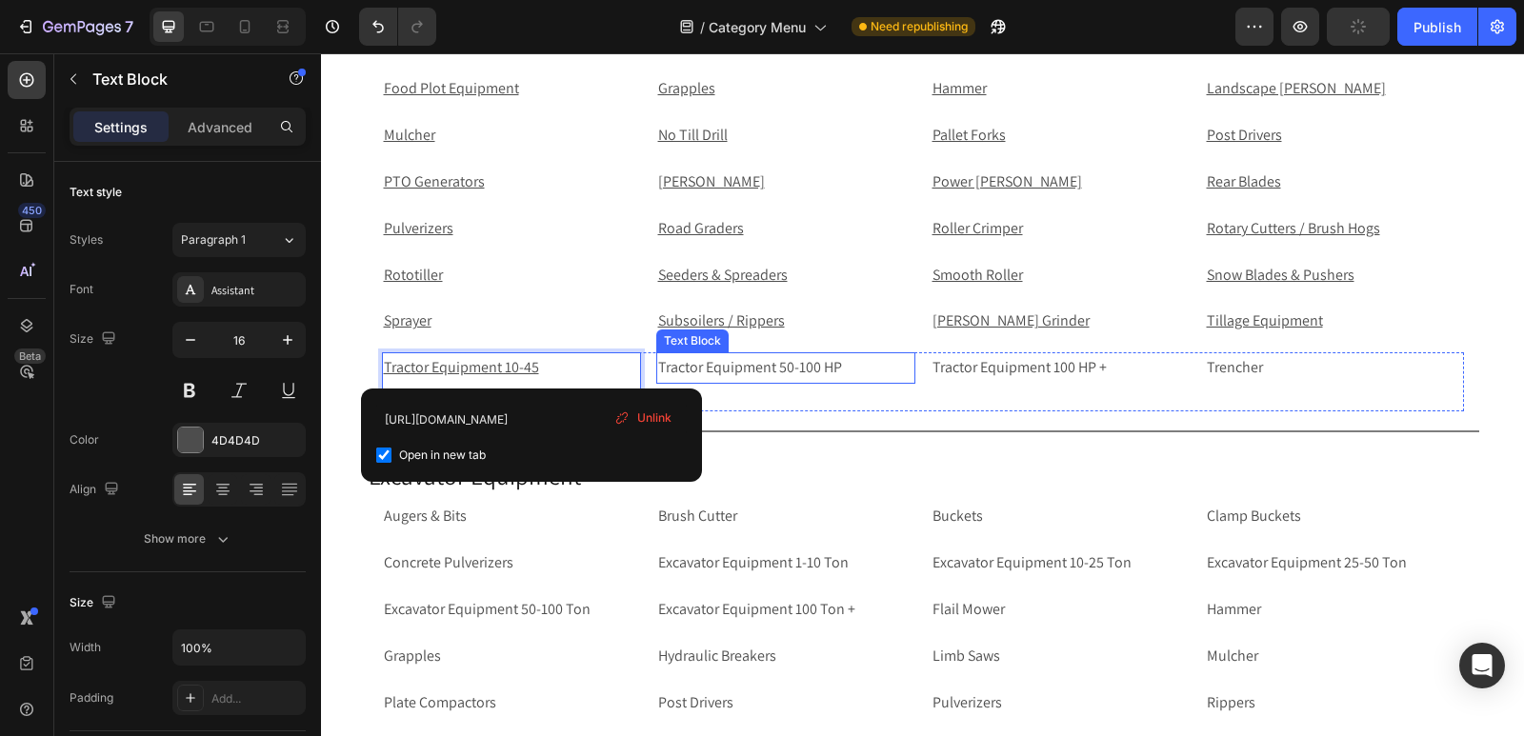
click at [768, 363] on p "Tractor Equipment 50-100 HP" at bounding box center [785, 368] width 255 height 28
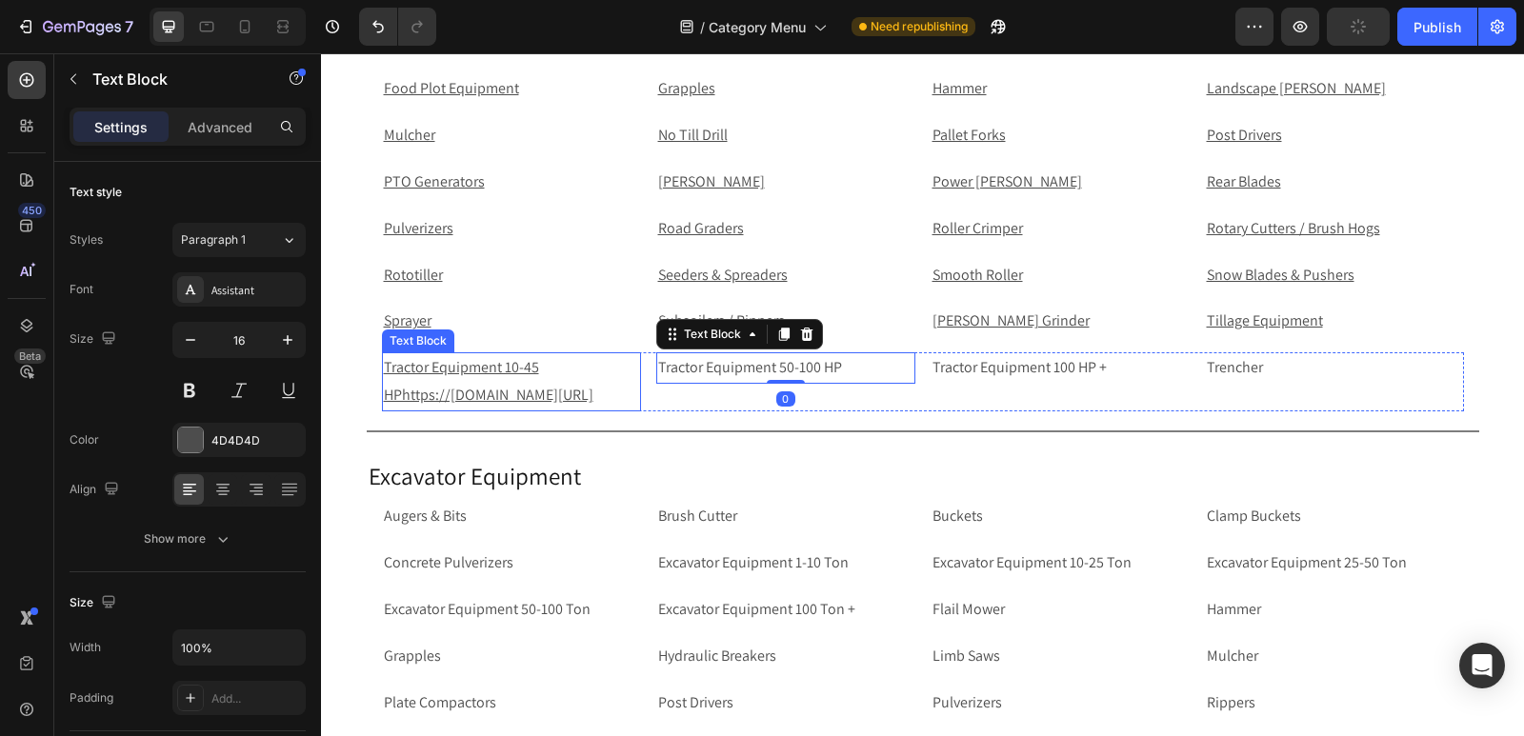
click at [578, 375] on p "Tractor Equipment 10-45 HPhttps://rippingitoutdoors.com/collections/tractor-equ…" at bounding box center [511, 381] width 255 height 55
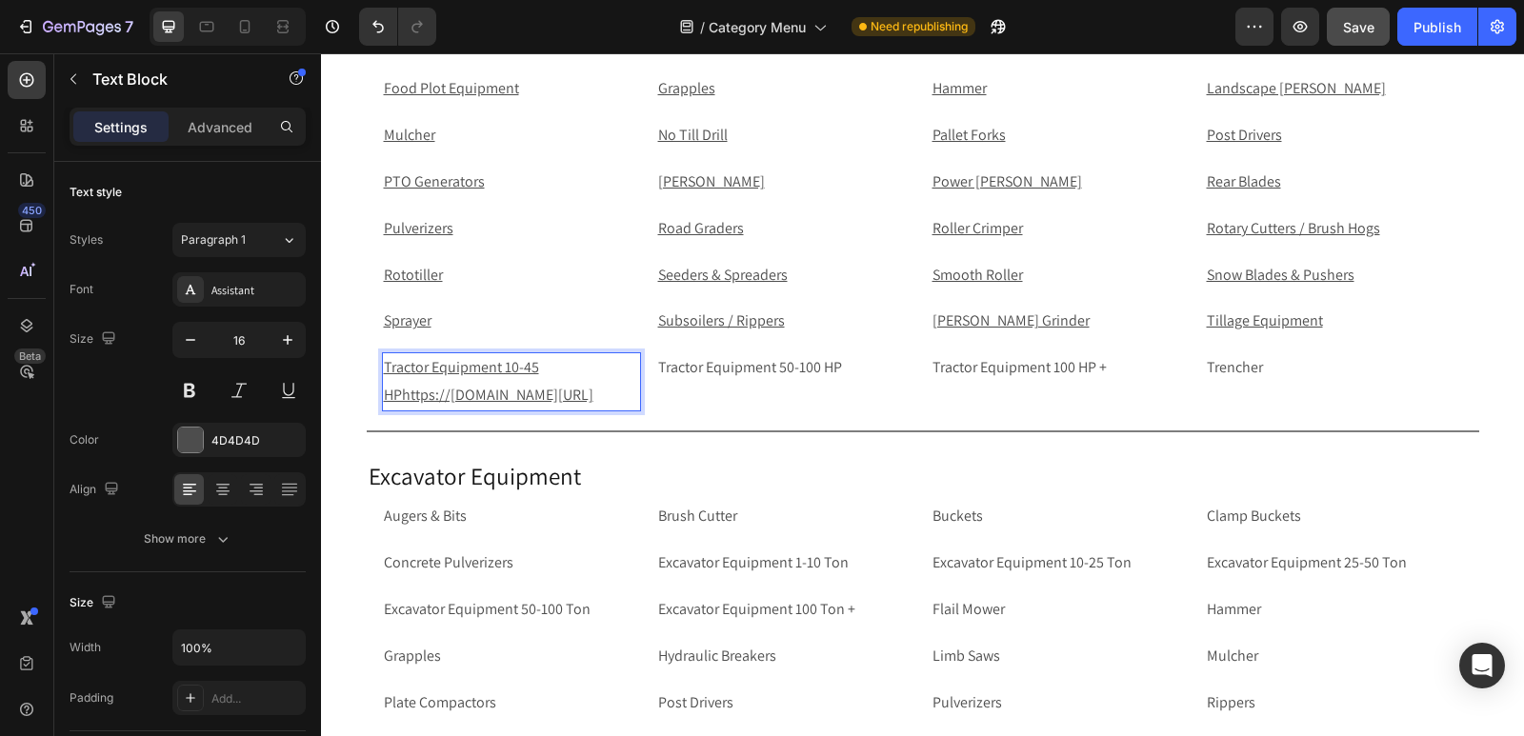
click at [608, 409] on p "Tractor Equipment 10-45 HPhttps://rippingitoutdoors.com/collections/tractor-equ…" at bounding box center [511, 381] width 255 height 55
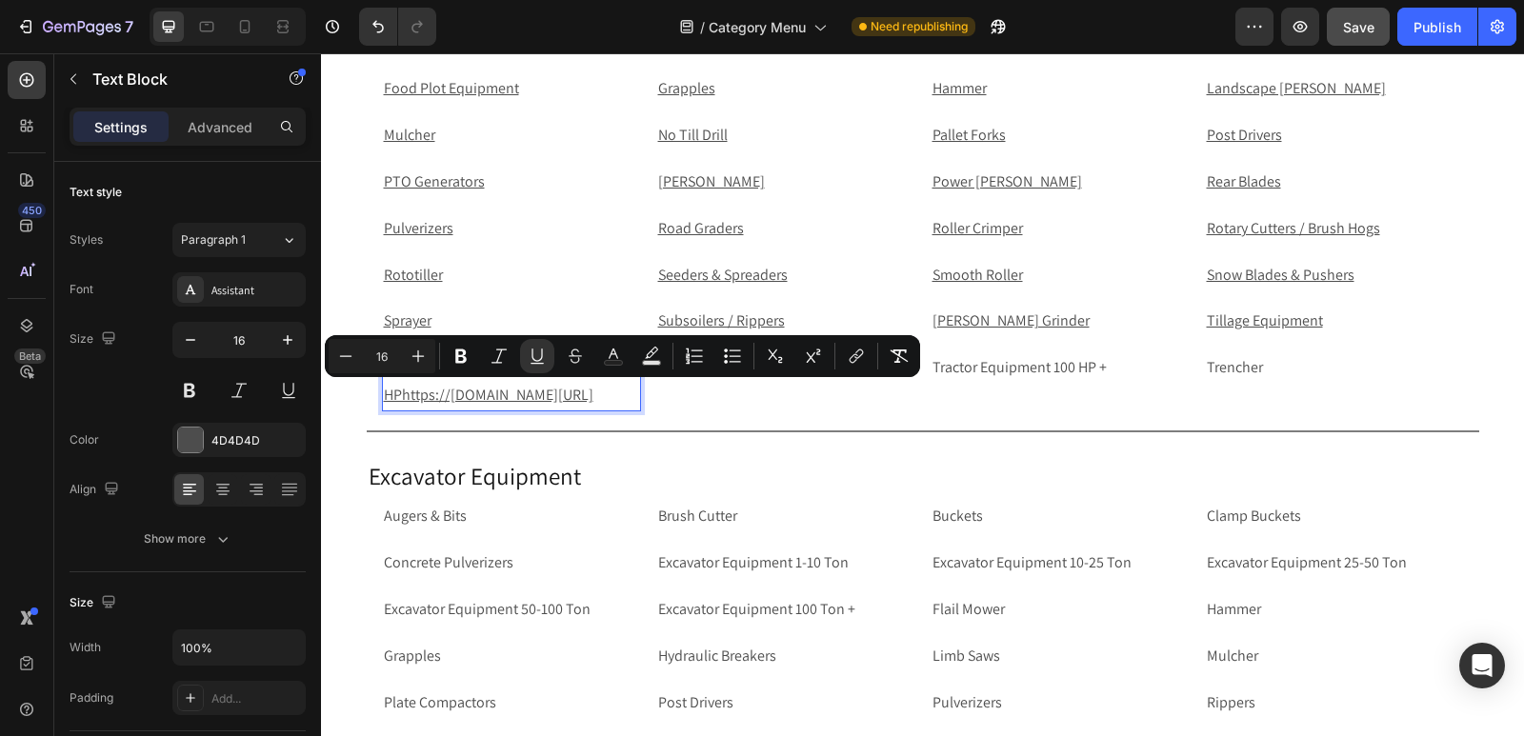
drag, startPoint x: 608, startPoint y: 427, endPoint x: 393, endPoint y: 409, distance: 215.0
click at [393, 409] on p "Tractor Equipment 10-45 HPhttps://rippingitoutdoors.com/collections/tractor-equ…" at bounding box center [511, 381] width 255 height 55
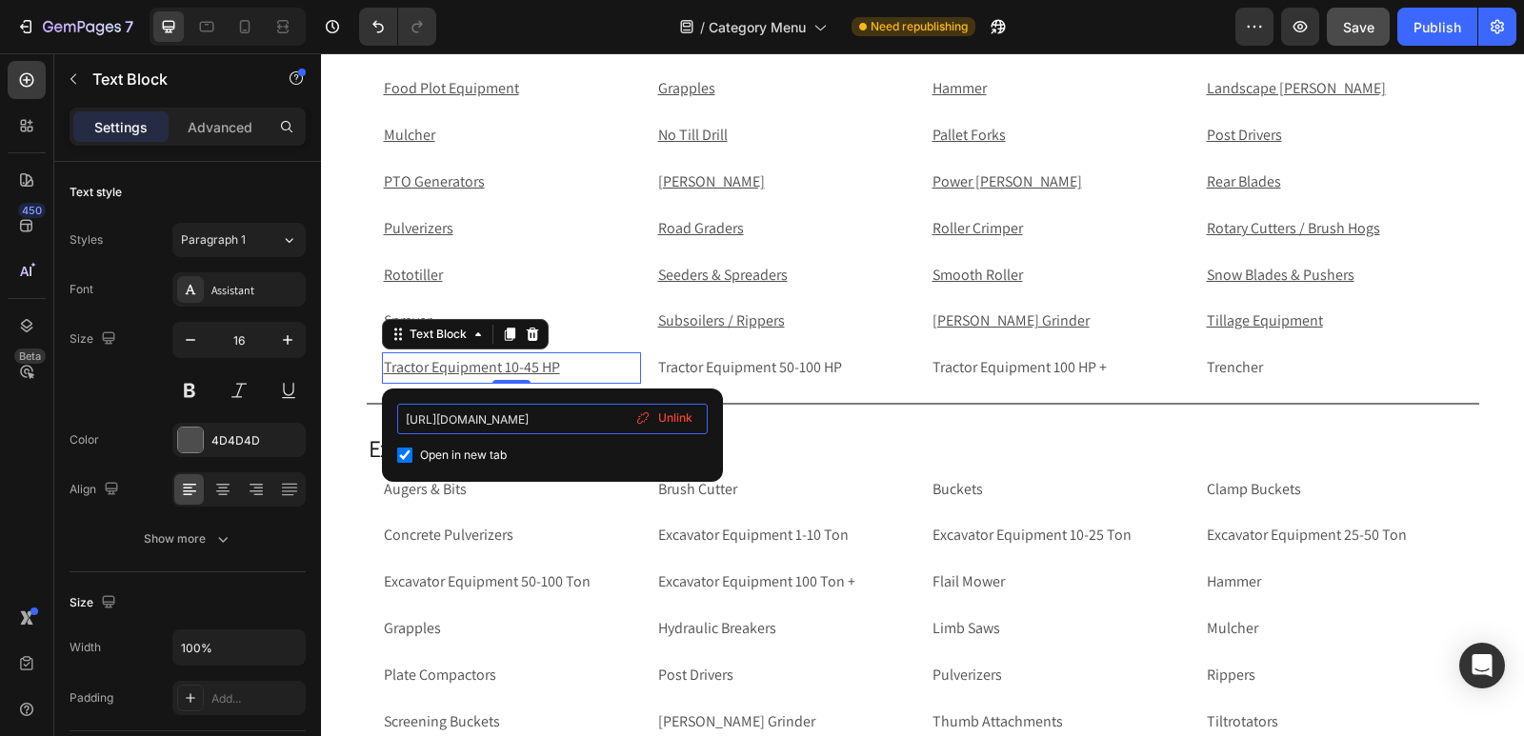
click at [556, 417] on input "https://rippingitoutdoors.com/collections/tractor-equipment-10-45hp" at bounding box center [552, 419] width 310 height 30
drag, startPoint x: 556, startPoint y: 417, endPoint x: 653, endPoint y: 409, distance: 97.5
click at [653, 409] on div "https://rippingitoutdoors.com/collections/tractor-equipment-10-45hp Open in new…" at bounding box center [552, 435] width 310 height 63
click at [844, 369] on p "Tractor Equipment 50-100 HP" at bounding box center [785, 368] width 255 height 28
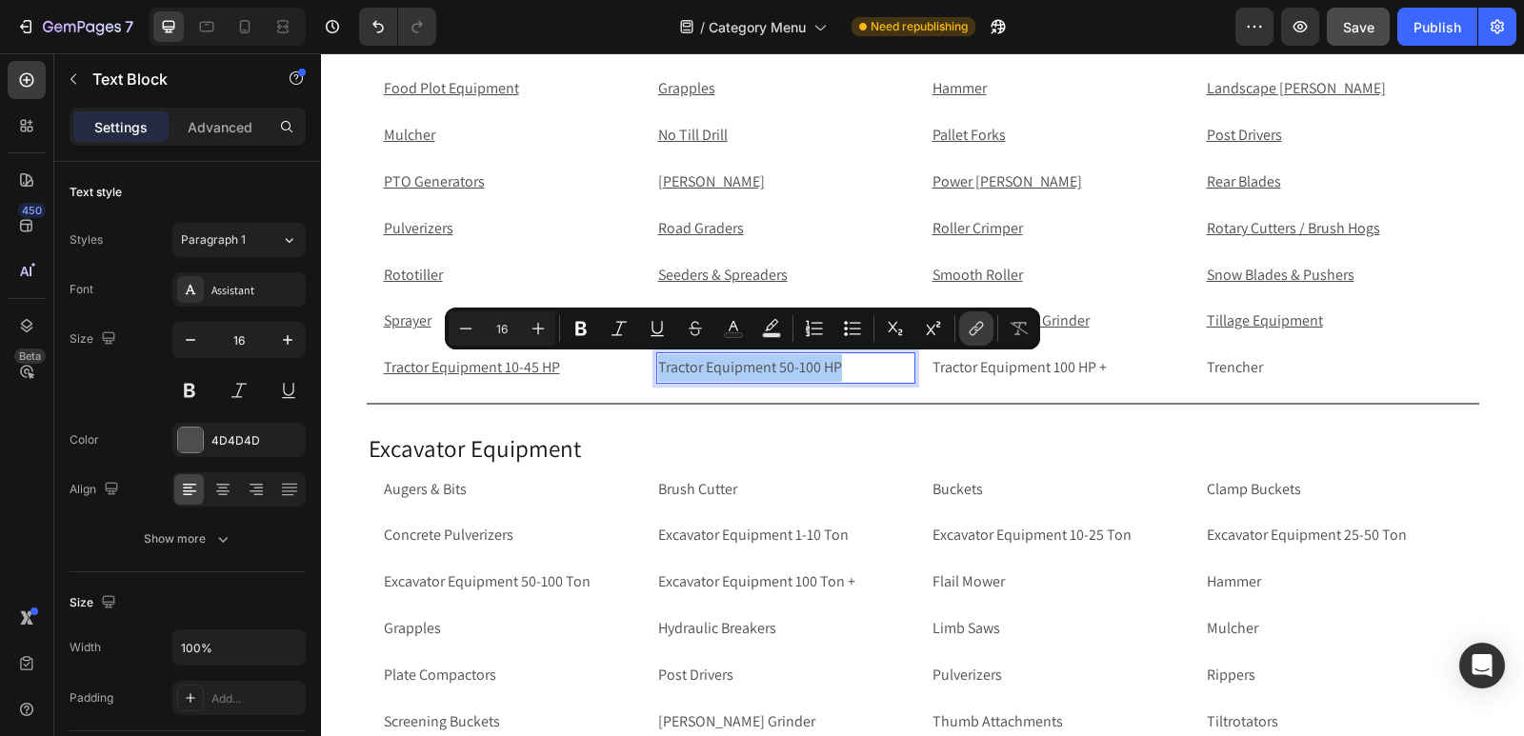
click at [989, 323] on button "link" at bounding box center [976, 328] width 34 height 34
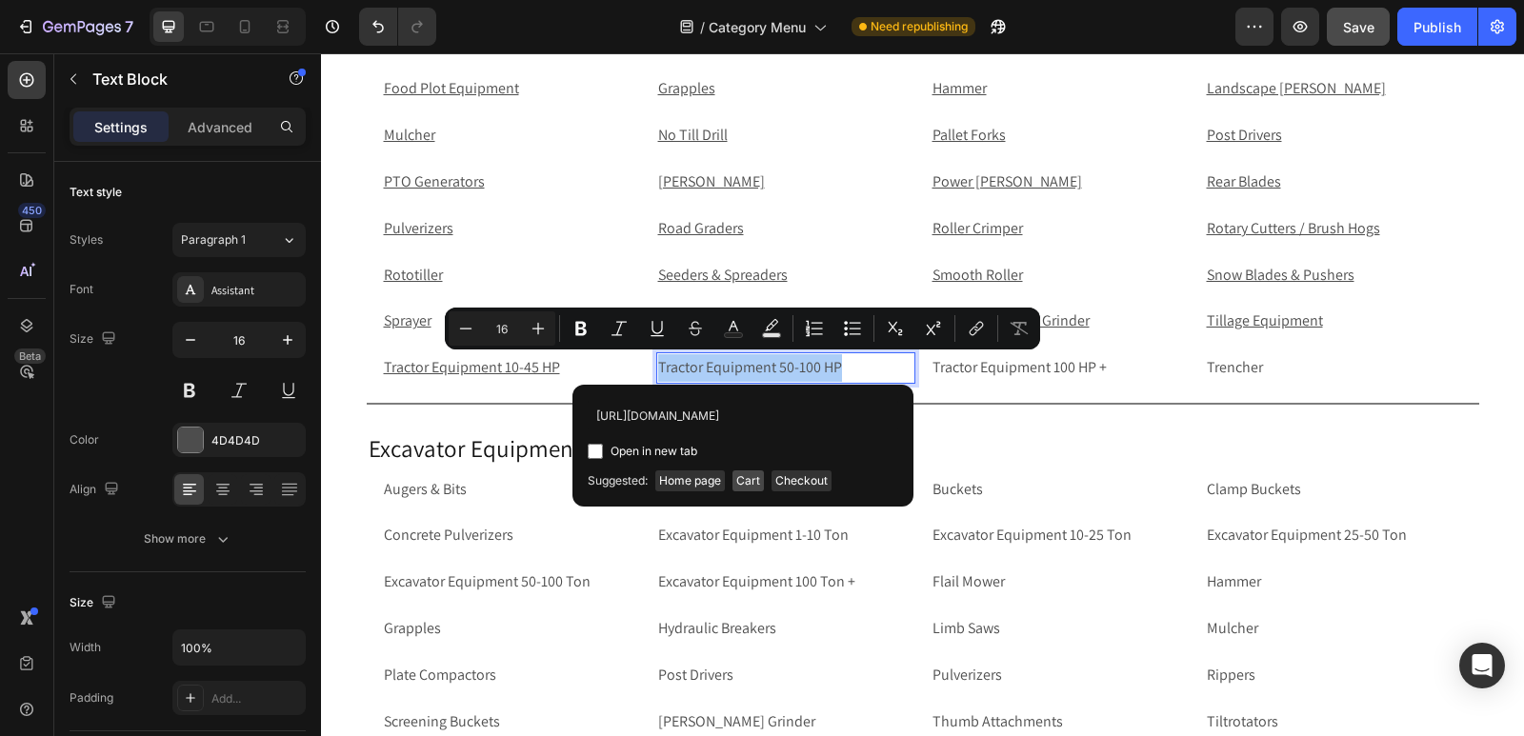
scroll to position [0, 166]
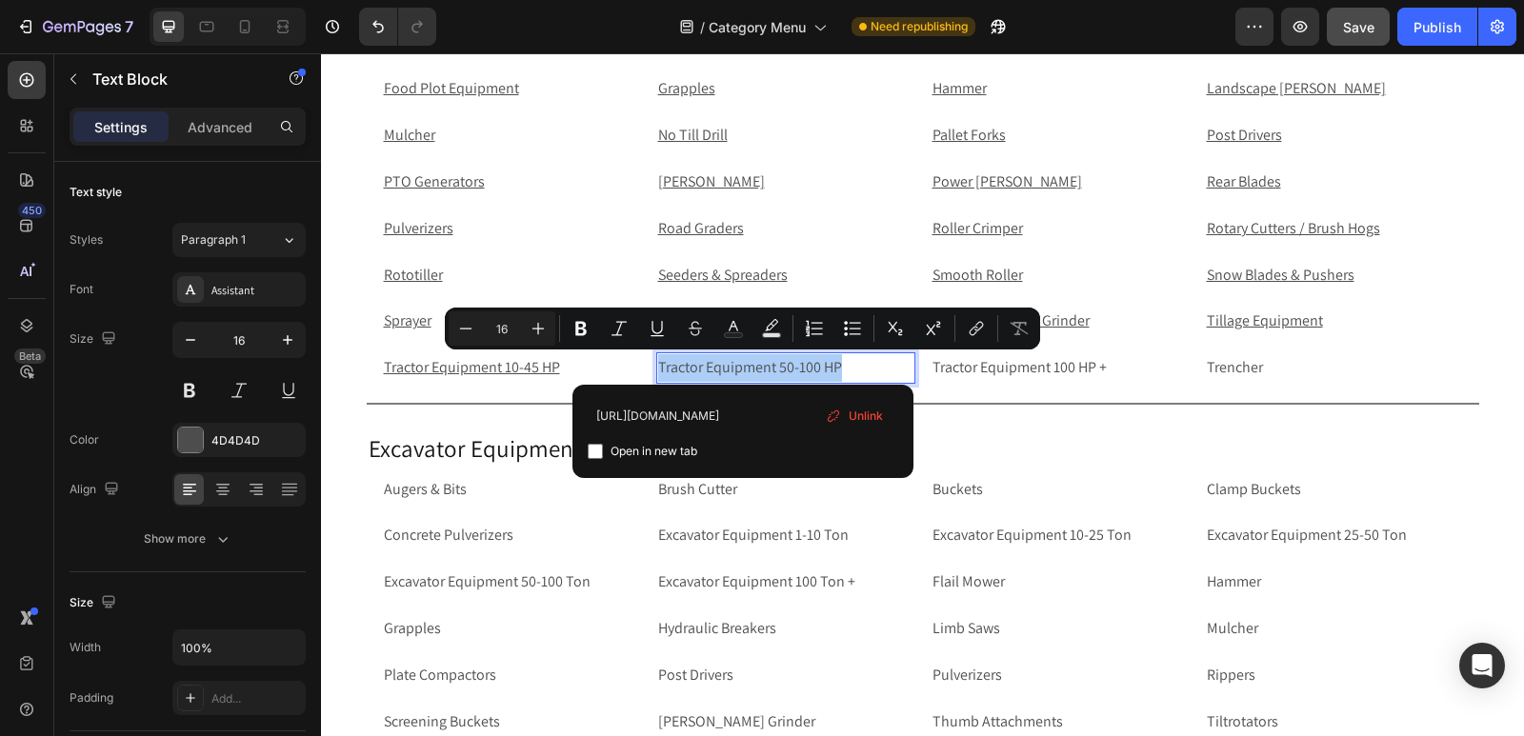
type input "https://rippingitoutdoors.com/collections/tractor-equipment-50-100hp"
click at [591, 454] on input "Editor contextual toolbar" at bounding box center [595, 451] width 15 height 15
checkbox input "true"
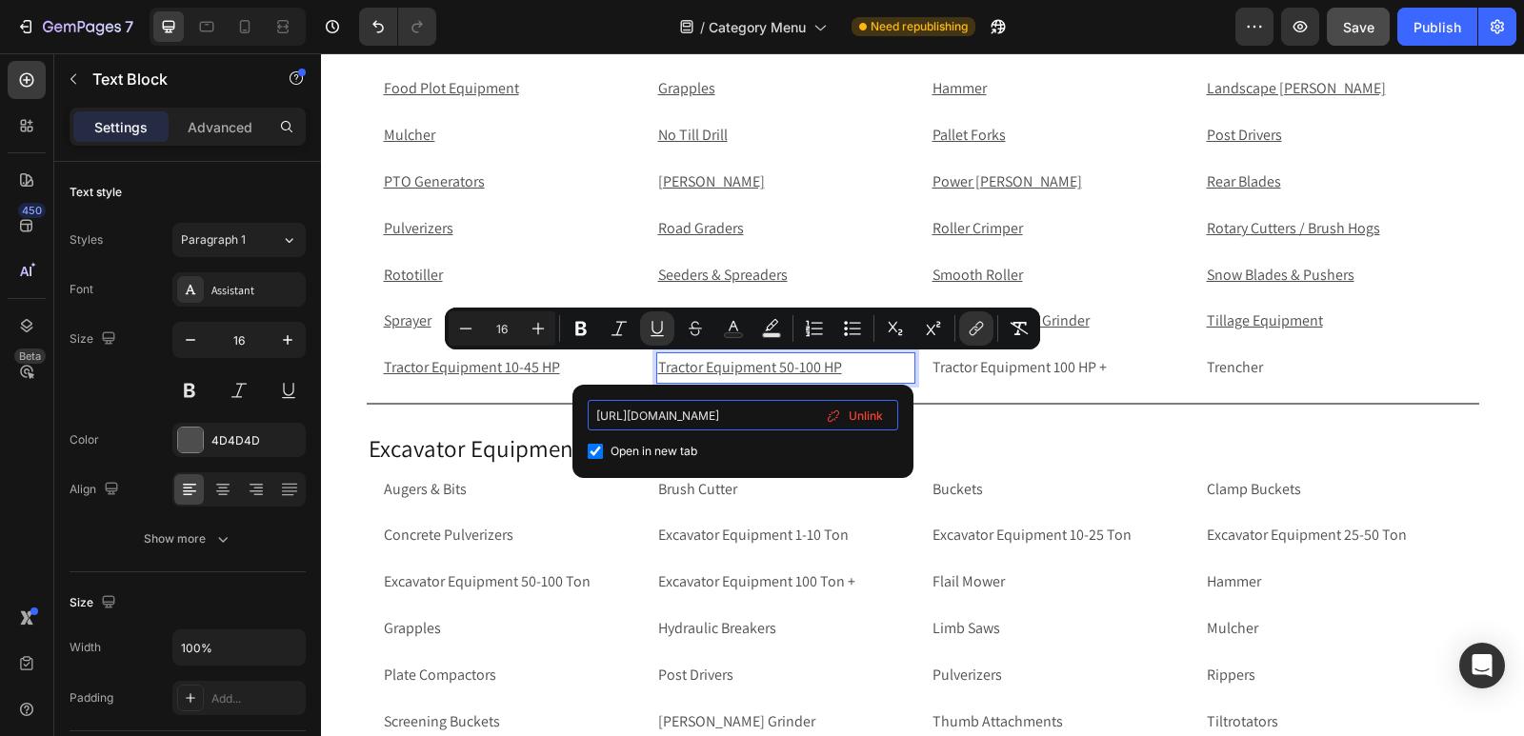
drag, startPoint x: 770, startPoint y: 411, endPoint x: 827, endPoint y: 414, distance: 57.2
click at [827, 414] on div "https://rippingitoutdoors.com/collections/tractor-equipment-50-100hp Open in ne…" at bounding box center [743, 431] width 310 height 63
click at [1141, 366] on p "Tractor Equipment 100 HP +" at bounding box center [1059, 368] width 255 height 28
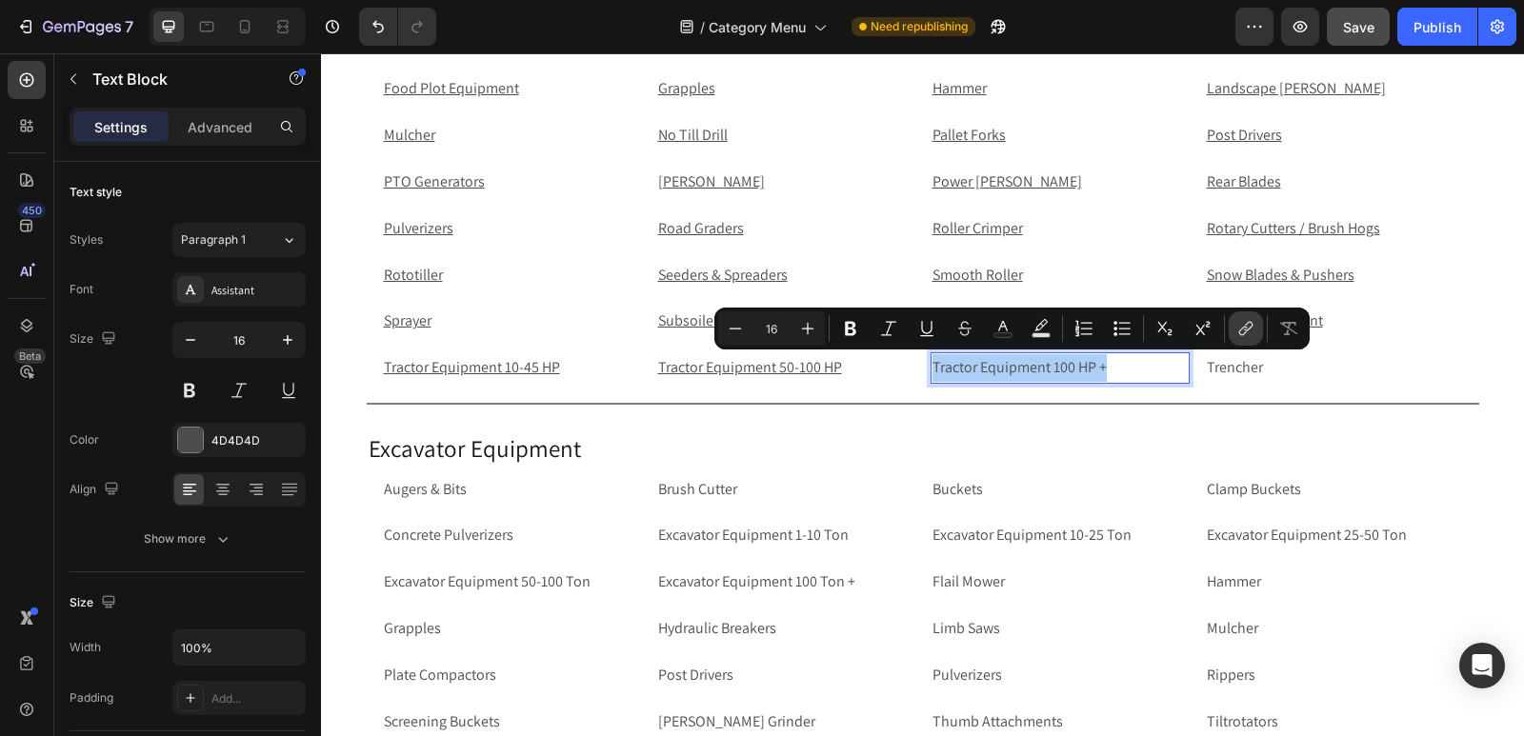
click at [1239, 334] on icon "Editor contextual toolbar" at bounding box center [1245, 328] width 19 height 19
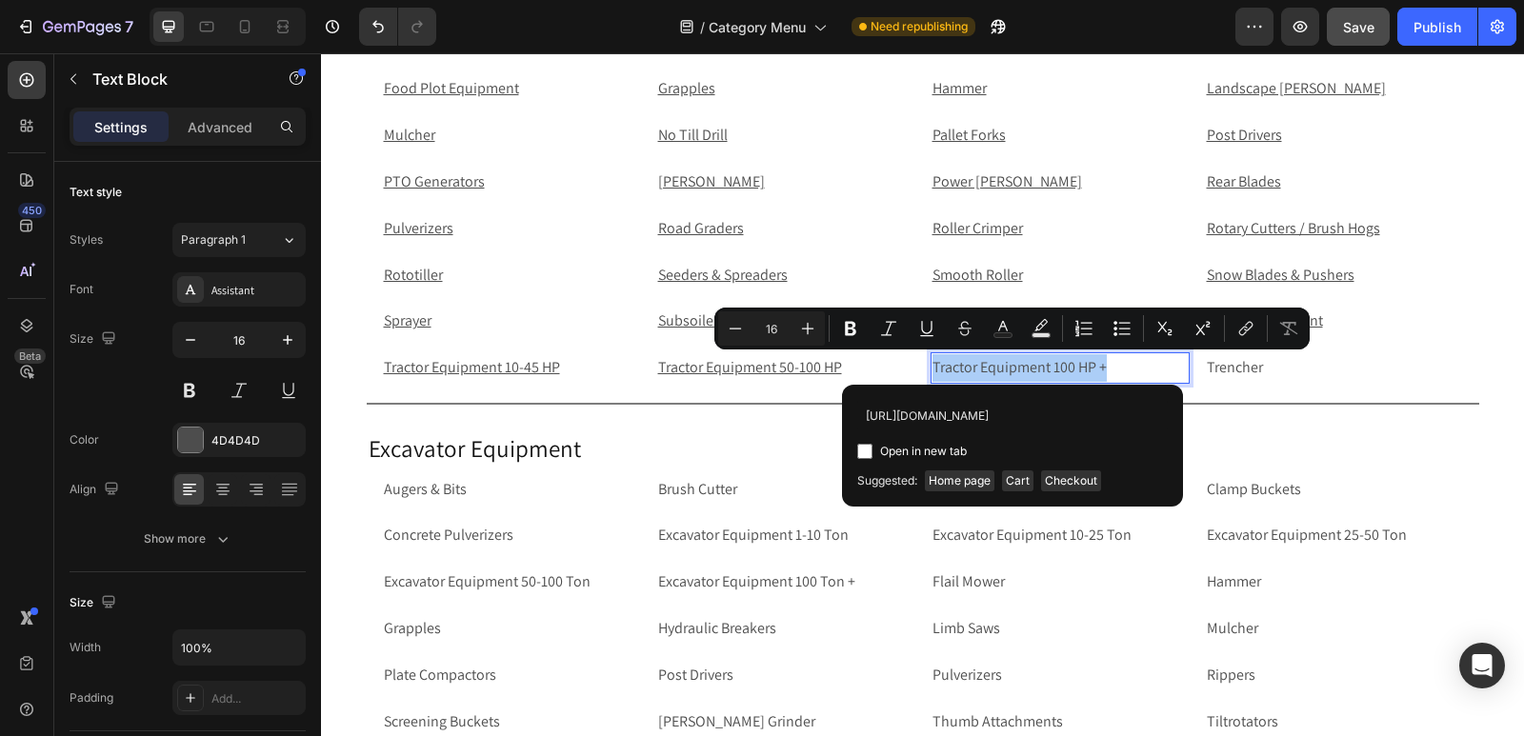
scroll to position [0, 147]
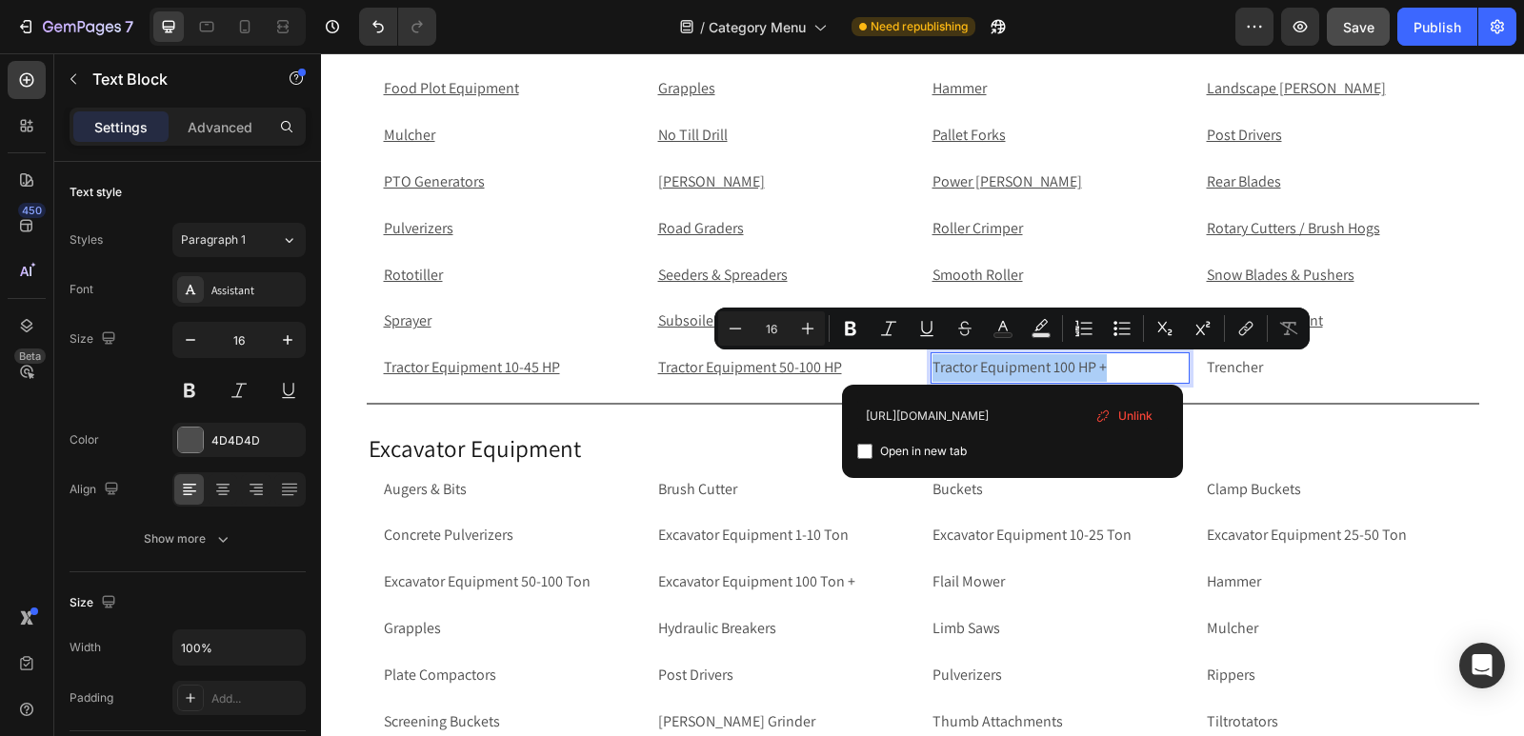
type input "https://rippingitoutdoors.com/collections/tractor-equipment-100hp"
click at [857, 454] on input "Editor contextual toolbar" at bounding box center [864, 451] width 15 height 15
checkbox input "true"
click at [1313, 366] on p "Trencher" at bounding box center [1333, 368] width 255 height 28
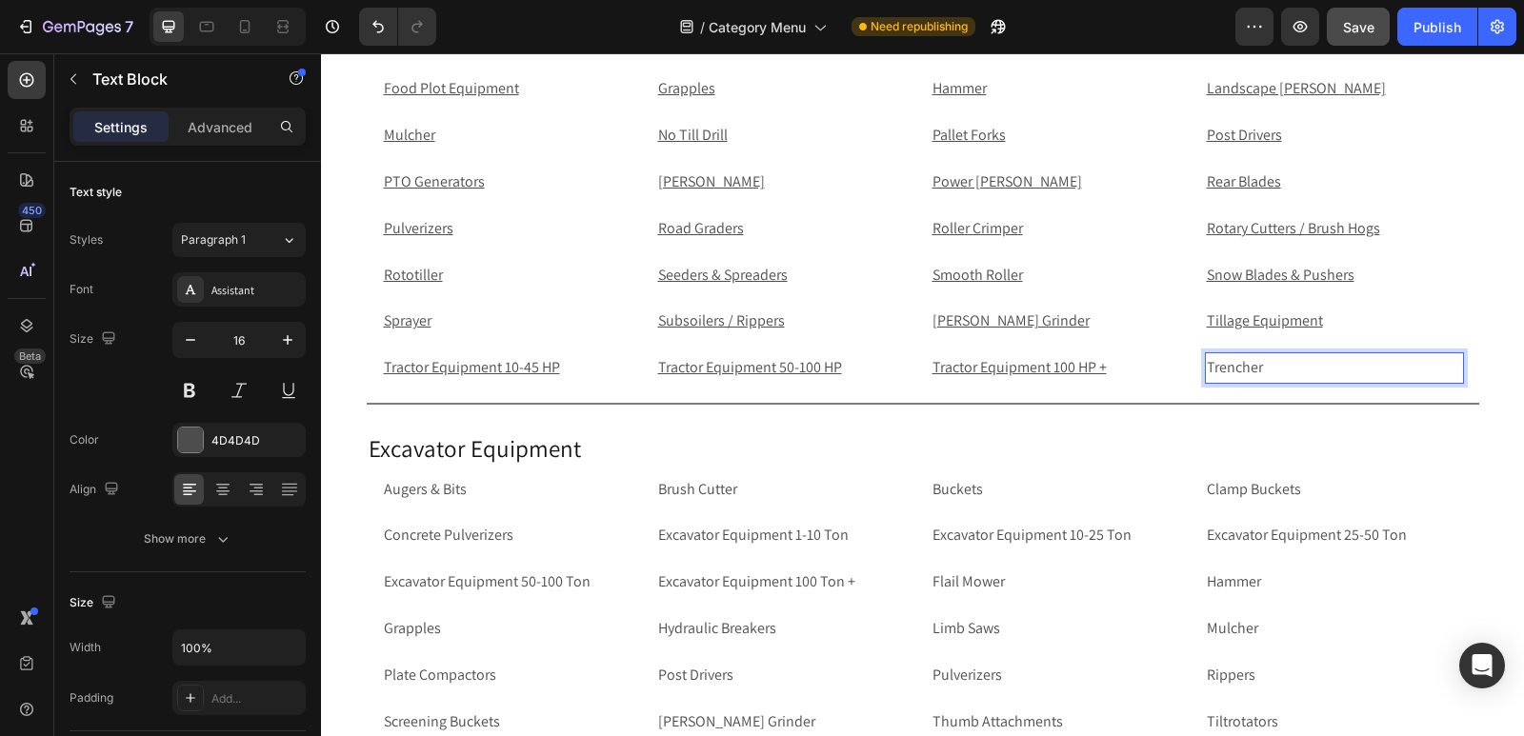
click at [1371, 371] on p "Trencher" at bounding box center [1333, 368] width 255 height 28
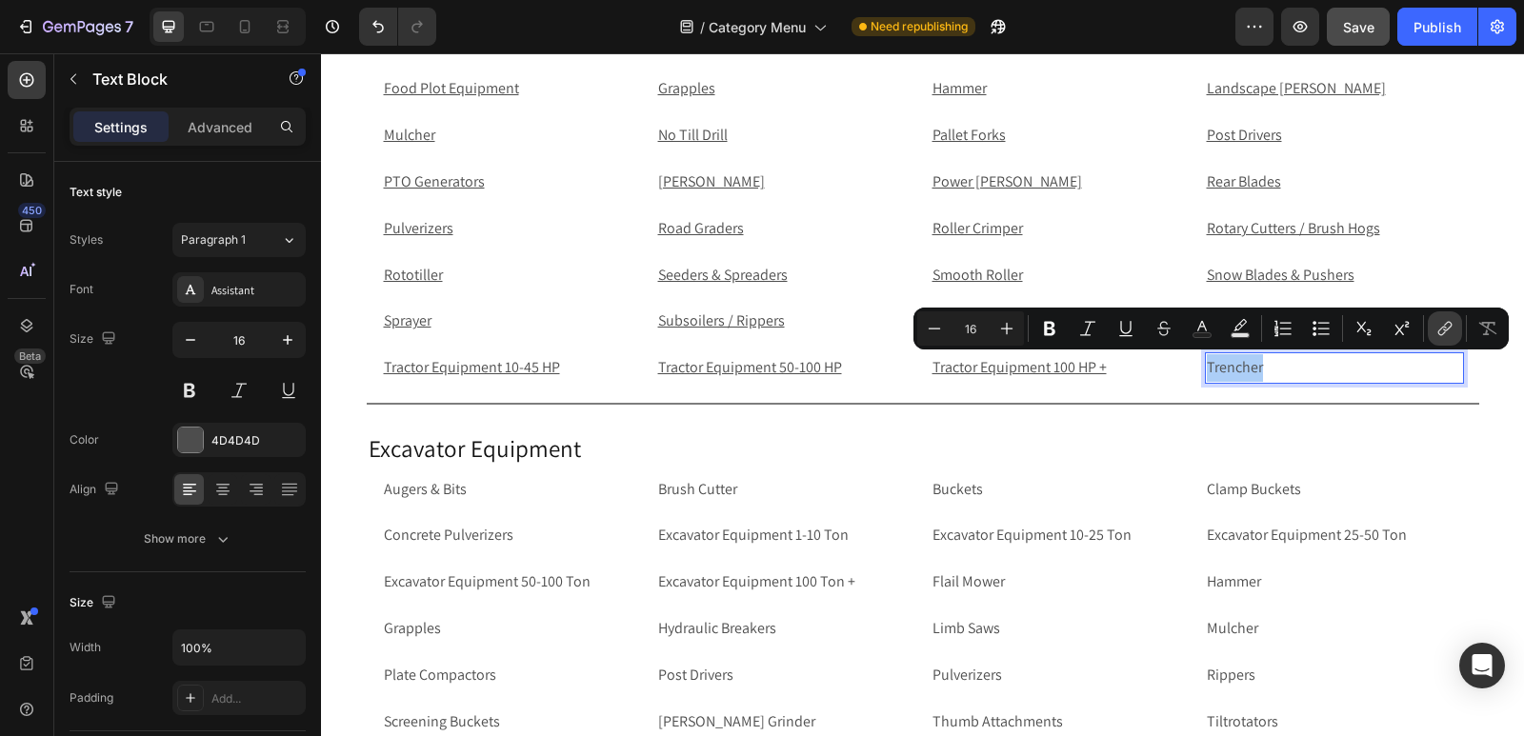
click at [1445, 332] on icon "Editor contextual toolbar" at bounding box center [1442, 332] width 9 height 10
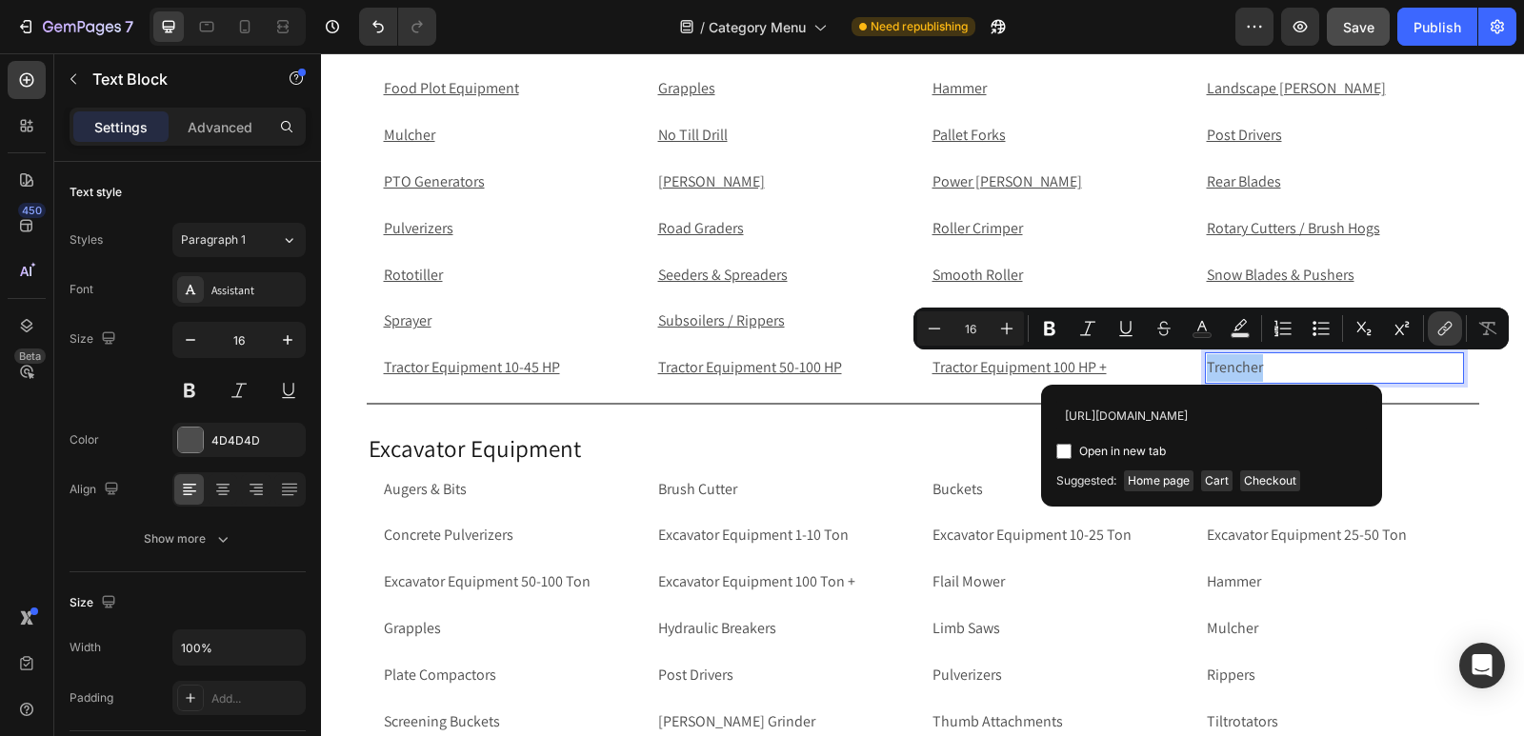
scroll to position [0, 97]
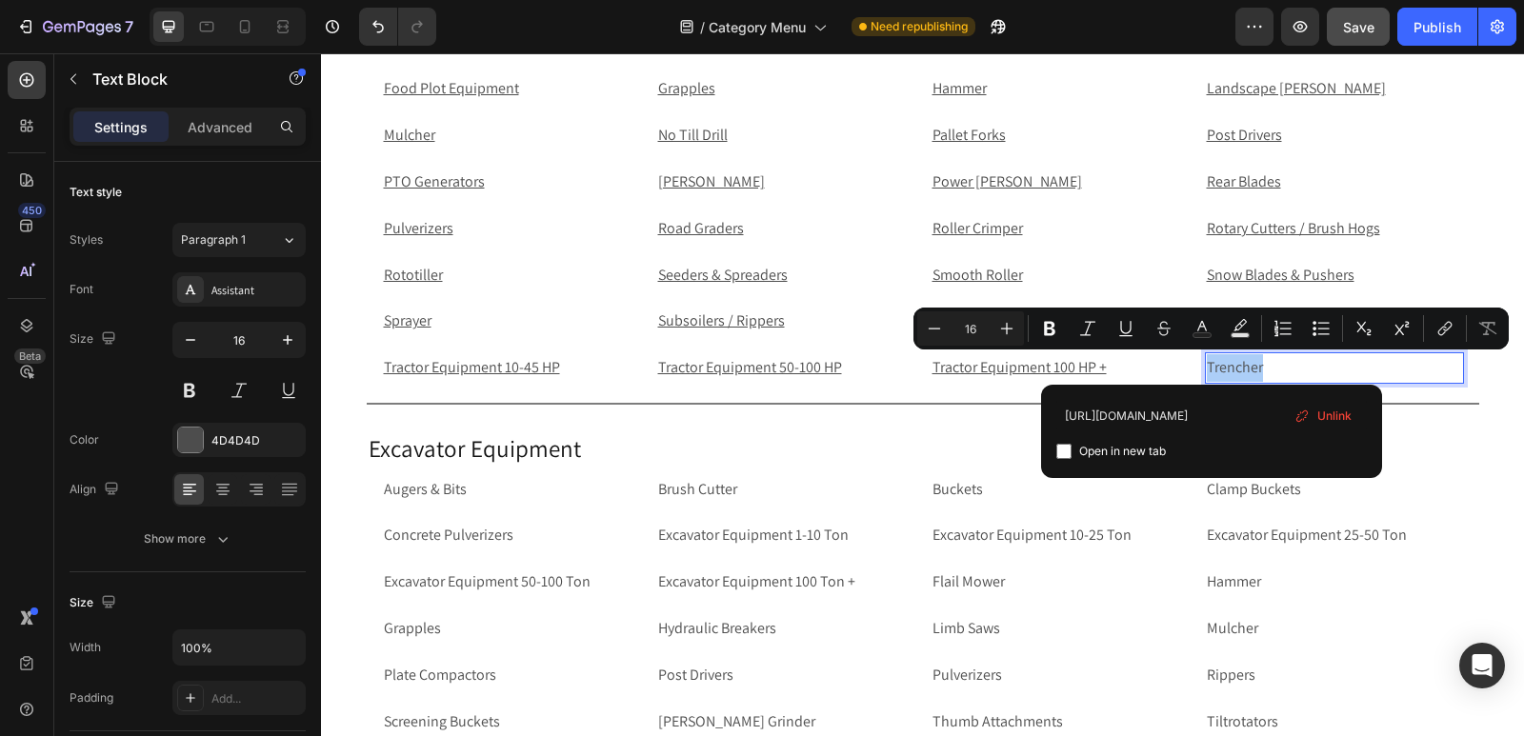
type input "https://rippingitoutdoors.com/collections/tractor-trencher"
click at [1064, 452] on input "Editor contextual toolbar" at bounding box center [1063, 451] width 15 height 15
checkbox input "true"
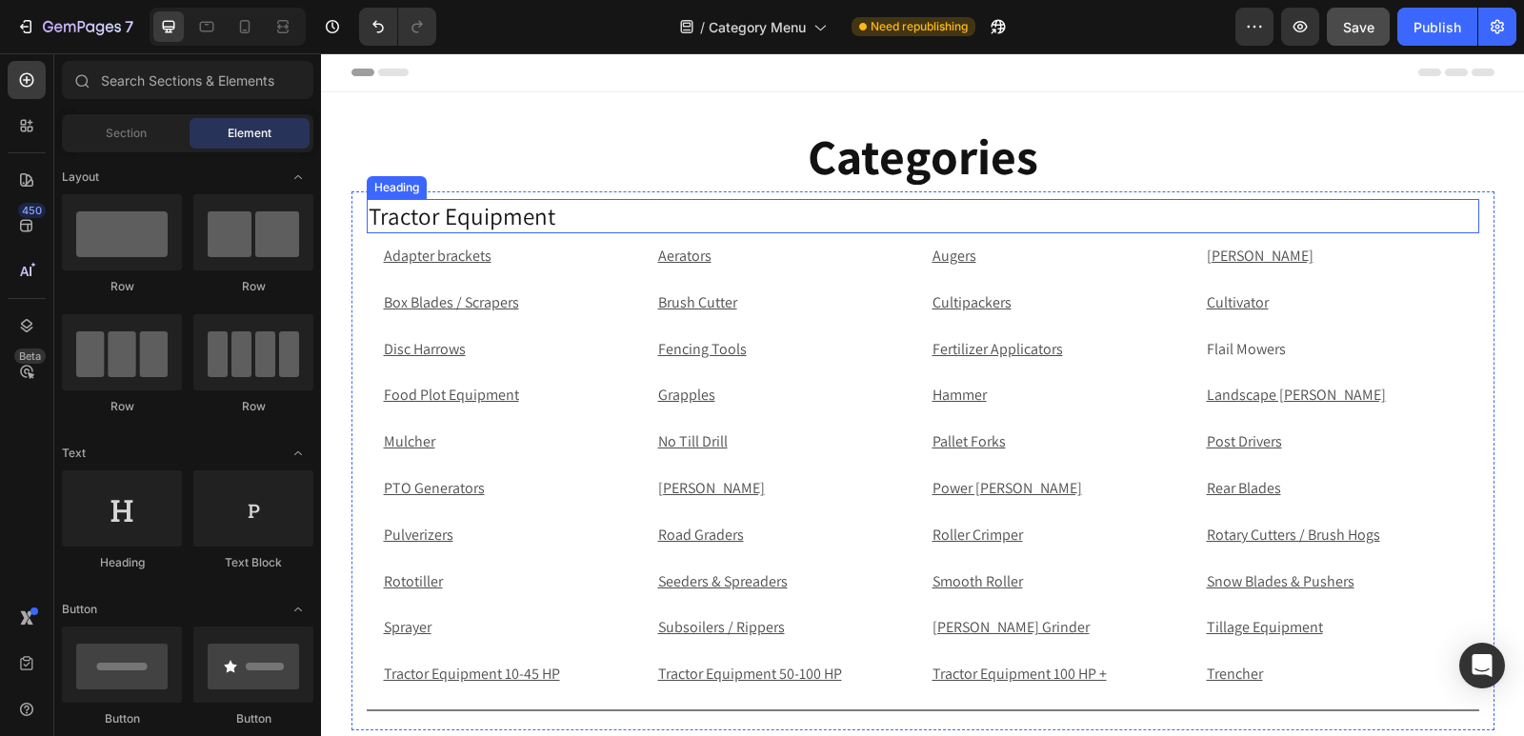
click at [594, 221] on h2 "Tractor Equipment" at bounding box center [923, 216] width 1112 height 35
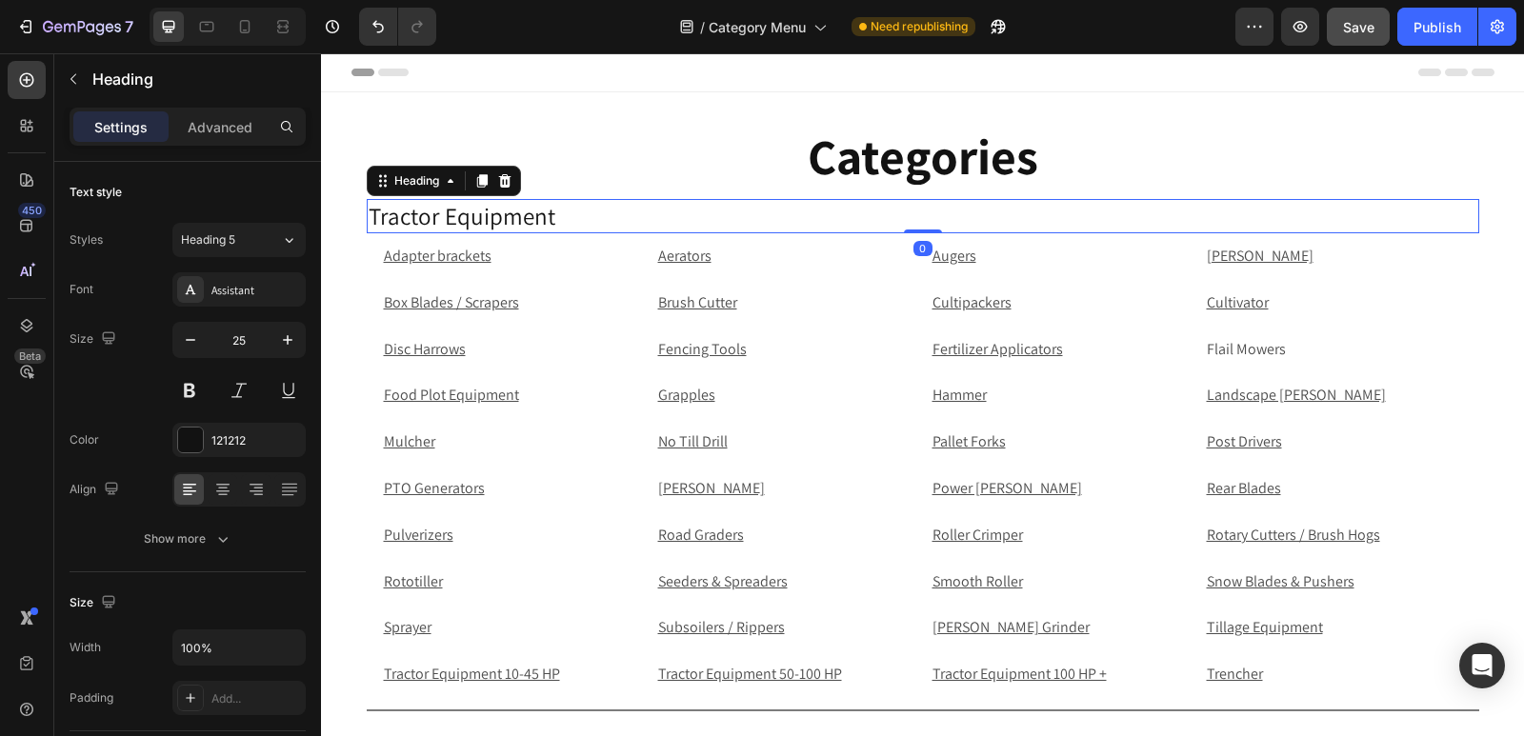
click at [594, 221] on h2 "Tractor Equipment" at bounding box center [923, 216] width 1112 height 35
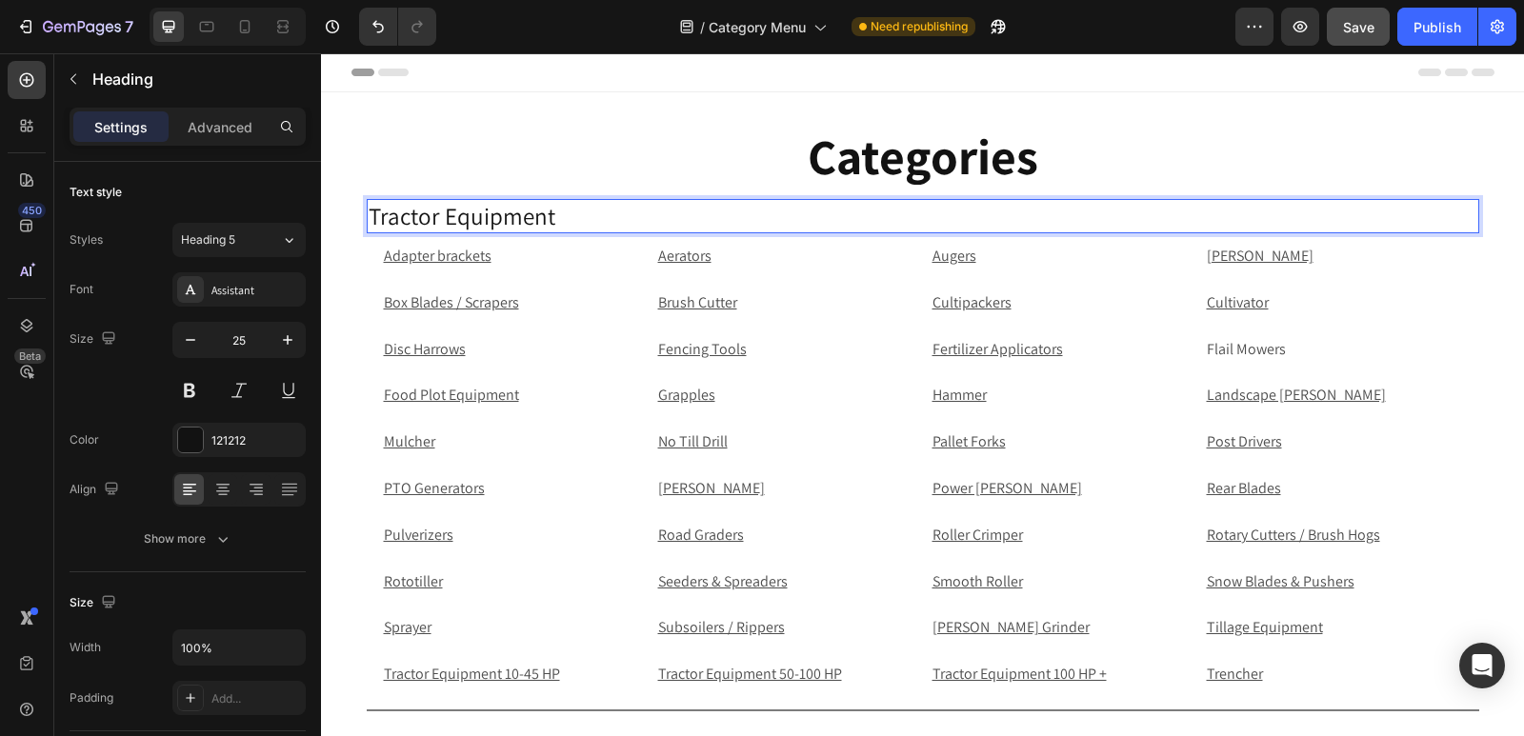
click at [367, 212] on h2 "Tractor Equipment" at bounding box center [923, 216] width 1112 height 35
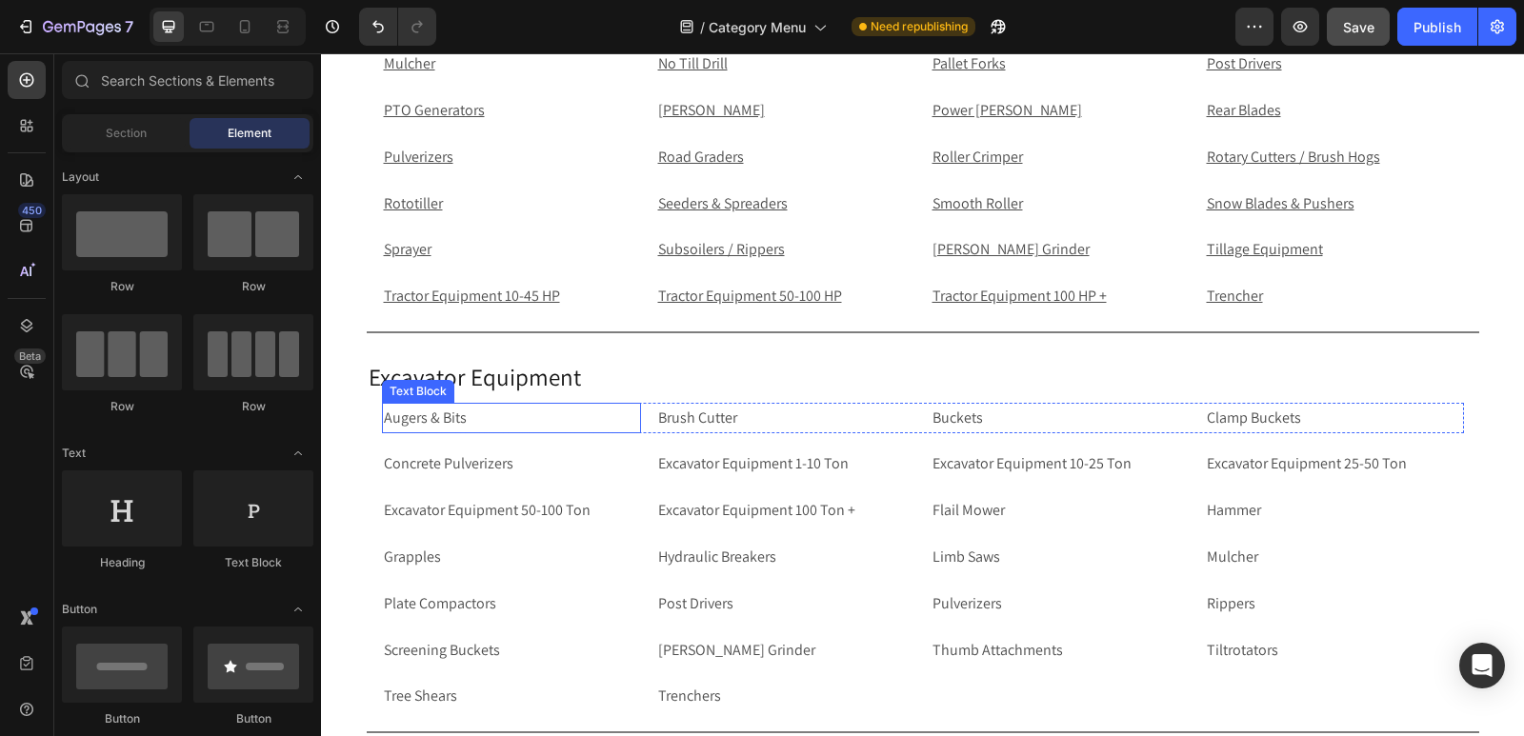
scroll to position [444, 0]
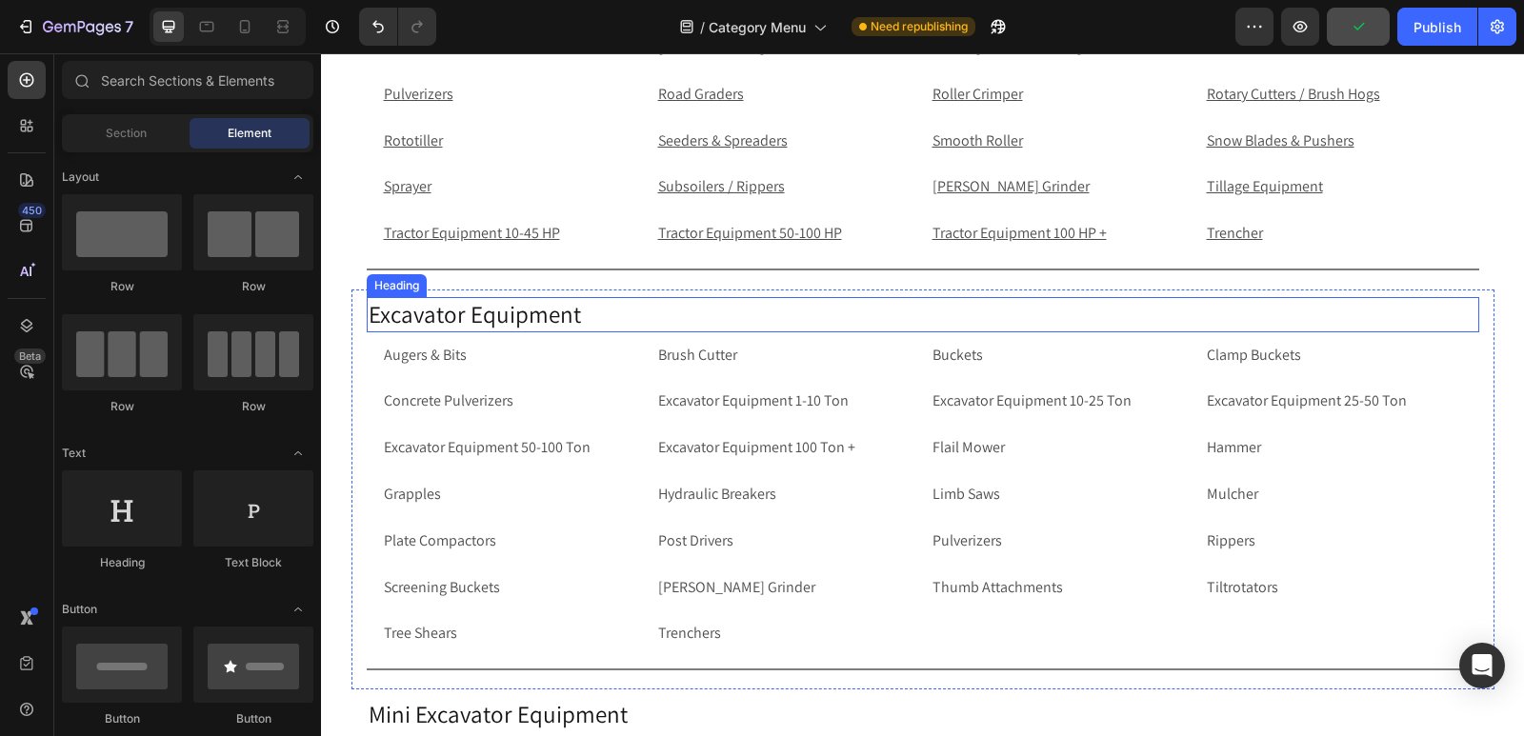
click at [509, 323] on h2 "Excavator Equipment" at bounding box center [923, 314] width 1112 height 35
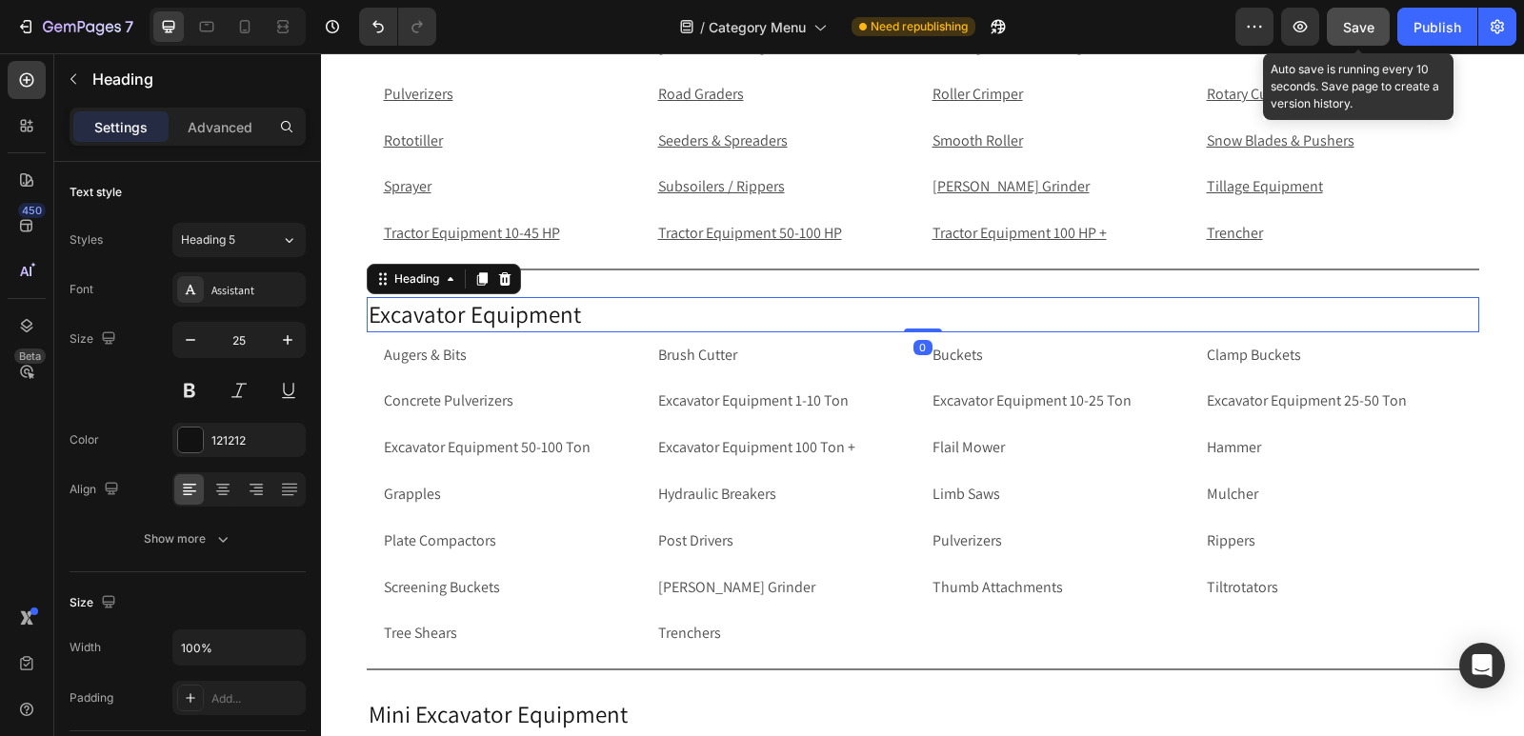
click at [1353, 27] on span "Save" at bounding box center [1358, 27] width 31 height 16
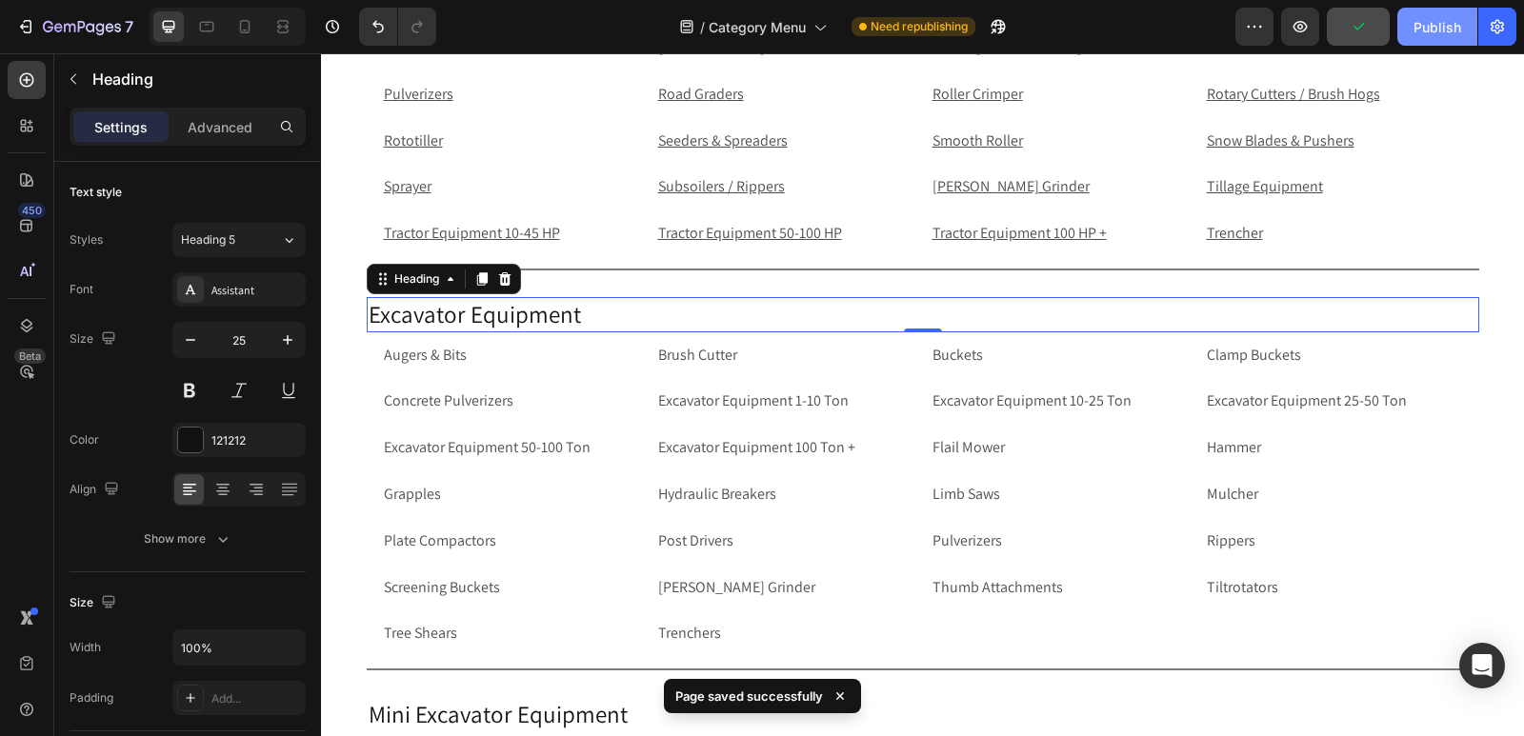
click at [1448, 21] on div "Publish" at bounding box center [1437, 27] width 48 height 20
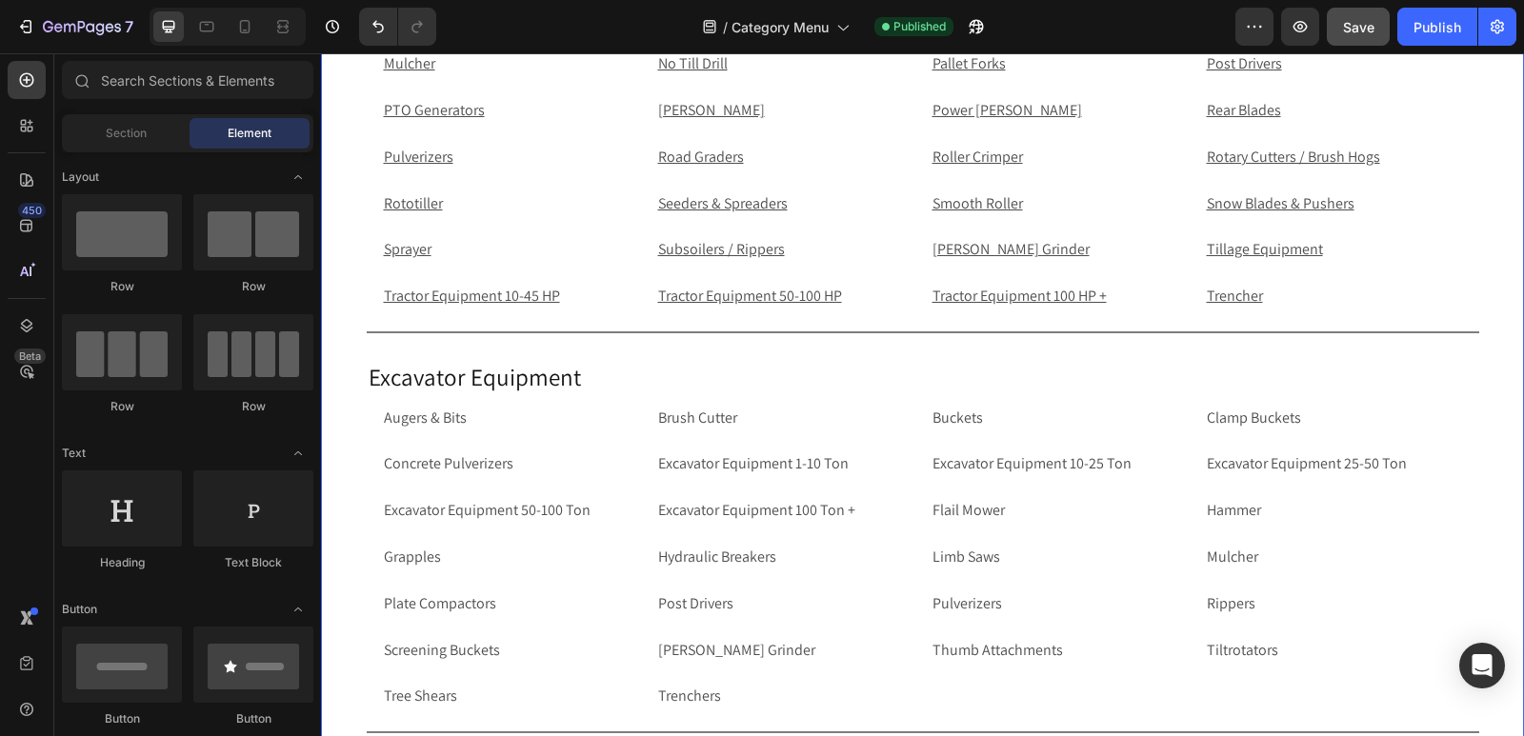
scroll to position [423, 0]
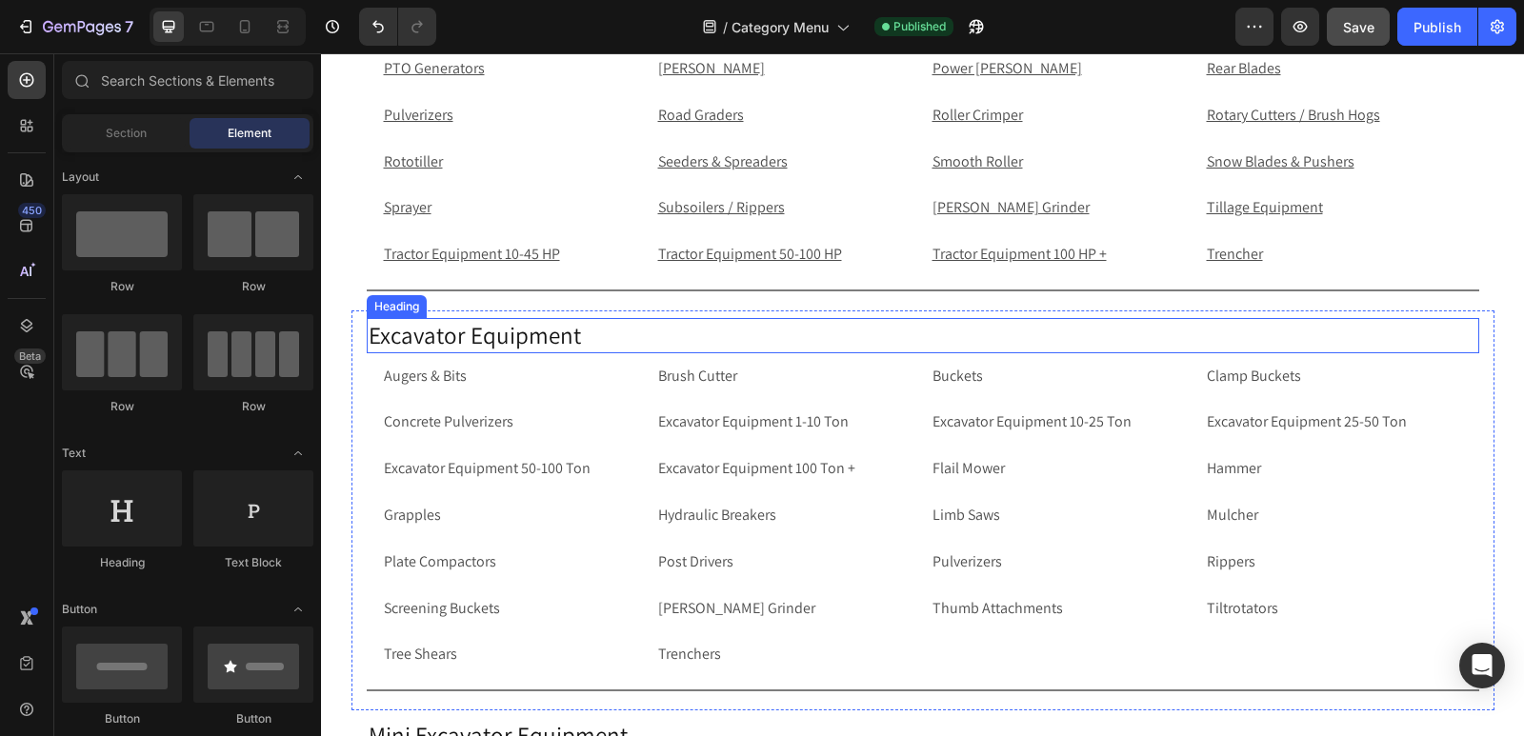
click at [369, 334] on p "Excavator Equipment" at bounding box center [923, 335] width 1108 height 31
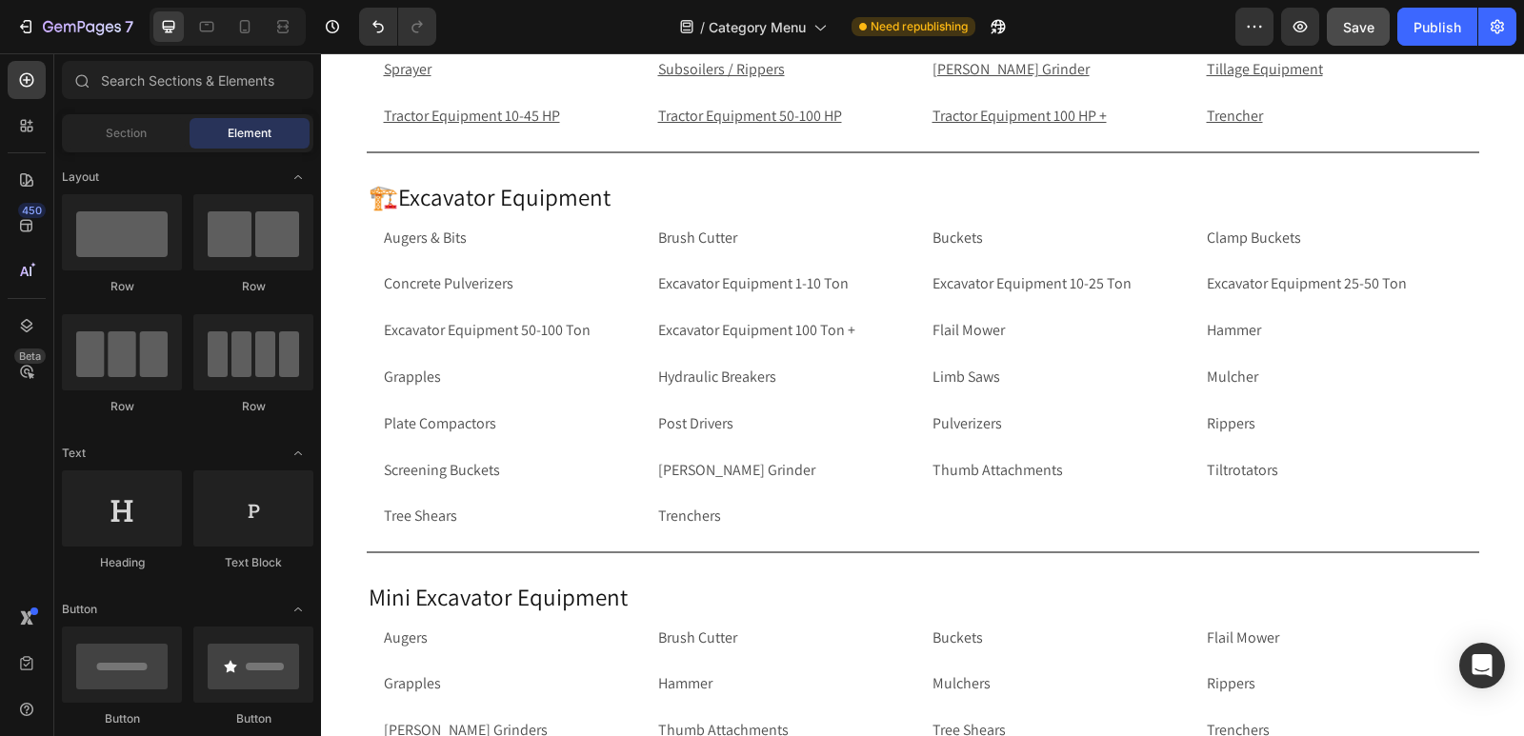
scroll to position [656, 0]
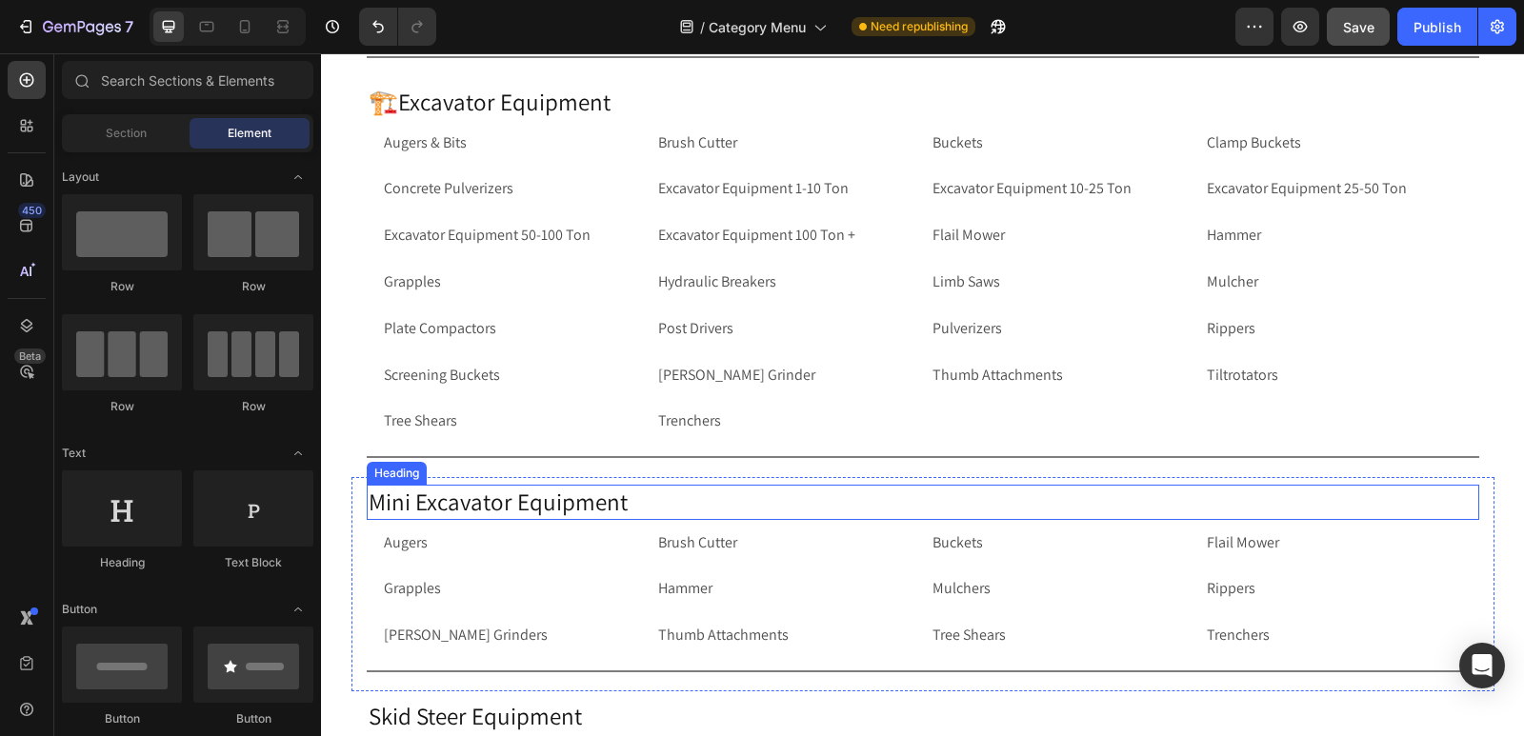
click at [367, 500] on h2 "Mini Excavator Equipment" at bounding box center [923, 502] width 1112 height 35
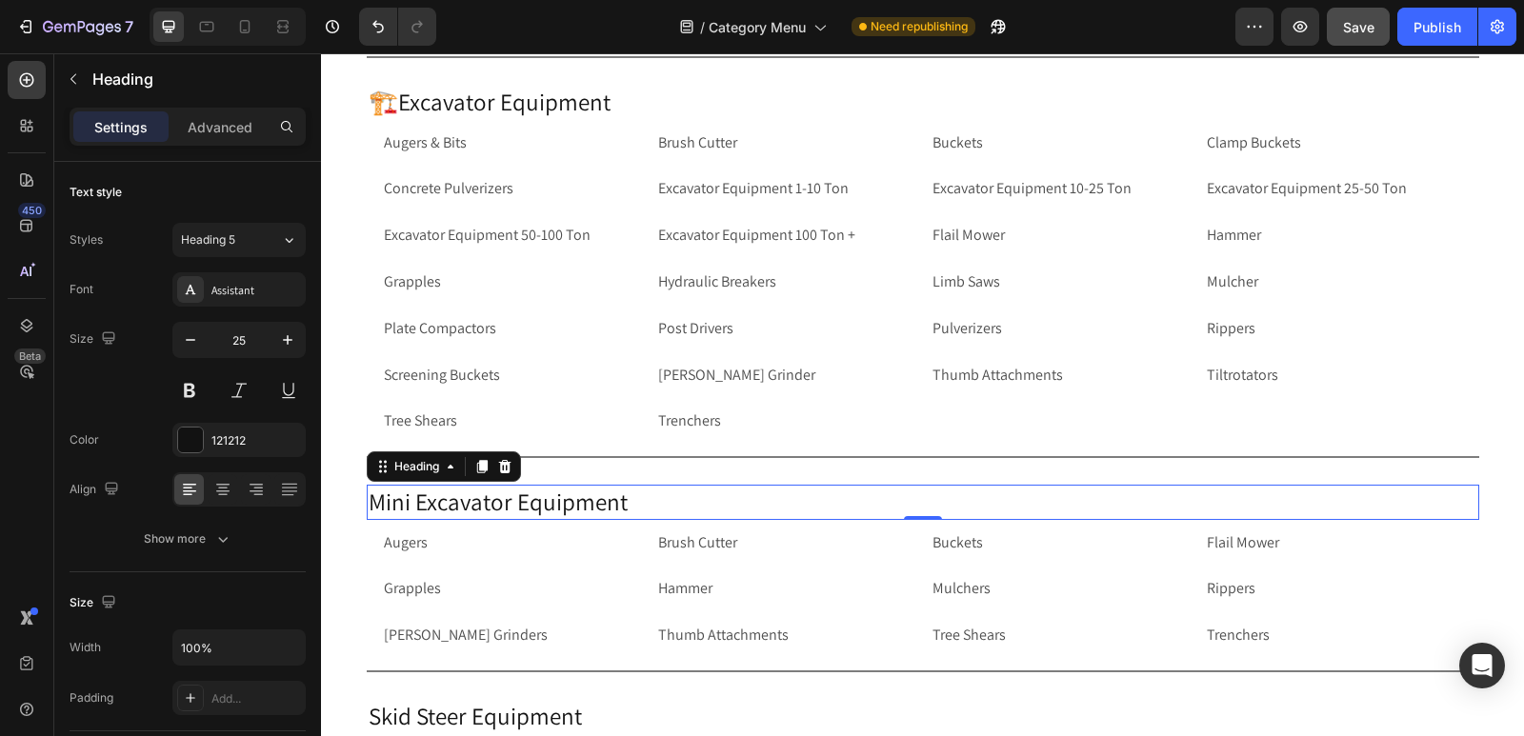
click at [367, 500] on h2 "Mini Excavator Equipment" at bounding box center [923, 502] width 1112 height 35
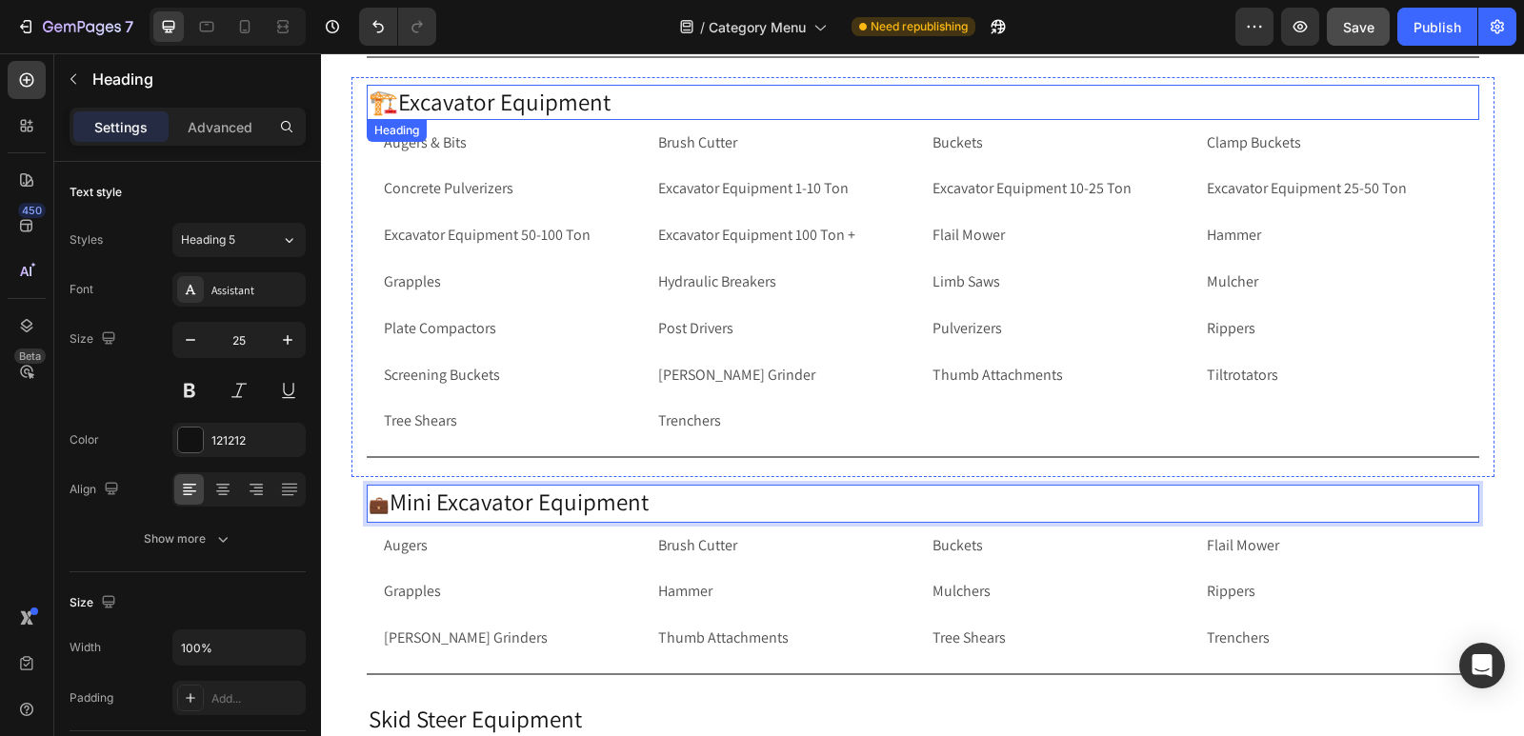
click at [395, 103] on p "🏗️Excavator Equipment" at bounding box center [923, 102] width 1108 height 31
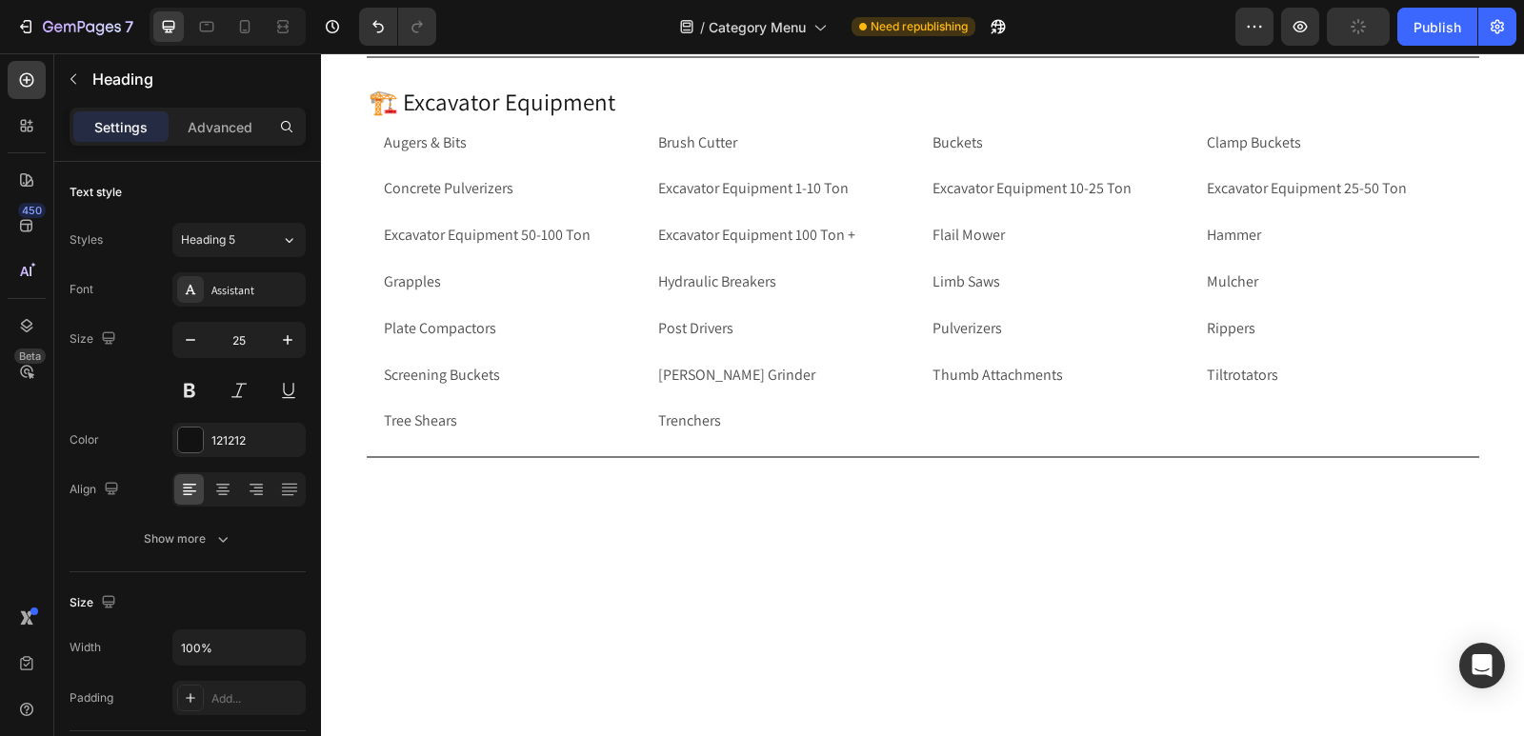
drag, startPoint x: 1516, startPoint y: 173, endPoint x: 1836, endPoint y: 86, distance: 331.7
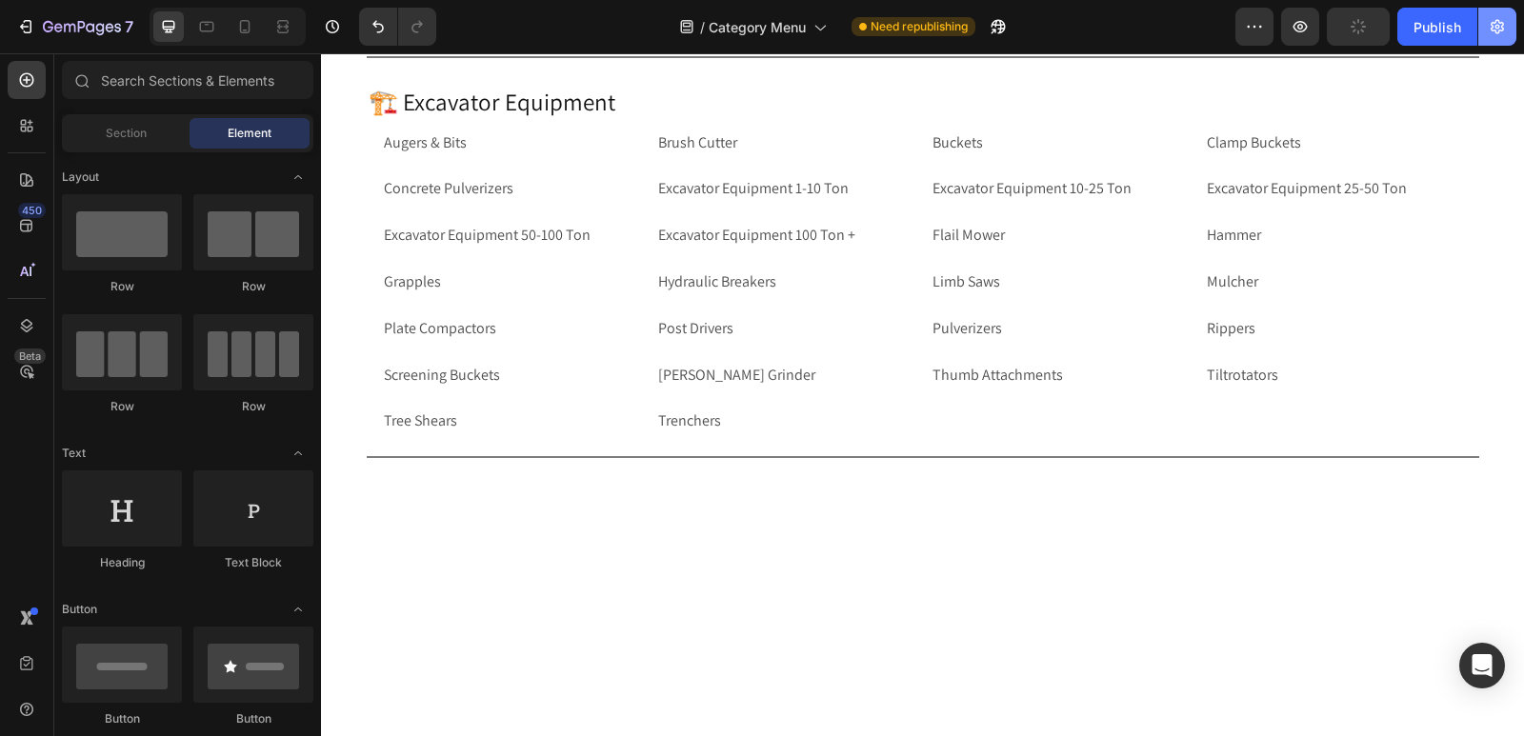
scroll to position [0, 0]
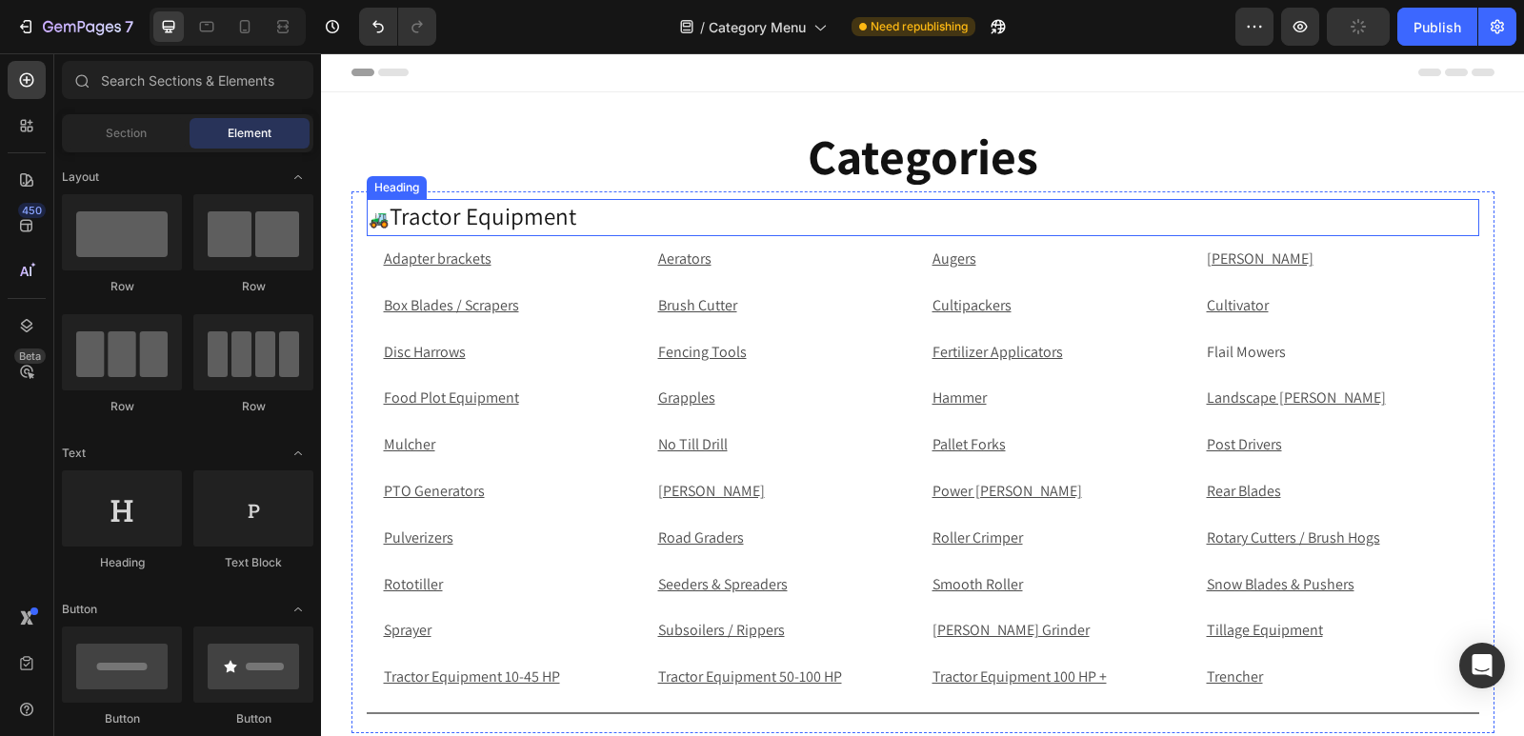
click at [390, 221] on p "⁠⁠⁠⁠⁠⁠⁠ 🚜 Tractor Equipment" at bounding box center [923, 218] width 1108 height 34
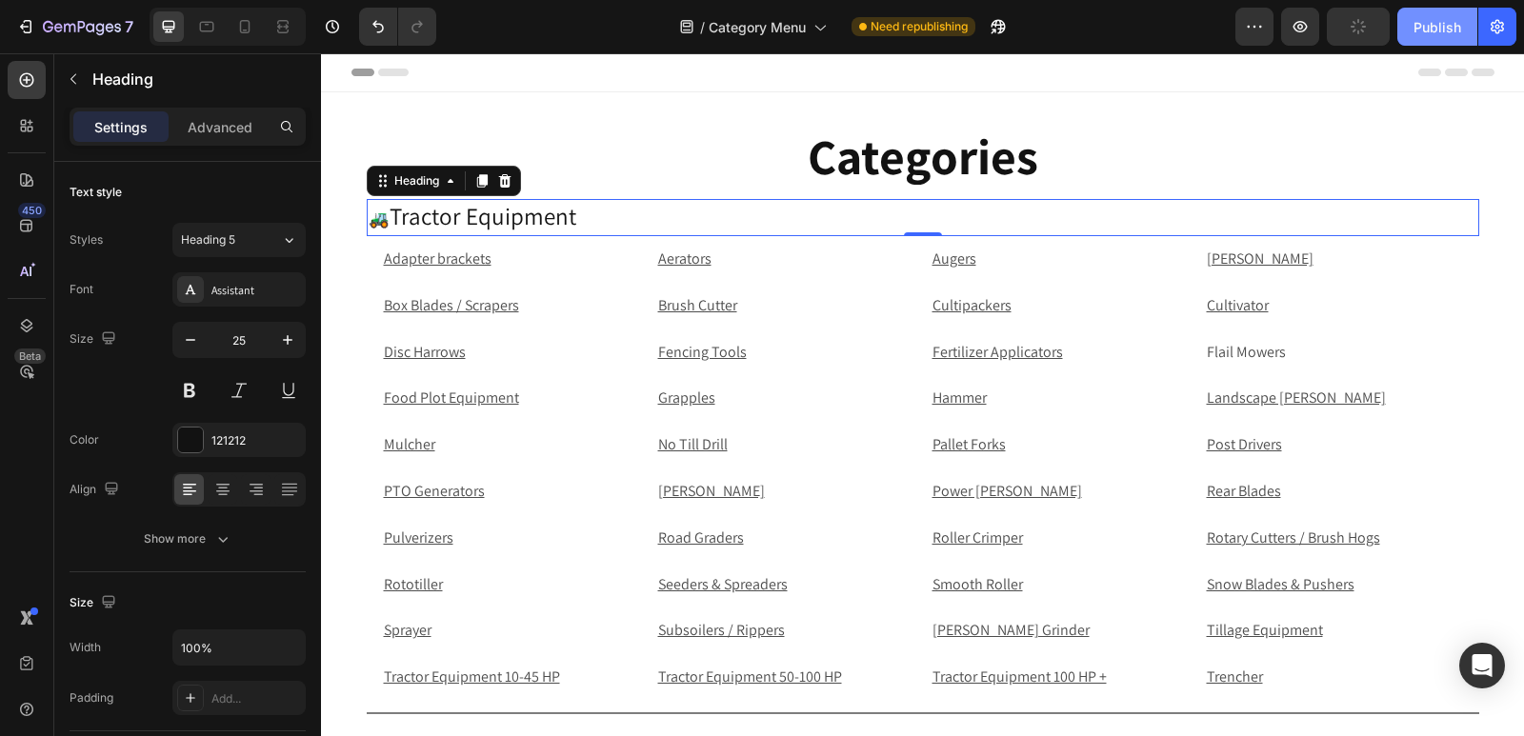
click at [1431, 26] on div "Publish" at bounding box center [1437, 27] width 48 height 20
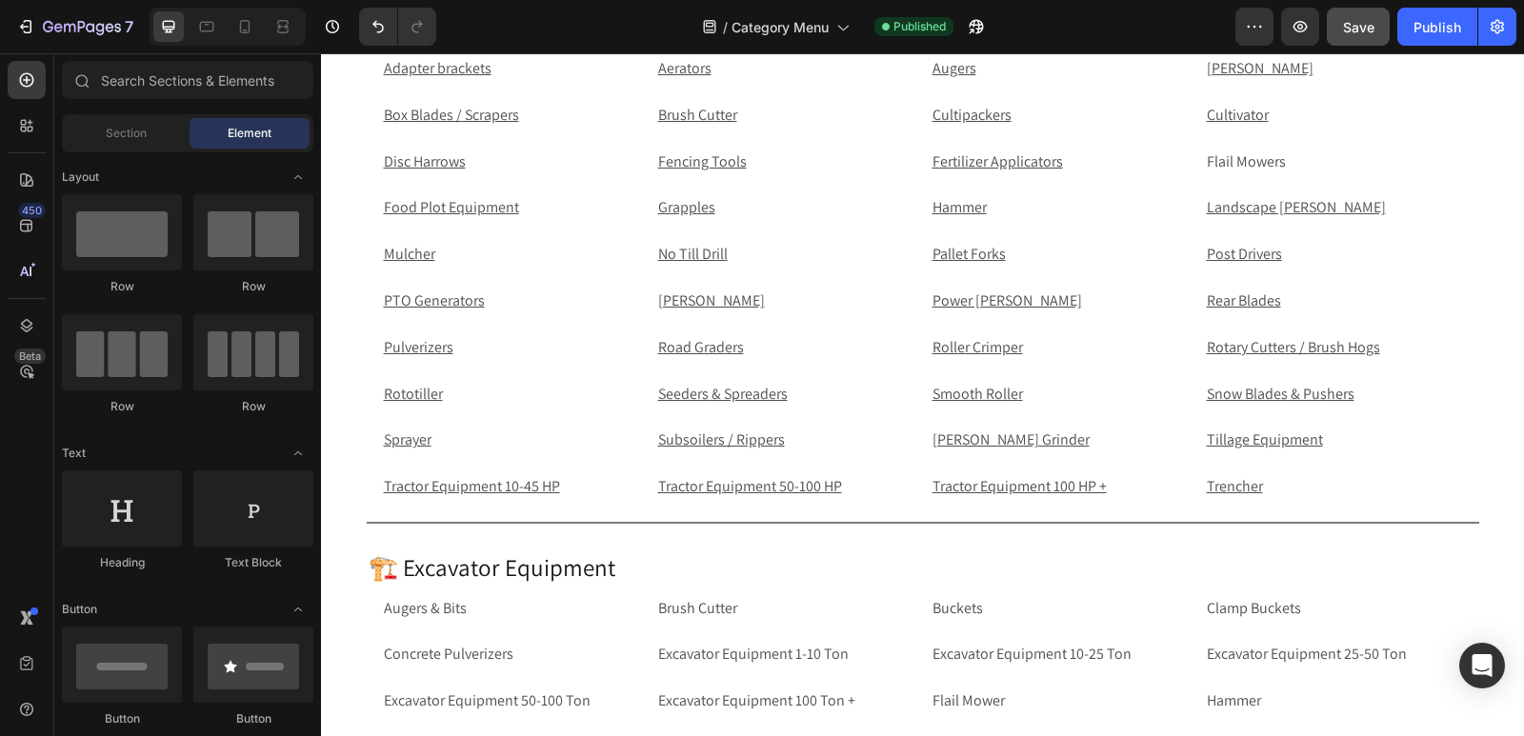
scroll to position [381, 0]
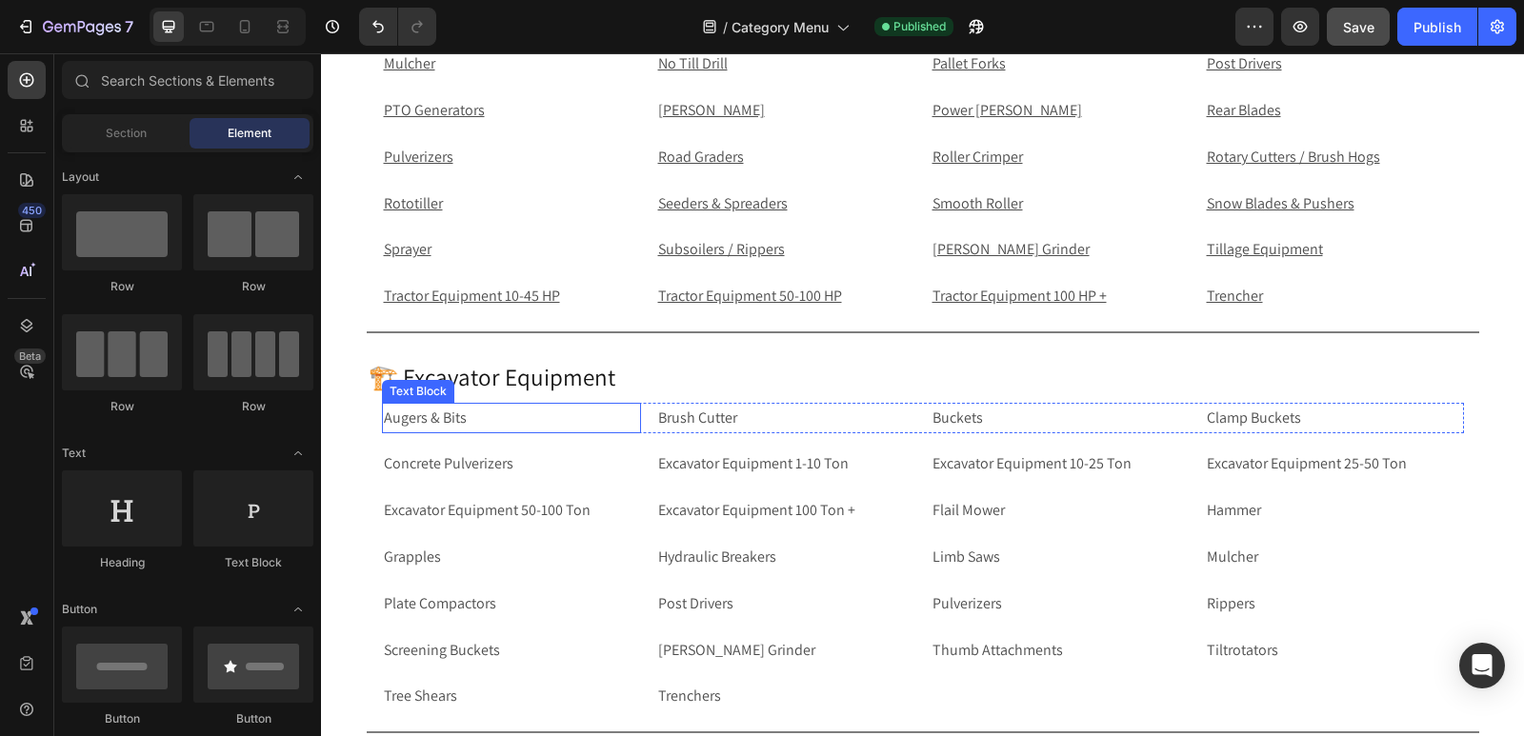
click at [442, 417] on p "Augers & Bits" at bounding box center [511, 419] width 255 height 28
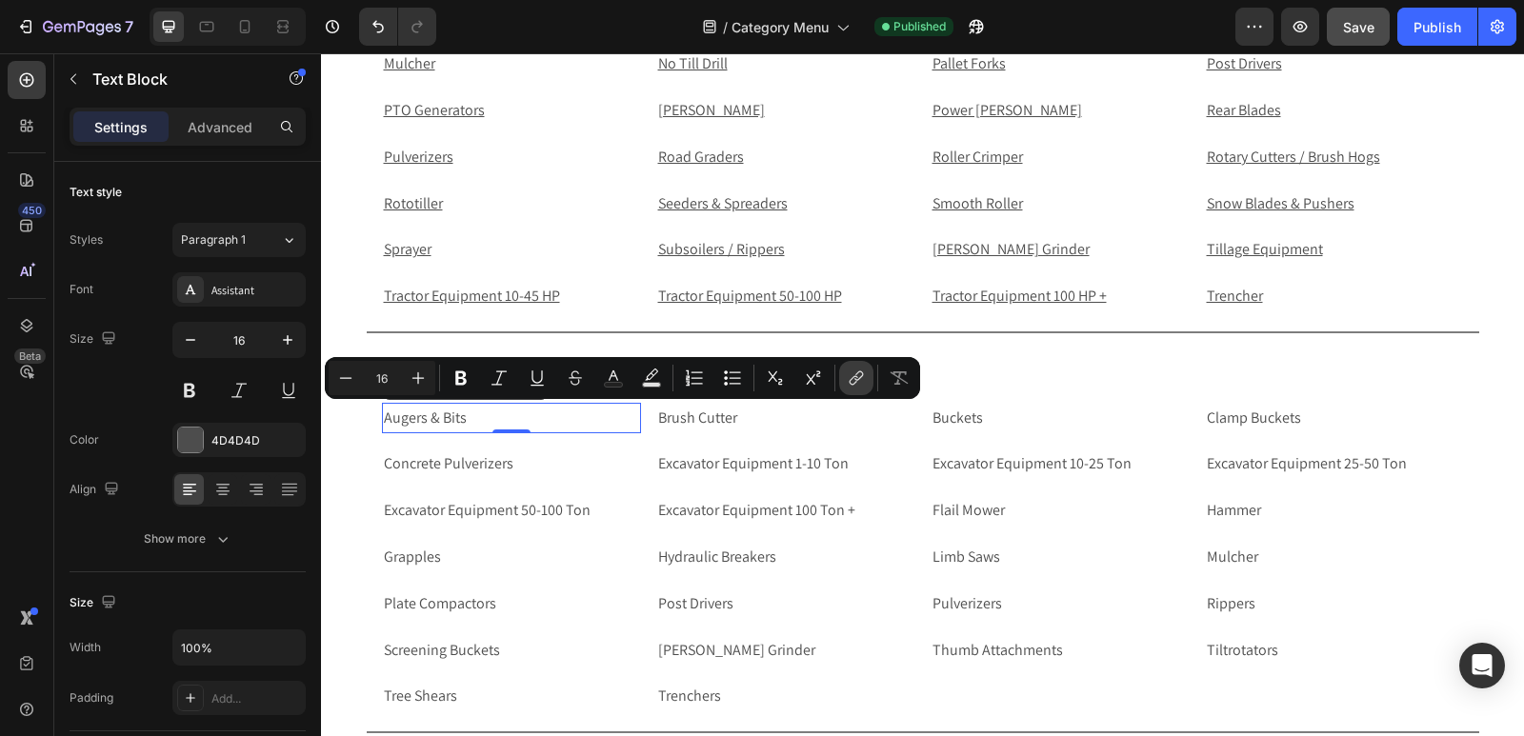
click at [852, 376] on icon "Editor contextual toolbar" at bounding box center [856, 378] width 19 height 19
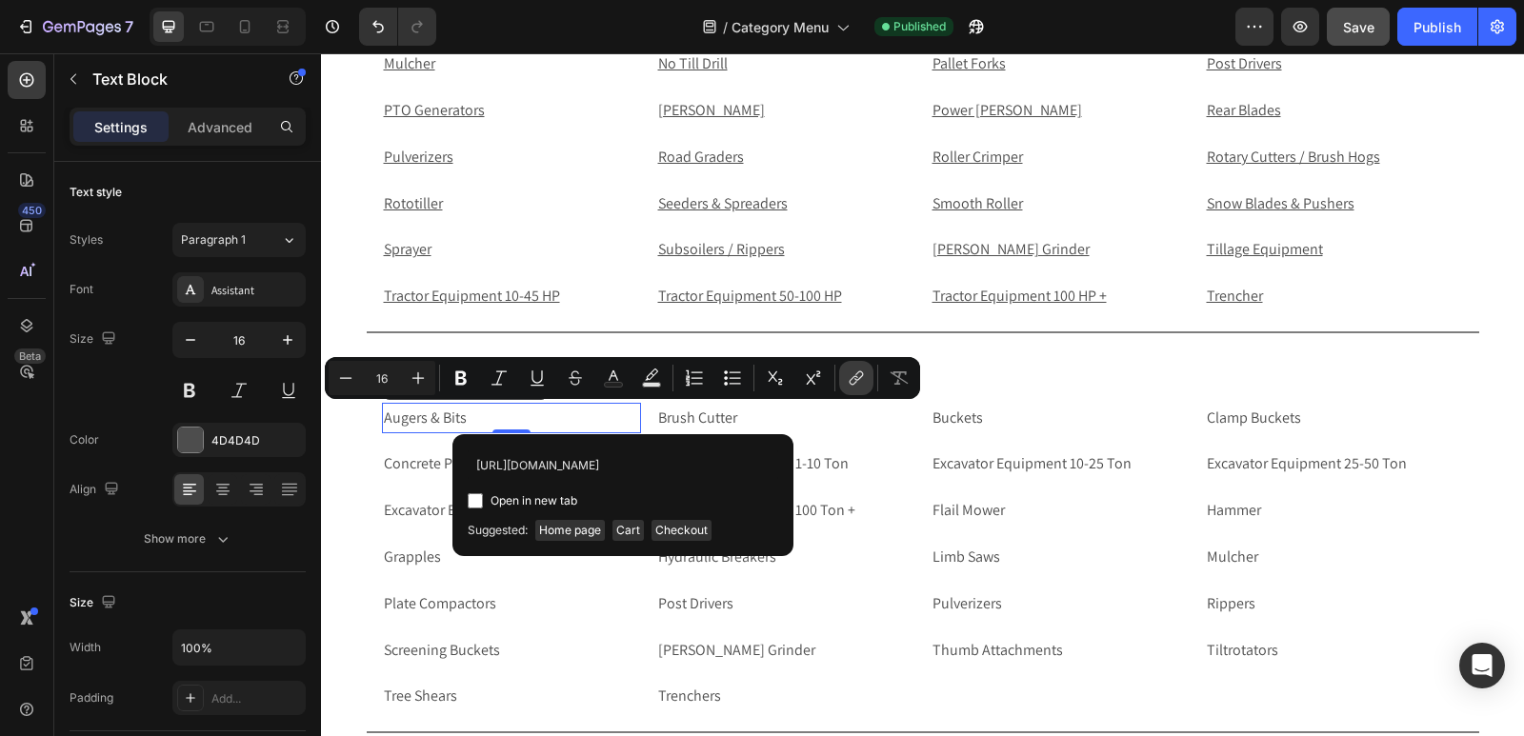
scroll to position [0, 130]
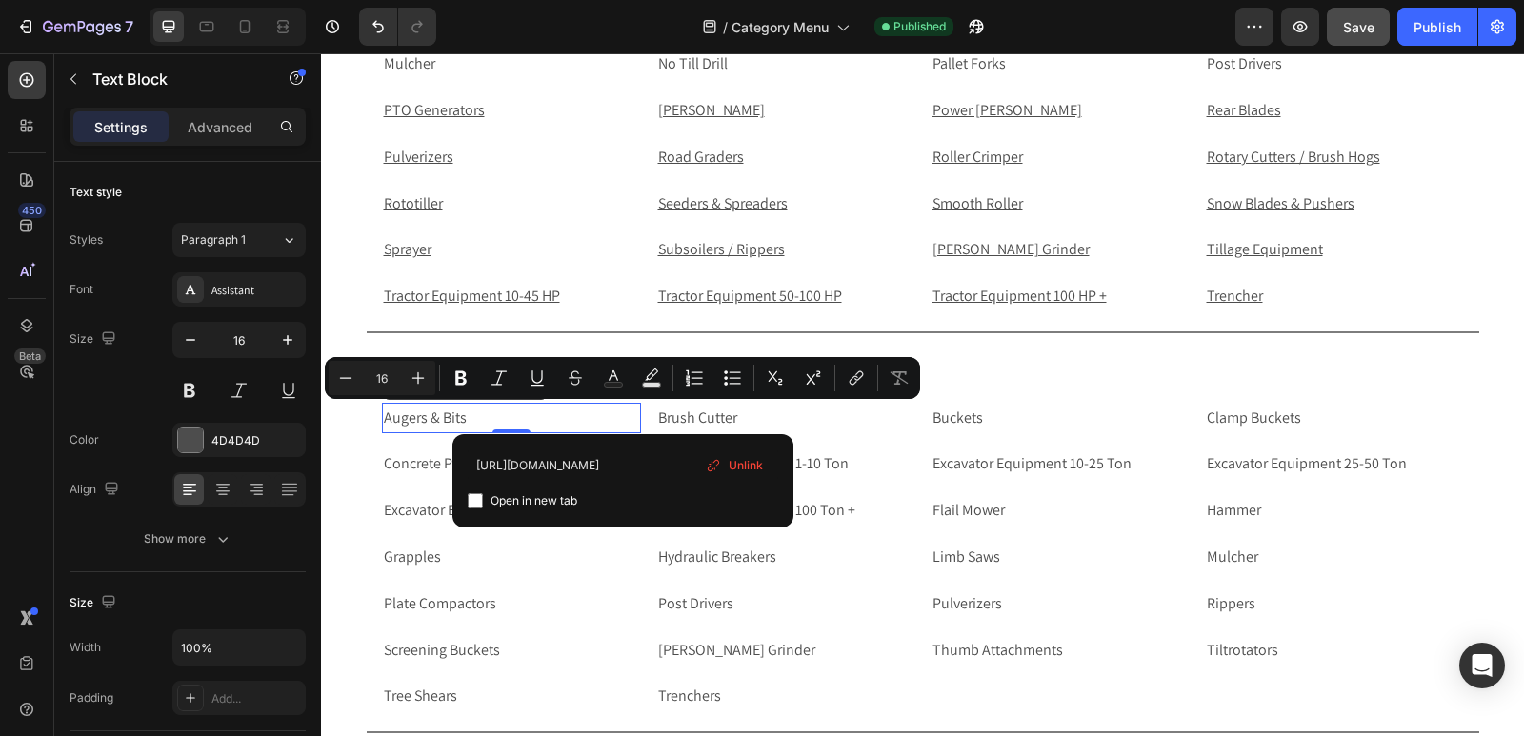
type input "https://rippingitoutdoors.com/collections/excavator-augers-bits"
click at [476, 504] on input "Editor contextual toolbar" at bounding box center [475, 500] width 15 height 15
checkbox input "true"
click at [811, 414] on p "Brush Cutter" at bounding box center [785, 419] width 255 height 28
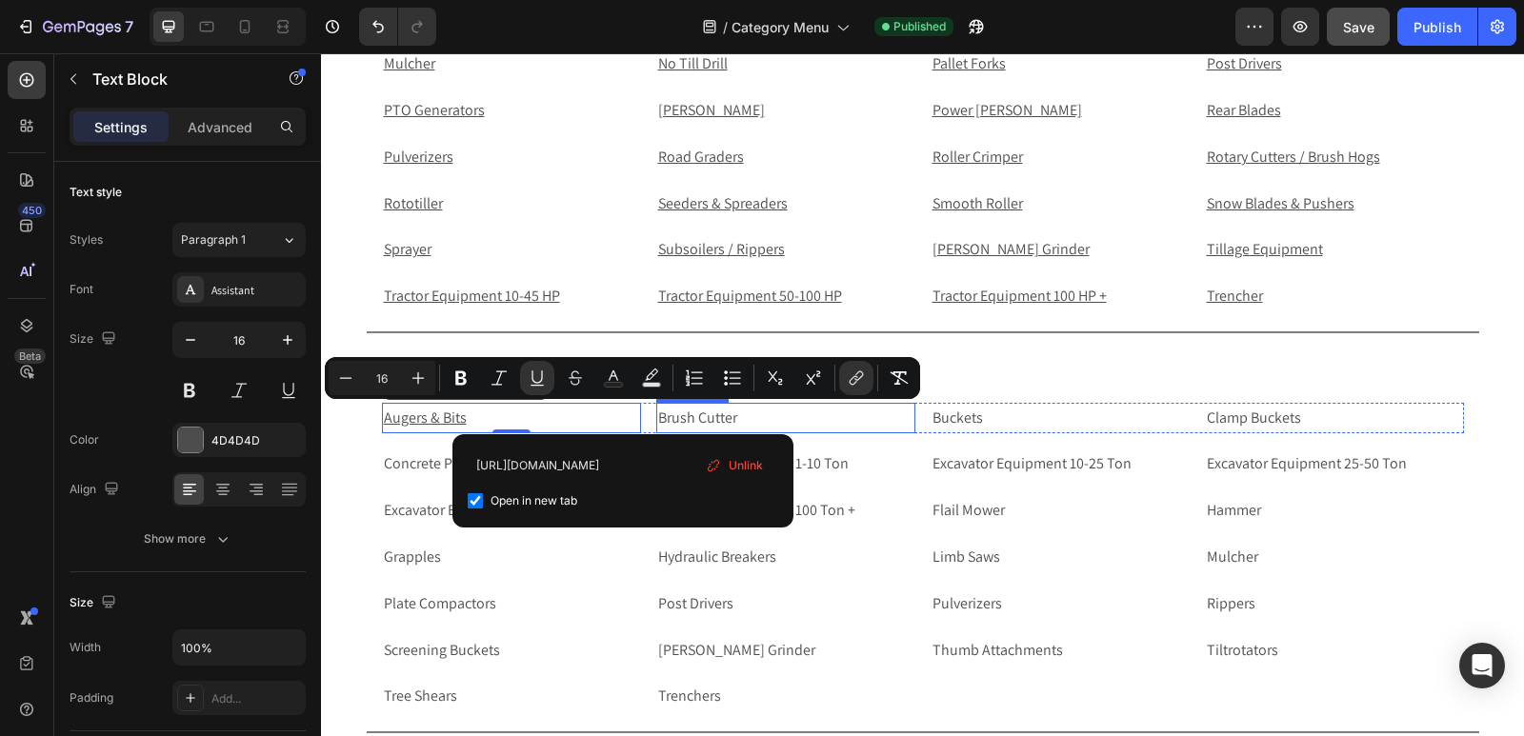
click at [811, 414] on p "Brush Cutter" at bounding box center [785, 419] width 255 height 28
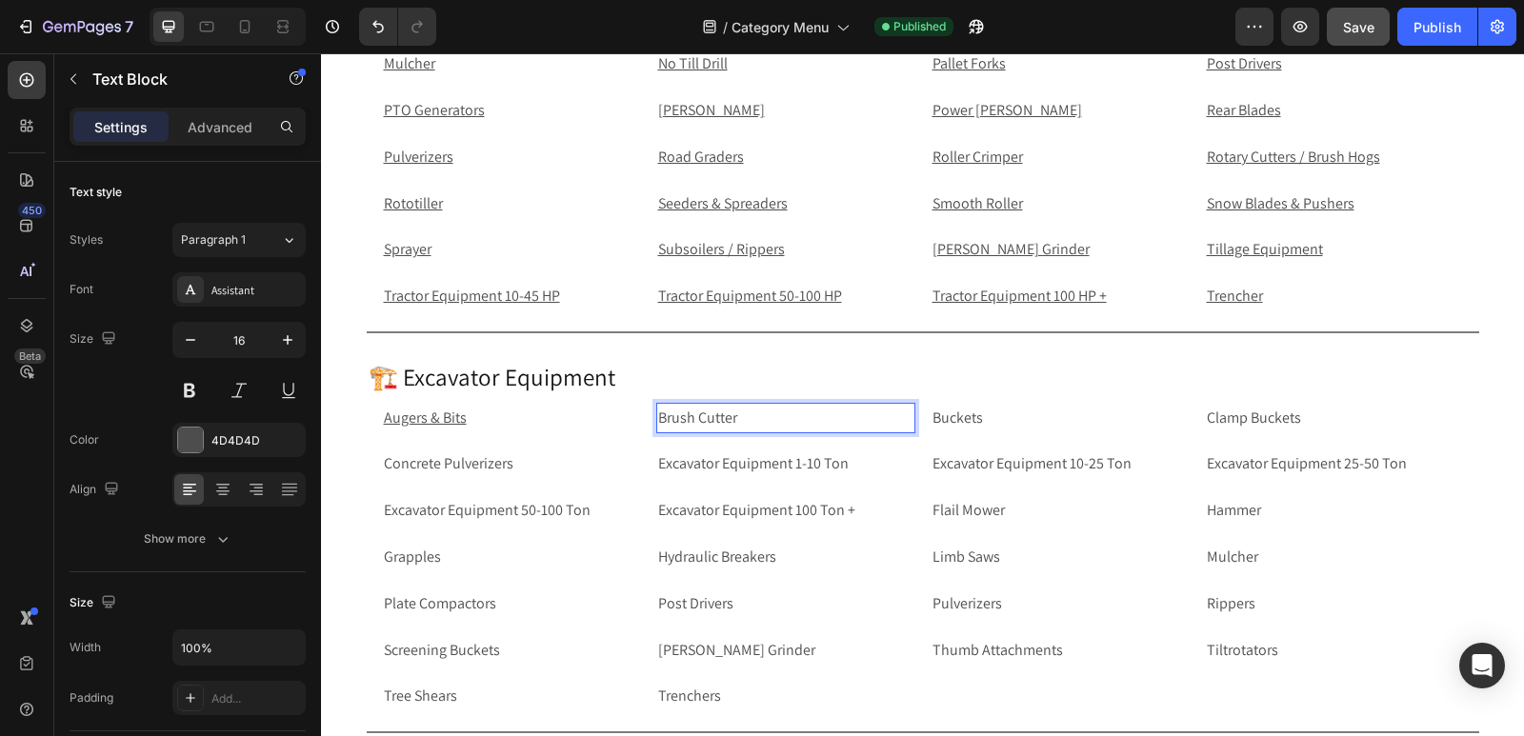
click at [811, 414] on p "Brush Cutter" at bounding box center [785, 419] width 255 height 28
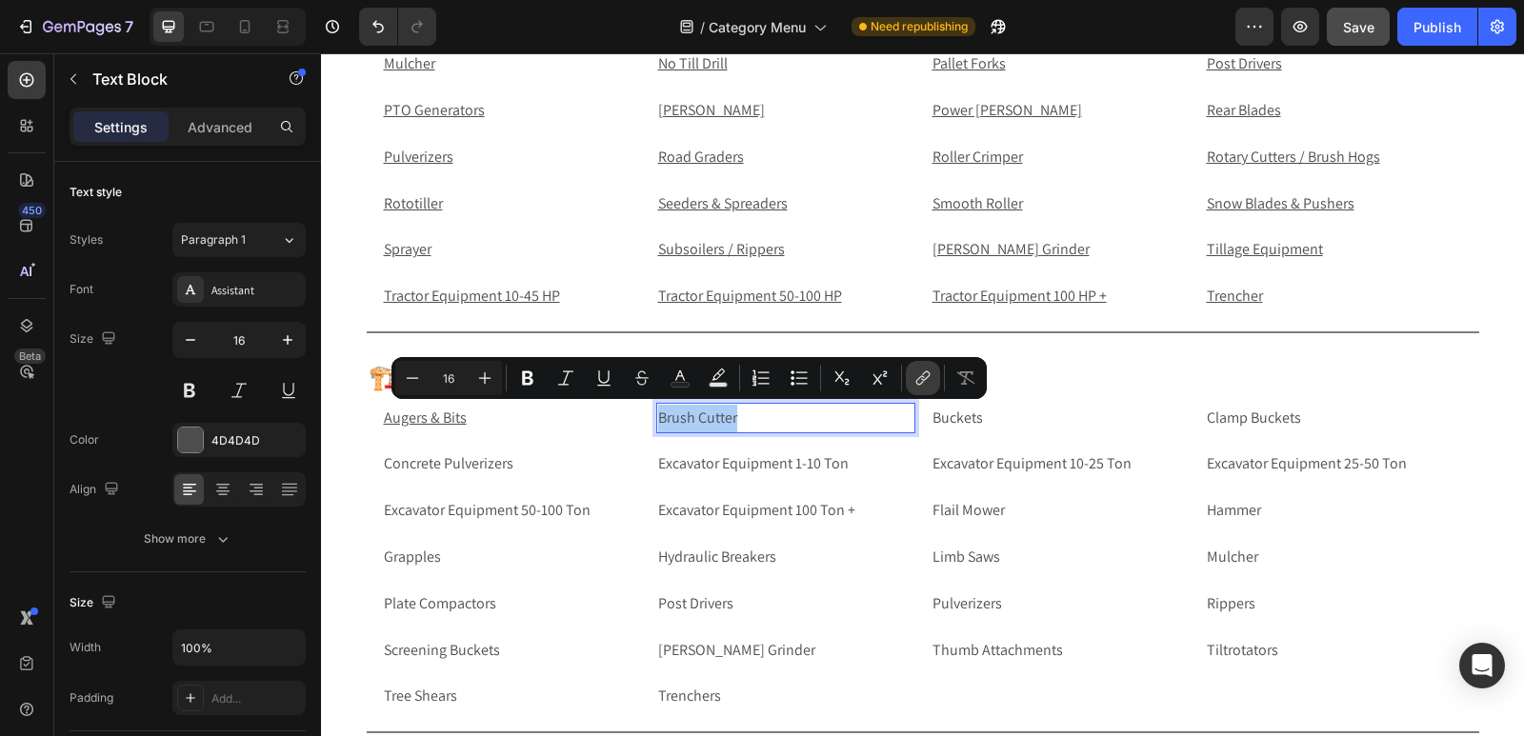
click at [925, 372] on icon "Editor contextual toolbar" at bounding box center [925, 376] width 9 height 10
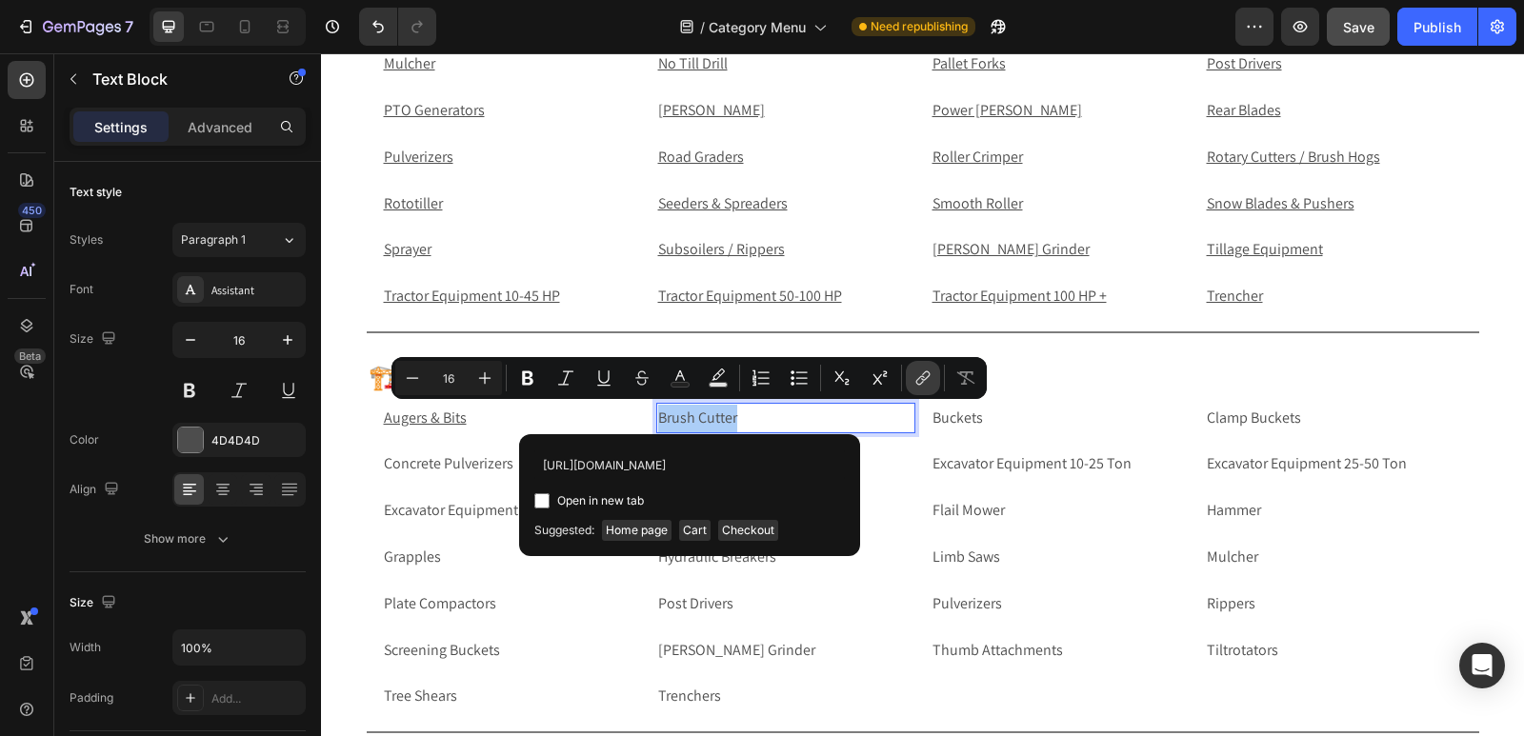
scroll to position [0, 136]
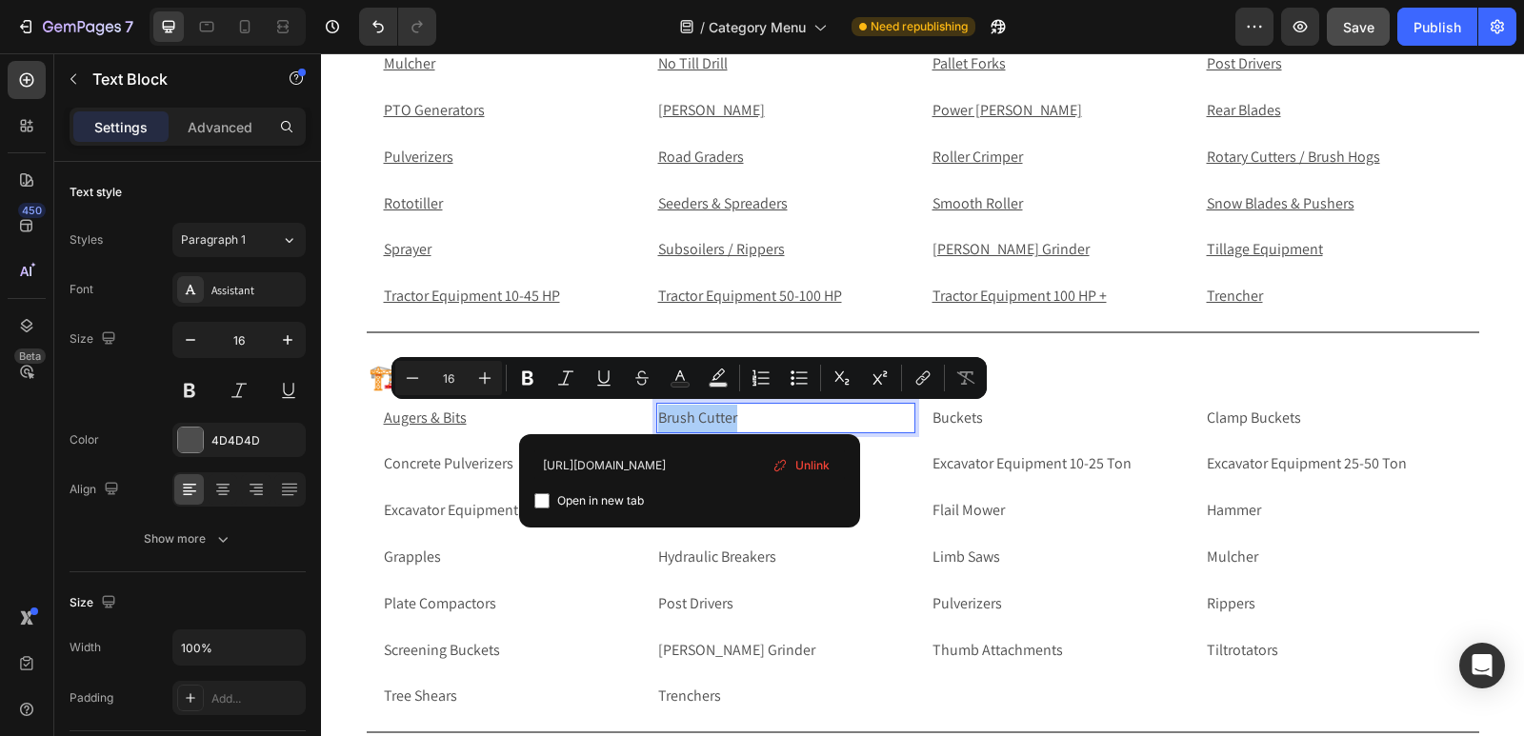
type input "https://rippingitoutdoors.com/collections/excavator-brush-cutter"
click at [540, 502] on input "Editor contextual toolbar" at bounding box center [541, 500] width 15 height 15
checkbox input "true"
click at [472, 413] on p "Augers & Bits" at bounding box center [511, 419] width 255 height 28
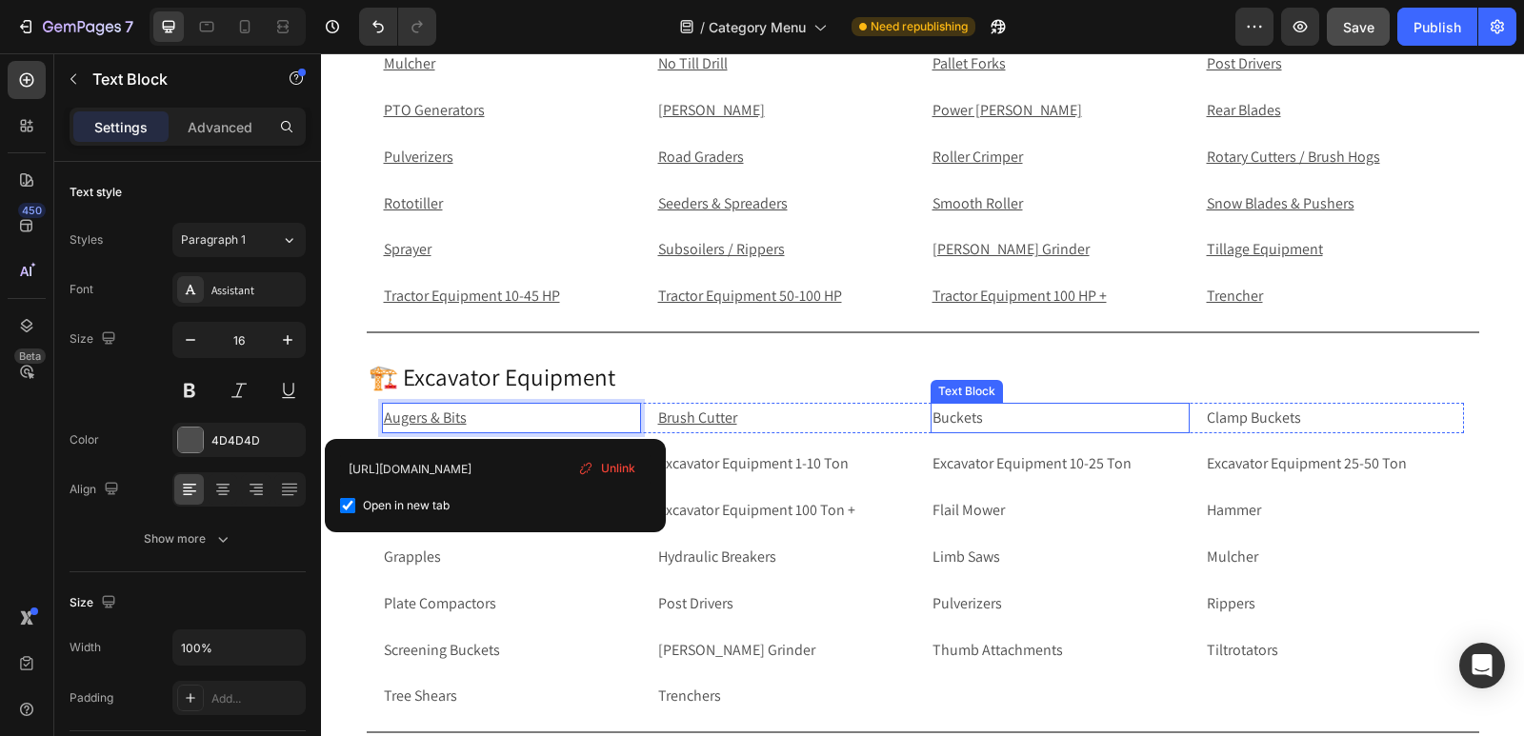
click at [1029, 419] on p "Buckets" at bounding box center [1059, 419] width 255 height 28
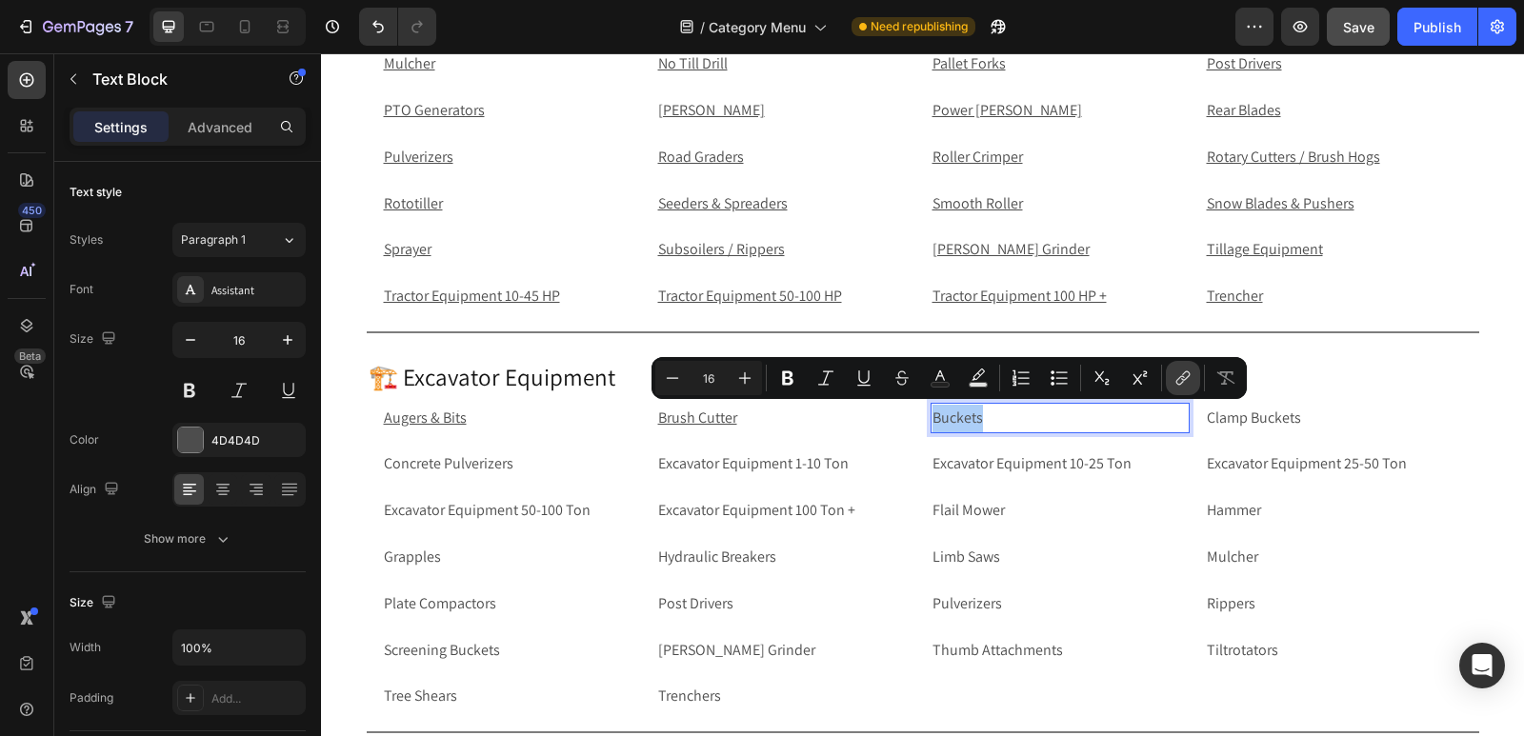
click at [1182, 374] on icon "Editor contextual toolbar" at bounding box center [1182, 378] width 19 height 19
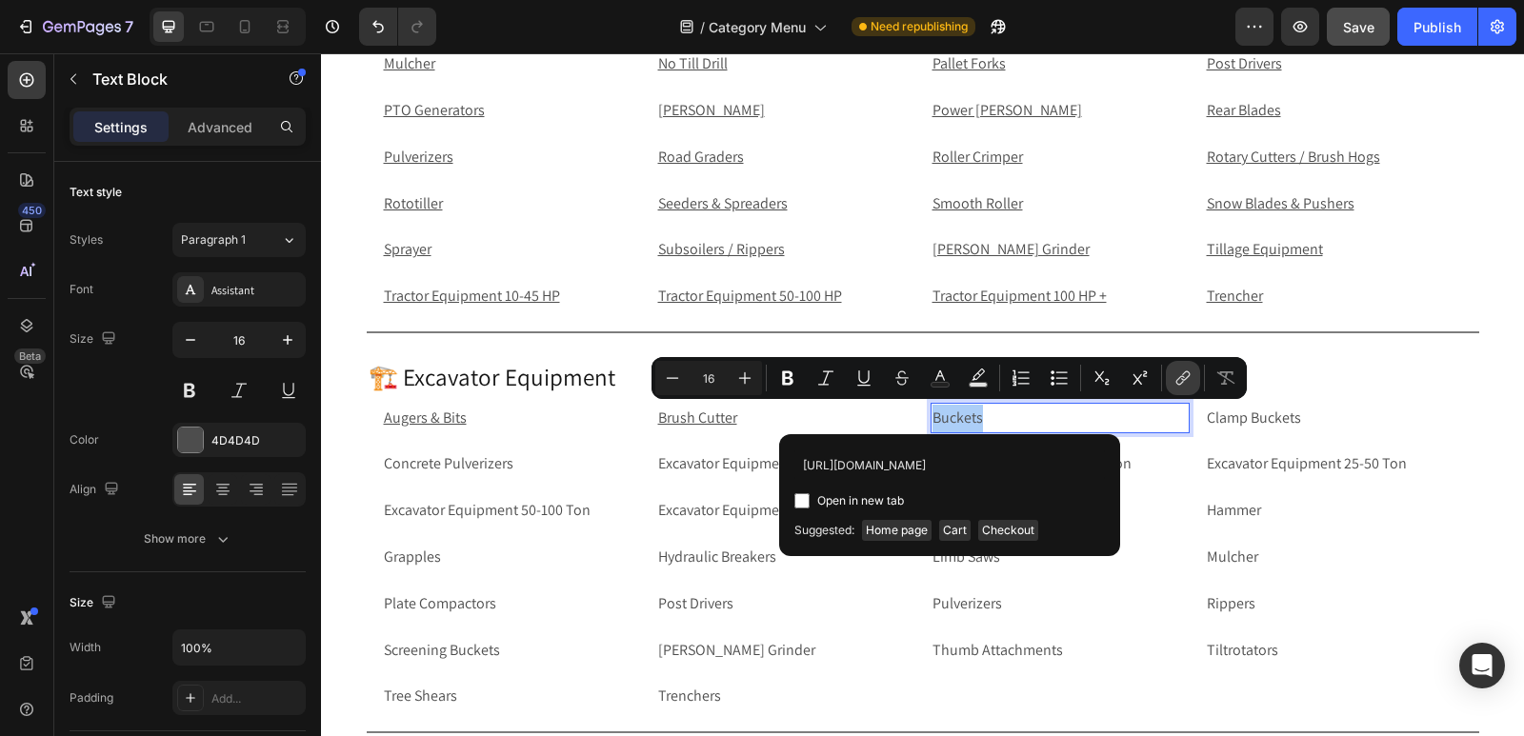
scroll to position [0, 106]
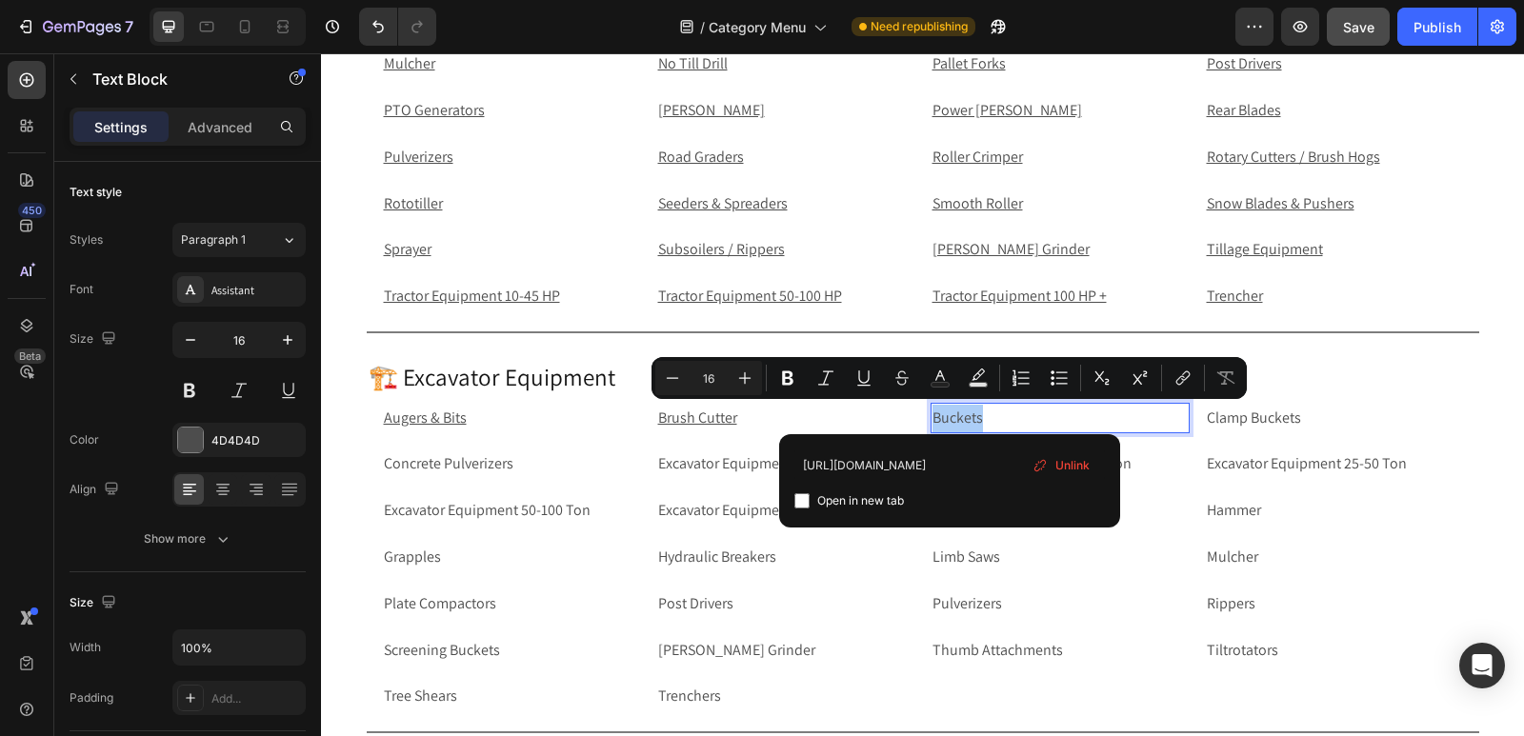
type input "https://rippingitoutdoors.com/collections/excavator-bucket"
click at [800, 505] on input "Editor contextual toolbar" at bounding box center [801, 500] width 15 height 15
checkbox input "true"
click at [1327, 416] on p "Clamp Buckets" at bounding box center [1333, 419] width 255 height 28
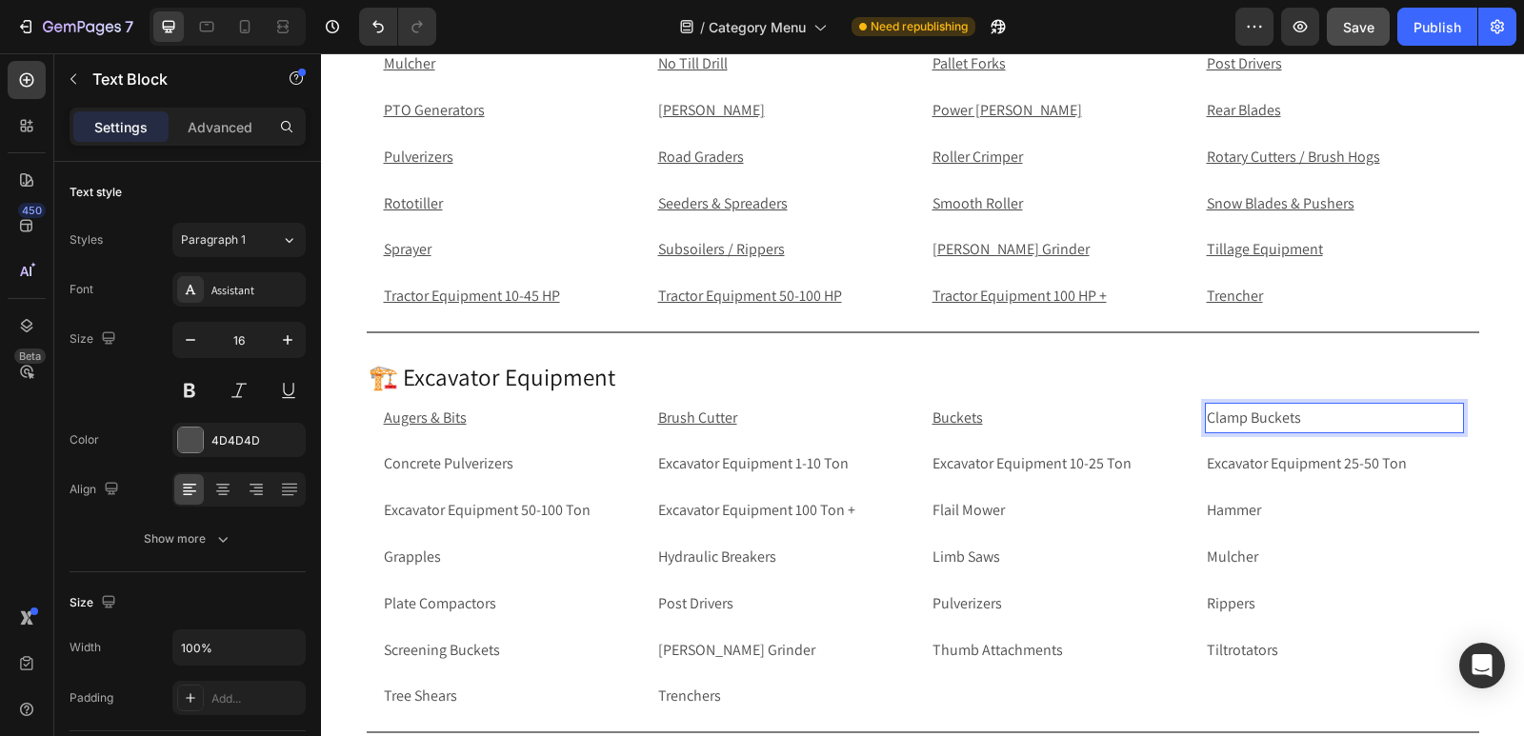
click at [1327, 416] on p "Clamp Buckets" at bounding box center [1333, 419] width 255 height 28
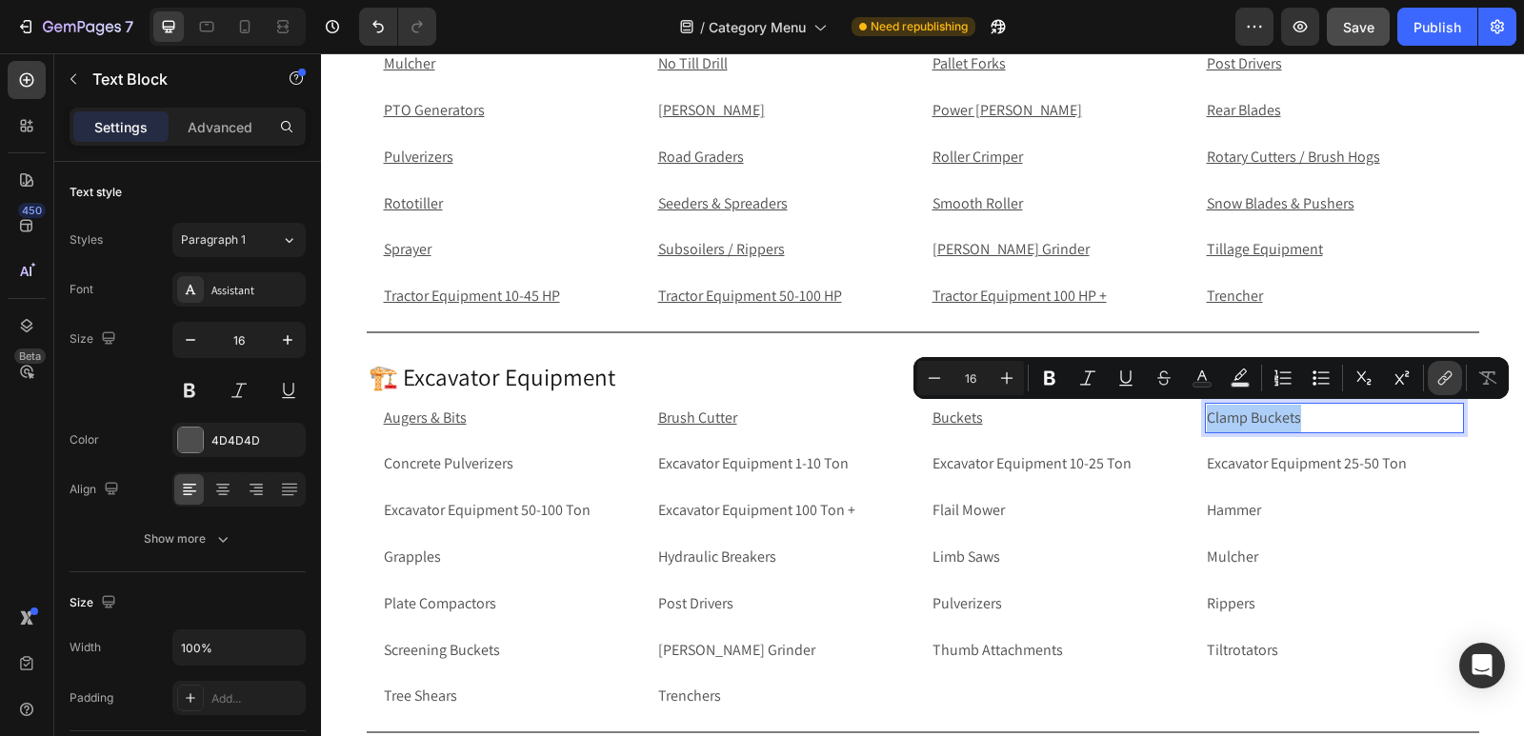
click at [1445, 374] on icon "Editor contextual toolbar" at bounding box center [1447, 376] width 9 height 10
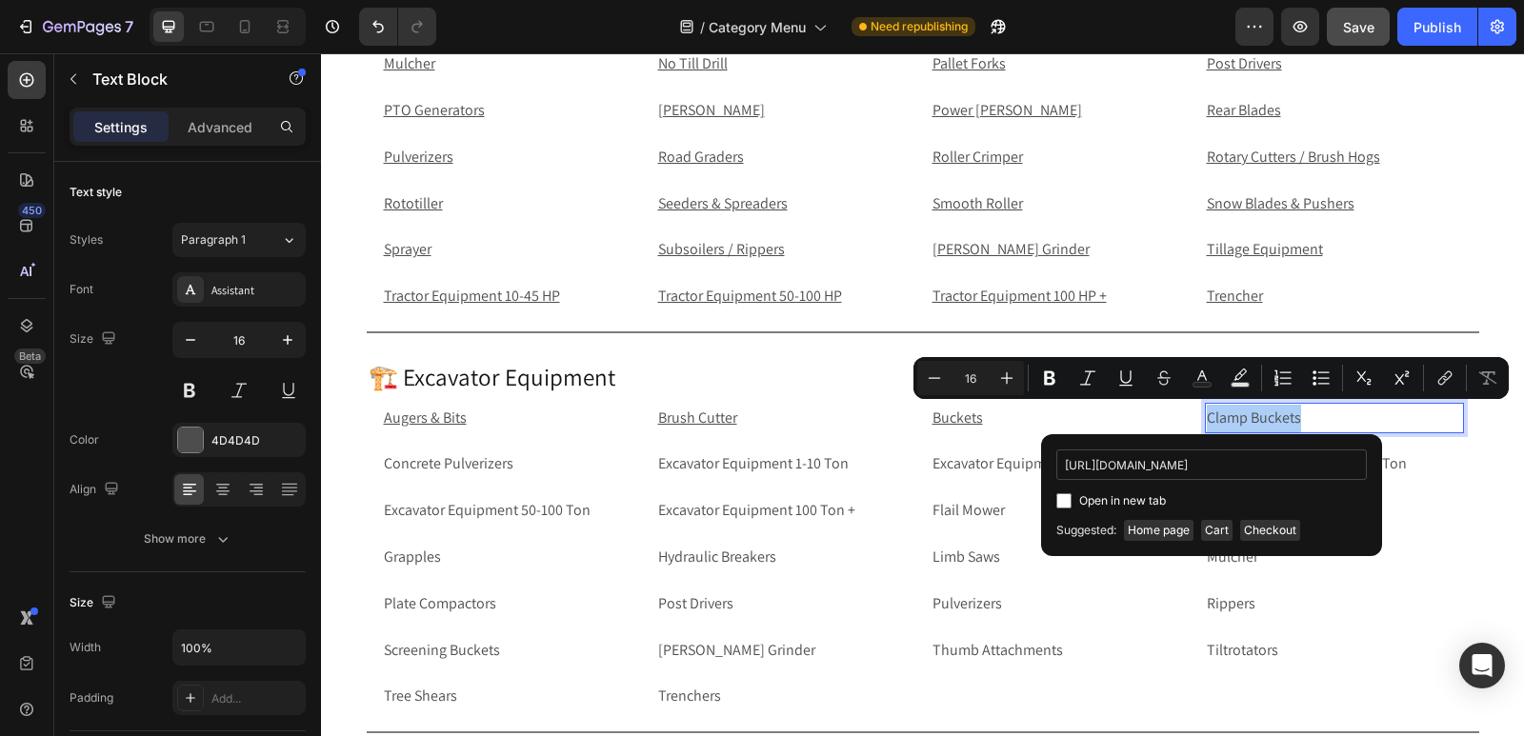
scroll to position [0, 144]
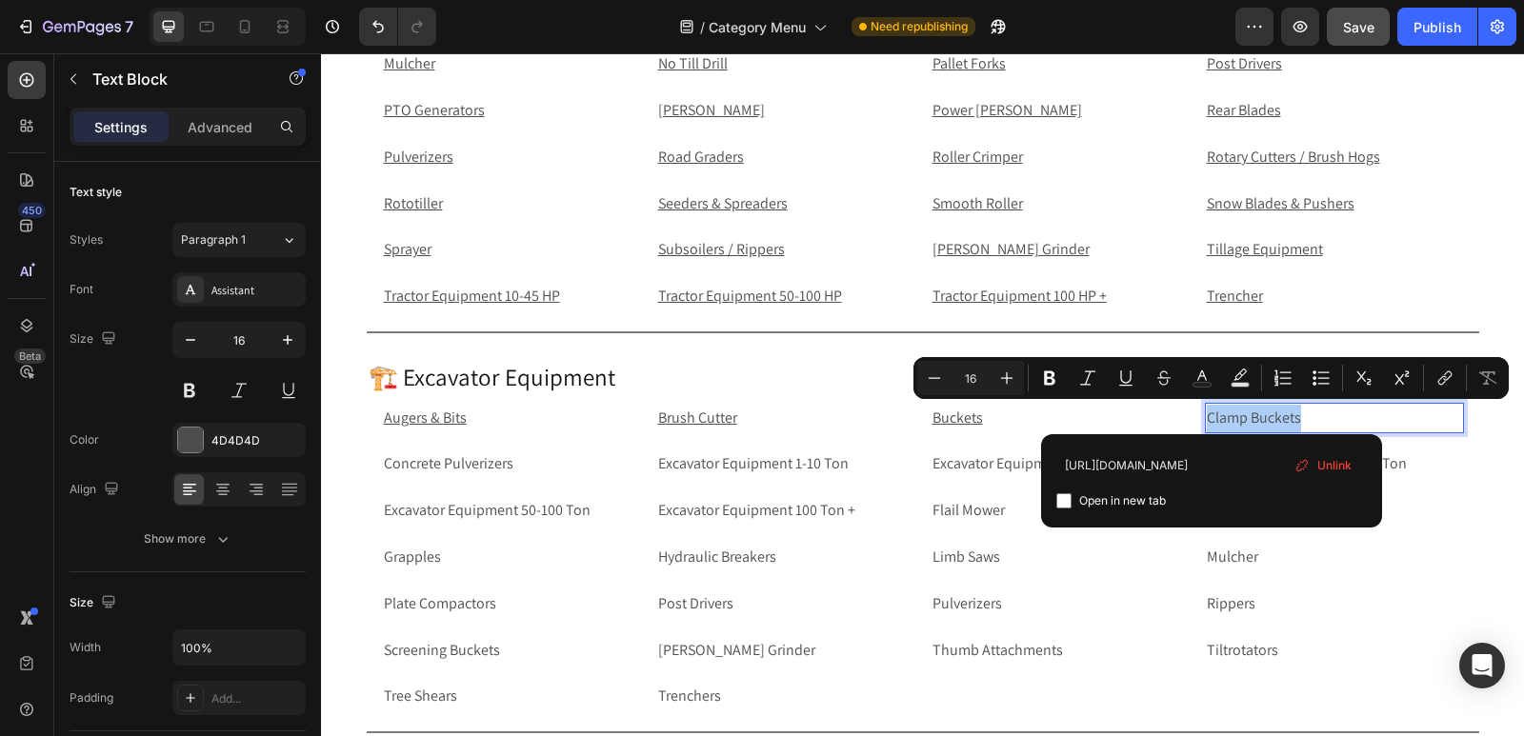
type input "https://rippingitoutdoors.com/collections/excavator-clamp-bucket"
click at [1062, 500] on input "Editor contextual toolbar" at bounding box center [1063, 500] width 15 height 15
checkbox input "true"
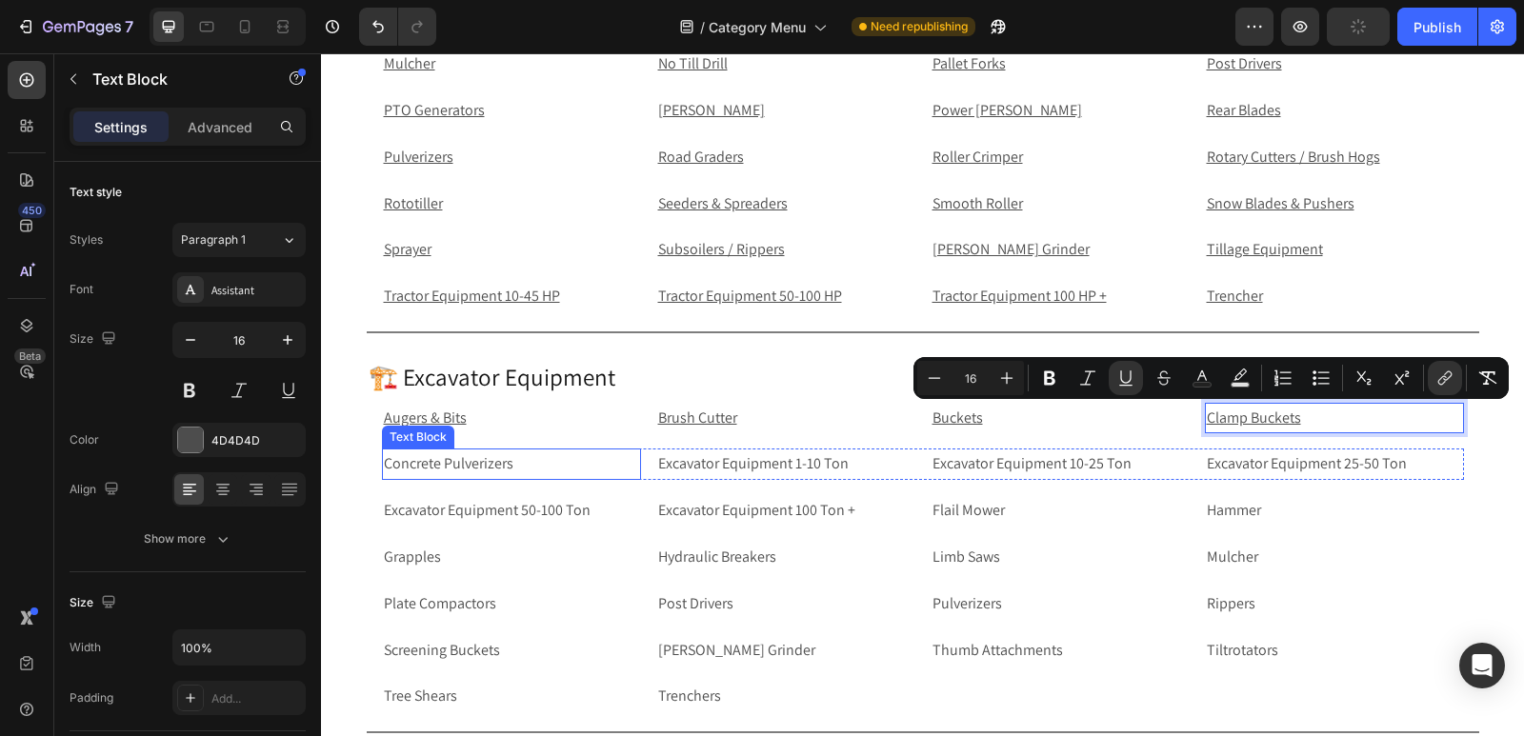
click at [544, 471] on p "Concrete Pulverizers" at bounding box center [511, 464] width 255 height 28
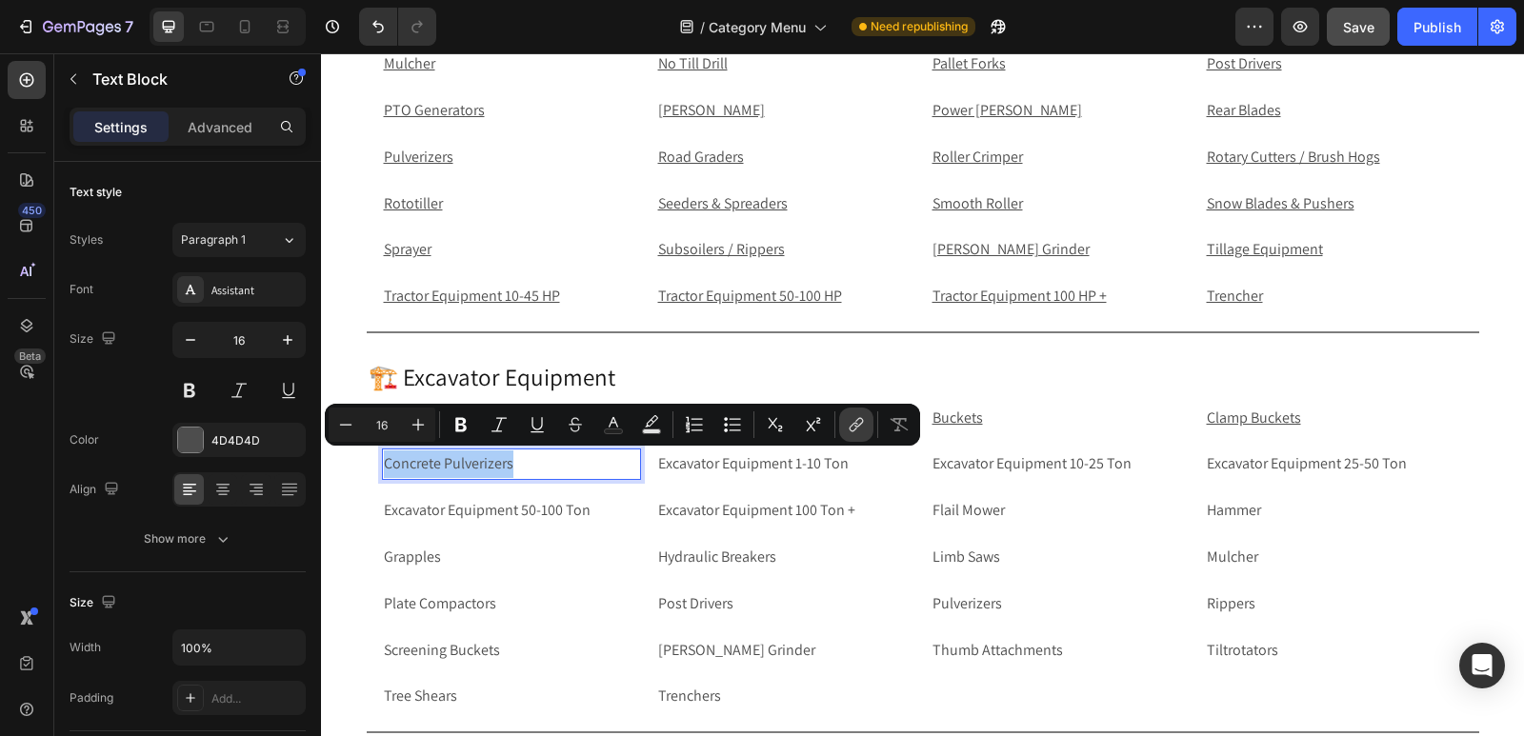
click at [850, 423] on icon "Editor contextual toolbar" at bounding box center [856, 424] width 19 height 19
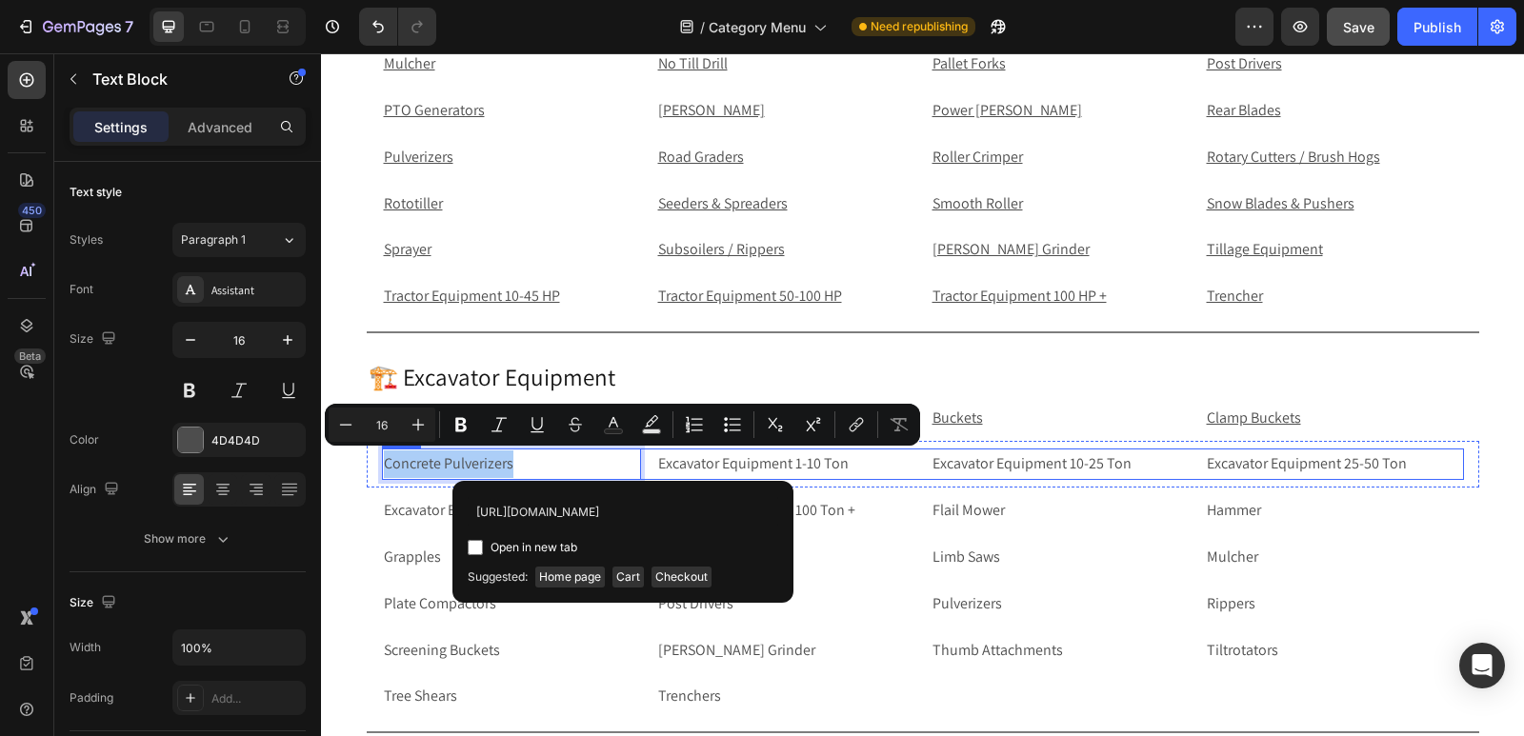
scroll to position [0, 177]
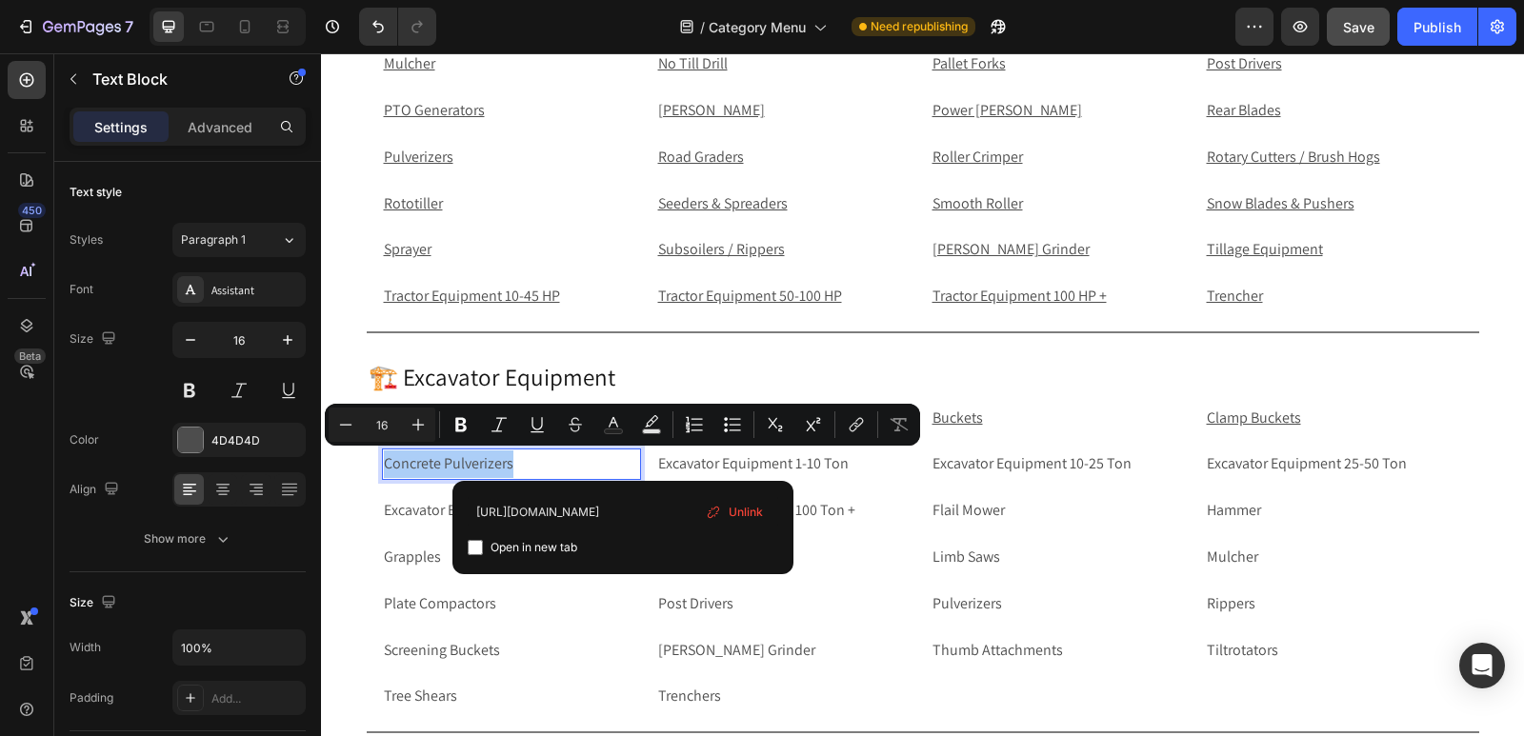
type input "https://rippingitoutdoors.com/collections/excavator-concrete-pulverizes"
click at [472, 548] on input "Editor contextual toolbar" at bounding box center [475, 547] width 15 height 15
checkbox input "true"
click at [864, 469] on p "Excavator Equipment 1-10 Ton" at bounding box center [785, 464] width 255 height 28
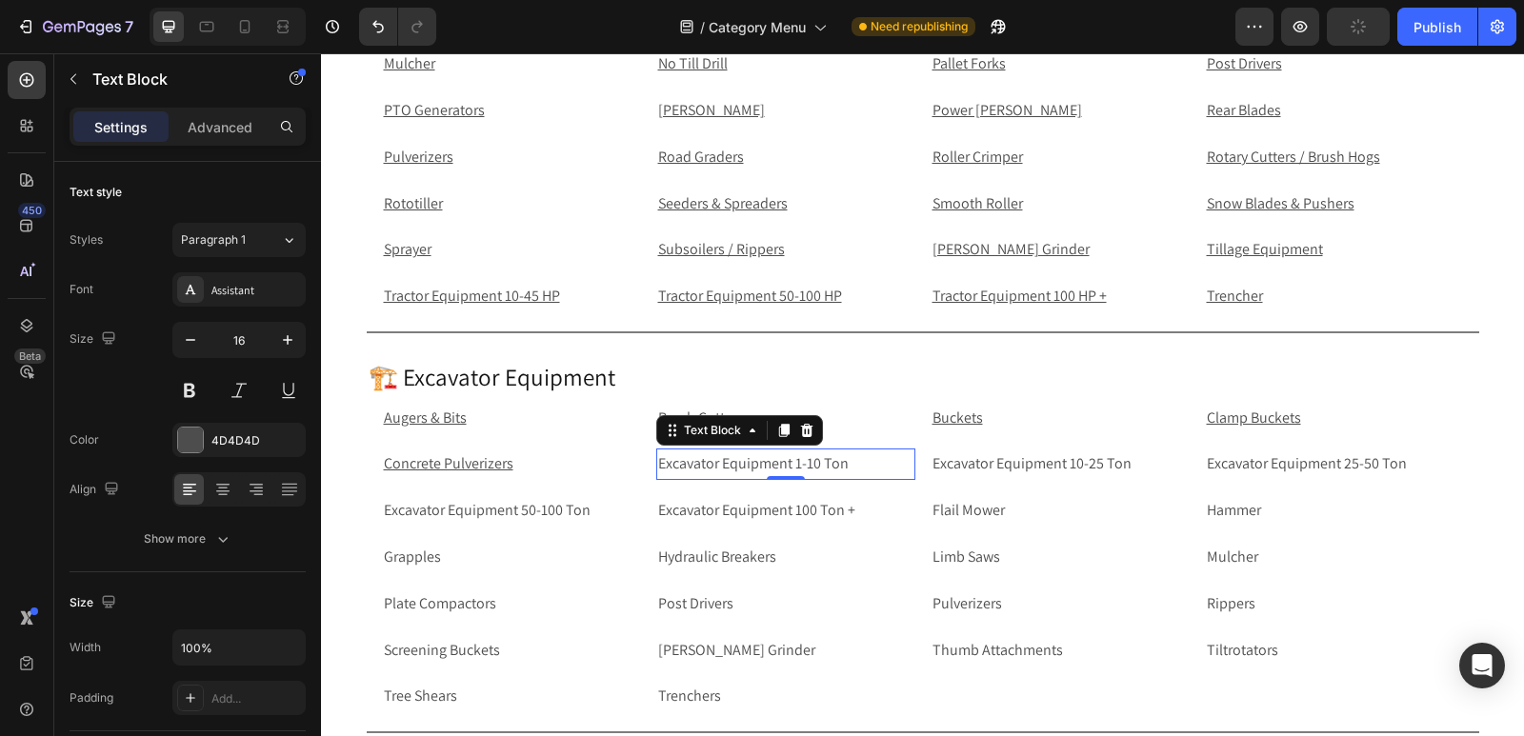
click at [864, 469] on p "Excavator Equipment 1-10 Ton" at bounding box center [785, 464] width 255 height 28
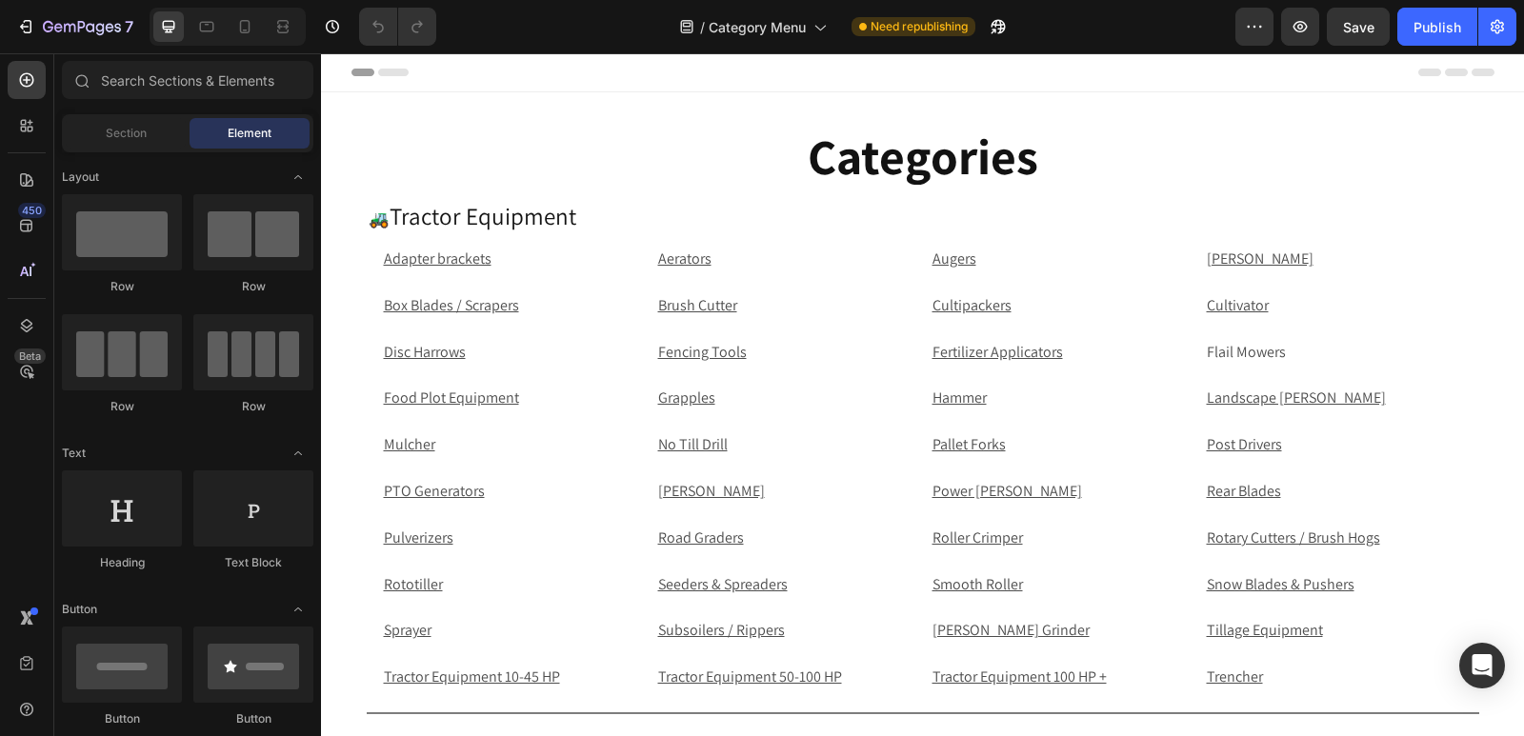
scroll to position [561, 0]
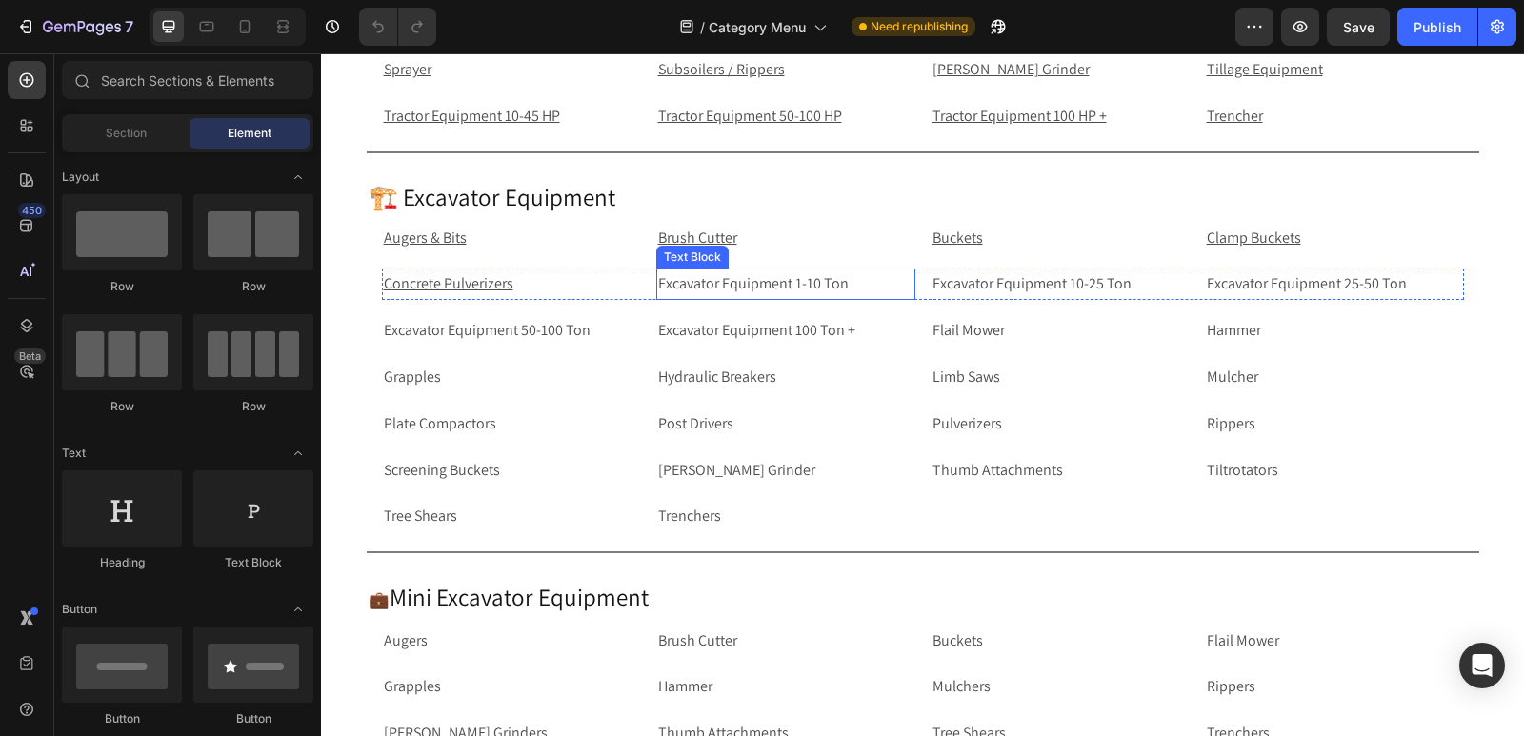
click at [869, 280] on p "Excavator Equipment 1-10 Ton" at bounding box center [785, 284] width 255 height 28
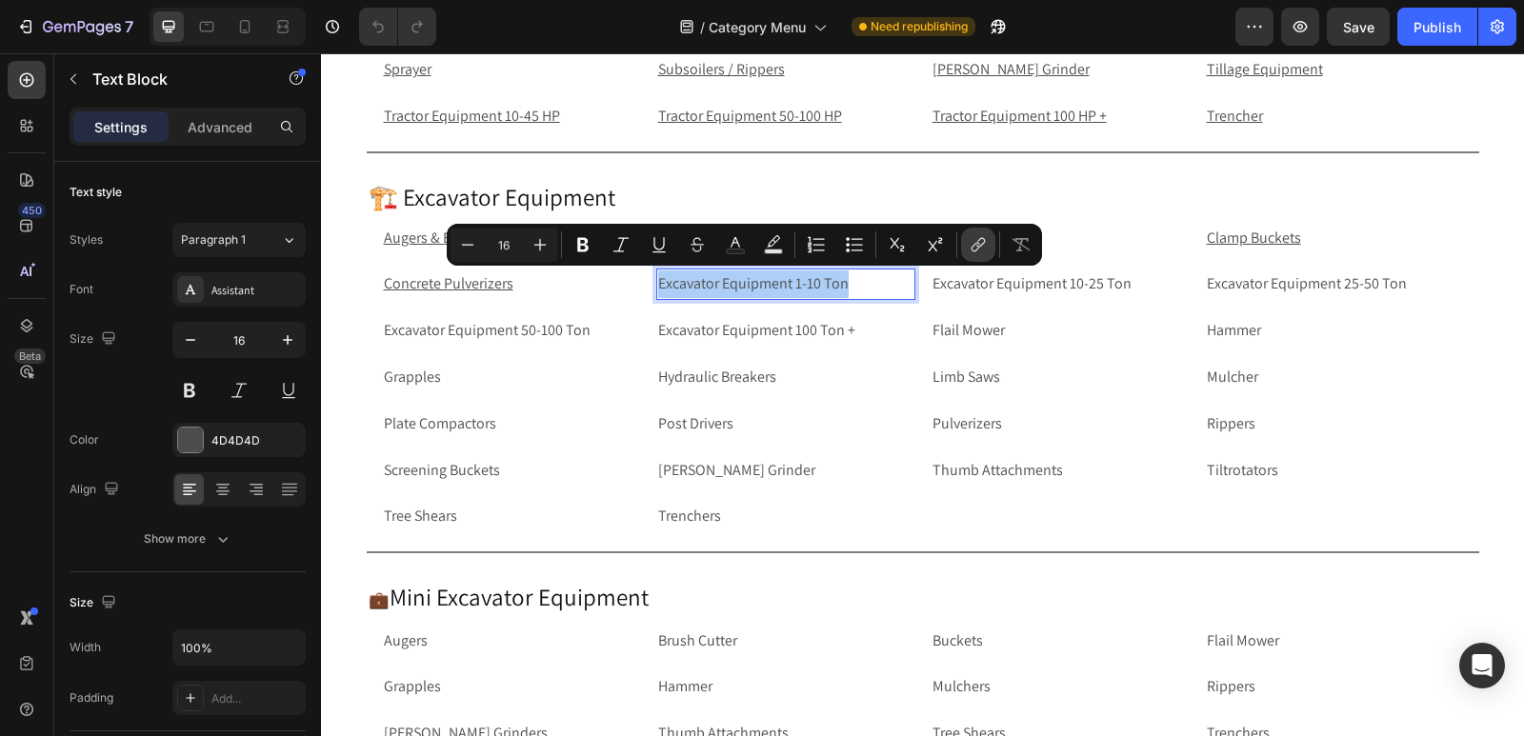
click at [969, 243] on icon "Editor contextual toolbar" at bounding box center [977, 244] width 19 height 19
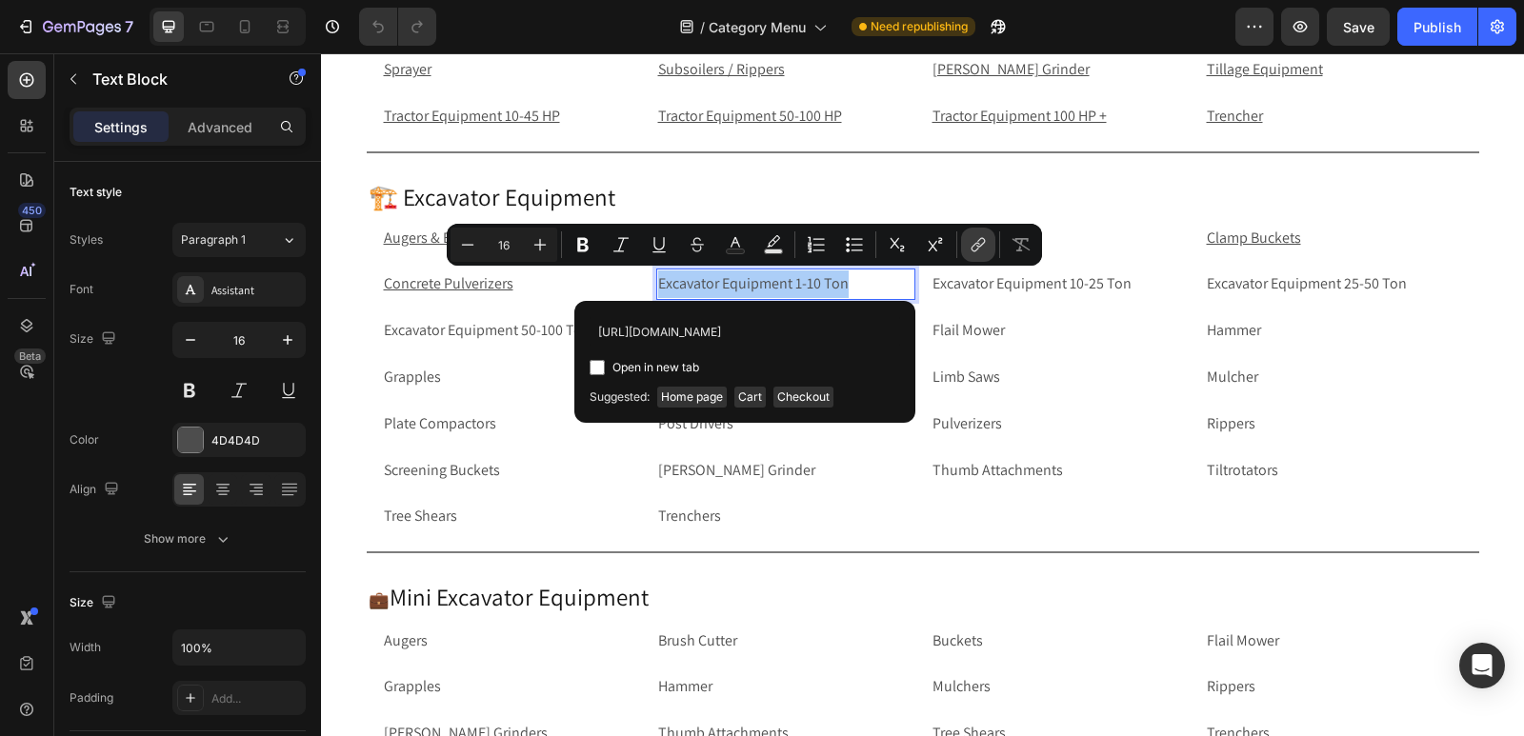
scroll to position [0, 175]
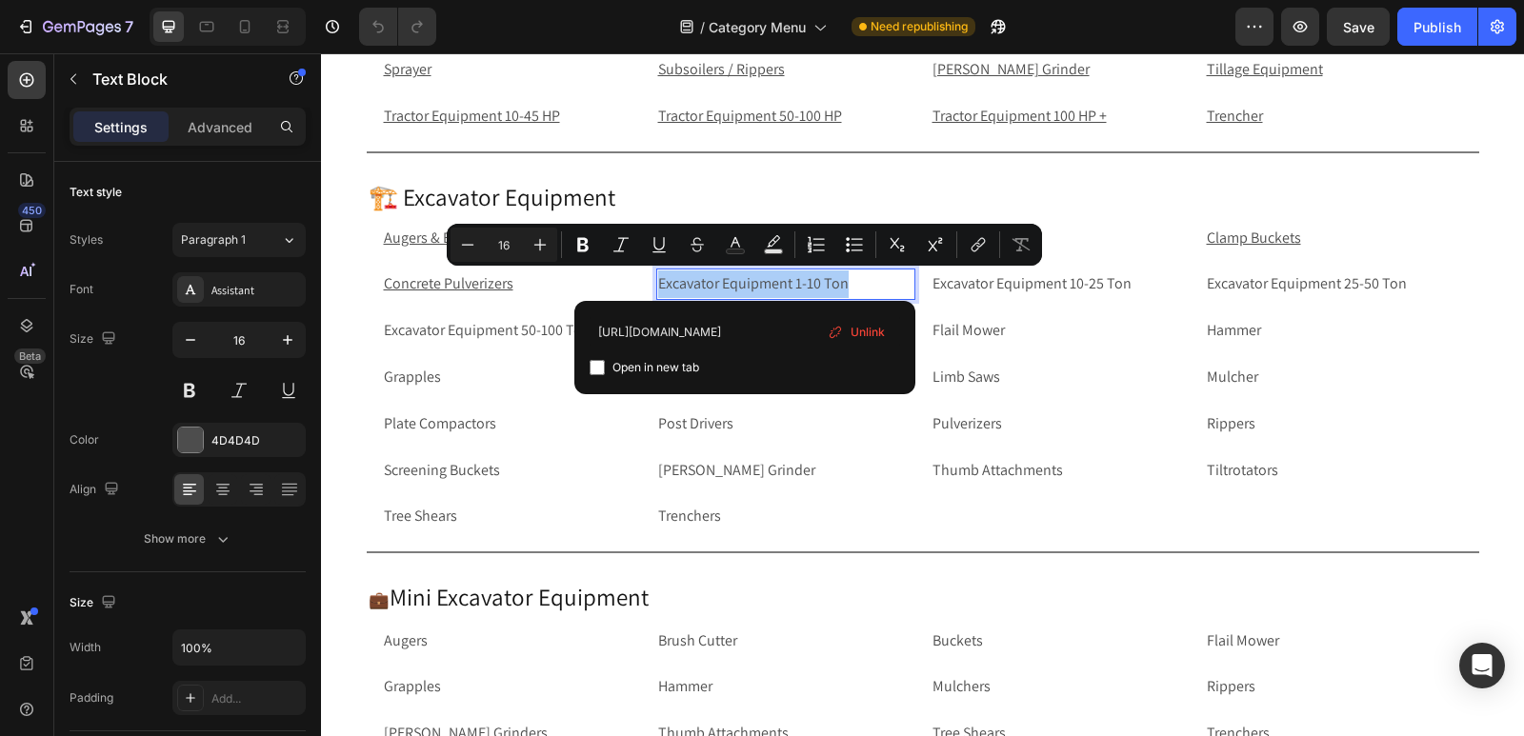
type input "https://rippingitoutdoors.com/collections/excavator-equipment-1-10-ton"
click at [598, 369] on input "Editor contextual toolbar" at bounding box center [596, 367] width 15 height 15
checkbox input "true"
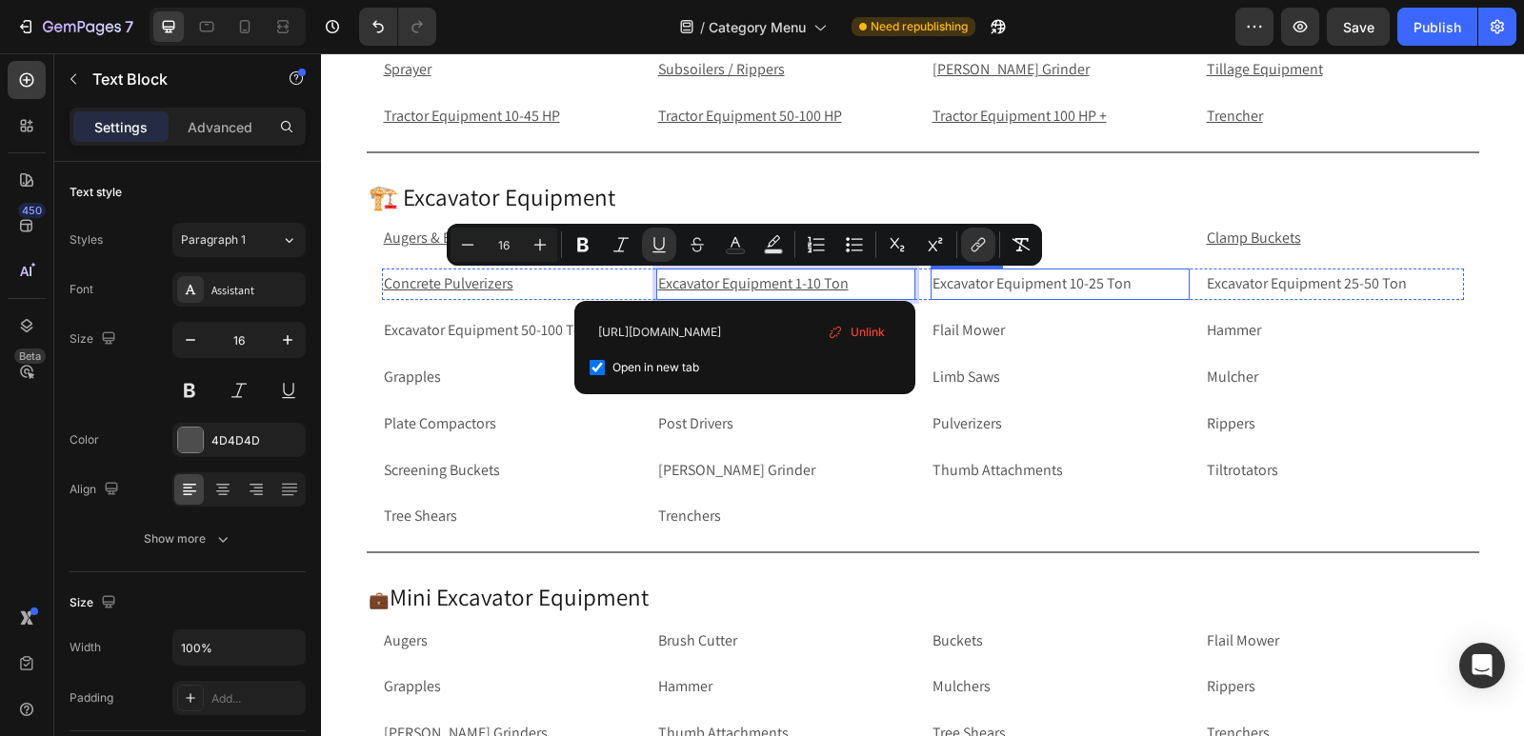
click at [1146, 285] on p "Excavator Equipment 10-25 Ton" at bounding box center [1059, 284] width 255 height 28
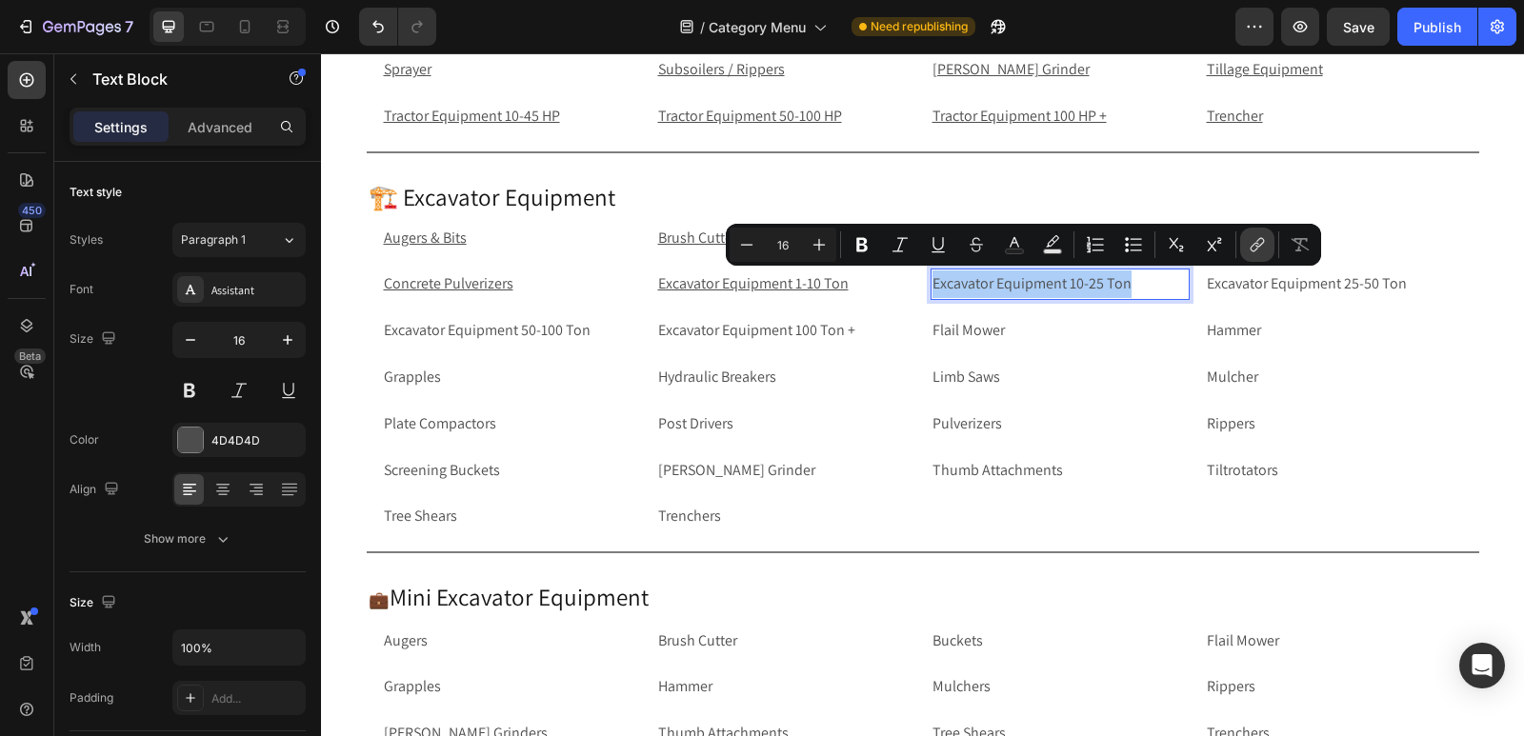
click at [1257, 244] on icon "Editor contextual toolbar" at bounding box center [1254, 248] width 9 height 10
click at [1147, 283] on p "Excavator Equipment 10-25 Ton" at bounding box center [1059, 284] width 255 height 28
click at [1262, 250] on icon "Editor contextual toolbar" at bounding box center [1256, 244] width 19 height 19
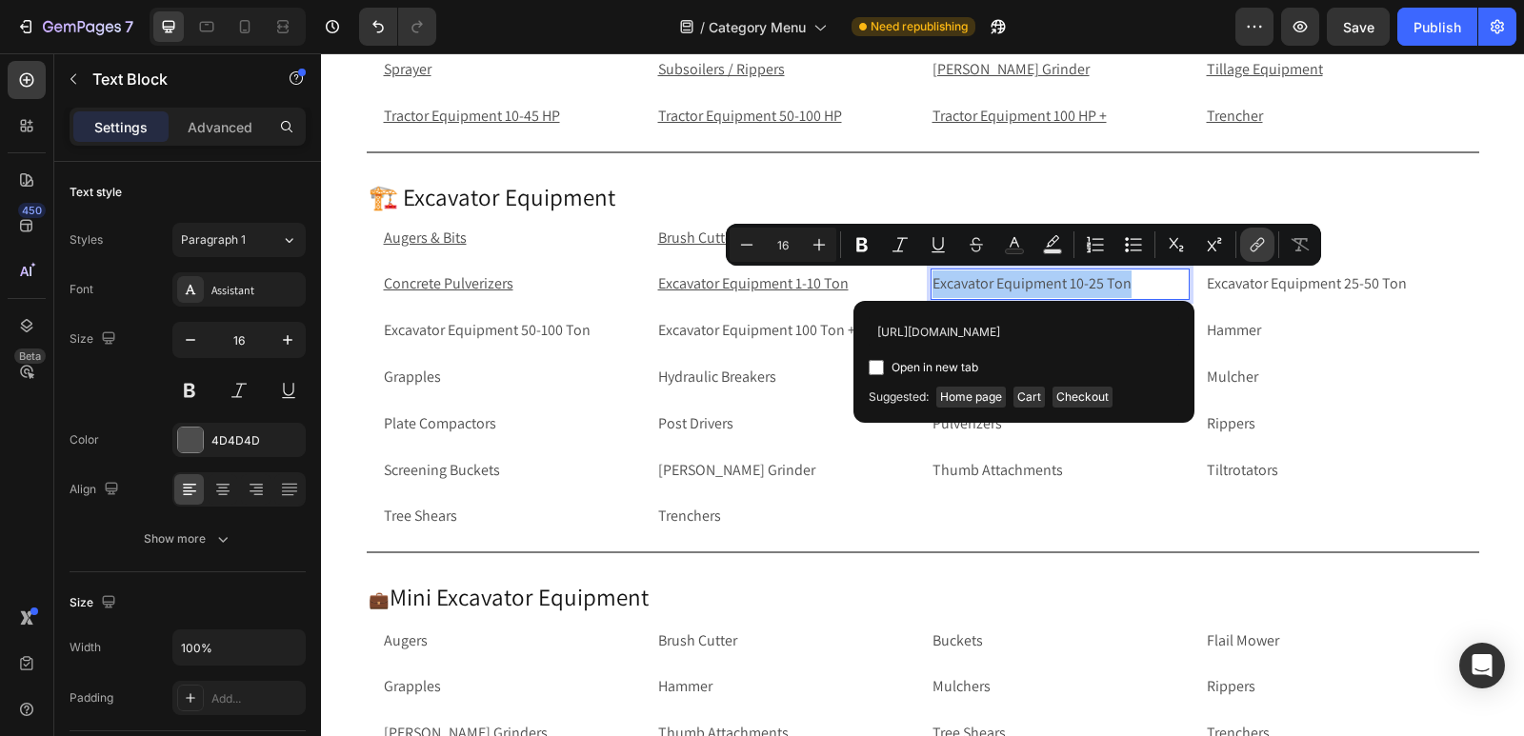
scroll to position [0, 166]
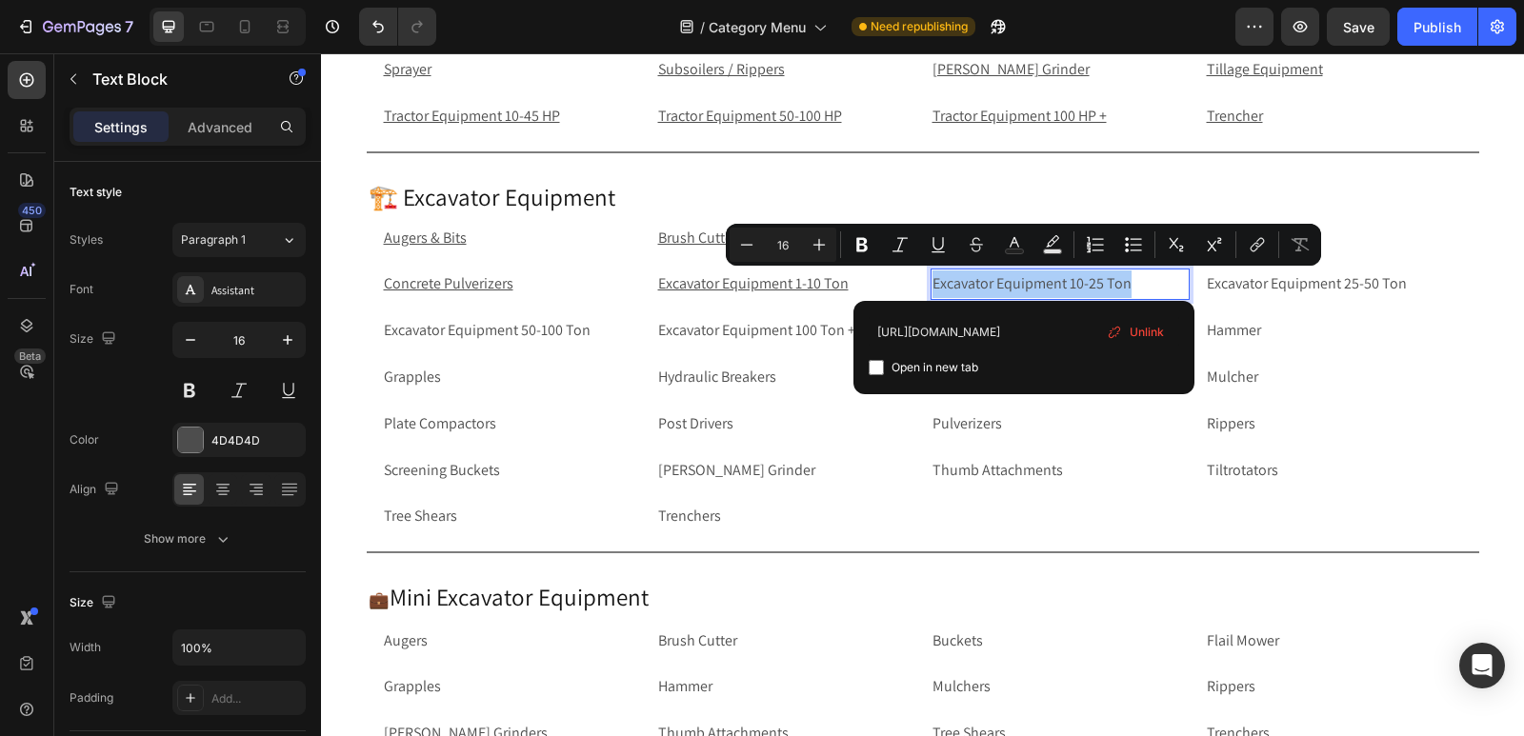
type input "https://rippingitoutdoors.com/collections/excavator-equipment-10-25t"
click at [874, 368] on input "Editor contextual toolbar" at bounding box center [875, 367] width 15 height 15
checkbox input "true"
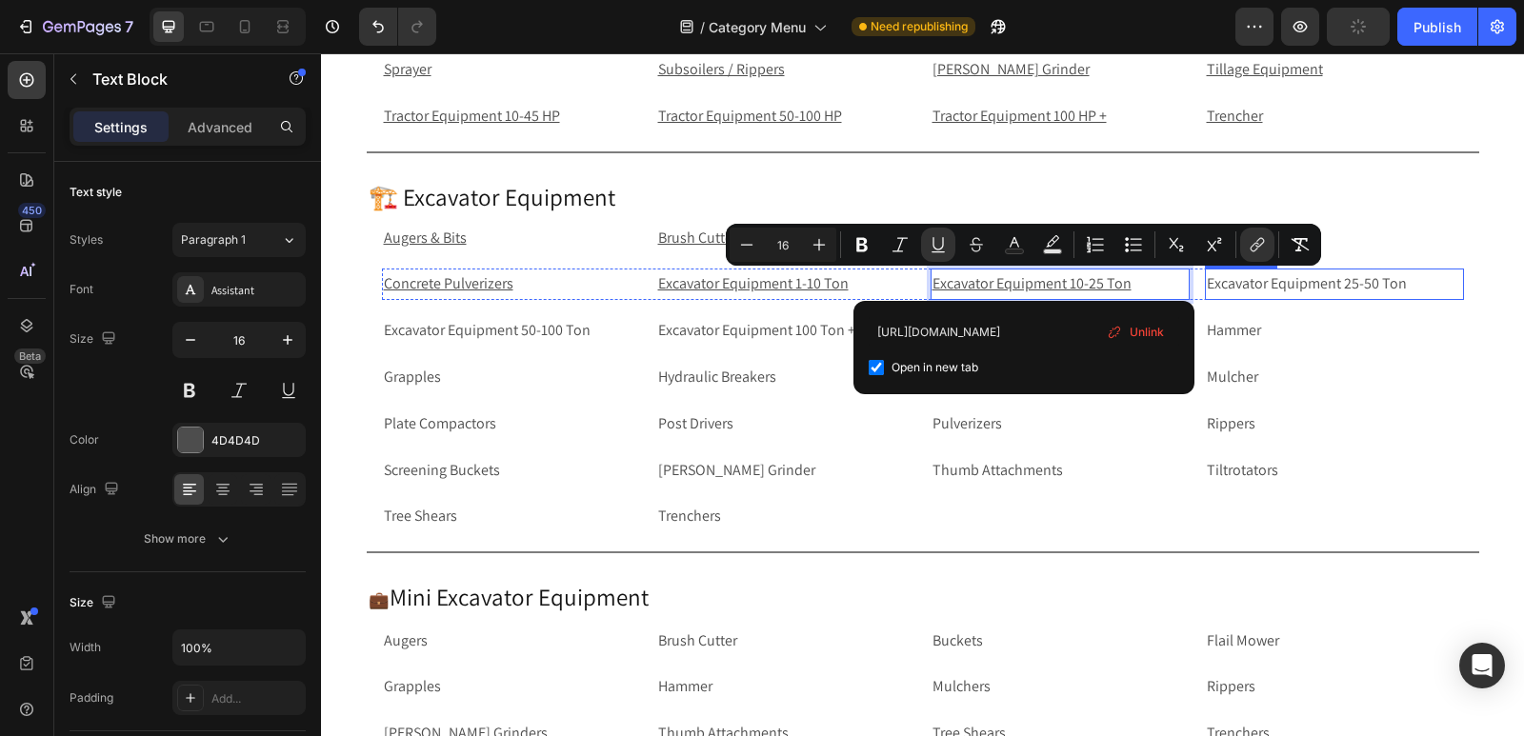
click at [1320, 286] on p "Excavator Equipment 25-50 Ton" at bounding box center [1333, 284] width 255 height 28
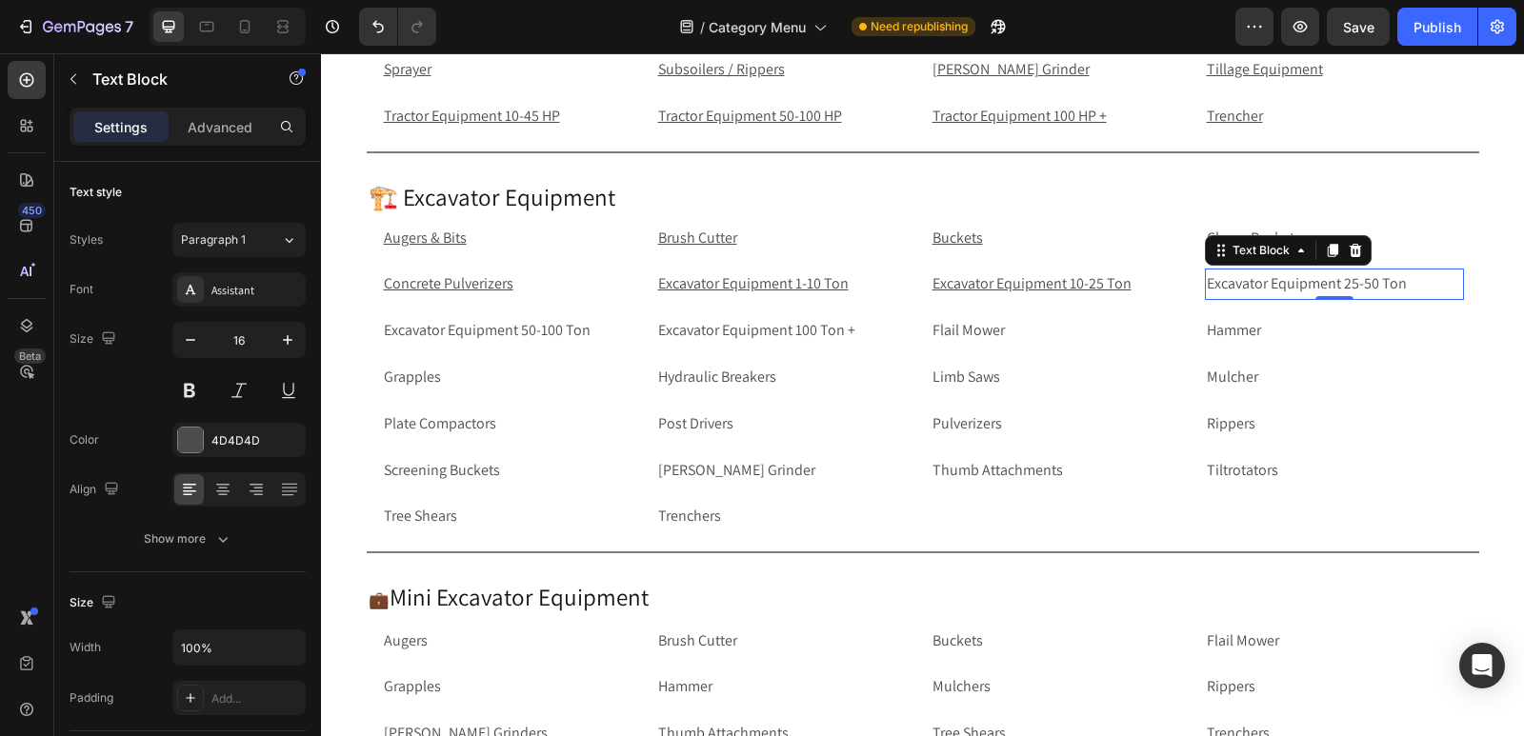
click at [1421, 285] on p "Excavator Equipment 25-50 Ton" at bounding box center [1333, 284] width 255 height 28
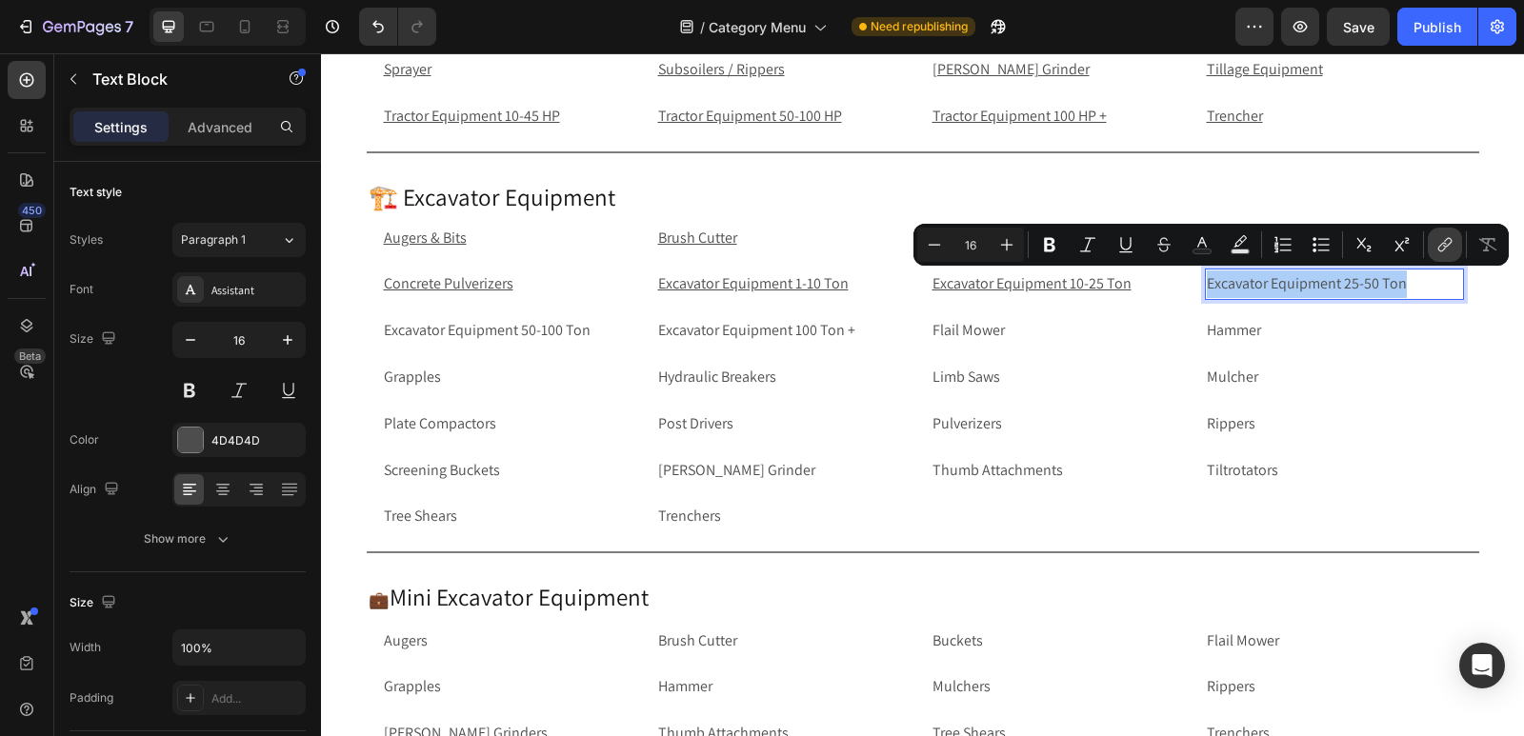
click at [1451, 239] on icon "Editor contextual toolbar" at bounding box center [1444, 244] width 19 height 19
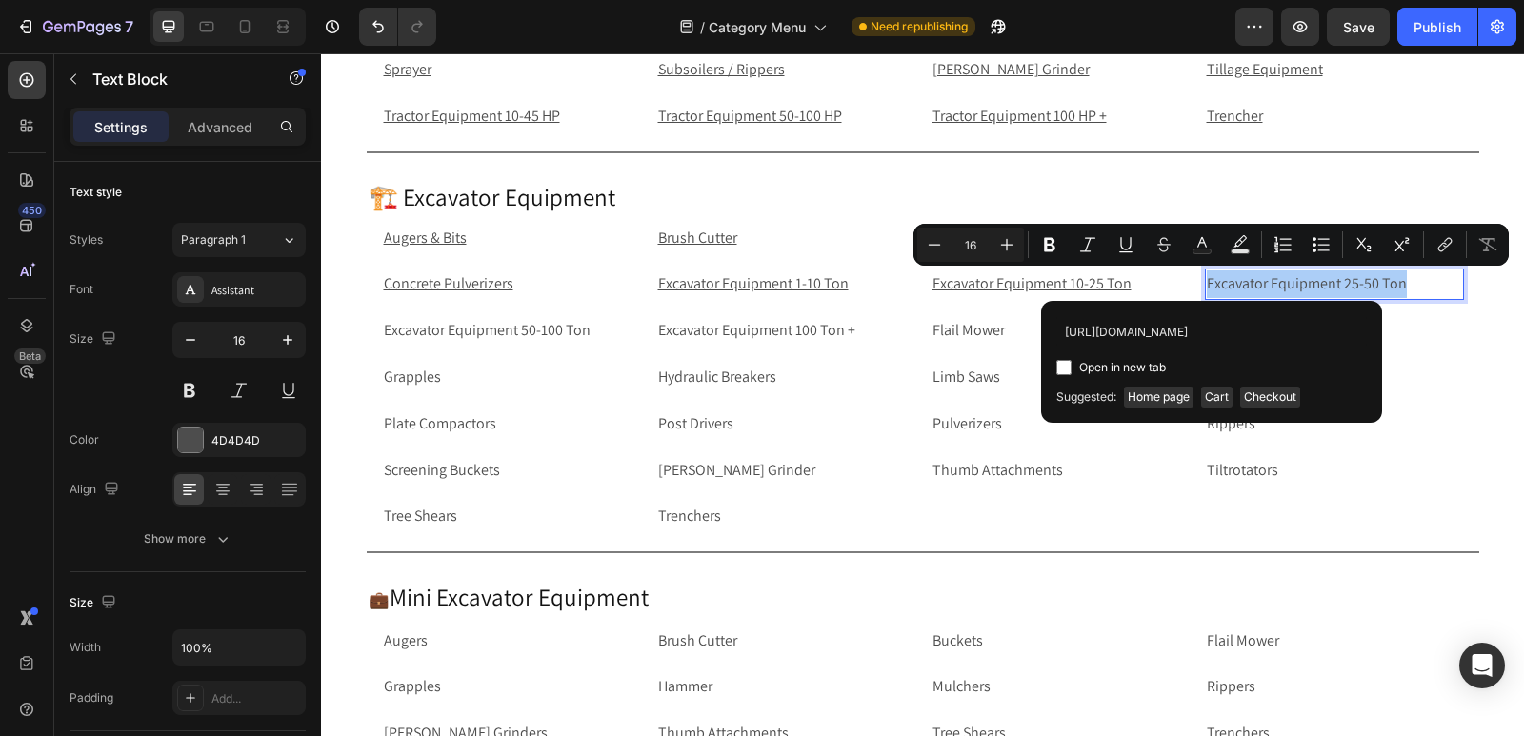
scroll to position [0, 186]
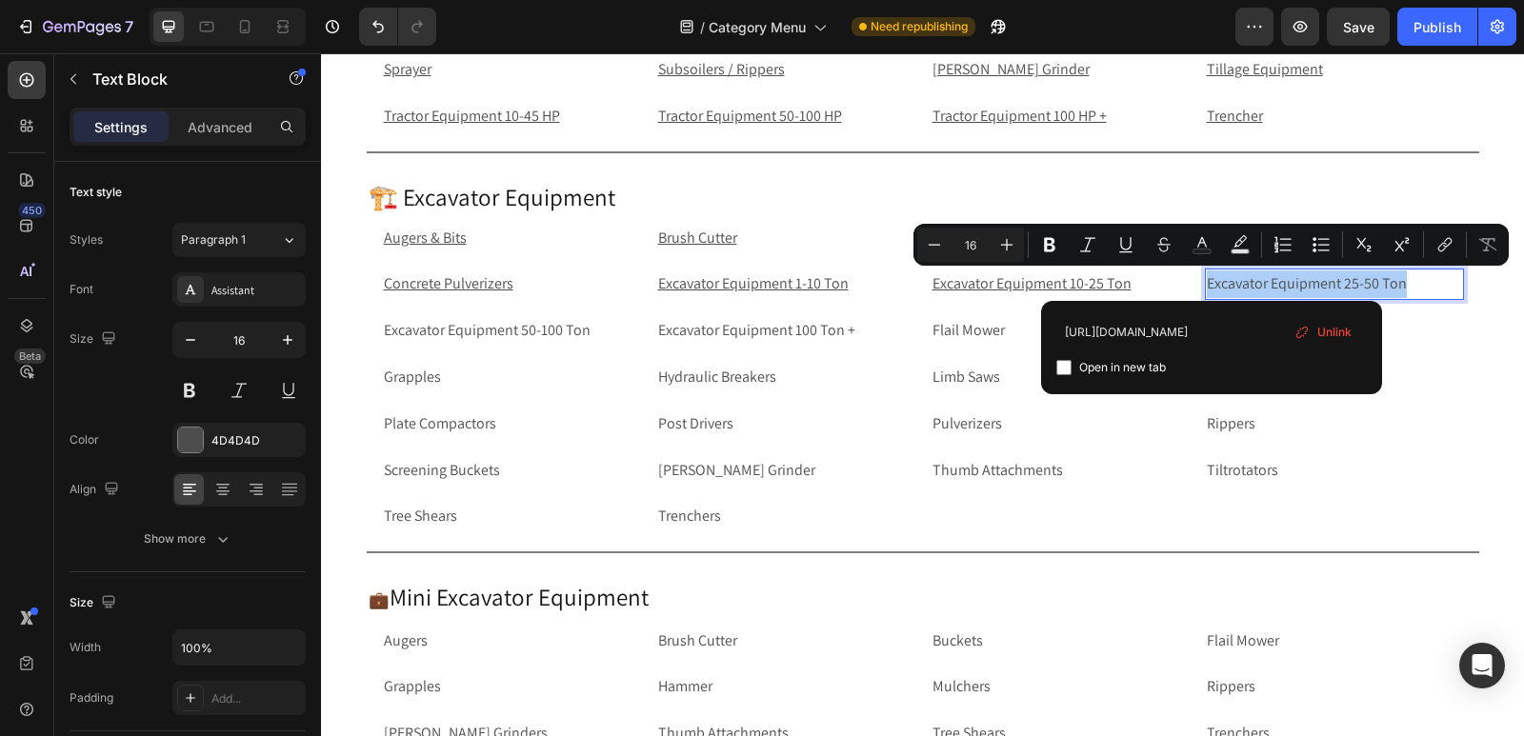
type input "https://rippingitoutdoors.com/collections/excavator-equipment-25-50-ton"
click at [1067, 368] on input "Editor contextual toolbar" at bounding box center [1063, 367] width 15 height 15
checkbox input "true"
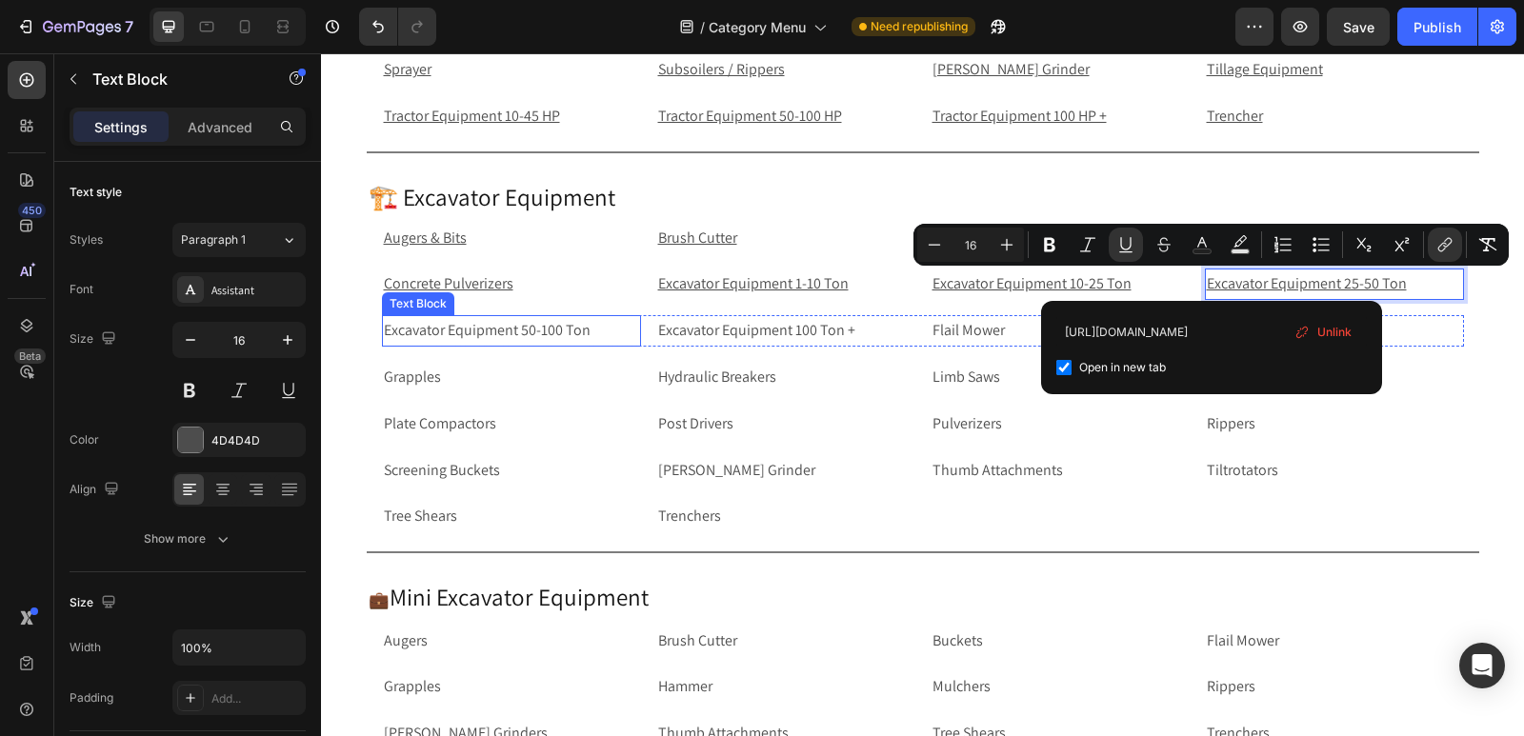
click at [610, 340] on p "Excavator Equipment 50-100 Ton" at bounding box center [511, 331] width 255 height 28
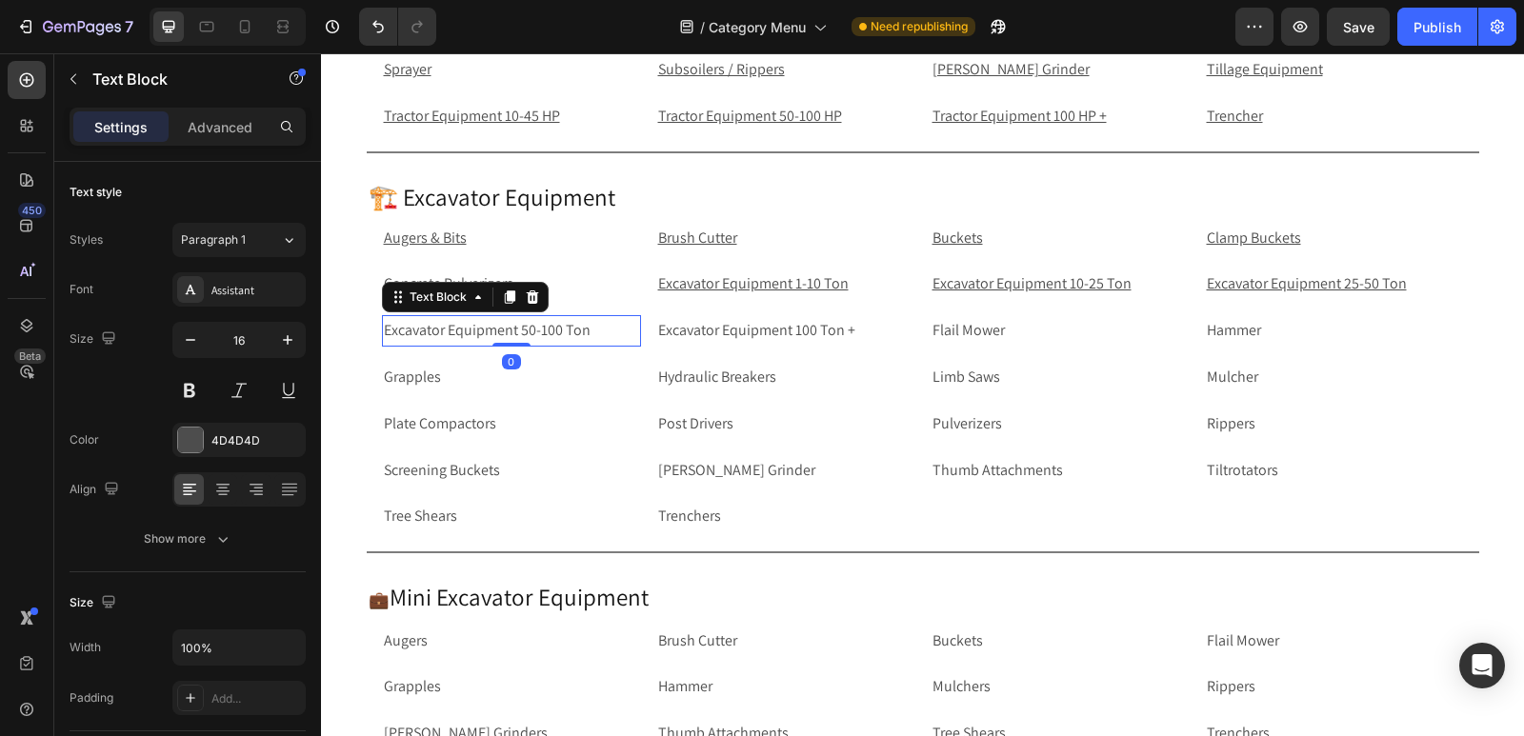
click at [610, 340] on p "Excavator Equipment 50-100 Ton" at bounding box center [511, 331] width 255 height 28
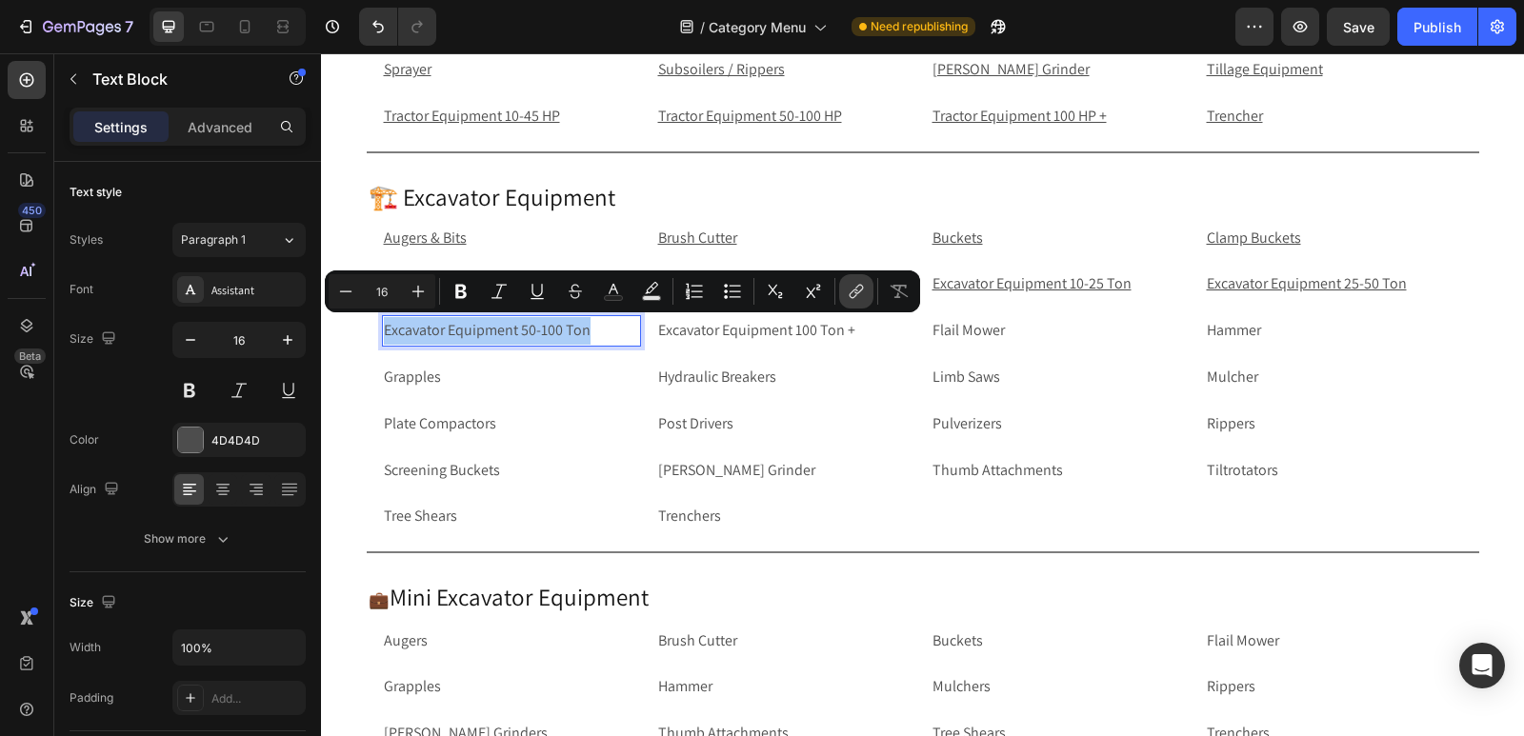
click at [851, 287] on icon "Editor contextual toolbar" at bounding box center [856, 291] width 19 height 19
drag, startPoint x: 611, startPoint y: 329, endPoint x: 588, endPoint y: 333, distance: 23.3
click at [588, 333] on p "Excavator Equipment 50-100 Ton" at bounding box center [511, 331] width 255 height 28
click at [861, 293] on icon "Editor contextual toolbar" at bounding box center [856, 291] width 19 height 19
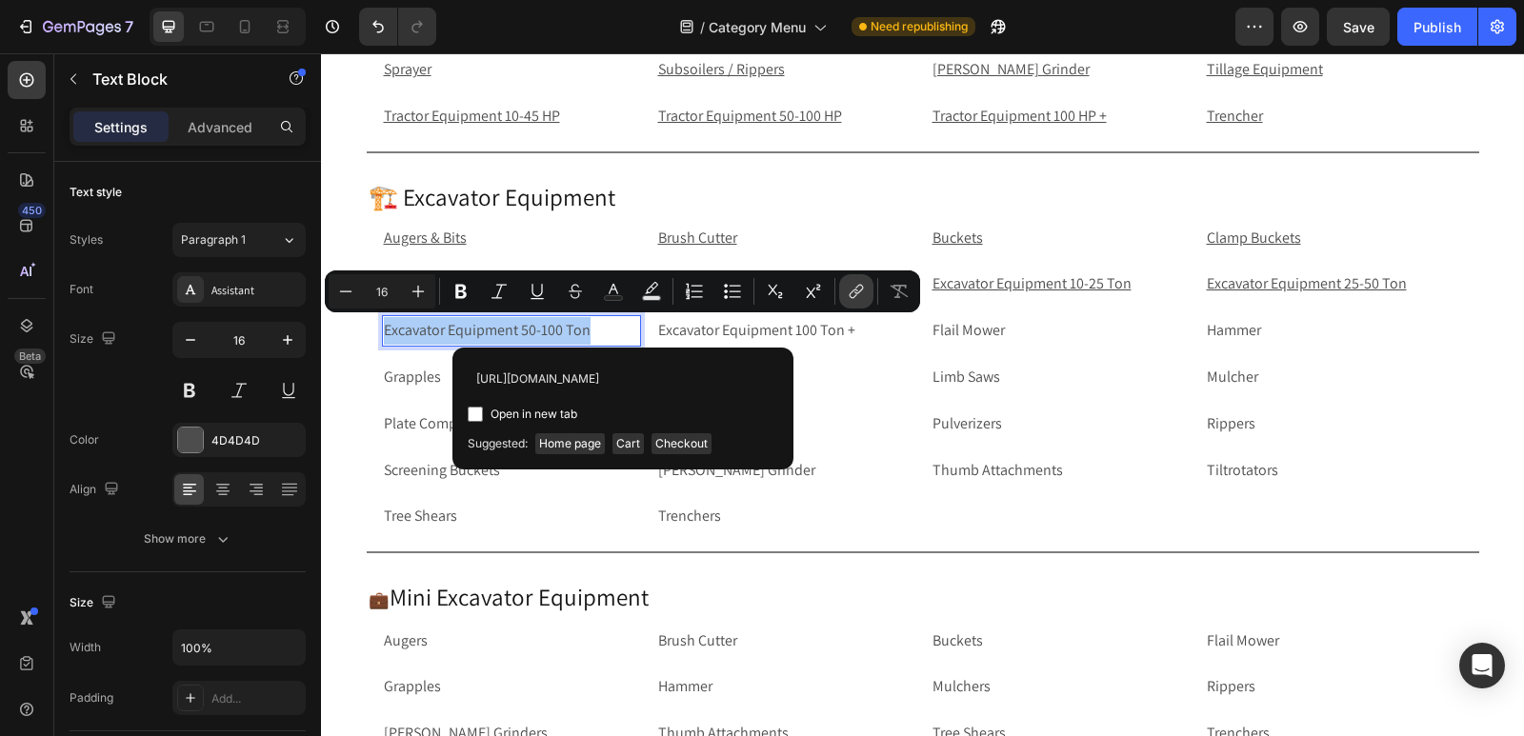
scroll to position [0, 191]
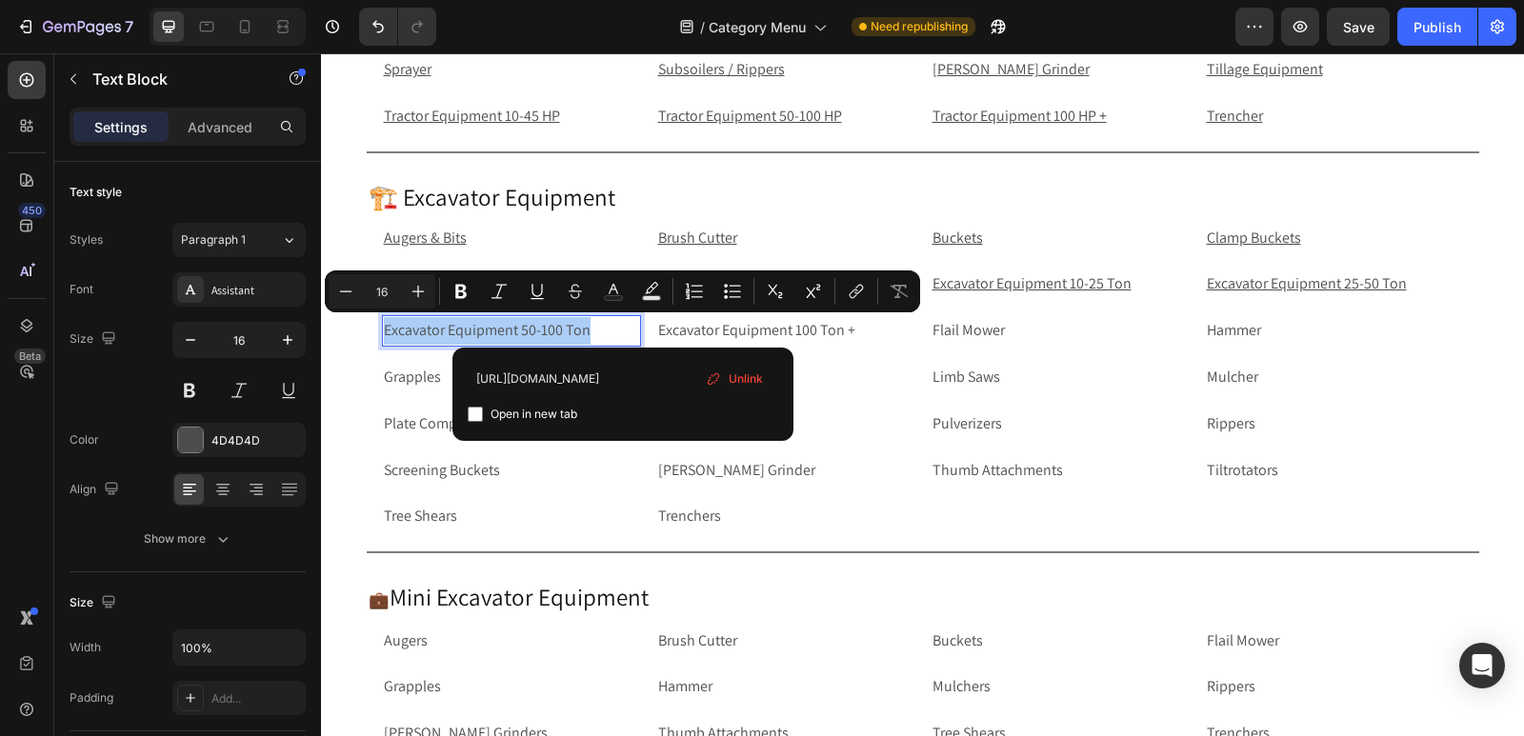
type input "https://rippingitoutdoors.com/collections/excavator-equipment-50-100-ton"
click at [479, 414] on input "Editor contextual toolbar" at bounding box center [475, 414] width 15 height 15
checkbox input "true"
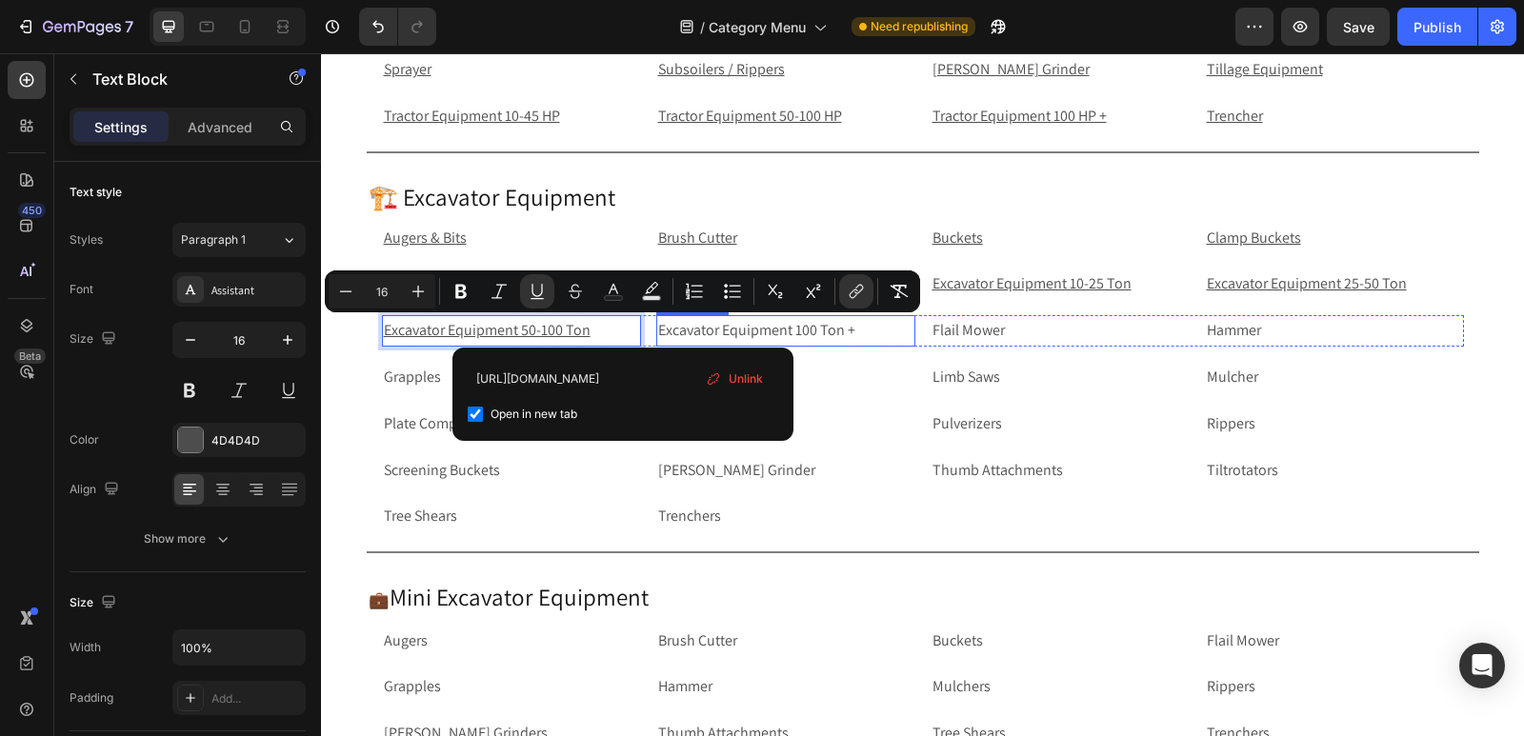
click at [892, 330] on p "Excavator Equipment 100 Ton +" at bounding box center [785, 331] width 255 height 28
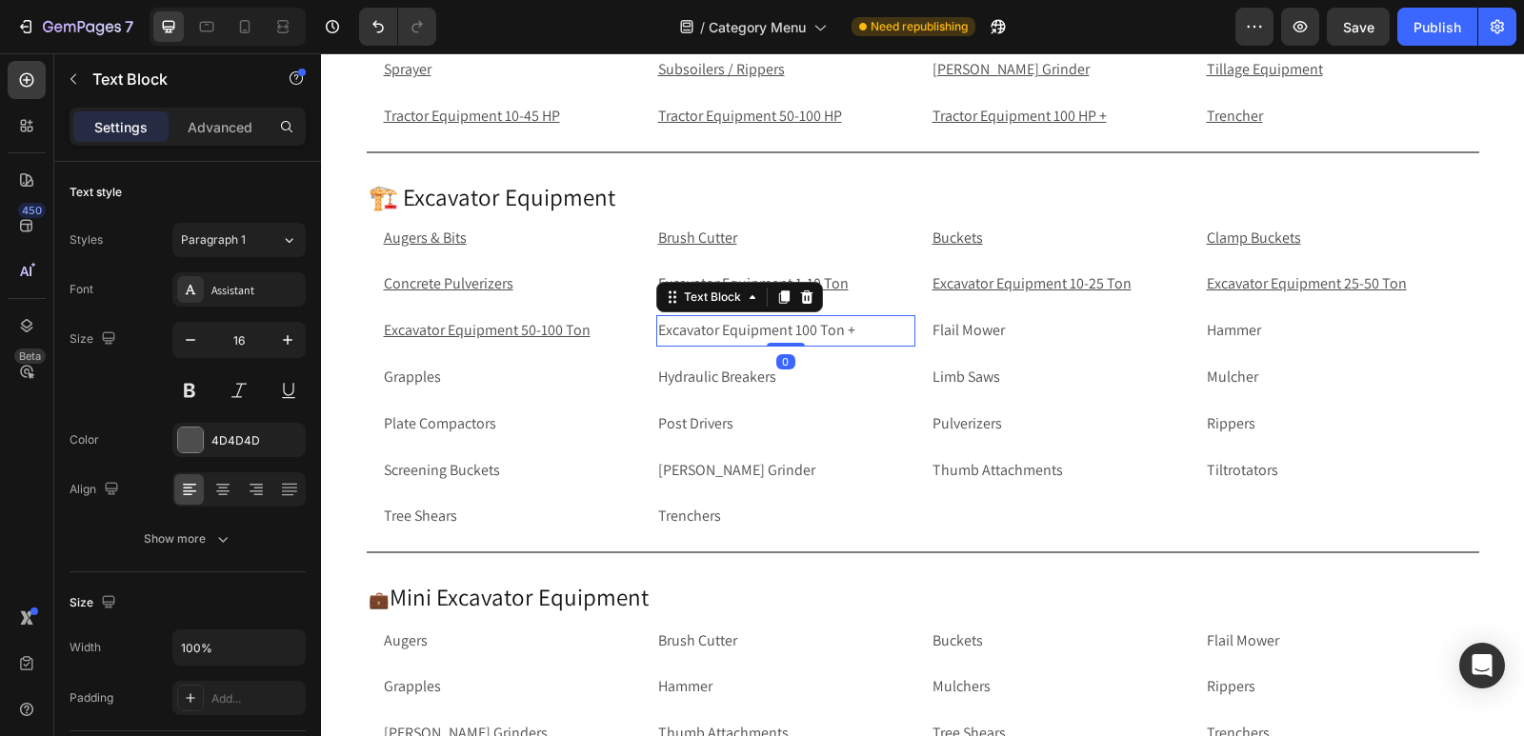
click at [892, 330] on p "Excavator Equipment 100 Ton +" at bounding box center [785, 331] width 255 height 28
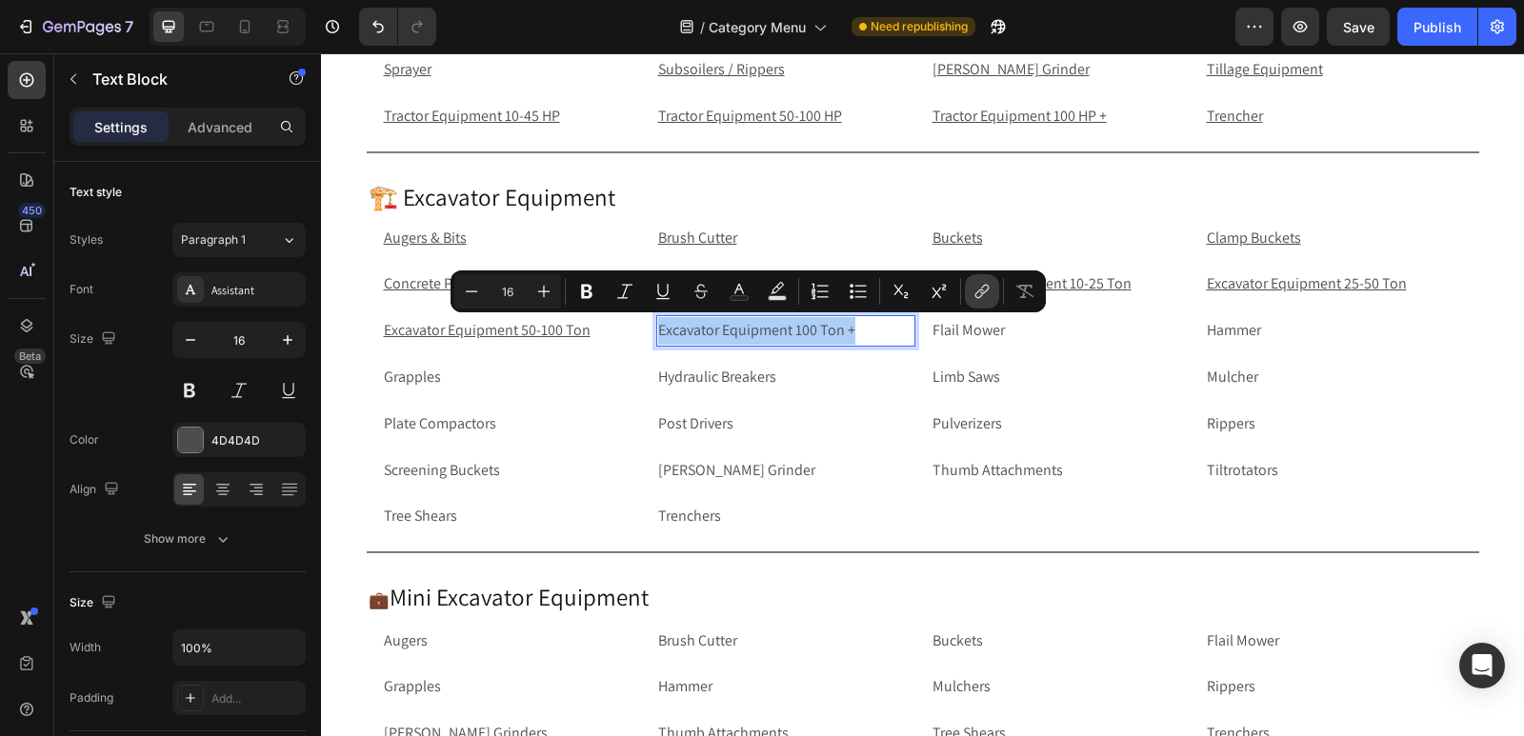
click at [975, 292] on icon "Editor contextual toolbar" at bounding box center [981, 291] width 19 height 19
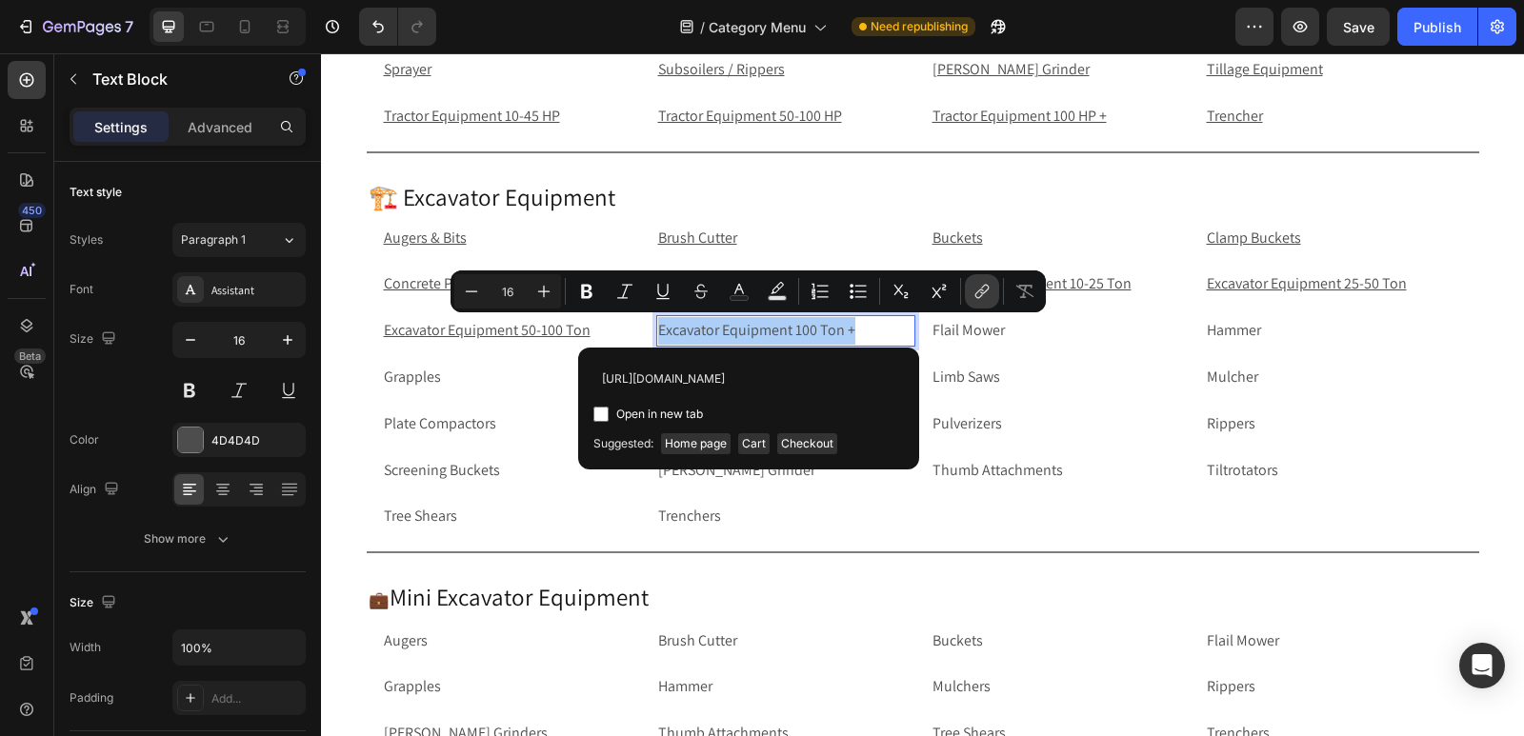
scroll to position [0, 172]
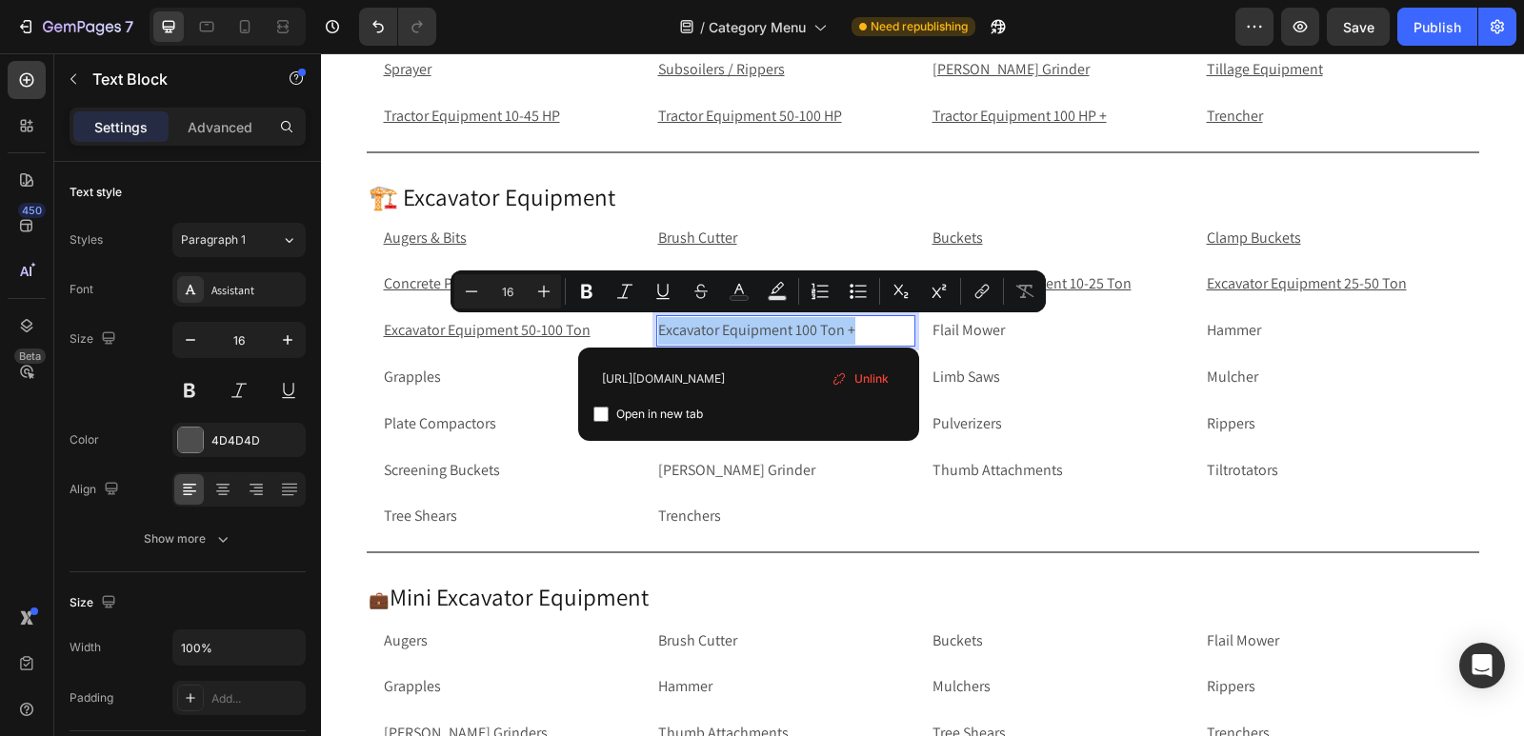
type input "https://rippingitoutdoors.com/collections/excavator-equipment-100-ton"
click at [603, 412] on input "Editor contextual toolbar" at bounding box center [600, 414] width 15 height 15
checkbox input "true"
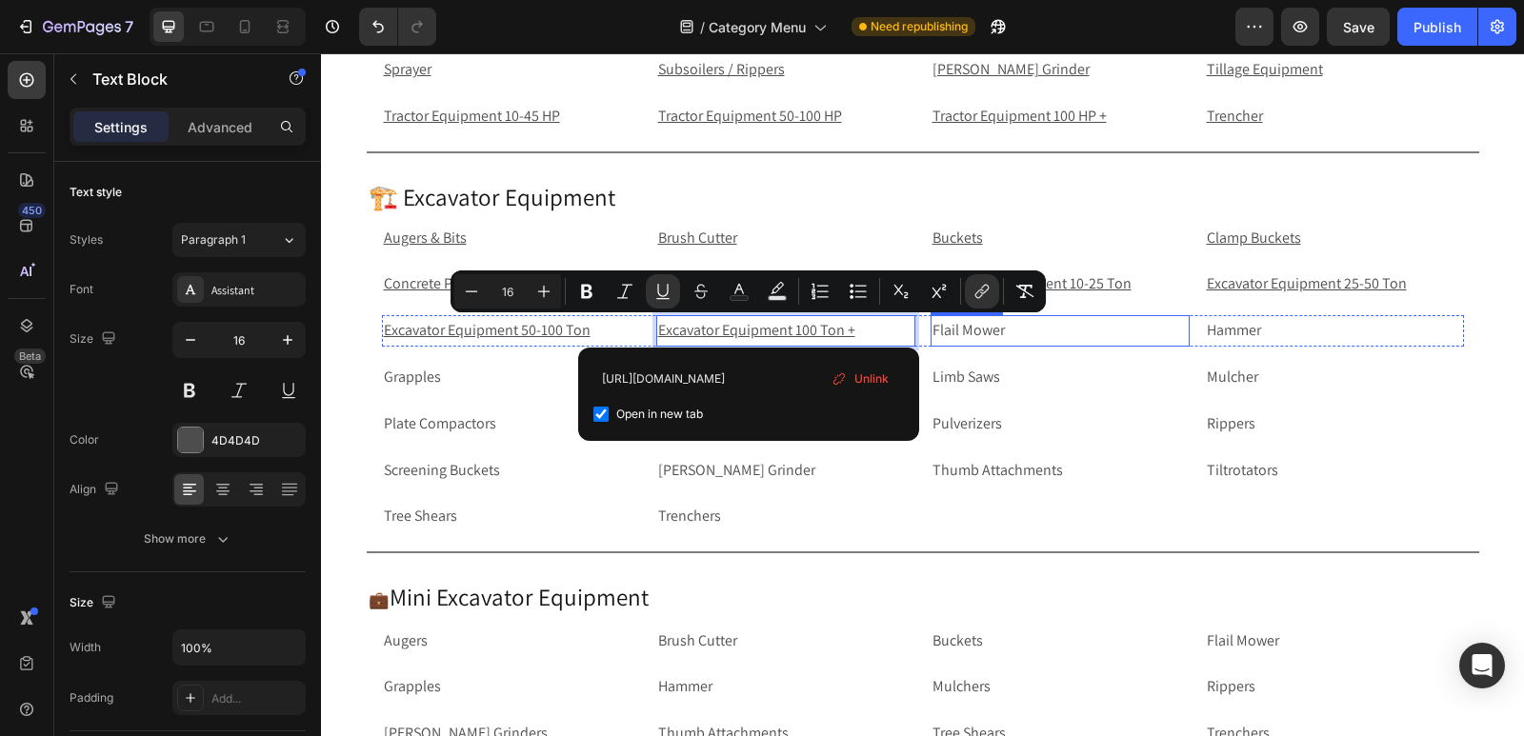
click at [1064, 329] on p "Flail Mower" at bounding box center [1059, 331] width 255 height 28
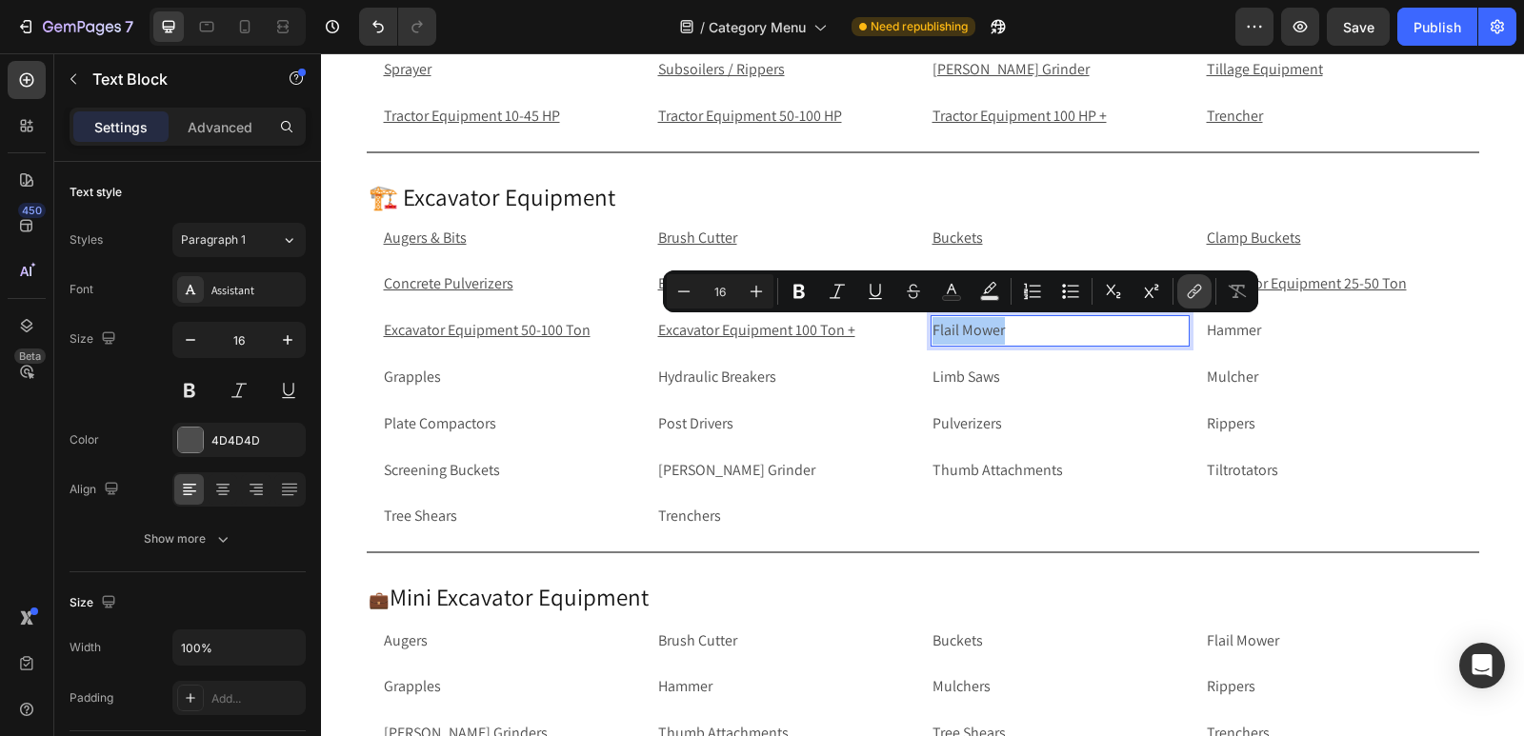
click at [1194, 294] on icon "Editor contextual toolbar" at bounding box center [1194, 291] width 19 height 19
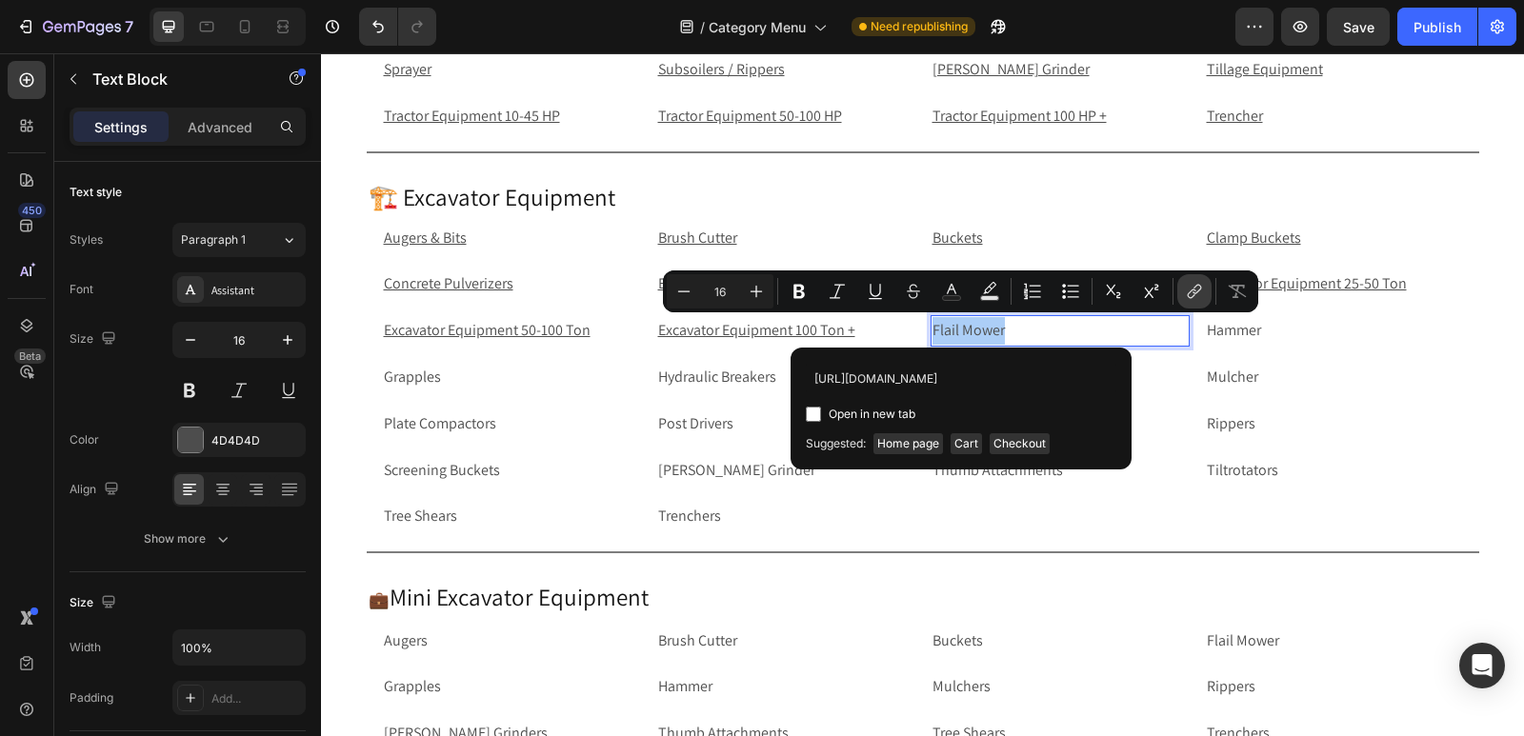
scroll to position [0, 130]
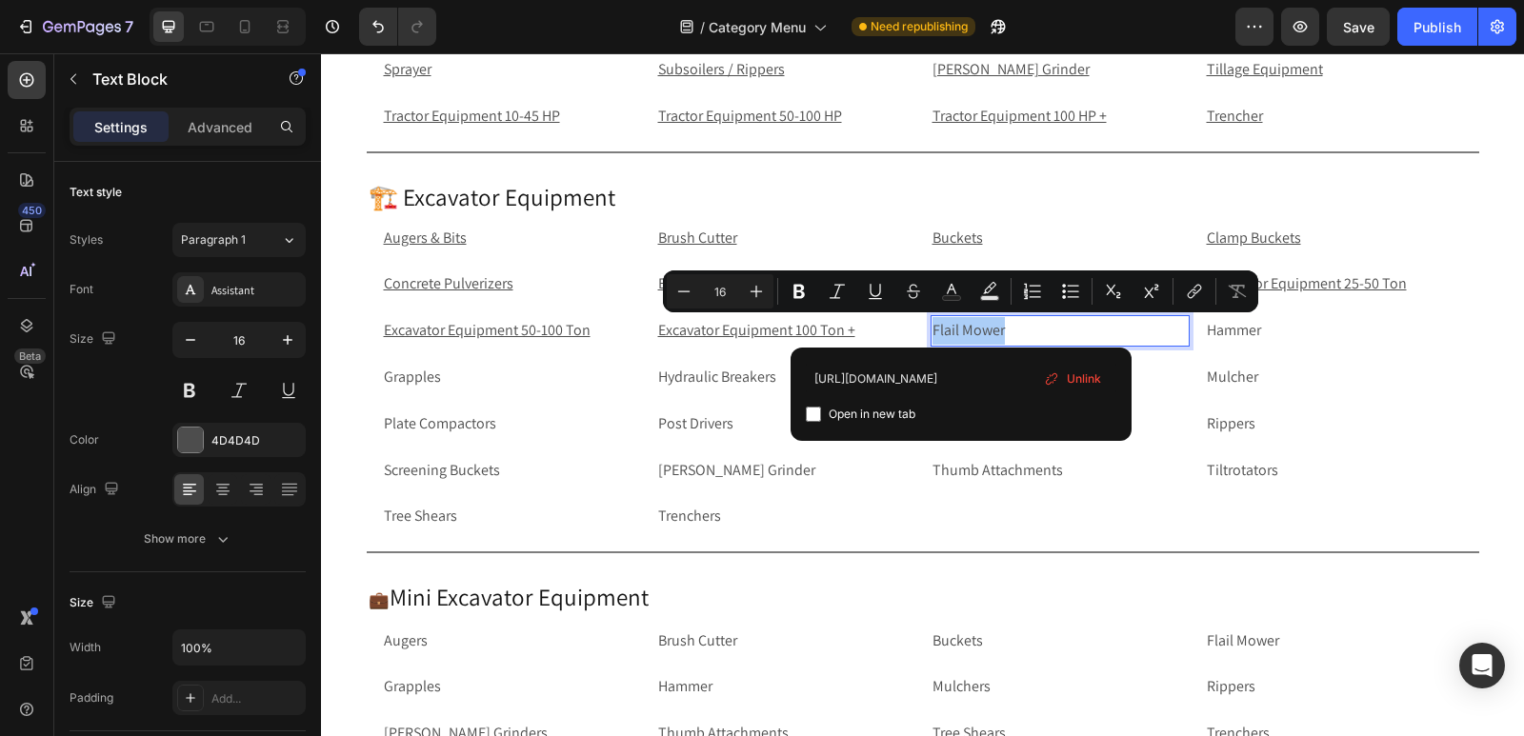
type input "https://rippingitoutdoors.com/collections/excavator-flail-mower"
click at [806, 417] on input "Editor contextual toolbar" at bounding box center [813, 414] width 15 height 15
checkbox input "true"
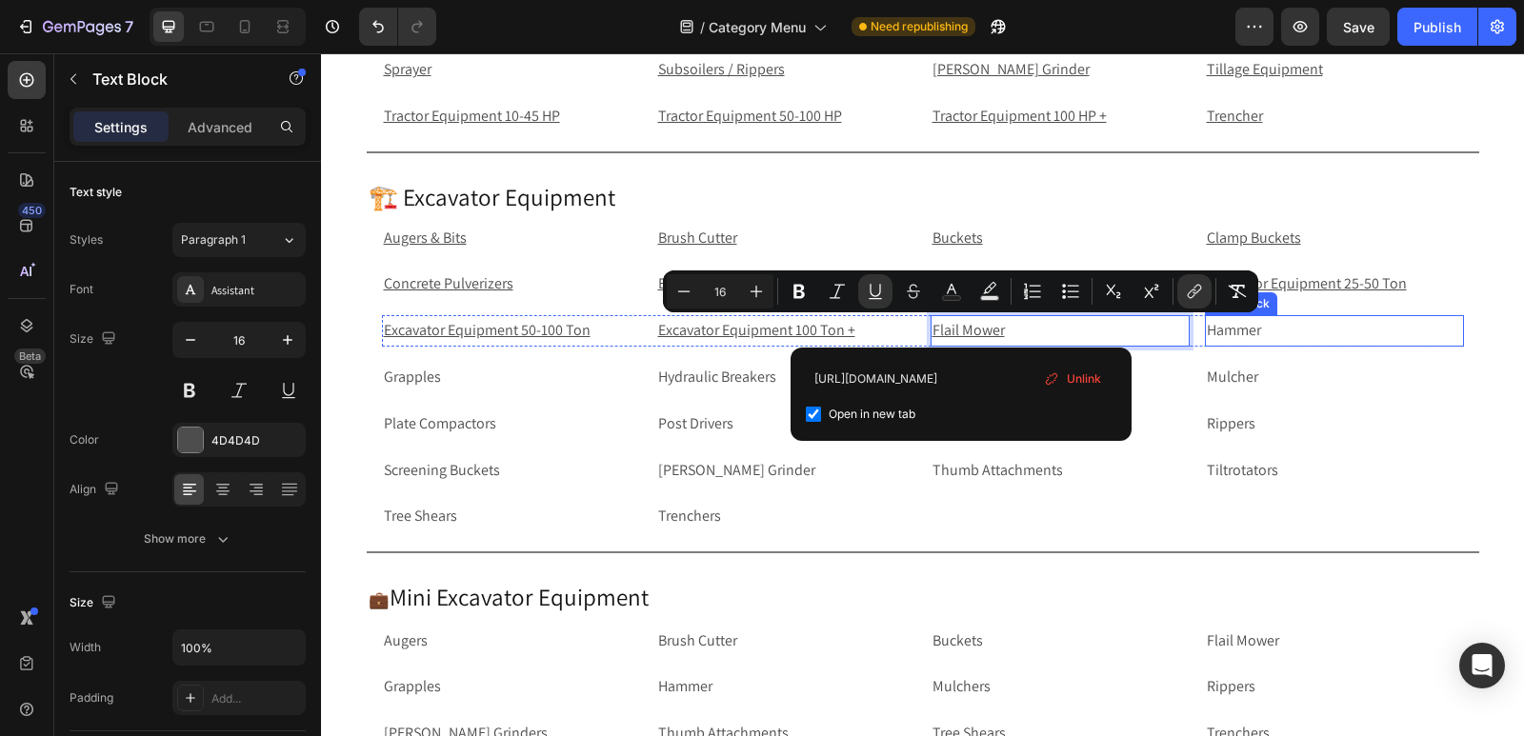
click at [1278, 335] on p "Hammer" at bounding box center [1333, 331] width 255 height 28
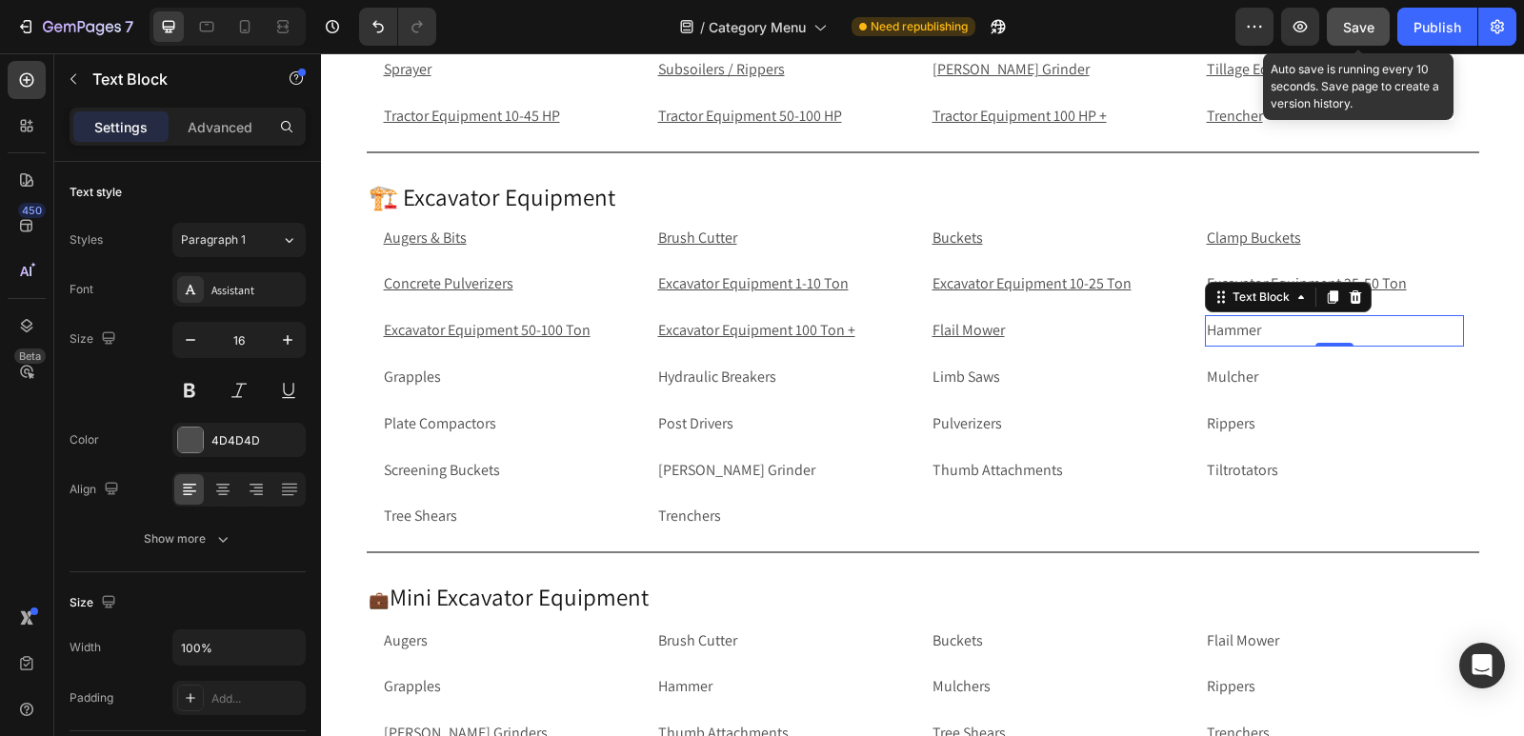
drag, startPoint x: 1352, startPoint y: 39, endPoint x: 1386, endPoint y: 33, distance: 34.8
click at [1352, 39] on button "Save" at bounding box center [1357, 27] width 63 height 38
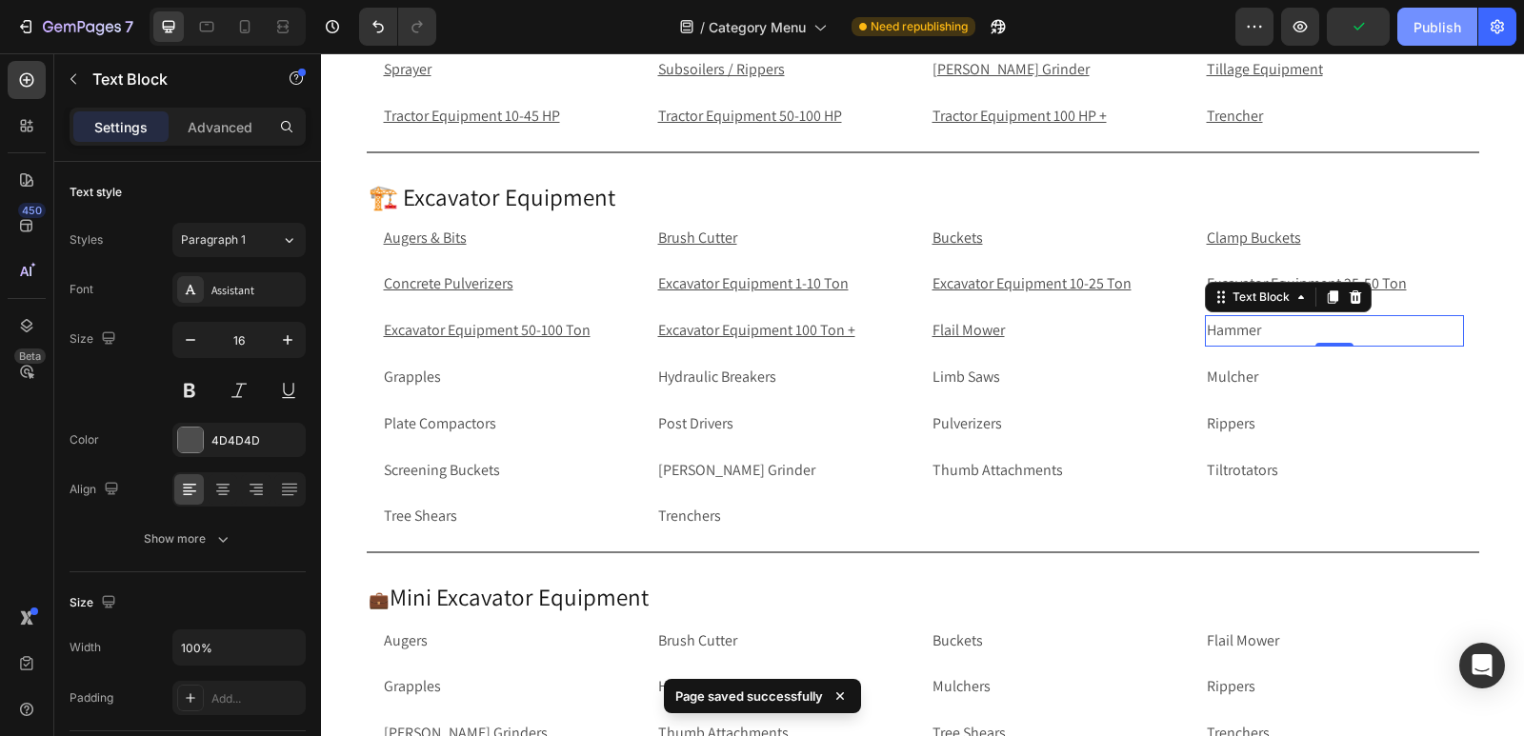
click at [1411, 24] on button "Publish" at bounding box center [1437, 27] width 80 height 38
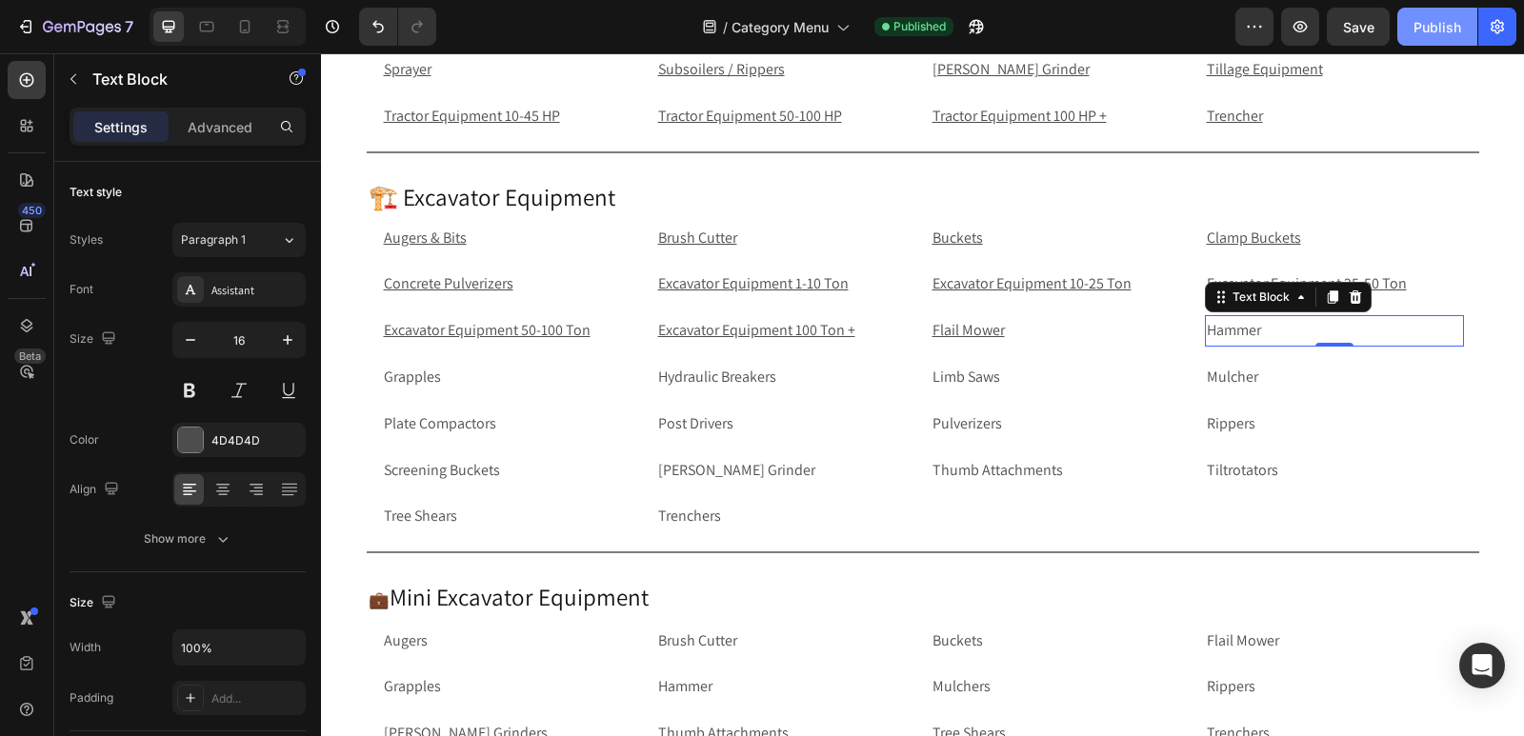
click at [1439, 25] on div "Publish" at bounding box center [1437, 27] width 48 height 20
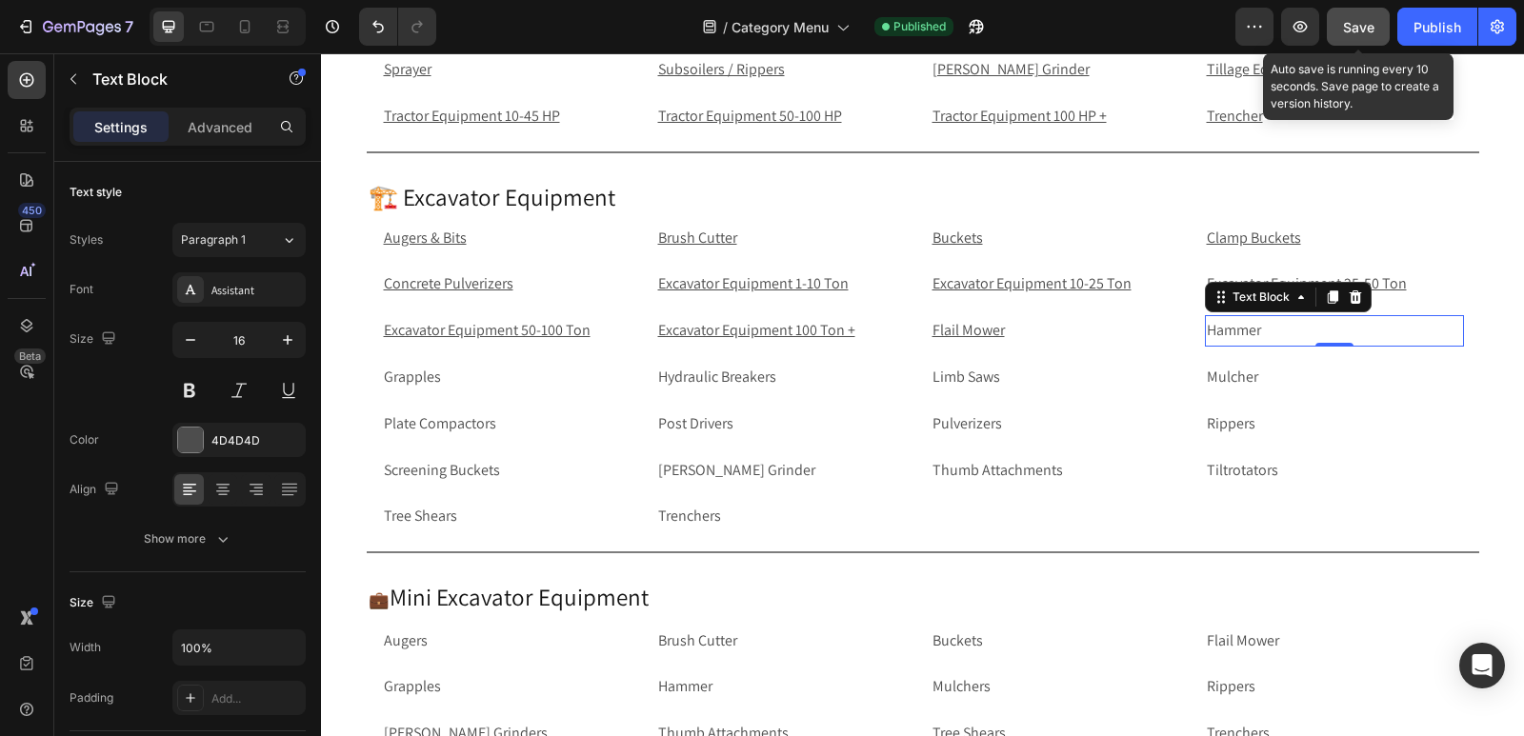
click at [1363, 30] on span "Save" at bounding box center [1358, 27] width 31 height 16
